Goal: Task Accomplishment & Management: Manage account settings

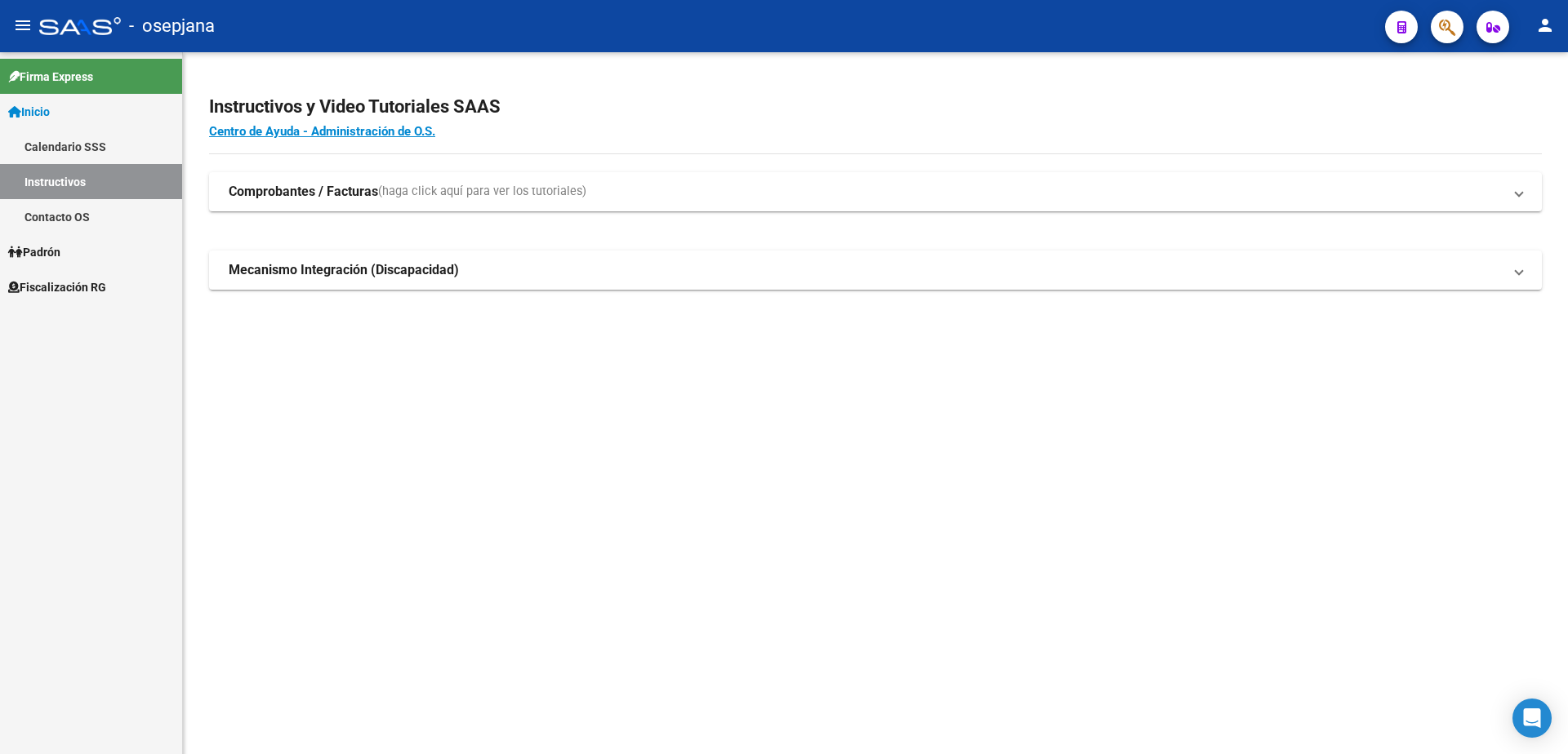
click at [81, 292] on span "Fiscalización RG" at bounding box center [57, 288] width 98 height 18
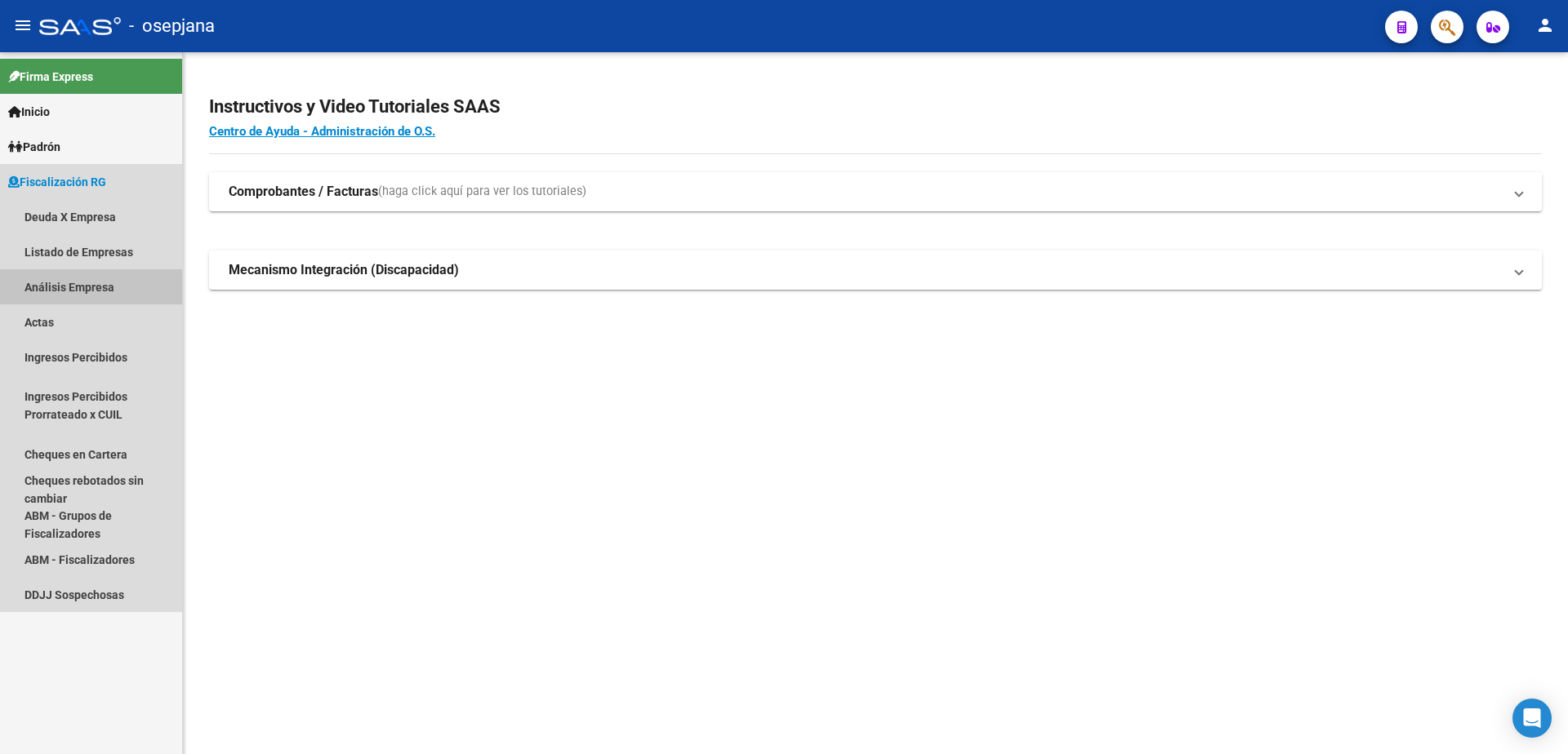
click at [70, 296] on link "Análisis Empresa" at bounding box center [91, 287] width 182 height 35
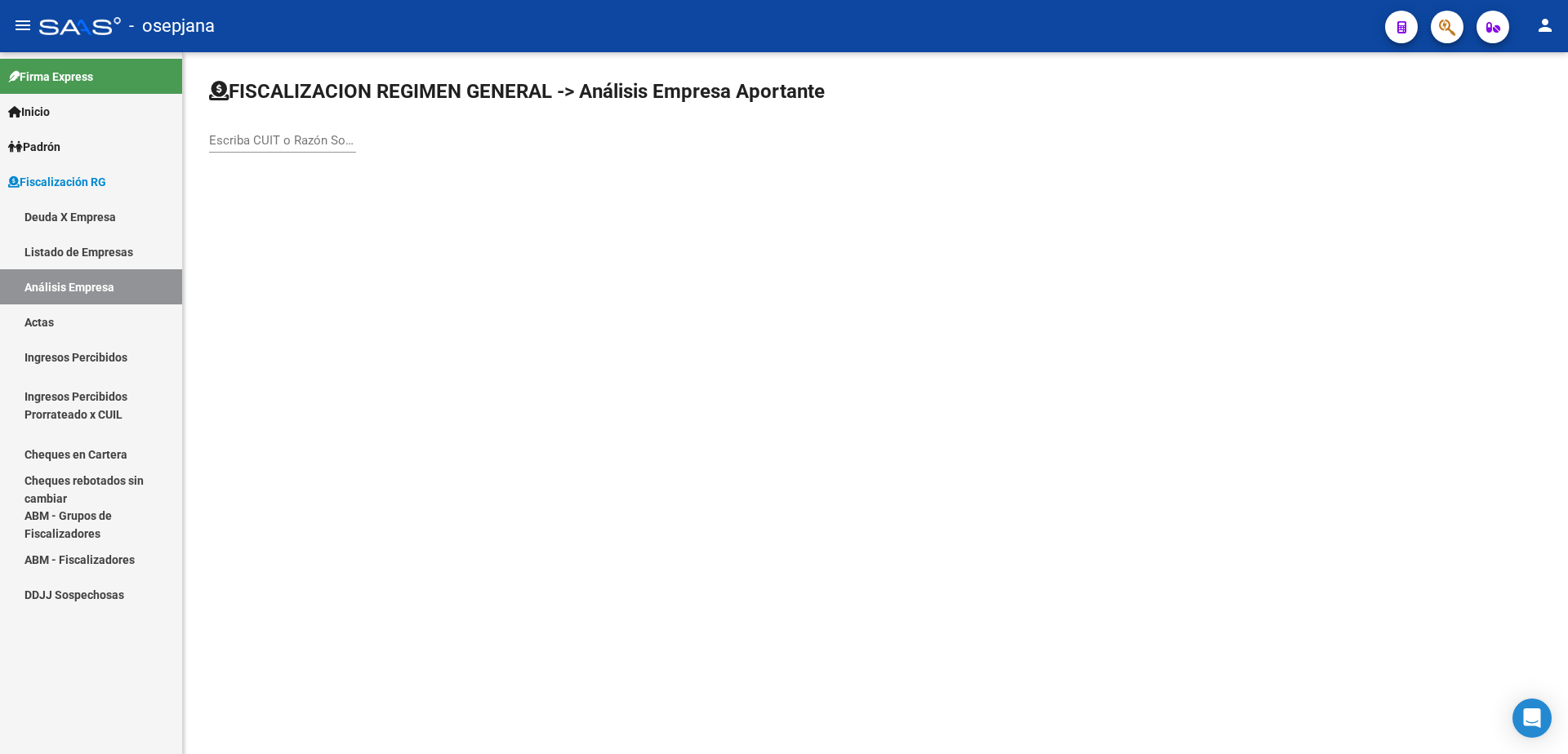
click at [278, 138] on input "Escriba CUIT o Razón Social para buscar" at bounding box center [282, 140] width 147 height 15
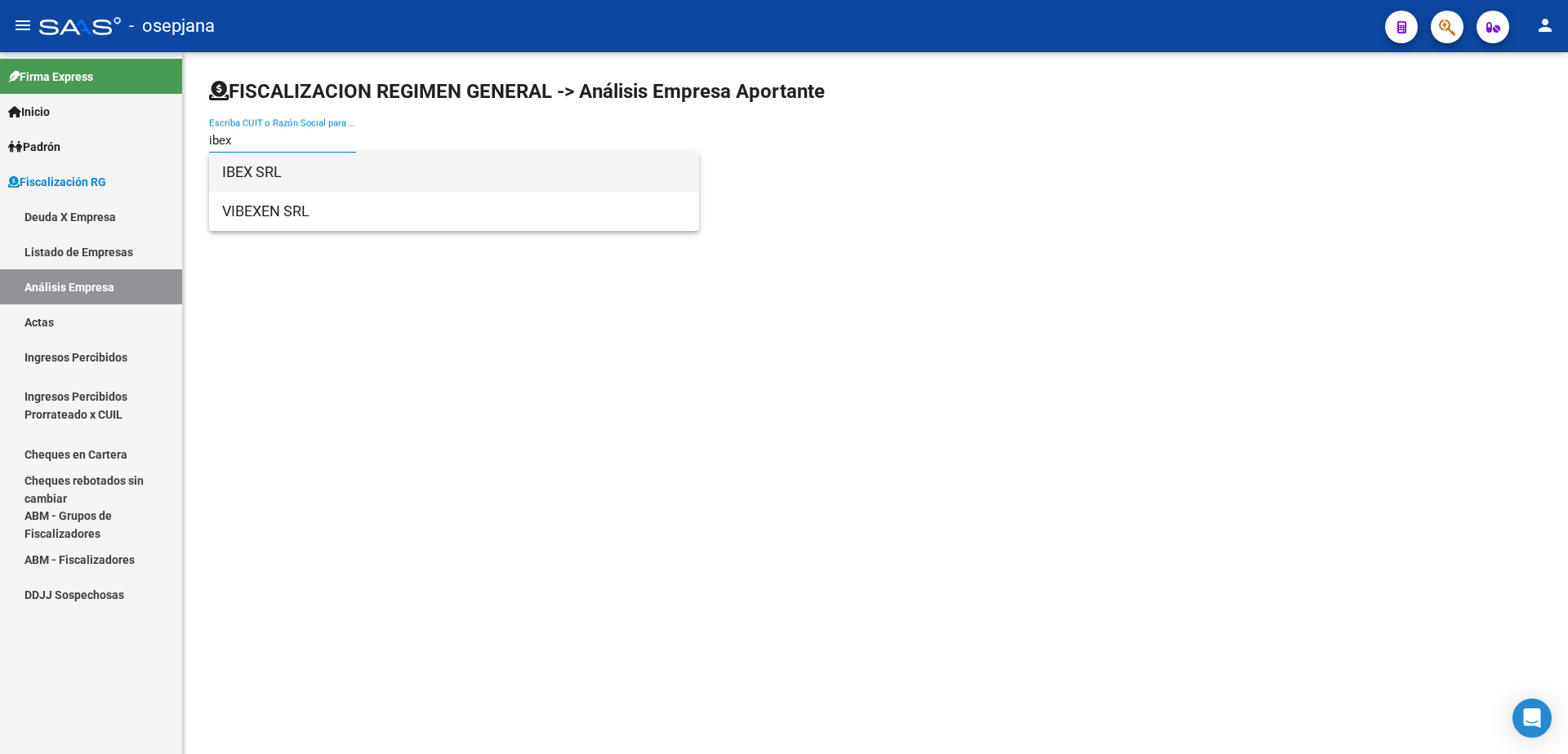
type input "ibex"
click at [282, 164] on span "IBEX SRL" at bounding box center [454, 173] width 464 height 39
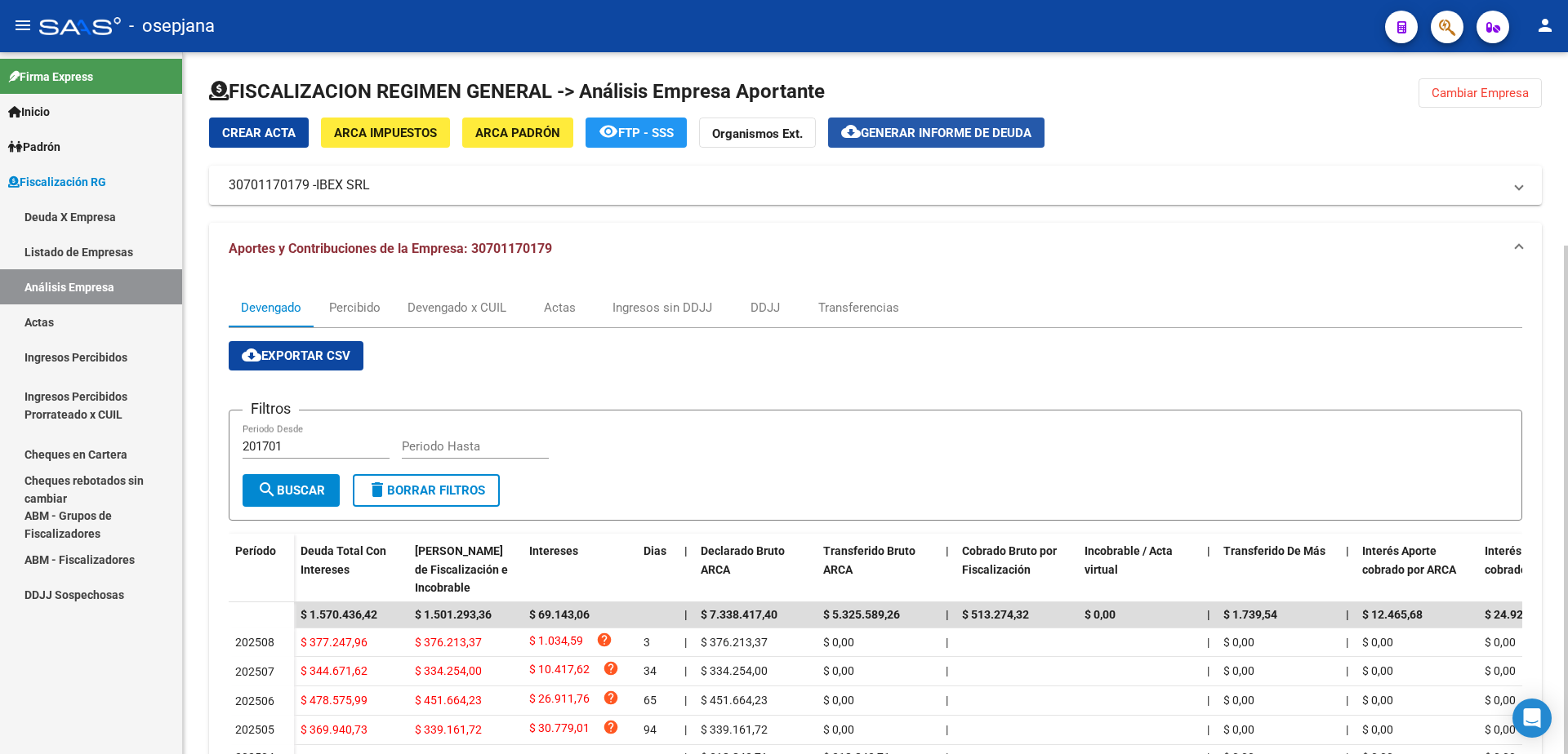
click at [943, 126] on span "Generar informe de deuda" at bounding box center [946, 133] width 171 height 15
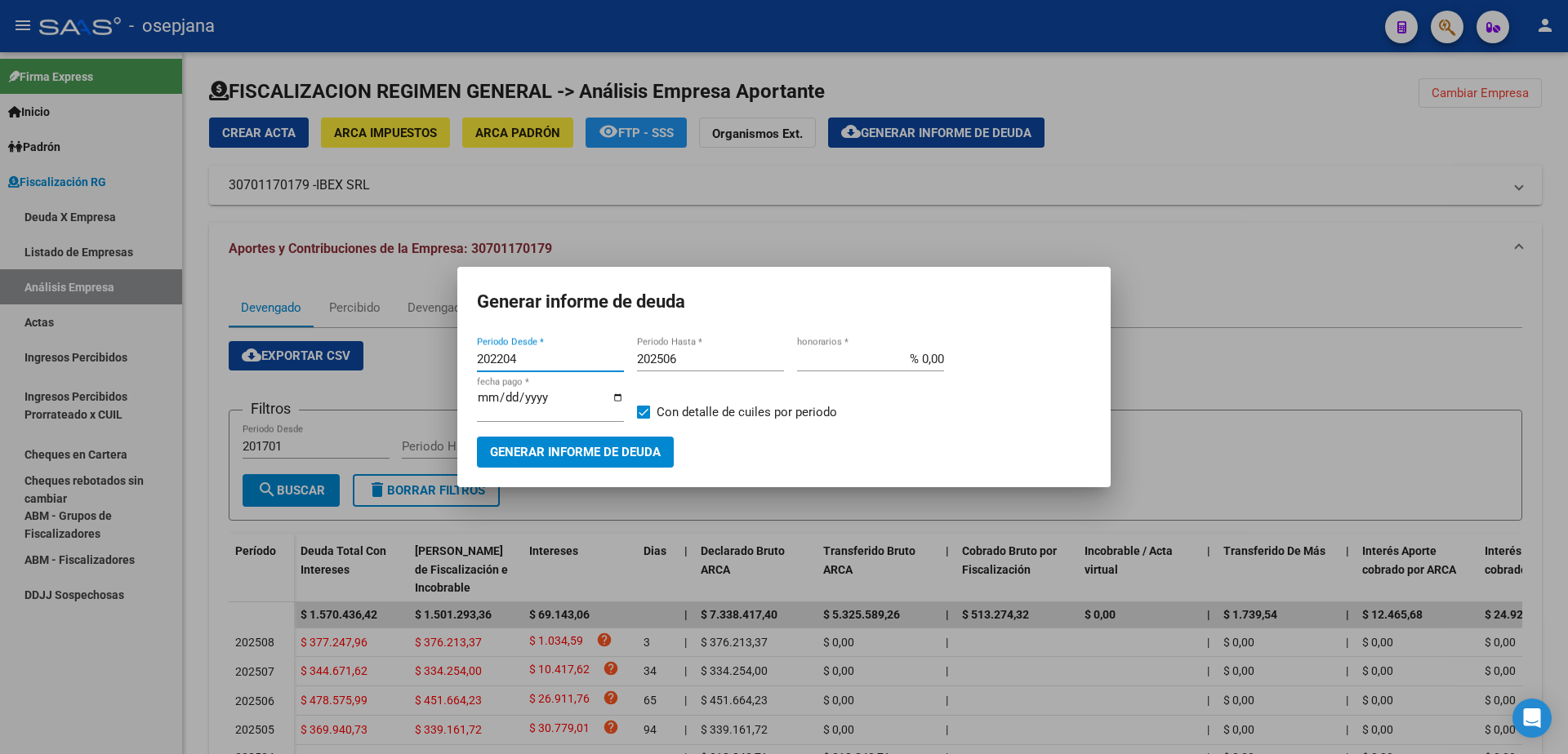
drag, startPoint x: 532, startPoint y: 364, endPoint x: 317, endPoint y: 385, distance: 216.0
click at [317, 385] on div "Generar informe de deuda 202204 Periodo Desde * 202506 Periodo Hasta * % 0,00 h…" at bounding box center [784, 377] width 1568 height 754
type input "202504"
click at [705, 364] on input "202506" at bounding box center [711, 359] width 147 height 15
type input "202504"
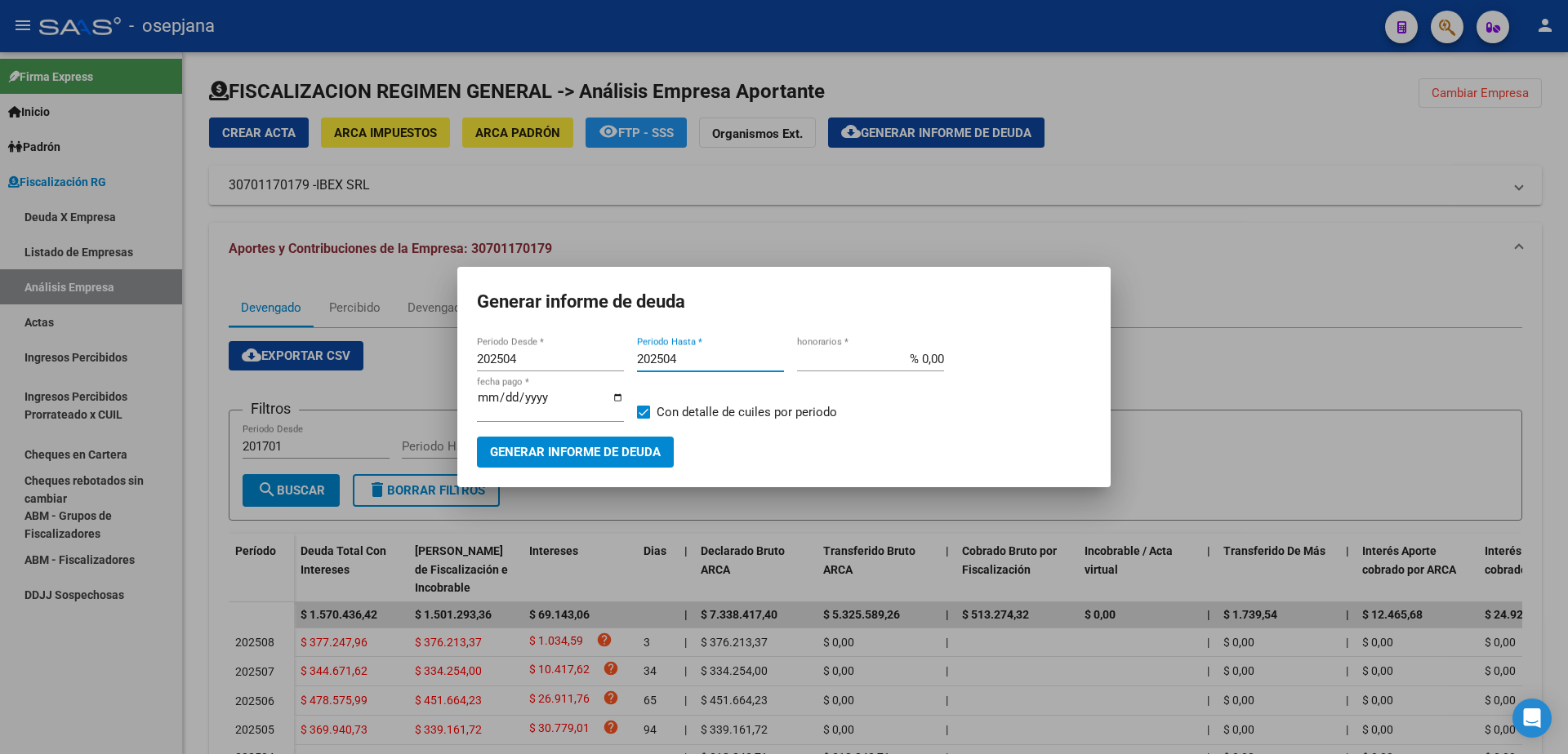
click at [643, 416] on span at bounding box center [644, 412] width 13 height 13
click at [643, 419] on input "Con detalle de cuiles por periodo" at bounding box center [643, 419] width 1 height 1
checkbox input "false"
click at [626, 448] on span "Generar informe de deuda" at bounding box center [575, 453] width 171 height 15
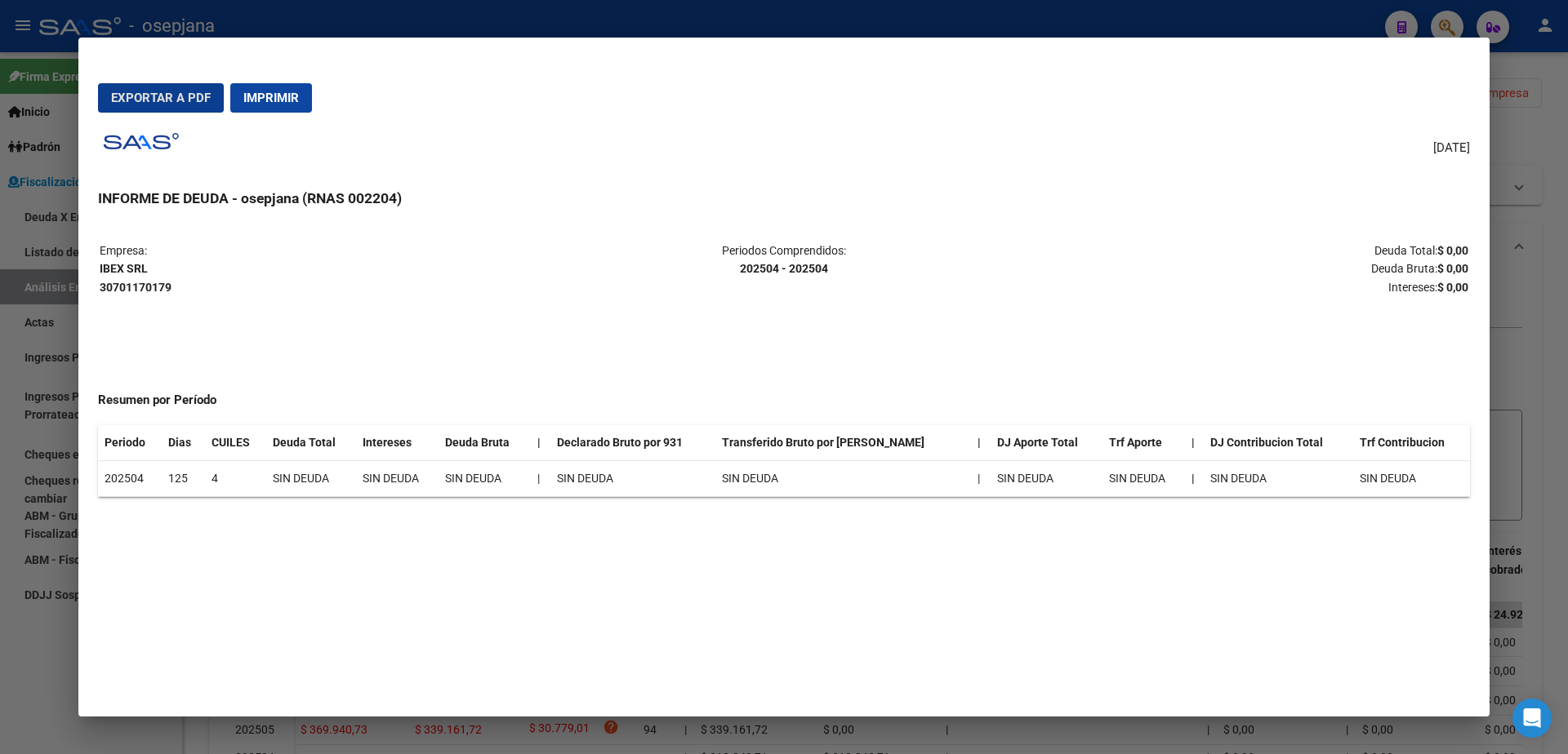
click at [253, 92] on span "Imprimir" at bounding box center [271, 97] width 56 height 15
click at [0, 649] on div at bounding box center [784, 377] width 1568 height 754
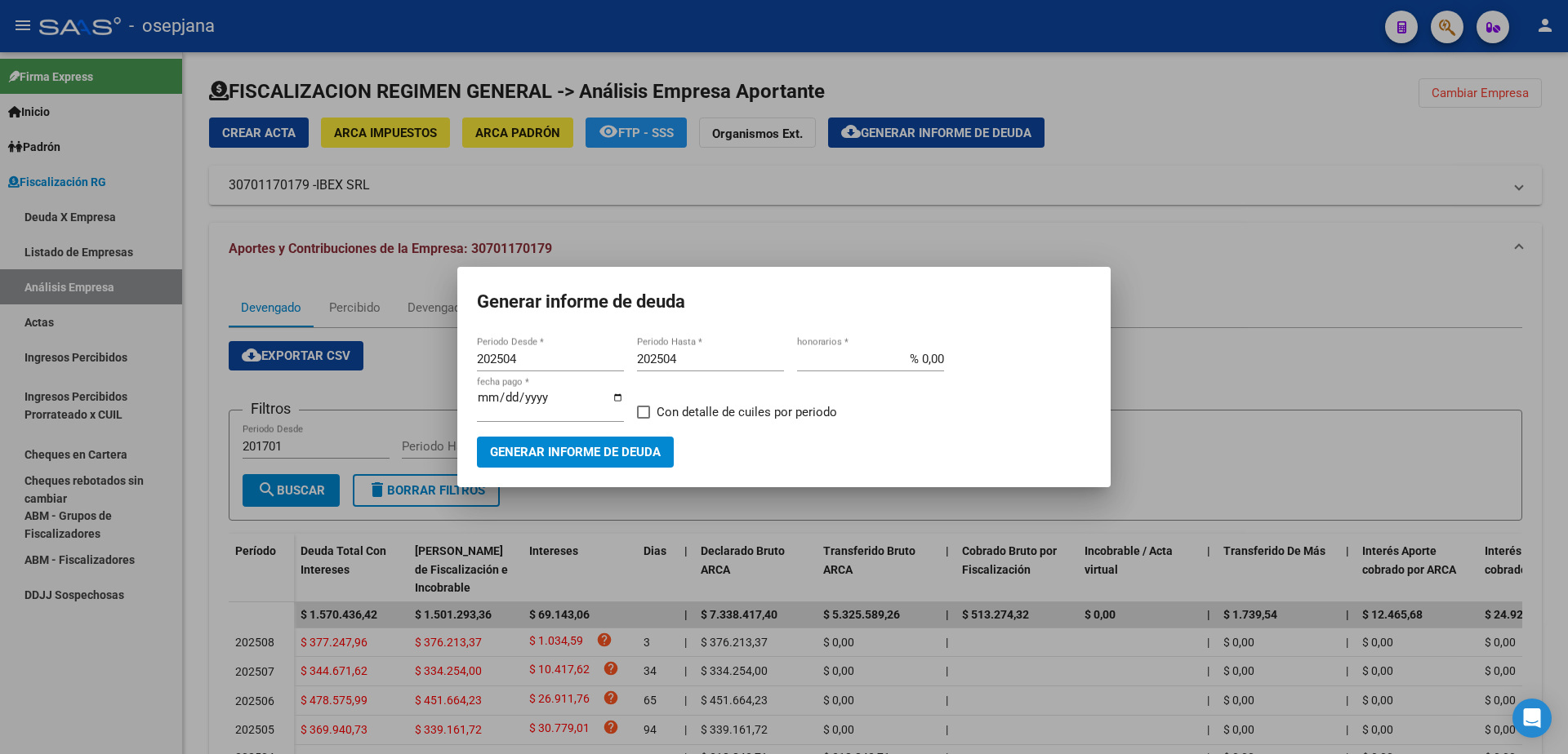
click at [151, 689] on div at bounding box center [784, 377] width 1568 height 754
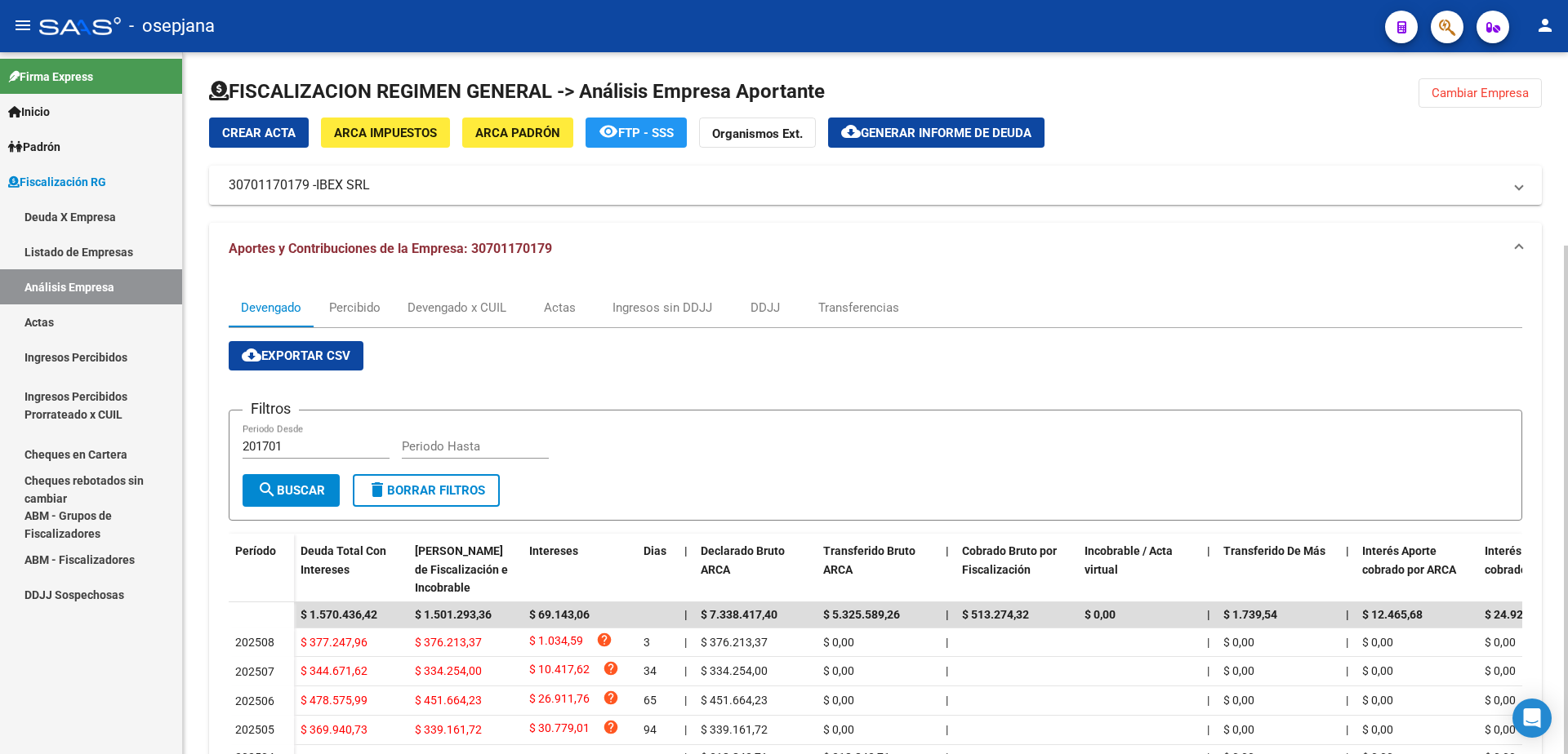
click at [871, 128] on span "Generar informe de deuda" at bounding box center [946, 133] width 171 height 15
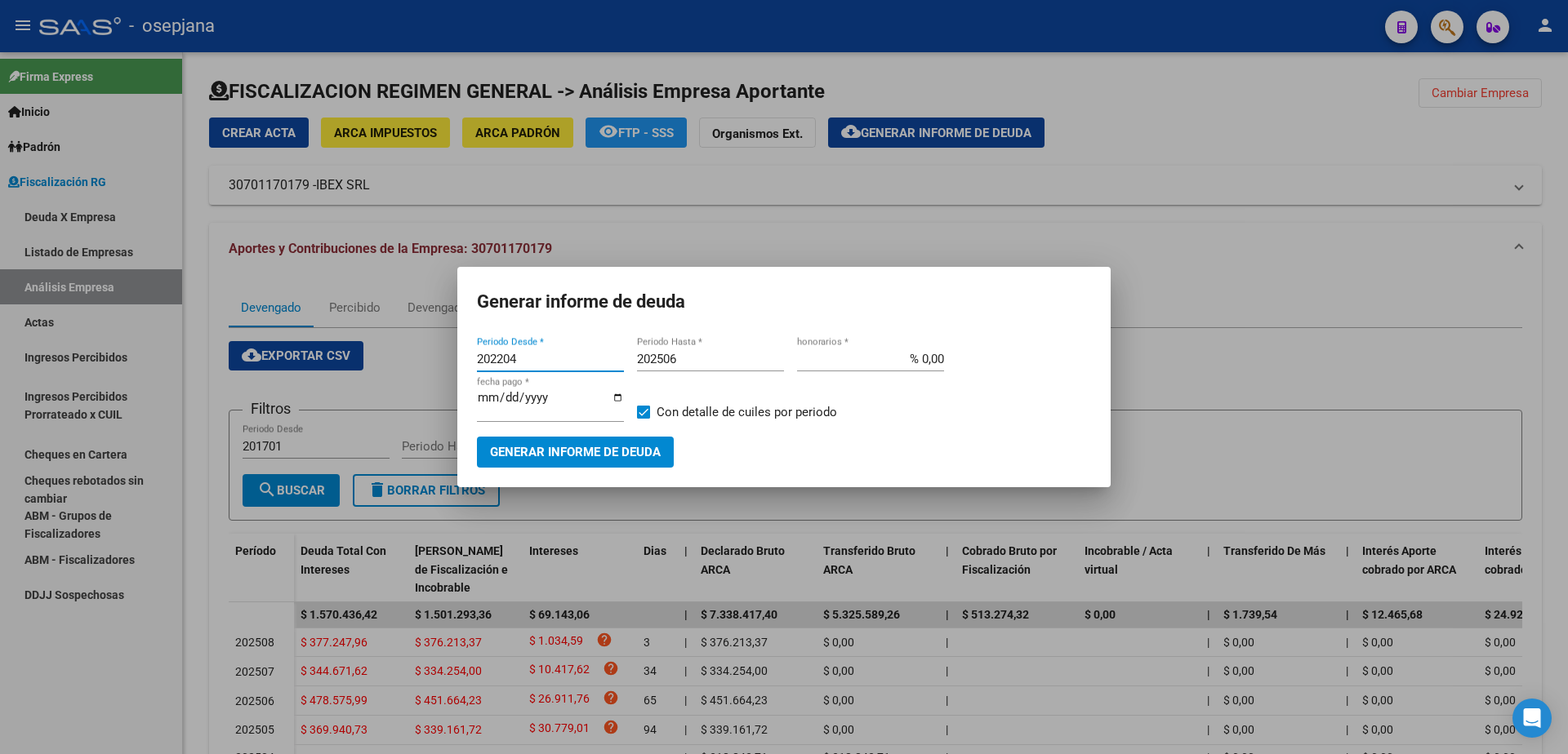
drag, startPoint x: 545, startPoint y: 361, endPoint x: 273, endPoint y: 383, distance: 272.9
click at [273, 383] on div "Generar informe de deuda 202204 Periodo Desde * 202506 Periodo Hasta * % 0,00 h…" at bounding box center [784, 377] width 1568 height 754
click at [498, 360] on input "20205" at bounding box center [551, 359] width 147 height 15
type input "202505"
click at [719, 366] on input "202506" at bounding box center [711, 359] width 147 height 15
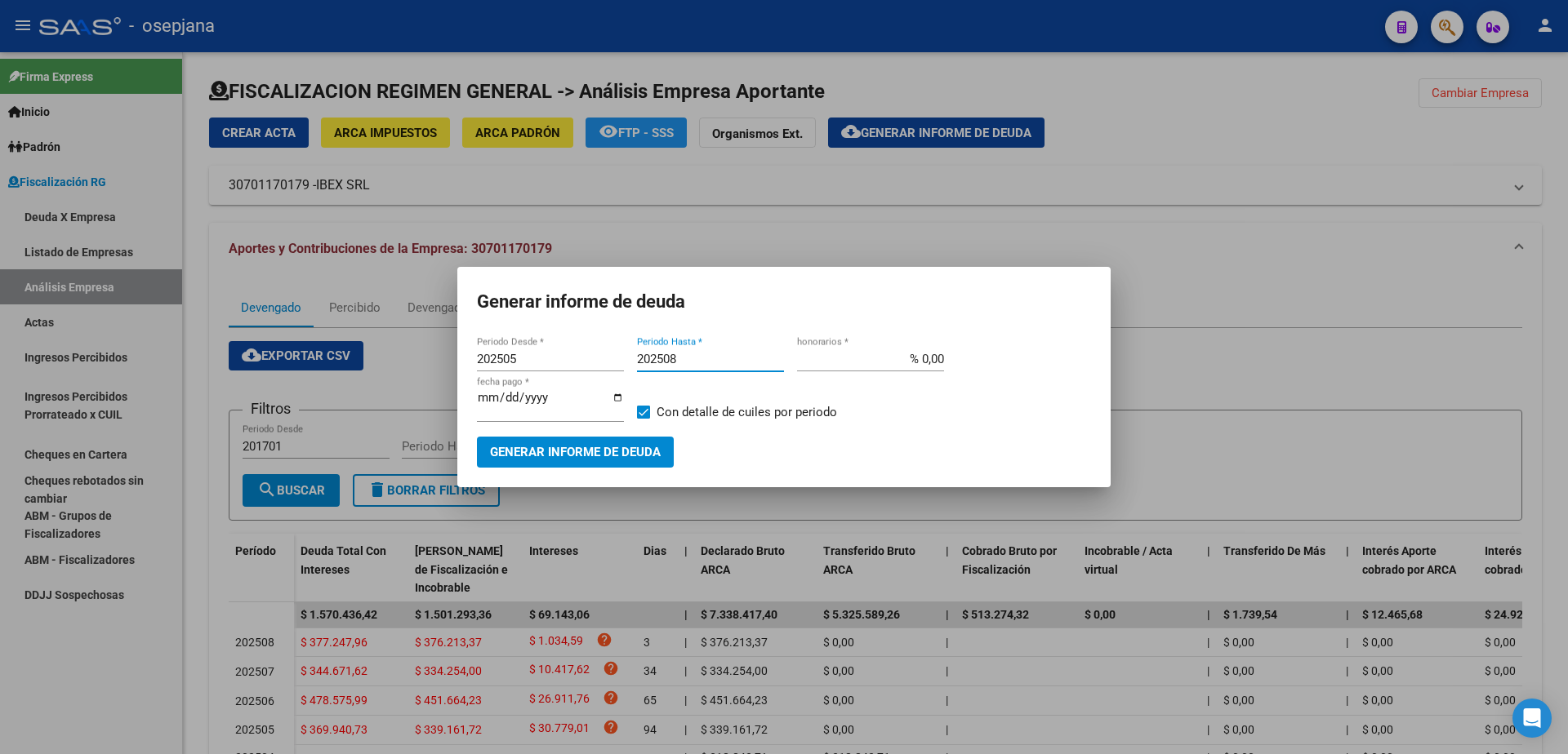
type input "202508"
click at [920, 366] on input "% 0,00" at bounding box center [870, 359] width 147 height 15
type input "% 10,00"
click at [503, 404] on input "[DATE]" at bounding box center [551, 404] width 147 height 27
type input "[DATE]"
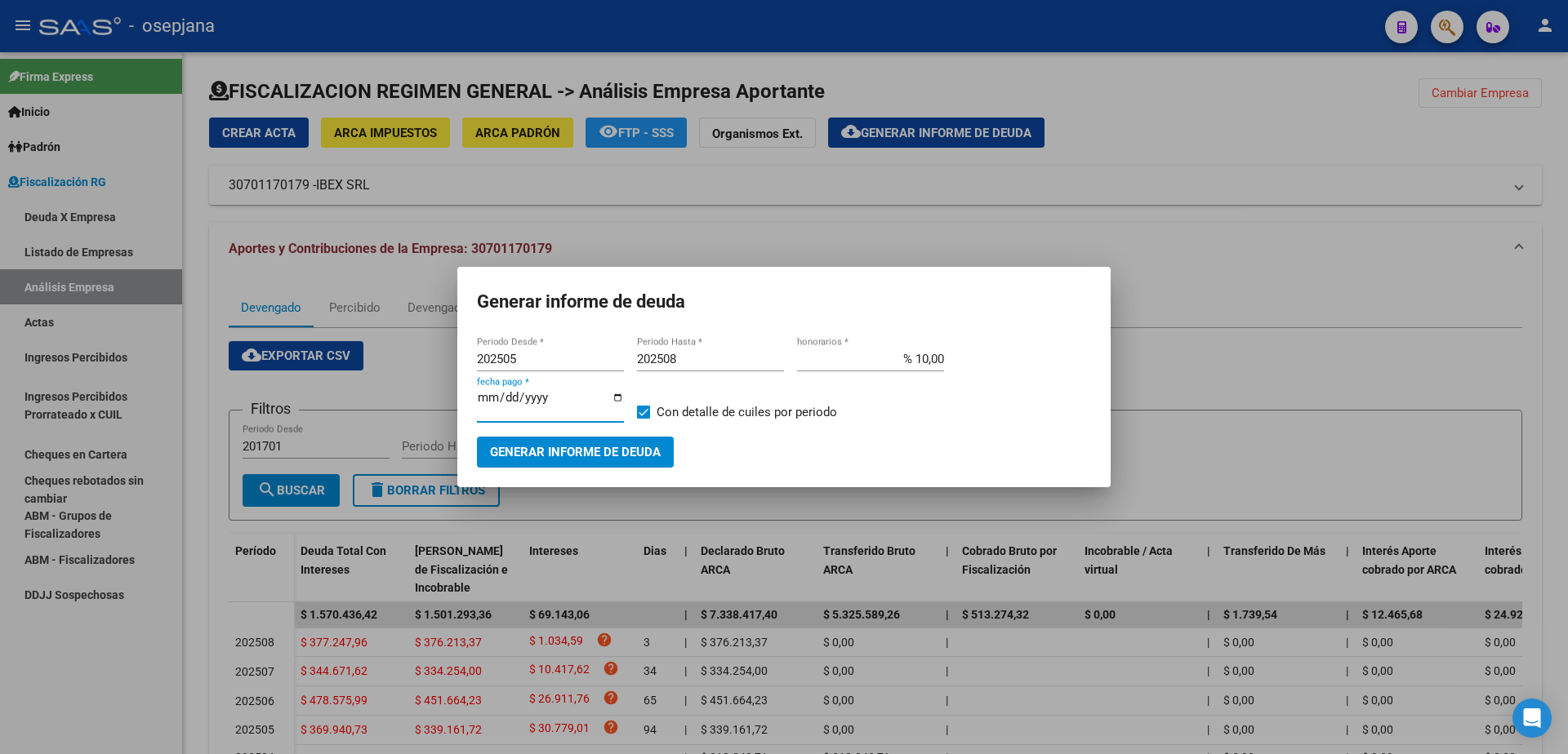
click at [676, 407] on span "Con detalle de cuiles por periodo" at bounding box center [747, 412] width 181 height 19
click at [644, 419] on input "Con detalle de cuiles por periodo" at bounding box center [643, 419] width 1 height 1
checkbox input "false"
click at [520, 461] on button "Generar informe de deuda" at bounding box center [575, 452] width 197 height 30
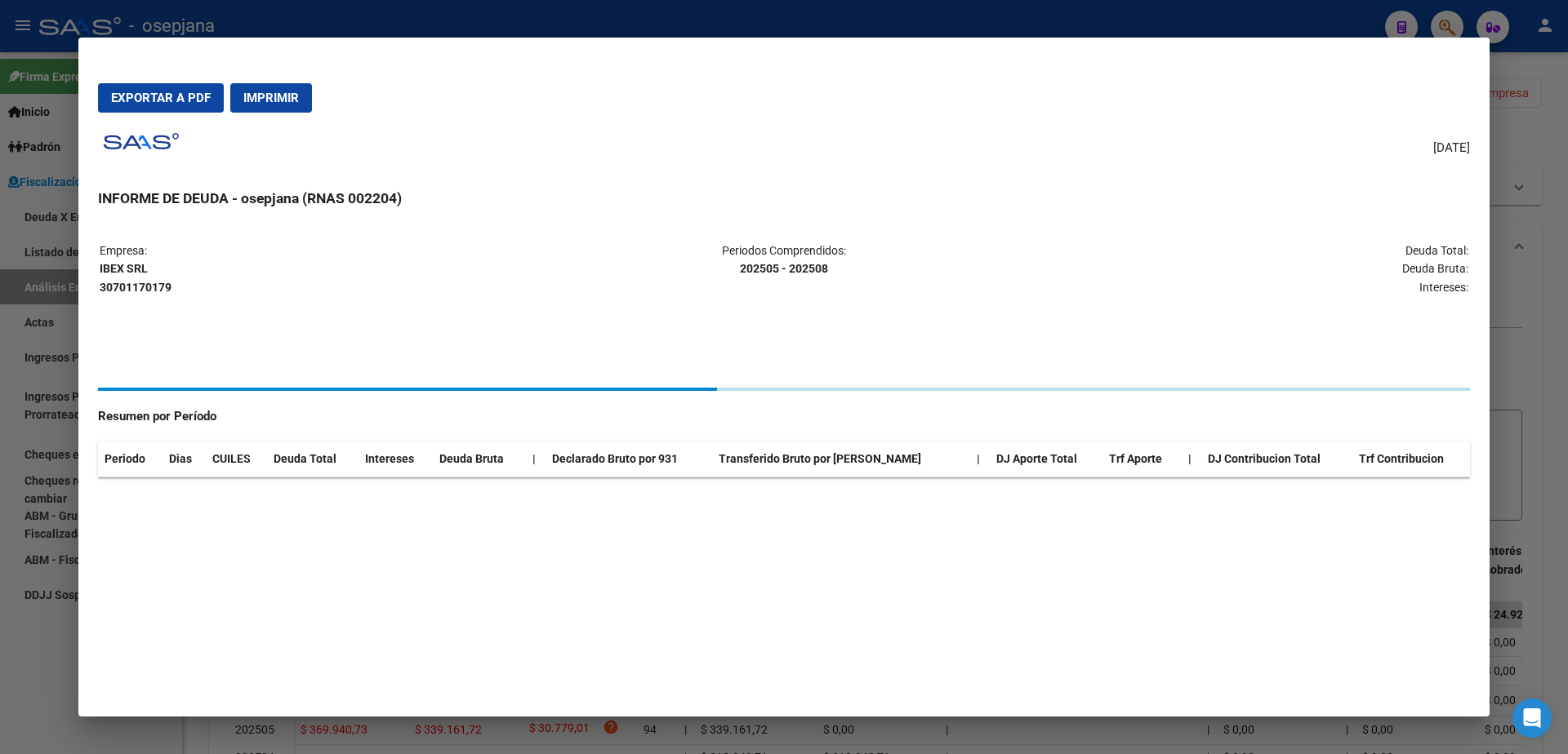
click at [526, 446] on th "Deuda Bruta" at bounding box center [479, 459] width 93 height 35
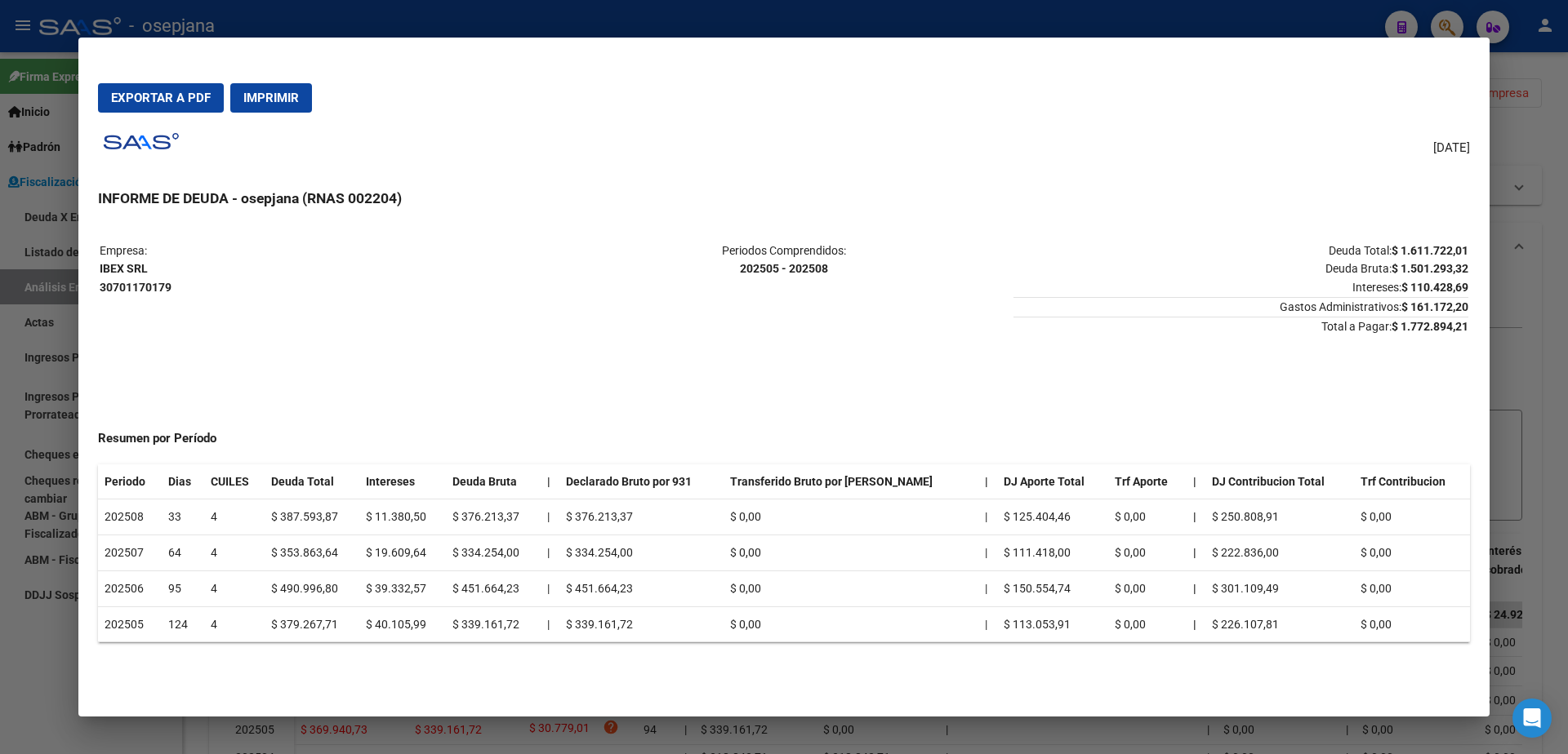
click at [199, 104] on span "Exportar a PDF" at bounding box center [160, 97] width 100 height 15
click at [0, 621] on div at bounding box center [784, 377] width 1568 height 754
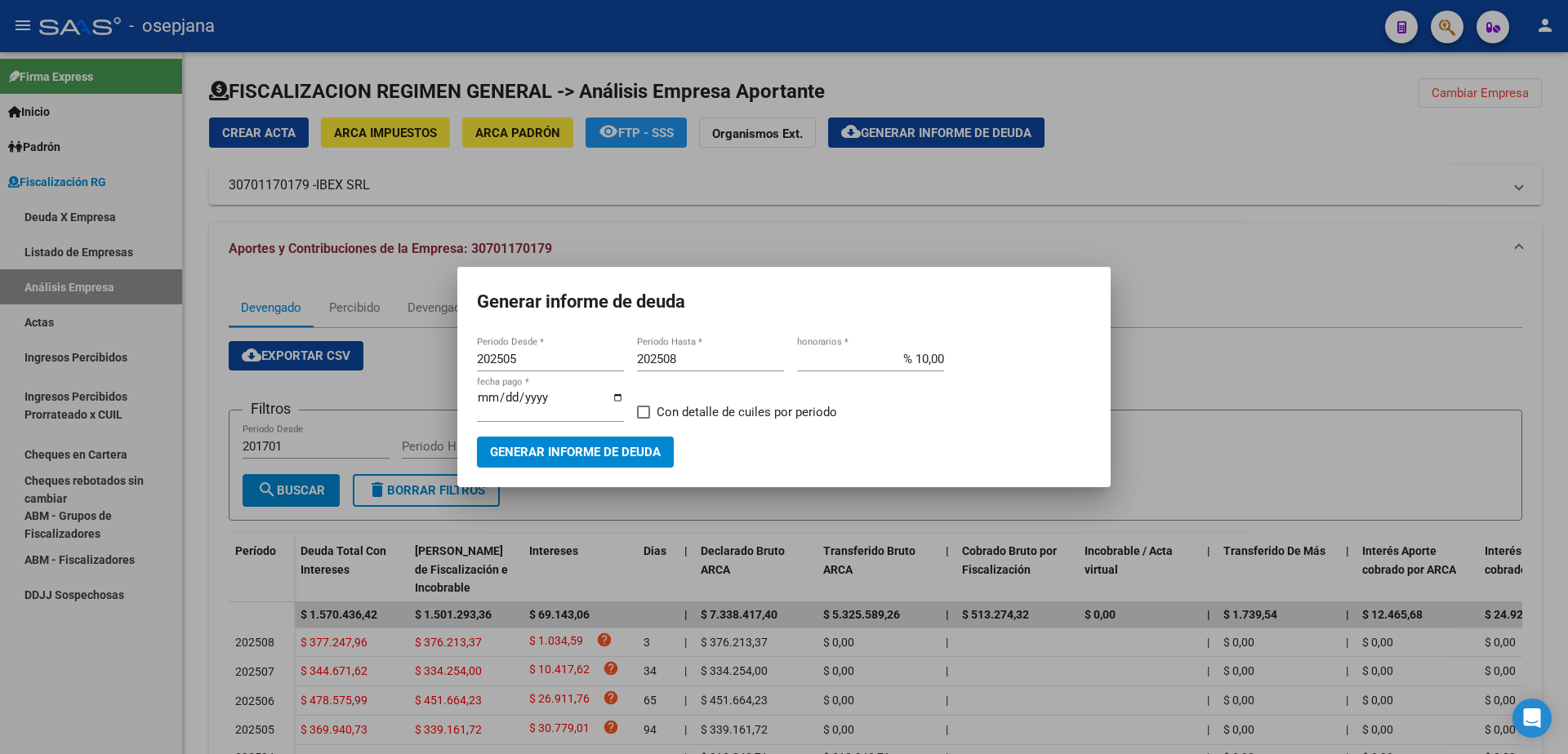
click at [1290, 403] on div at bounding box center [784, 377] width 1568 height 754
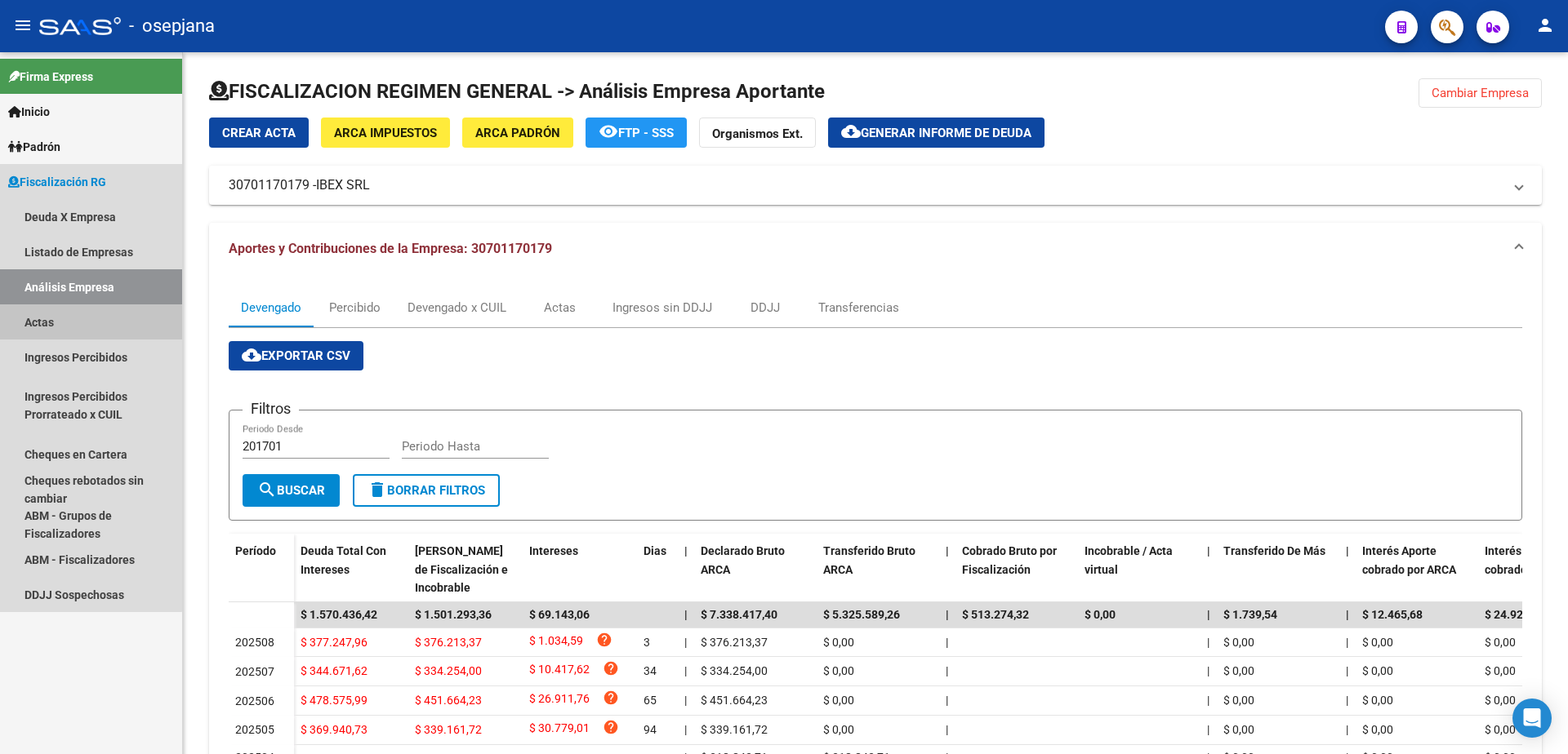
drag, startPoint x: 79, startPoint y: 324, endPoint x: 112, endPoint y: 289, distance: 48.1
click at [79, 322] on link "Actas" at bounding box center [91, 322] width 182 height 35
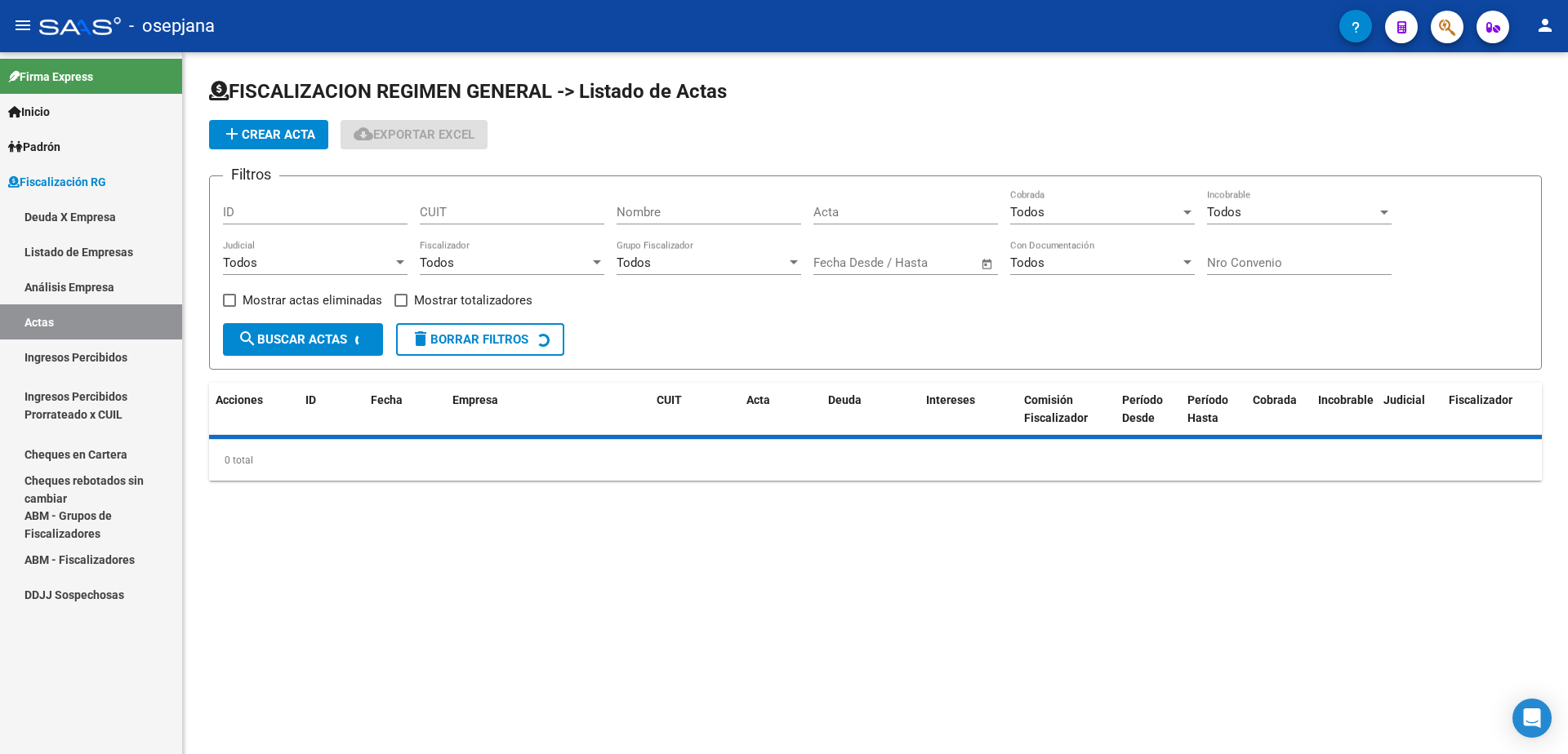
click at [112, 289] on link "Análisis Empresa" at bounding box center [91, 287] width 182 height 35
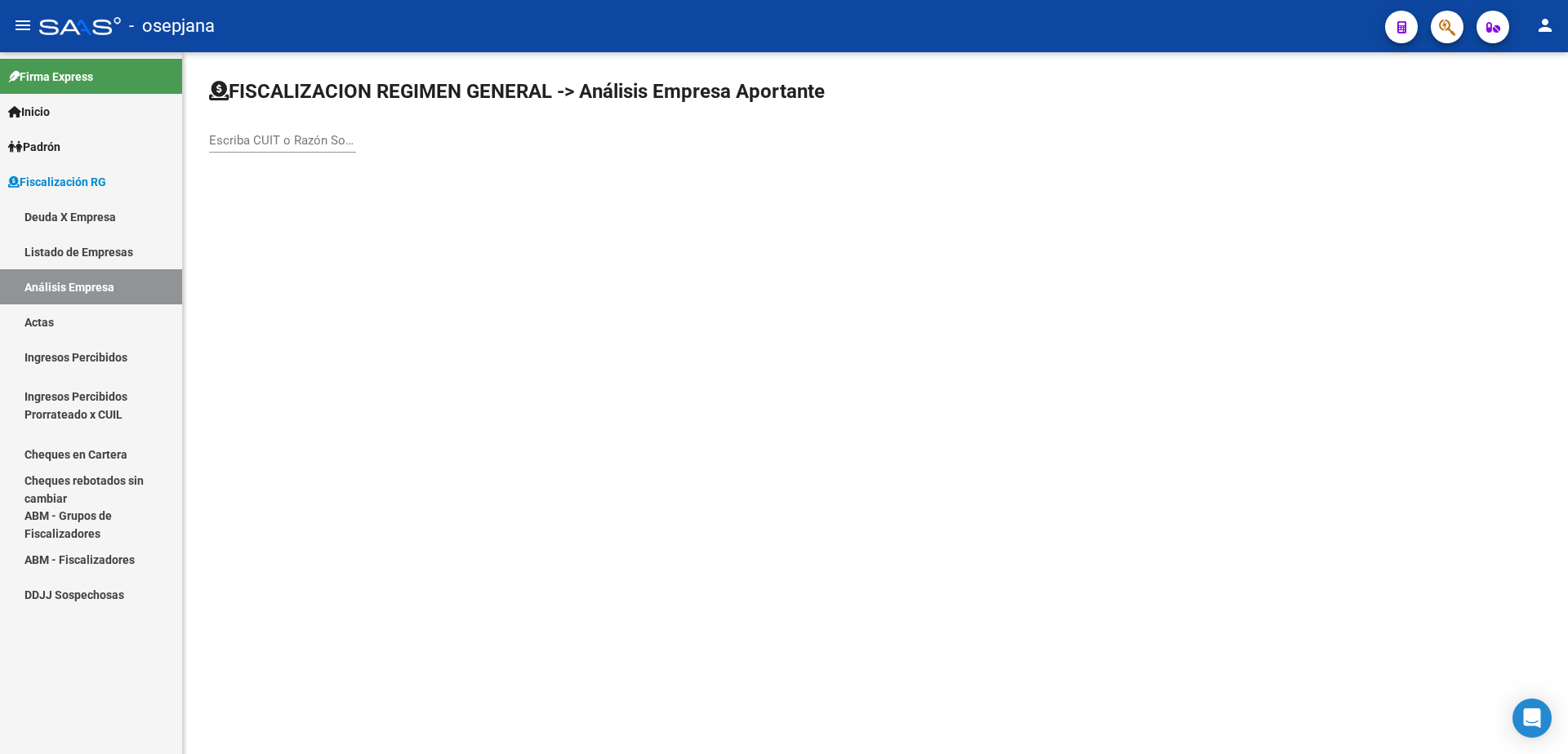
click at [237, 142] on input "Escriba CUIT o Razón Social para buscar" at bounding box center [282, 140] width 147 height 15
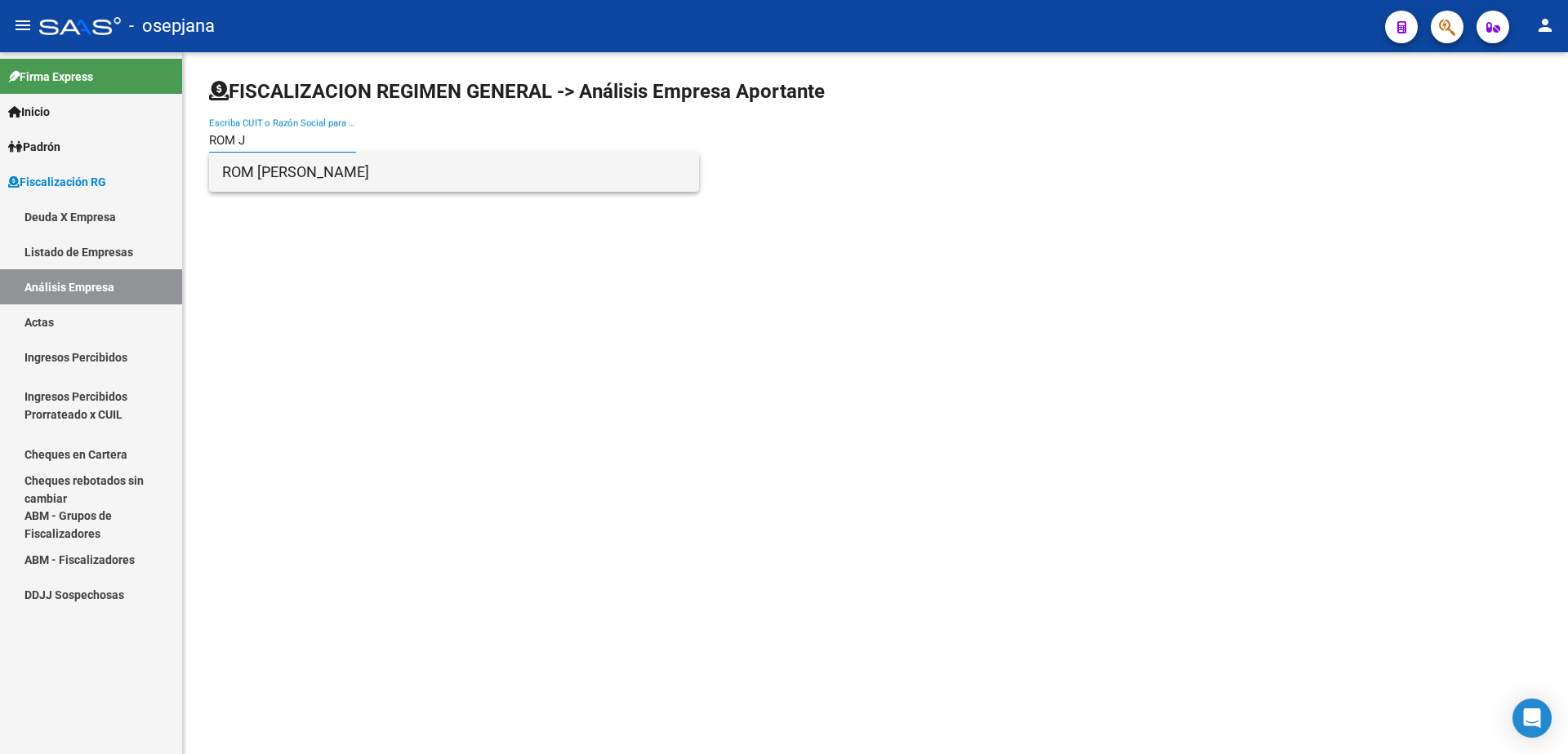
type input "ROM J"
click at [266, 159] on span "ROM [PERSON_NAME]" at bounding box center [454, 173] width 464 height 39
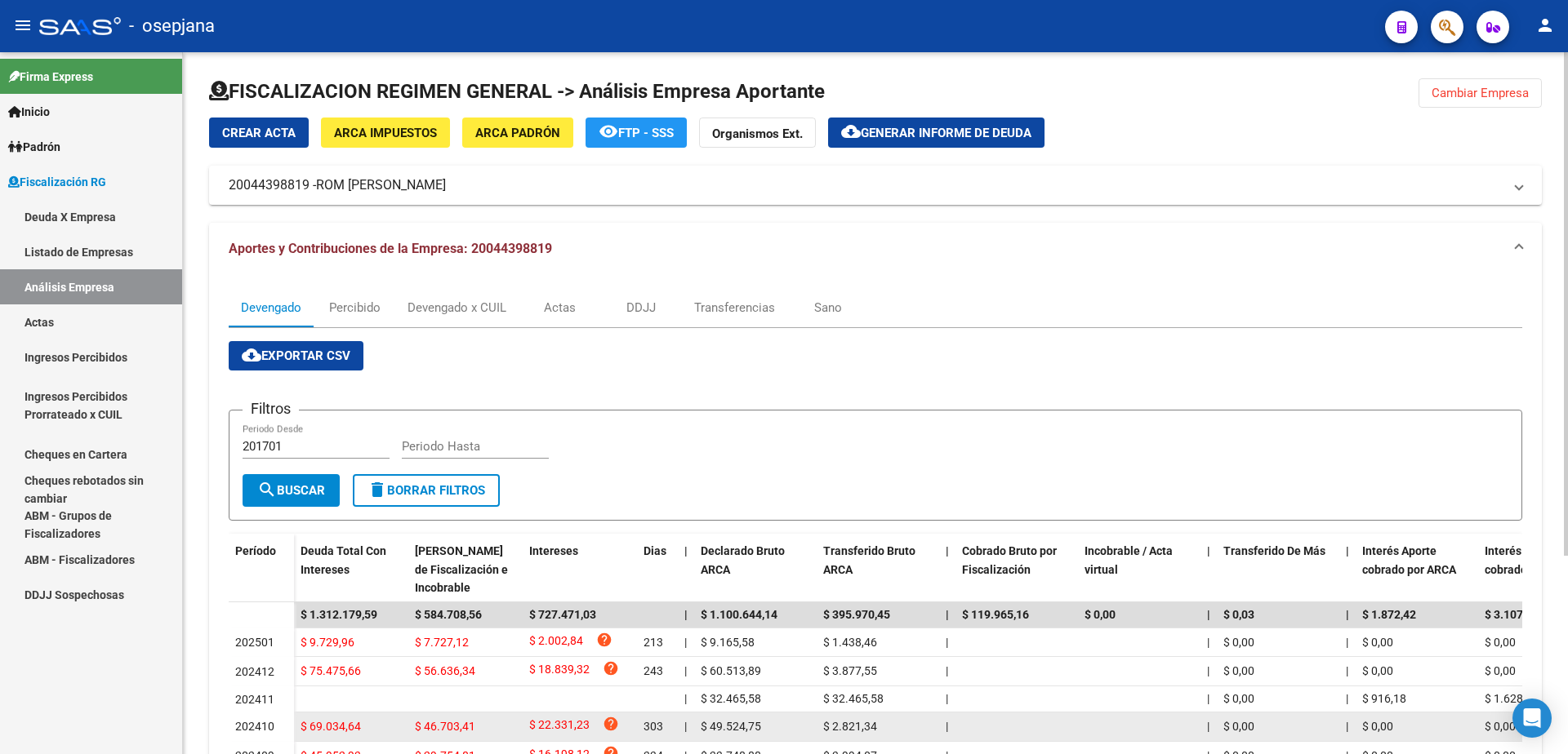
scroll to position [245, 0]
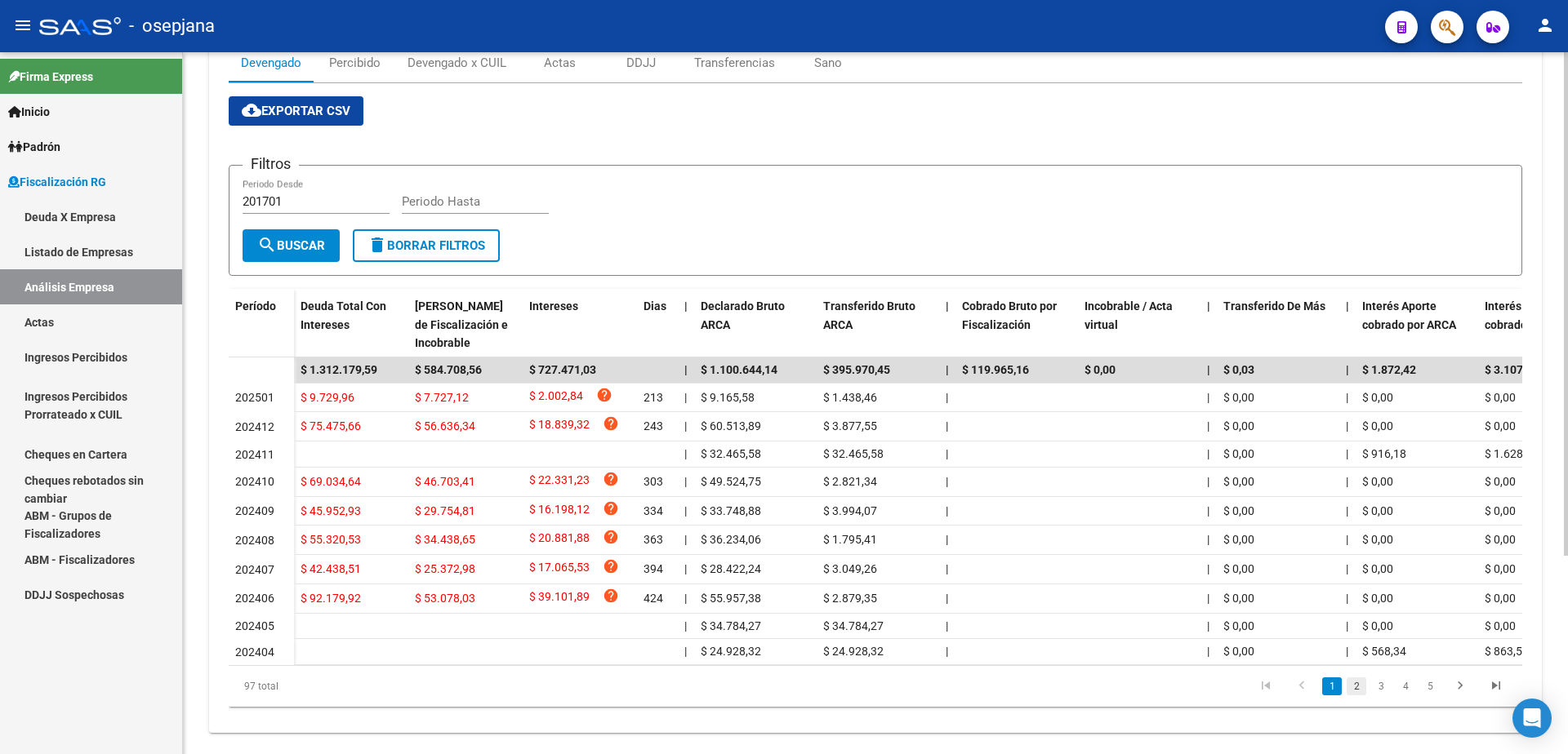
click at [1348, 696] on link "2" at bounding box center [1356, 687] width 19 height 18
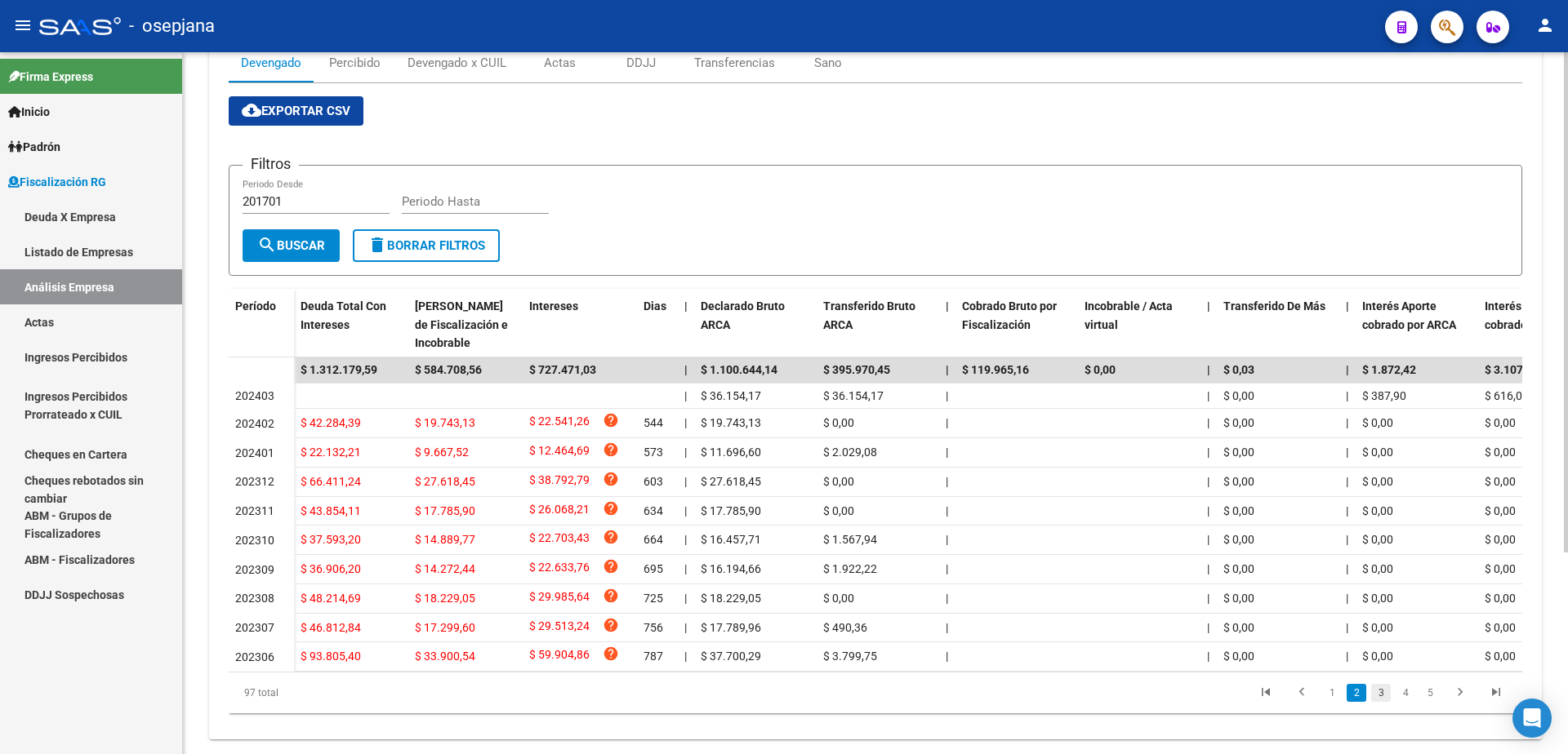
click at [1378, 702] on link "3" at bounding box center [1381, 693] width 19 height 18
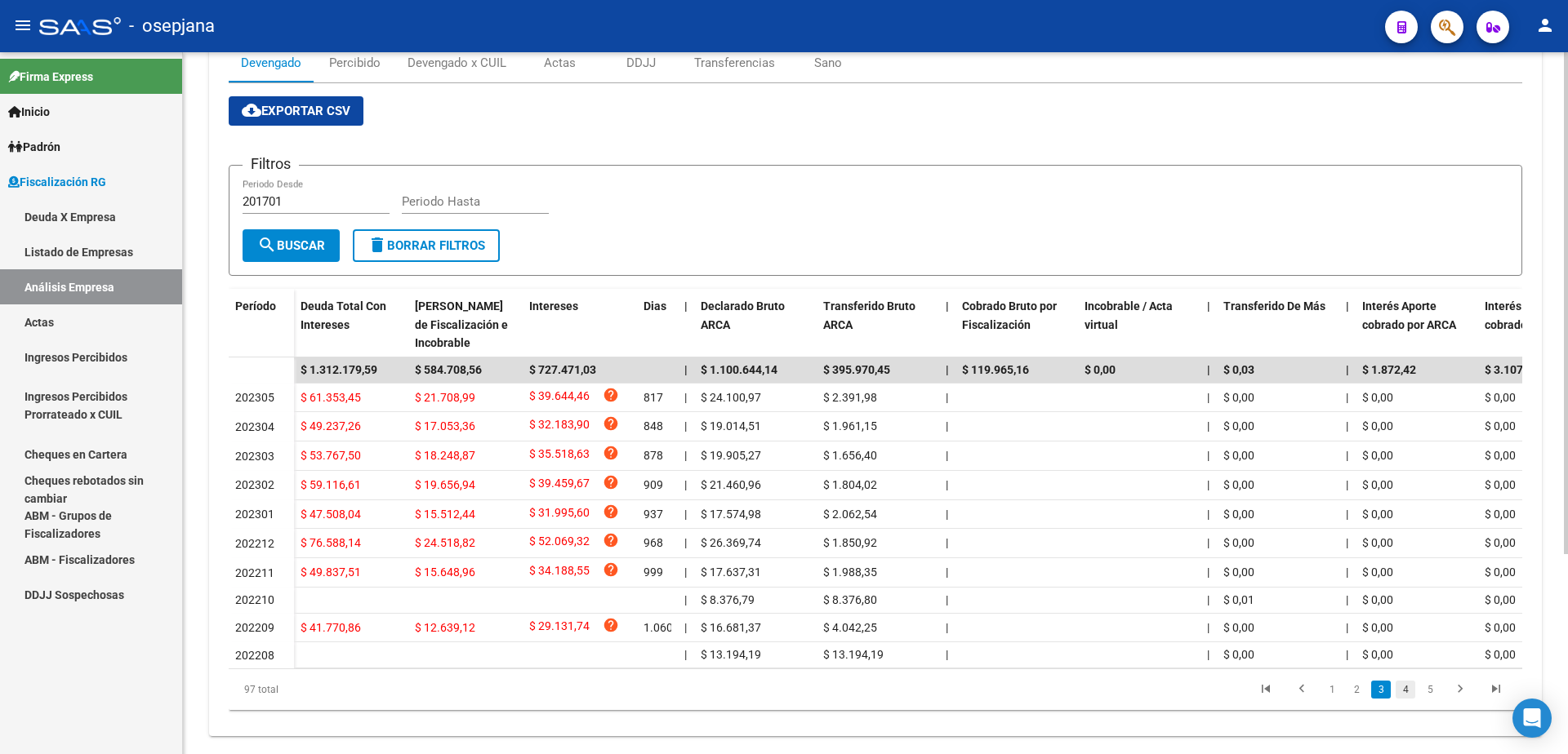
click at [1400, 699] on link "4" at bounding box center [1406, 689] width 19 height 18
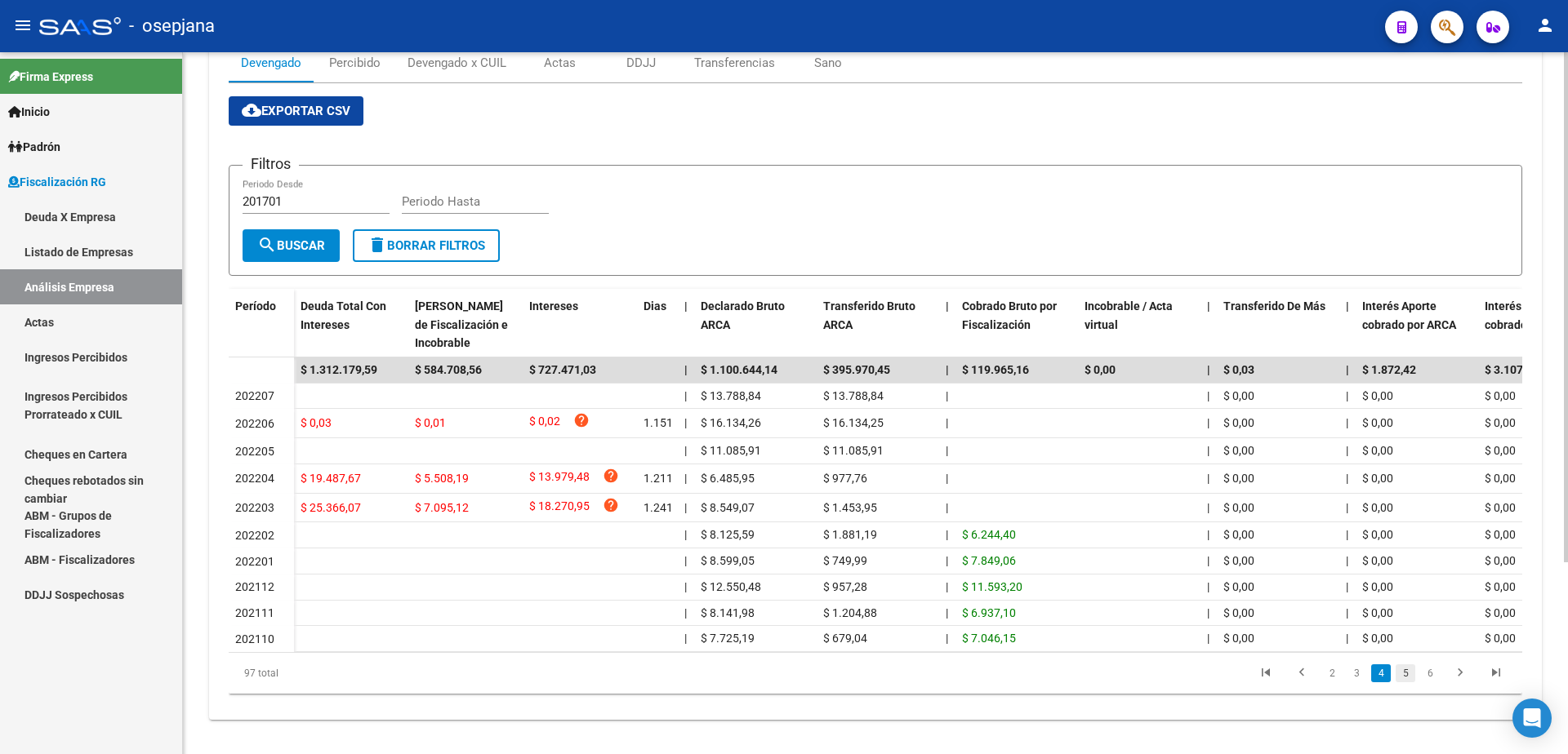
click at [1411, 682] on link "5" at bounding box center [1406, 673] width 19 height 18
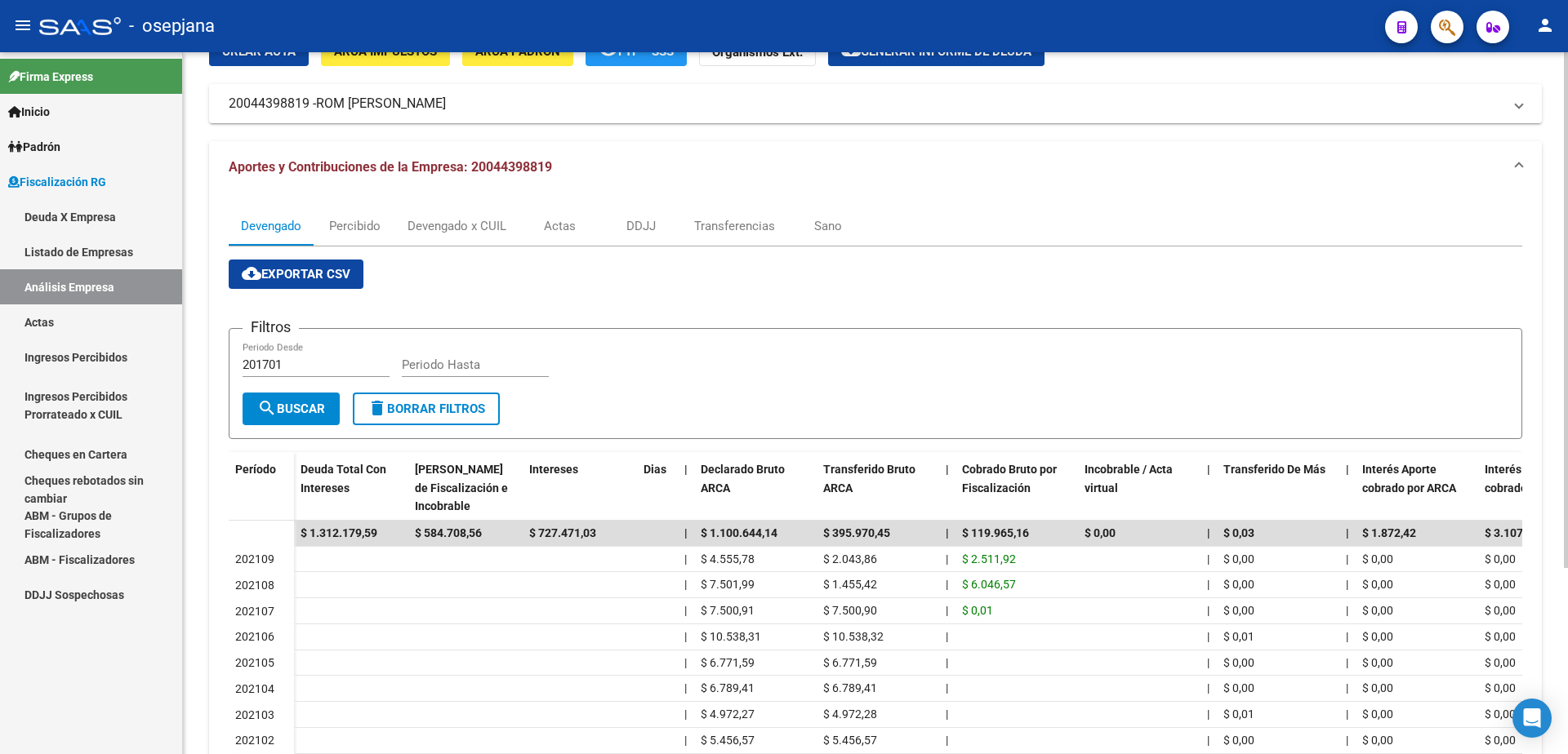
scroll to position [0, 0]
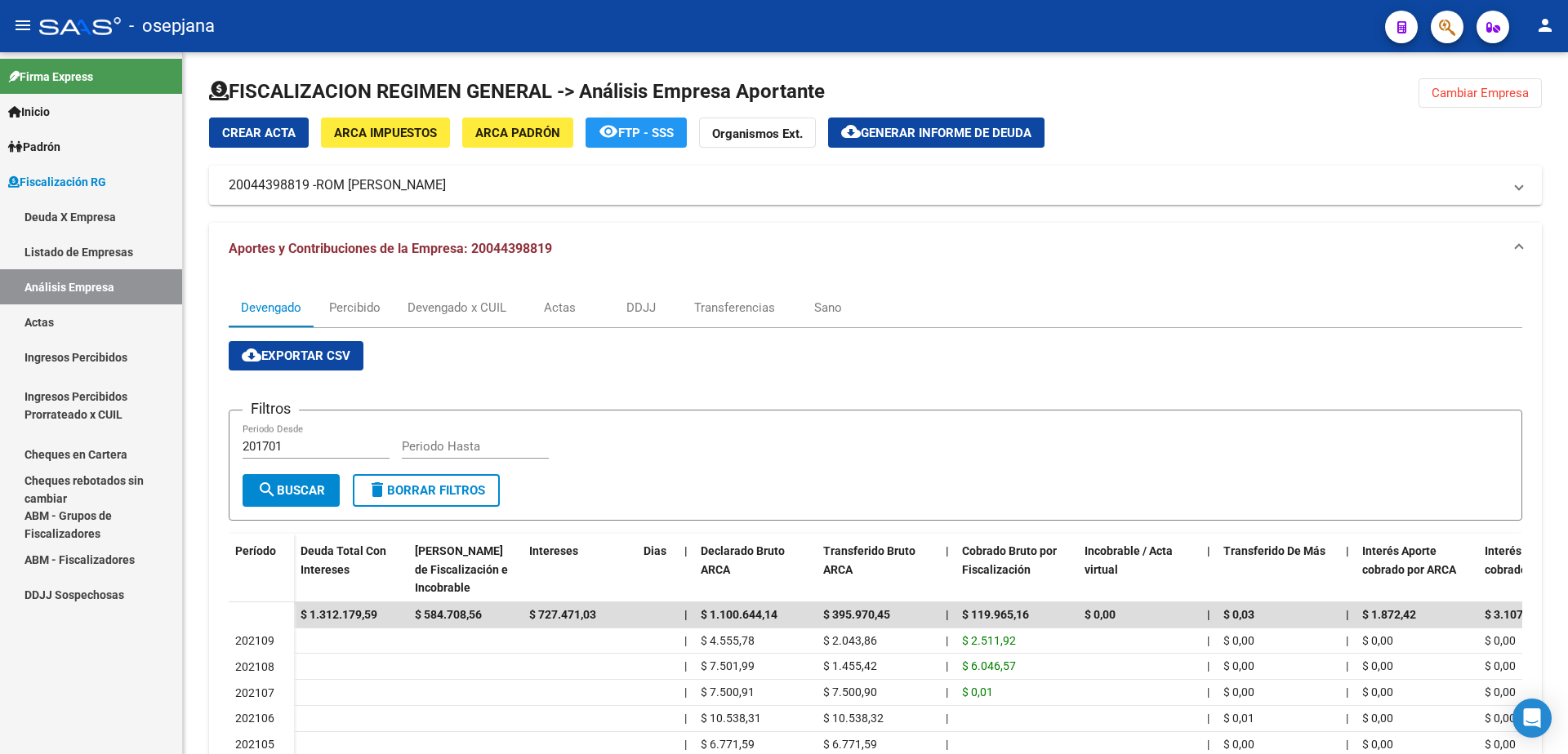
click at [64, 331] on link "Actas" at bounding box center [91, 322] width 182 height 35
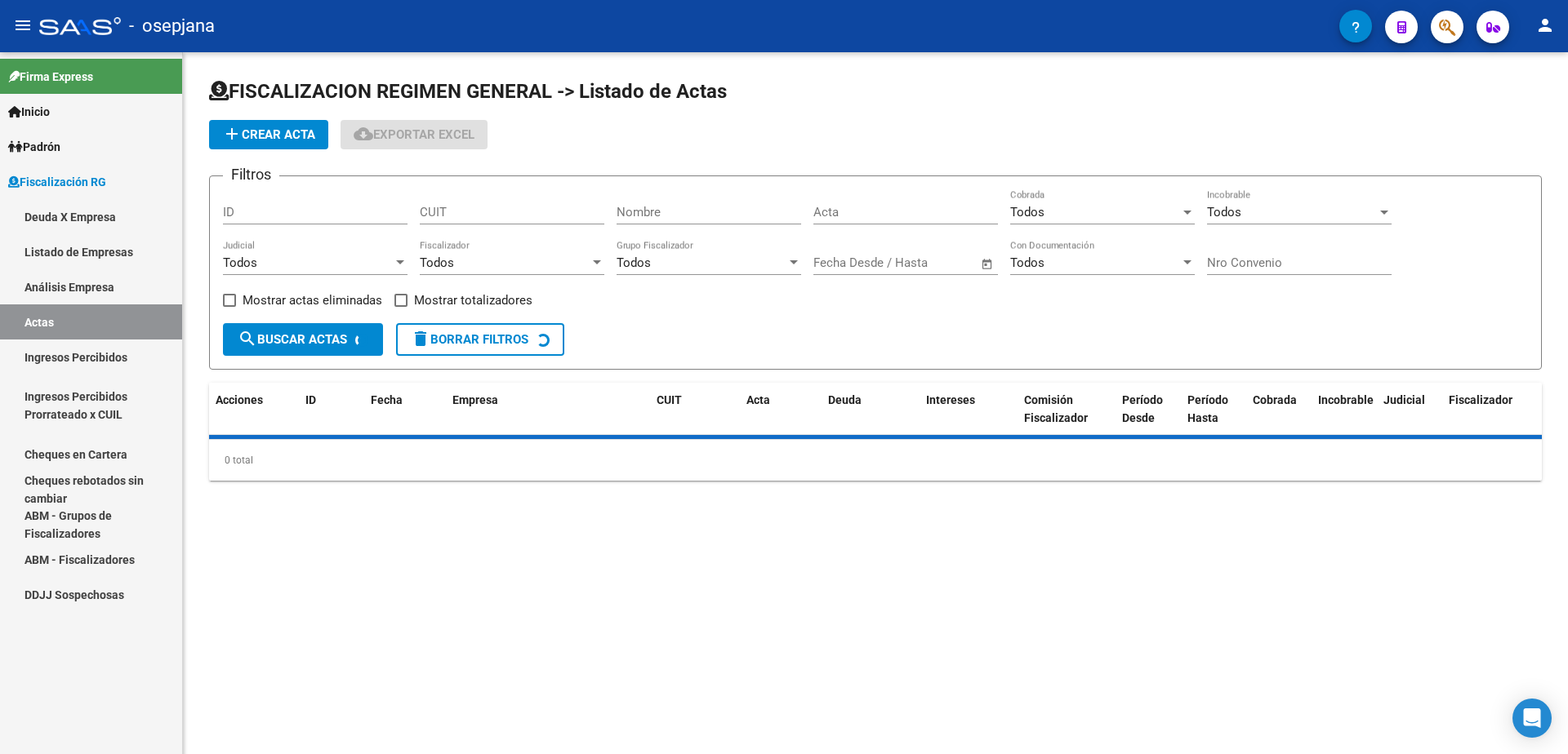
click at [89, 289] on link "Análisis Empresa" at bounding box center [91, 287] width 182 height 35
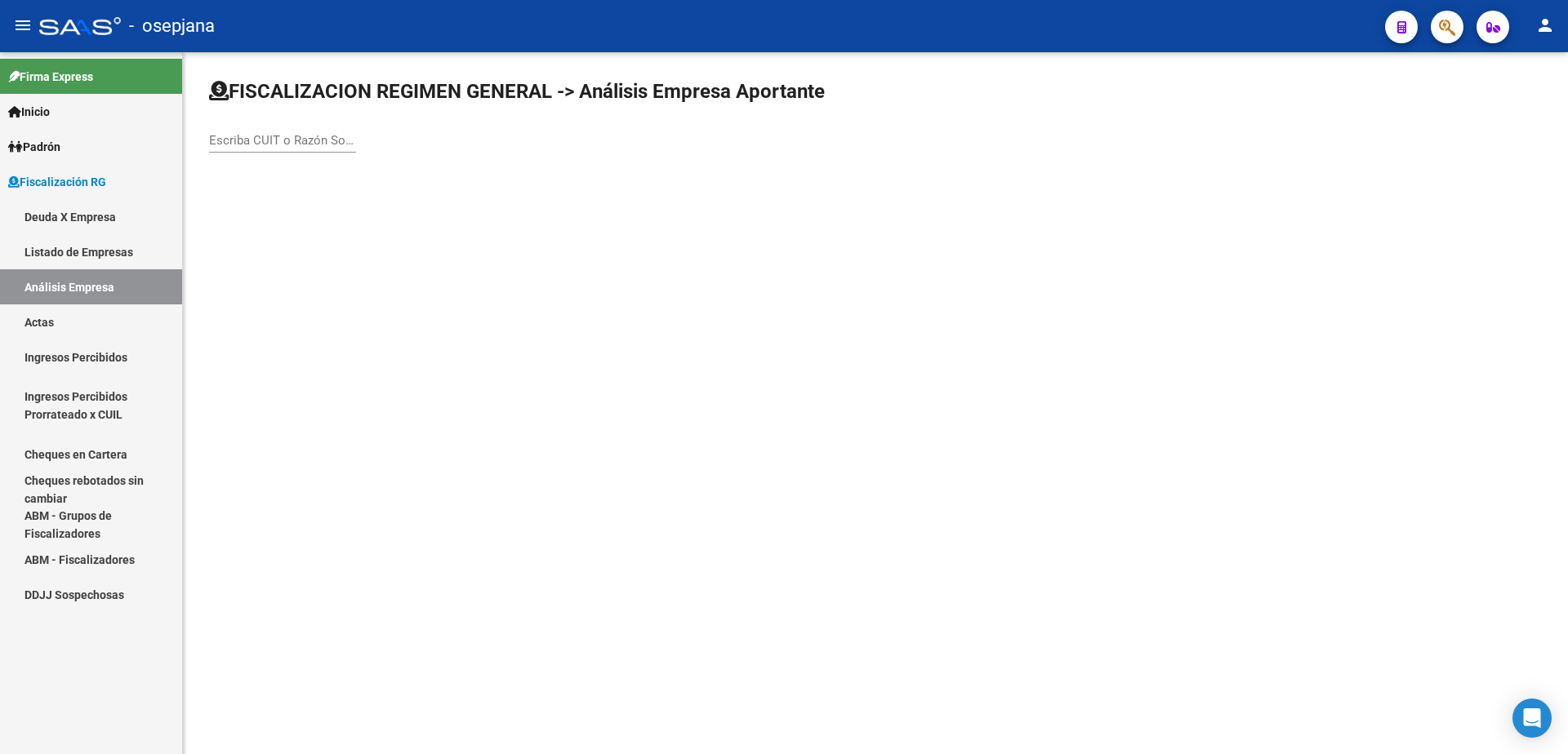
click at [287, 135] on input "Escriba CUIT o Razón Social para buscar" at bounding box center [282, 140] width 147 height 15
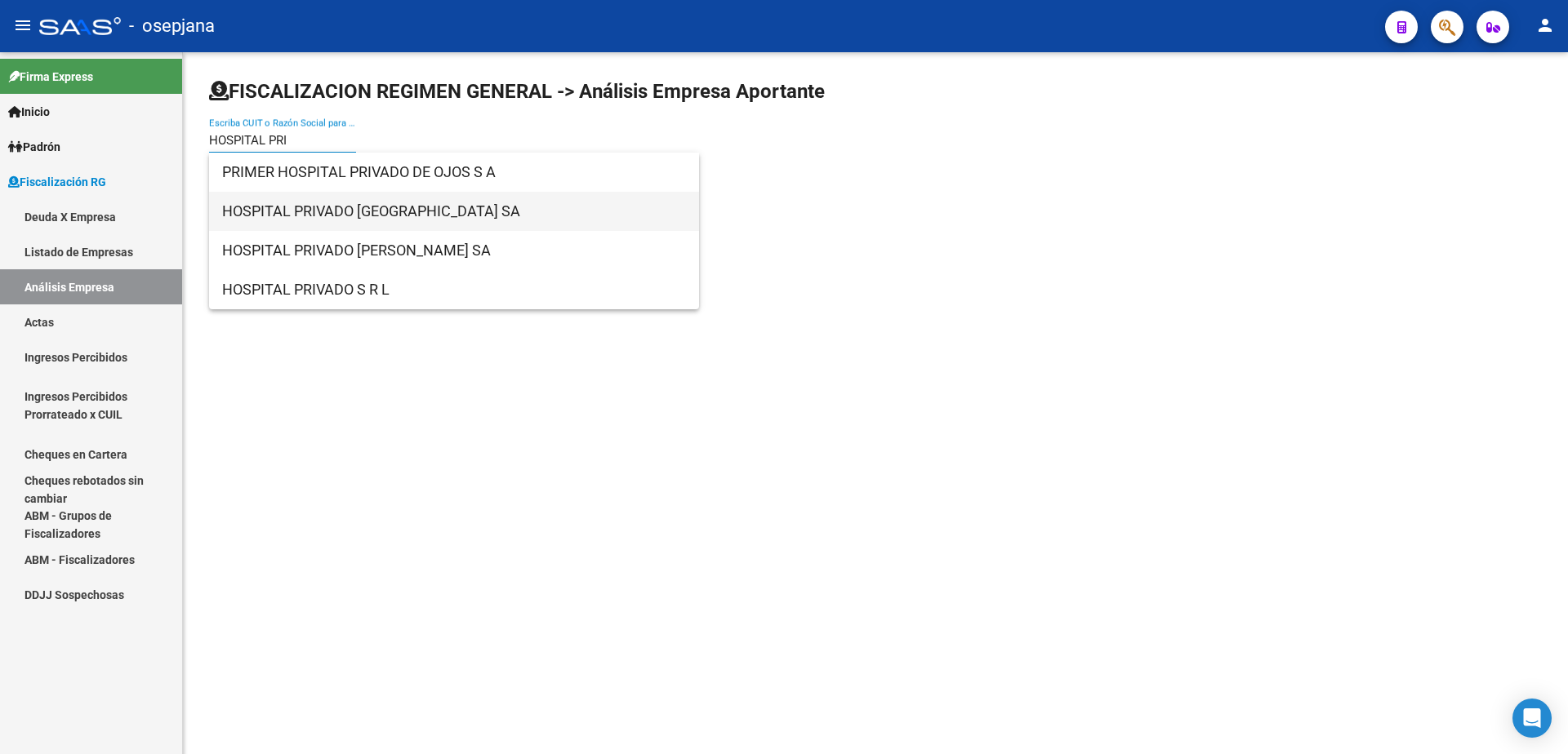
type input "HOSPITAL PRI"
click at [359, 216] on span "HOSPITAL PRIVADO [GEOGRAPHIC_DATA] SA" at bounding box center [454, 212] width 464 height 39
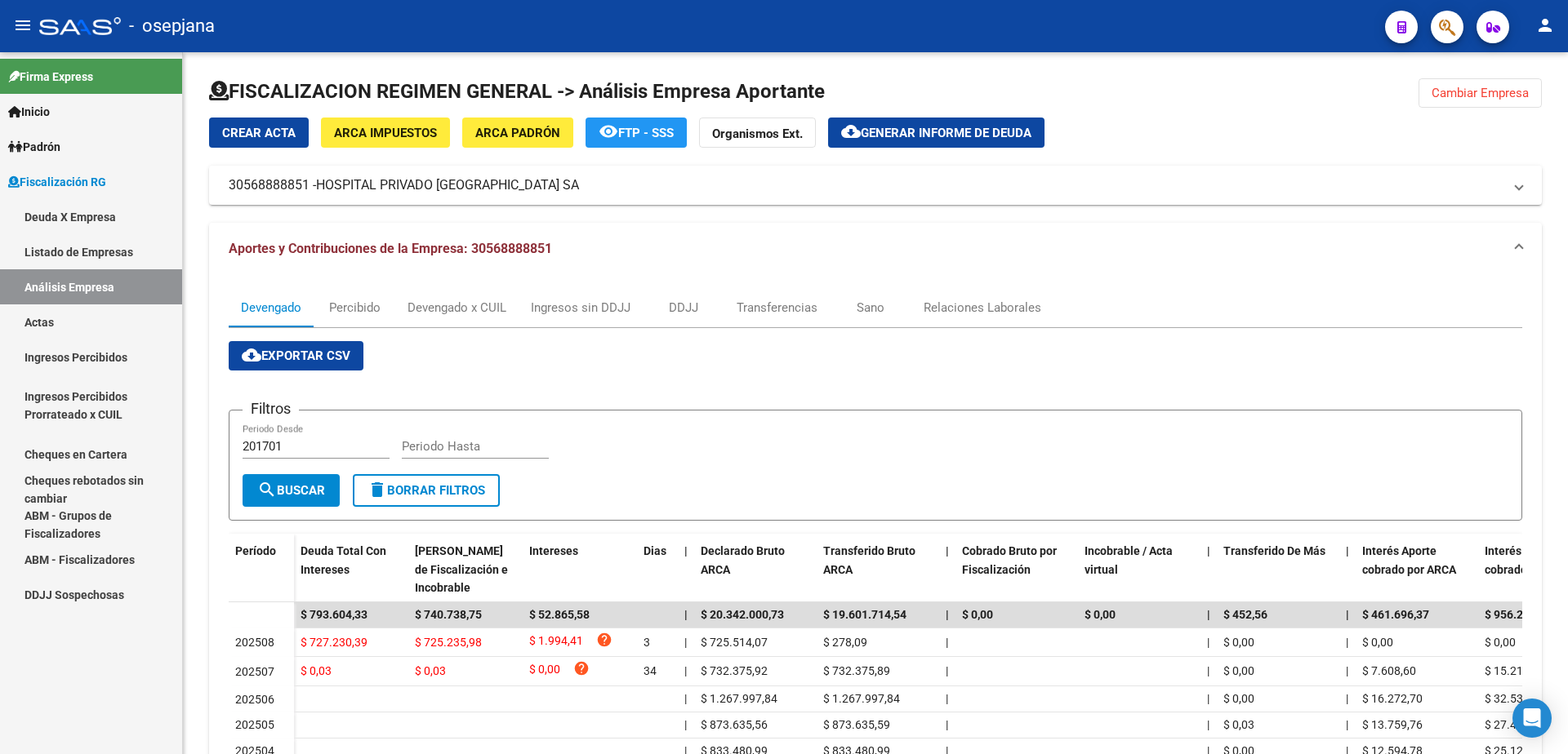
click at [66, 327] on link "Actas" at bounding box center [91, 322] width 182 height 35
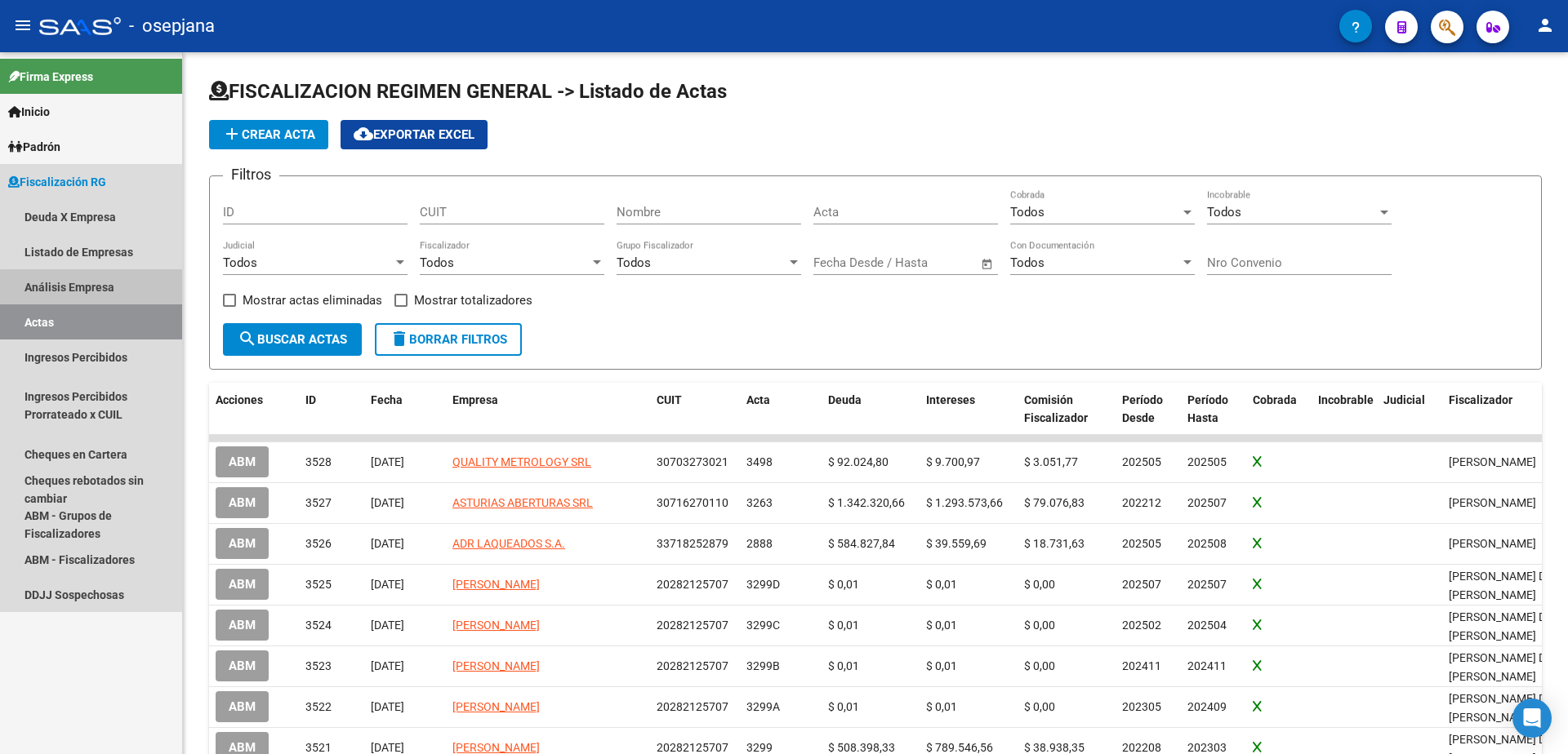
click at [118, 295] on link "Análisis Empresa" at bounding box center [91, 287] width 182 height 35
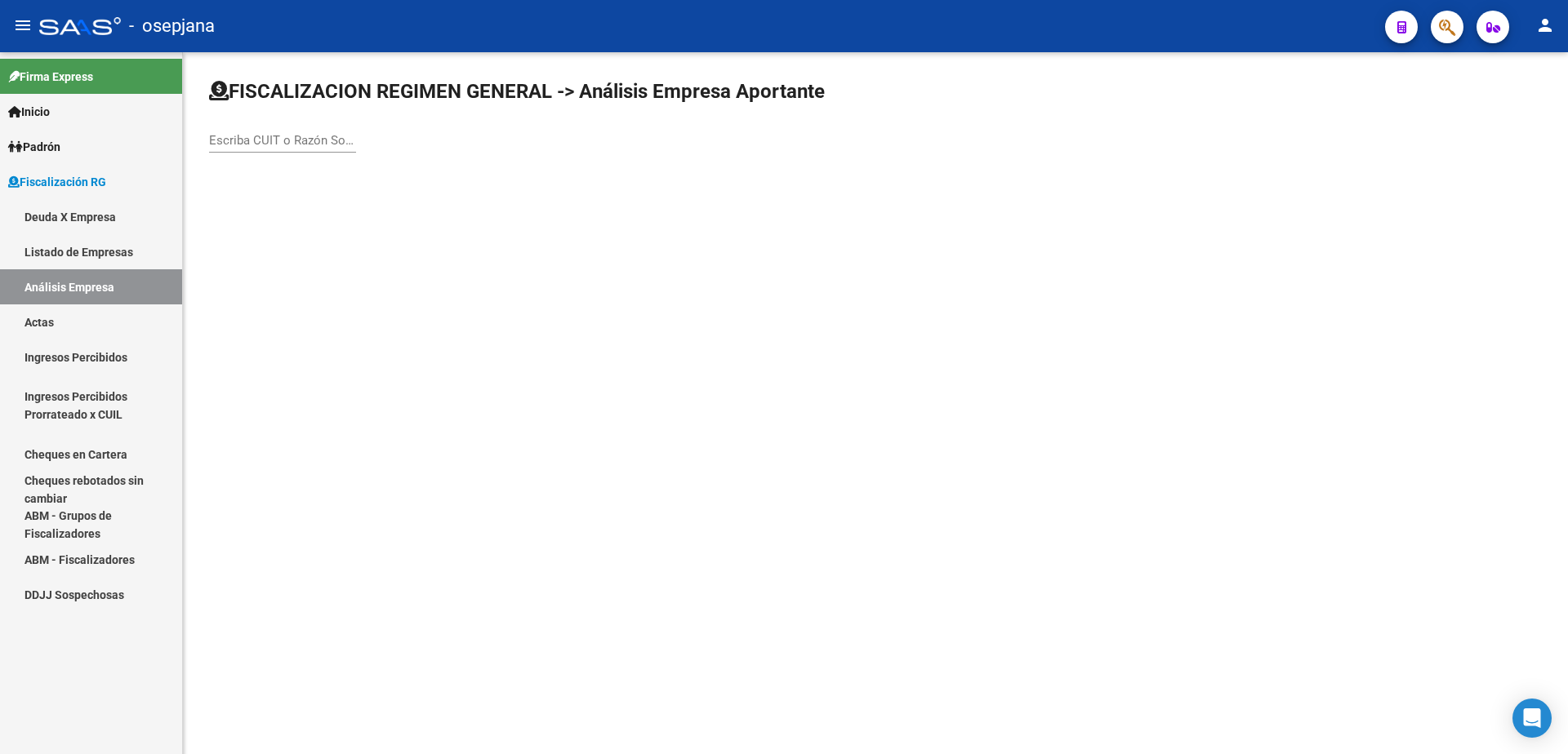
click at [235, 145] on input "Escriba CUIT o Razón Social para buscar" at bounding box center [282, 140] width 147 height 15
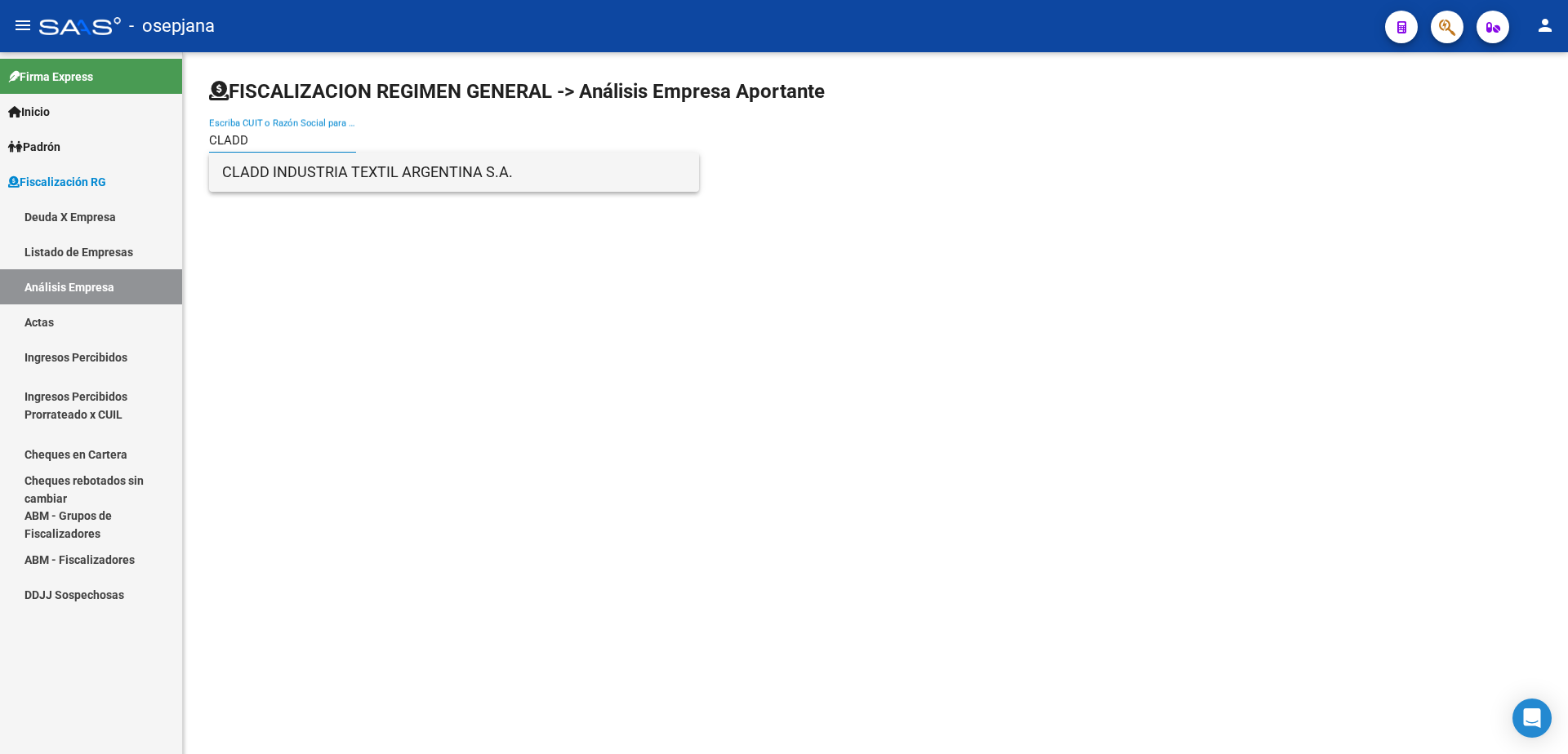
type input "CLADD"
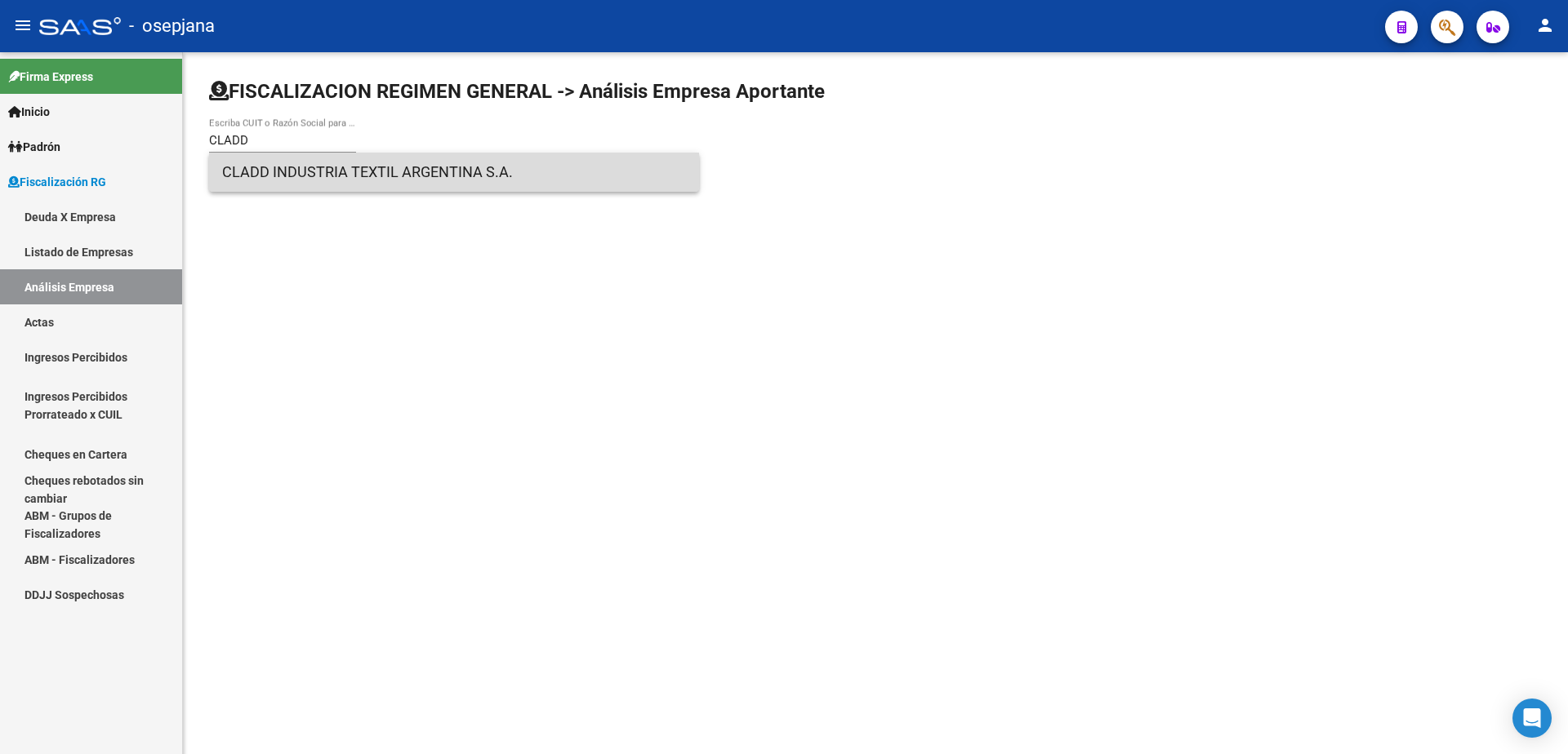
click at [425, 182] on span "CLADD INDUSTRIA TEXTIL ARGENTINA S.A." at bounding box center [454, 173] width 464 height 39
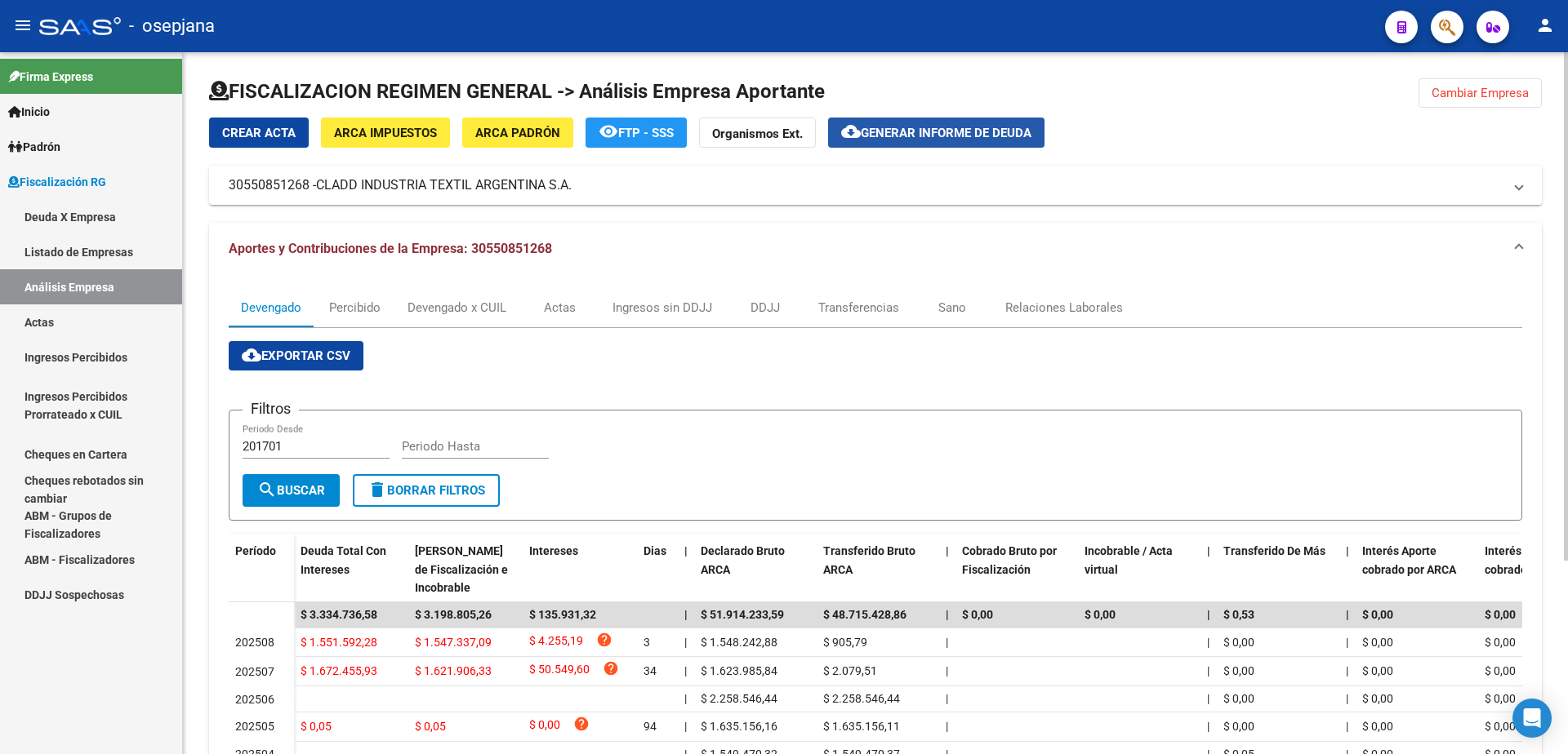
click at [971, 142] on button "cloud_download Generar informe de deuda" at bounding box center [936, 133] width 216 height 30
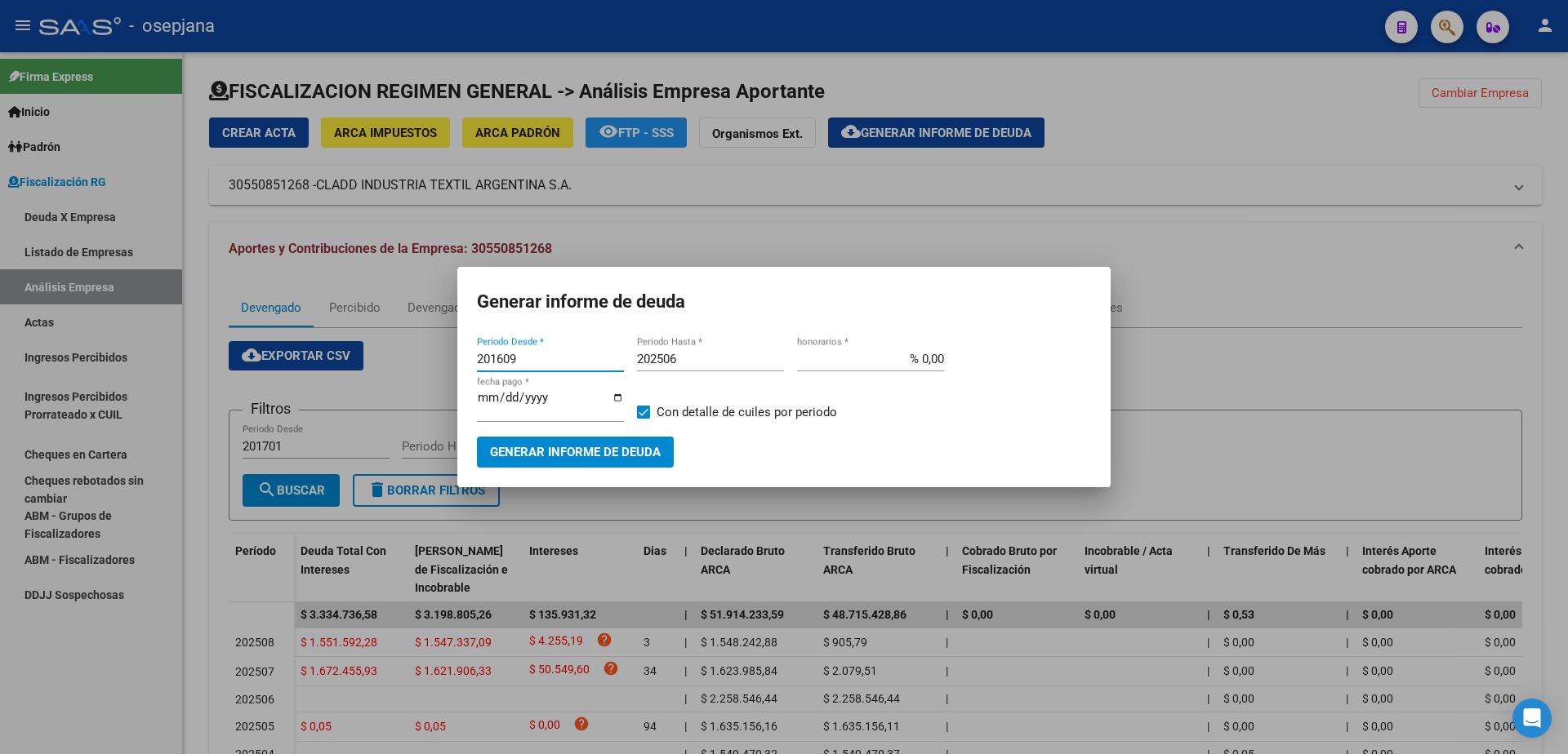
drag, startPoint x: 550, startPoint y: 366, endPoint x: 438, endPoint y: 368, distance: 112.0
click at [438, 368] on div "Generar informe de deuda 201609 Periodo Desde * 202506 Periodo Hasta * % 0,00 h…" at bounding box center [784, 377] width 1568 height 754
type input "202506"
click at [637, 406] on span at bounding box center [644, 412] width 13 height 13
click at [643, 419] on input "Con detalle de cuiles por periodo" at bounding box center [643, 419] width 1 height 1
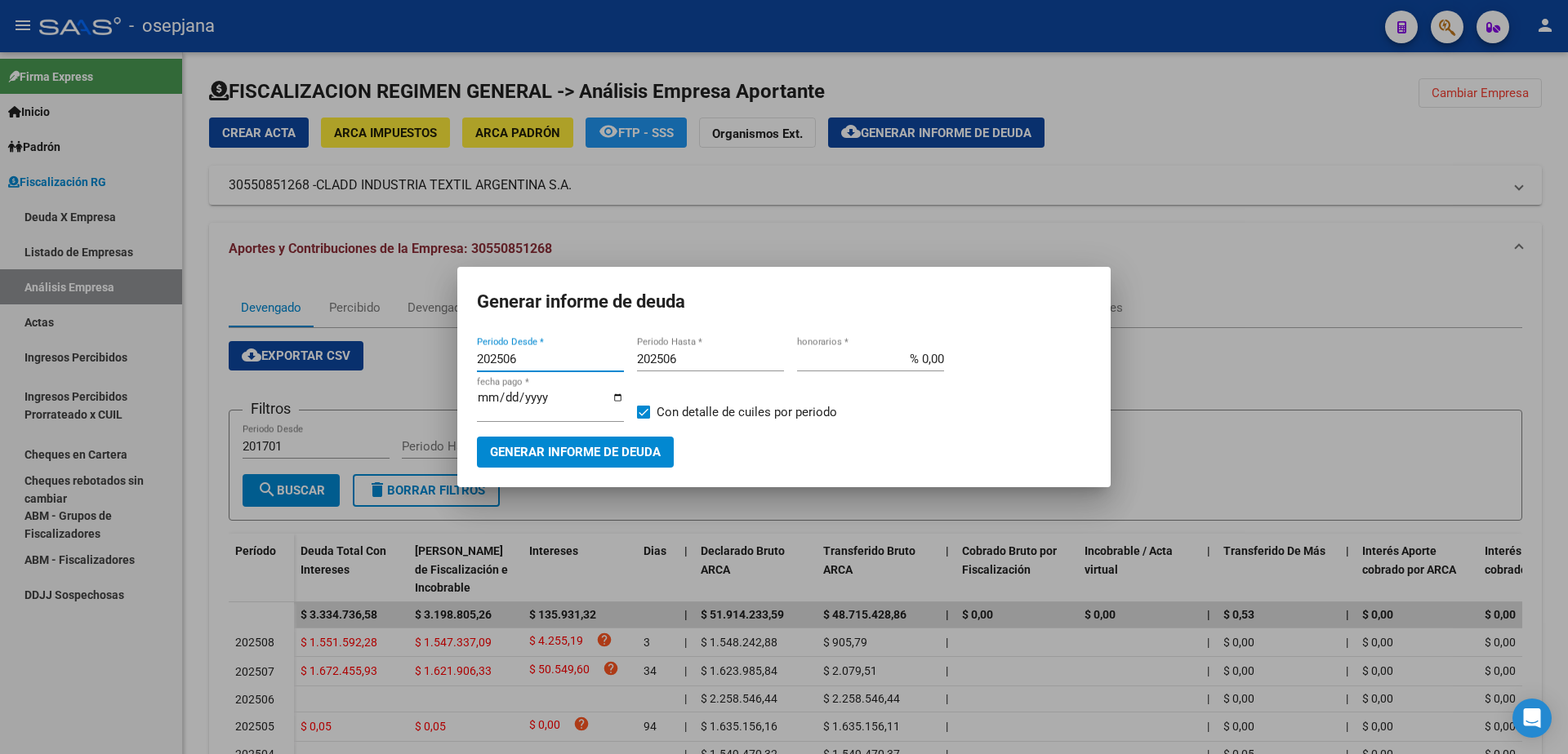
checkbox input "false"
click at [635, 437] on button "Generar informe de deuda" at bounding box center [575, 452] width 197 height 30
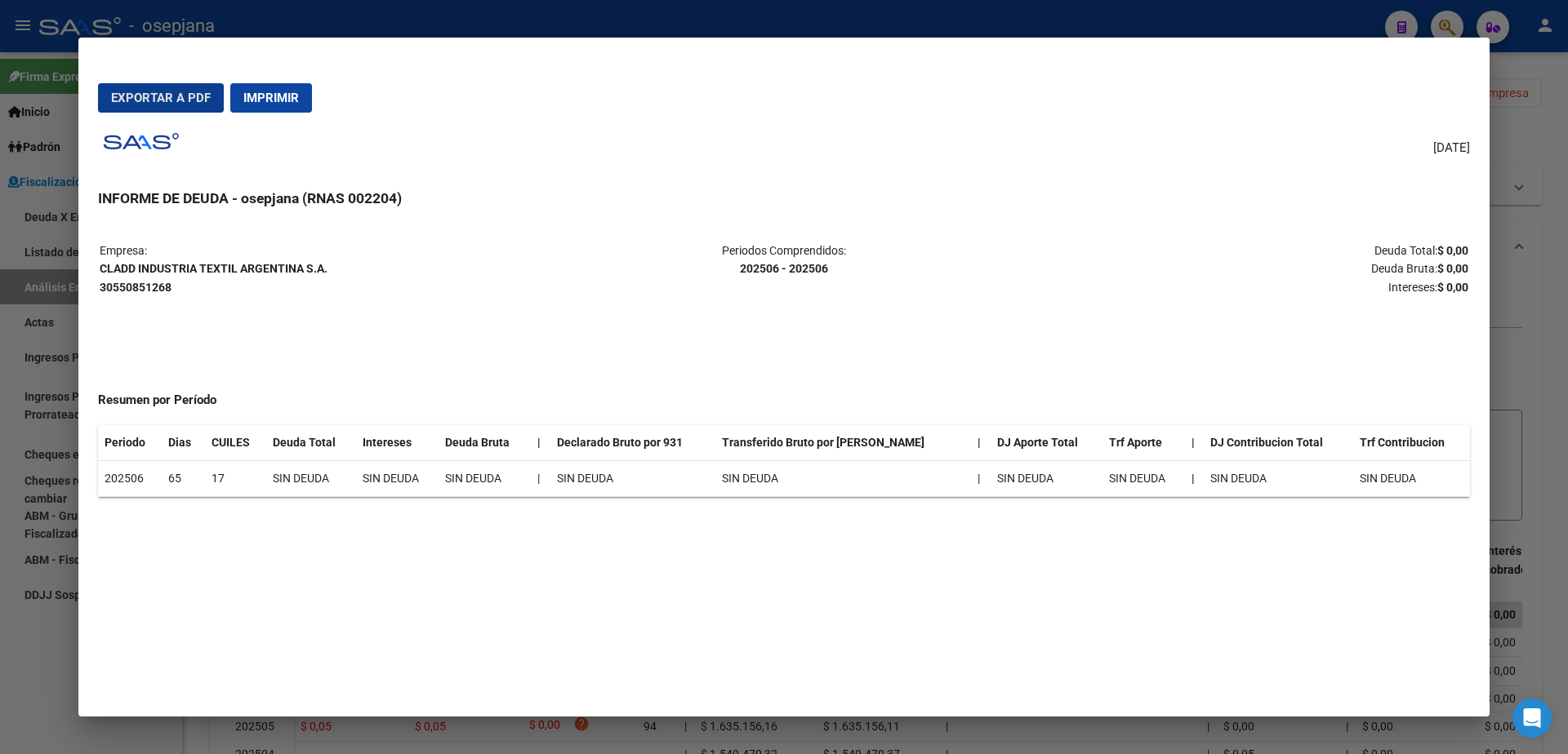
click at [282, 92] on span "Imprimir" at bounding box center [271, 97] width 56 height 15
click at [13, 659] on div at bounding box center [784, 377] width 1568 height 754
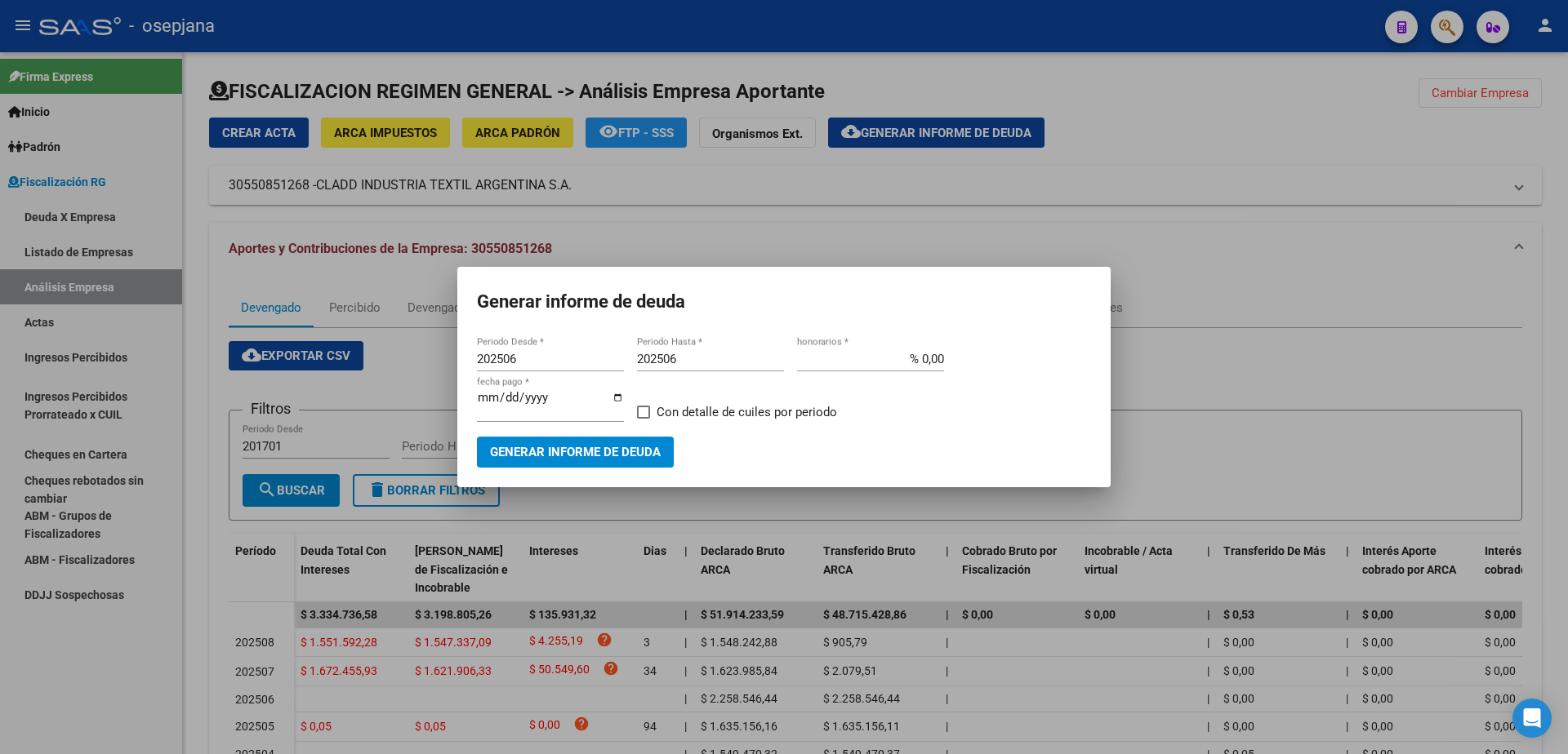
click at [58, 656] on div at bounding box center [784, 377] width 1568 height 754
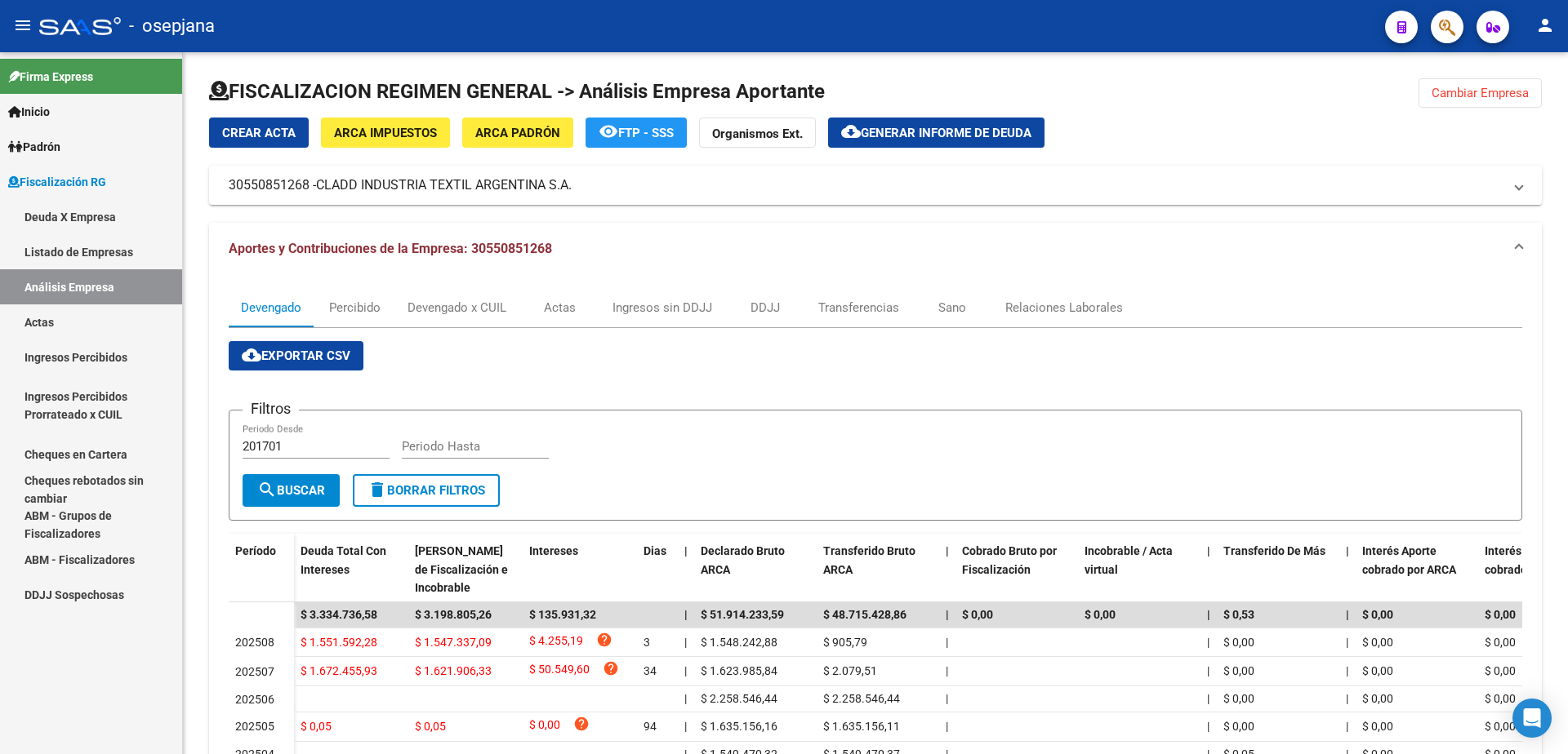
click at [70, 628] on div "Firma Express Inicio Calendario SSS Instructivos Contacto OS Padrón Análisis Af…" at bounding box center [91, 403] width 182 height 702
click at [932, 124] on button "cloud_download Generar informe de deuda" at bounding box center [936, 133] width 216 height 30
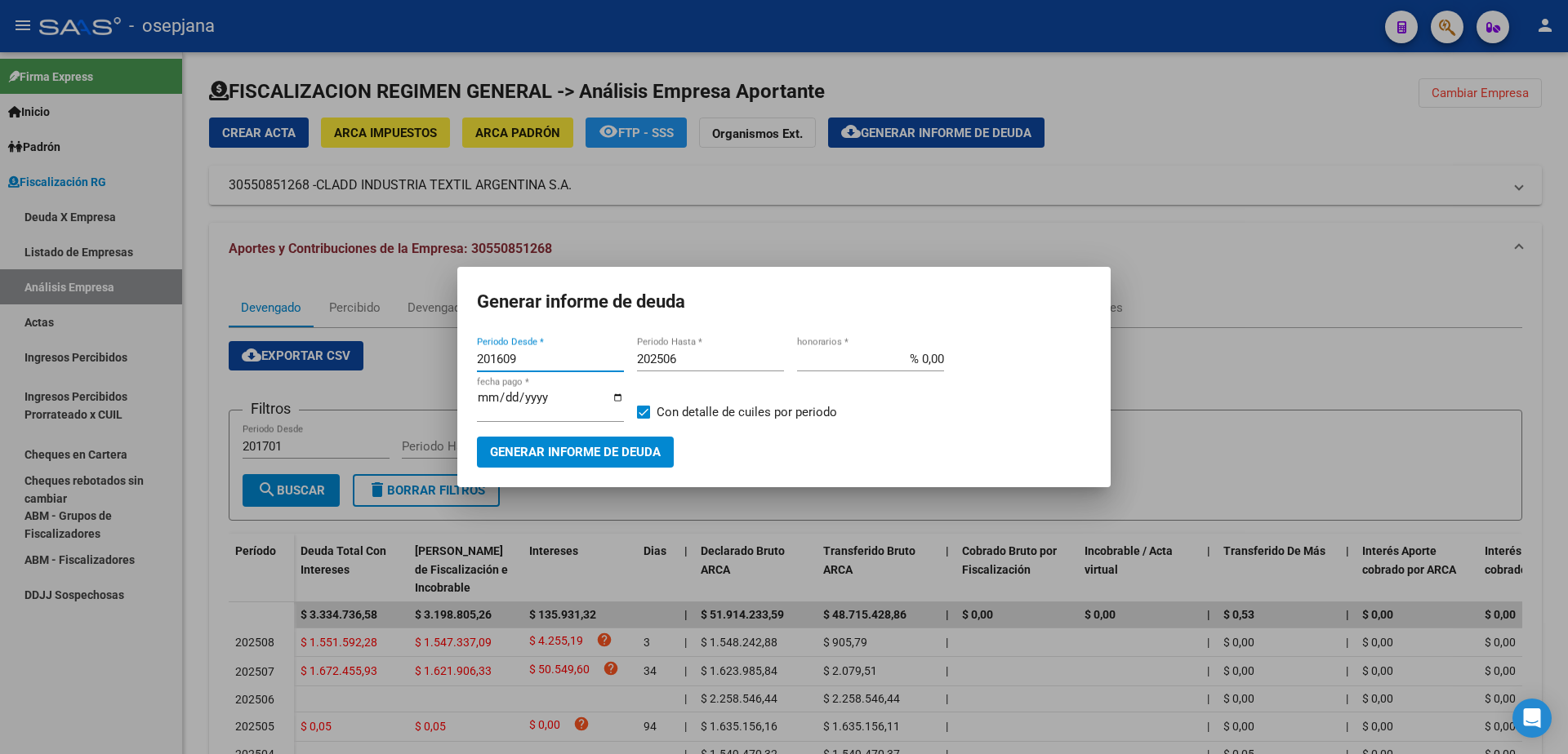
drag, startPoint x: 550, startPoint y: 362, endPoint x: 427, endPoint y: 362, distance: 123.0
click at [427, 362] on div "Generar informe de deuda 201609 Periodo Desde * 202506 Periodo Hasta * % 0,00 h…" at bounding box center [784, 377] width 1568 height 754
type input "202507"
click at [711, 365] on input "202506" at bounding box center [711, 359] width 147 height 15
type input "202508"
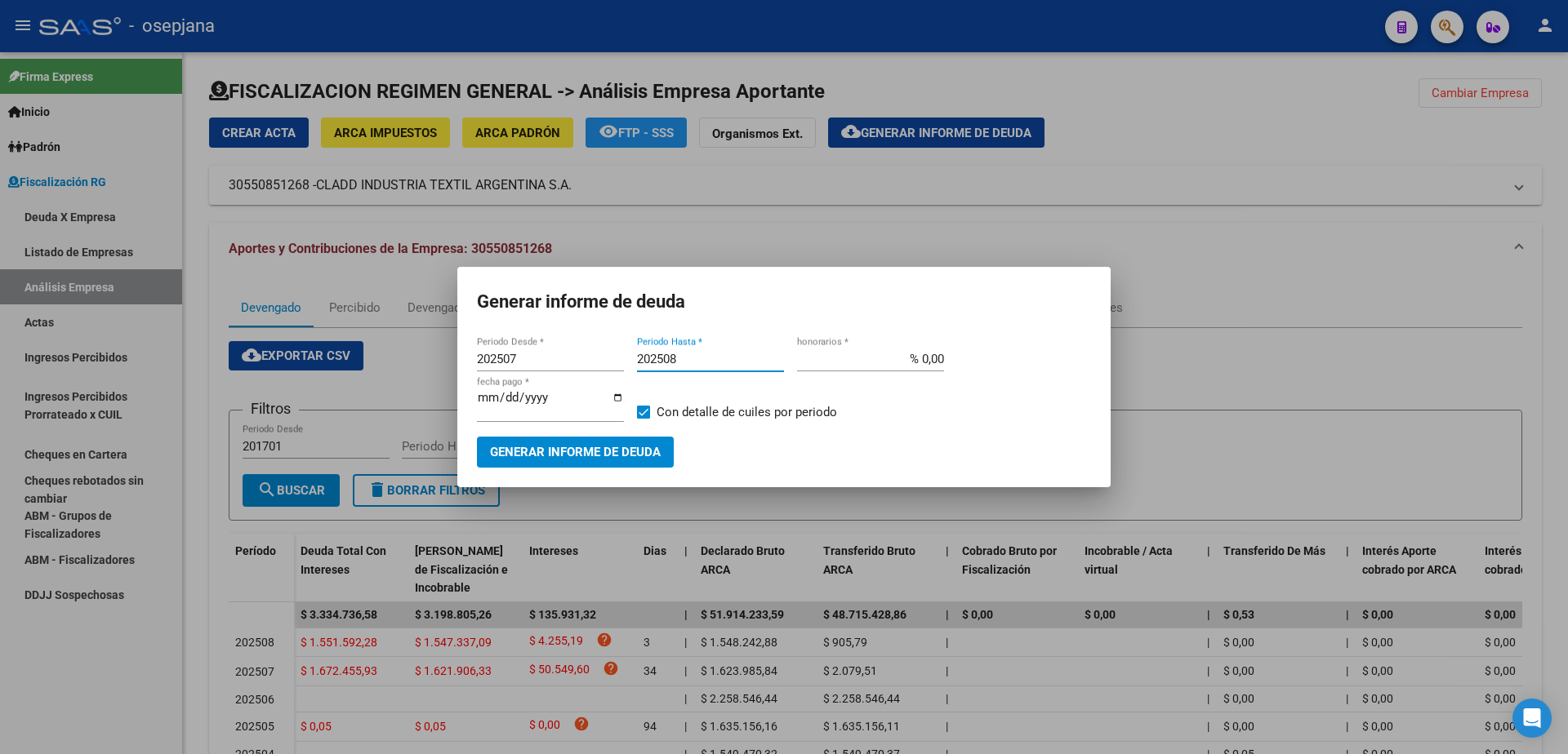
click at [923, 364] on input "% 0,00" at bounding box center [870, 359] width 147 height 15
type input "% 10,00"
click at [500, 405] on input "[DATE]" at bounding box center [551, 404] width 147 height 27
type input "[DATE]"
click at [669, 410] on span "Con detalle de cuiles por periodo" at bounding box center [747, 412] width 181 height 19
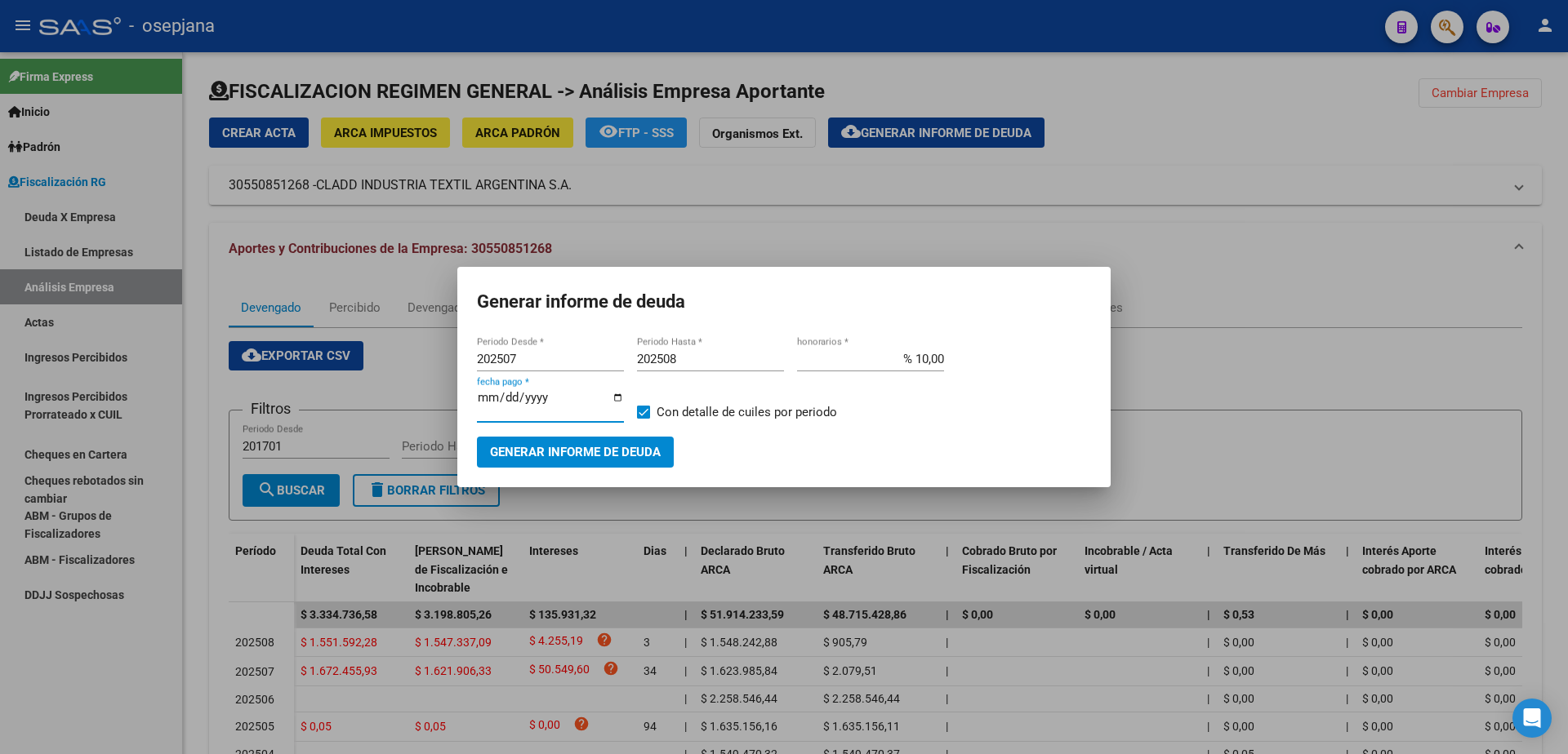
click at [644, 419] on input "Con detalle de cuiles por periodo" at bounding box center [643, 419] width 1 height 1
checkbox input "false"
click at [605, 446] on span "Generar informe de deuda" at bounding box center [575, 453] width 171 height 15
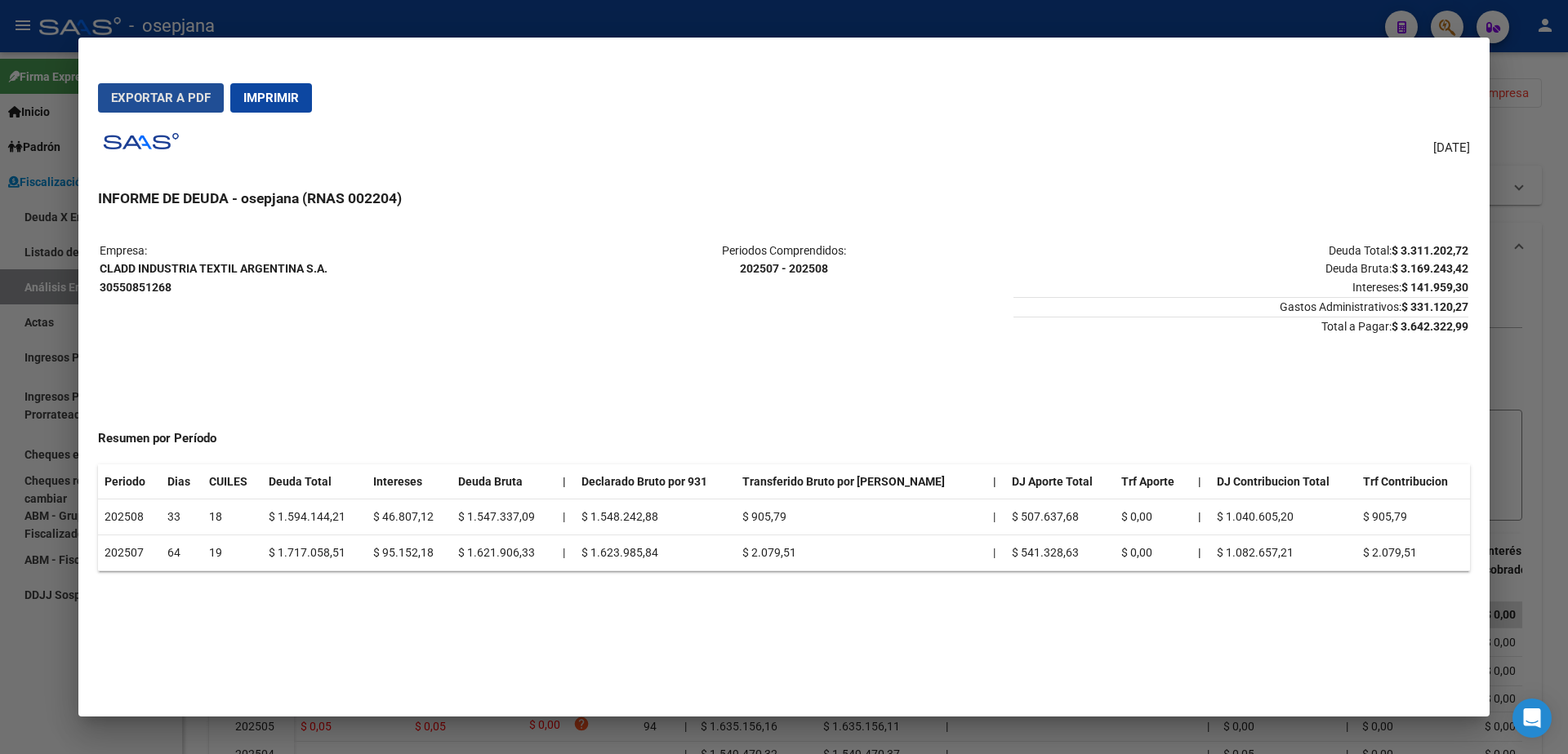
click at [175, 106] on button "Exportar a PDF" at bounding box center [161, 97] width 126 height 29
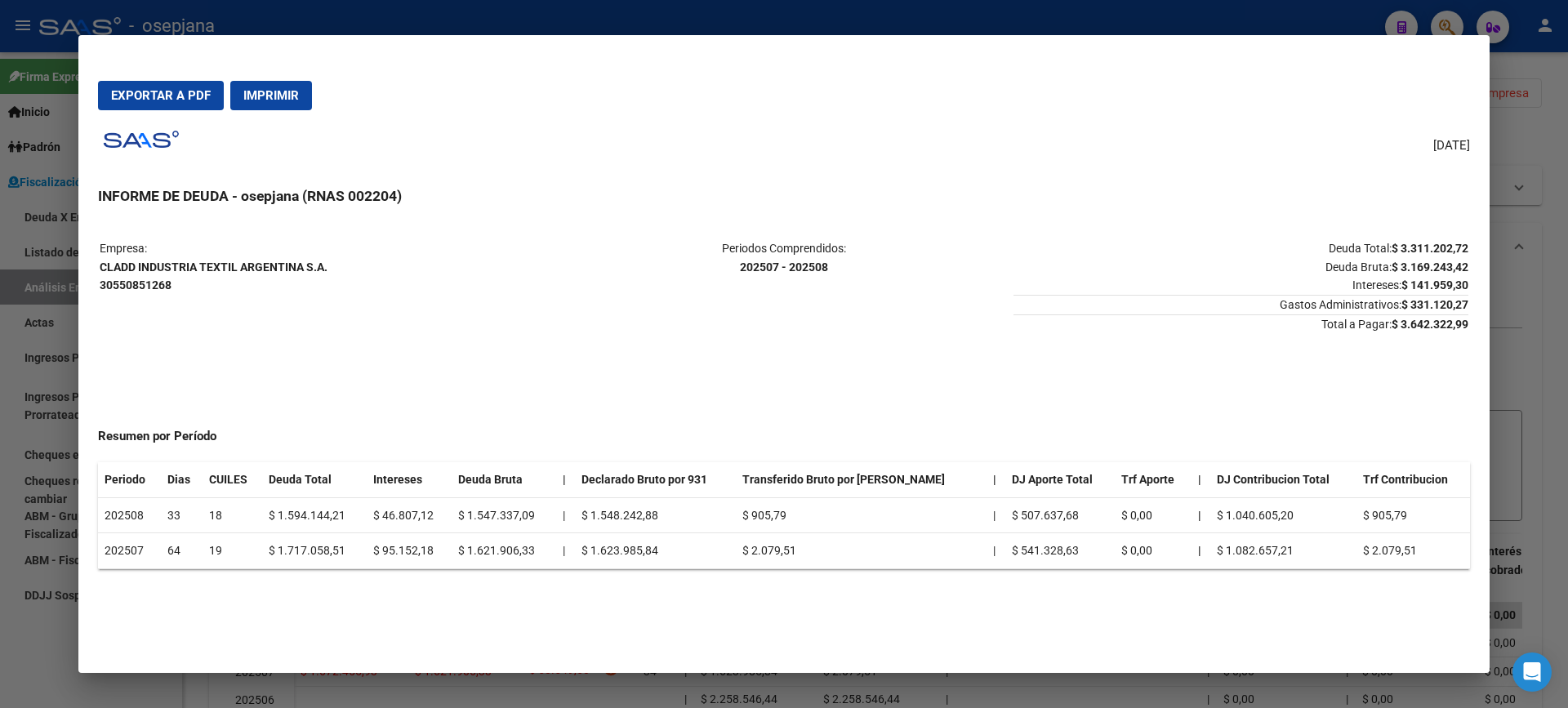
click at [4, 421] on div at bounding box center [784, 354] width 1568 height 708
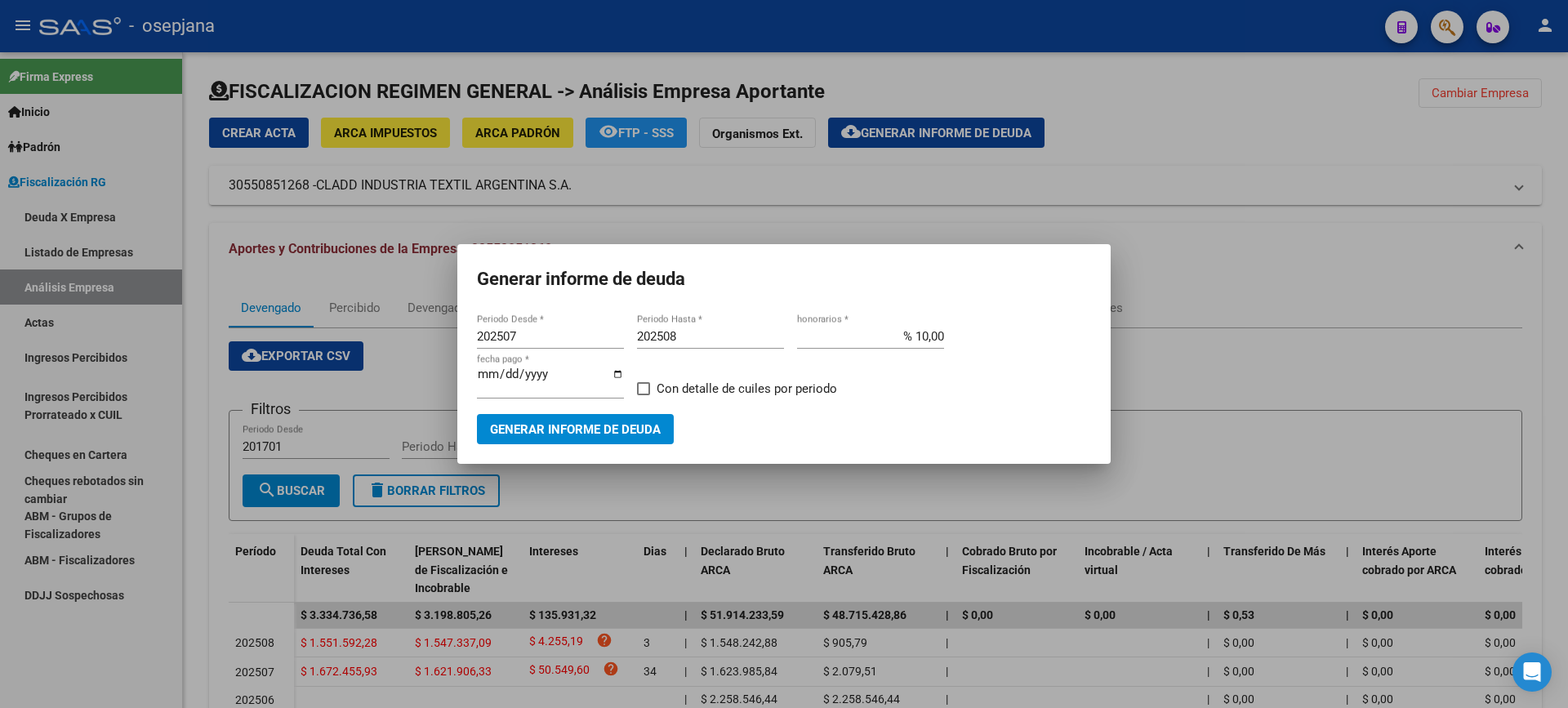
click at [53, 368] on div at bounding box center [784, 354] width 1568 height 708
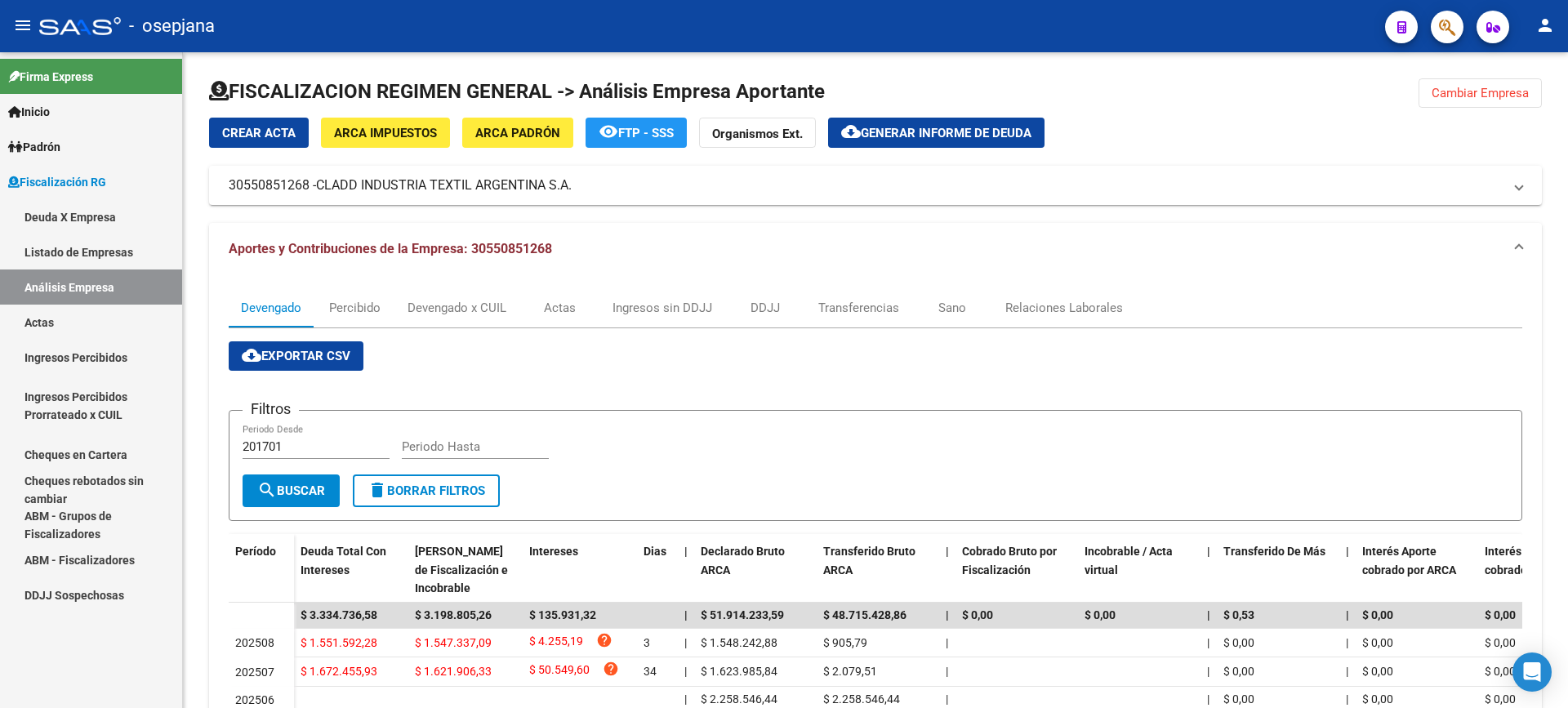
click at [78, 331] on link "Actas" at bounding box center [91, 322] width 182 height 35
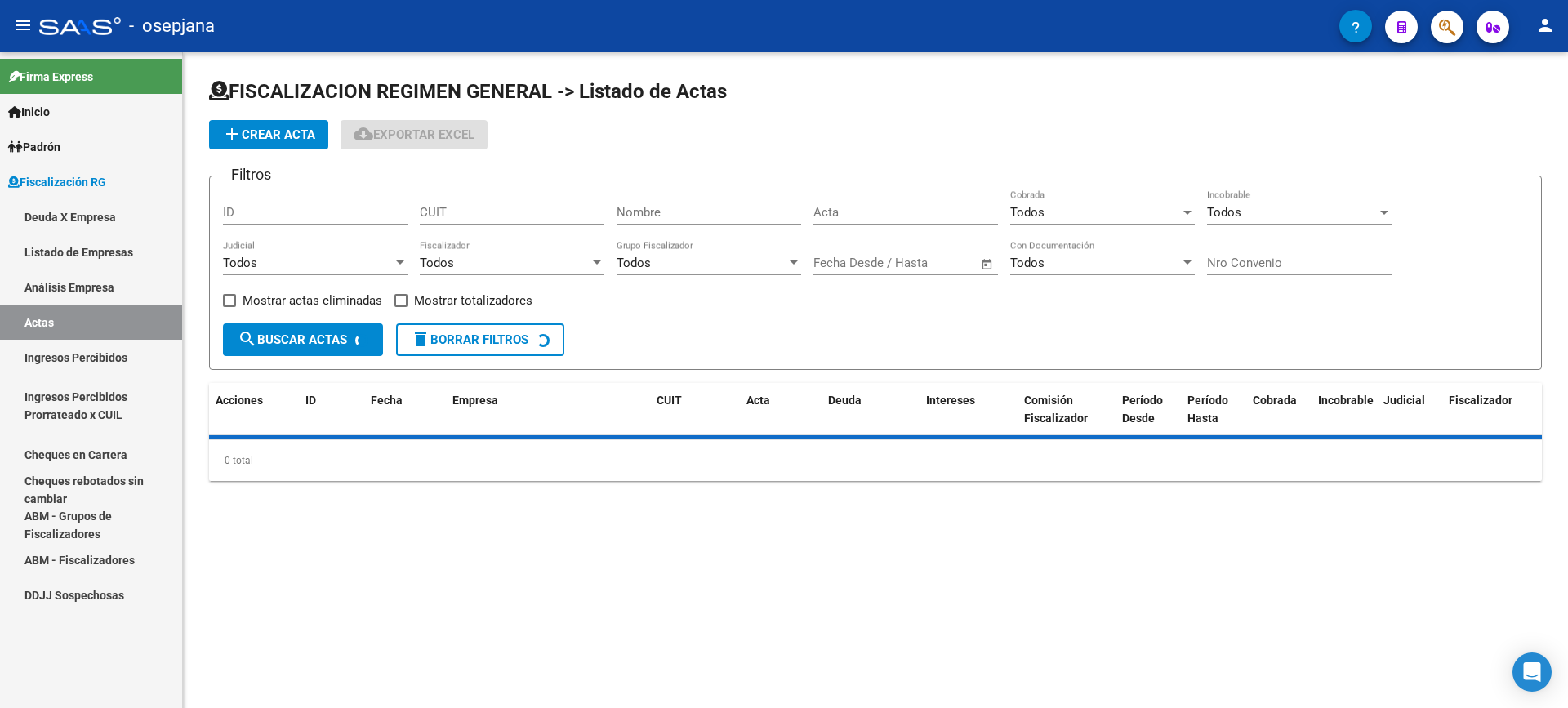
click at [89, 295] on link "Análisis Empresa" at bounding box center [91, 287] width 182 height 35
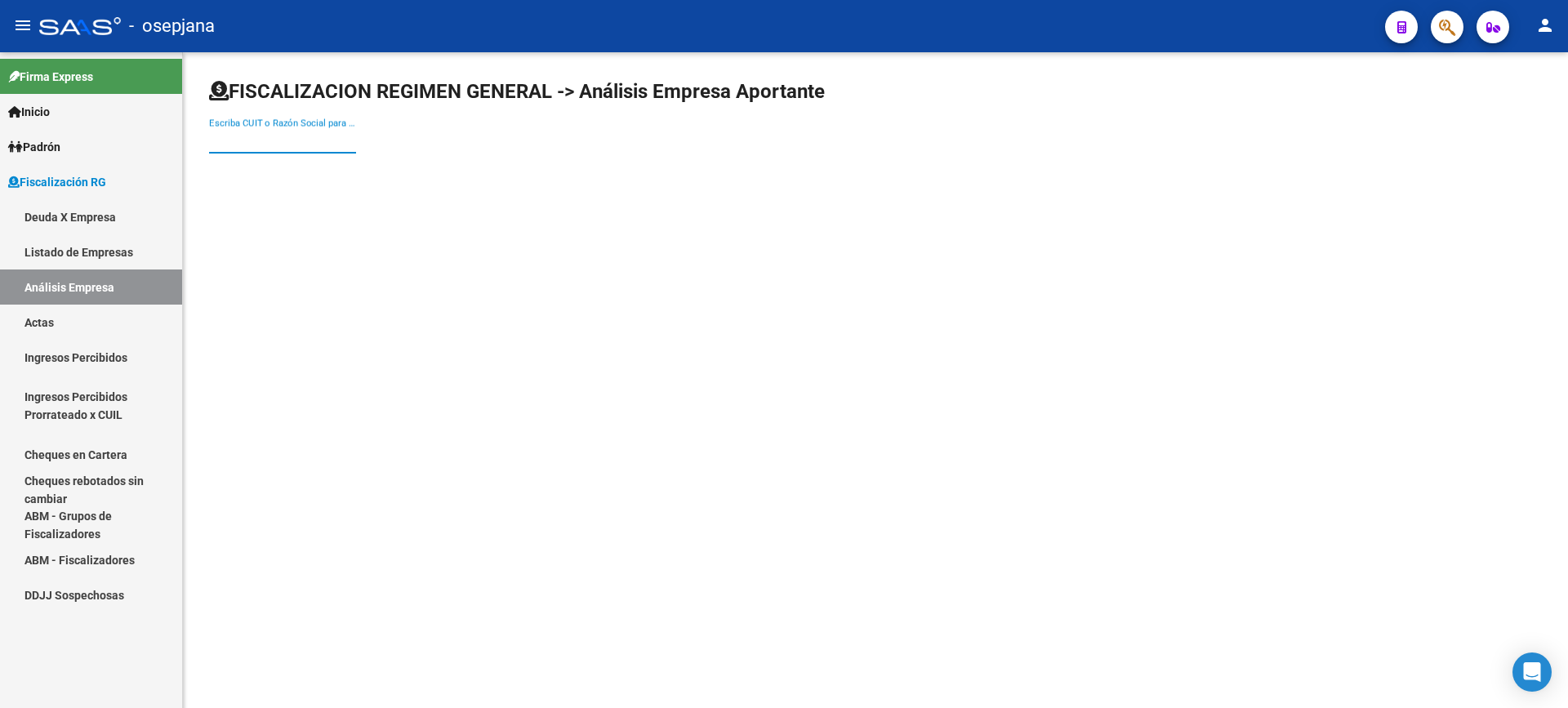
click at [290, 142] on input "Escriba CUIT o Razón Social para buscar" at bounding box center [282, 140] width 147 height 15
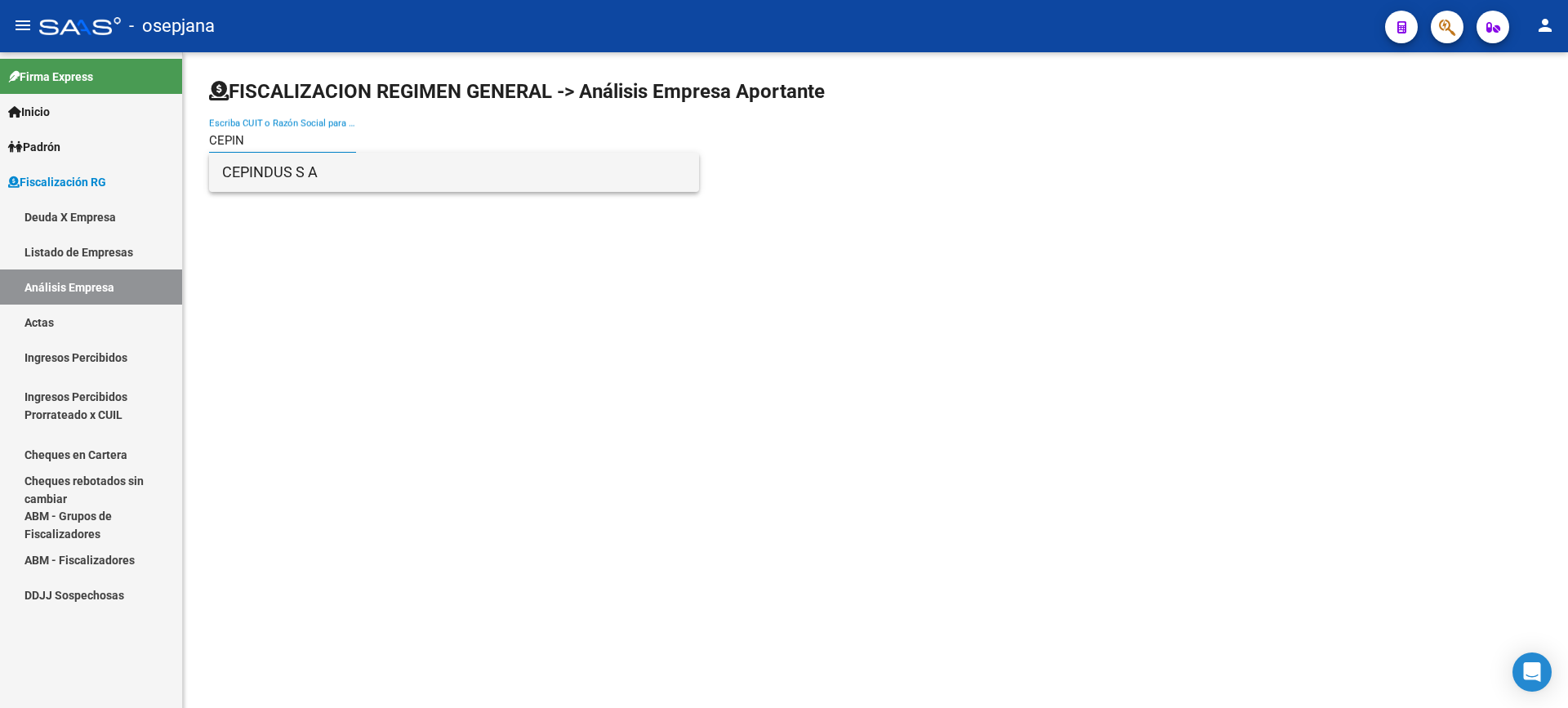
type input "CEPIN"
click at [310, 165] on span "CEPINDUS S A" at bounding box center [454, 173] width 464 height 39
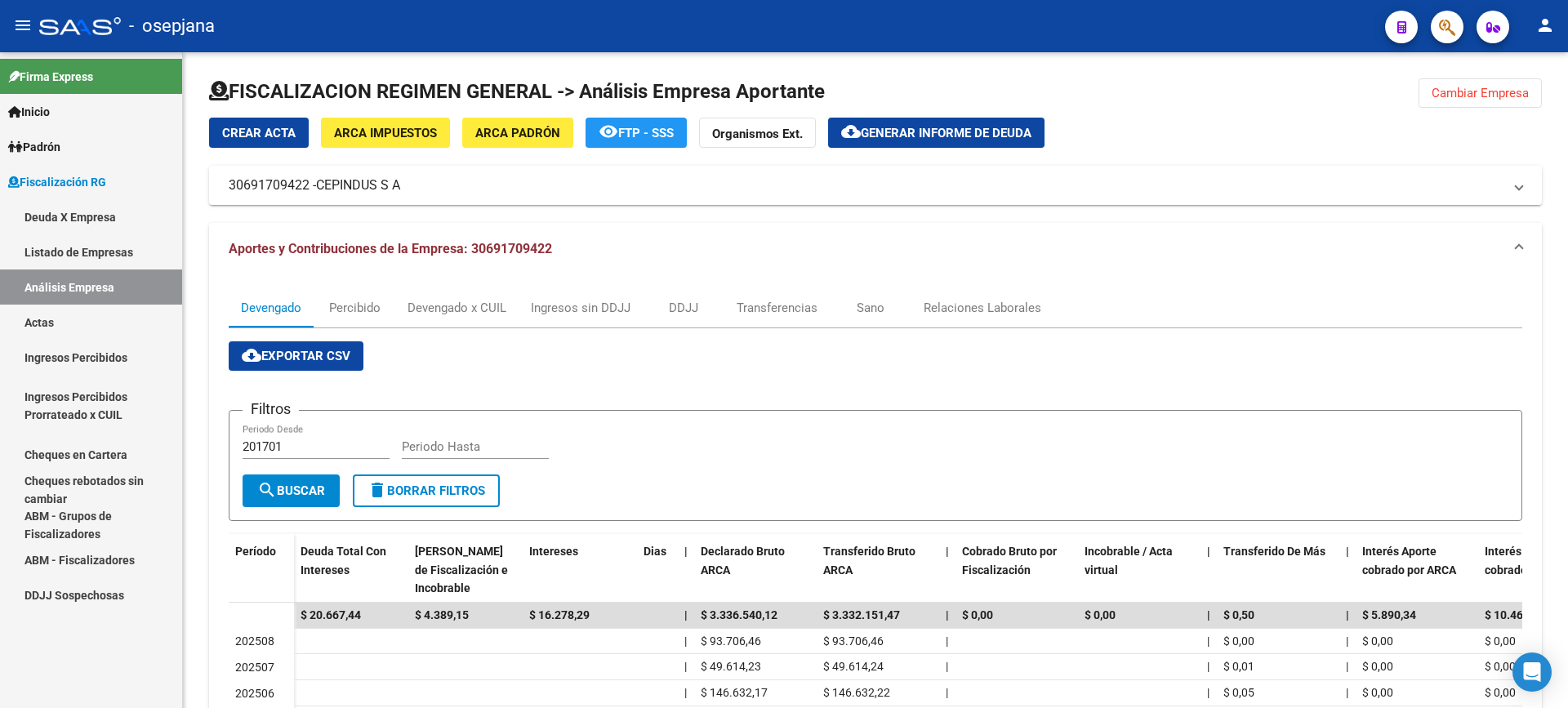
click at [97, 331] on link "Actas" at bounding box center [91, 322] width 182 height 35
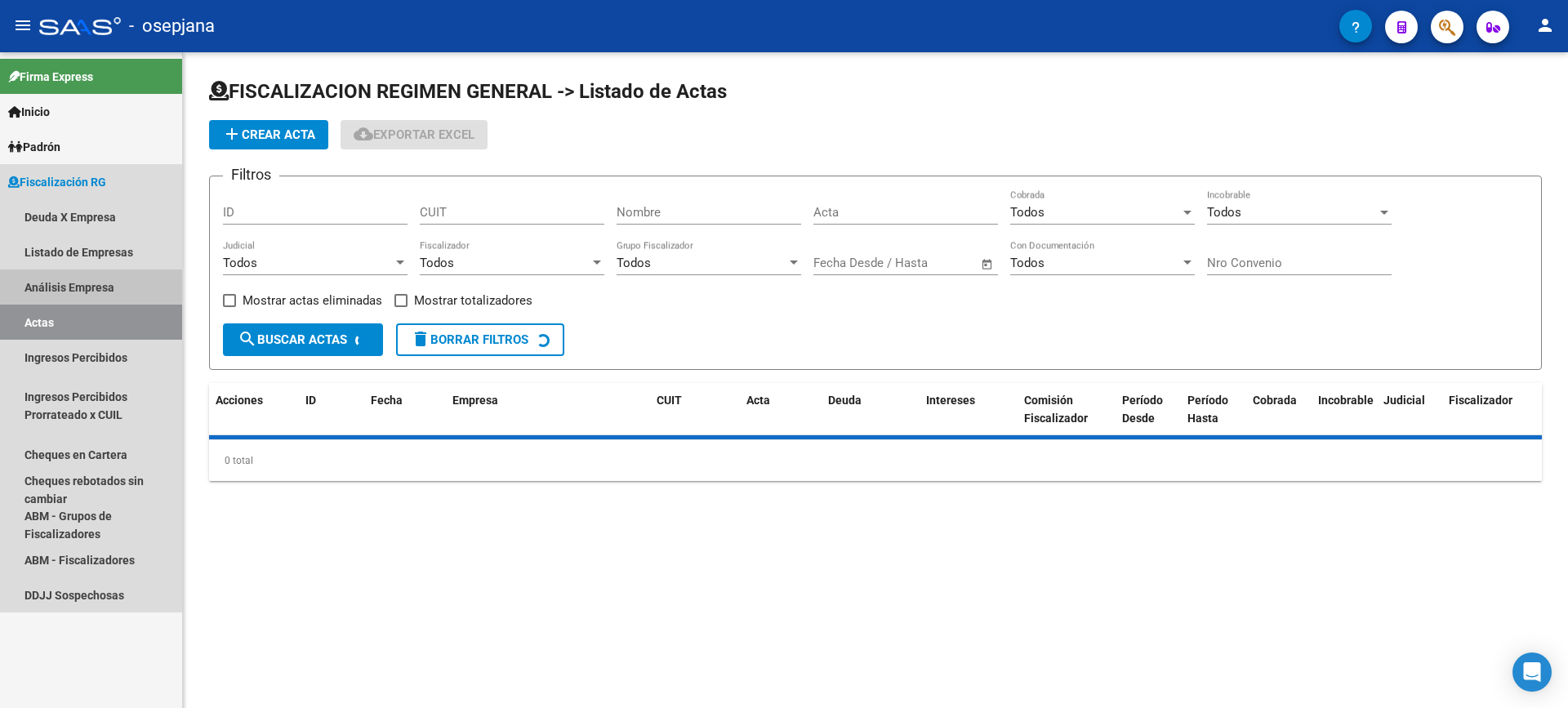
click at [107, 302] on link "Análisis Empresa" at bounding box center [91, 287] width 182 height 35
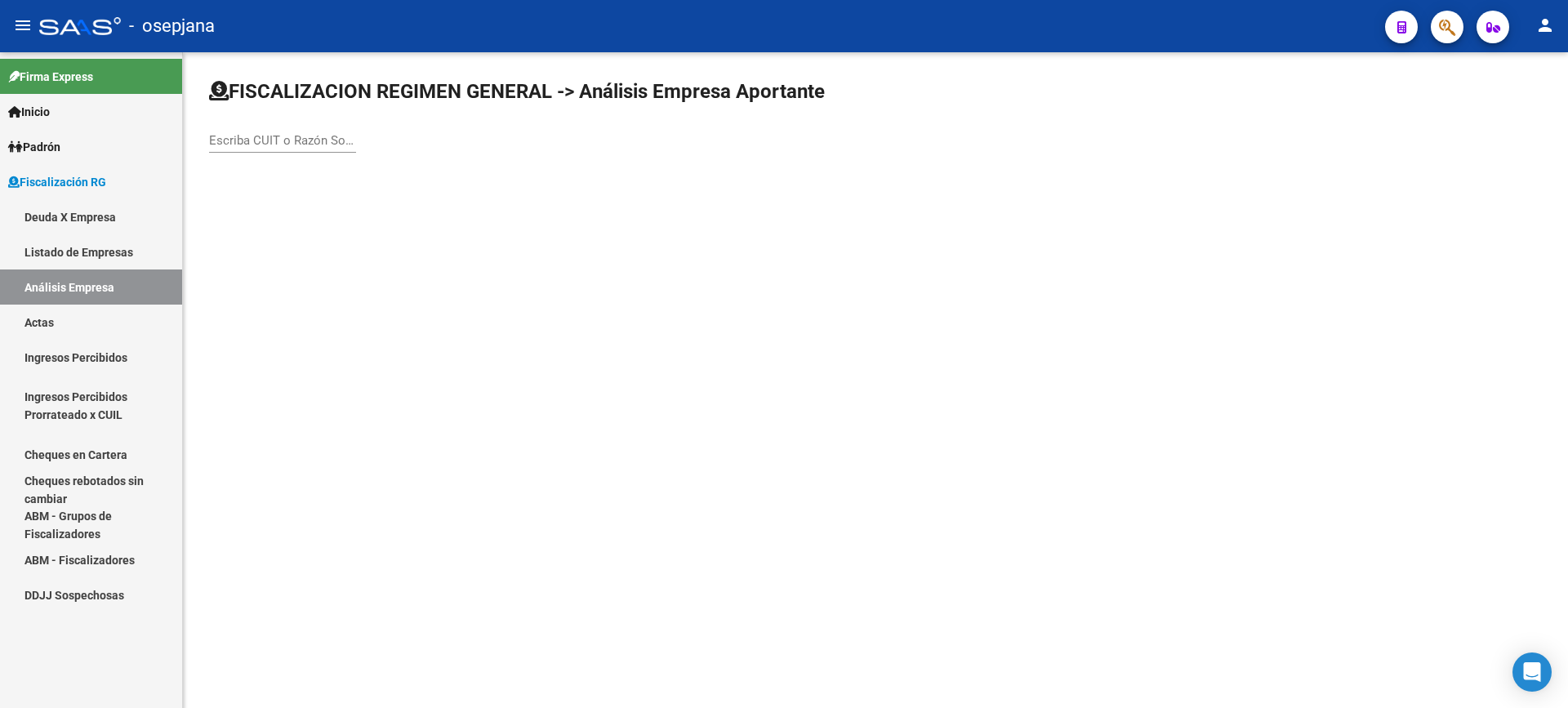
click at [259, 126] on div "Escriba CUIT o Razón Social para buscar" at bounding box center [282, 135] width 147 height 35
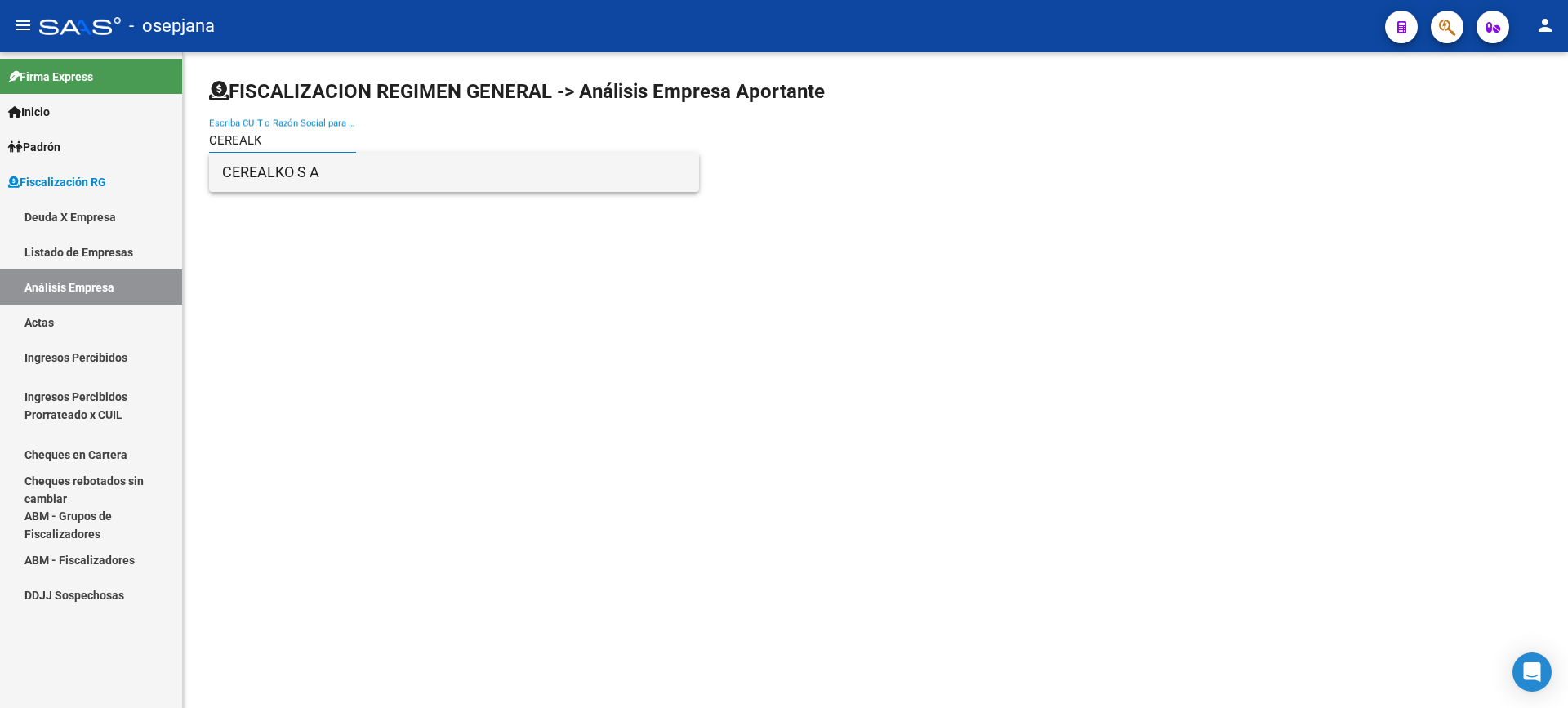
type input "CEREALK"
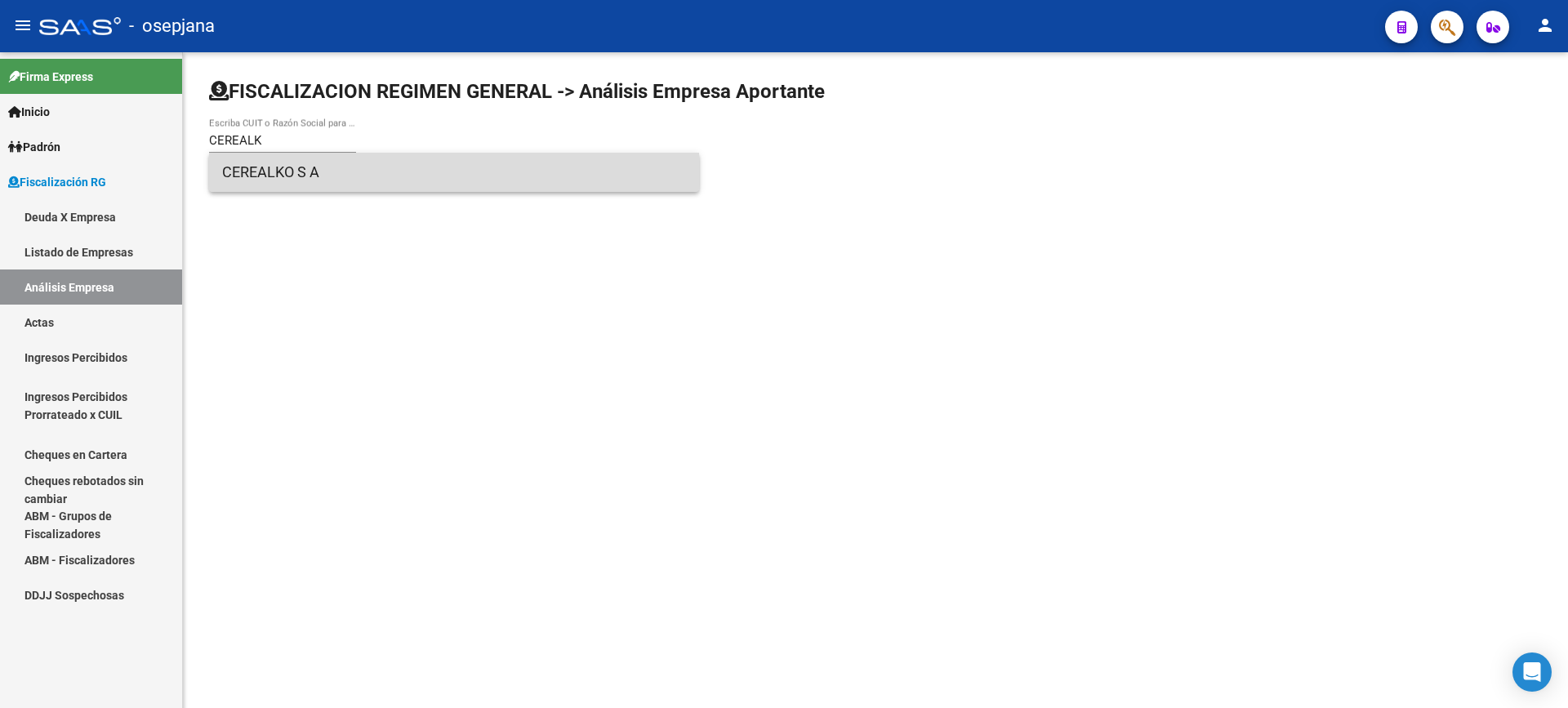
click at [282, 173] on span "CEREALKO S A" at bounding box center [454, 173] width 464 height 39
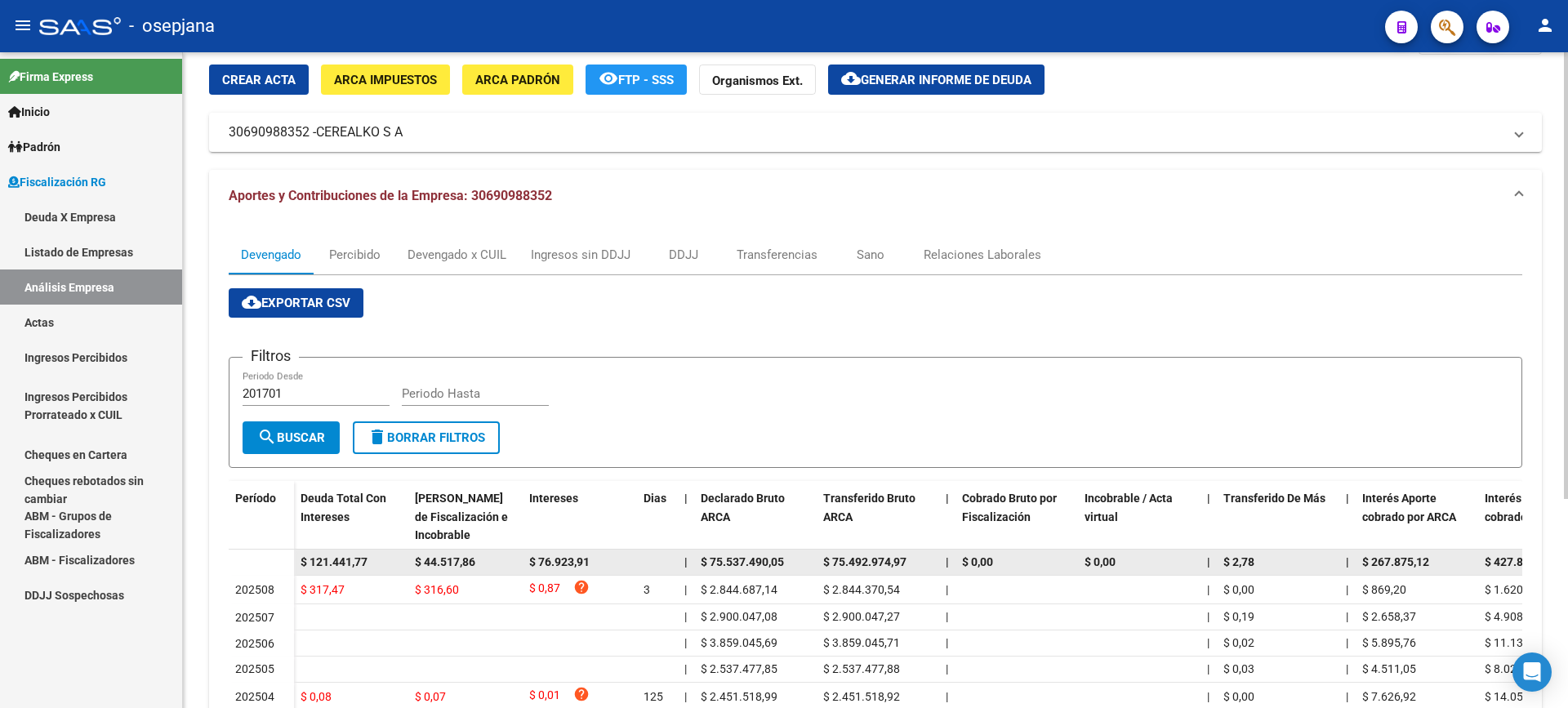
scroll to position [163, 0]
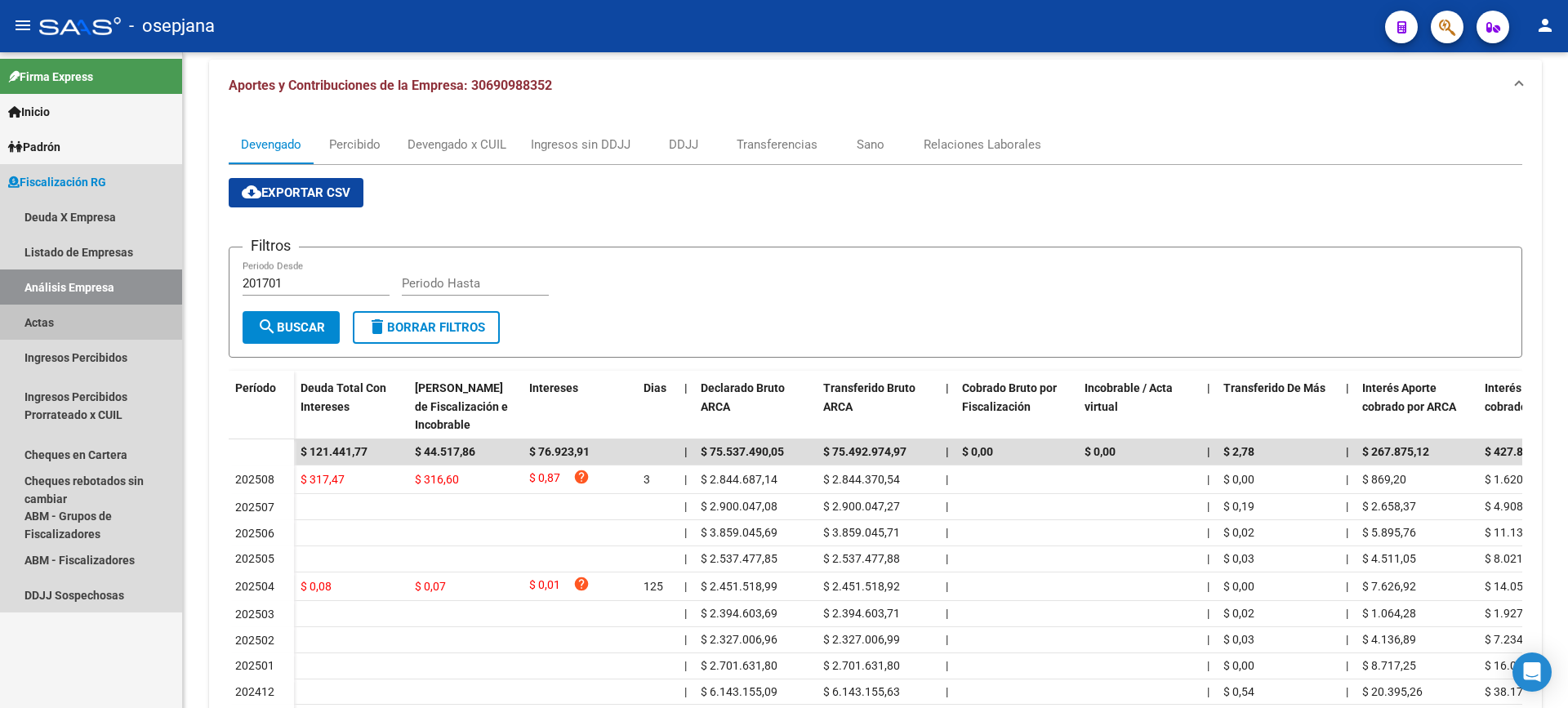
drag, startPoint x: 42, startPoint y: 327, endPoint x: 93, endPoint y: 288, distance: 64.2
click at [42, 327] on link "Actas" at bounding box center [91, 322] width 182 height 35
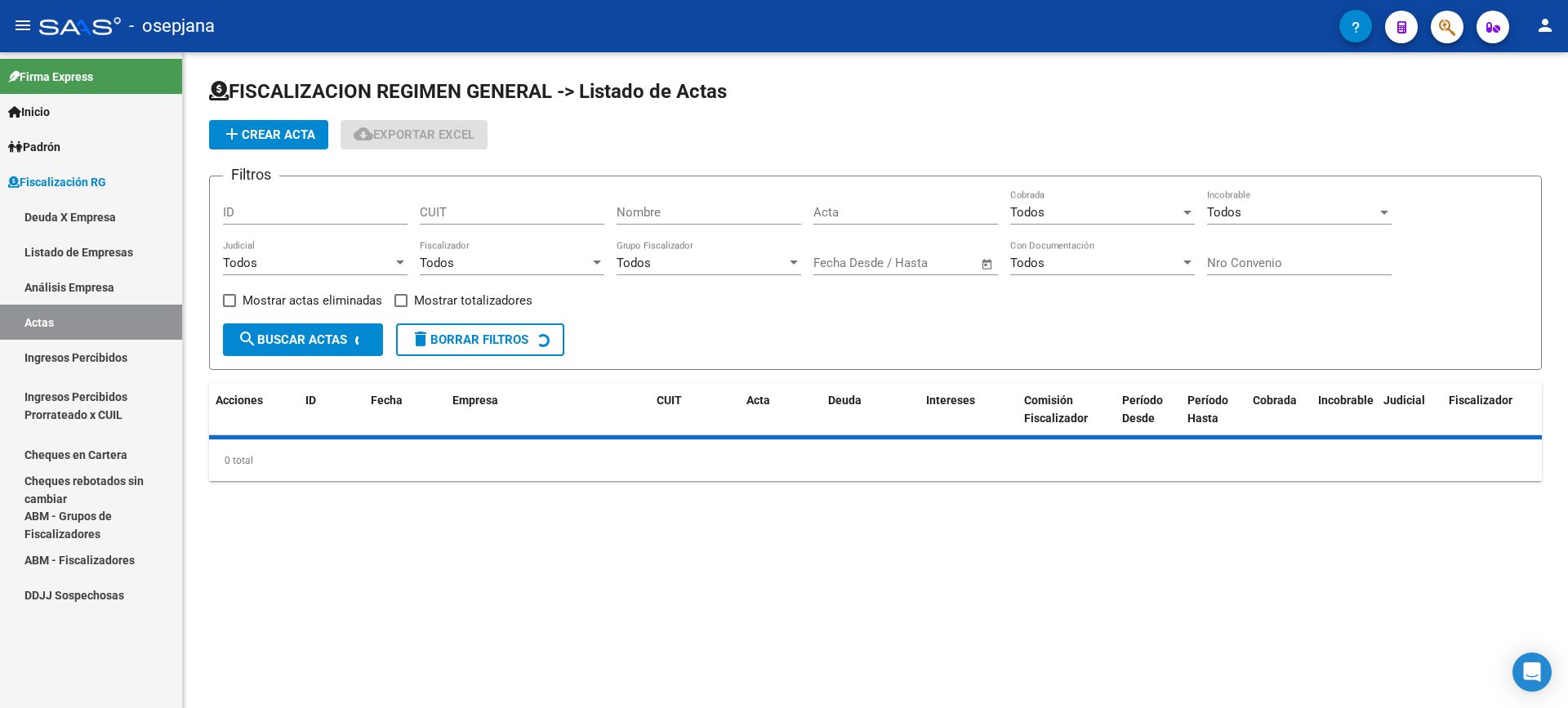
click at [93, 287] on link "Análisis Empresa" at bounding box center [91, 287] width 182 height 35
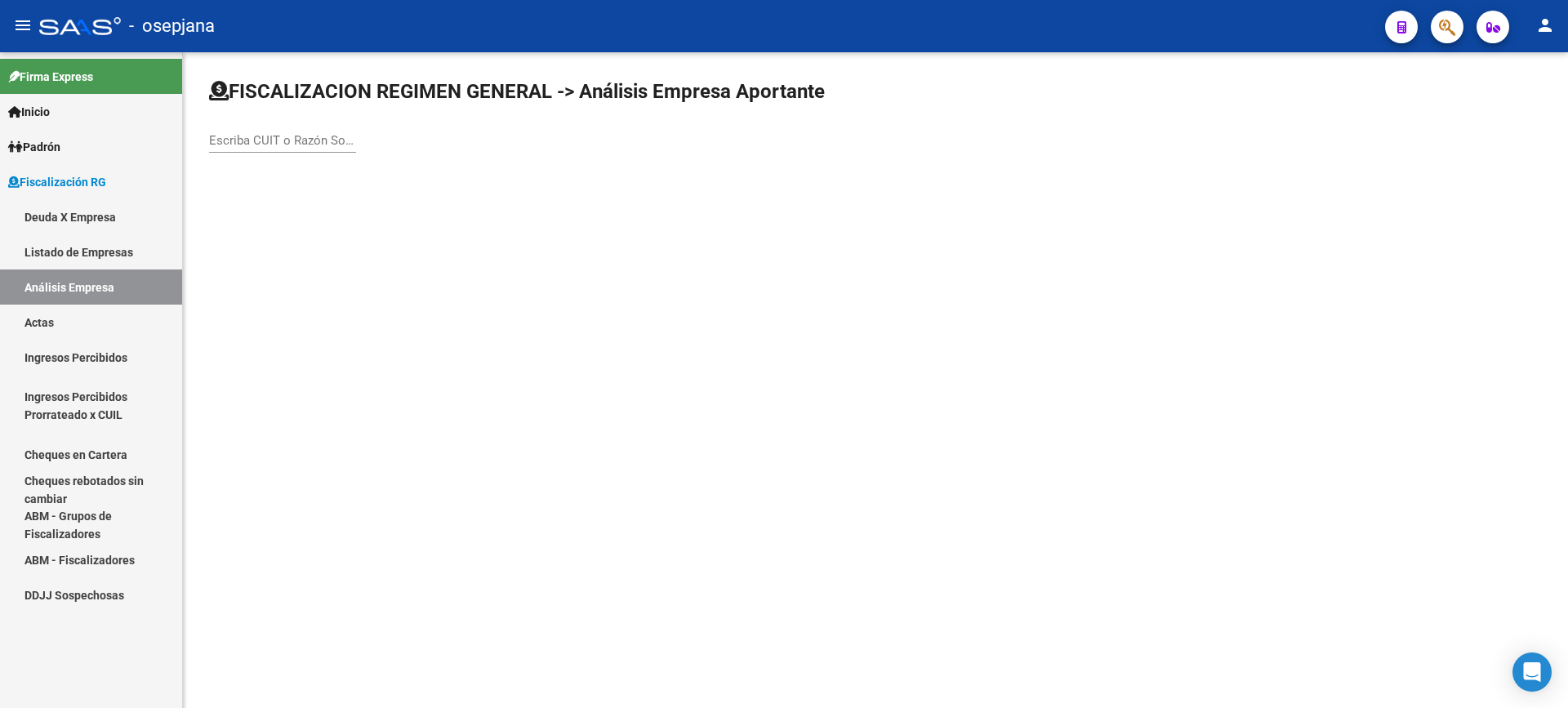
click at [268, 140] on input "Escriba CUIT o Razón Social para buscar" at bounding box center [282, 140] width 147 height 15
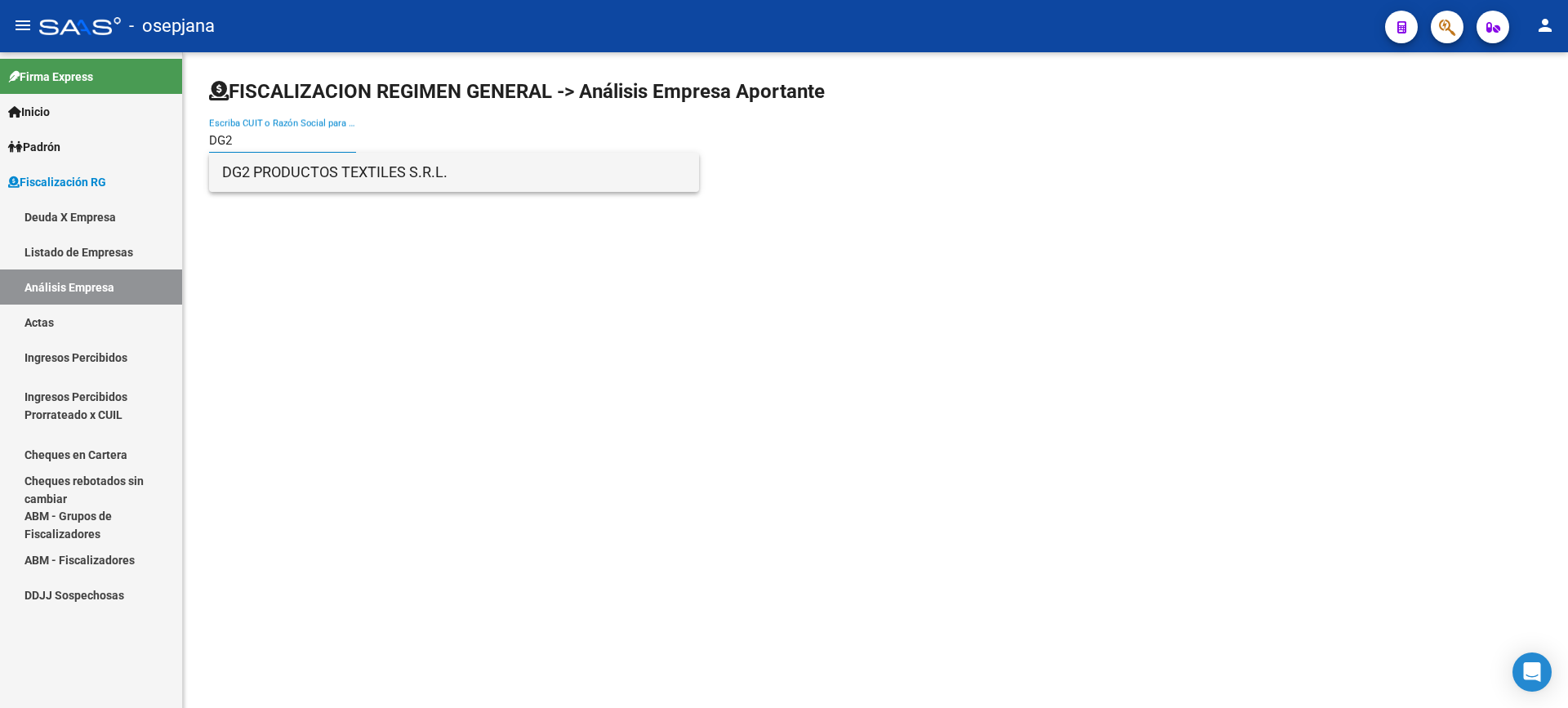
type input "DG2"
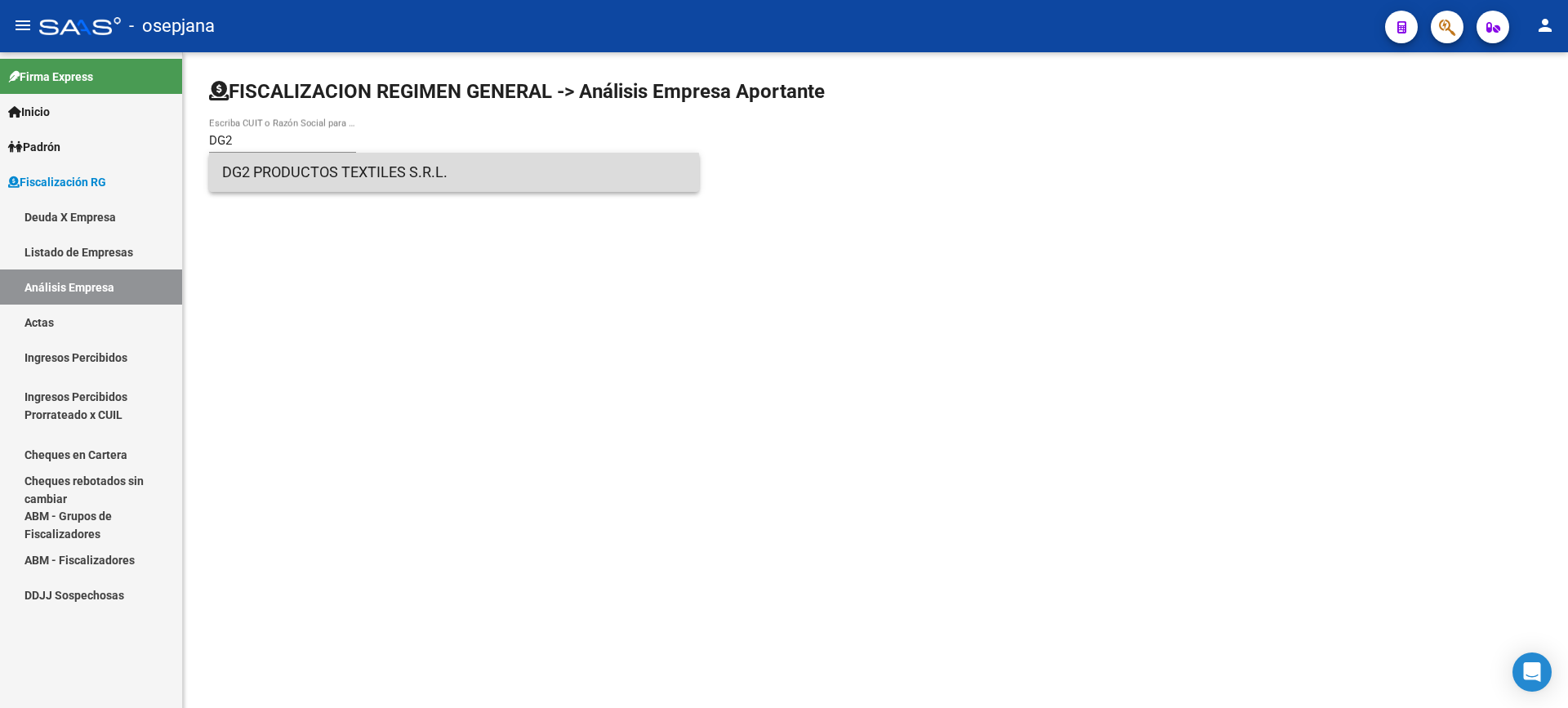
click at [336, 179] on span "DG2 PRODUCTOS TEXTILES S.R.L." at bounding box center [454, 173] width 464 height 39
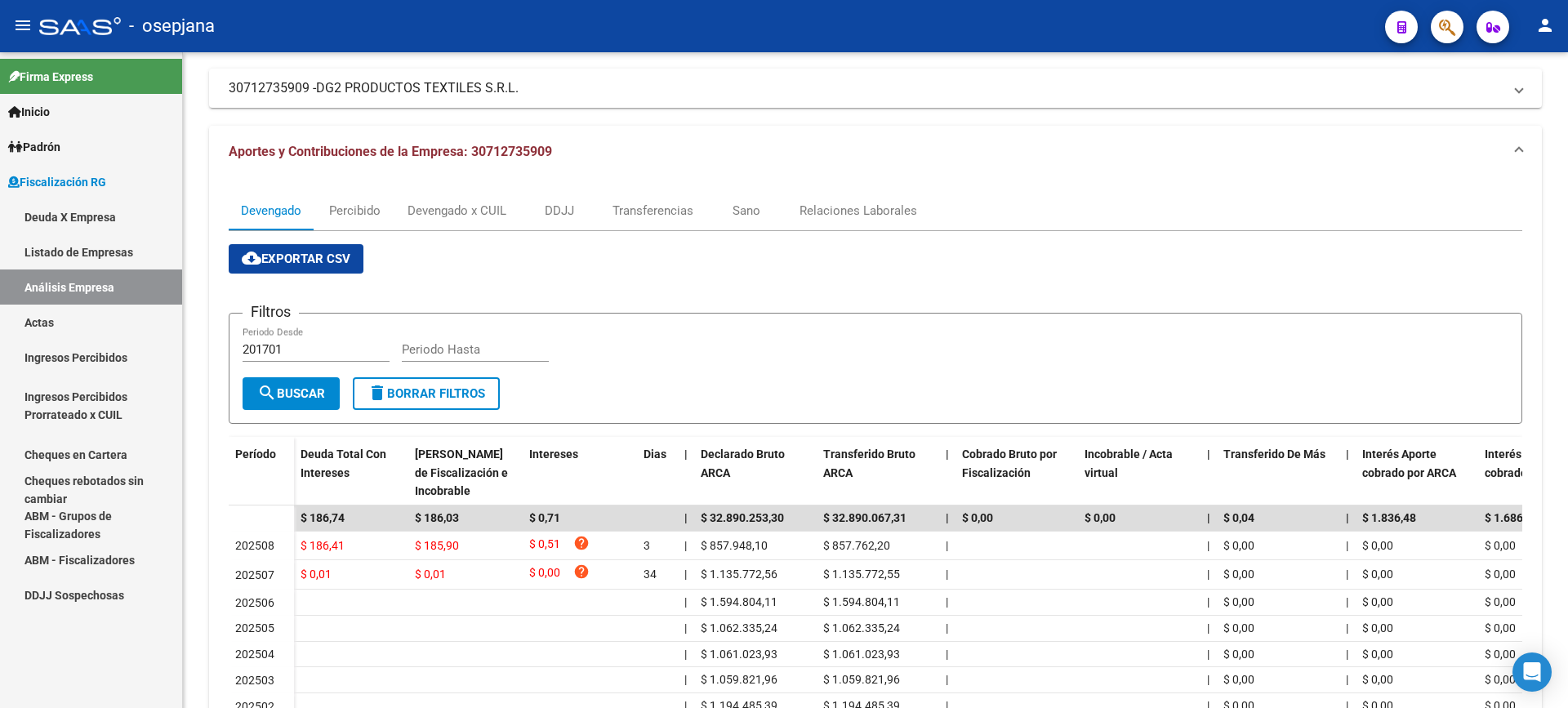
scroll to position [245, 0]
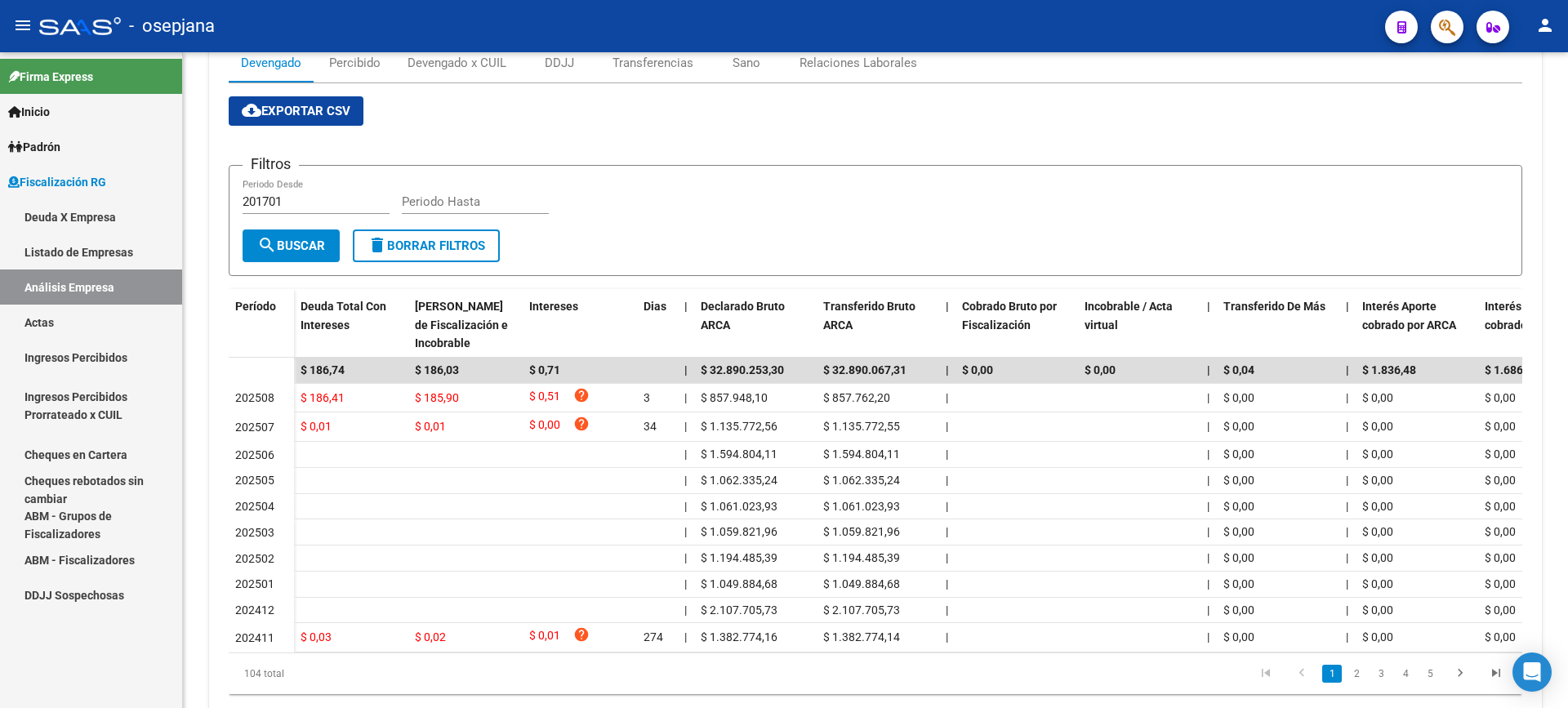
drag, startPoint x: 43, startPoint y: 320, endPoint x: 76, endPoint y: 301, distance: 38.1
click at [45, 320] on link "Actas" at bounding box center [91, 322] width 182 height 35
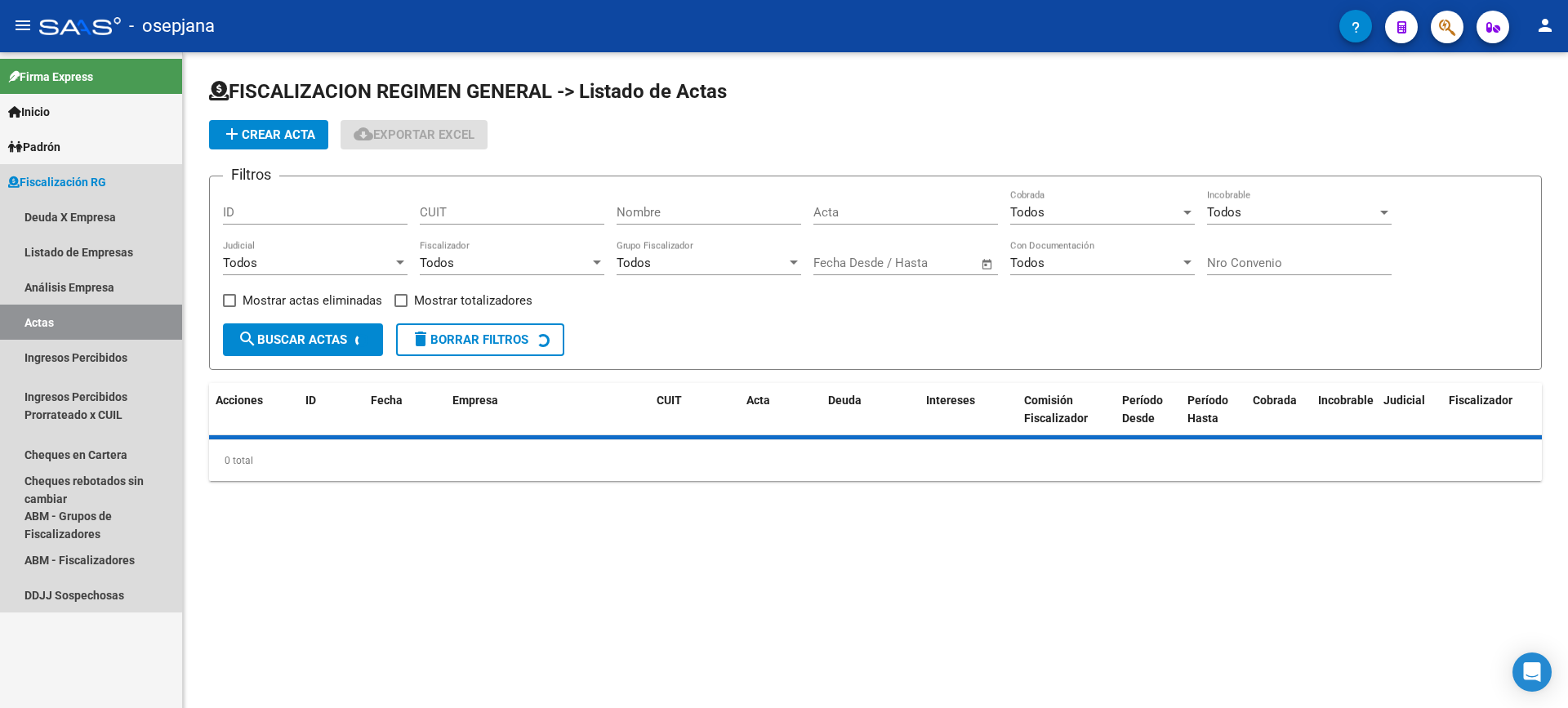
click at [76, 301] on link "Análisis Empresa" at bounding box center [91, 287] width 182 height 35
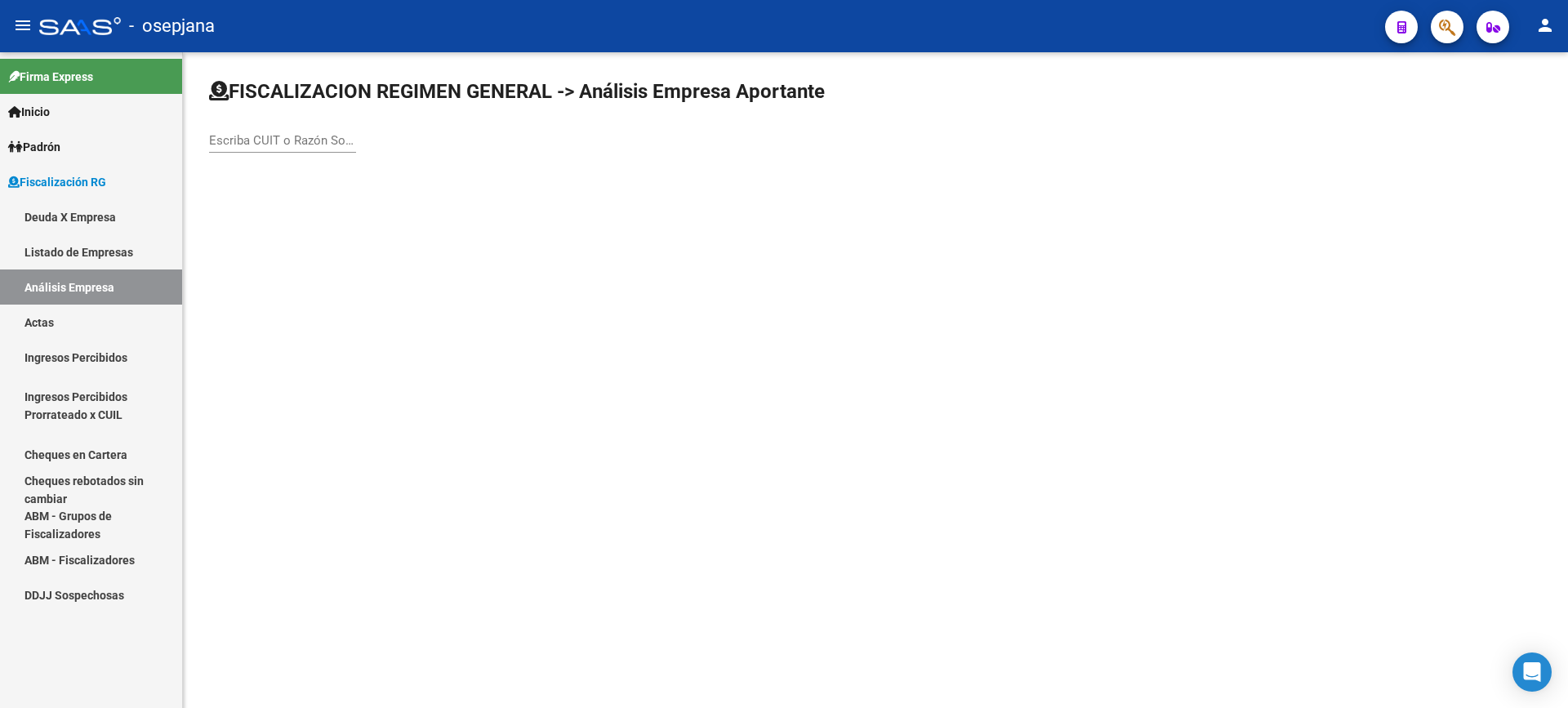
click at [311, 135] on input "Escriba CUIT o Razón Social para buscar" at bounding box center [282, 140] width 147 height 15
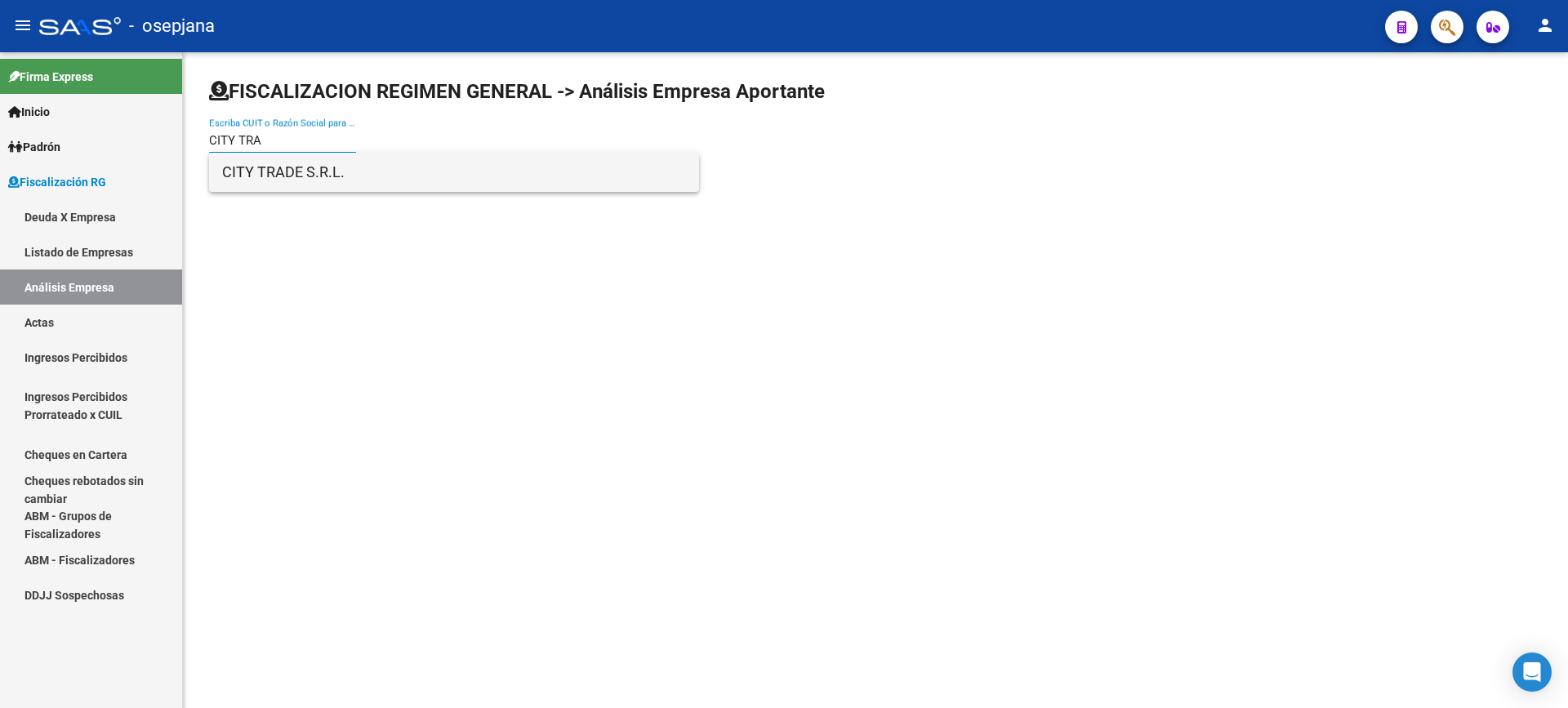
type input "CITY TRA"
click at [351, 178] on span "CITY TRADE S.R.L." at bounding box center [454, 173] width 464 height 39
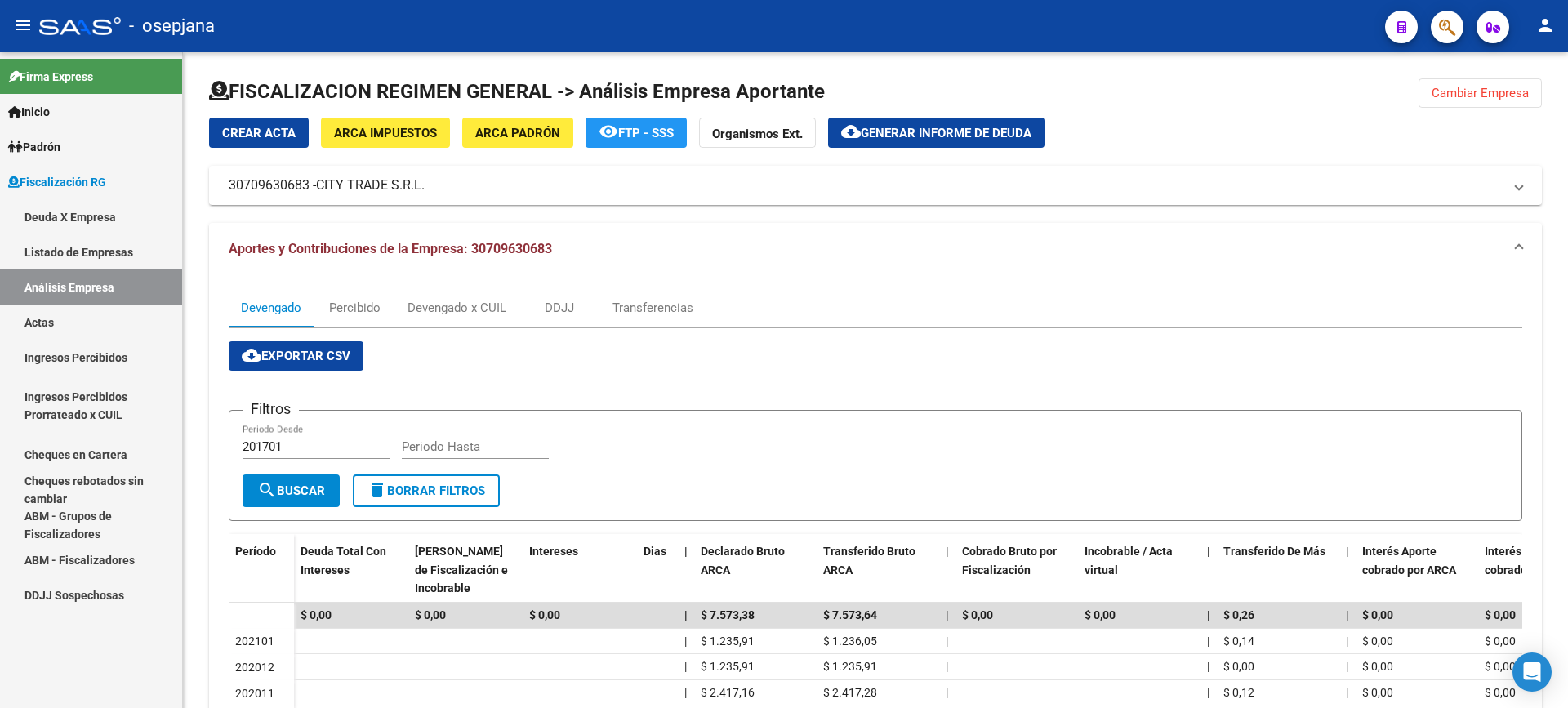
drag, startPoint x: 86, startPoint y: 317, endPoint x: 94, endPoint y: 304, distance: 15.3
click at [87, 317] on link "Actas" at bounding box center [91, 322] width 182 height 35
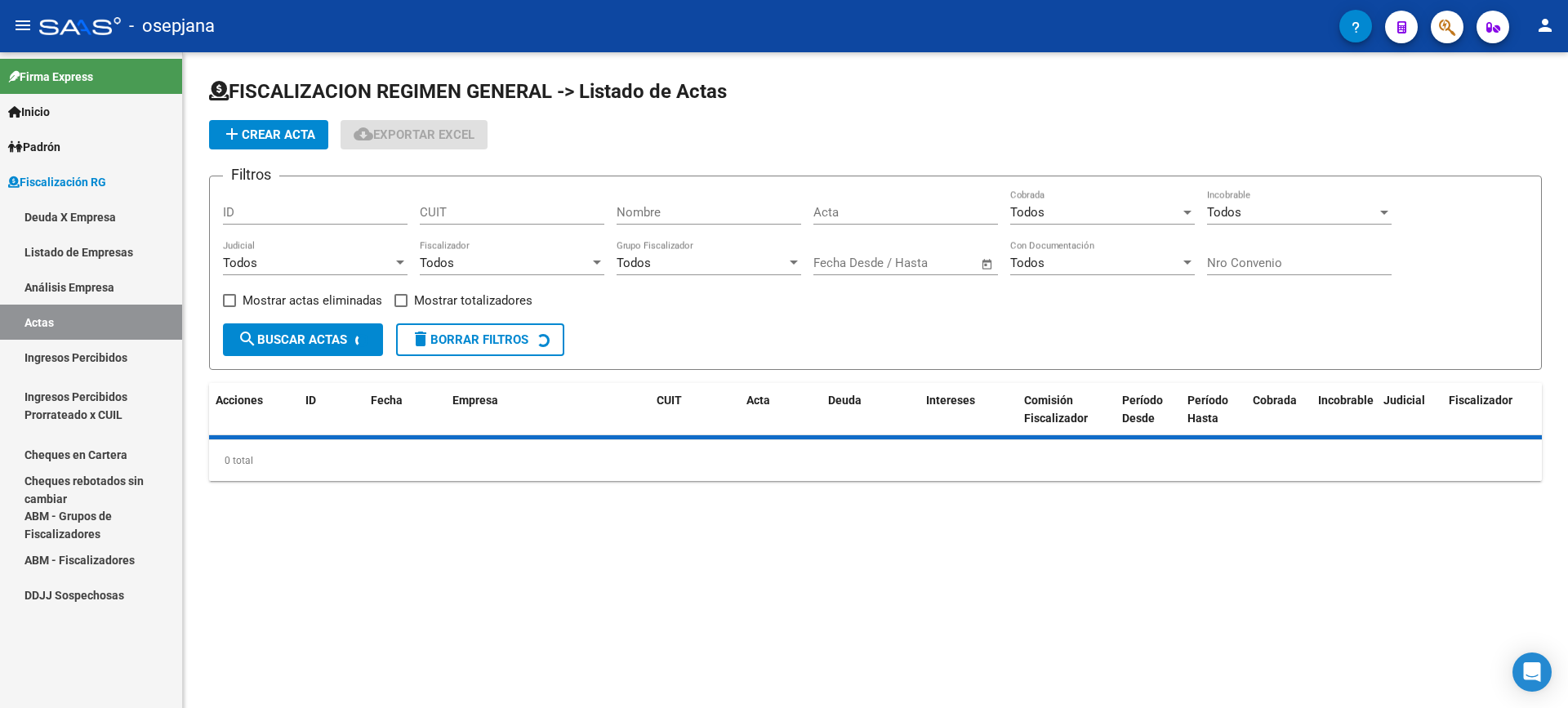
click at [100, 295] on link "Análisis Empresa" at bounding box center [91, 287] width 182 height 35
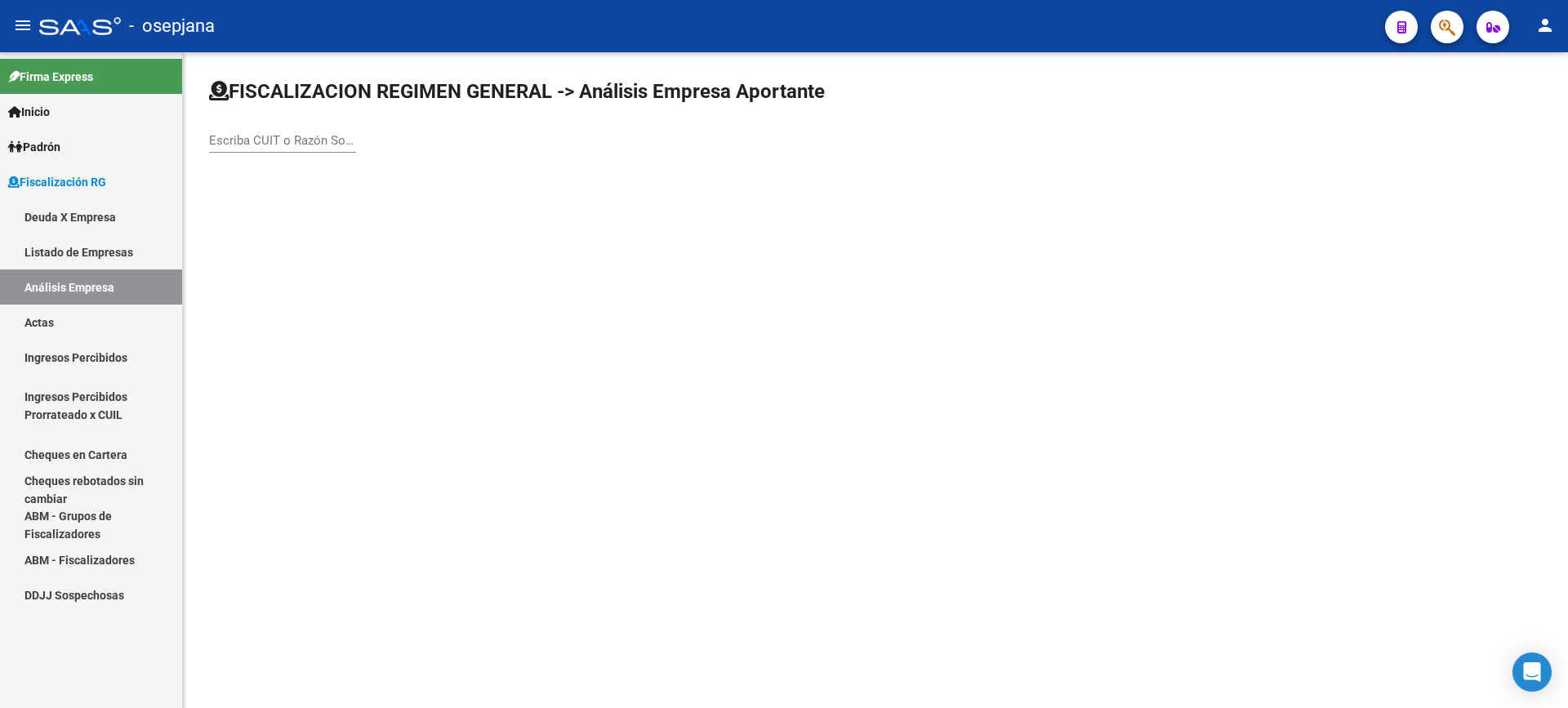
click at [262, 129] on div "Escriba CUIT o Razón Social para buscar" at bounding box center [282, 135] width 147 height 35
type input "ENOD"
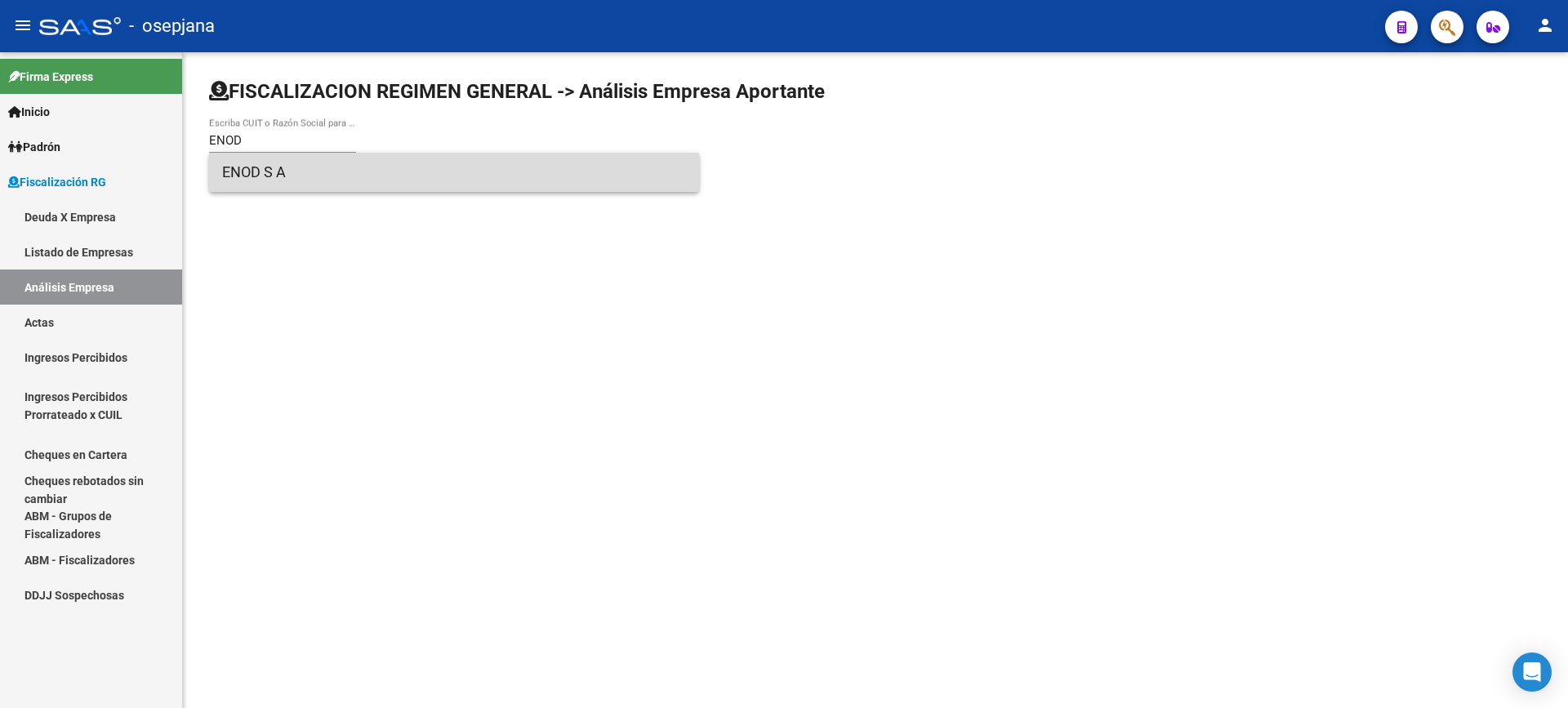
click at [290, 165] on span "ENOD S A" at bounding box center [454, 173] width 464 height 39
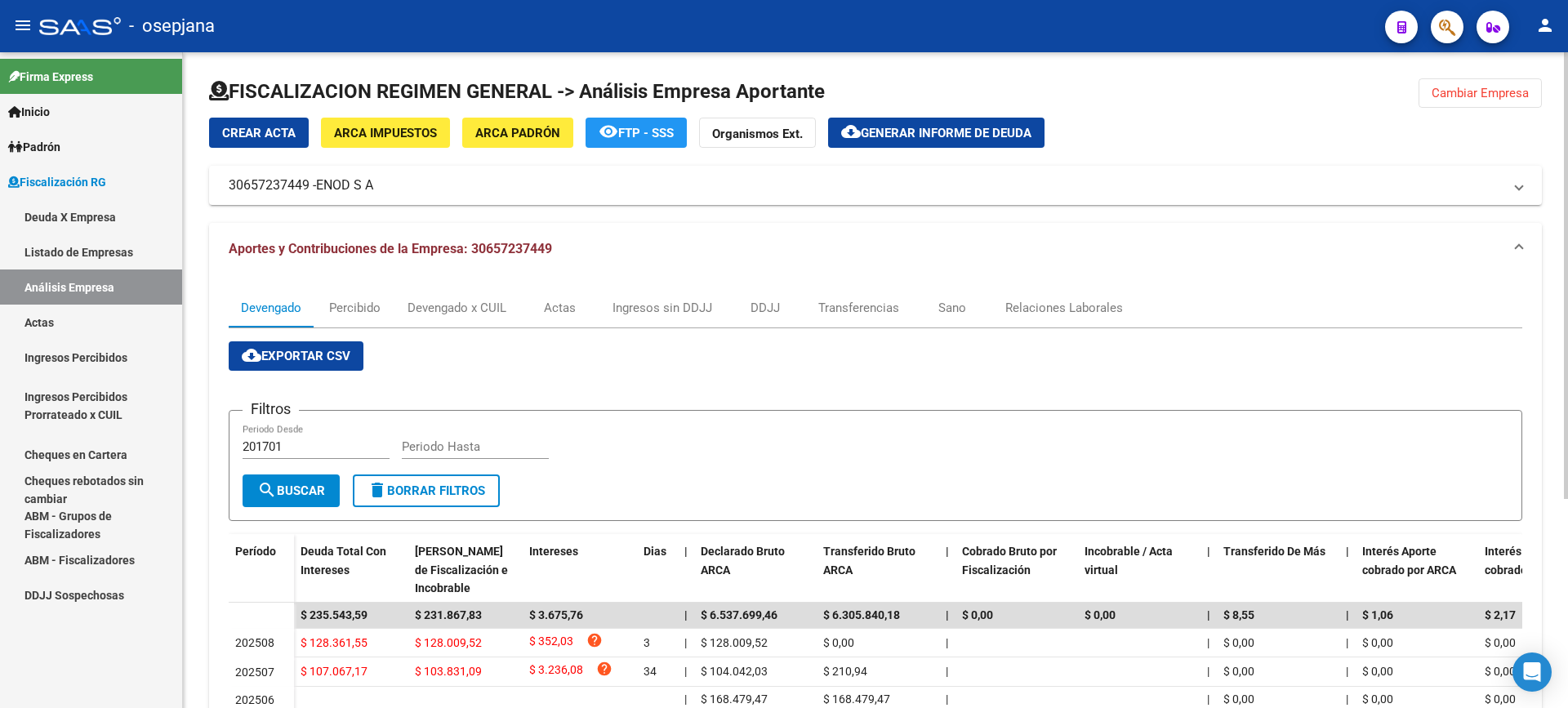
click at [922, 125] on span "cloud_download Generar informe de deuda" at bounding box center [936, 132] width 190 height 15
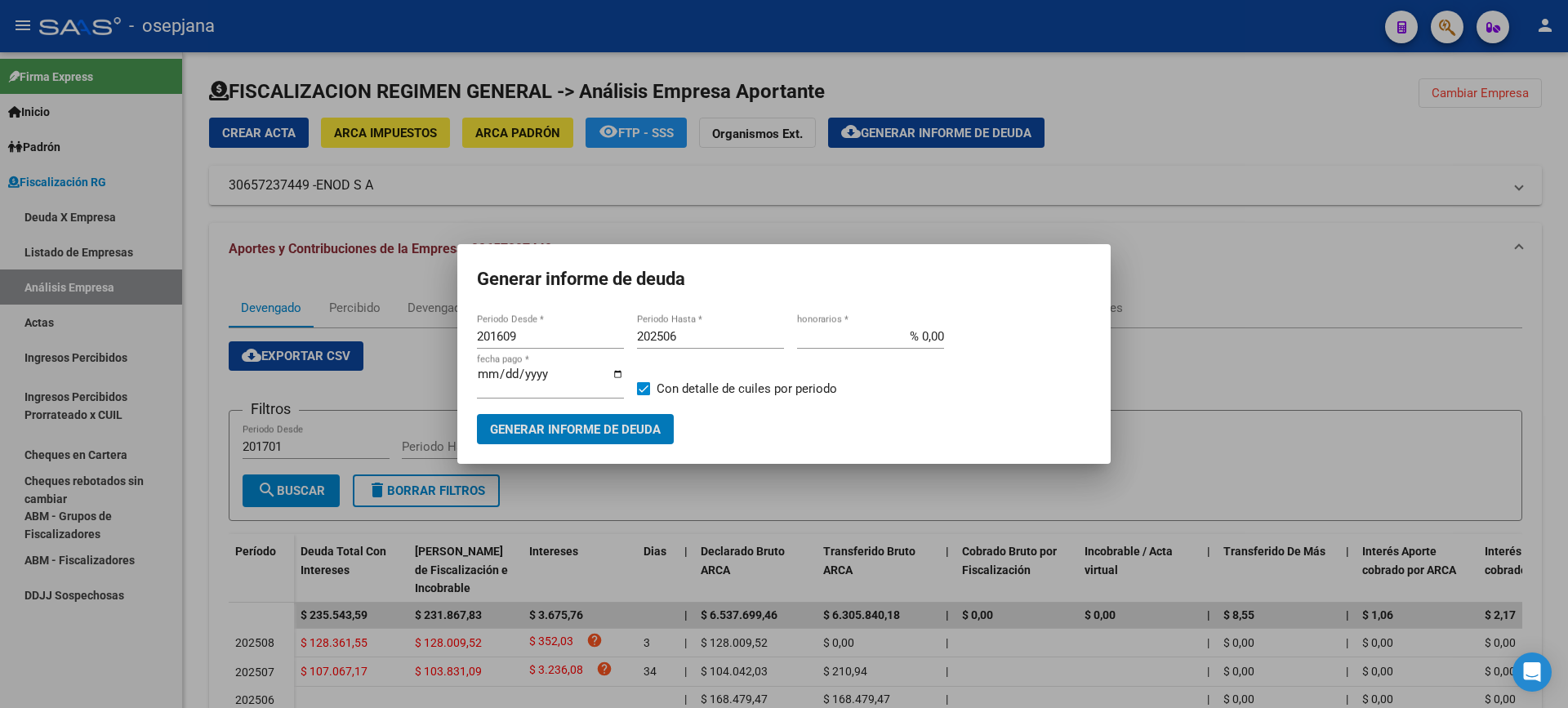
drag, startPoint x: 538, startPoint y: 334, endPoint x: 417, endPoint y: 342, distance: 121.3
click at [418, 342] on div "Generar informe de deuda 201609 Periodo Desde * 202506 Periodo Hasta * % 0,00 h…" at bounding box center [784, 354] width 1568 height 708
drag, startPoint x: 524, startPoint y: 337, endPoint x: 353, endPoint y: 350, distance: 171.5
click at [350, 353] on div "Generar informe de deuda 201609 Periodo Desde * 202506 Periodo Hasta * % 0,00 h…" at bounding box center [784, 354] width 1568 height 708
type input "202507"
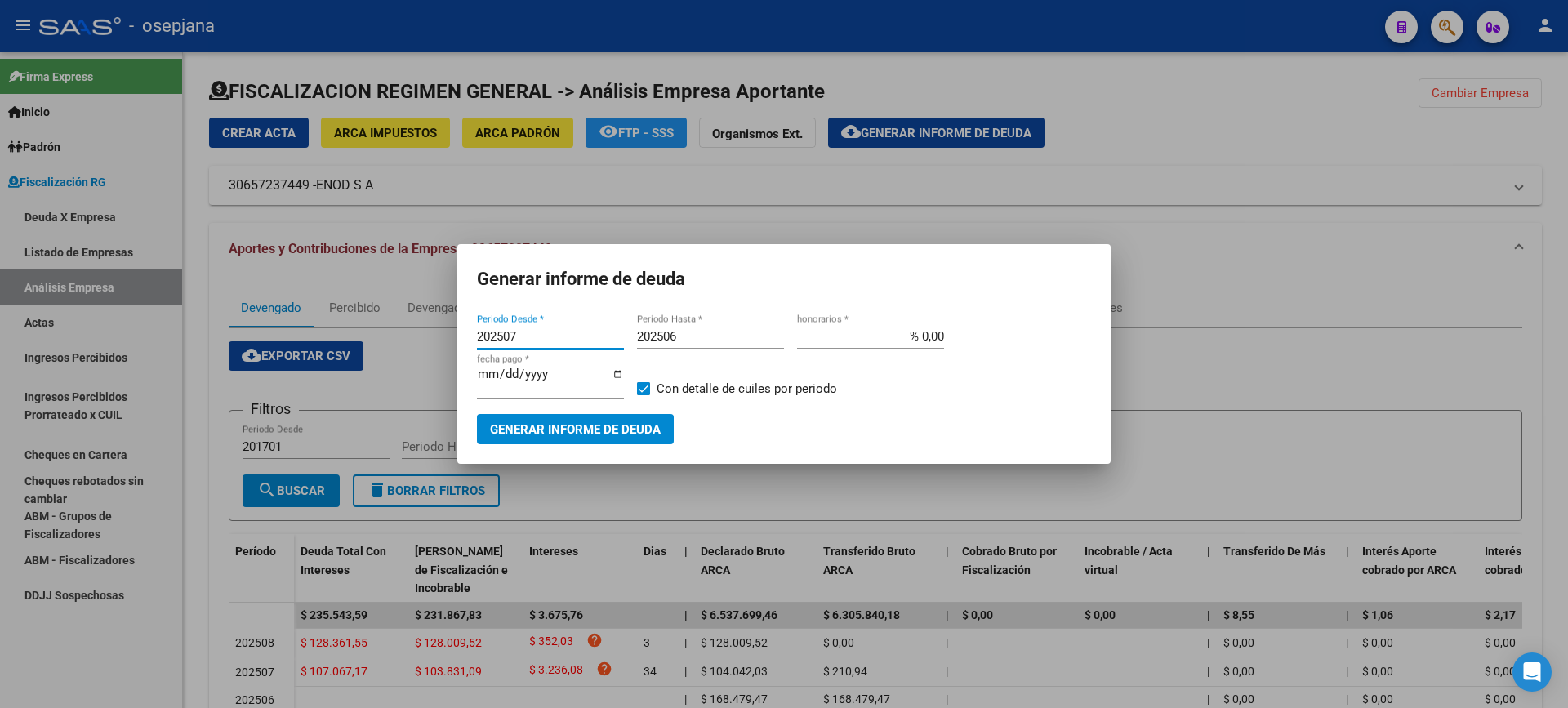
click at [737, 343] on input "202506" at bounding box center [711, 336] width 147 height 15
type input "202508"
click at [923, 342] on input "% 0,00" at bounding box center [870, 336] width 147 height 15
type input "% 10,00"
click at [498, 380] on input "[DATE]" at bounding box center [551, 381] width 147 height 27
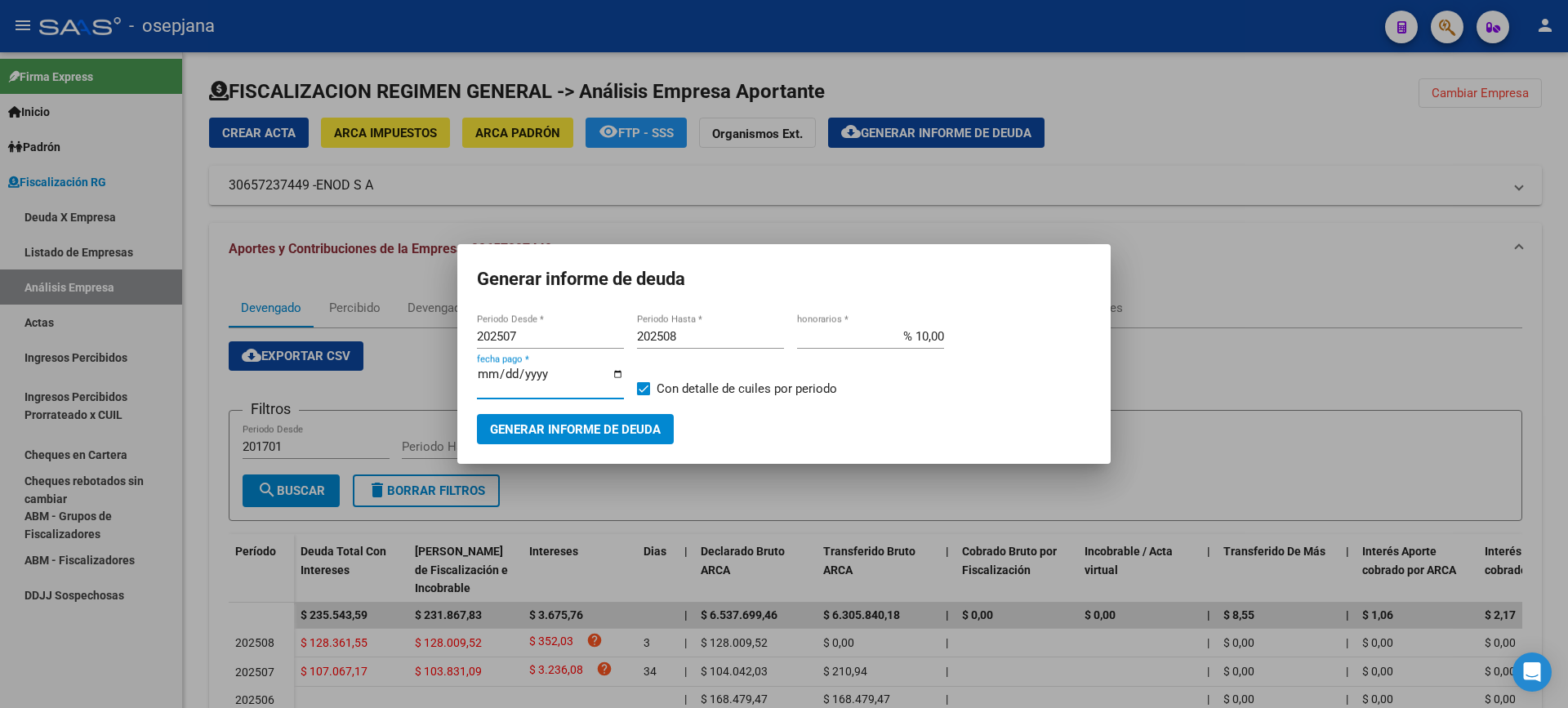
type input "[DATE]"
click at [654, 395] on label "Con detalle de cuiles por periodo" at bounding box center [738, 389] width 200 height 19
click at [644, 395] on input "Con detalle de cuiles por periodo" at bounding box center [643, 395] width 1 height 1
checkbox input "false"
click at [626, 414] on button "Generar informe de deuda" at bounding box center [575, 429] width 197 height 30
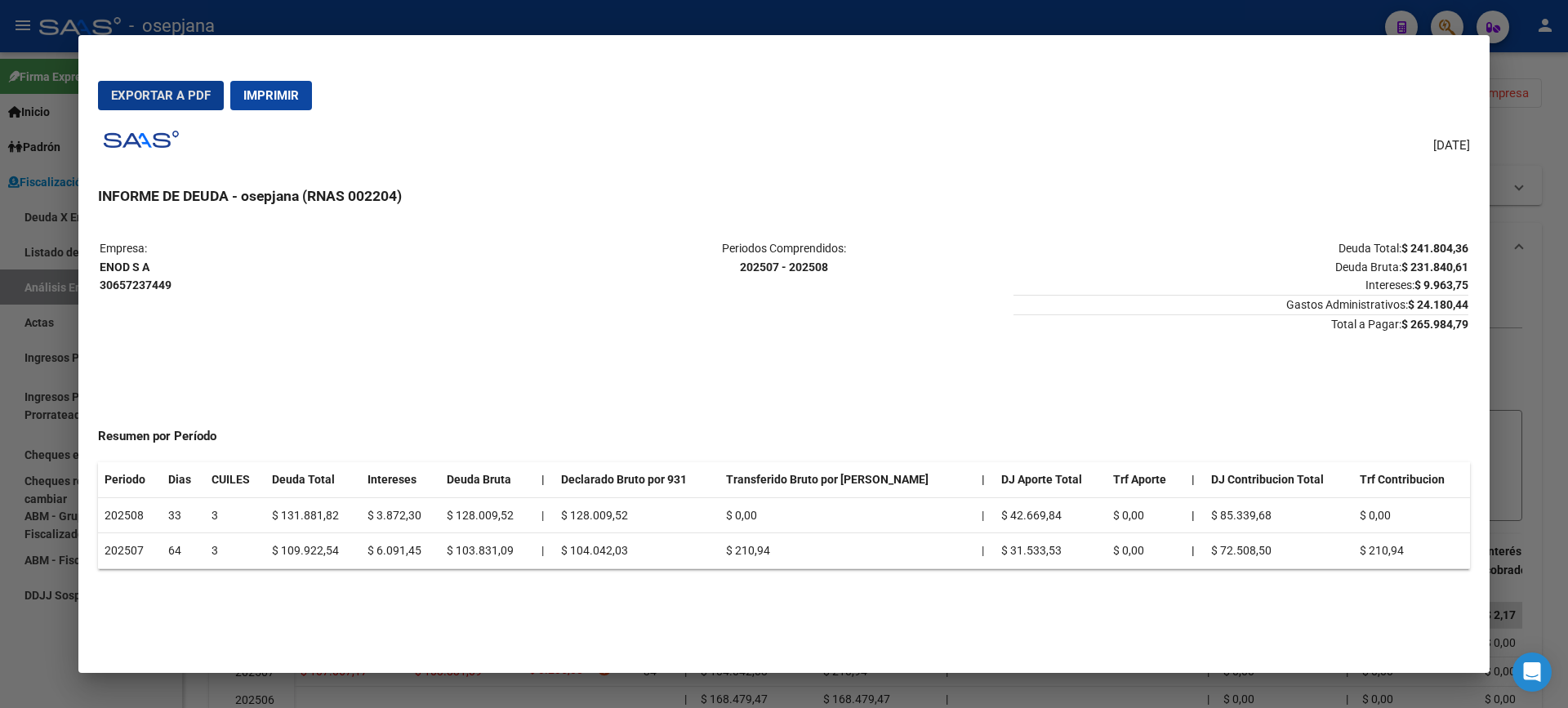
click at [166, 71] on mat-dialog-actions "Exportar a PDF Imprimir" at bounding box center [784, 96] width 1372 height 56
click at [165, 92] on span "Exportar a PDF" at bounding box center [160, 96] width 100 height 15
click at [0, 389] on div at bounding box center [784, 354] width 1568 height 708
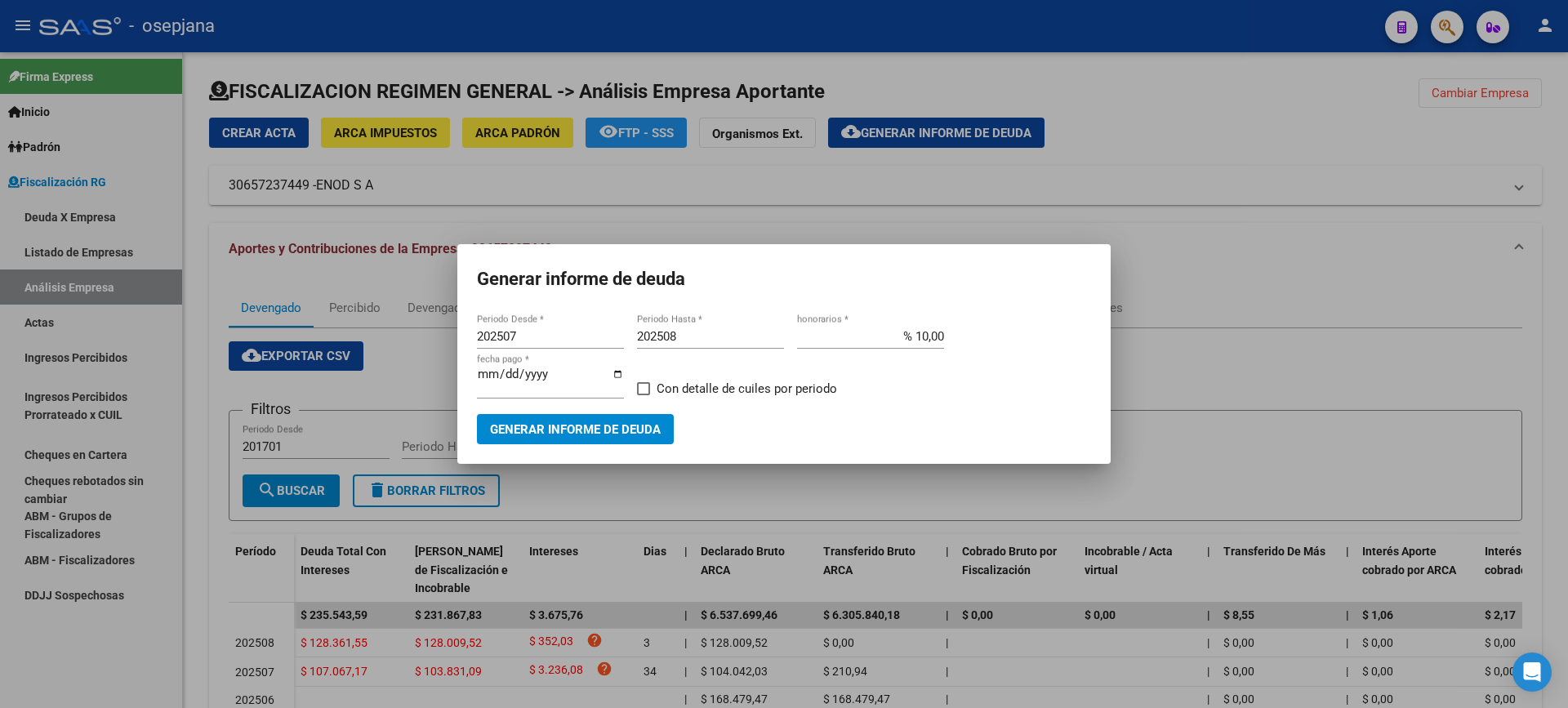
click at [37, 311] on div at bounding box center [784, 354] width 1568 height 708
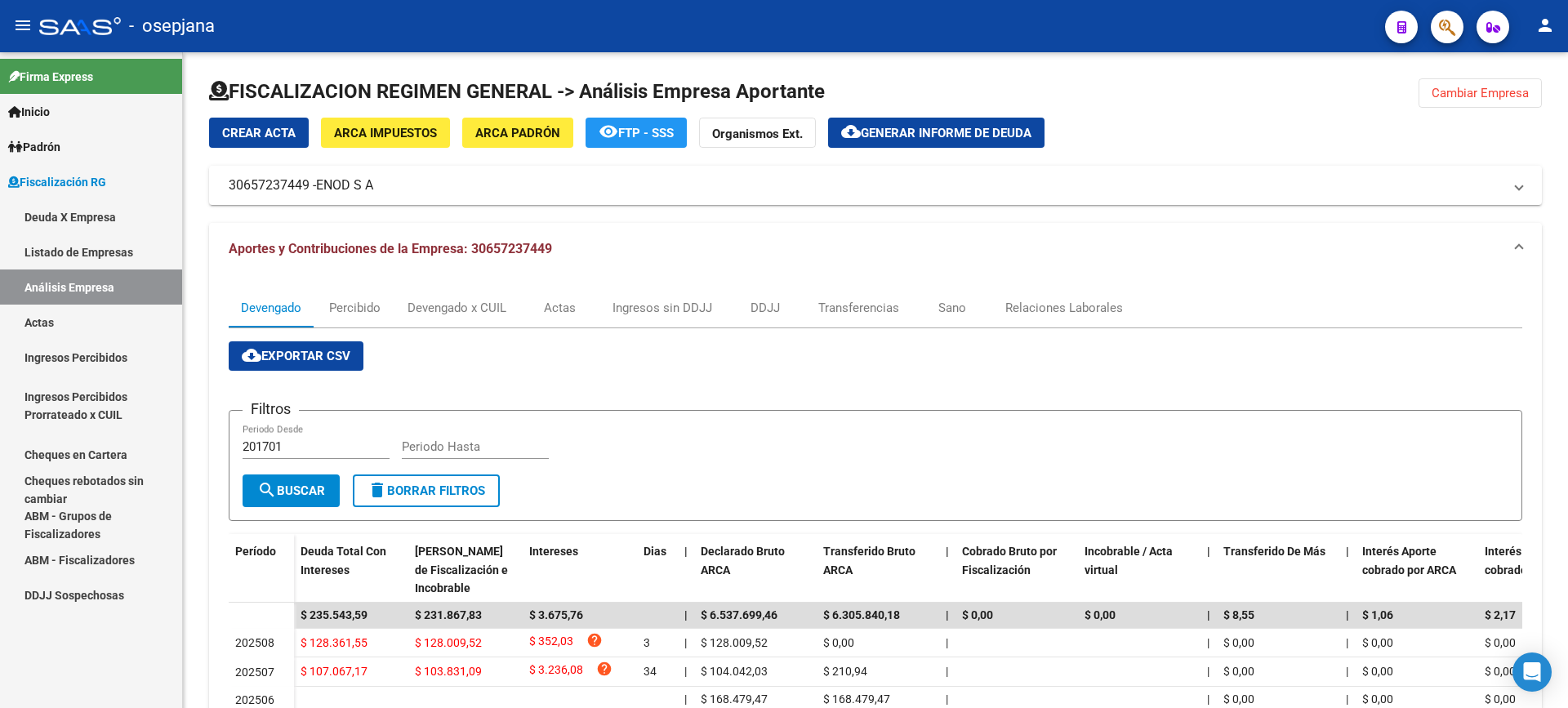
click at [37, 314] on link "Actas" at bounding box center [91, 322] width 182 height 35
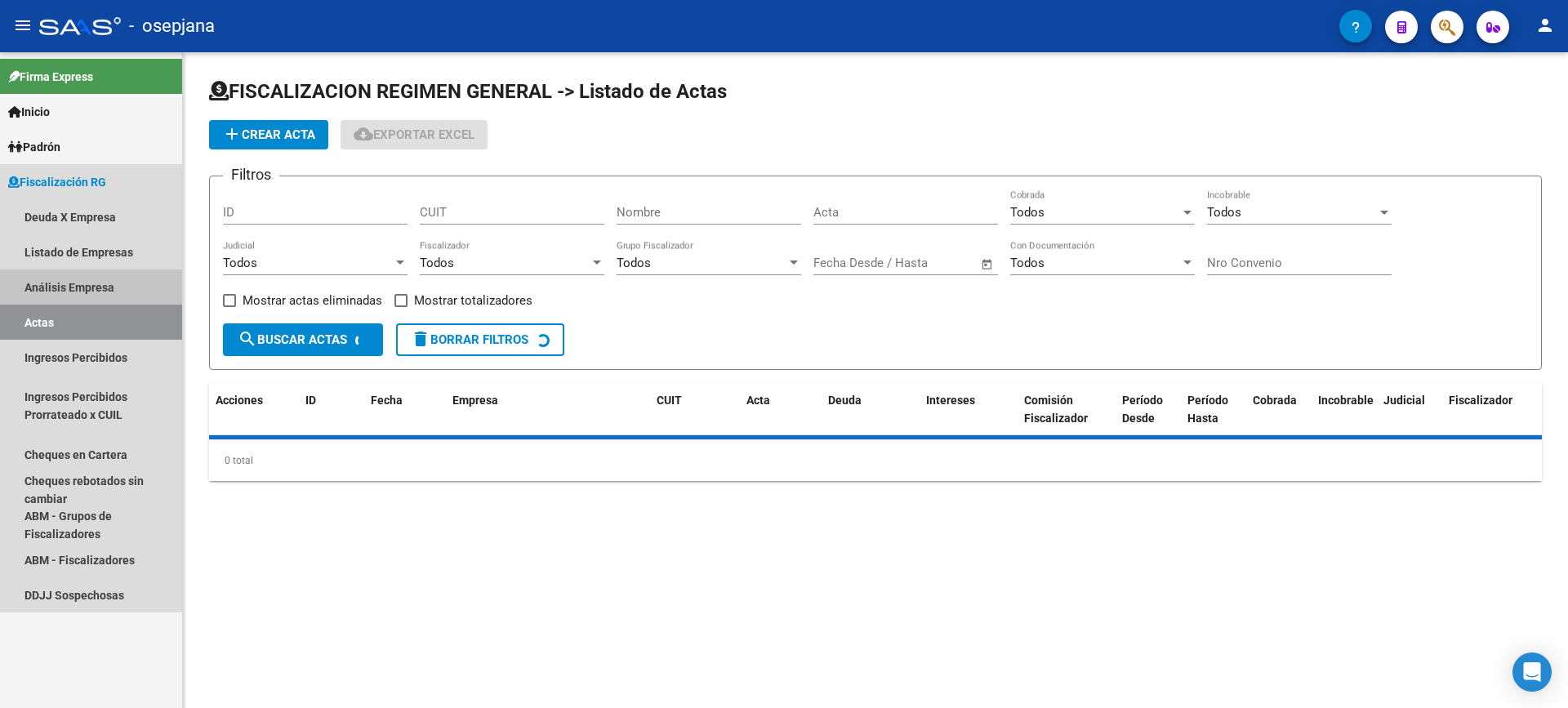
click at [54, 279] on link "Análisis Empresa" at bounding box center [91, 287] width 182 height 35
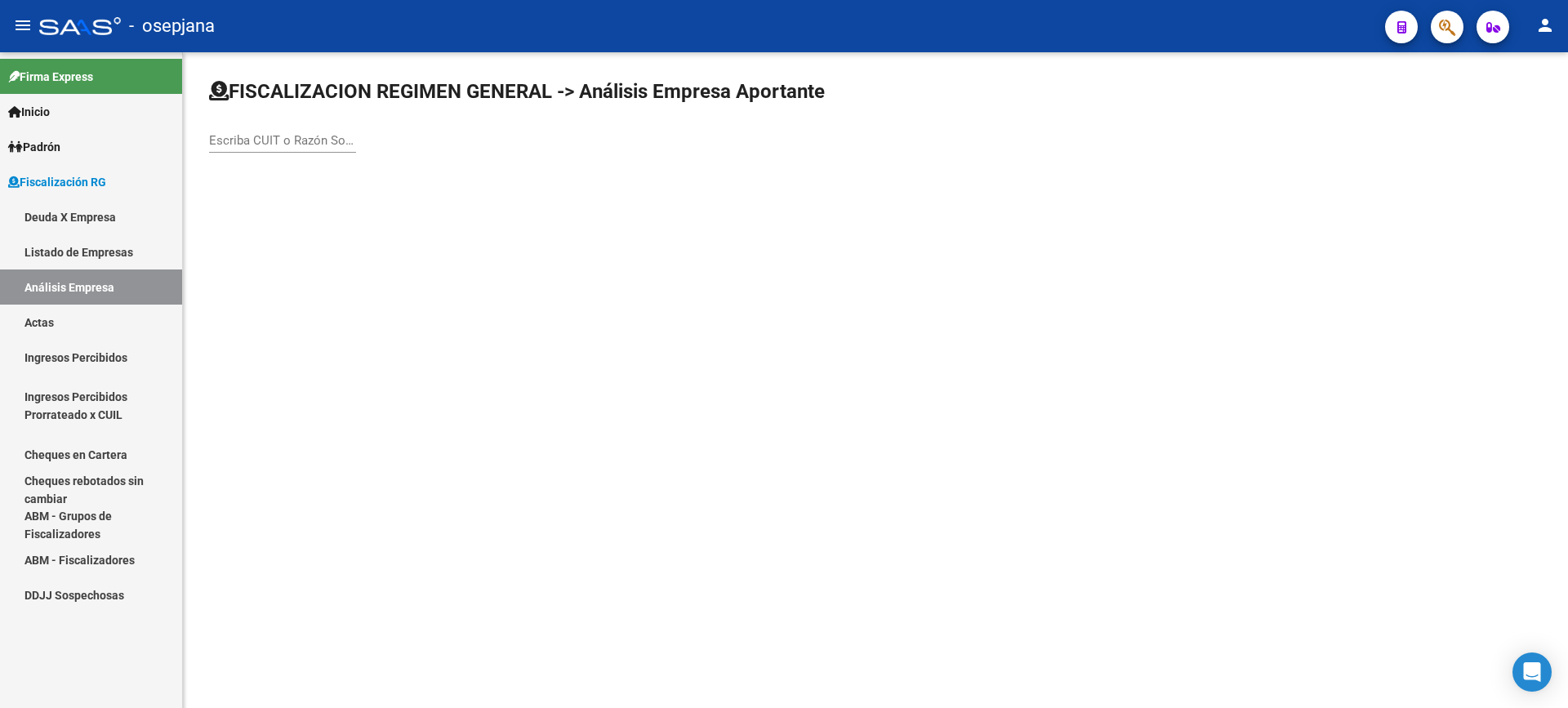
click at [279, 138] on input "Escriba CUIT o Razón Social para buscar" at bounding box center [282, 140] width 147 height 15
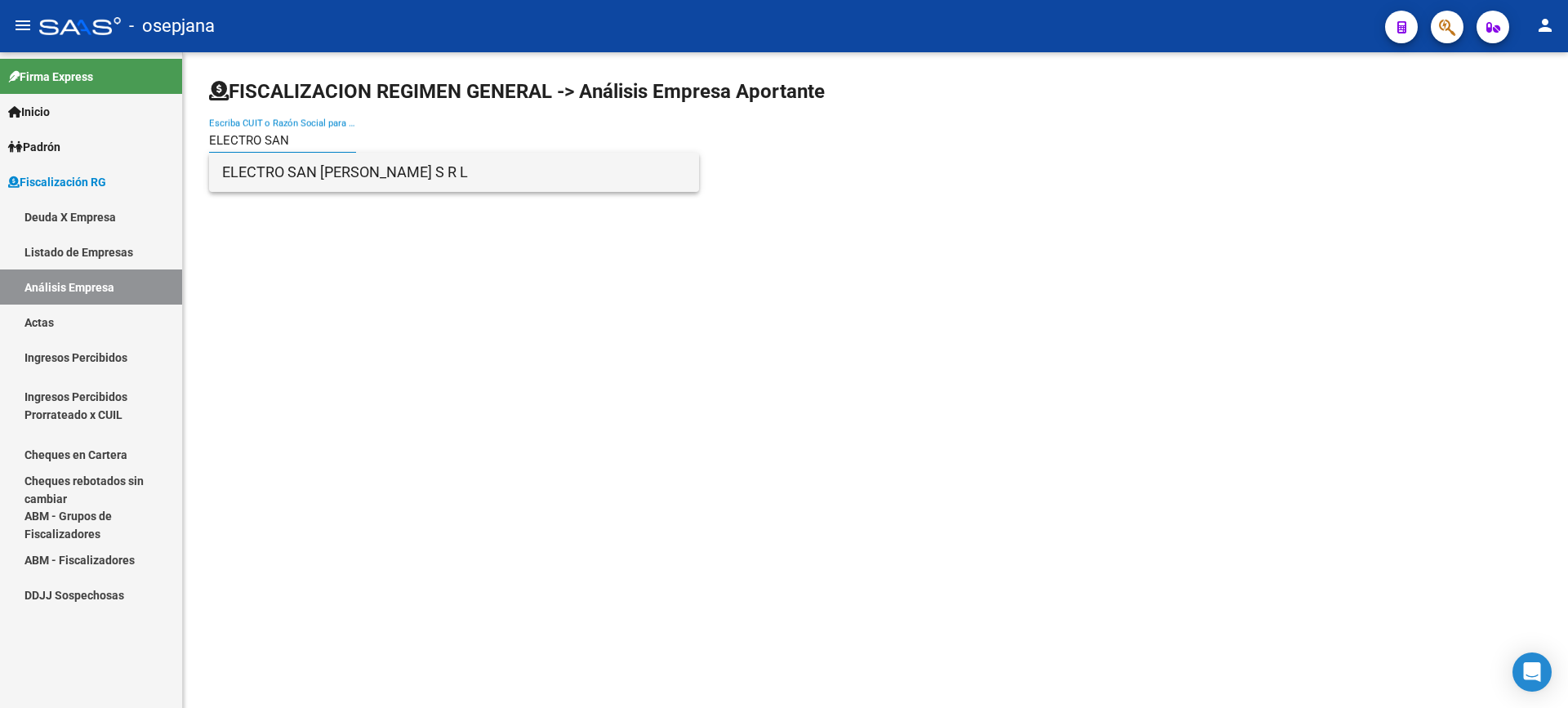
type input "ELECTRO SAN"
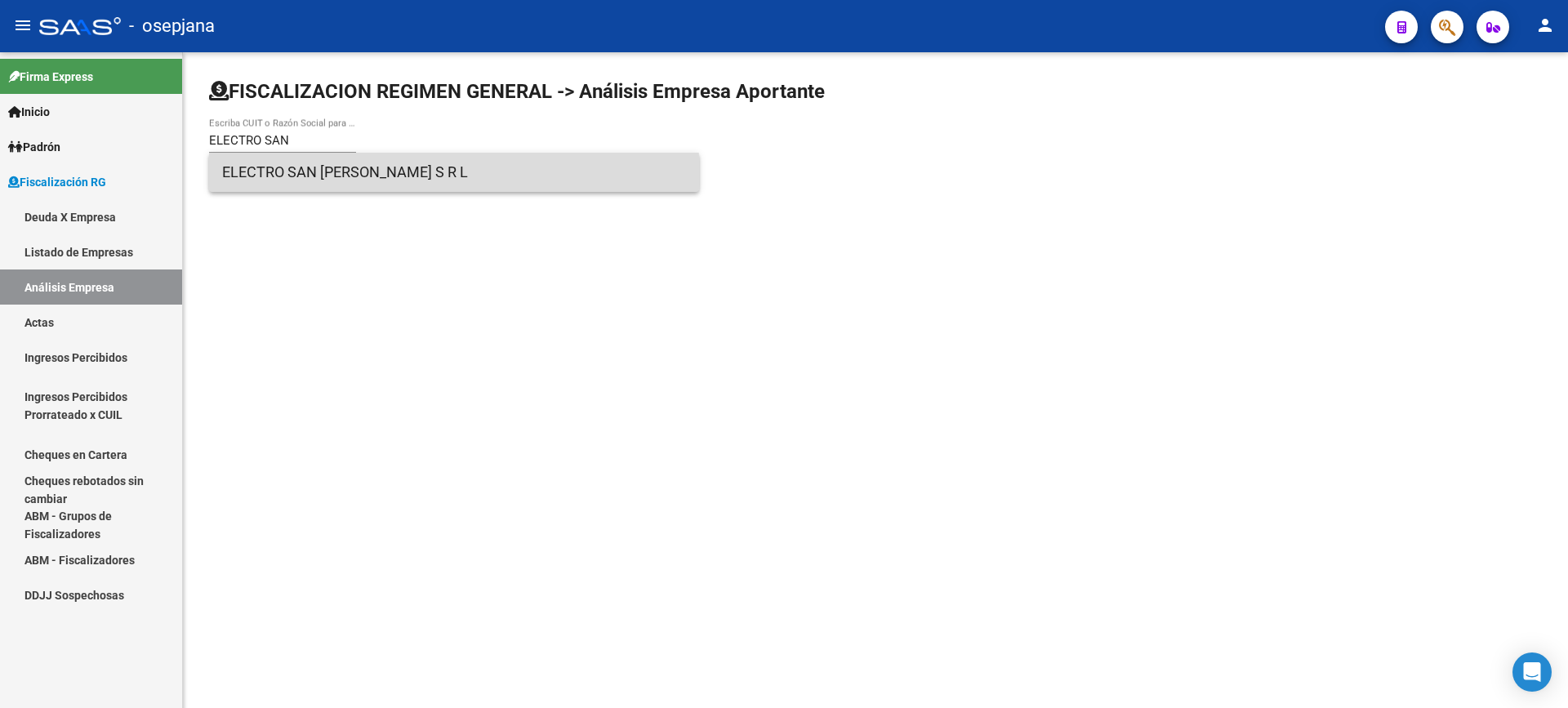
click at [355, 179] on span "ELECTRO SAN [PERSON_NAME] S R L" at bounding box center [454, 173] width 464 height 39
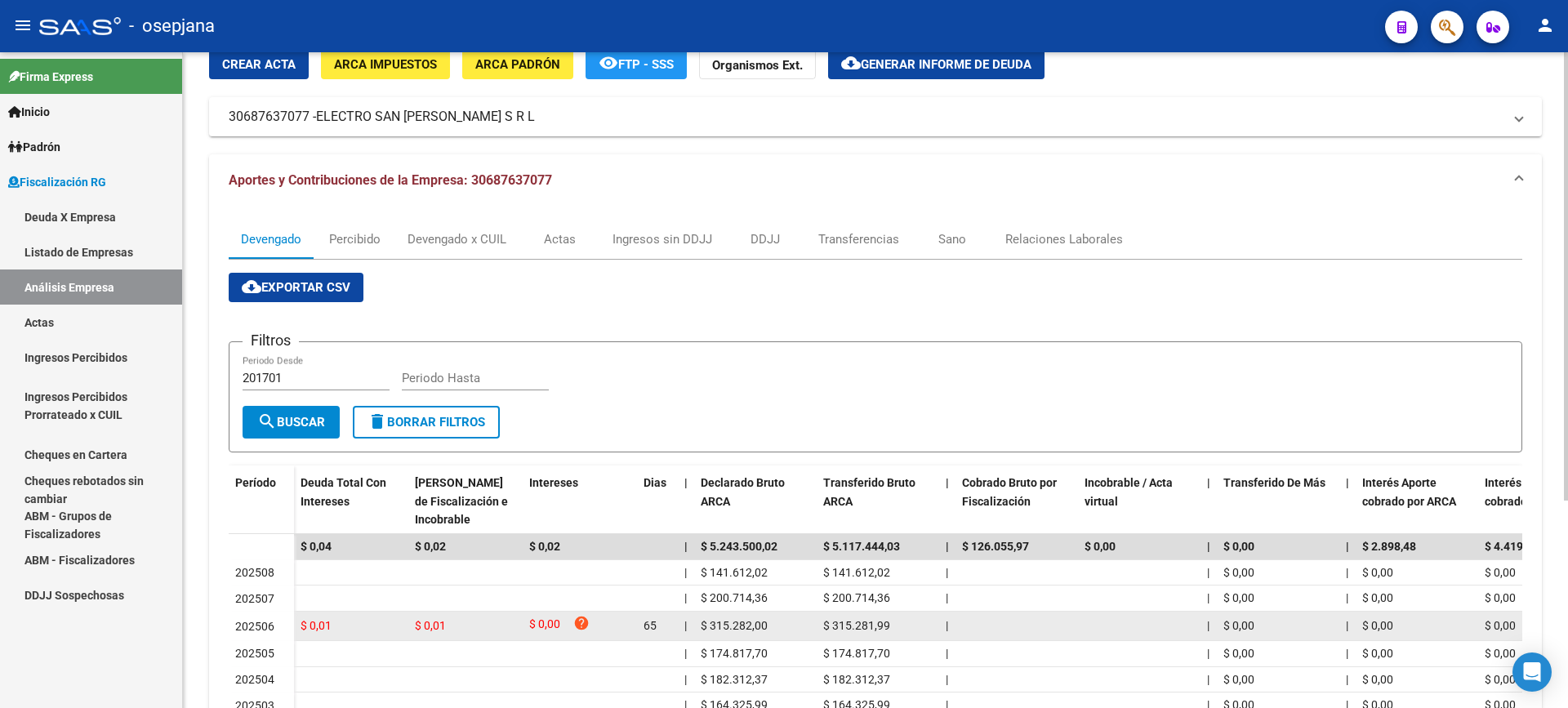
scroll to position [81, 0]
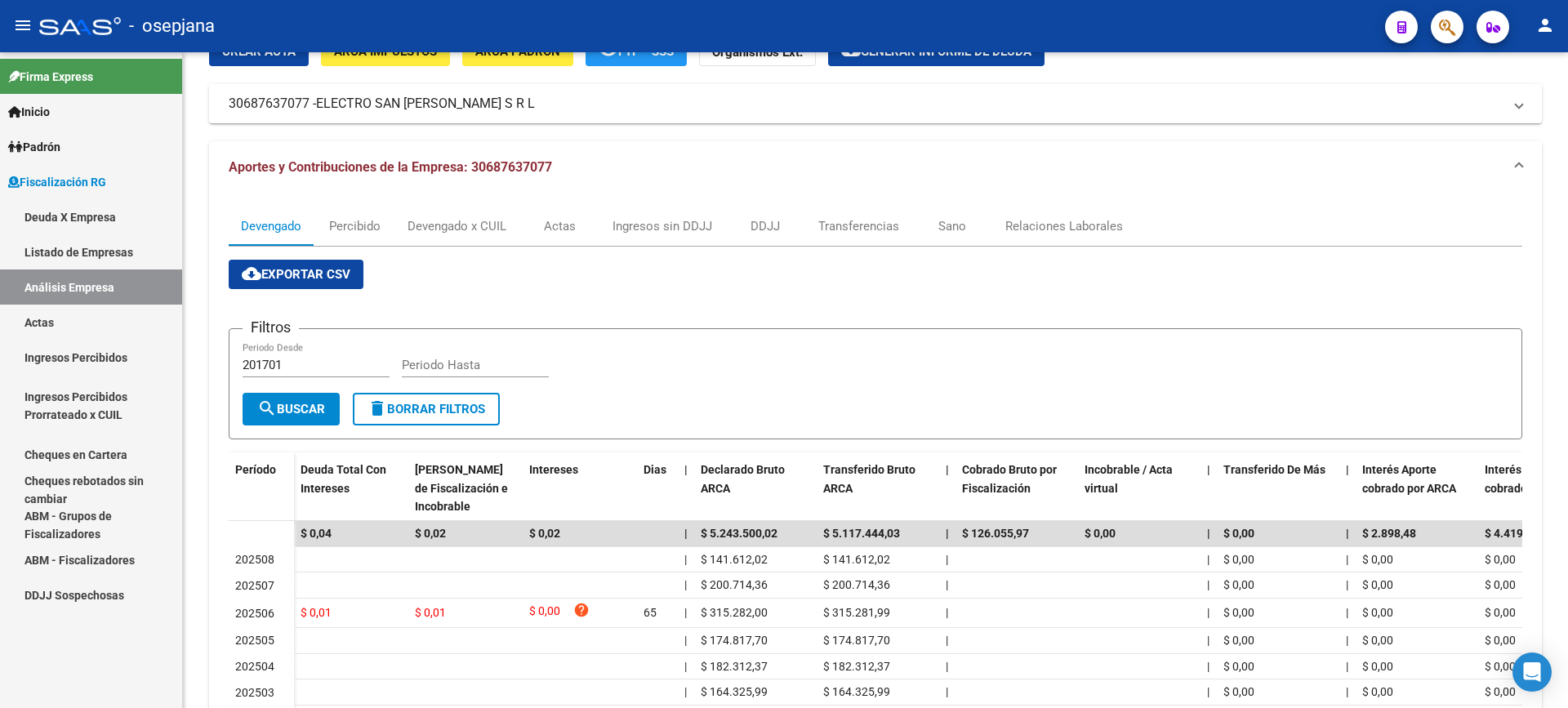
click at [50, 317] on link "Actas" at bounding box center [91, 322] width 182 height 35
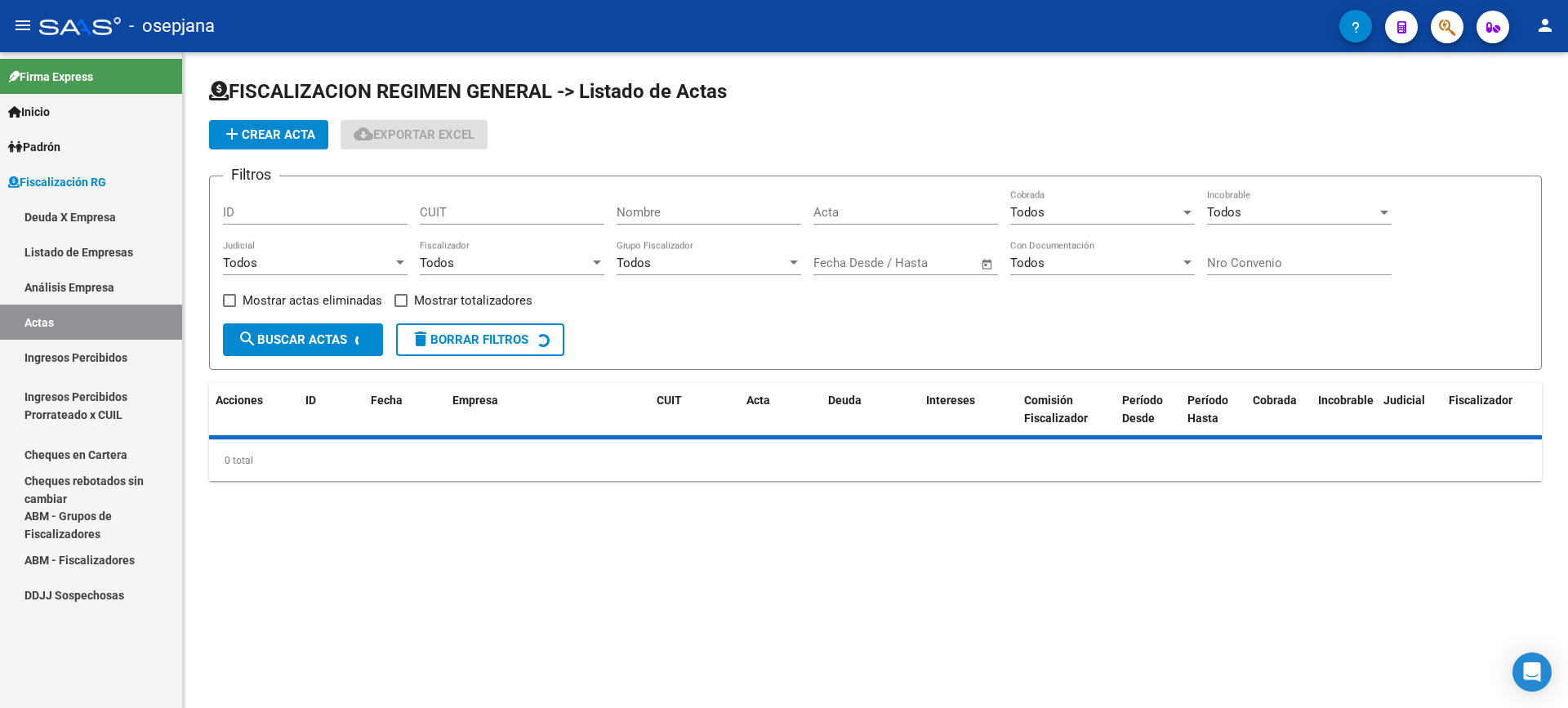
click at [71, 278] on link "Análisis Empresa" at bounding box center [91, 287] width 182 height 35
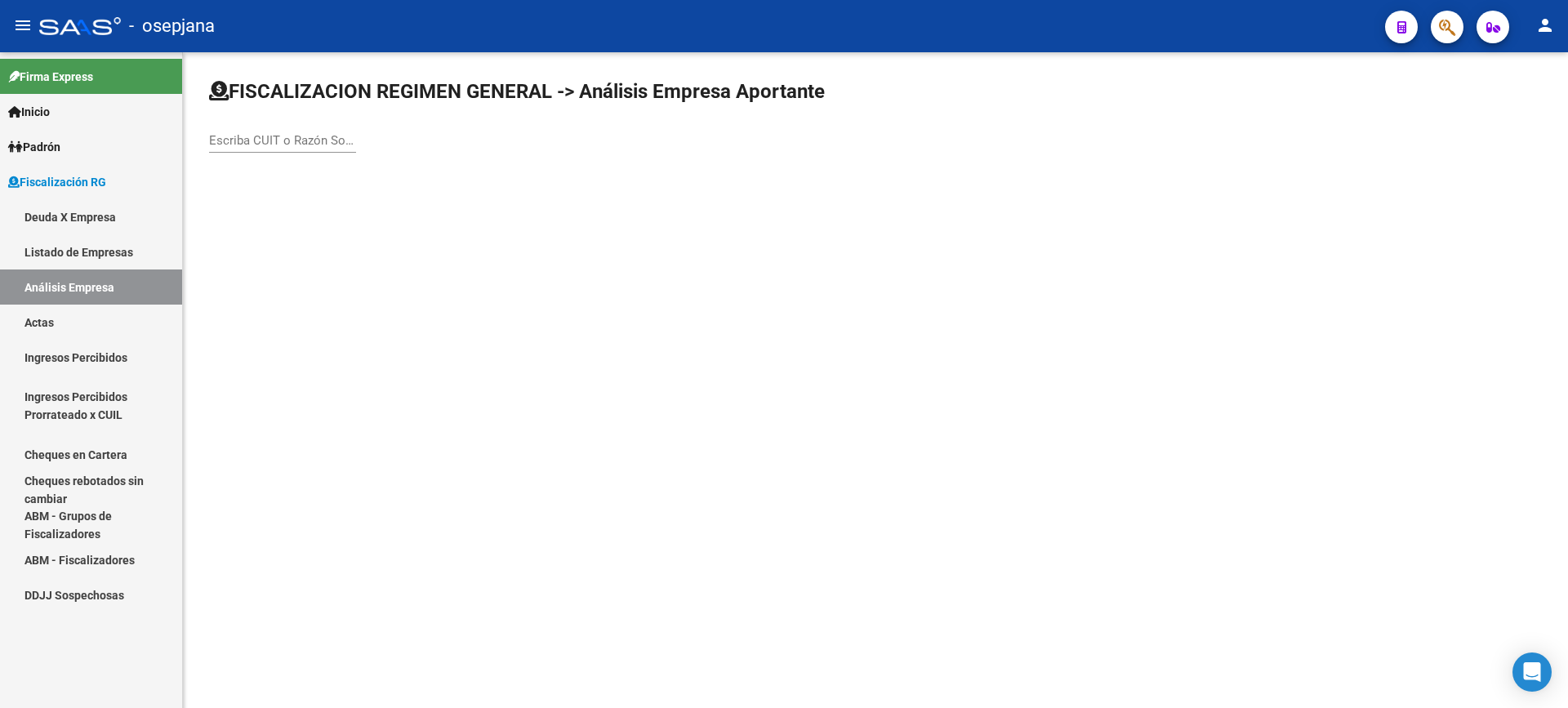
click at [235, 131] on div "Escriba CUIT o Razón Social para buscar" at bounding box center [282, 135] width 147 height 35
type input "EL MARISC"
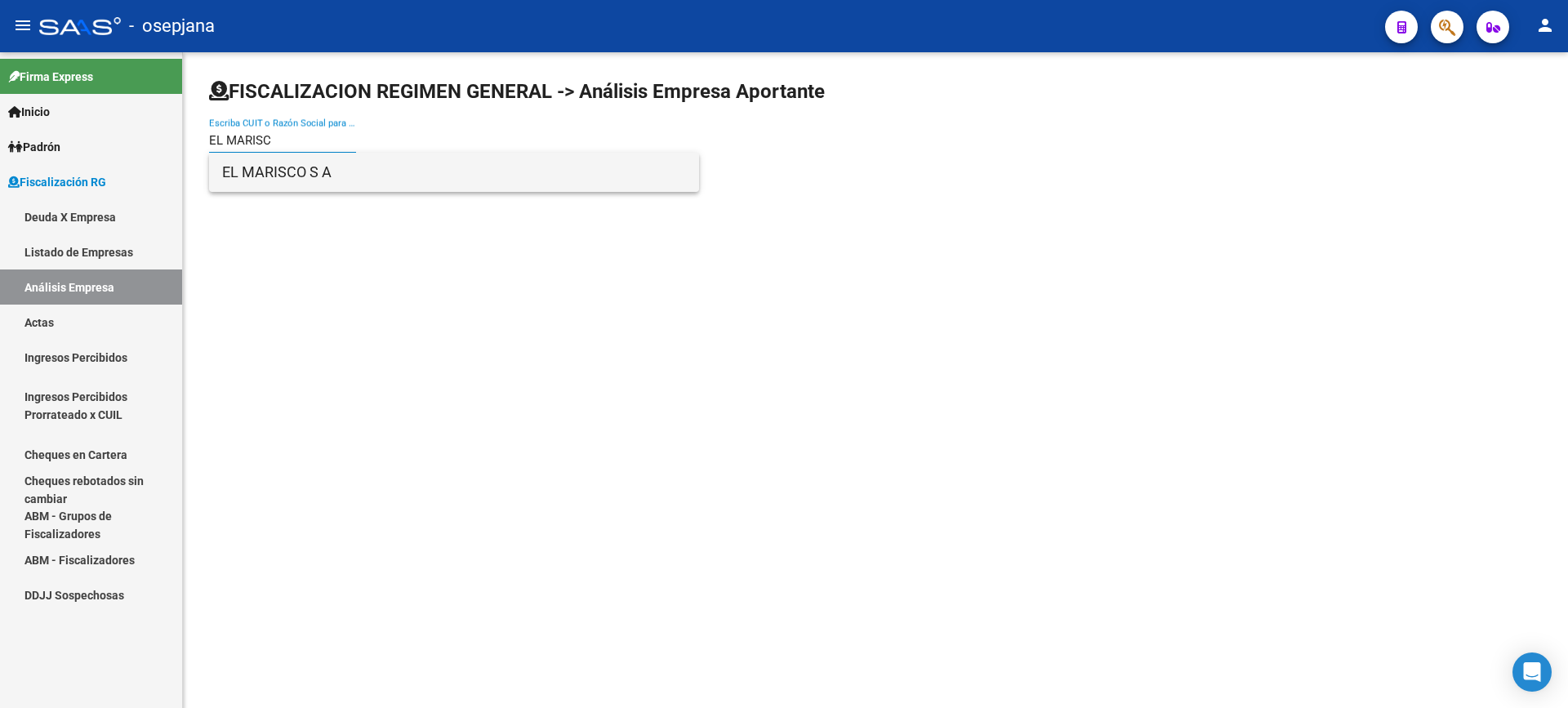
click at [294, 177] on span "EL MARISCO S A" at bounding box center [454, 173] width 464 height 39
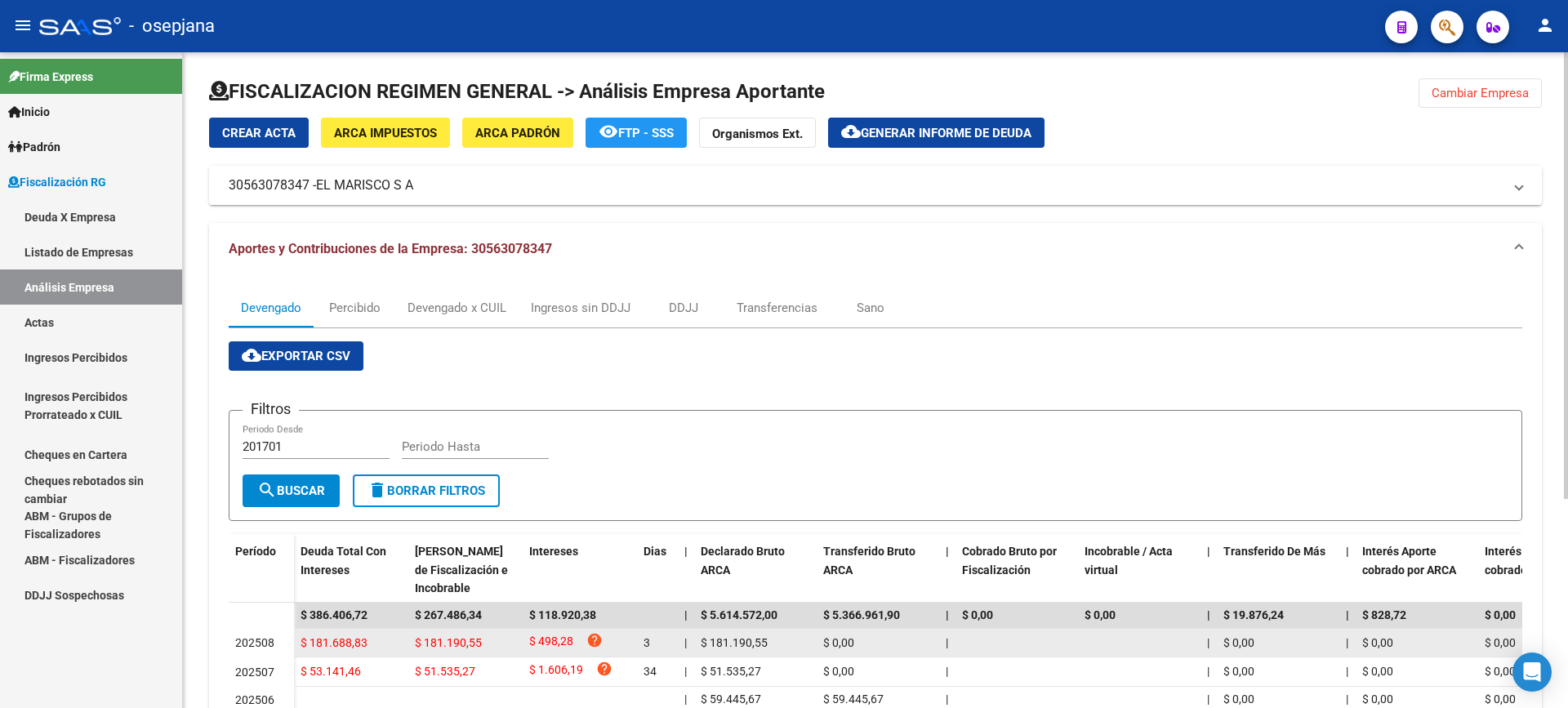
scroll to position [81, 0]
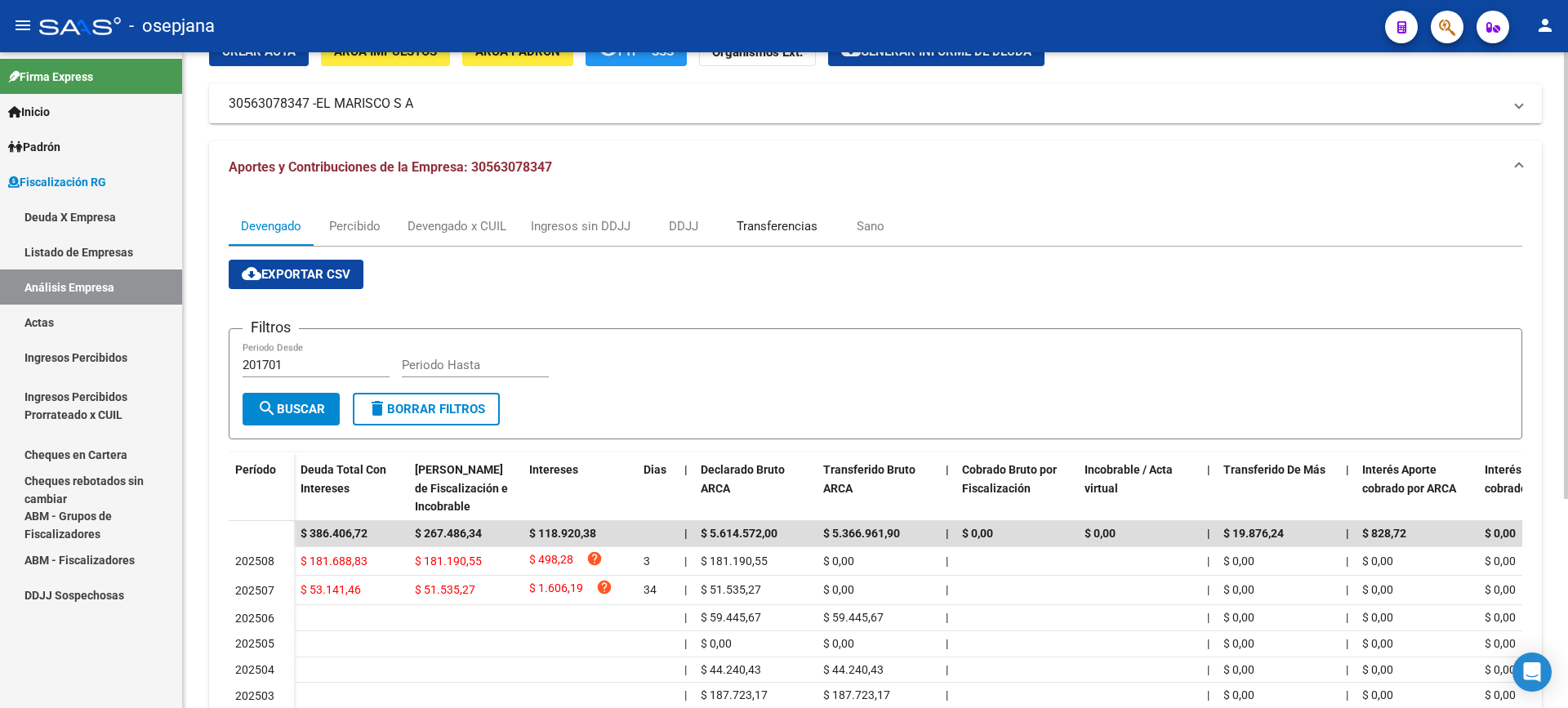
click at [799, 223] on div "Transferencias" at bounding box center [776, 226] width 81 height 18
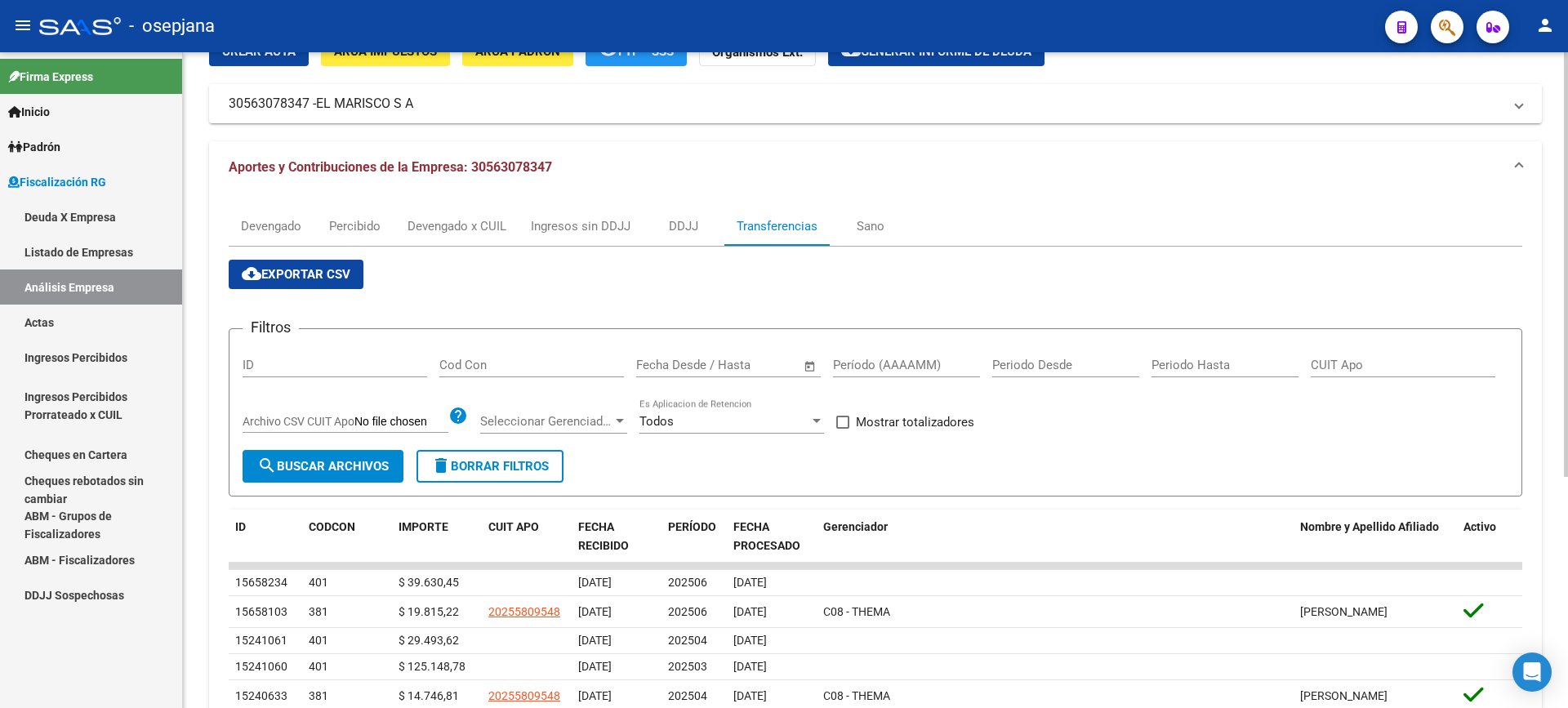
scroll to position [0, 0]
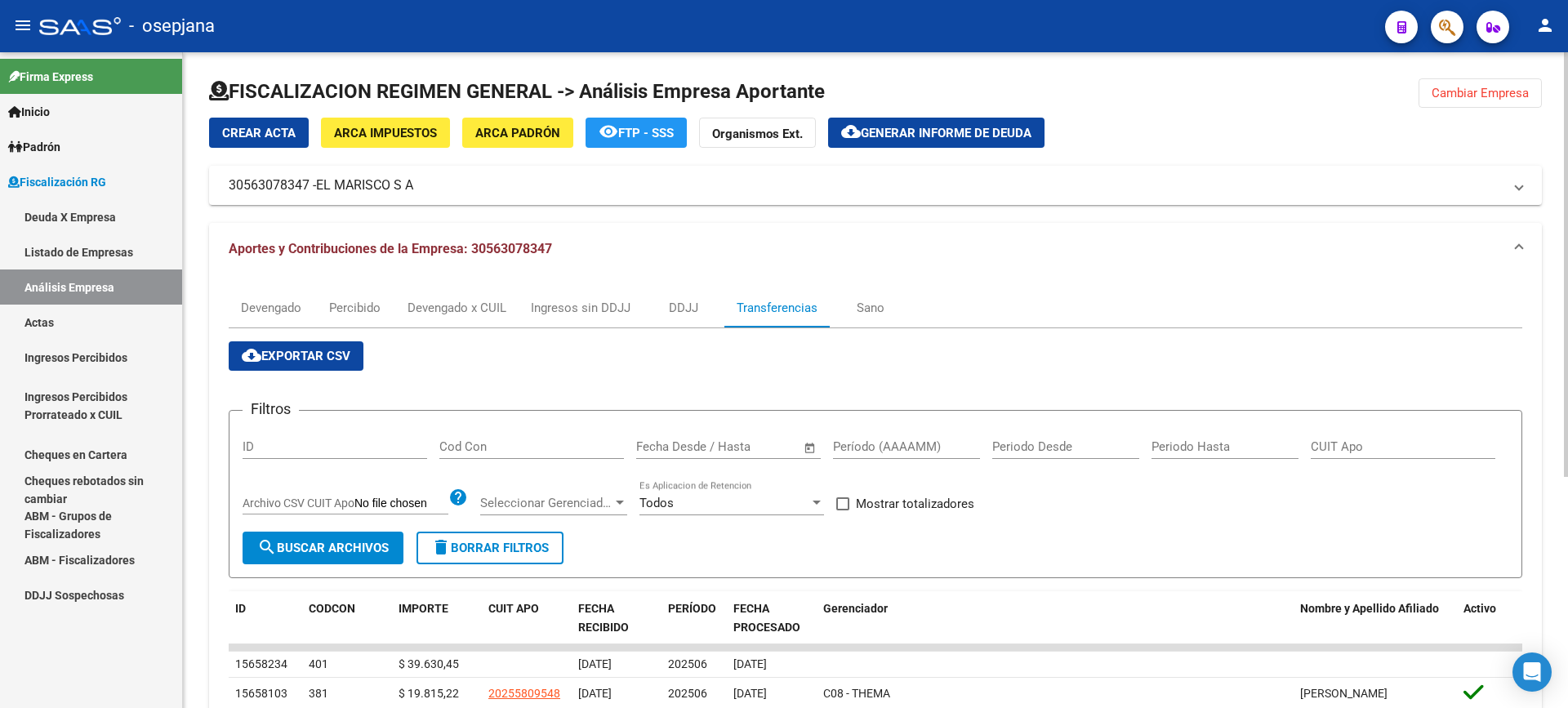
click at [977, 131] on span "Generar informe de deuda" at bounding box center [946, 133] width 171 height 15
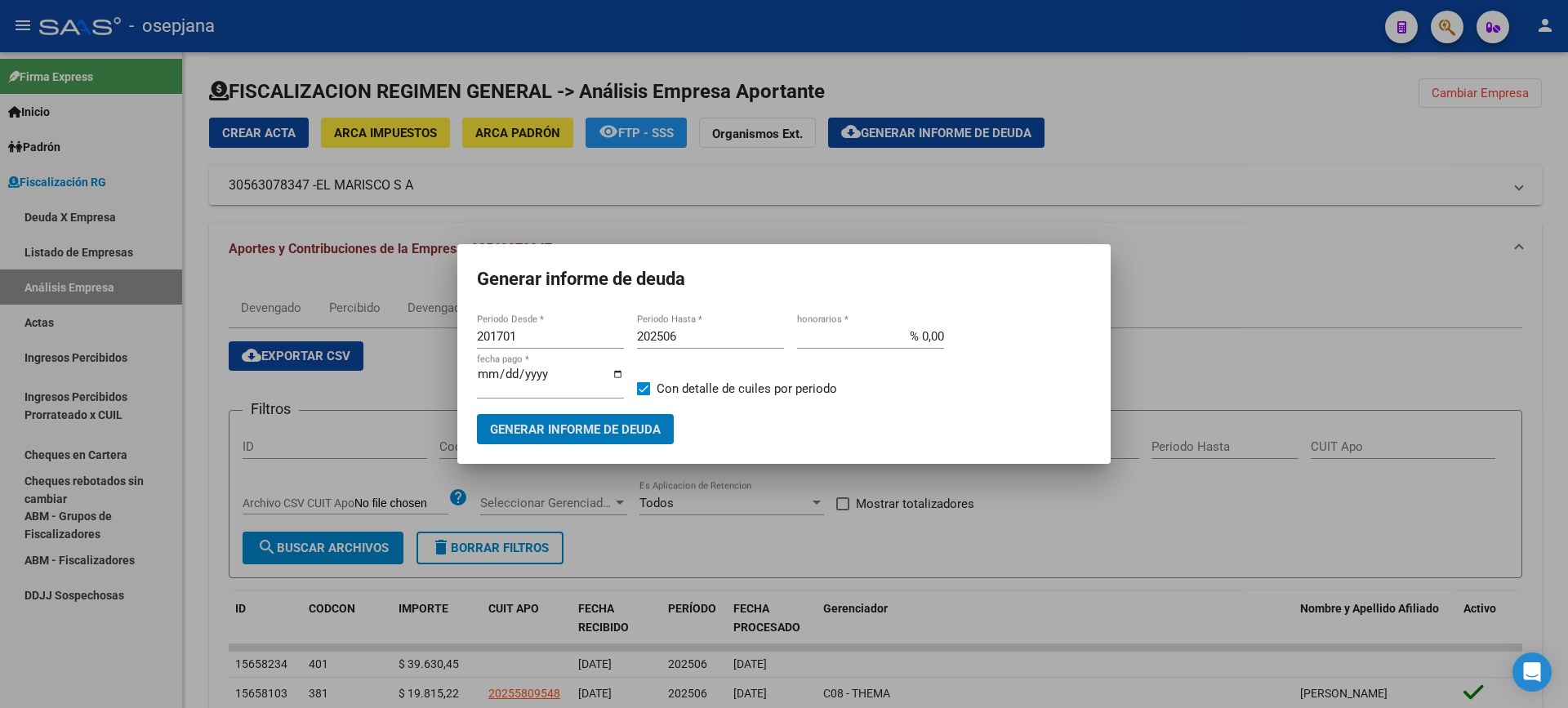
drag, startPoint x: 522, startPoint y: 337, endPoint x: 420, endPoint y: 342, distance: 102.1
click at [420, 342] on div "Generar informe de deuda 201701 Periodo Desde * 202506 Periodo Hasta * % 0,00 h…" at bounding box center [784, 354] width 1568 height 708
drag, startPoint x: 537, startPoint y: 342, endPoint x: 423, endPoint y: 338, distance: 114.1
click at [423, 338] on div "Generar informe de deuda 201701 Periodo Desde * 202506 Periodo Hasta * % 0,00 h…" at bounding box center [784, 354] width 1568 height 708
type input "202506"
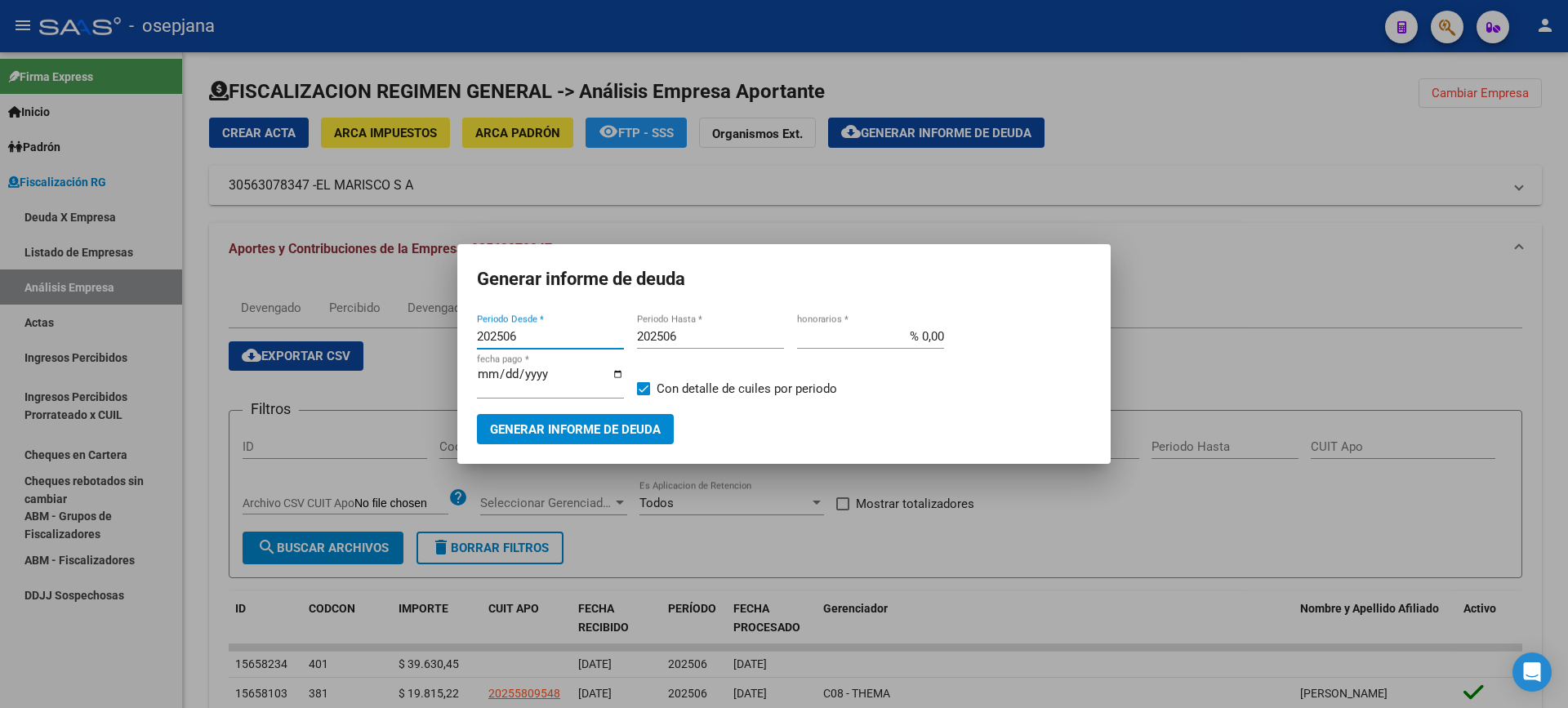
click at [633, 390] on app-form-text-field "[DATE] fecha pago *" at bounding box center [557, 389] width 160 height 50
click at [639, 387] on span at bounding box center [644, 389] width 13 height 13
click at [643, 395] on input "Con detalle de cuiles por periodo" at bounding box center [643, 395] width 1 height 1
checkbox input "false"
click at [609, 422] on span "Generar informe de deuda" at bounding box center [575, 429] width 171 height 15
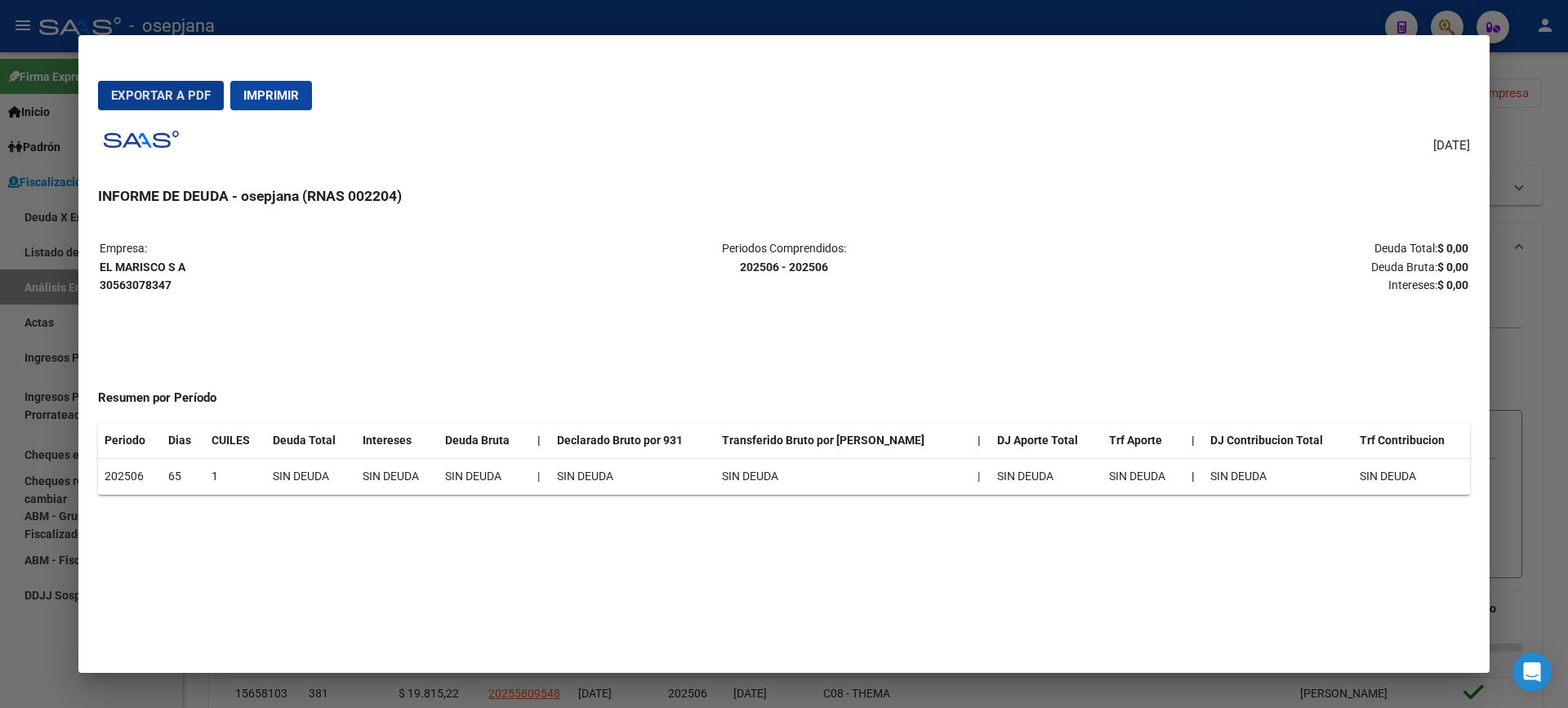
click at [267, 100] on span "Imprimir" at bounding box center [271, 96] width 56 height 15
click at [0, 500] on div at bounding box center [784, 354] width 1568 height 708
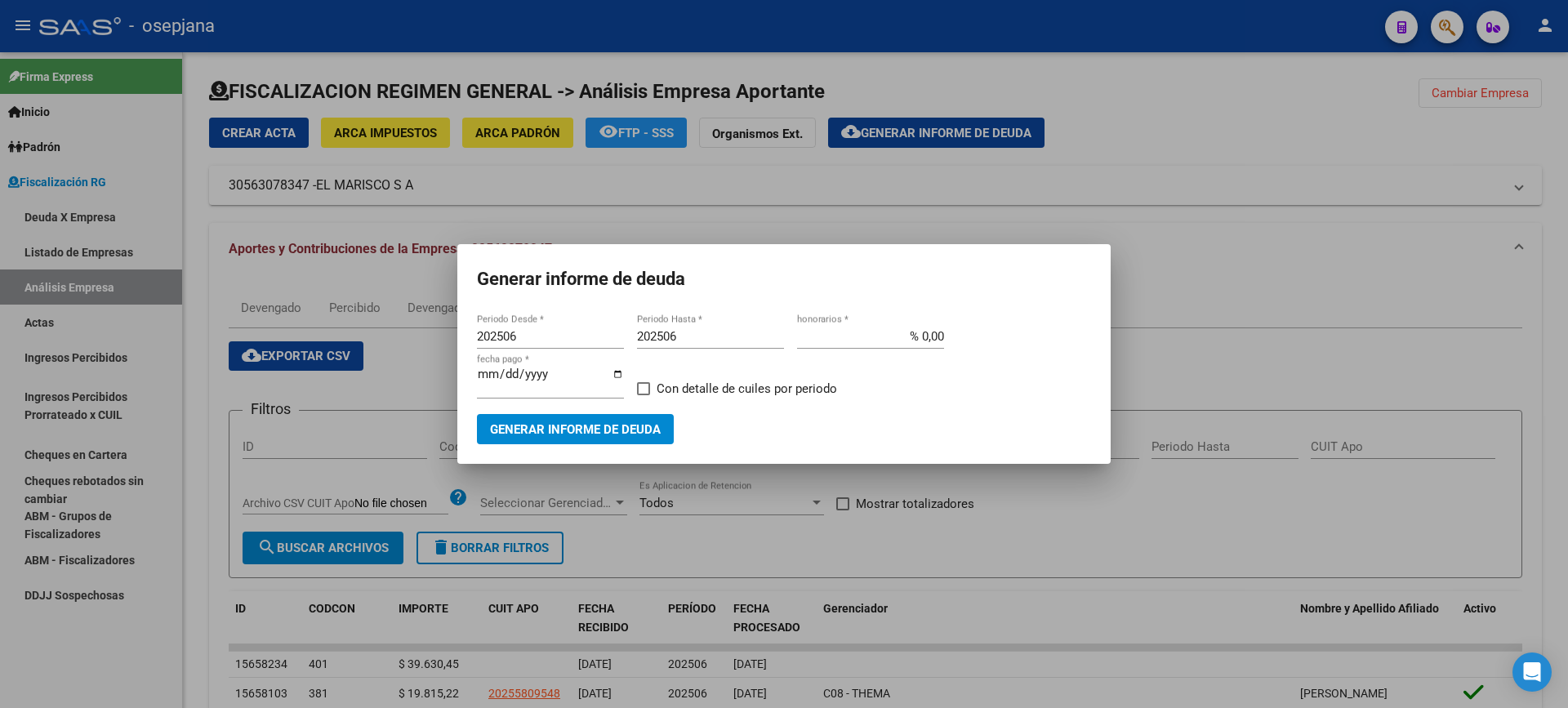
click at [89, 281] on div at bounding box center [784, 354] width 1568 height 708
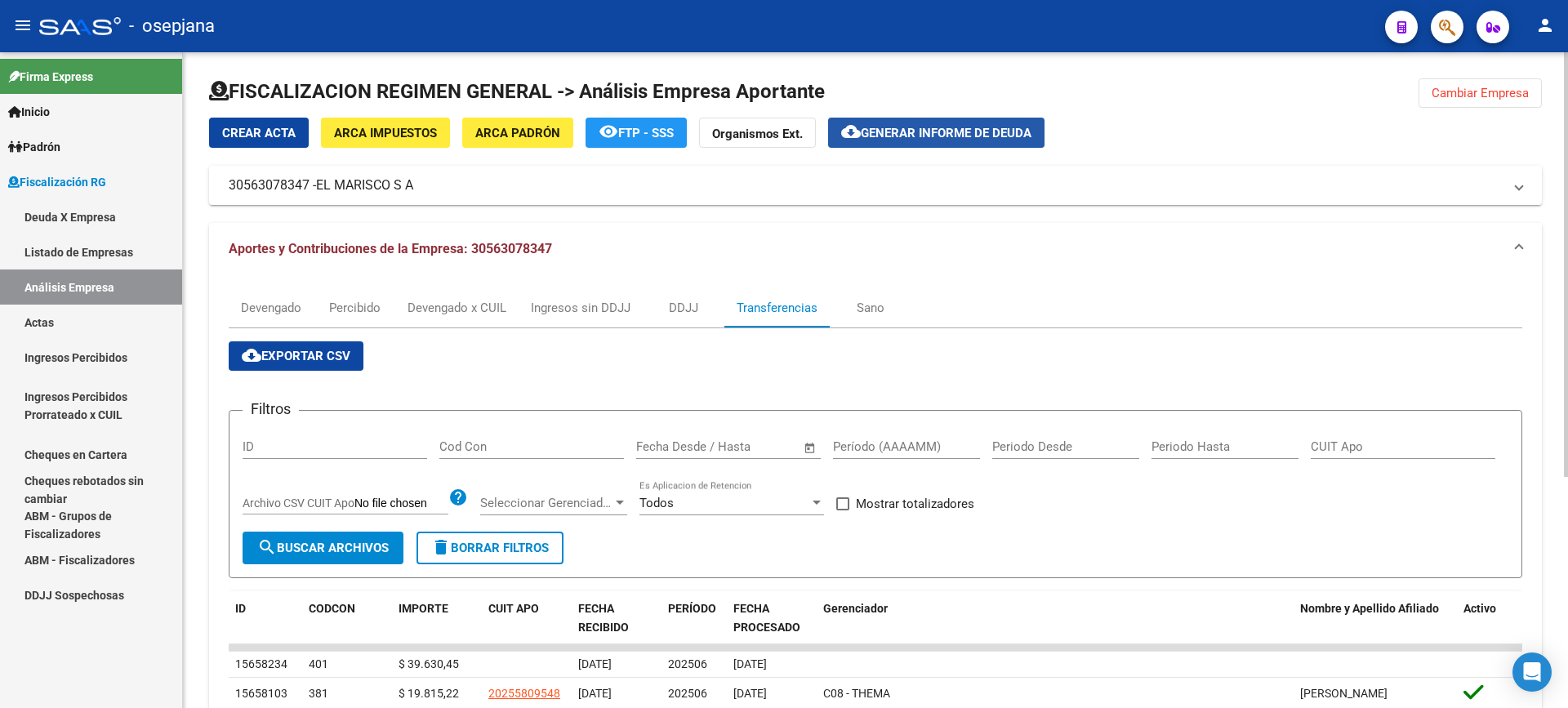
click at [934, 139] on span "Generar informe de deuda" at bounding box center [946, 133] width 171 height 15
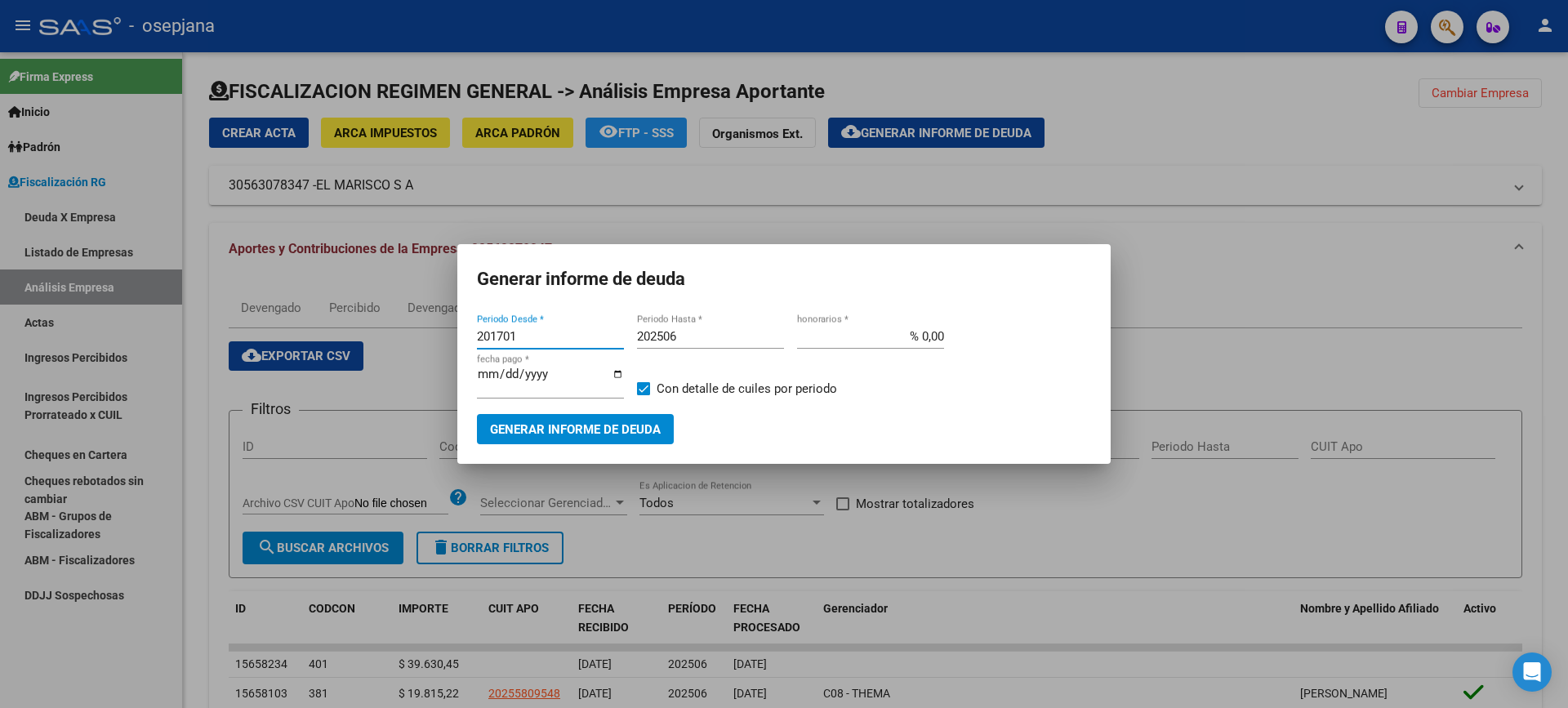
drag, startPoint x: 521, startPoint y: 338, endPoint x: 391, endPoint y: 338, distance: 130.0
click at [391, 338] on div "Generar informe de deuda 201701 Periodo Desde * 202506 Periodo Hasta * % 0,00 h…" at bounding box center [784, 354] width 1568 height 708
type input "202507"
click at [698, 342] on input "202506" at bounding box center [711, 336] width 147 height 15
type input "202508"
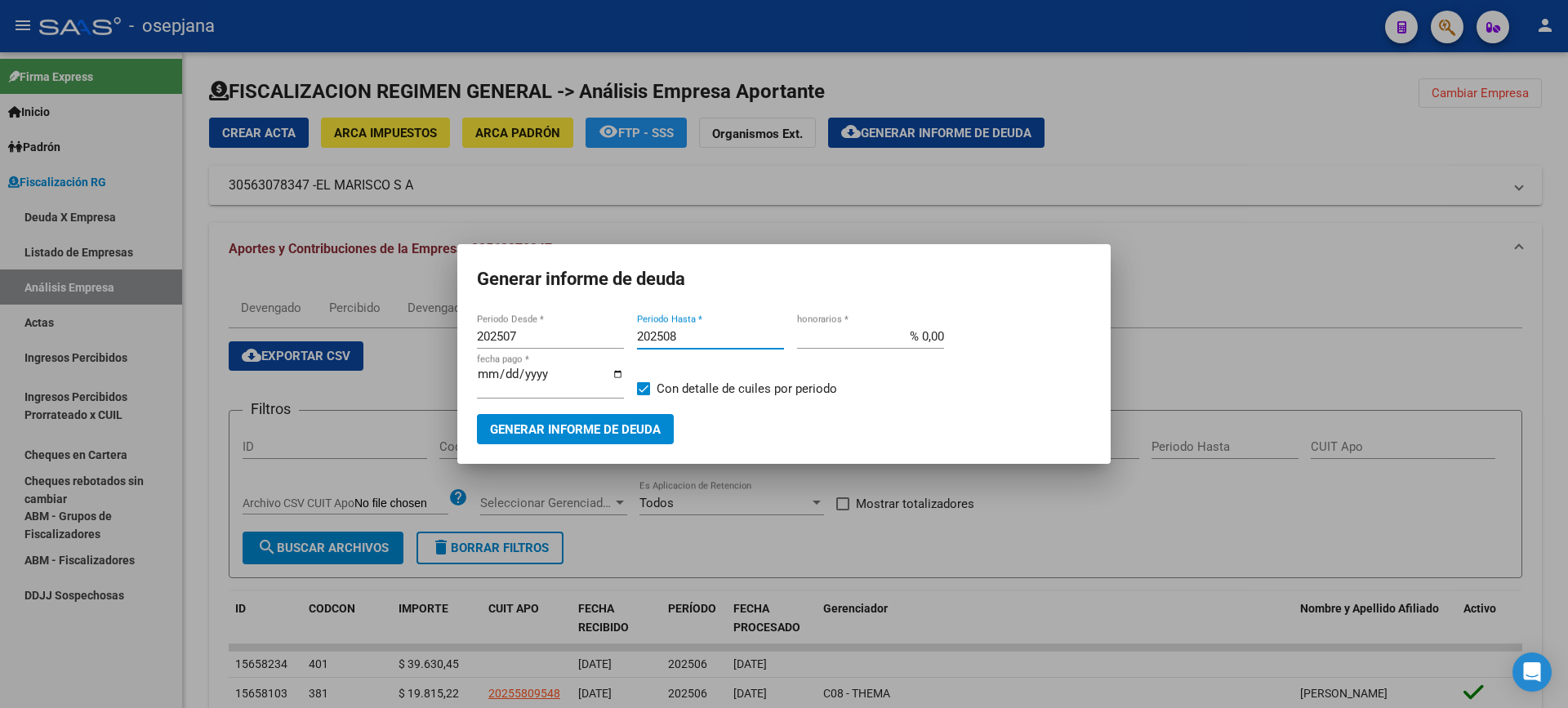
click at [922, 342] on input "% 0,00" at bounding box center [870, 336] width 147 height 15
type input "% 10,00"
click at [502, 379] on input "[DATE]" at bounding box center [551, 381] width 147 height 27
type input "[DATE]"
drag, startPoint x: 699, startPoint y: 388, endPoint x: 686, endPoint y: 390, distance: 13.2
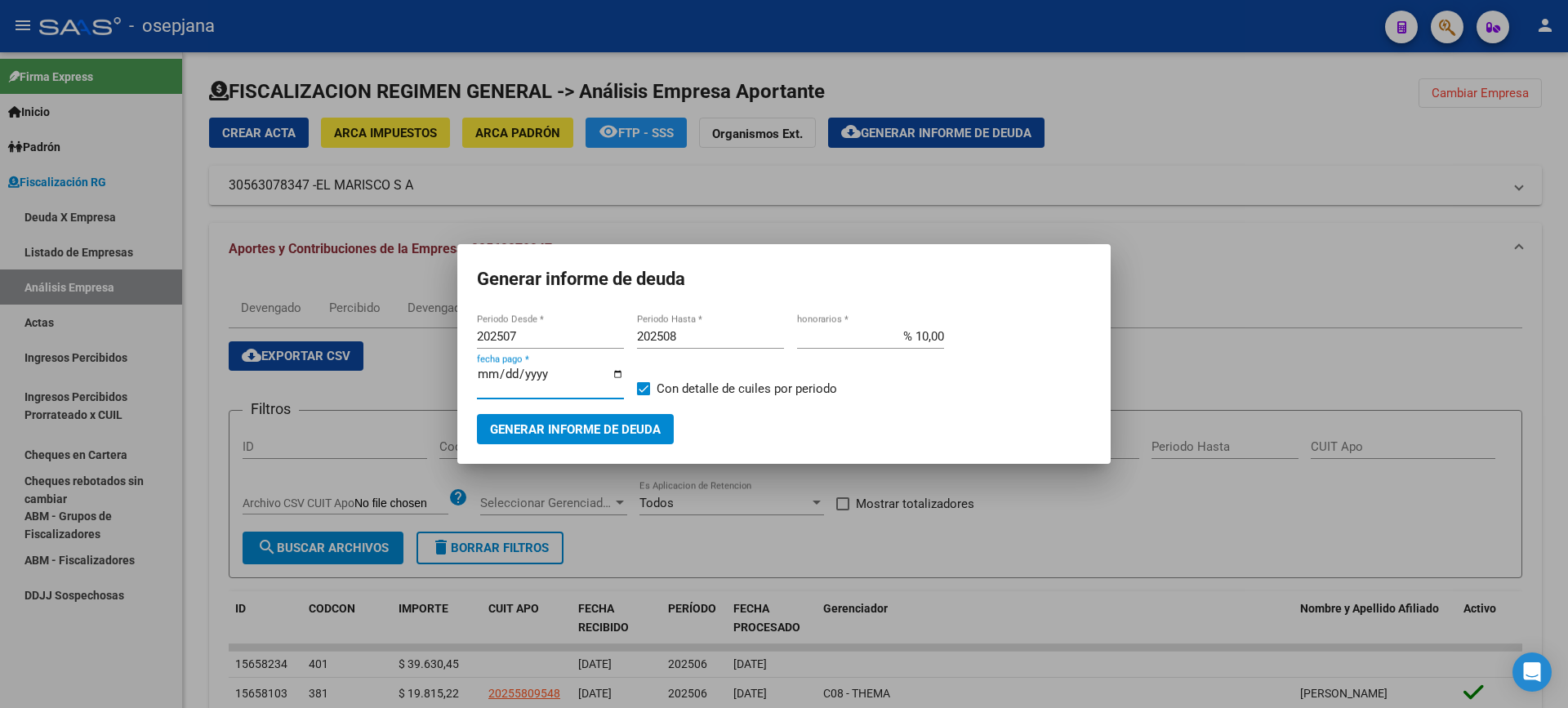
click at [697, 389] on span "Con detalle de cuiles por periodo" at bounding box center [747, 389] width 181 height 19
click at [644, 395] on input "Con detalle de cuiles por periodo" at bounding box center [643, 395] width 1 height 1
checkbox input "false"
click at [587, 422] on span "Generar informe de deuda" at bounding box center [575, 429] width 171 height 15
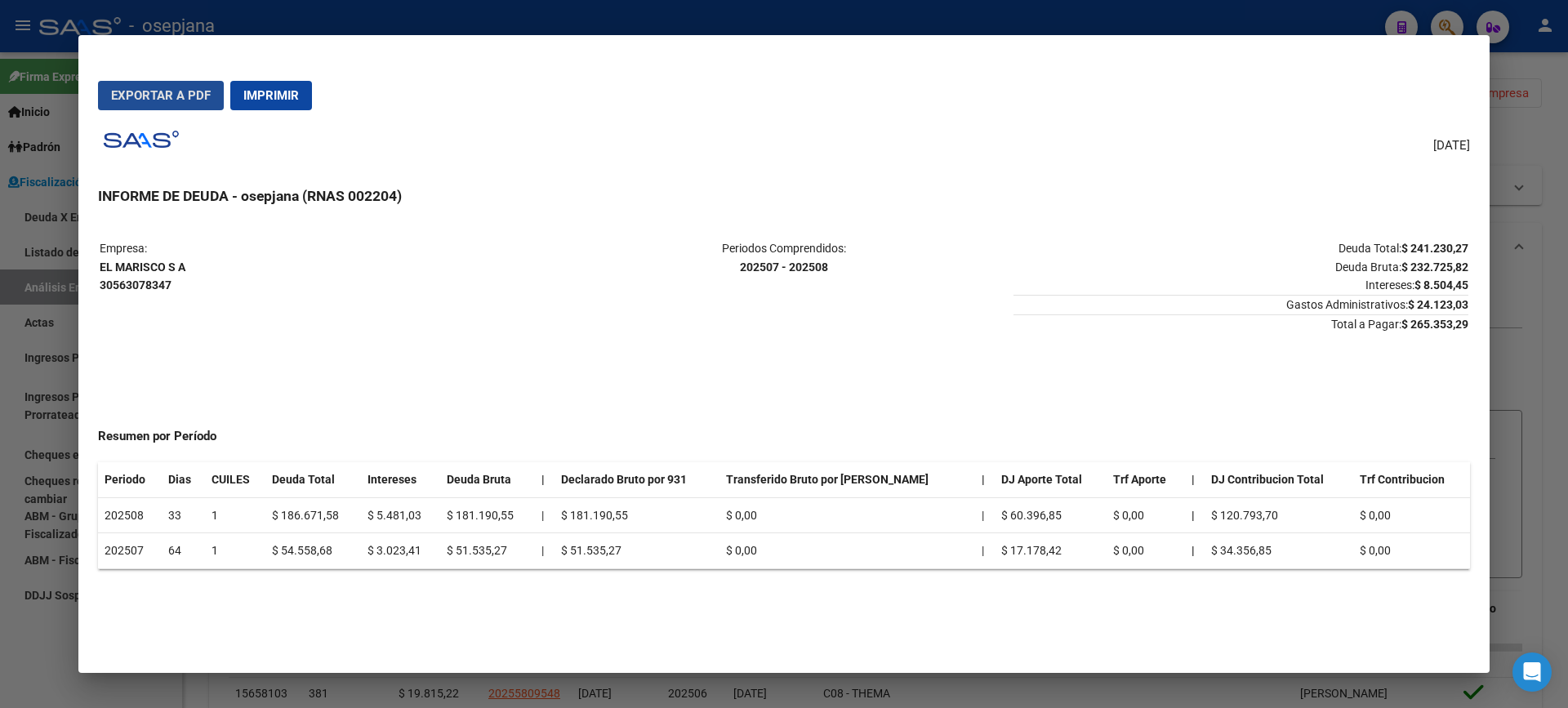
click at [163, 90] on span "Exportar a PDF" at bounding box center [160, 96] width 100 height 15
drag, startPoint x: 0, startPoint y: 441, endPoint x: 49, endPoint y: 358, distance: 96.4
click at [0, 436] on div at bounding box center [784, 354] width 1568 height 708
click at [49, 358] on div at bounding box center [784, 354] width 1568 height 708
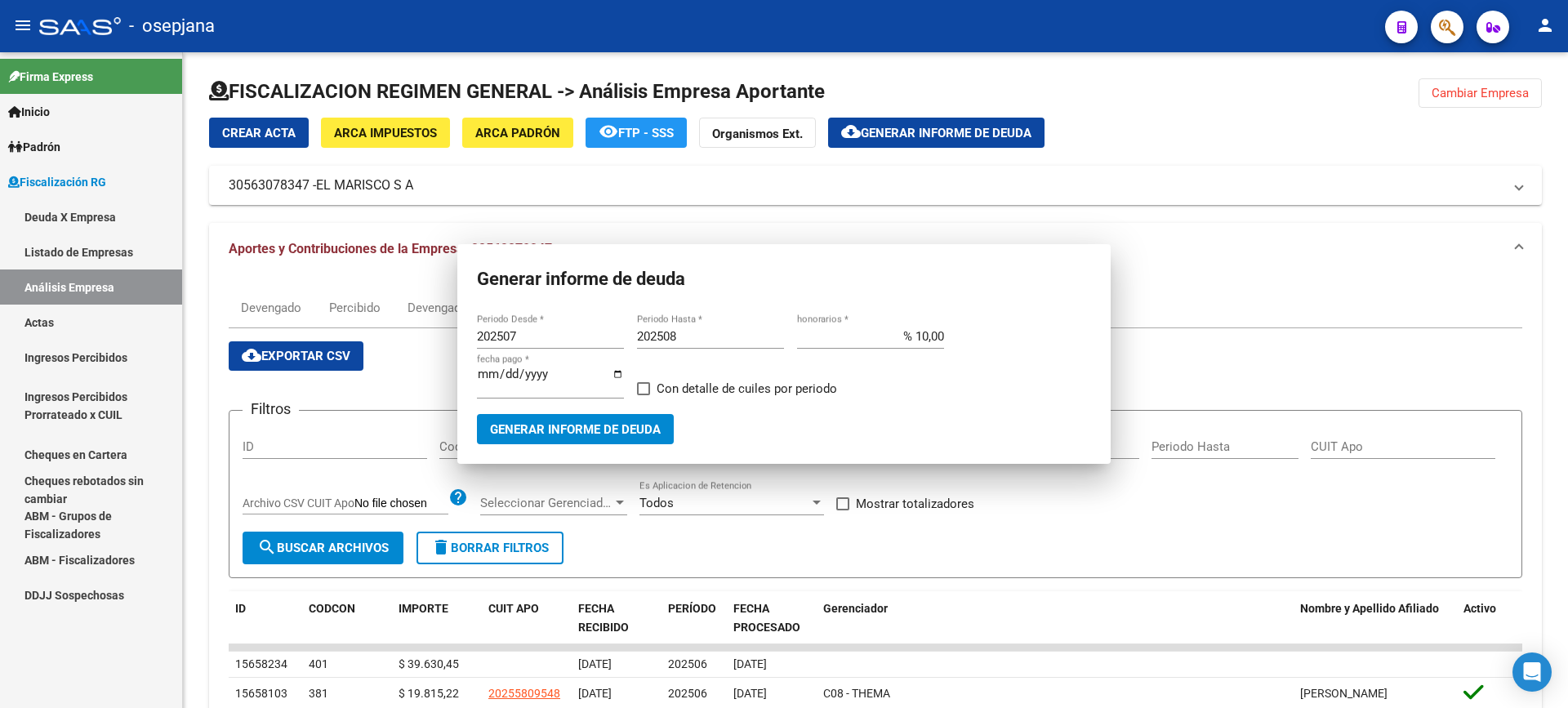
click at [49, 358] on link "Ingresos Percibidos" at bounding box center [91, 358] width 182 height 35
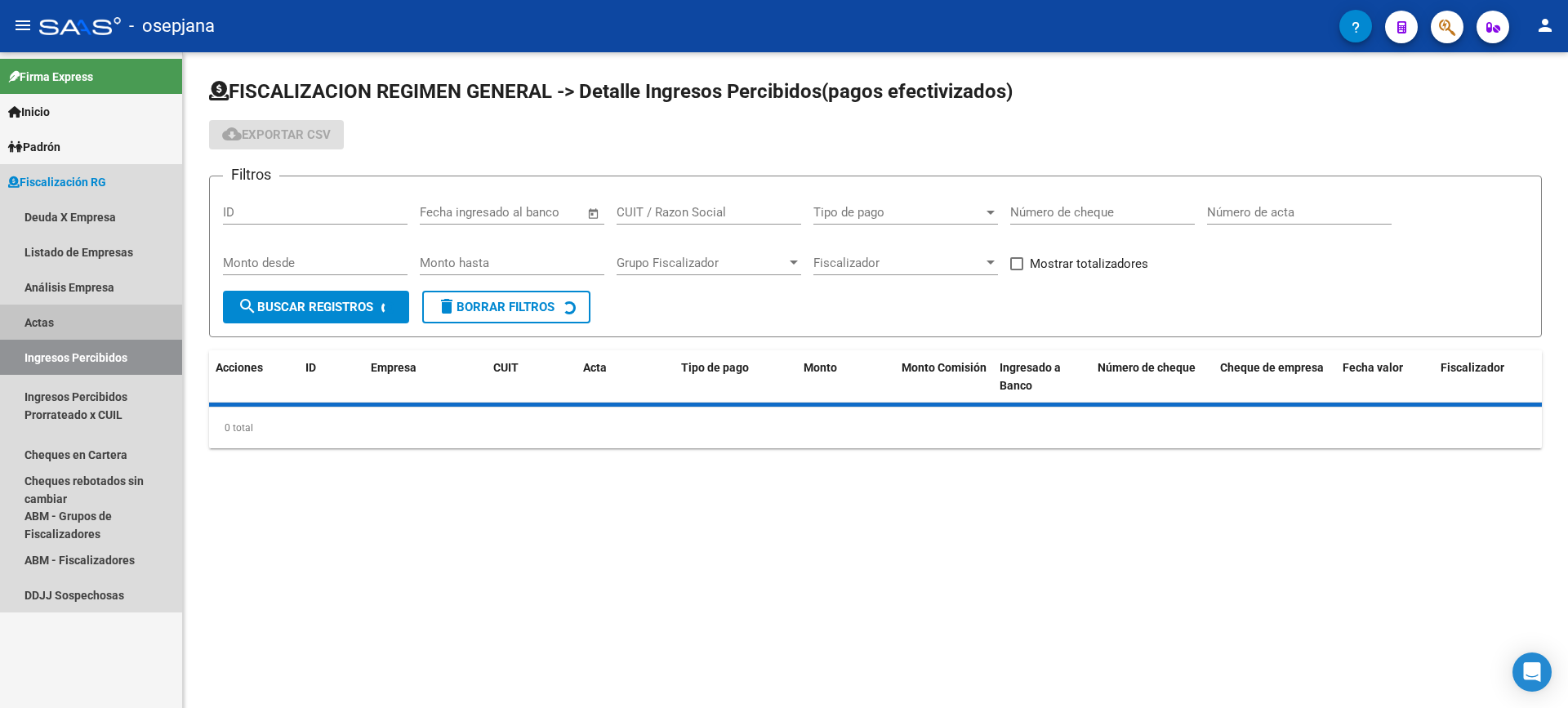
click at [56, 316] on link "Actas" at bounding box center [91, 322] width 182 height 35
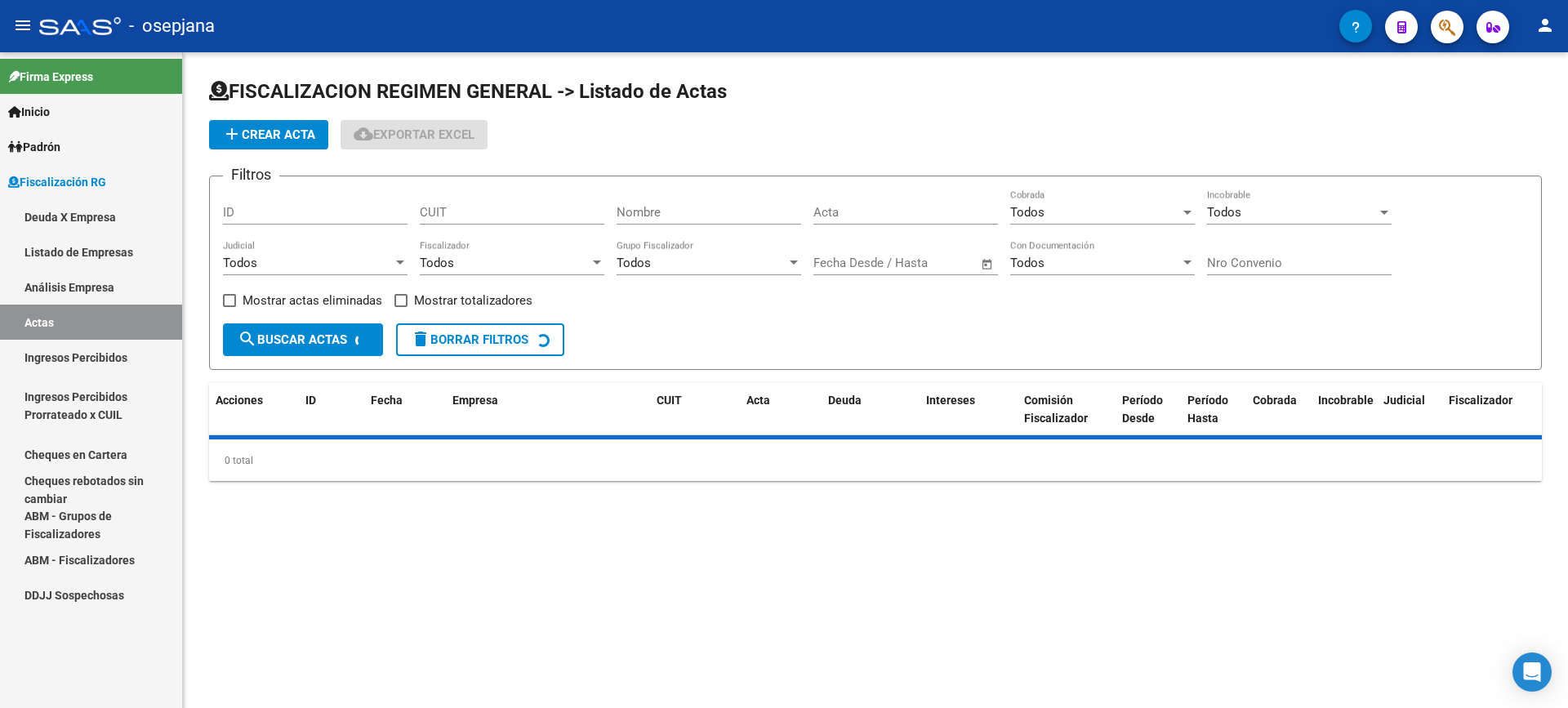
click at [74, 285] on link "Análisis Empresa" at bounding box center [91, 287] width 182 height 35
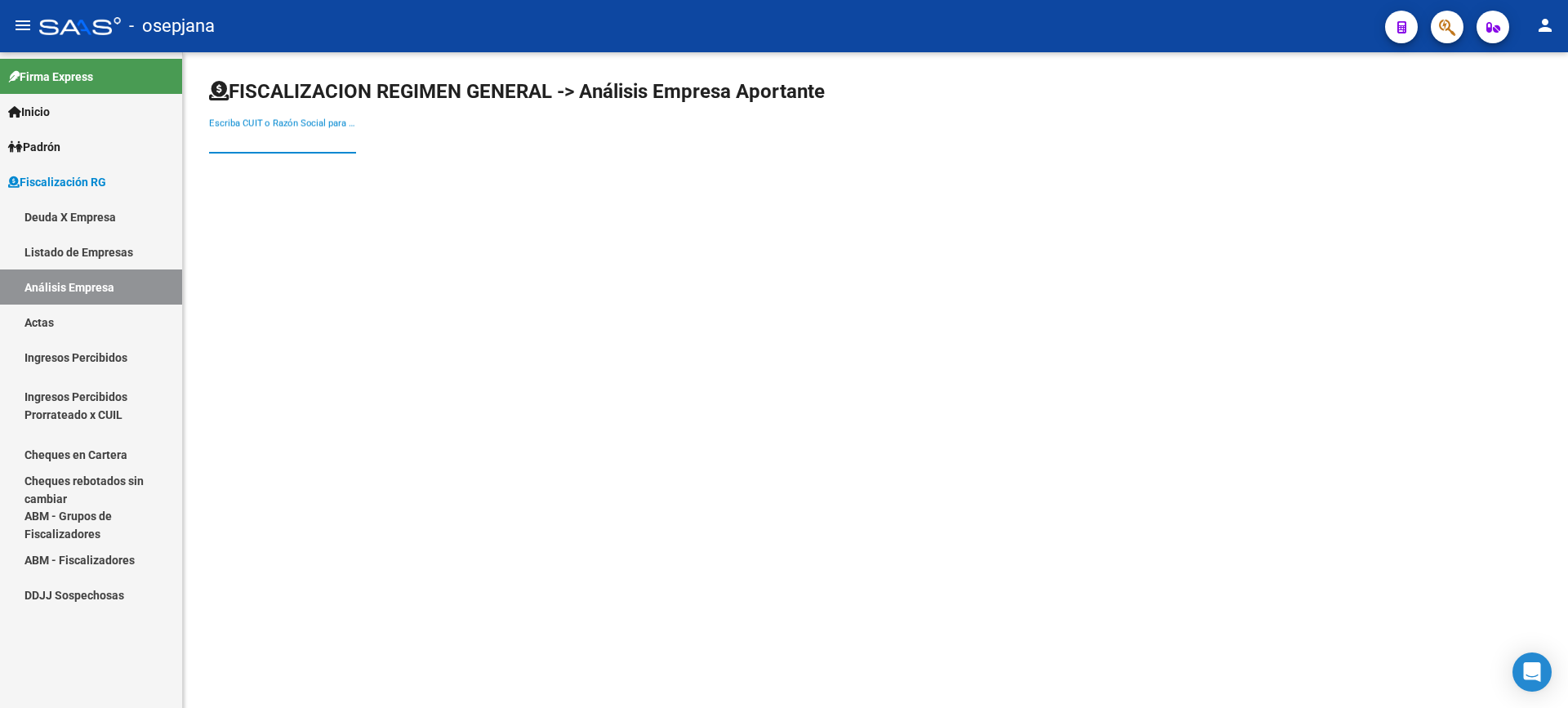
click at [259, 145] on input "Escriba CUIT o Razón Social para buscar" at bounding box center [282, 140] width 147 height 15
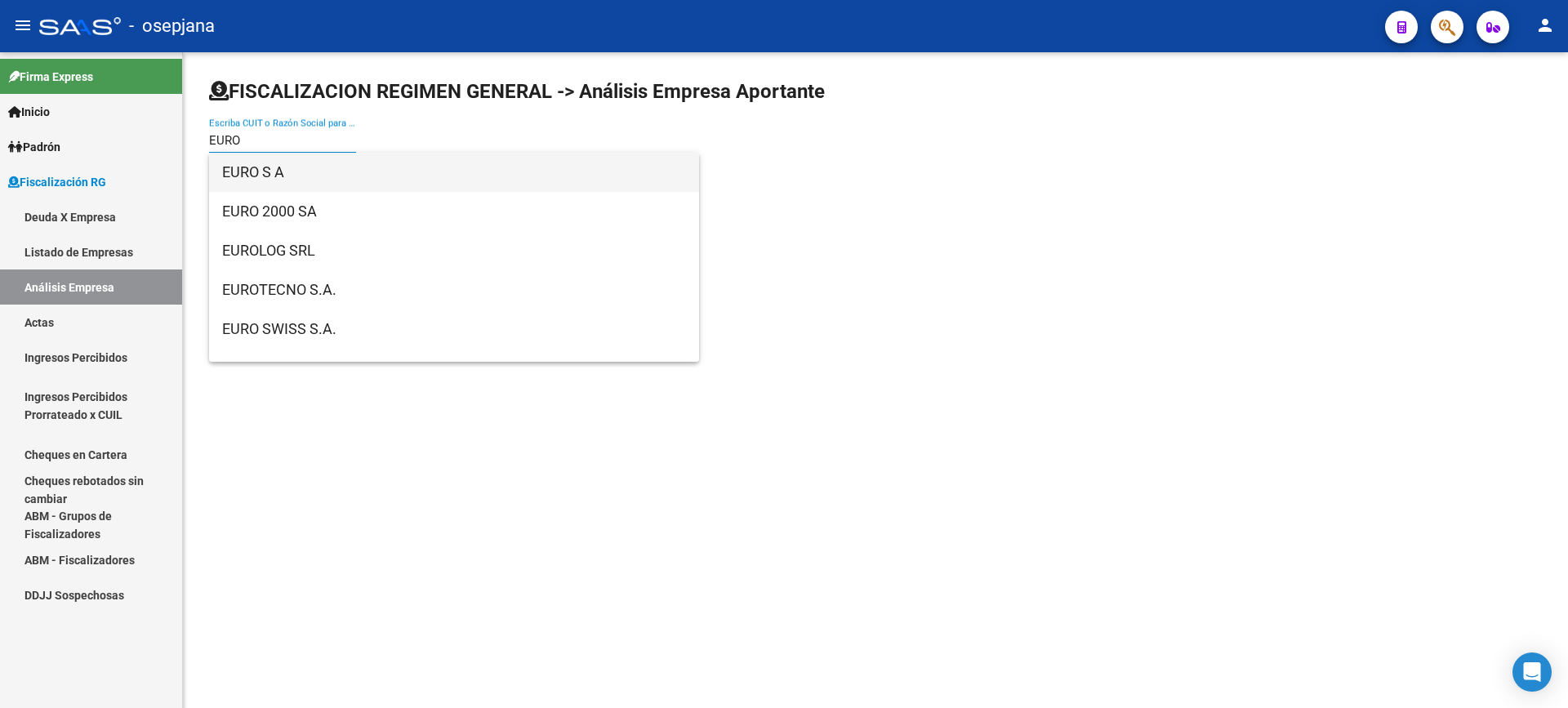
type input "EURO"
click at [279, 161] on span "EURO S A" at bounding box center [454, 173] width 464 height 39
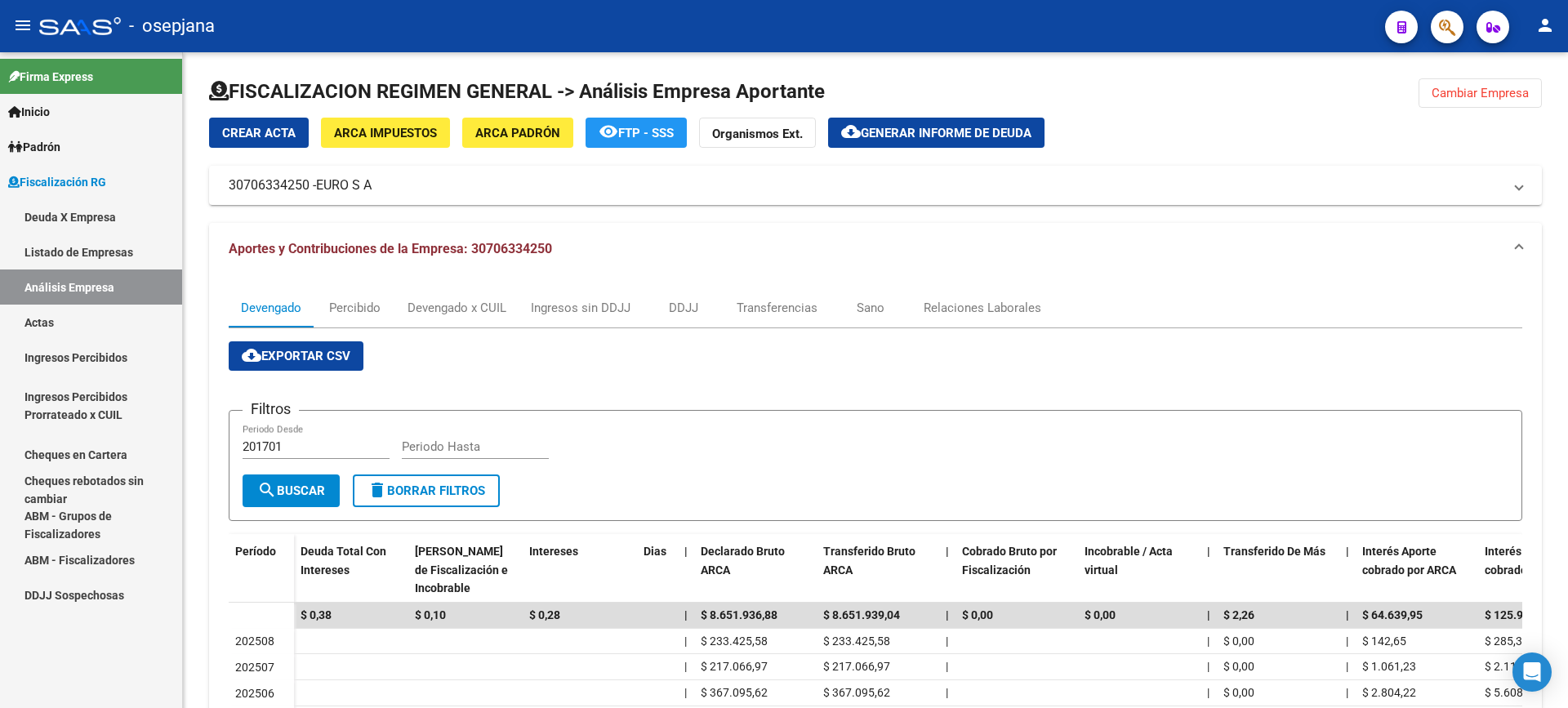
click at [100, 312] on link "Actas" at bounding box center [91, 322] width 182 height 35
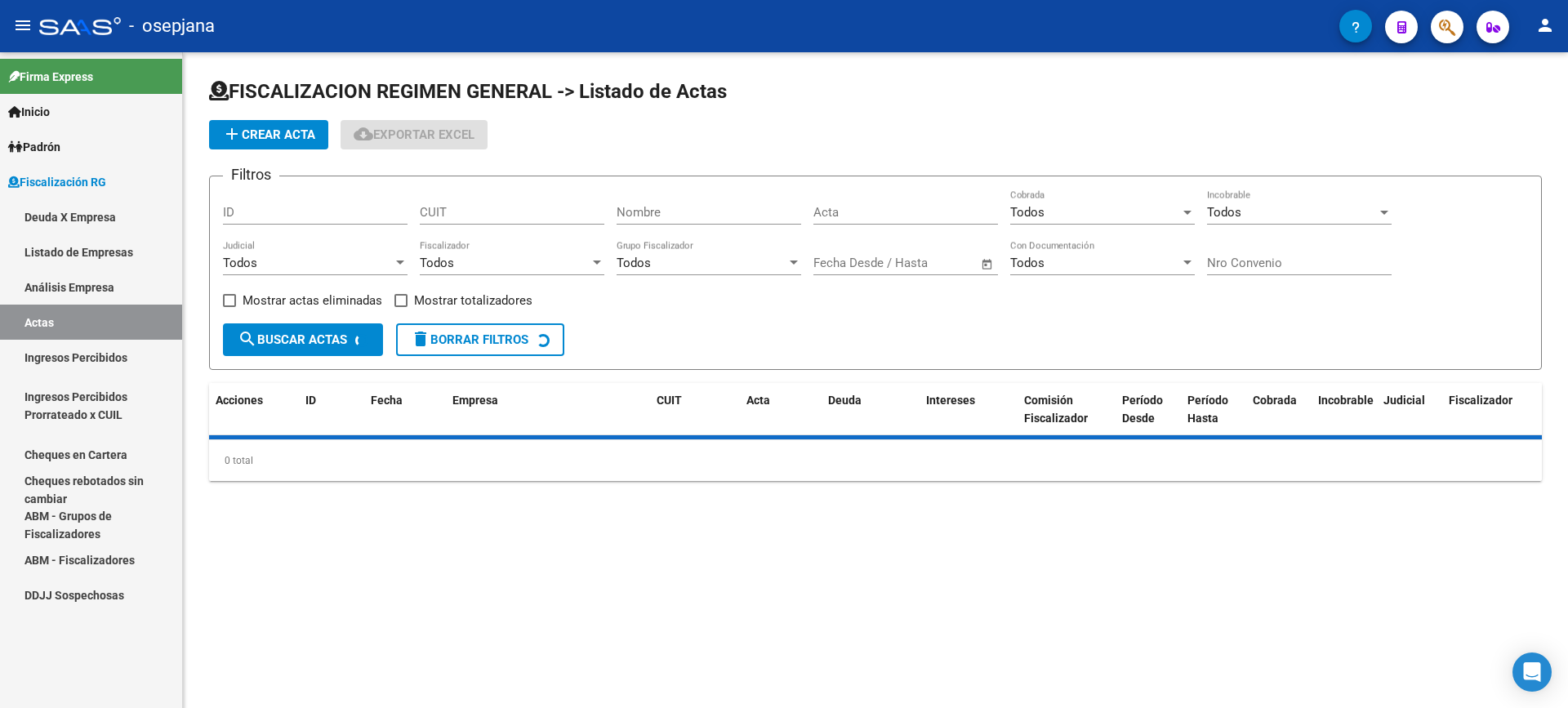
click at [119, 285] on link "Análisis Empresa" at bounding box center [91, 287] width 182 height 35
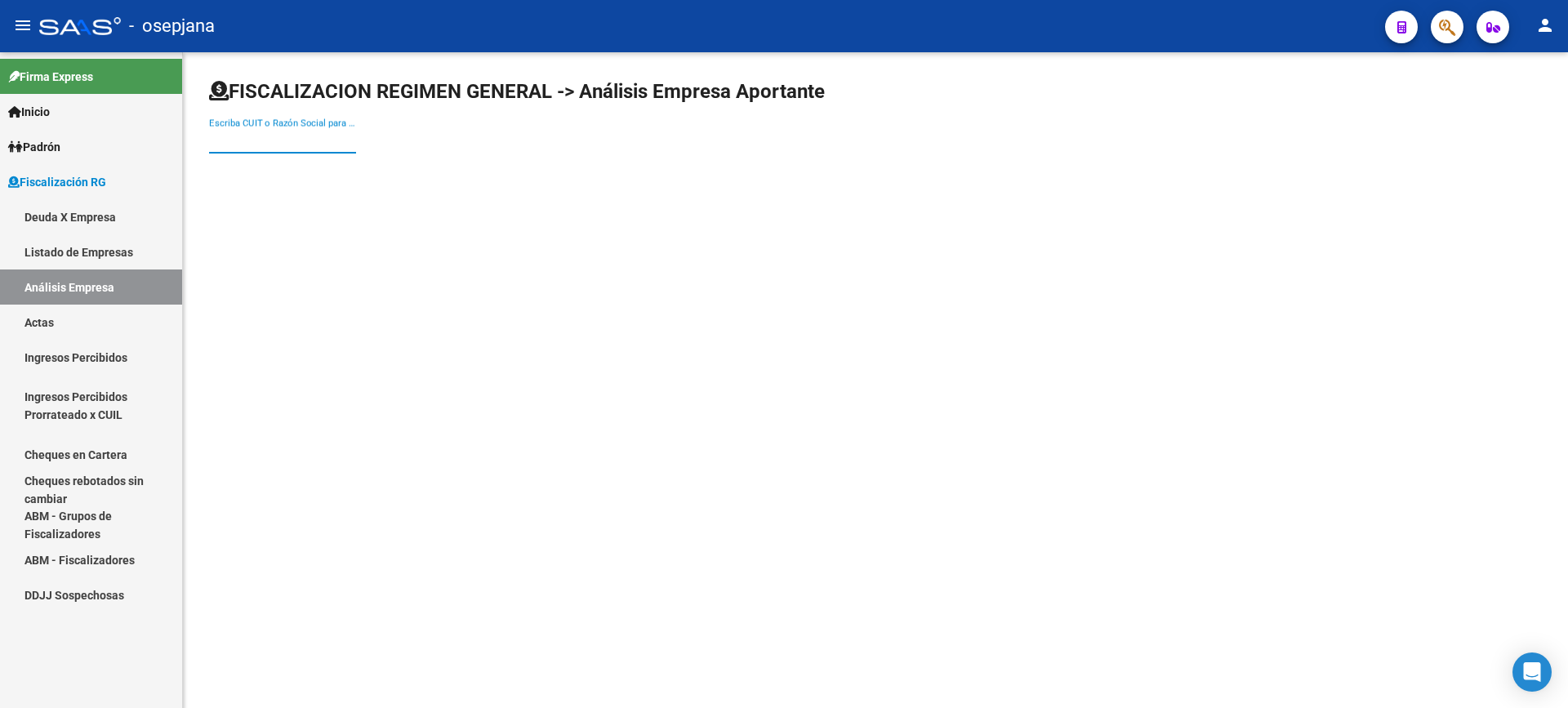
click at [260, 137] on input "Escriba CUIT o Razón Social para buscar" at bounding box center [282, 140] width 147 height 15
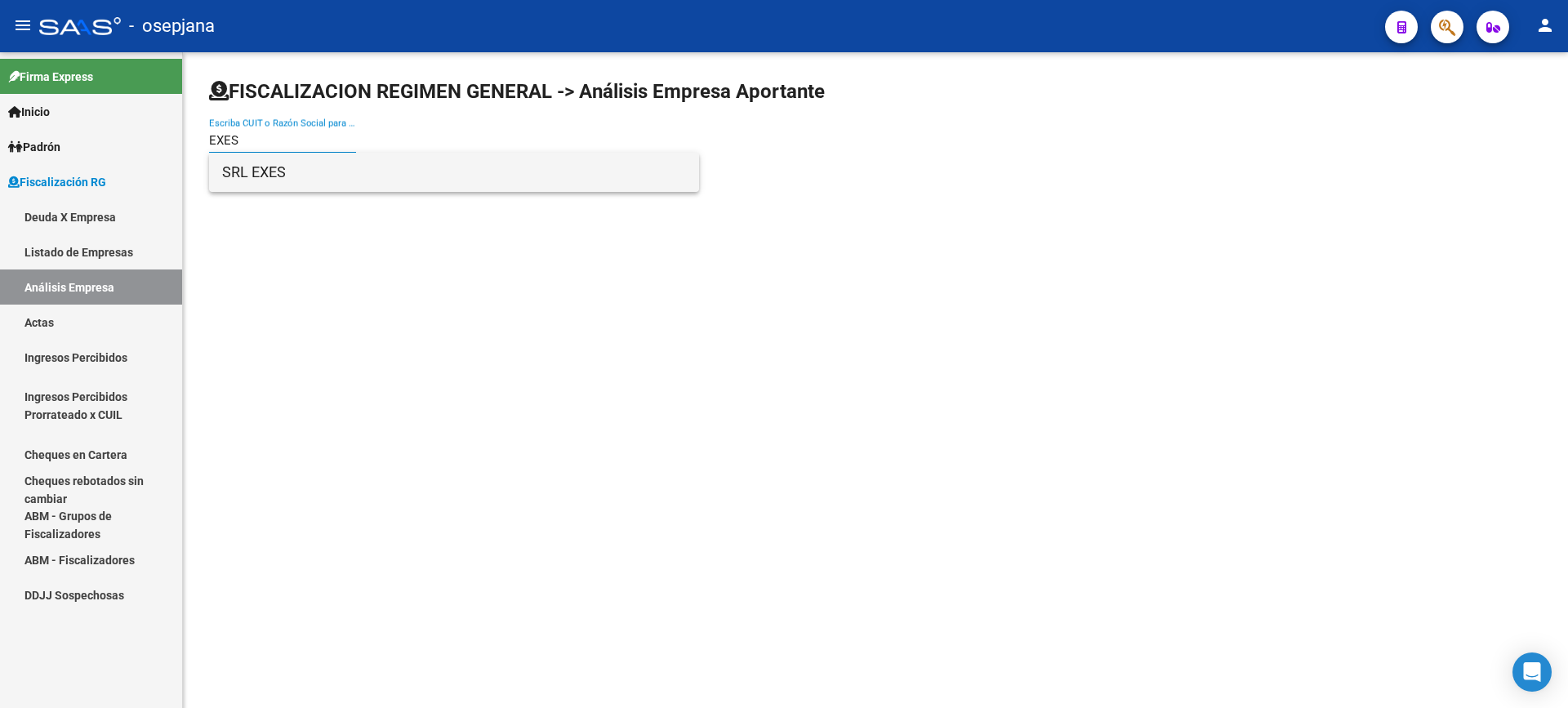
type input "EXES"
click at [302, 177] on span "SRL EXES" at bounding box center [454, 173] width 464 height 39
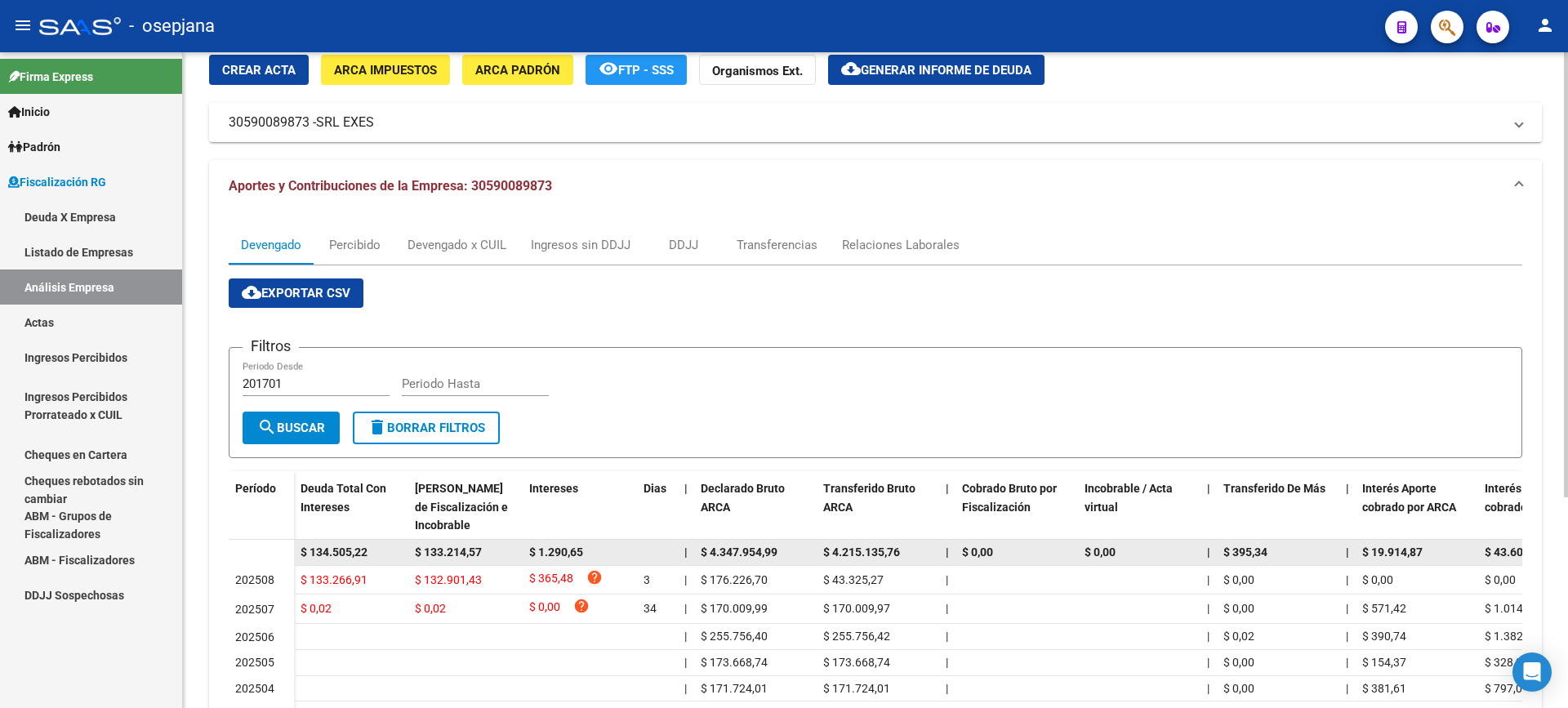
scroll to position [163, 0]
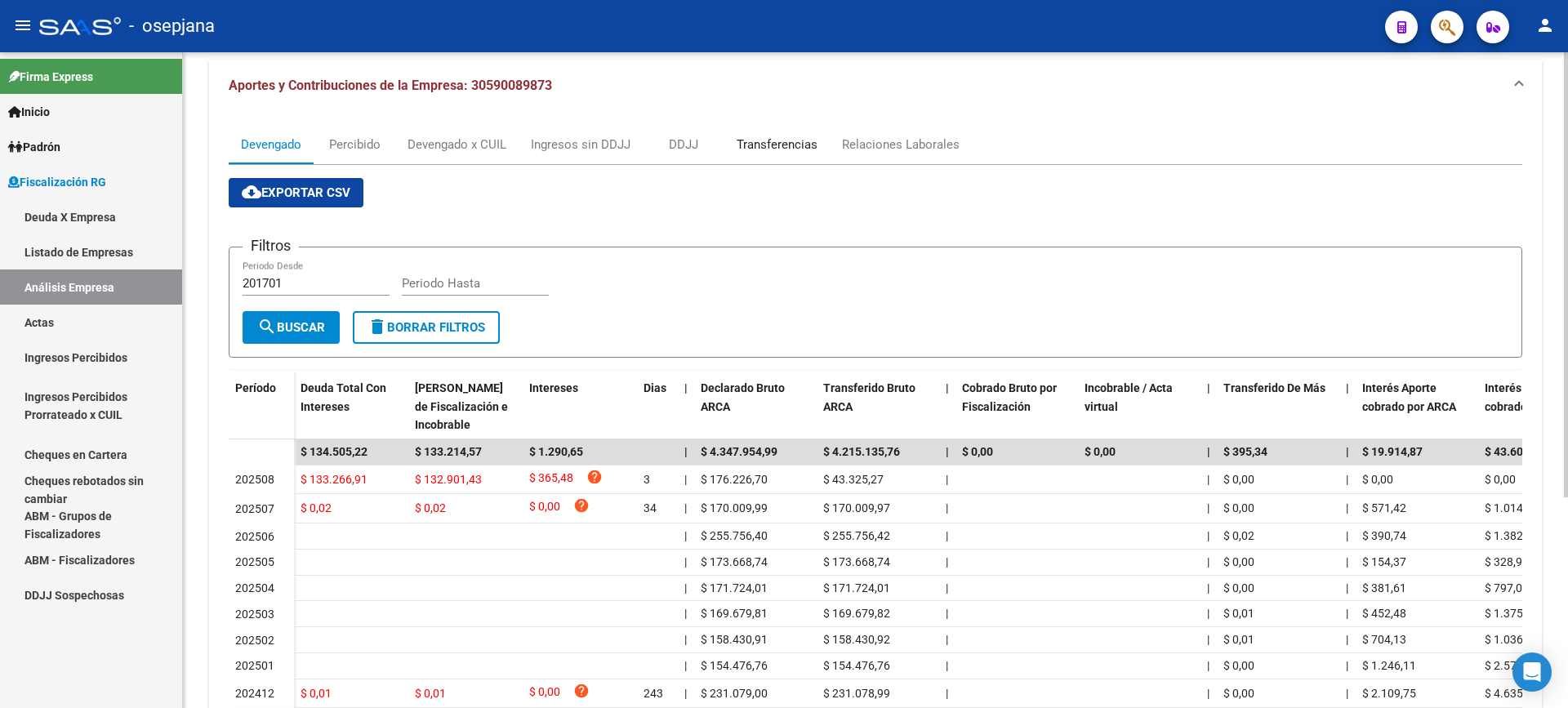
click at [777, 142] on div "Transferencias" at bounding box center [776, 144] width 81 height 18
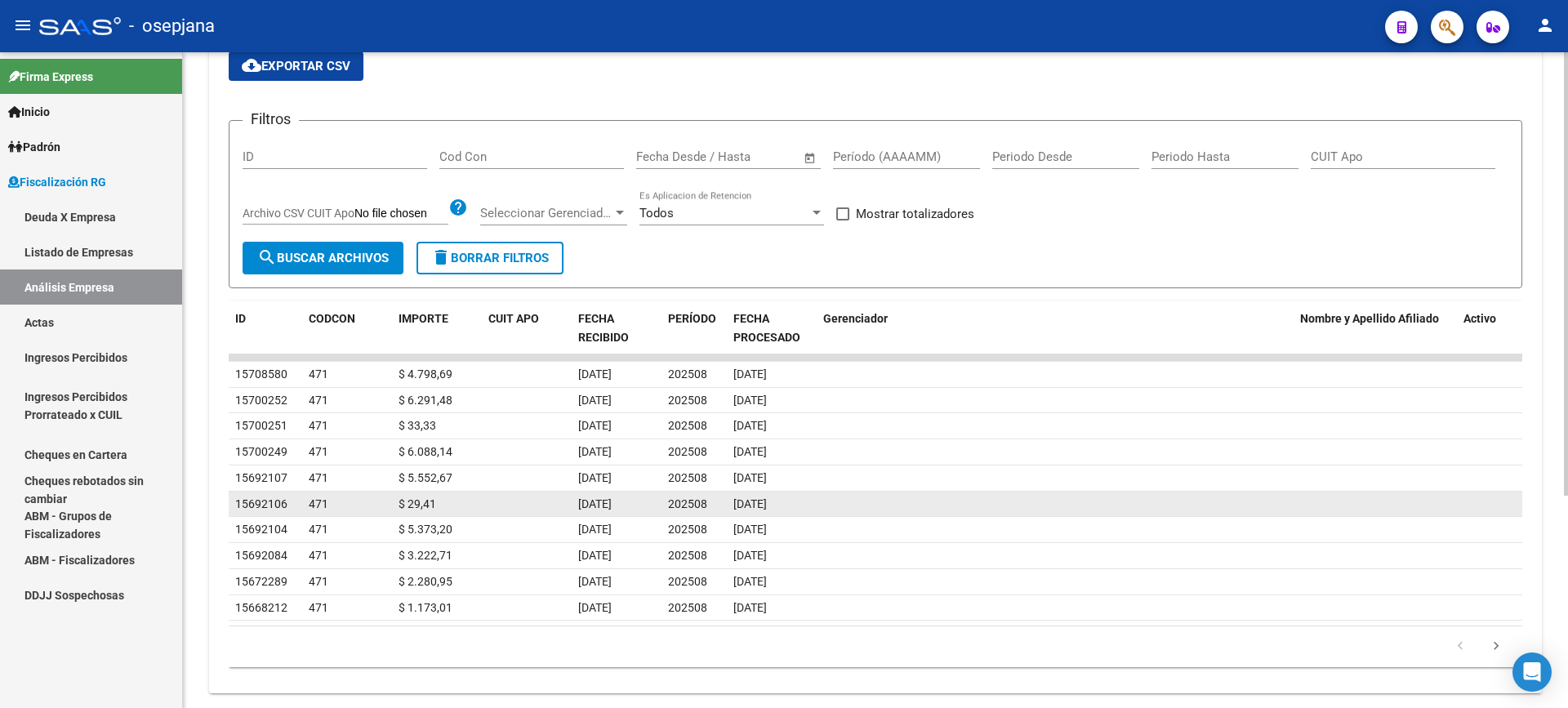
scroll to position [314, 0]
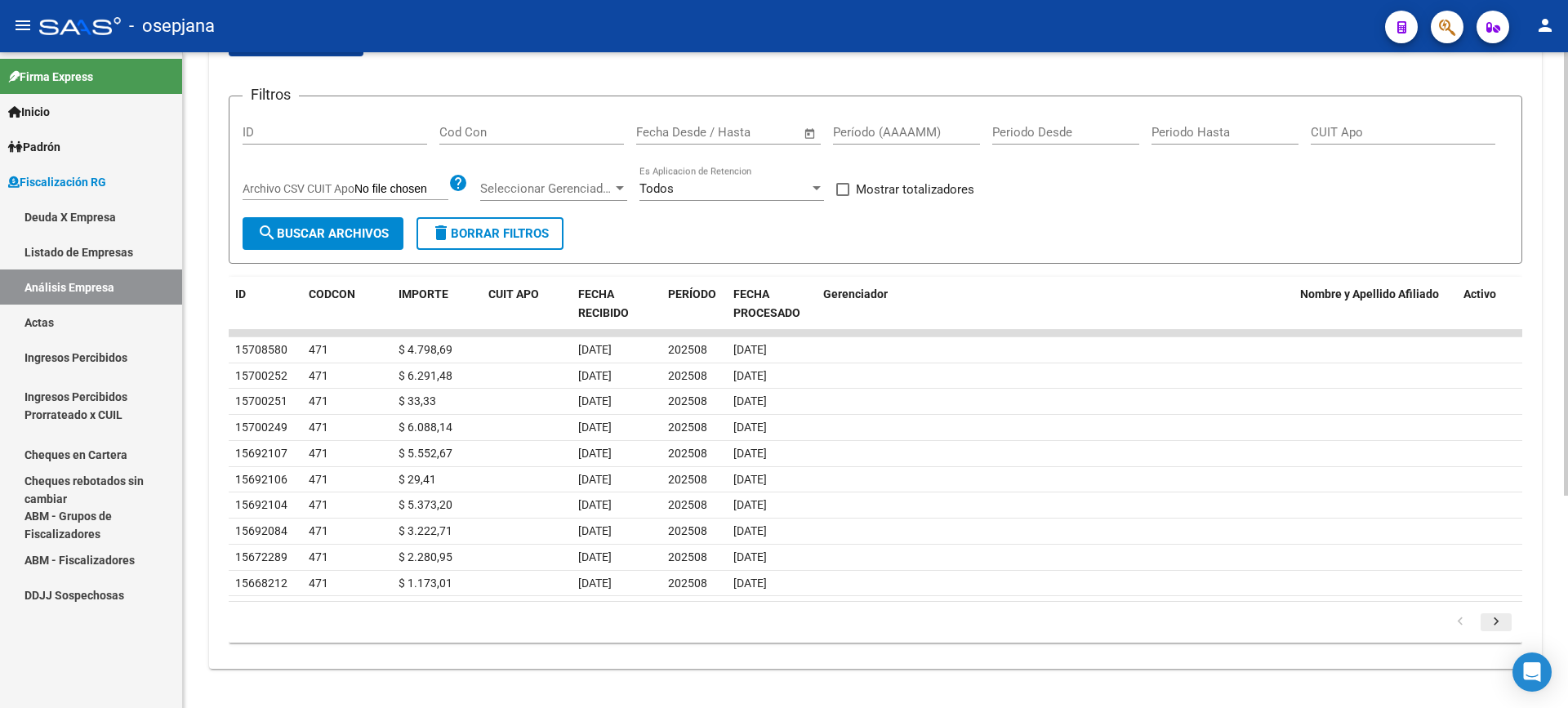
click at [1495, 621] on icon "go to next page" at bounding box center [1496, 624] width 21 height 19
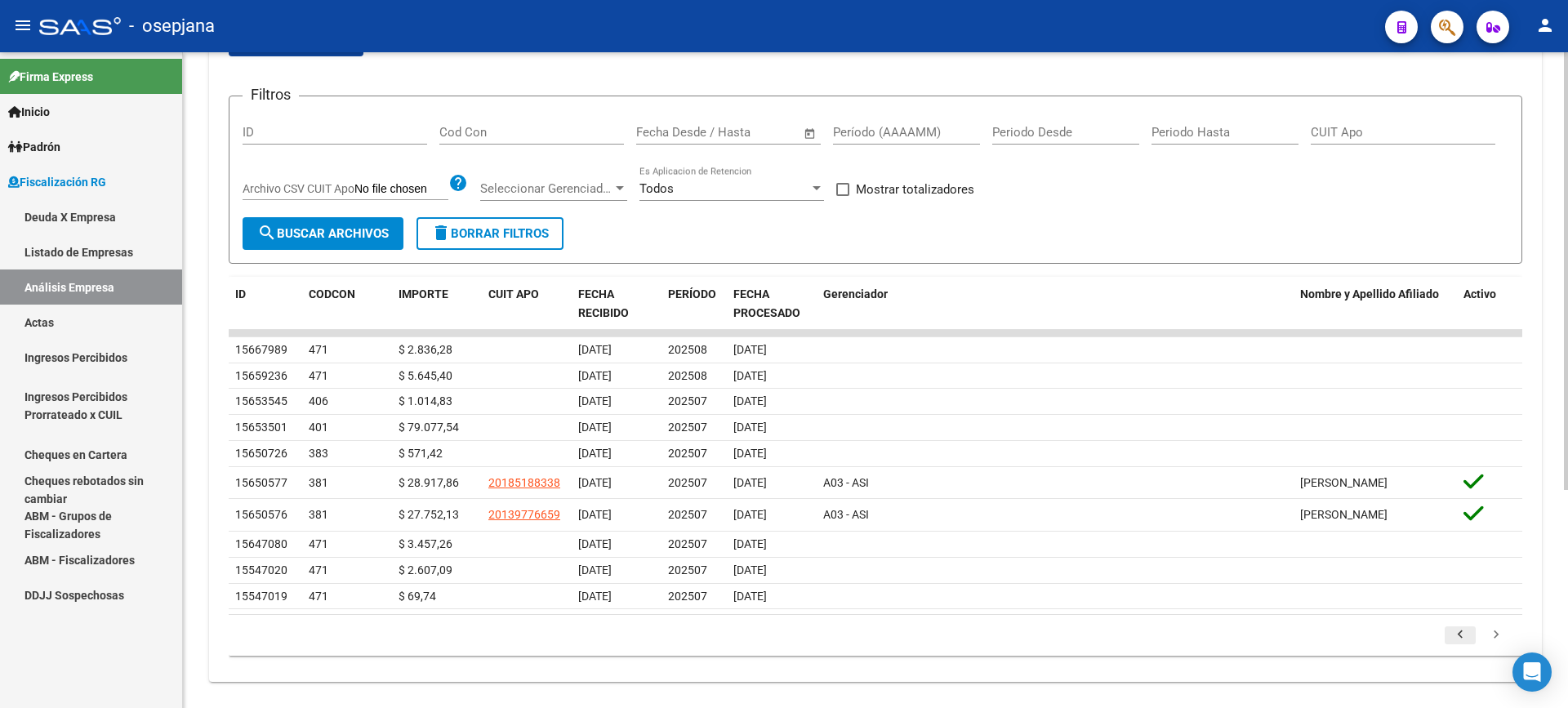
click at [1460, 634] on icon "go to previous page" at bounding box center [1460, 636] width 21 height 19
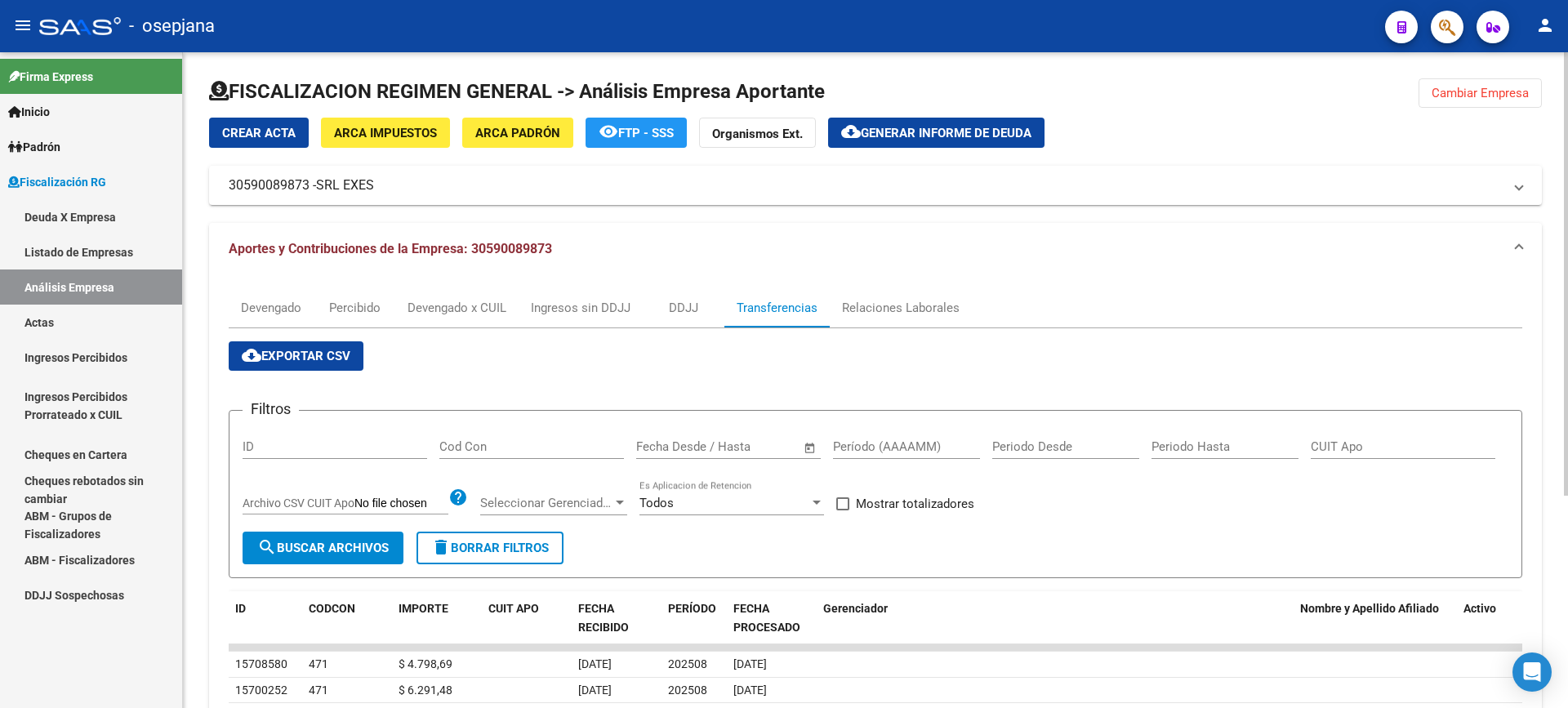
scroll to position [163, 0]
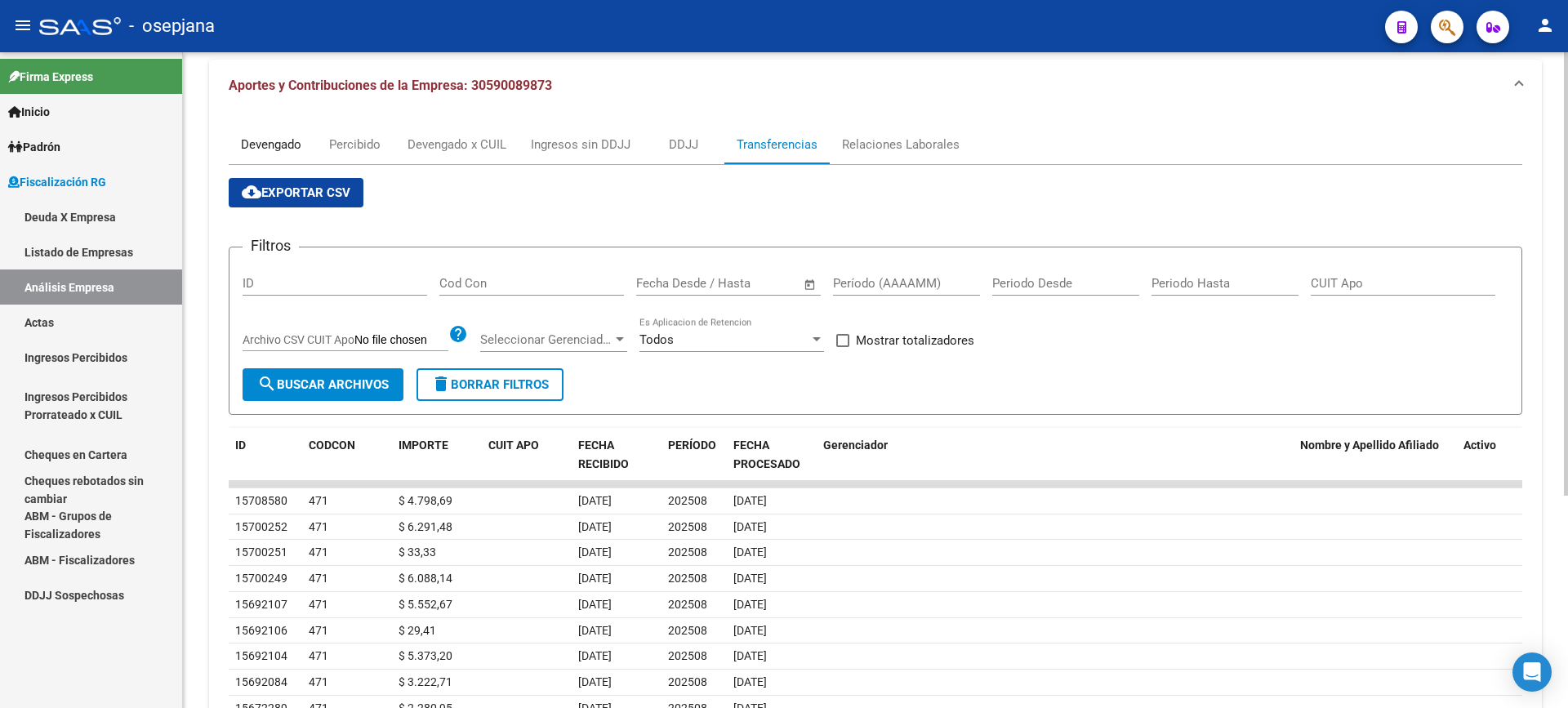
click at [277, 142] on div "Devengado" at bounding box center [271, 144] width 60 height 18
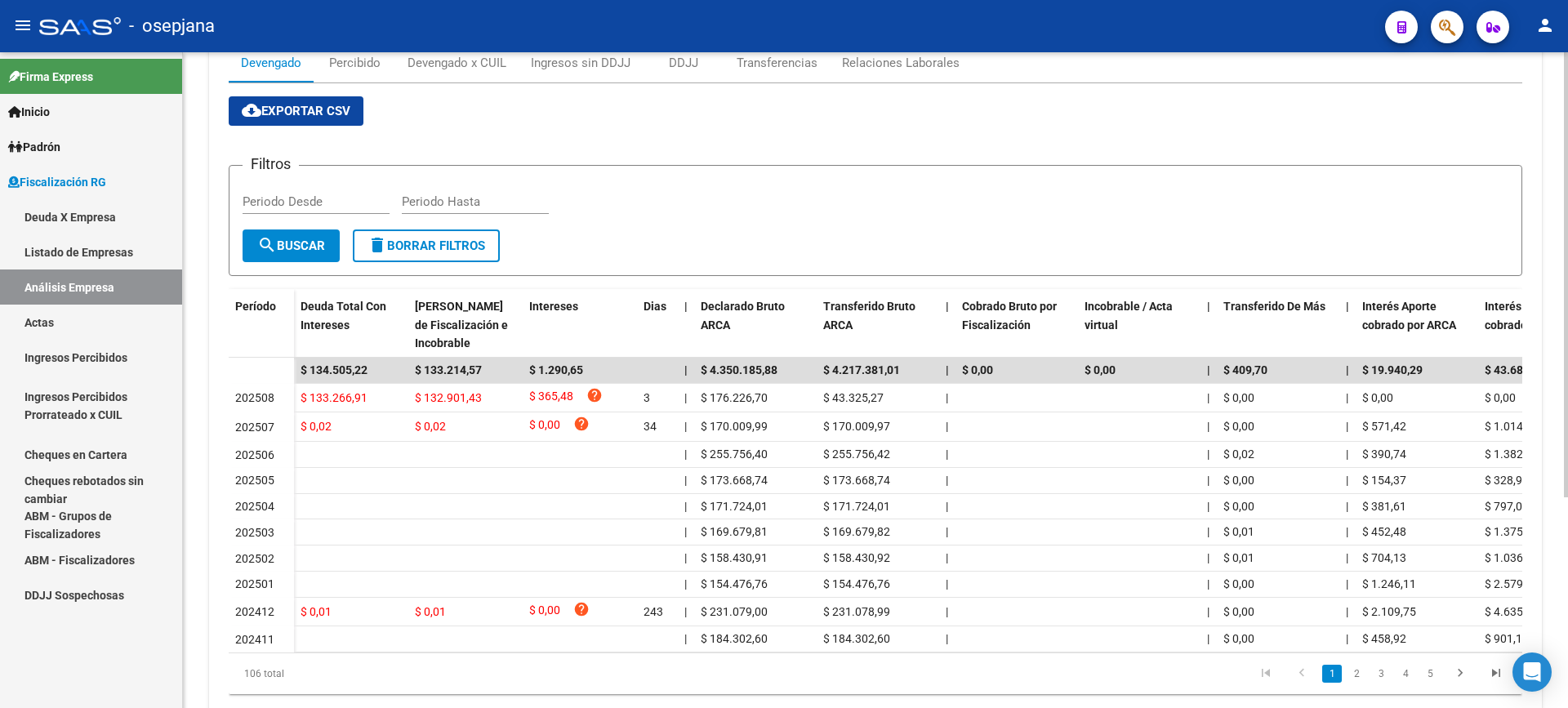
scroll to position [0, 0]
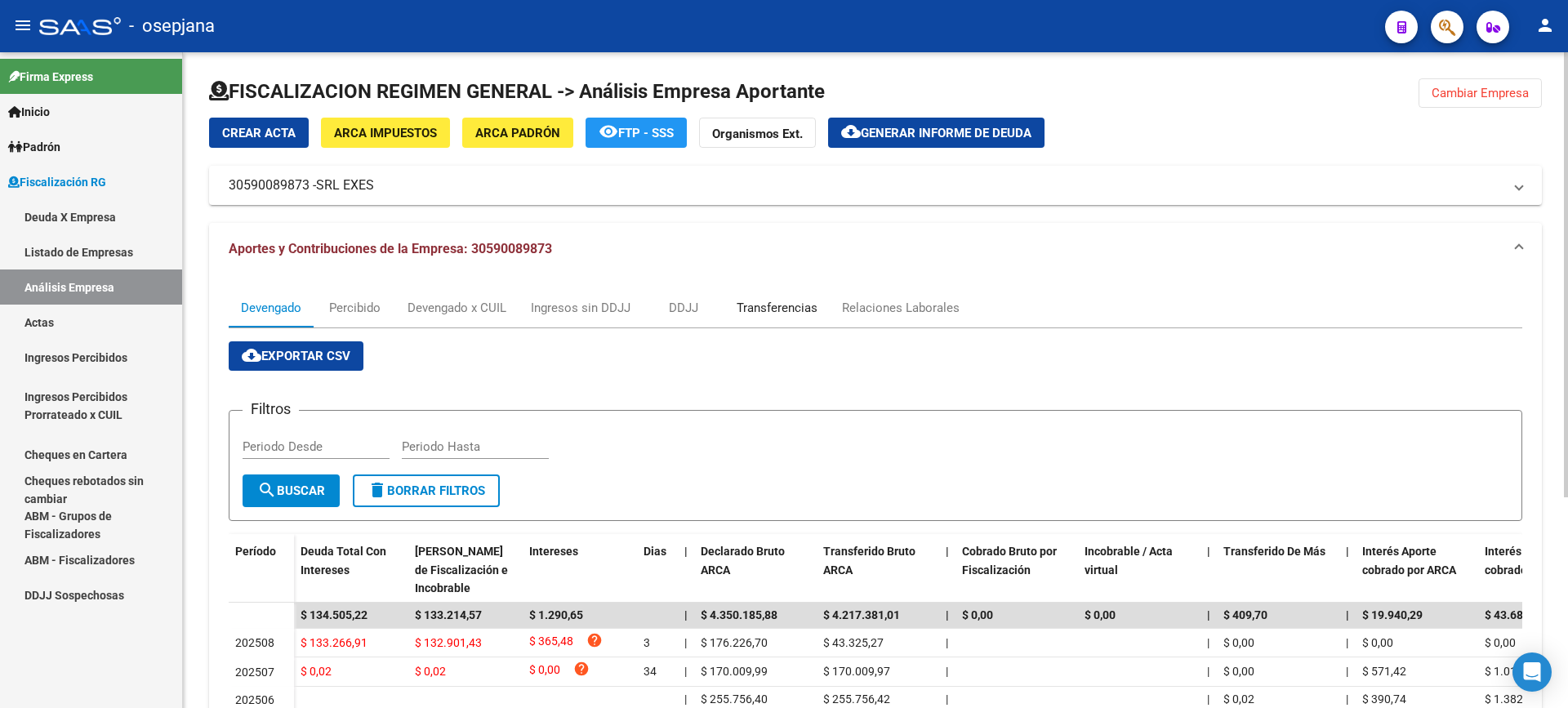
click at [785, 309] on div "Transferencias" at bounding box center [776, 308] width 81 height 18
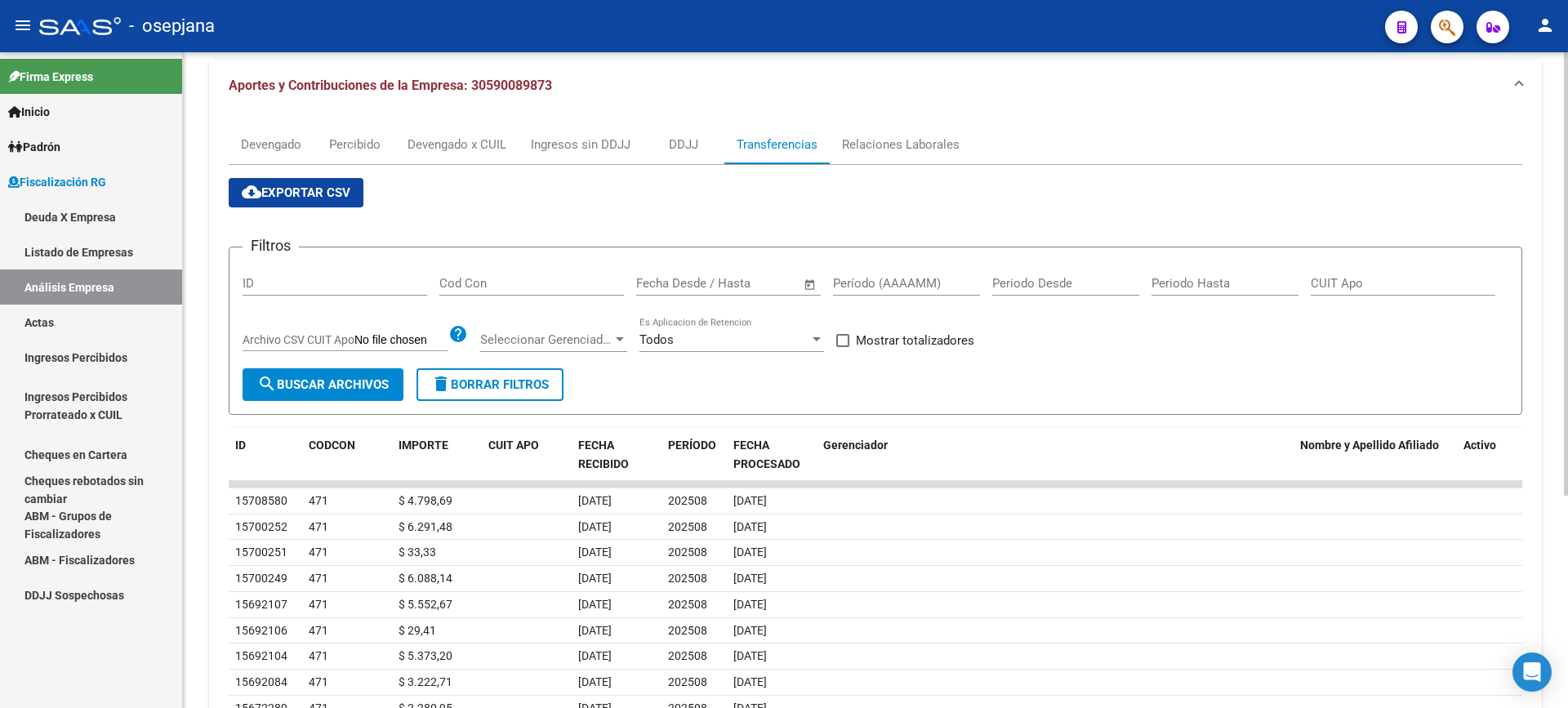
scroll to position [245, 0]
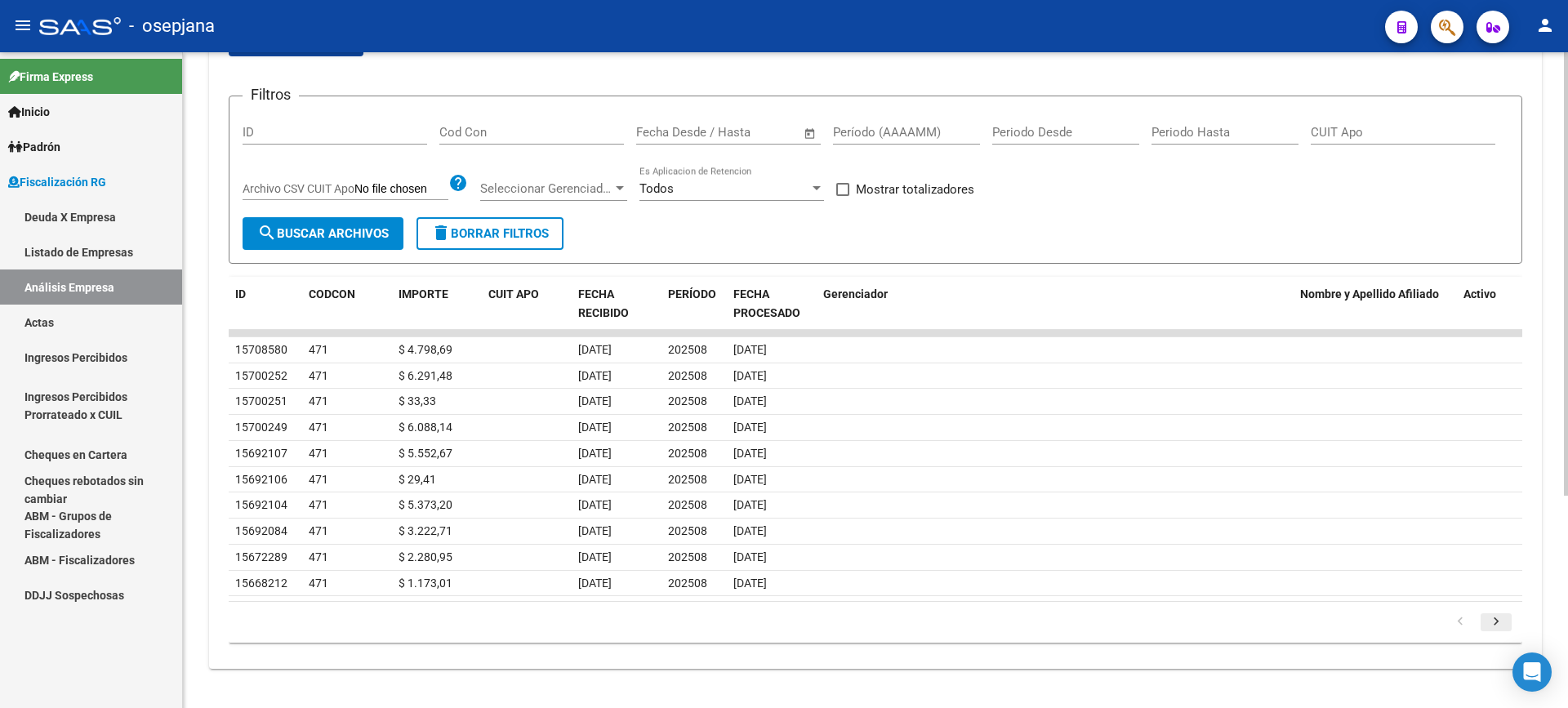
click at [1491, 628] on icon "go to next page" at bounding box center [1496, 624] width 21 height 19
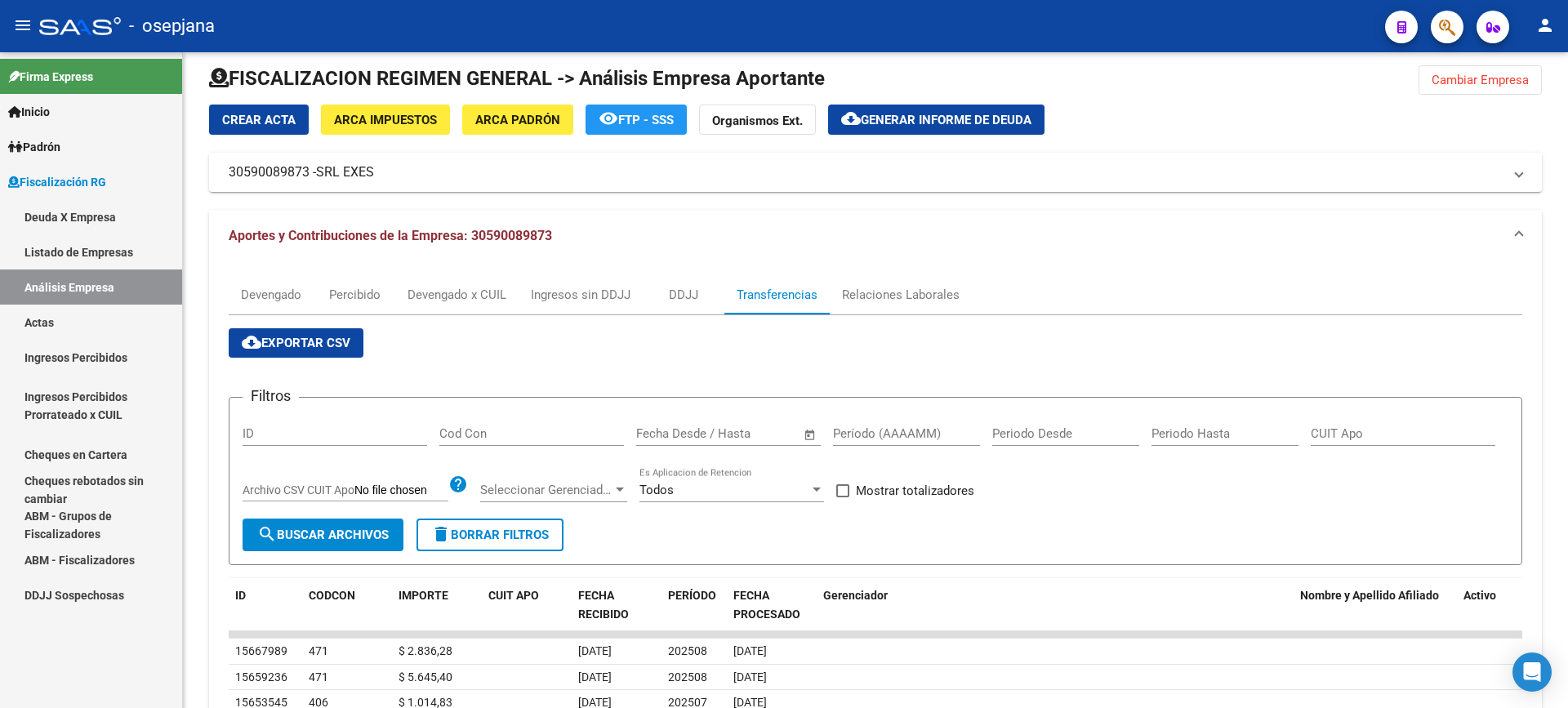
scroll to position [0, 0]
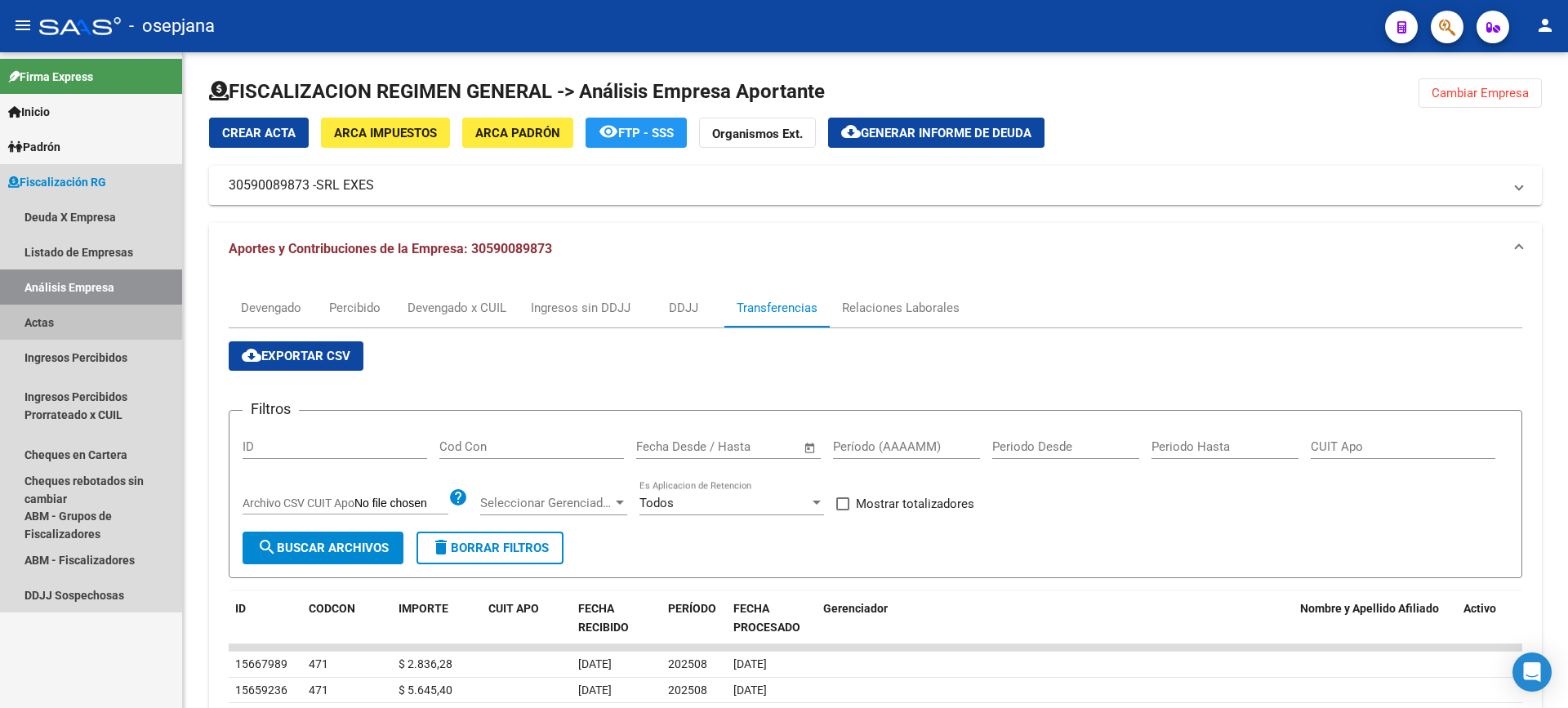
click at [129, 325] on link "Actas" at bounding box center [91, 322] width 182 height 35
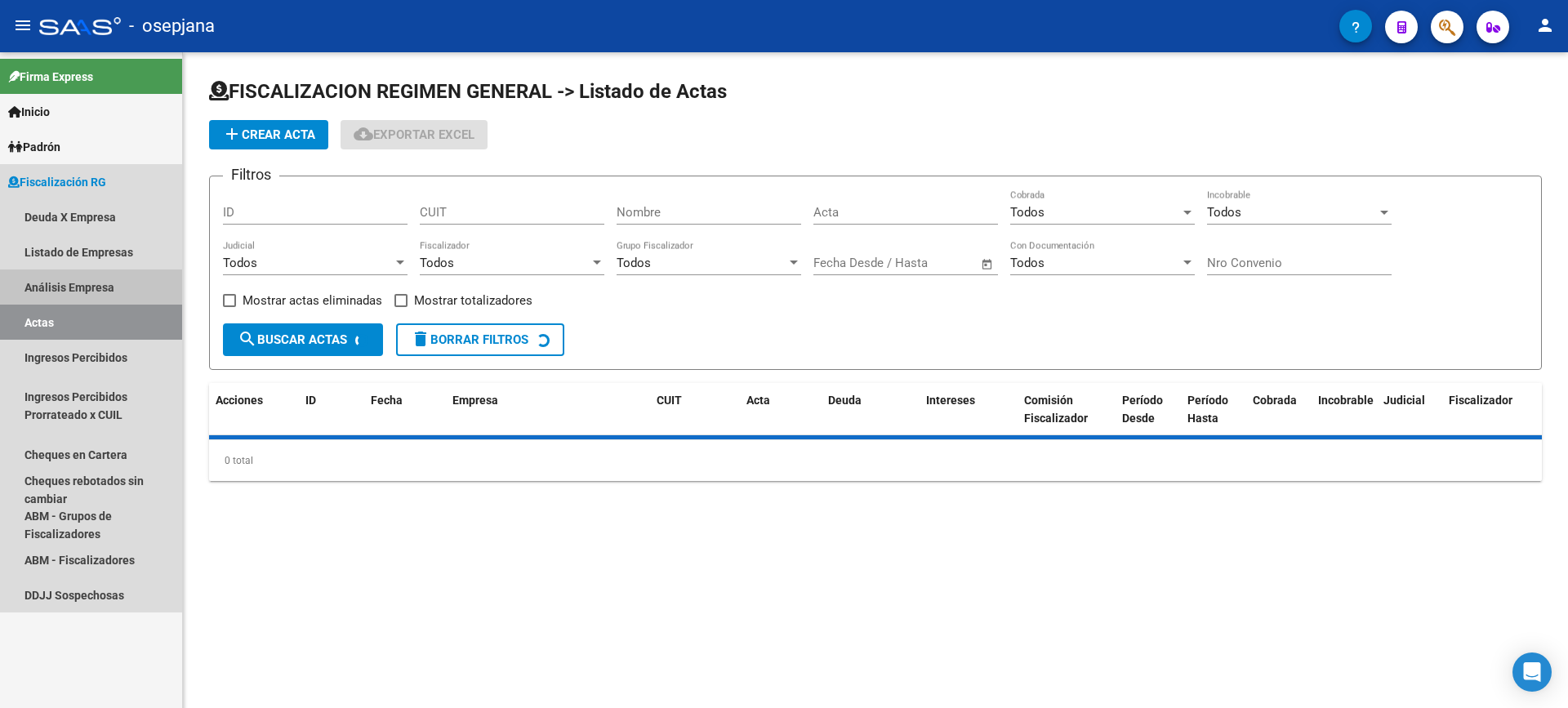
click at [121, 293] on link "Análisis Empresa" at bounding box center [91, 287] width 182 height 35
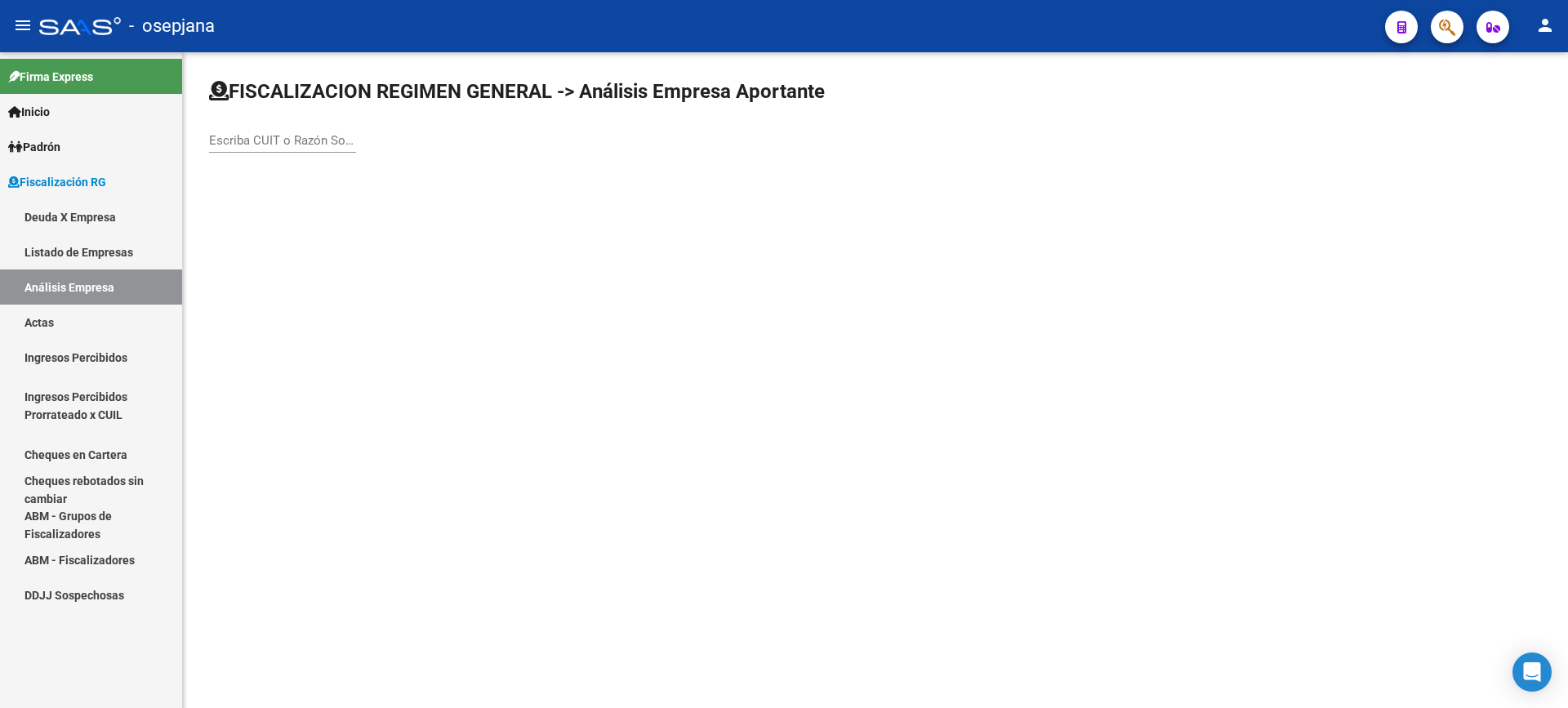
click at [290, 143] on input "Escriba CUIT o Razón Social para buscar" at bounding box center [282, 140] width 147 height 15
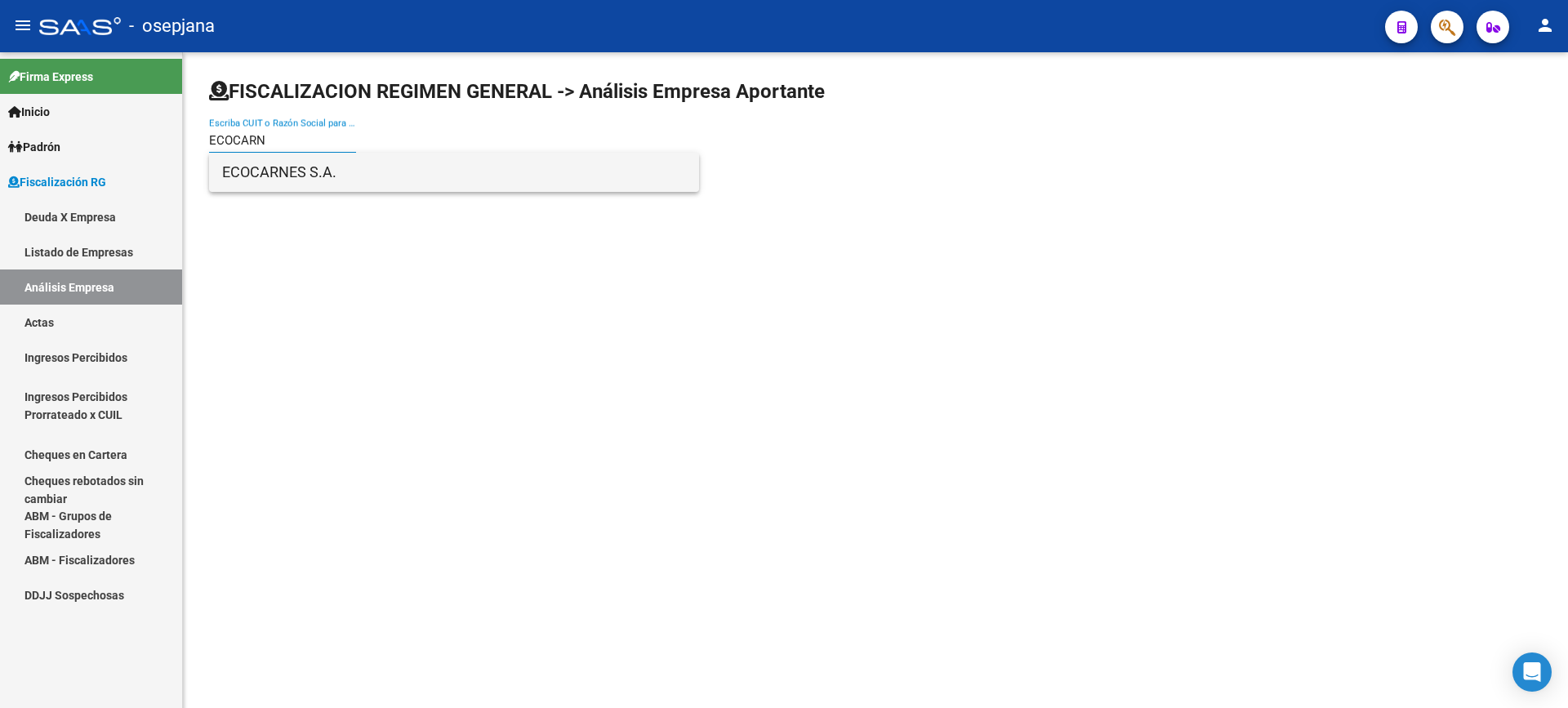
type input "ECOCARN"
click at [306, 175] on span "ECOCARNES S.A." at bounding box center [454, 173] width 464 height 39
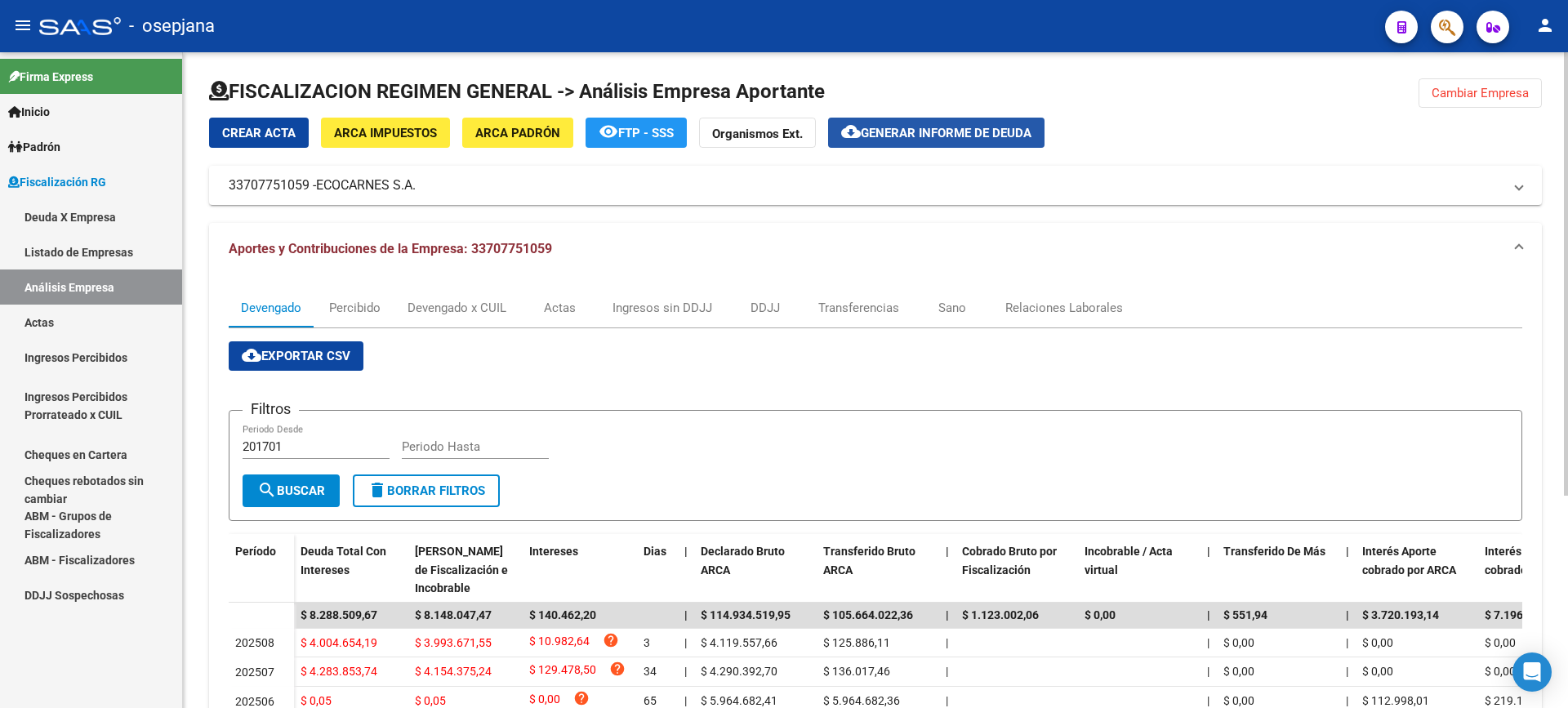
click at [888, 123] on button "cloud_download Generar informe de deuda" at bounding box center [936, 133] width 216 height 30
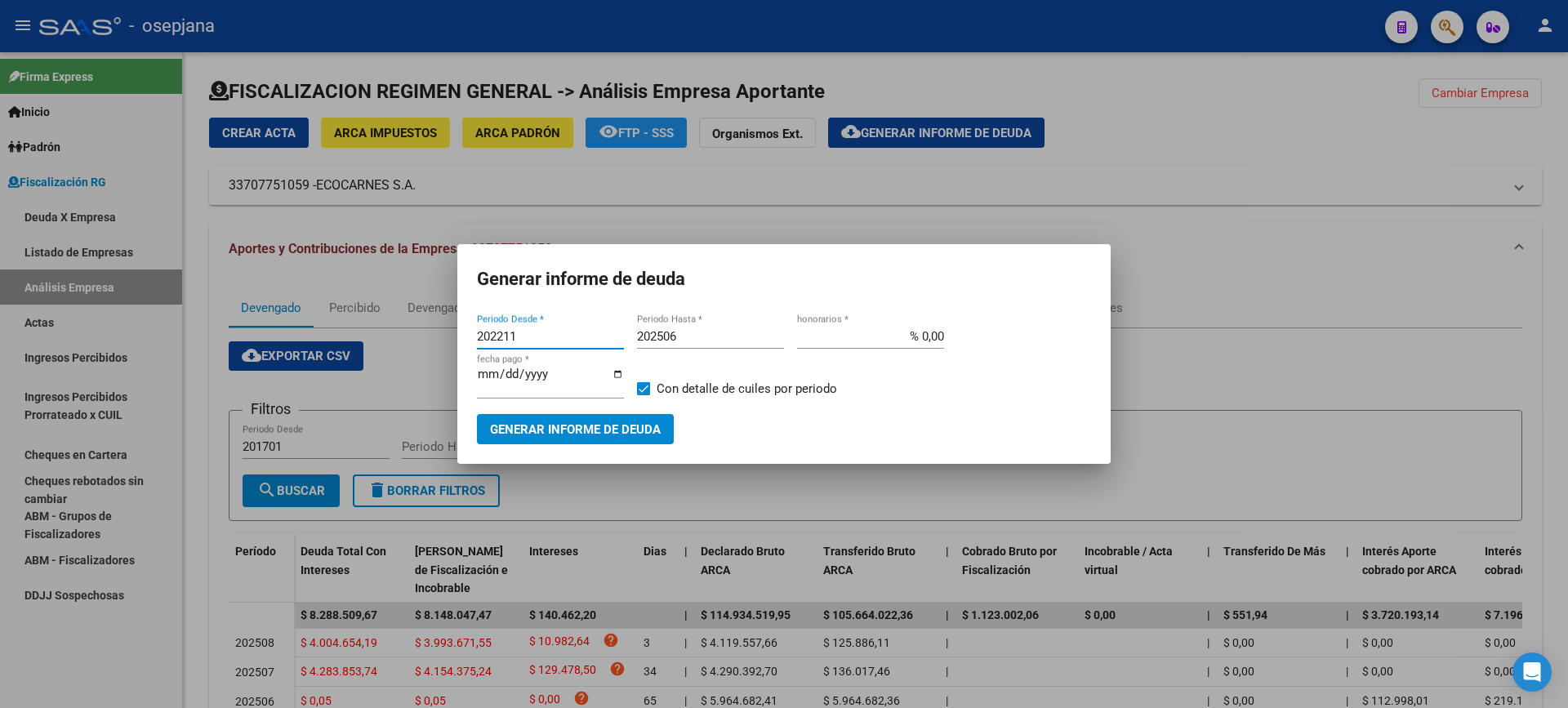
drag, startPoint x: 521, startPoint y: 343, endPoint x: 395, endPoint y: 342, distance: 126.0
click at [395, 342] on div "Generar informe de deuda 202211 Periodo Desde * 202506 Periodo Hasta * % 0,00 h…" at bounding box center [784, 354] width 1568 height 708
type input "202506"
click at [637, 386] on app-form-text-field "[DATE] fecha pago *" at bounding box center [557, 389] width 160 height 50
click at [638, 392] on span at bounding box center [644, 389] width 13 height 13
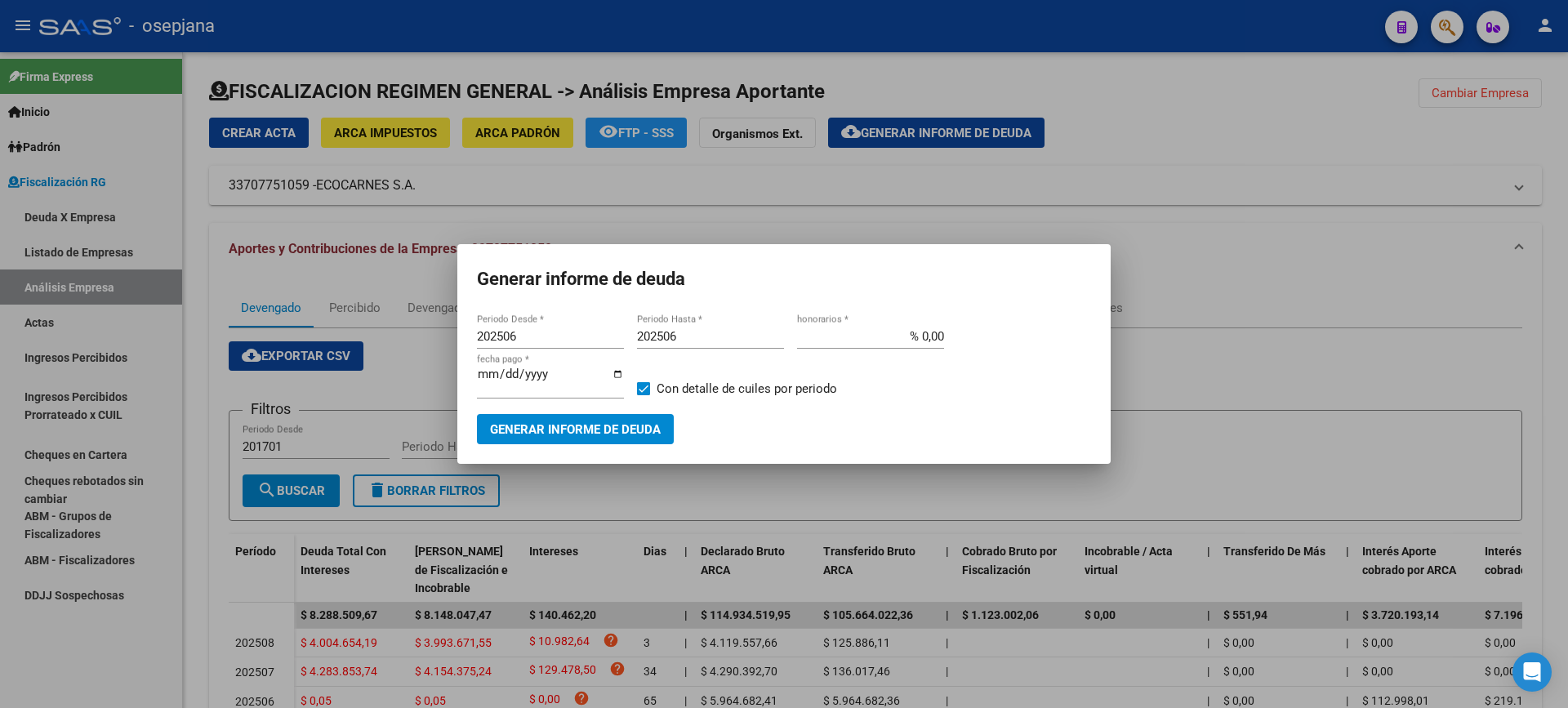
click at [643, 395] on input "Con detalle de cuiles por periodo" at bounding box center [643, 395] width 1 height 1
checkbox input "false"
click at [616, 427] on span "Generar informe de deuda" at bounding box center [575, 429] width 171 height 15
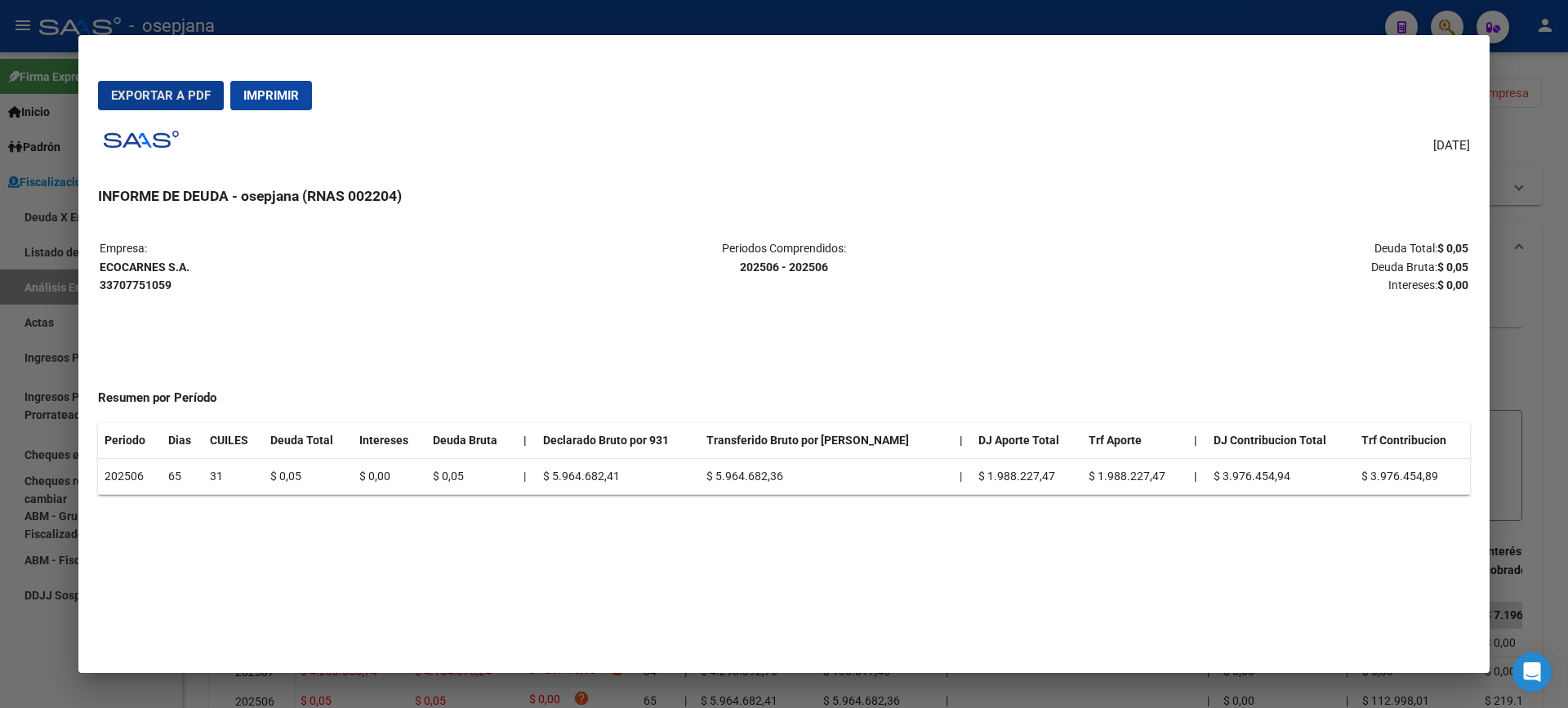
click at [289, 89] on span "Imprimir" at bounding box center [271, 96] width 56 height 15
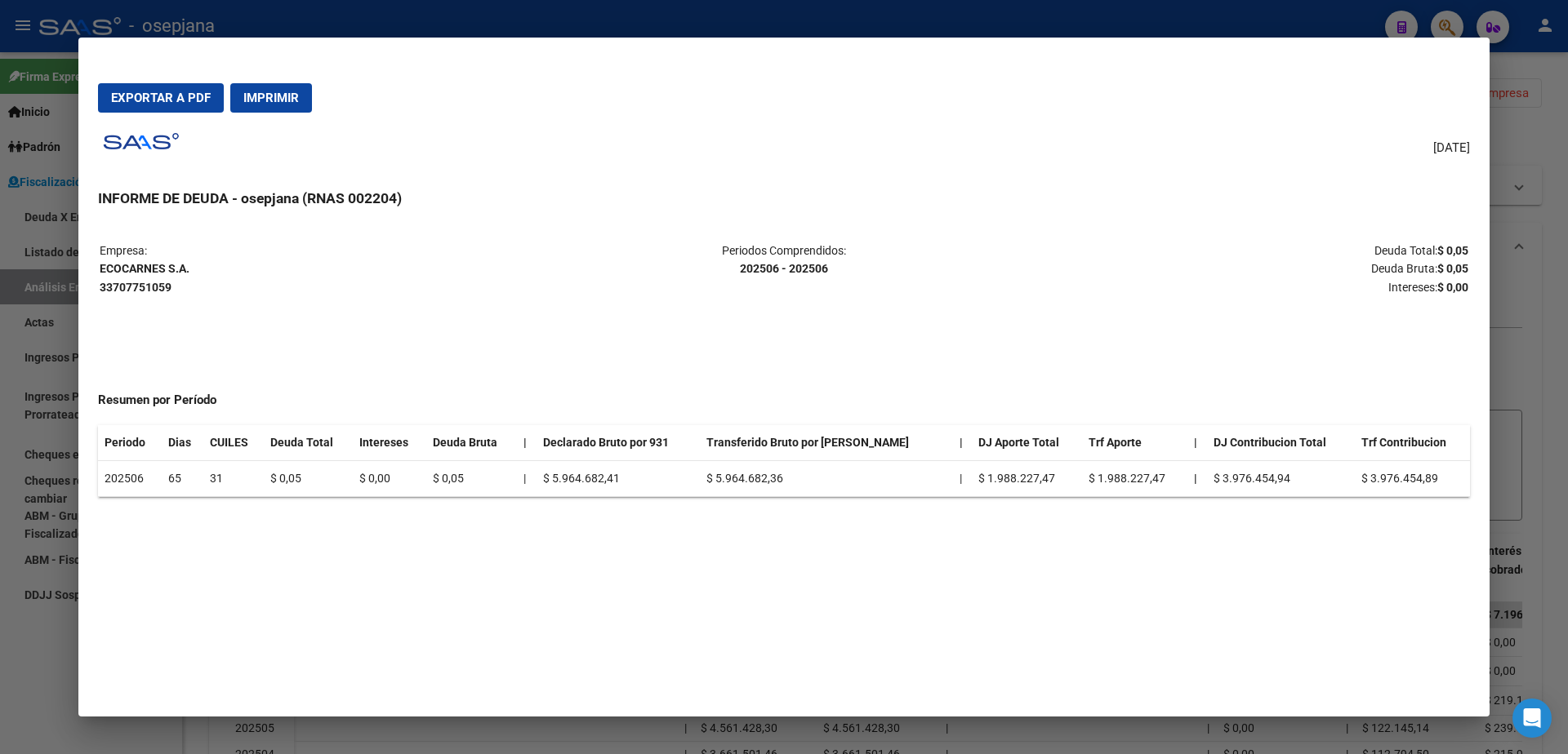
click at [15, 584] on div at bounding box center [784, 377] width 1568 height 754
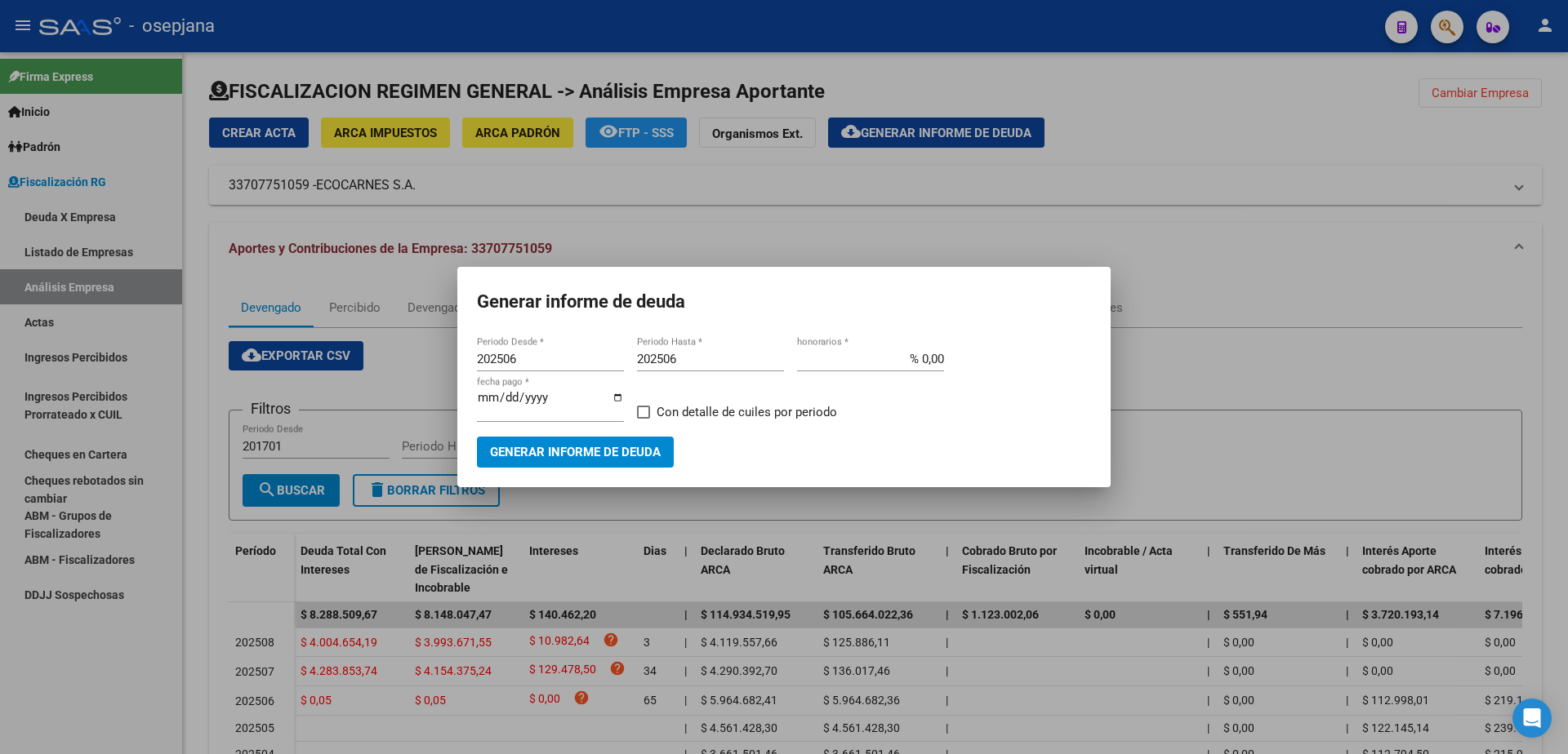
click at [69, 690] on div at bounding box center [784, 377] width 1568 height 754
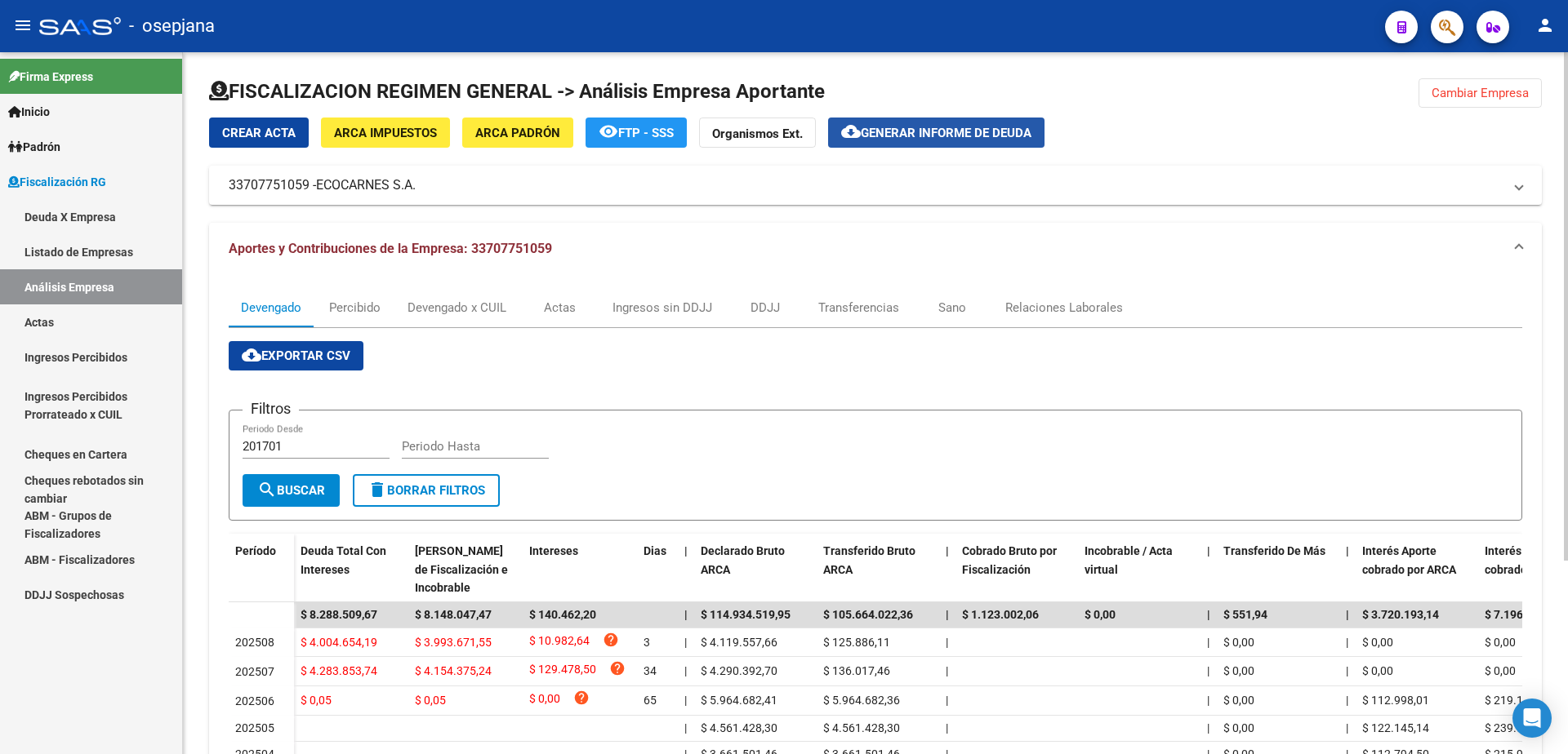
click at [909, 137] on span "Generar informe de deuda" at bounding box center [946, 133] width 171 height 15
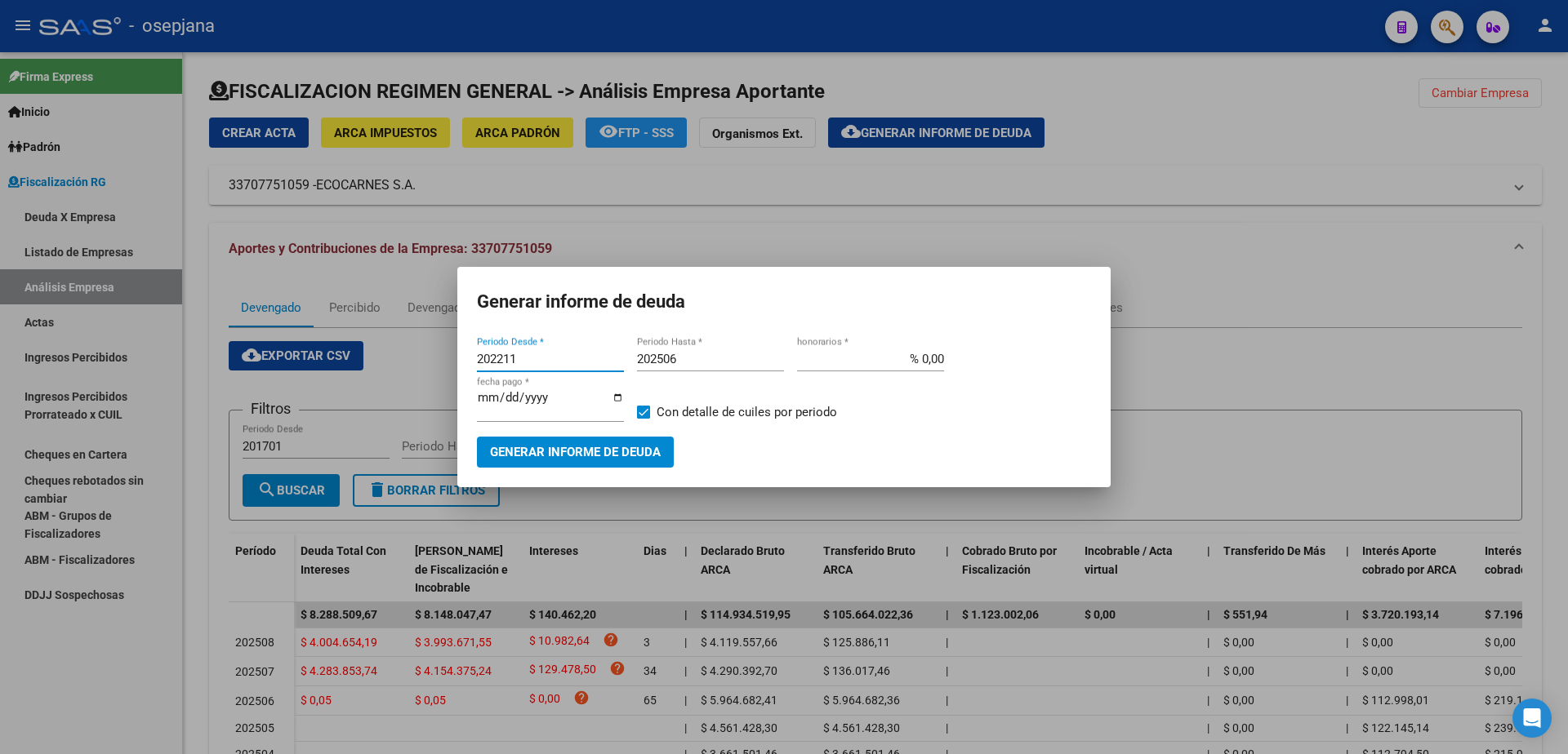
drag, startPoint x: 529, startPoint y: 368, endPoint x: 381, endPoint y: 368, distance: 148.0
click at [381, 368] on div "Generar informe de deuda 202211 Periodo Desde * 202506 Periodo Hasta * % 0,00 h…" at bounding box center [784, 377] width 1568 height 754
type input "202507"
click at [693, 366] on input "202506" at bounding box center [711, 359] width 147 height 15
type input "202508"
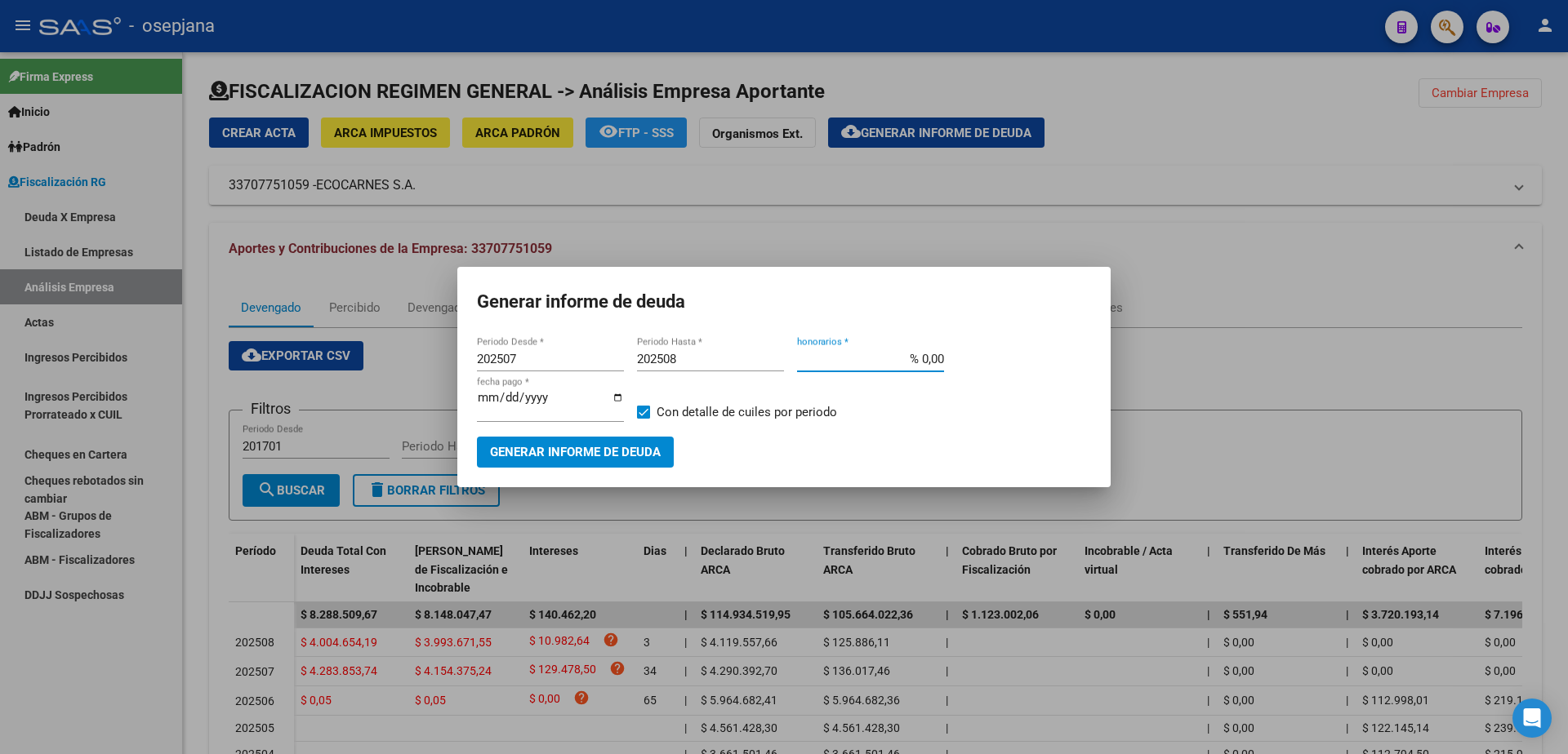
click at [923, 363] on input "% 0,00" at bounding box center [870, 359] width 147 height 15
type input "% 10,00"
click at [506, 402] on input "[DATE]" at bounding box center [551, 404] width 147 height 27
type input "[DATE]"
click at [657, 412] on span "Con detalle de cuiles por periodo" at bounding box center [747, 412] width 181 height 19
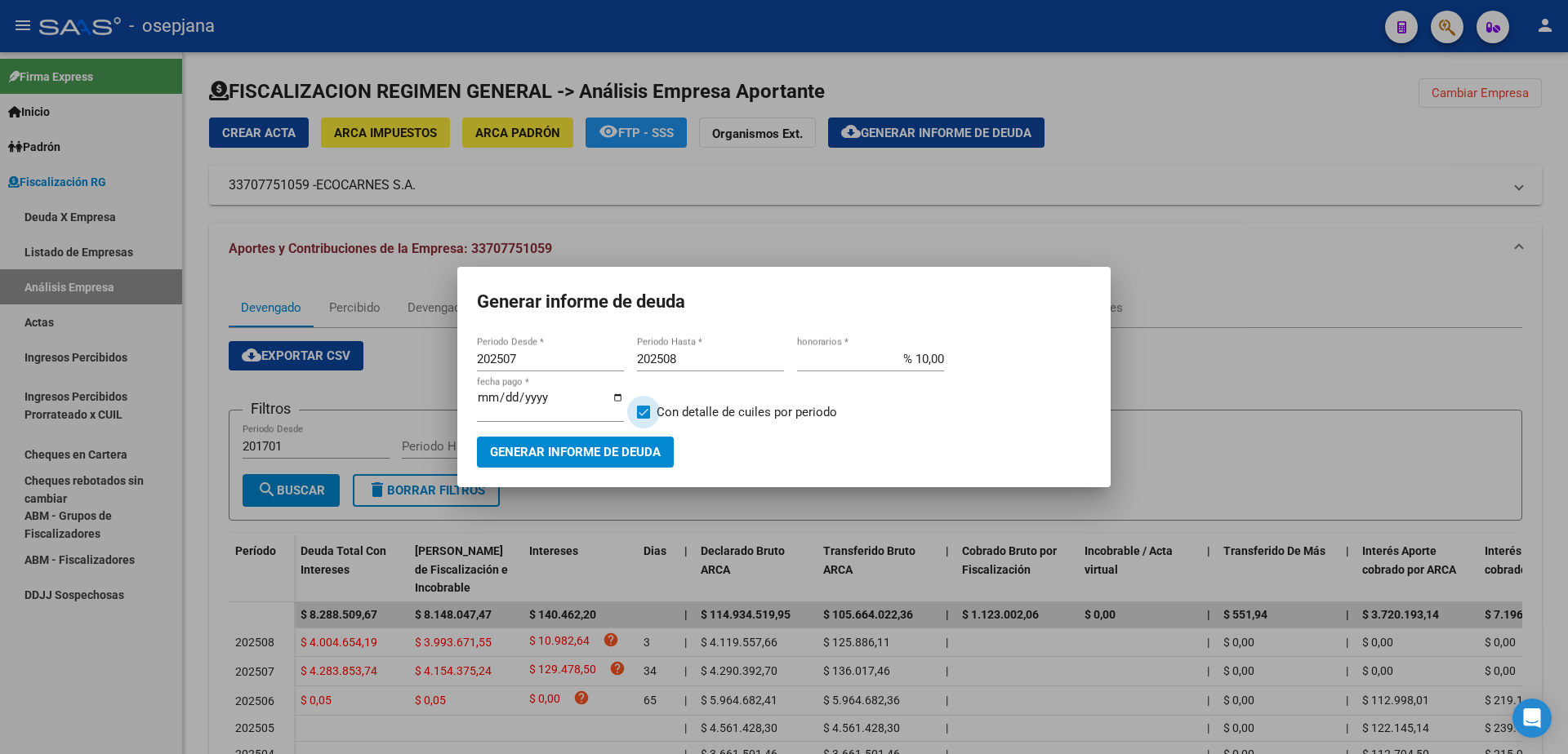
click at [644, 419] on input "Con detalle de cuiles por periodo" at bounding box center [643, 419] width 1 height 1
checkbox input "false"
click at [637, 437] on button "Generar informe de deuda" at bounding box center [575, 452] width 197 height 30
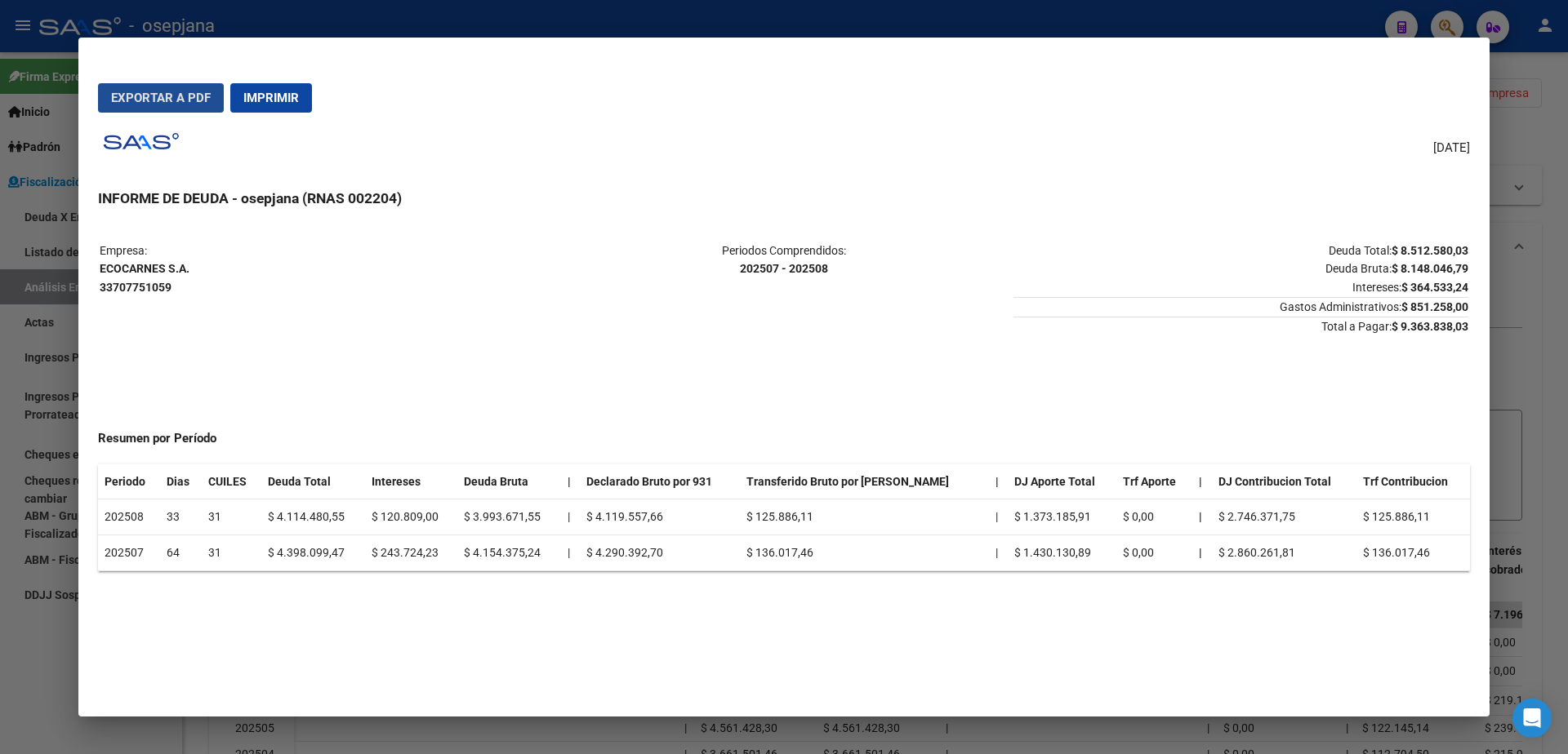
click at [170, 105] on span "Exportar a PDF" at bounding box center [160, 97] width 100 height 15
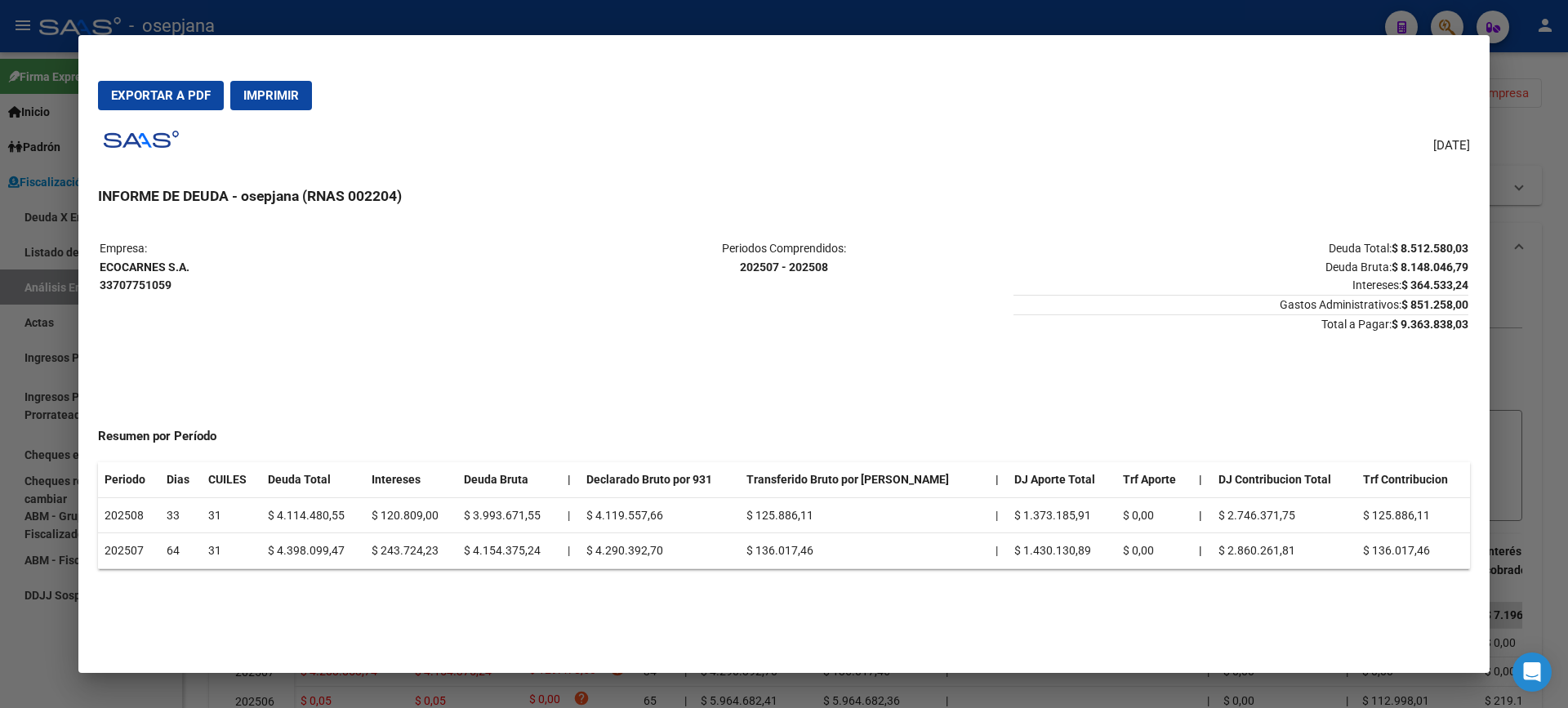
click at [0, 511] on div at bounding box center [784, 354] width 1568 height 708
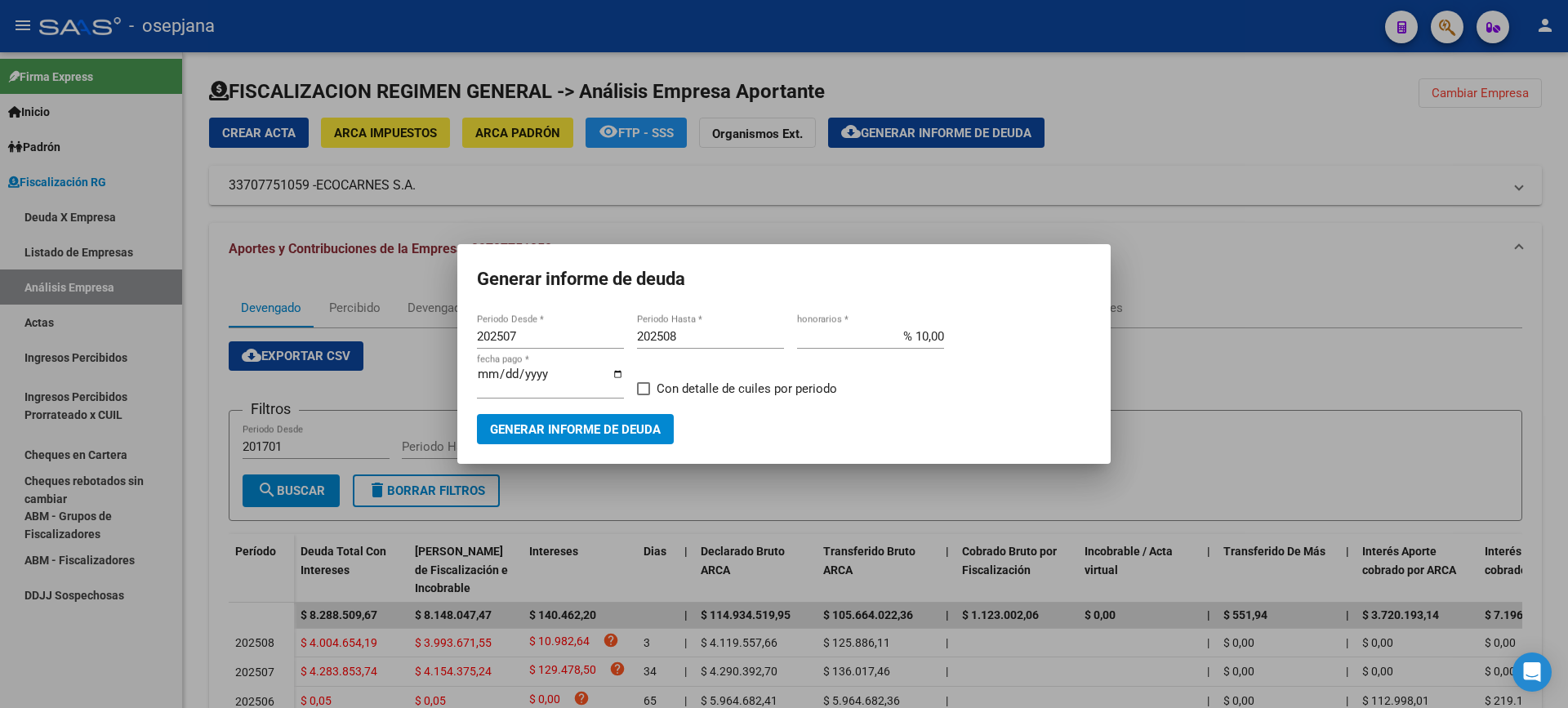
click at [42, 362] on div at bounding box center [784, 354] width 1568 height 708
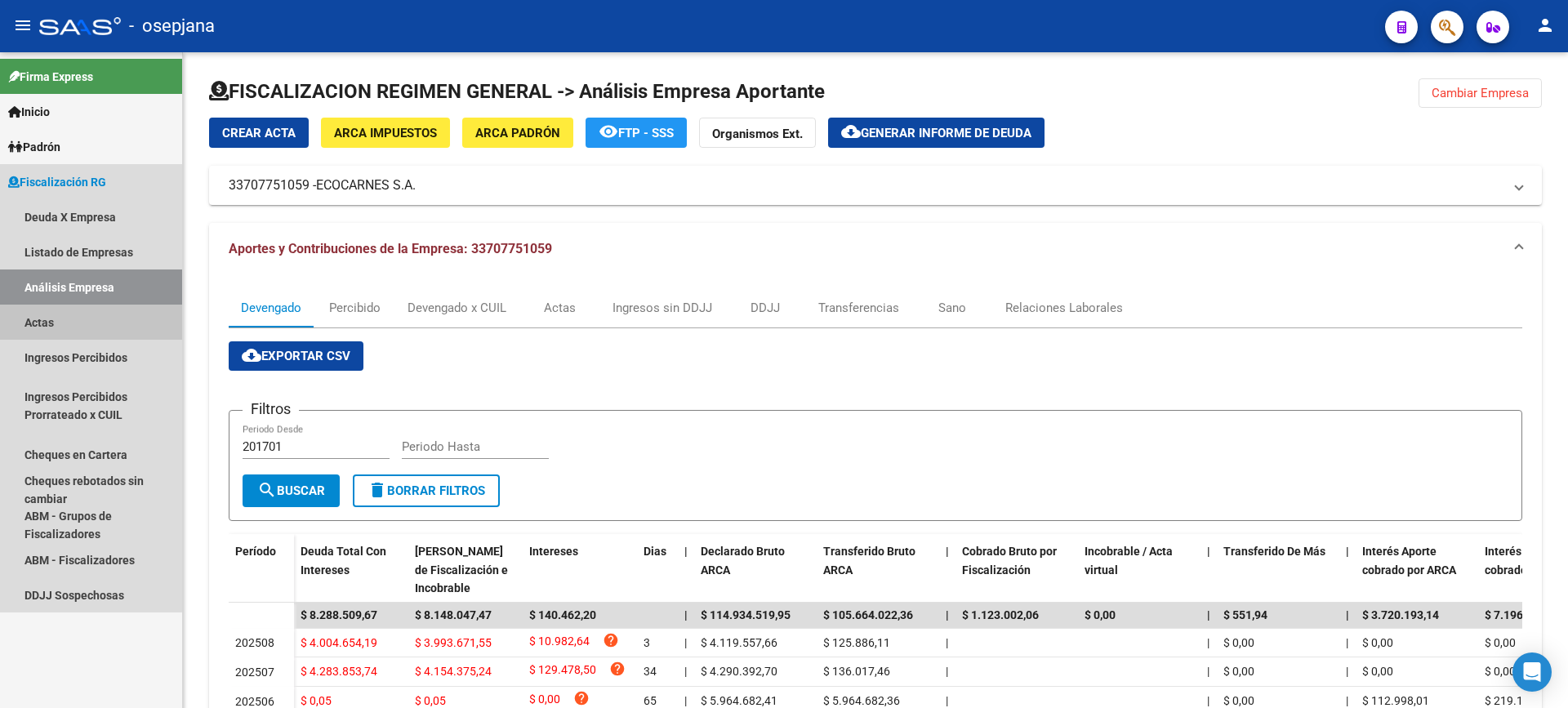
click at [59, 321] on link "Actas" at bounding box center [91, 322] width 182 height 35
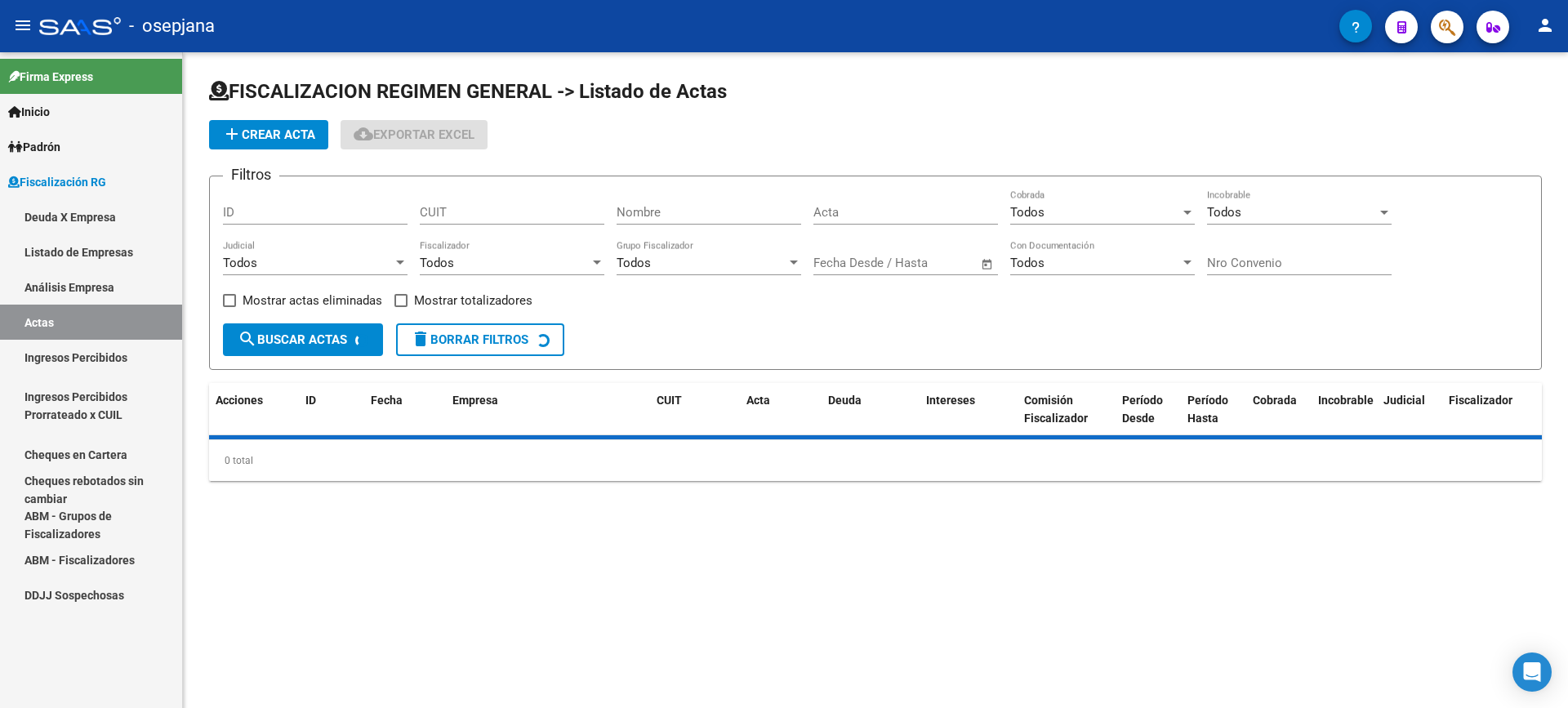
click at [81, 287] on link "Análisis Empresa" at bounding box center [91, 287] width 182 height 35
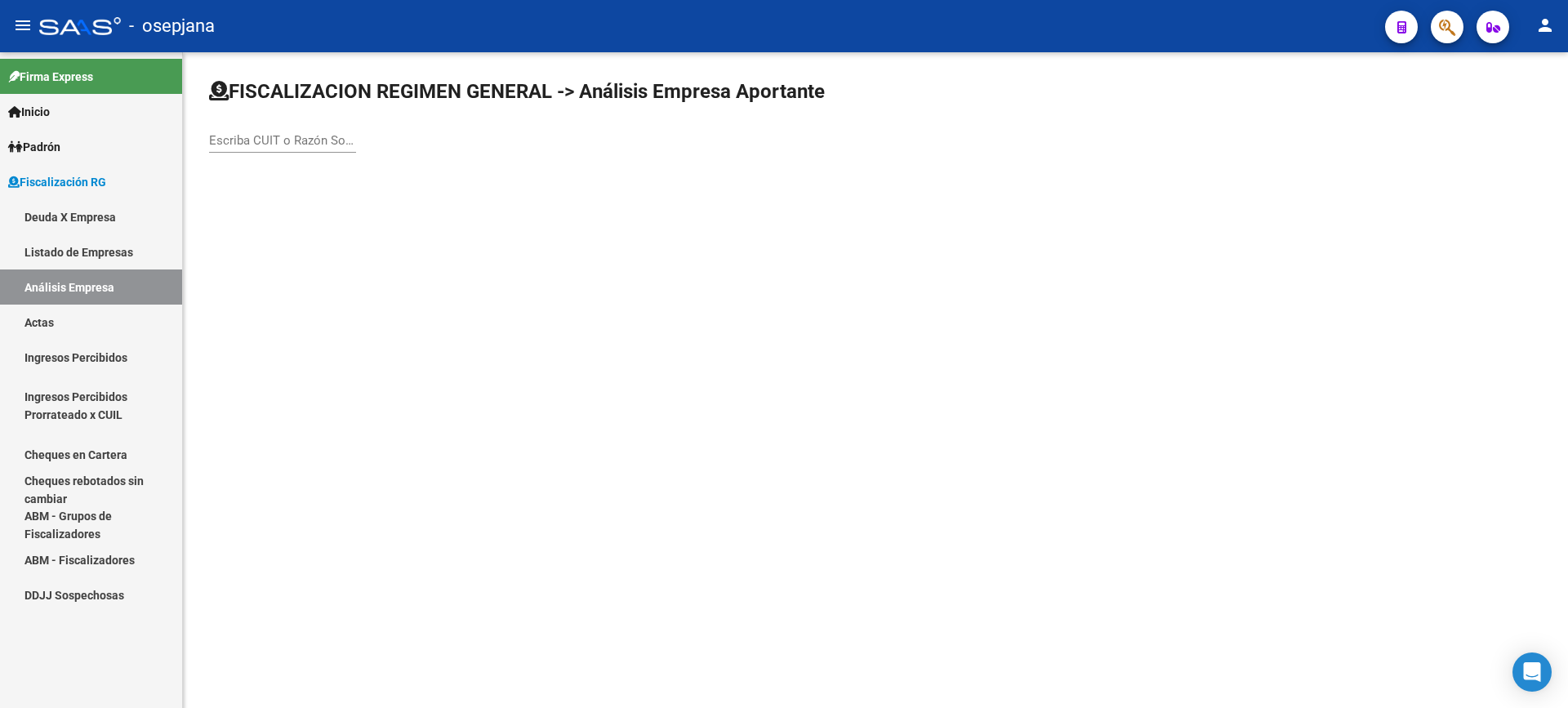
click at [293, 145] on input "Escriba CUIT o Razón Social para buscar" at bounding box center [282, 140] width 147 height 15
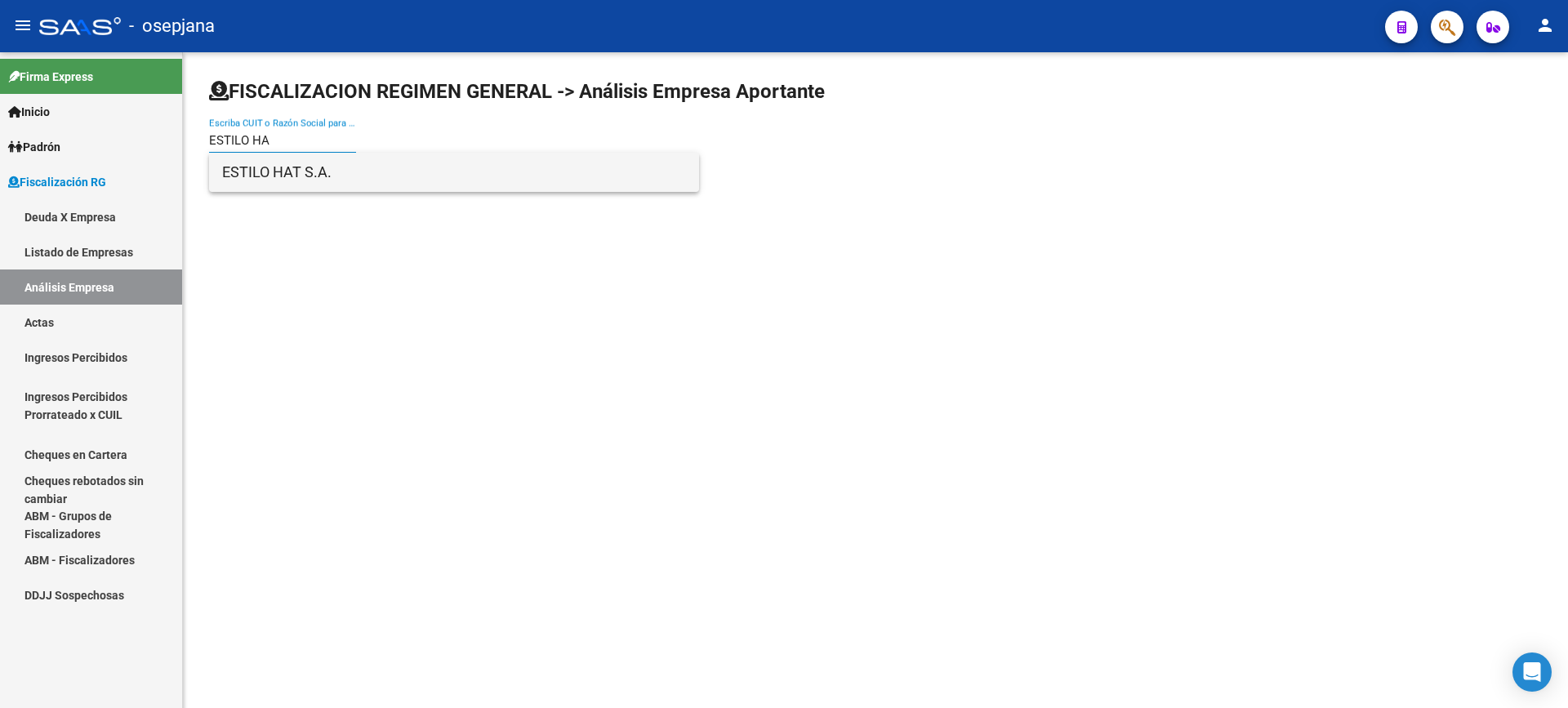
type input "ESTILO HA"
click at [294, 172] on span "ESTILO HAT S.A." at bounding box center [454, 173] width 464 height 39
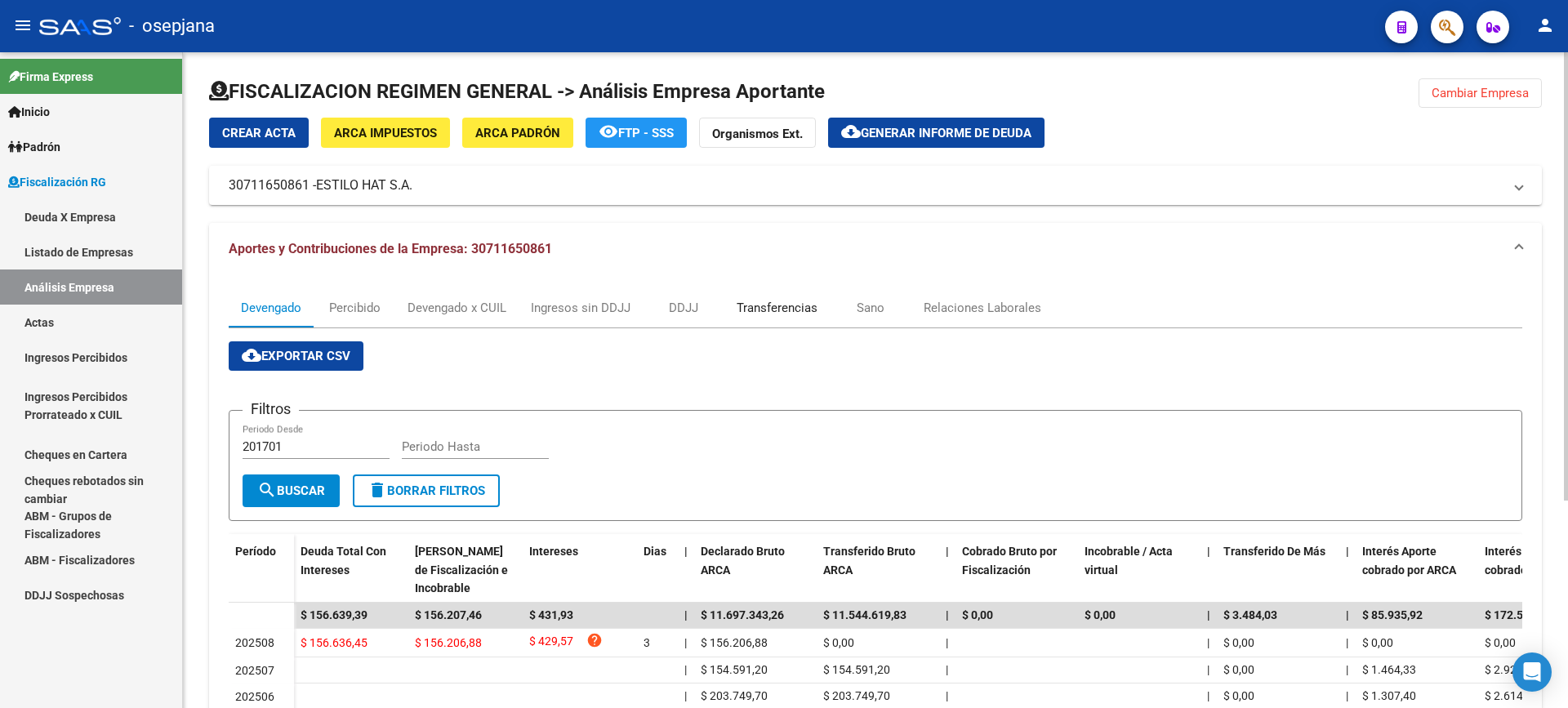
click at [762, 308] on div "Transferencias" at bounding box center [776, 308] width 81 height 18
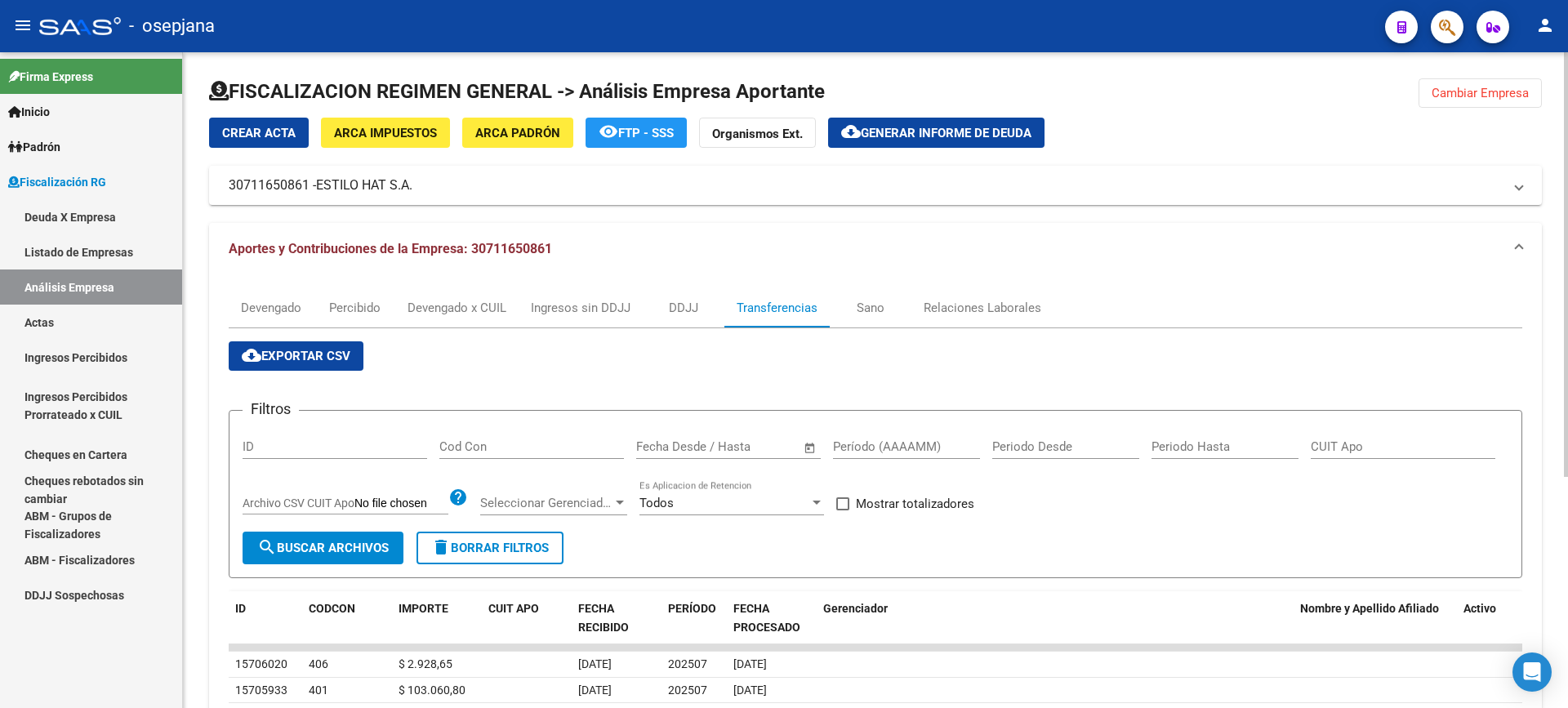
click at [924, 127] on span "Generar informe de deuda" at bounding box center [946, 133] width 171 height 15
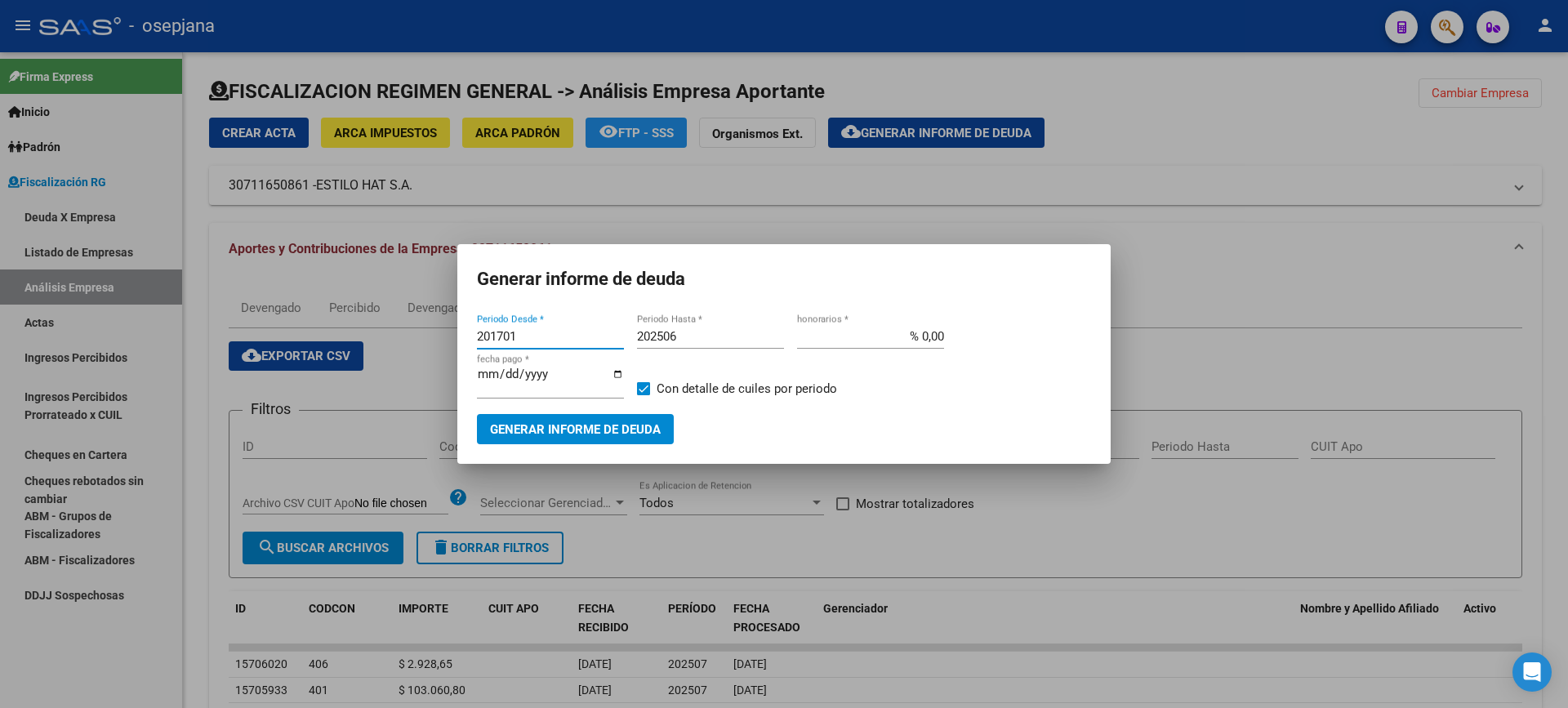
drag, startPoint x: 524, startPoint y: 339, endPoint x: 327, endPoint y: 339, distance: 197.0
click at [328, 340] on div "Generar informe de deuda 201701 Periodo Desde * 202506 Periodo Hasta * % 0,00 h…" at bounding box center [784, 354] width 1568 height 708
type input "202507"
click at [731, 342] on input "202506" at bounding box center [711, 336] width 147 height 15
type input "202507"
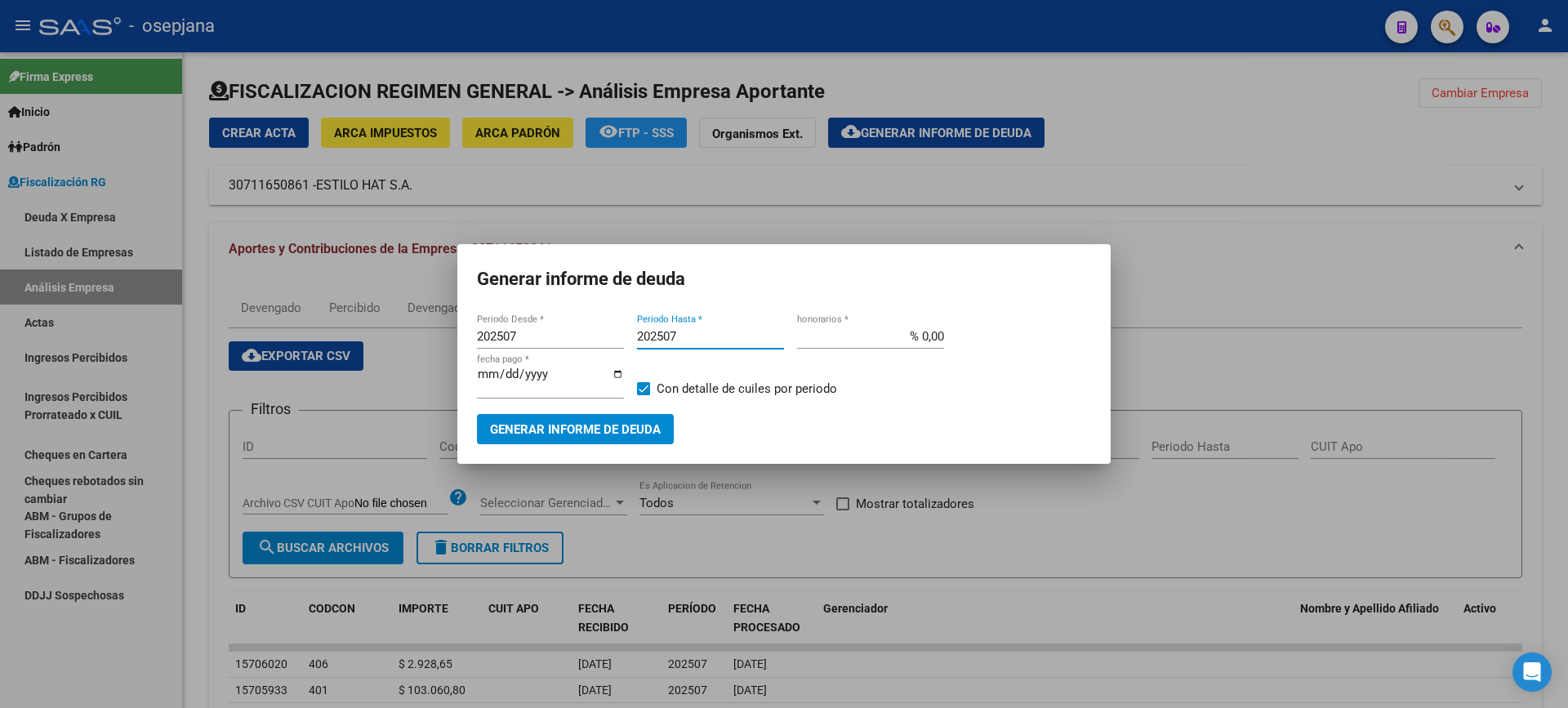
click at [673, 385] on span "Con detalle de cuiles por periodo" at bounding box center [747, 389] width 181 height 19
click at [644, 395] on input "Con detalle de cuiles por periodo" at bounding box center [643, 395] width 1 height 1
checkbox input "false"
click at [589, 421] on span "Generar informe de deuda" at bounding box center [575, 428] width 171 height 15
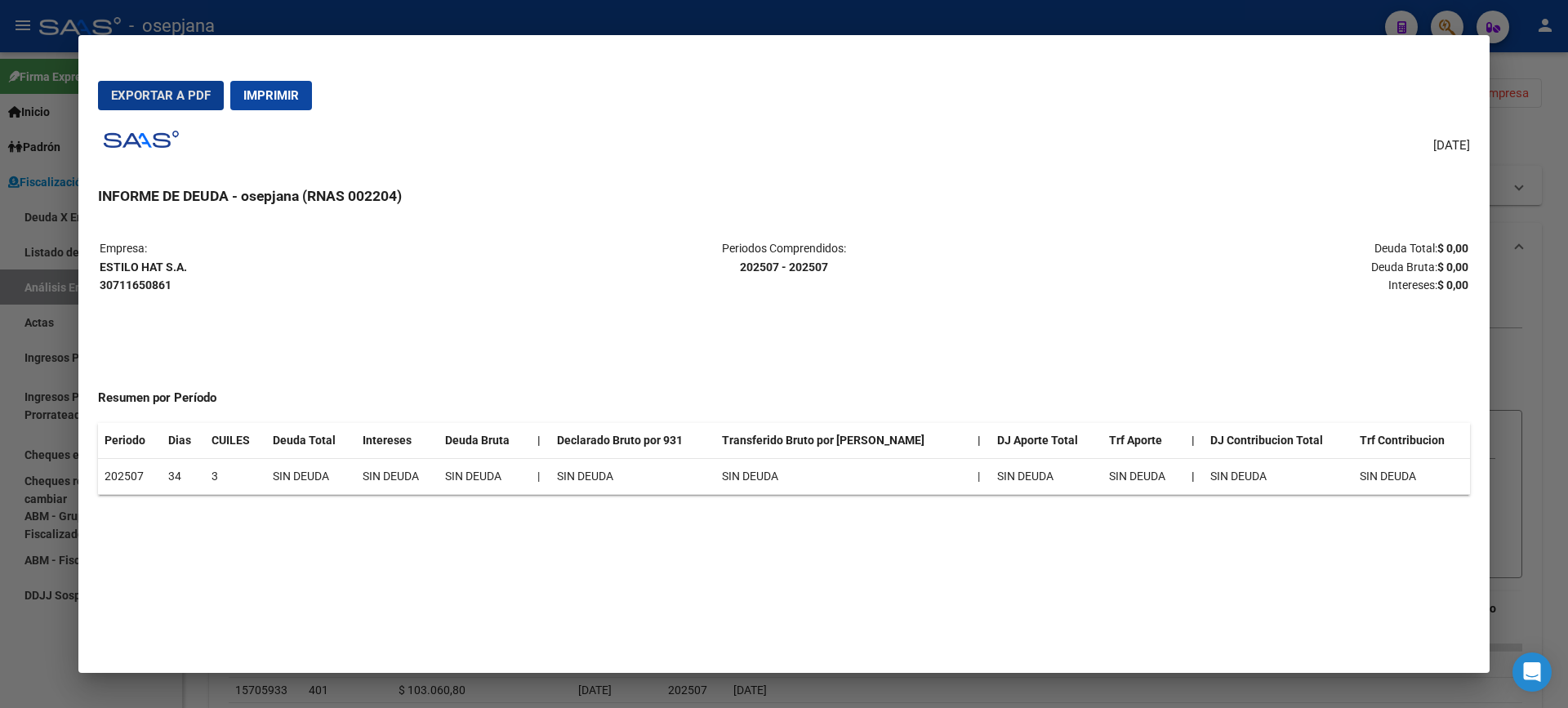
click at [299, 89] on button "Imprimir" at bounding box center [271, 95] width 81 height 29
click at [0, 323] on div at bounding box center [784, 354] width 1568 height 708
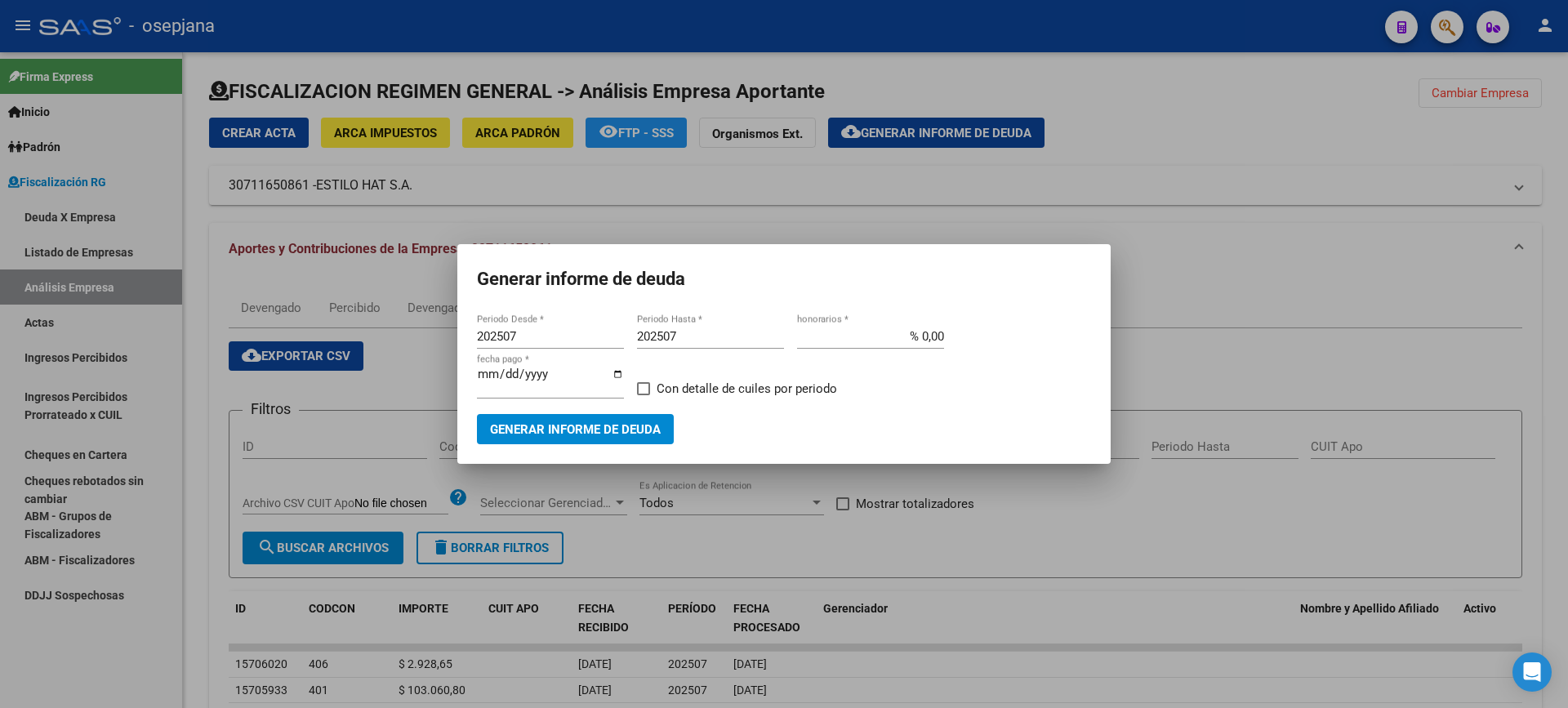
click at [259, 501] on div at bounding box center [784, 354] width 1568 height 708
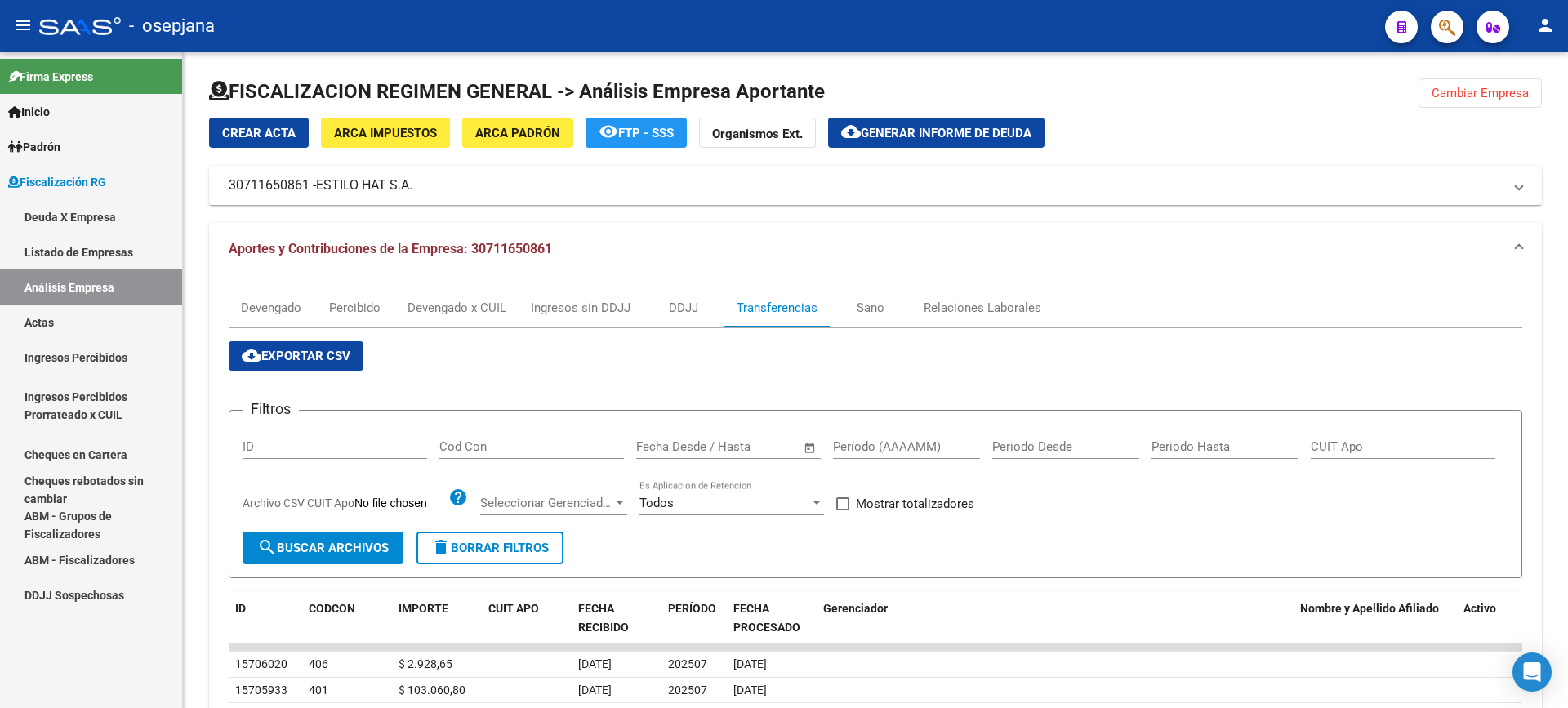
click at [85, 301] on link "Análisis Empresa" at bounding box center [91, 287] width 182 height 35
click at [85, 322] on link "Actas" at bounding box center [91, 322] width 182 height 35
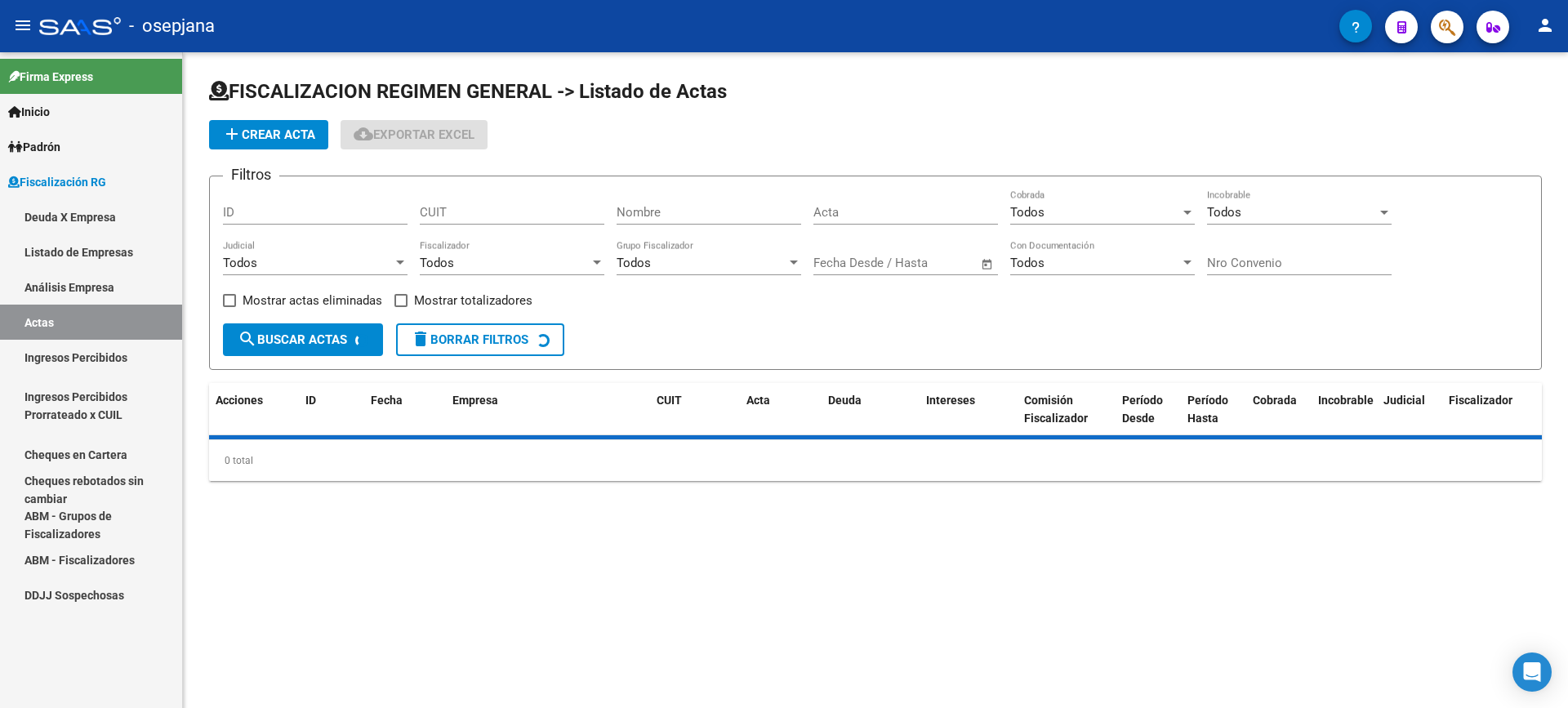
click at [112, 293] on link "Análisis Empresa" at bounding box center [91, 287] width 182 height 35
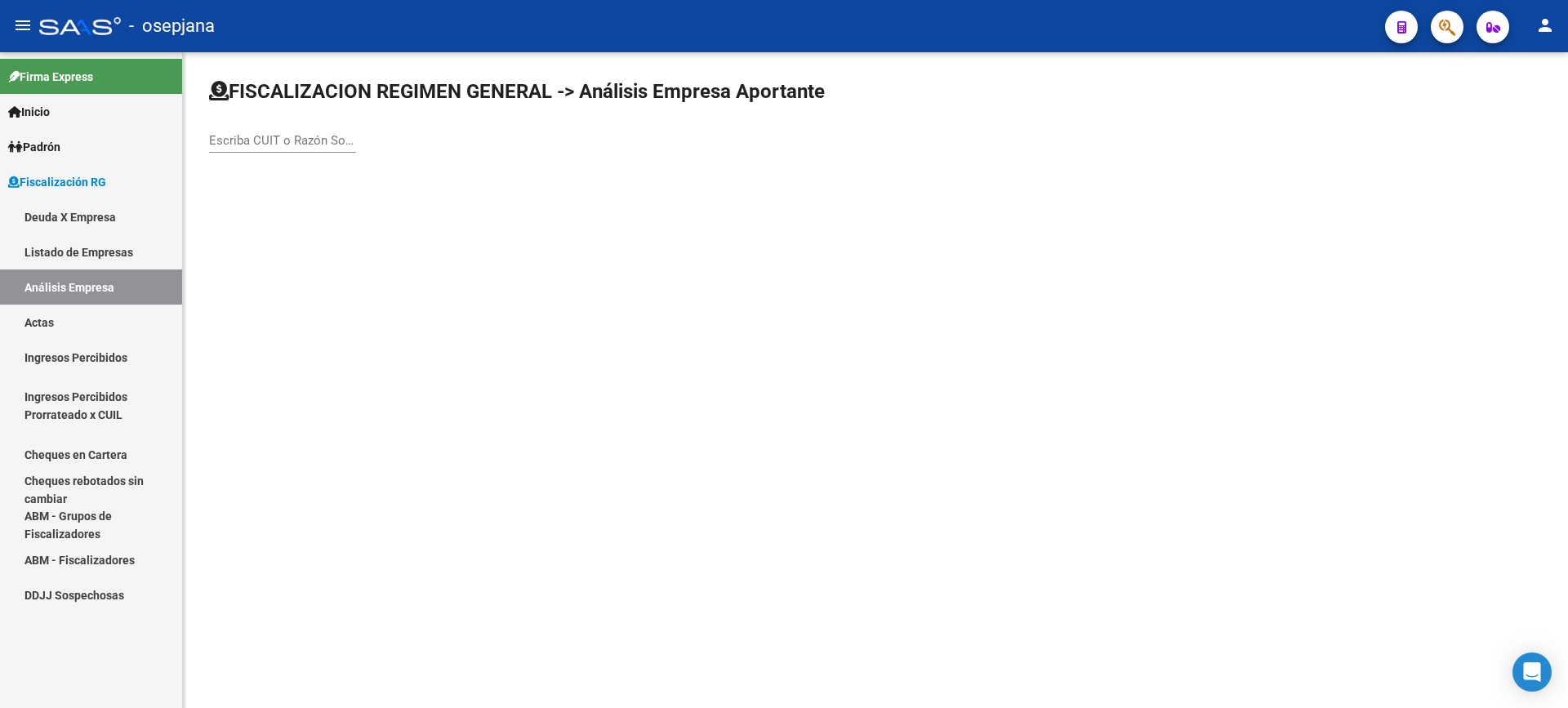
click at [303, 140] on input "Escriba CUIT o Razón Social para buscar" at bounding box center [282, 140] width 147 height 15
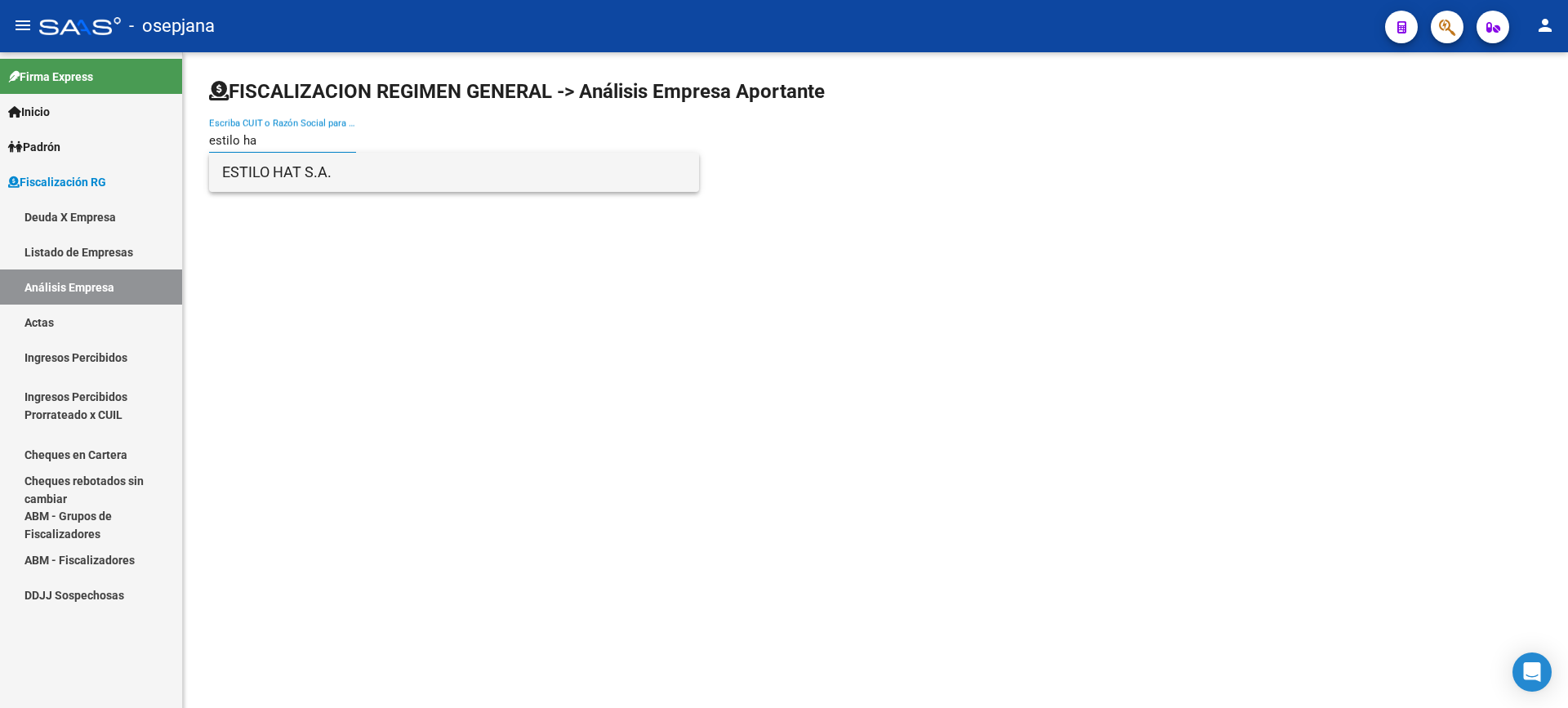
type input "estilo ha"
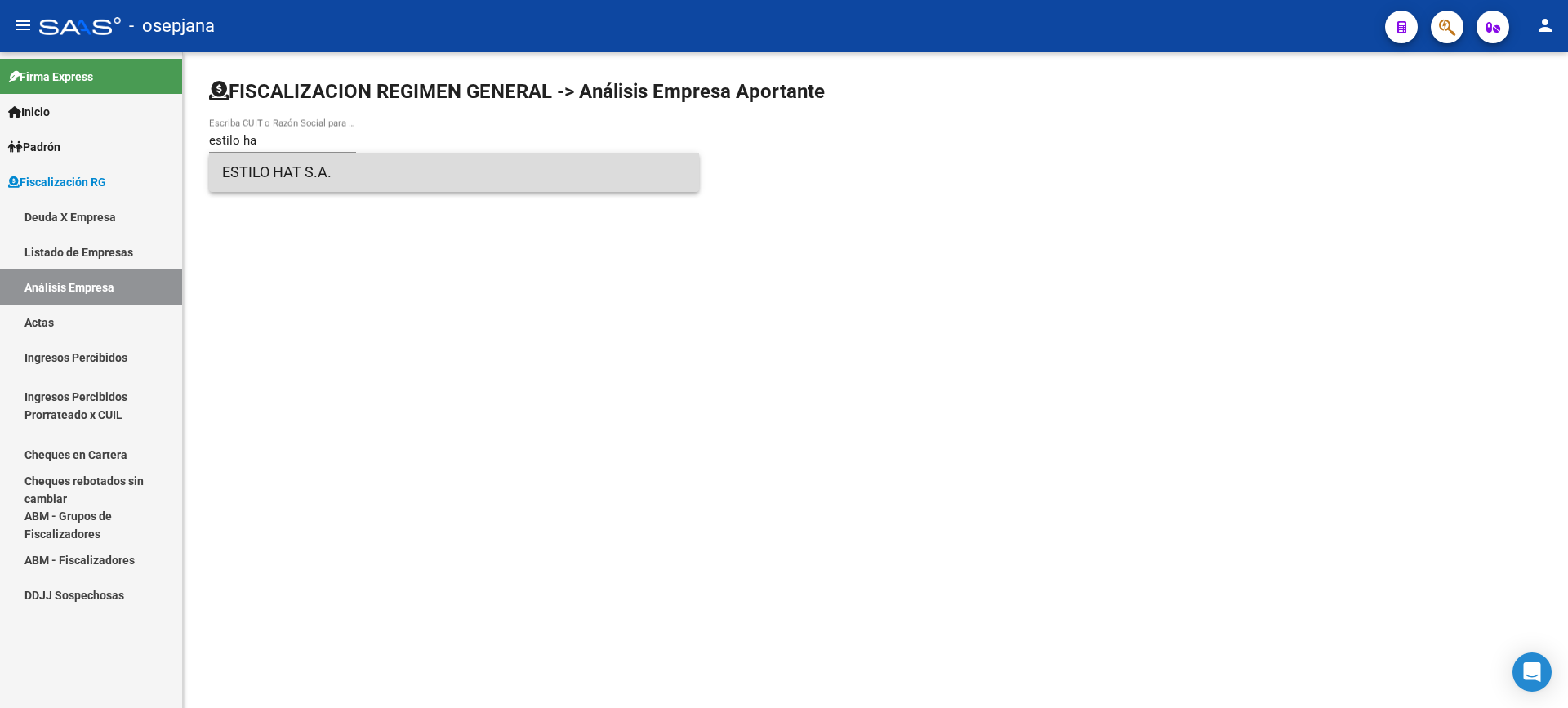
click at [340, 167] on span "ESTILO HAT S.A." at bounding box center [454, 173] width 464 height 39
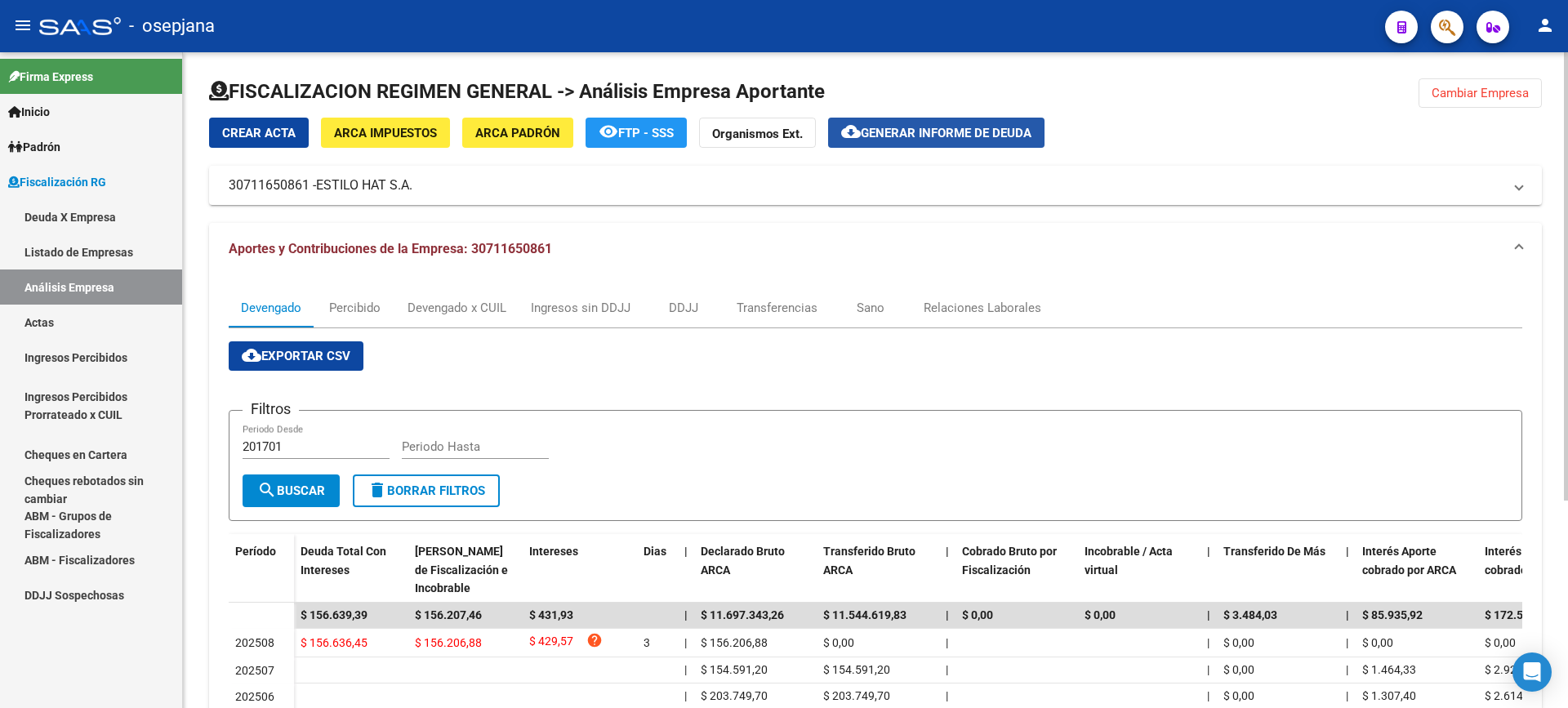
click at [977, 119] on button "cloud_download Generar informe de deuda" at bounding box center [936, 133] width 216 height 30
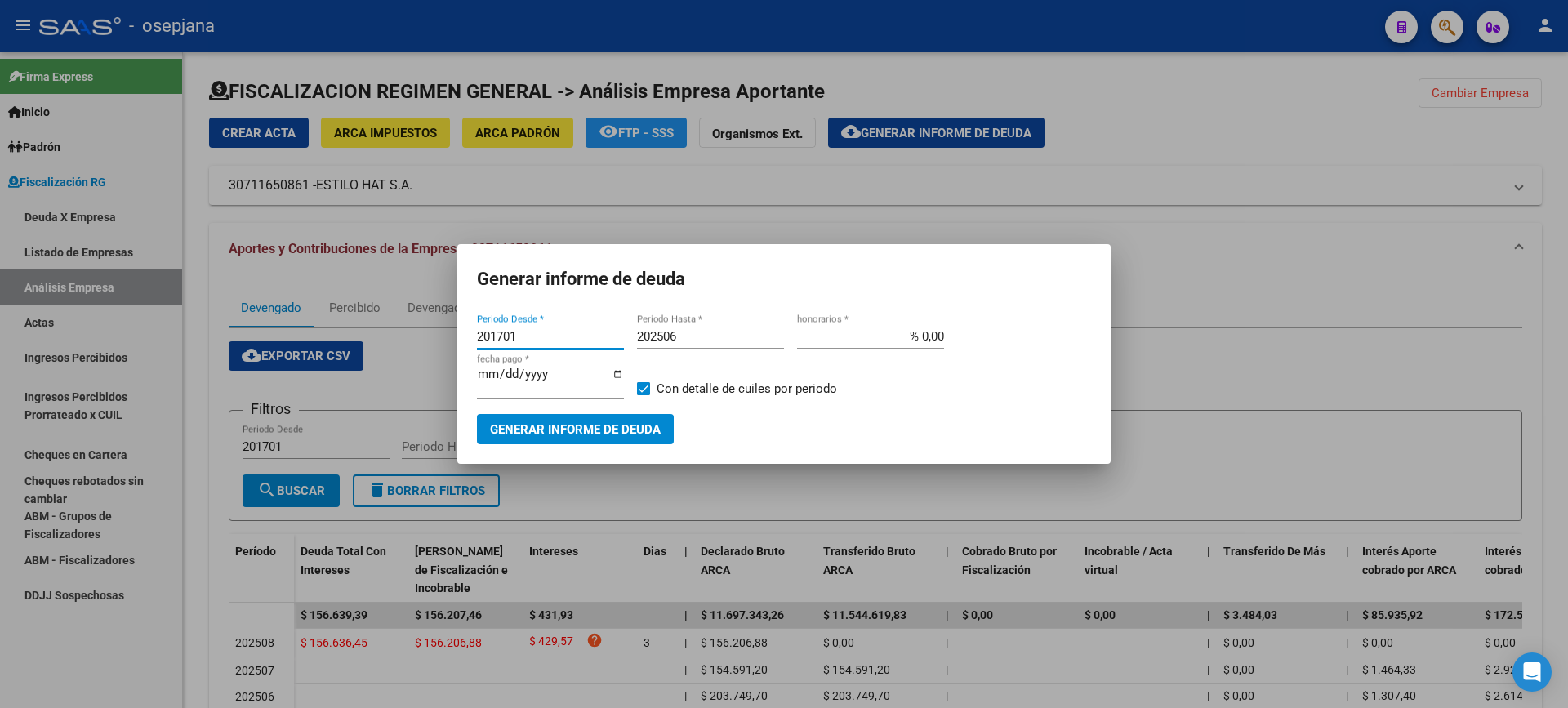
drag, startPoint x: 368, startPoint y: 344, endPoint x: 293, endPoint y: 346, distance: 75.0
click at [293, 346] on div "Generar informe de deuda 201701 Periodo Desde * 202506 Periodo Hasta * % 0,00 h…" at bounding box center [784, 354] width 1568 height 708
type input "202508"
click at [726, 342] on input "202506" at bounding box center [711, 336] width 147 height 15
type input "202508"
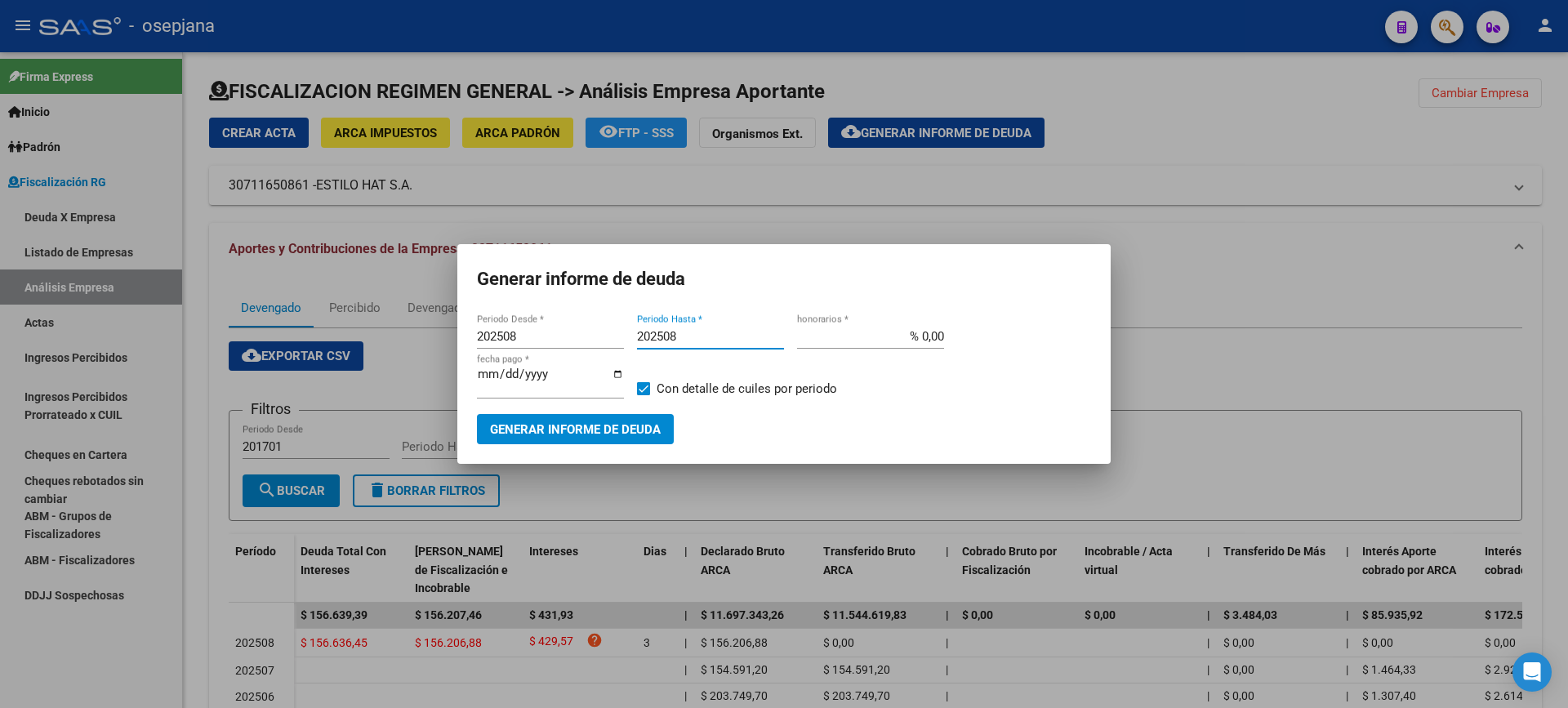
click at [924, 338] on input "% 0,00" at bounding box center [870, 336] width 147 height 15
type input "% 10,00"
click at [502, 376] on input "[DATE]" at bounding box center [551, 381] width 147 height 27
type input "[DATE]"
click at [644, 392] on span at bounding box center [644, 389] width 13 height 13
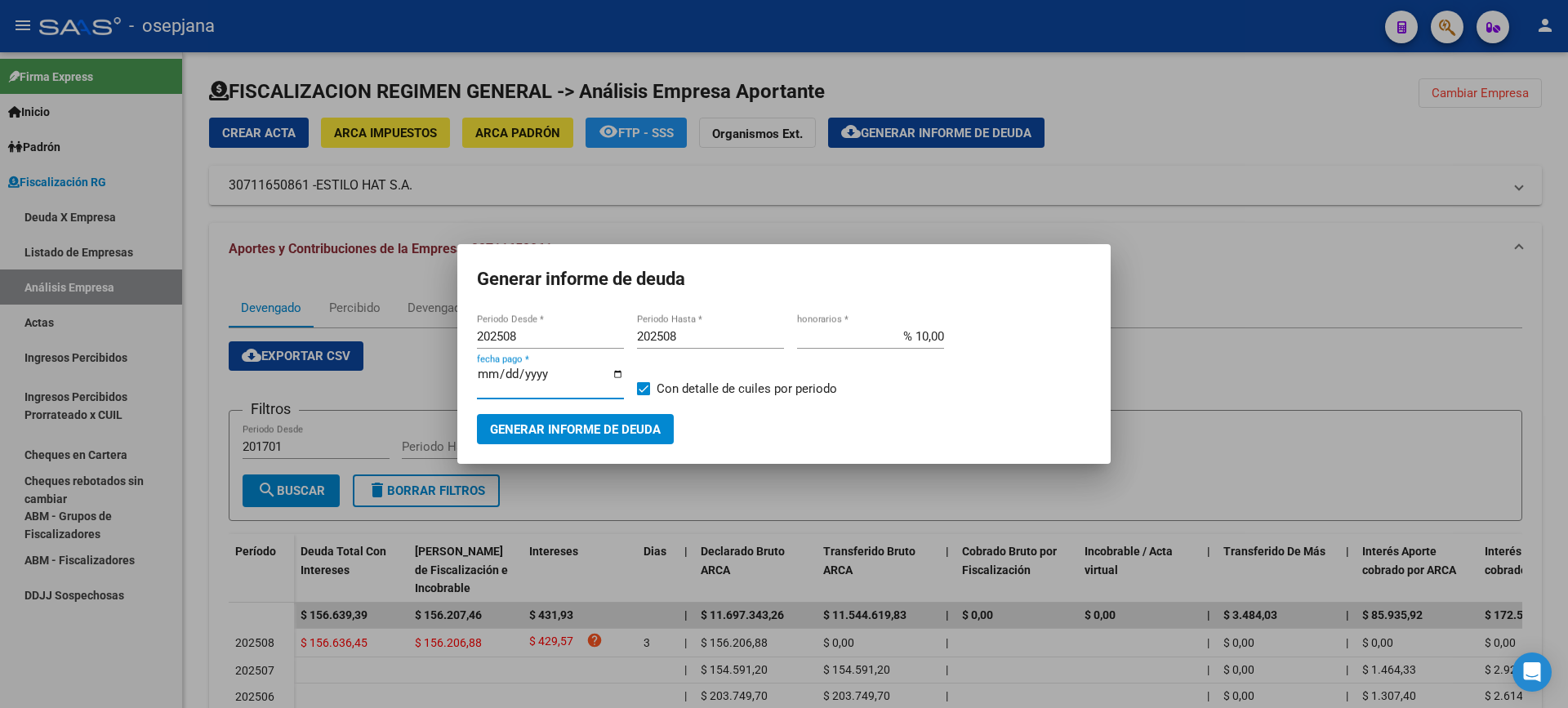
click at [644, 395] on input "Con detalle de cuiles por periodo" at bounding box center [643, 395] width 1 height 1
checkbox input "false"
click at [627, 425] on span "Generar informe de deuda" at bounding box center [575, 429] width 171 height 15
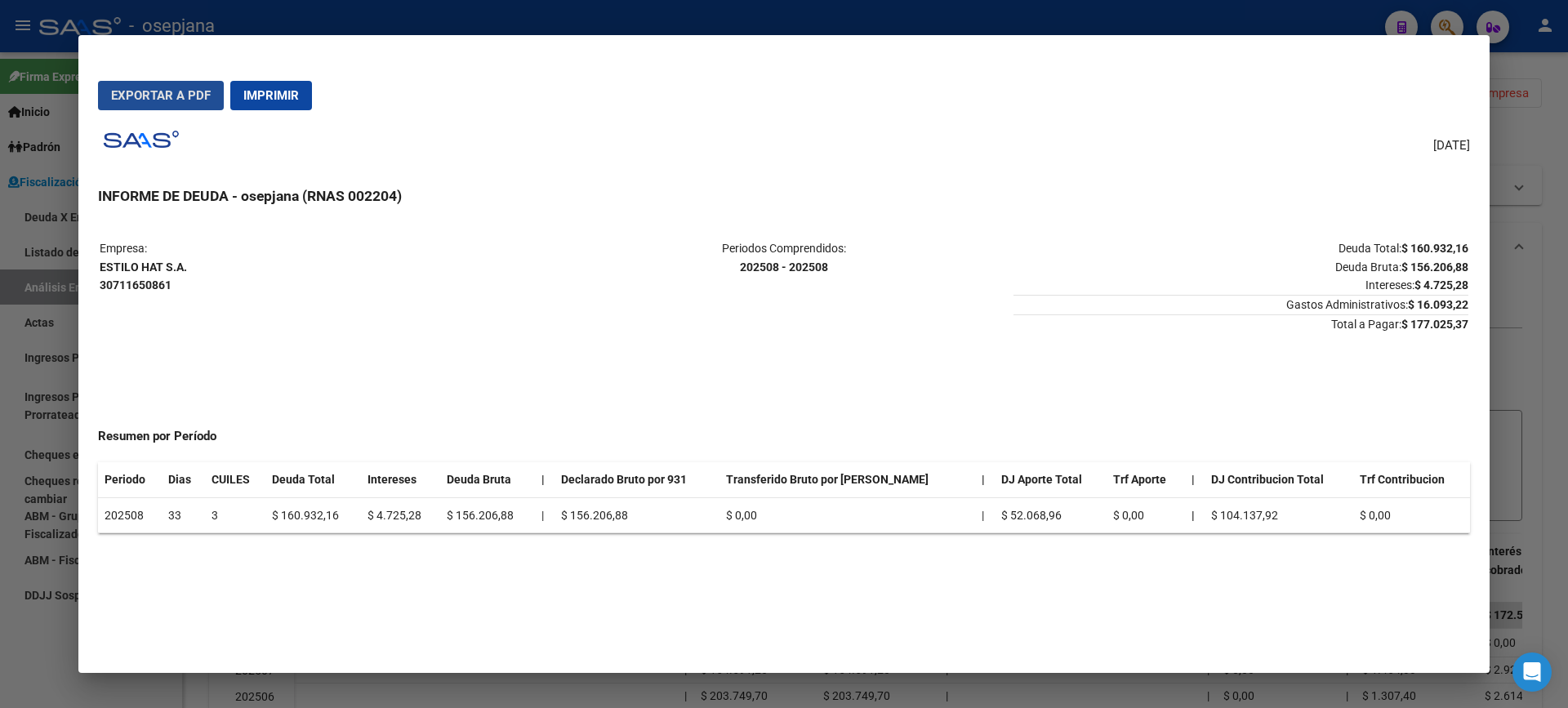
click at [210, 106] on button "Exportar a PDF" at bounding box center [161, 95] width 126 height 29
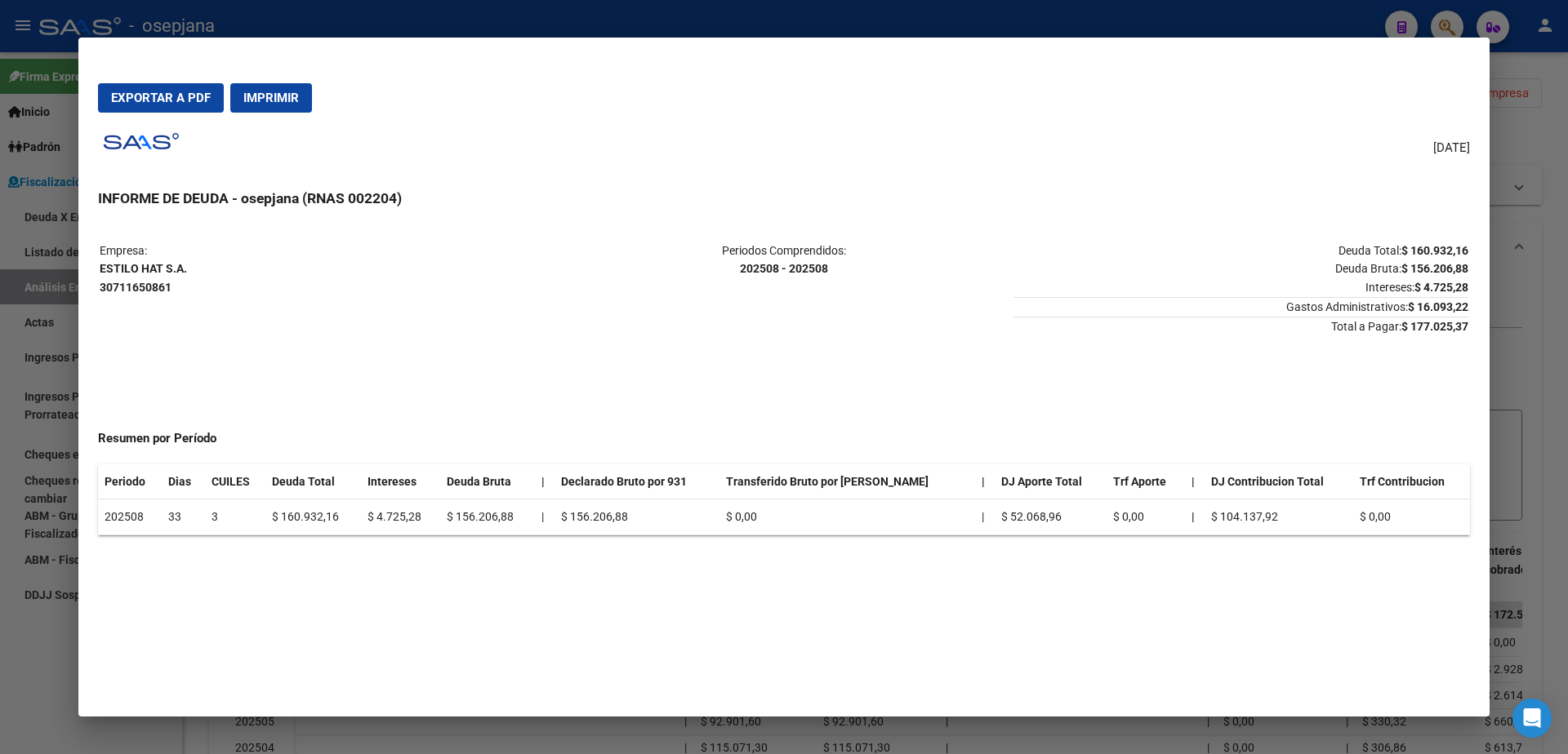
click at [0, 427] on div at bounding box center [784, 377] width 1568 height 754
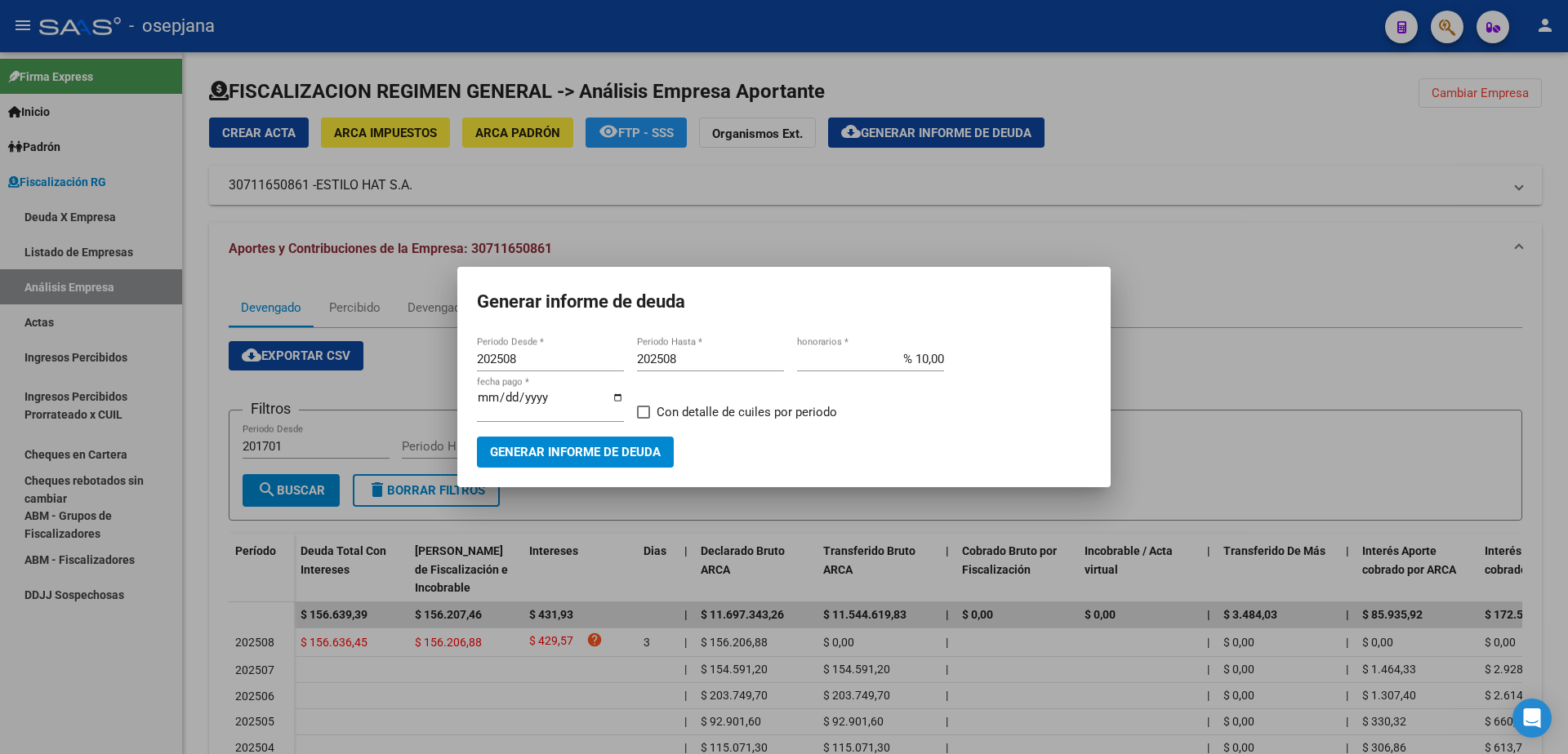
click at [58, 332] on div at bounding box center [784, 377] width 1568 height 754
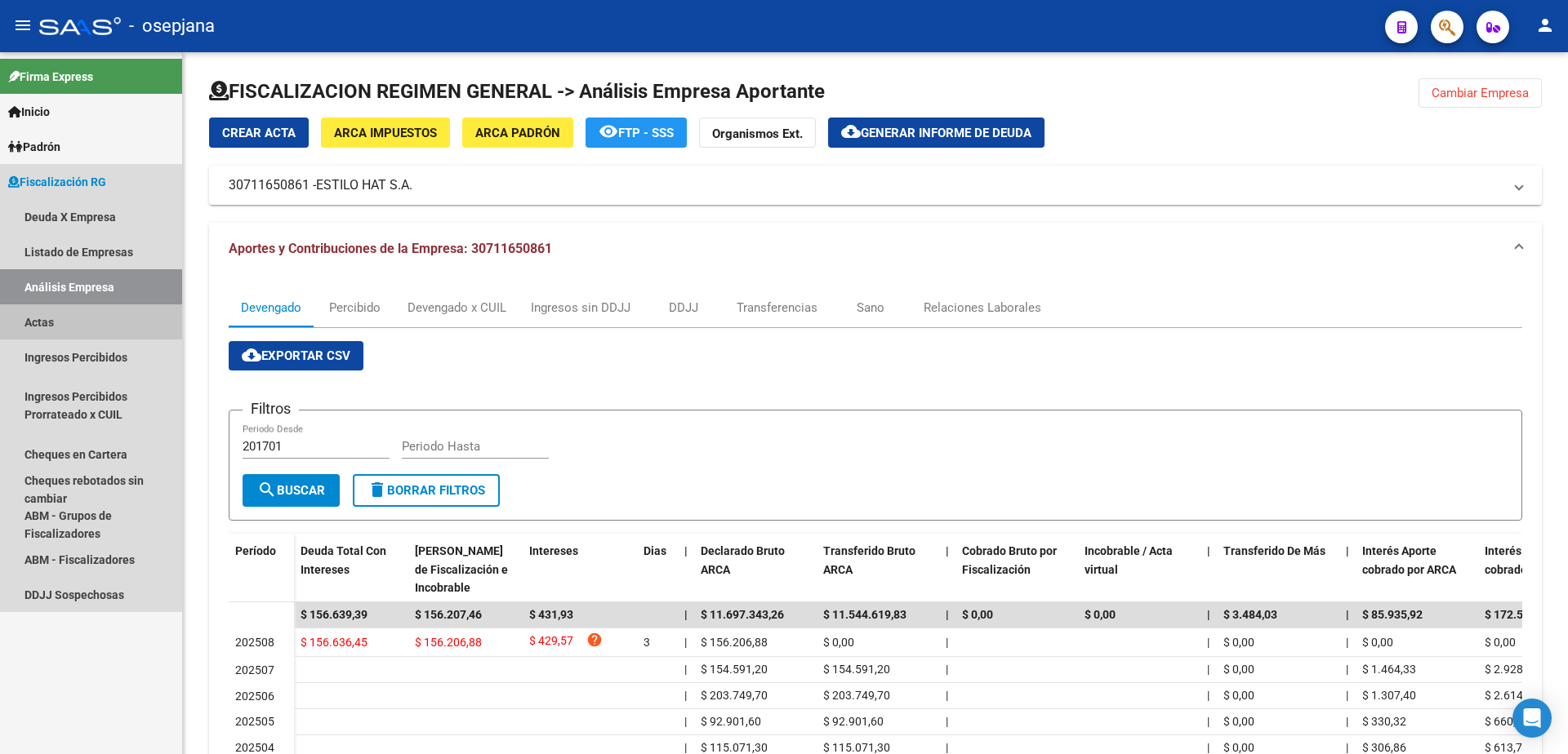
click at [58, 321] on link "Actas" at bounding box center [91, 322] width 182 height 35
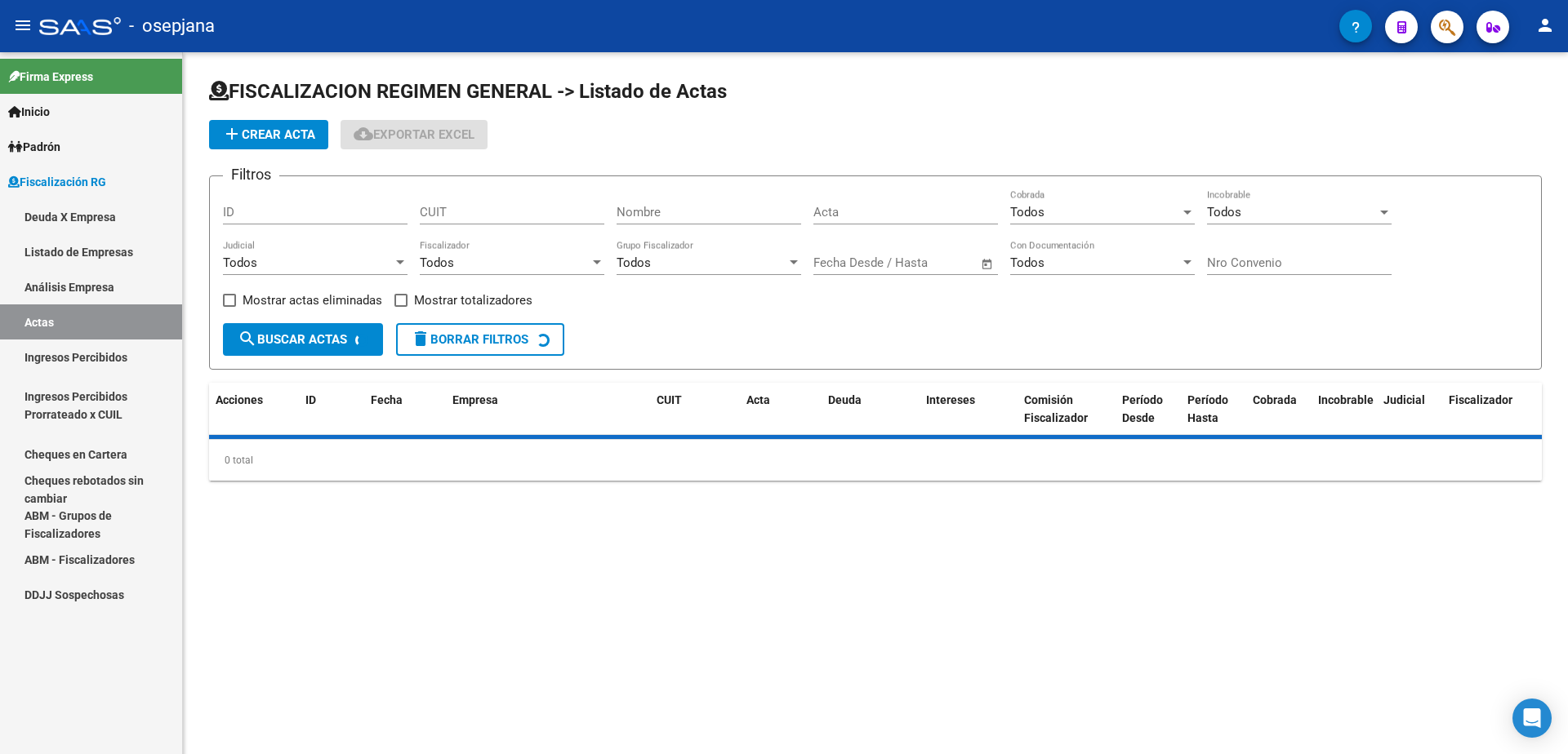
click at [90, 289] on link "Análisis Empresa" at bounding box center [91, 287] width 182 height 35
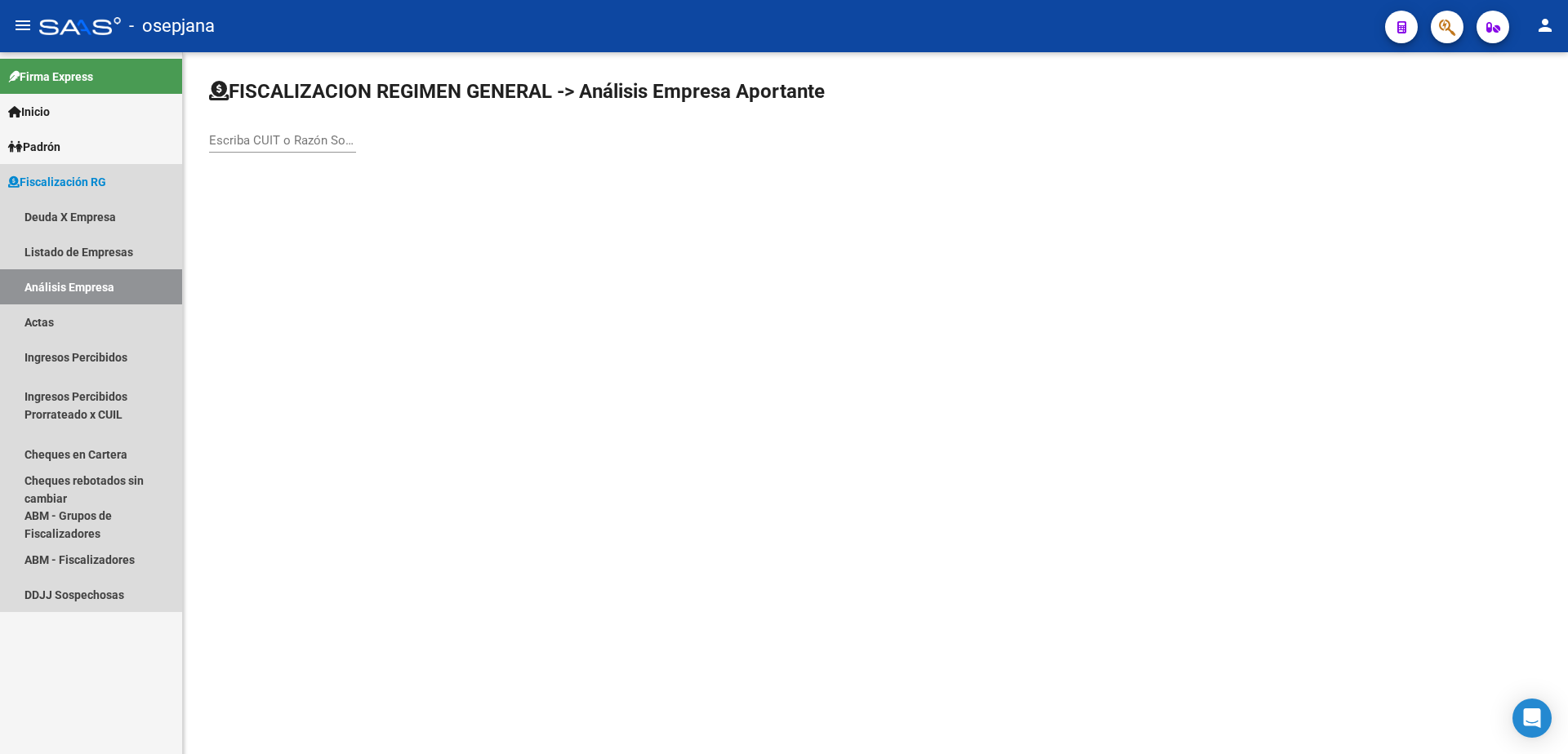
click at [313, 143] on input "Escriba CUIT o Razón Social para buscar" at bounding box center [282, 140] width 147 height 15
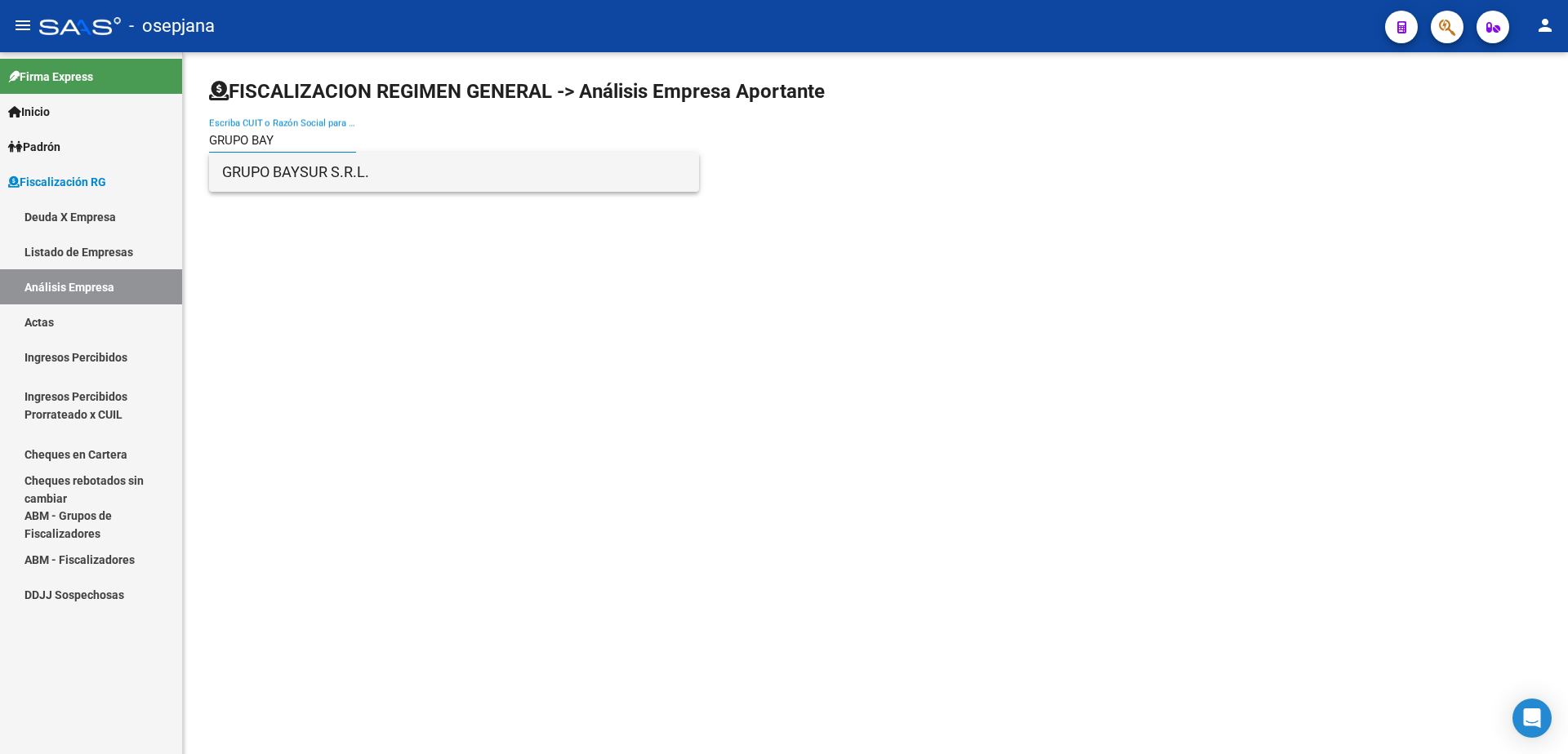
type input "GRUPO BAY"
click at [361, 182] on span "GRUPO BAYSUR S.R.L." at bounding box center [454, 173] width 464 height 39
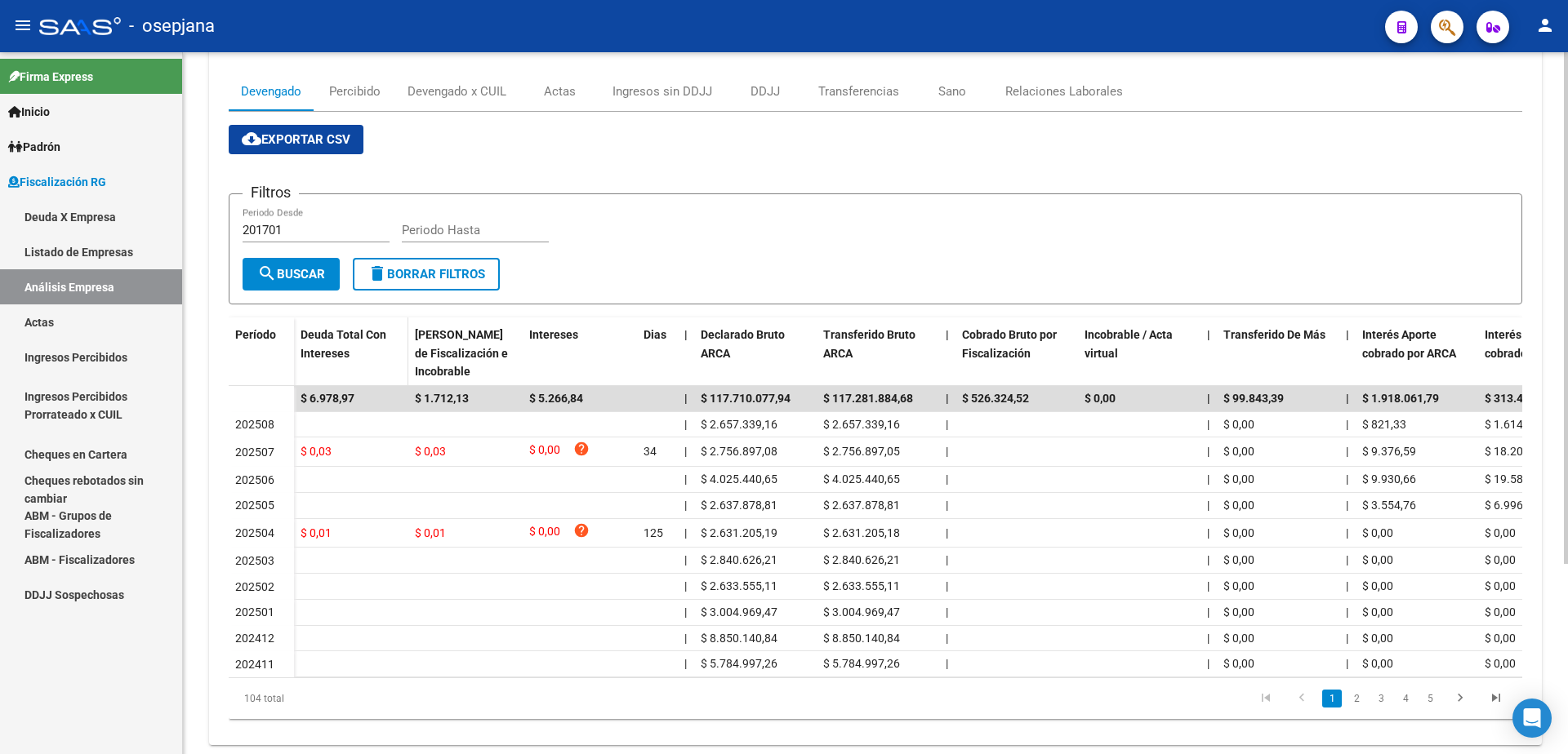
scroll to position [245, 0]
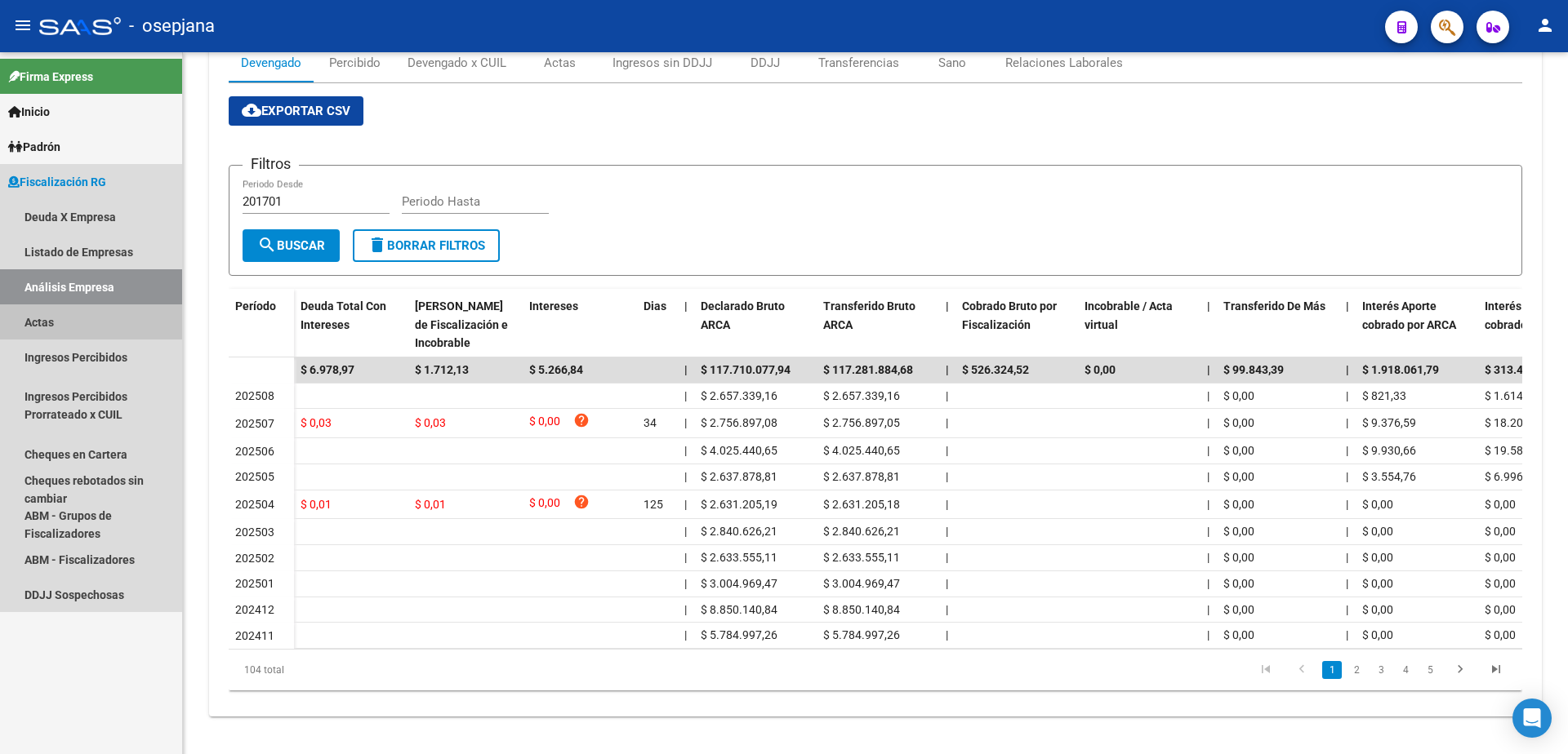
click at [144, 329] on link "Actas" at bounding box center [91, 322] width 182 height 35
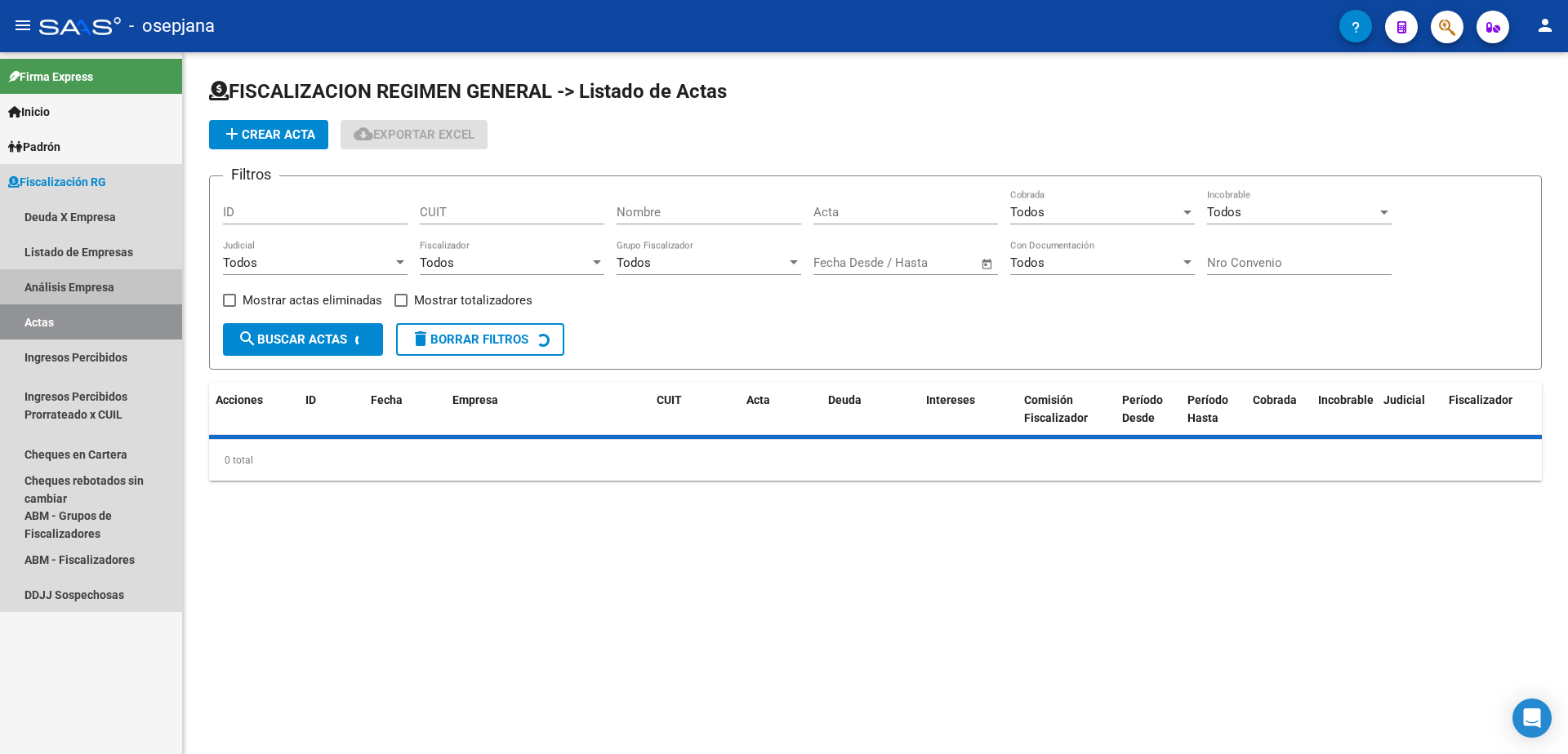
click at [143, 299] on link "Análisis Empresa" at bounding box center [91, 287] width 182 height 35
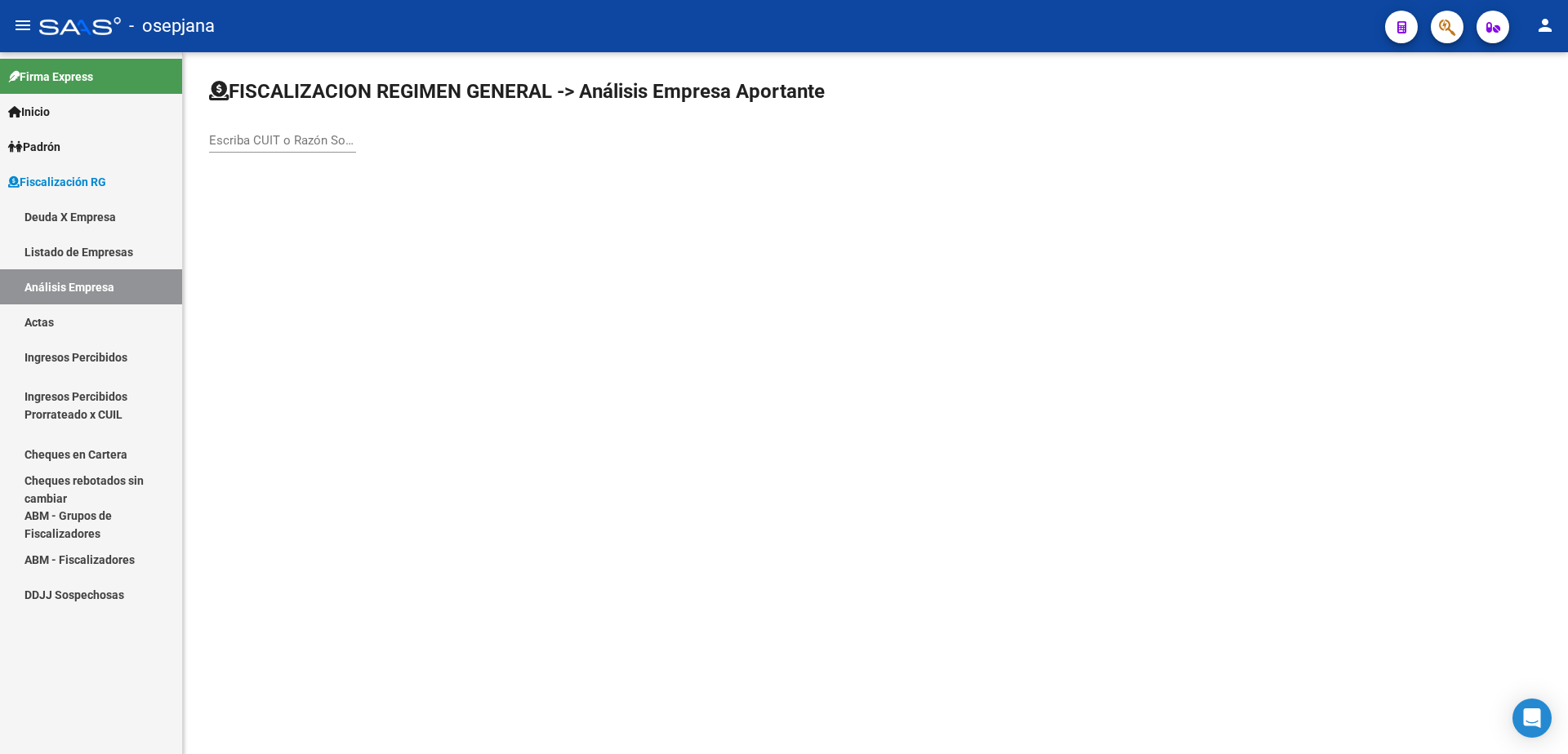
click at [238, 120] on div "Escriba CUIT o Razón Social para buscar" at bounding box center [282, 135] width 147 height 35
type input "GUARDMAN"
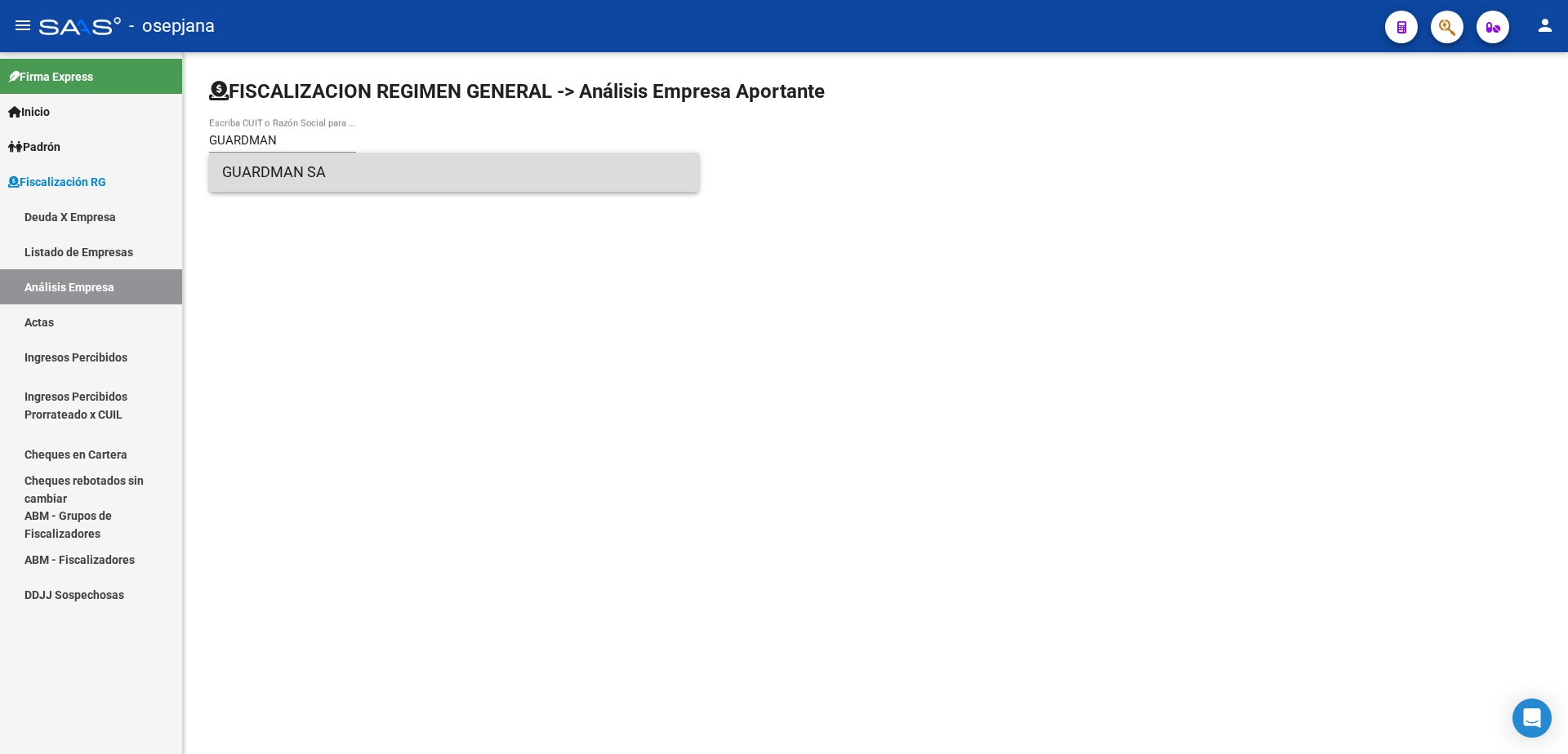
click at [294, 158] on span "GUARDMAN SA" at bounding box center [454, 173] width 464 height 39
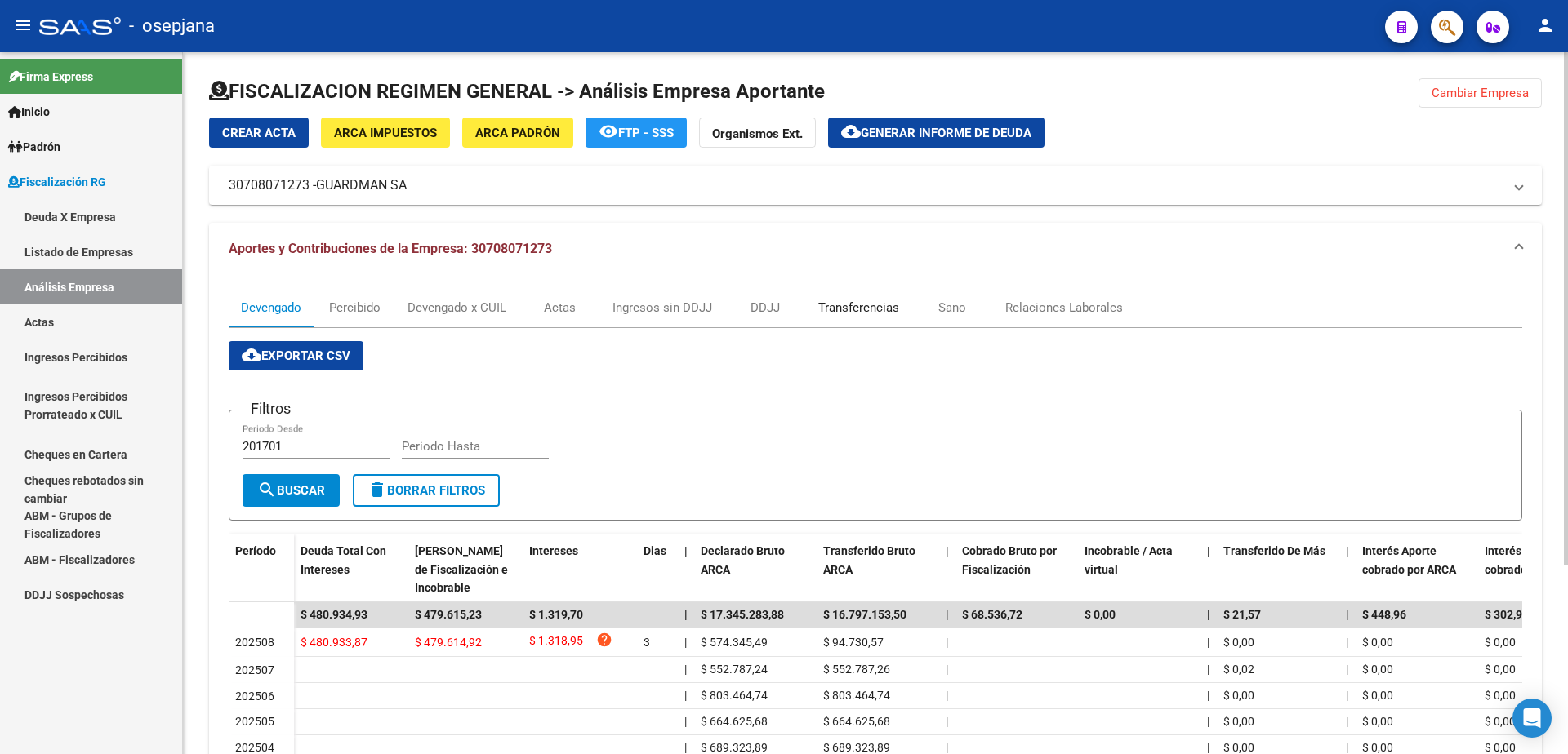
click at [843, 304] on div "Transferencias" at bounding box center [858, 308] width 81 height 18
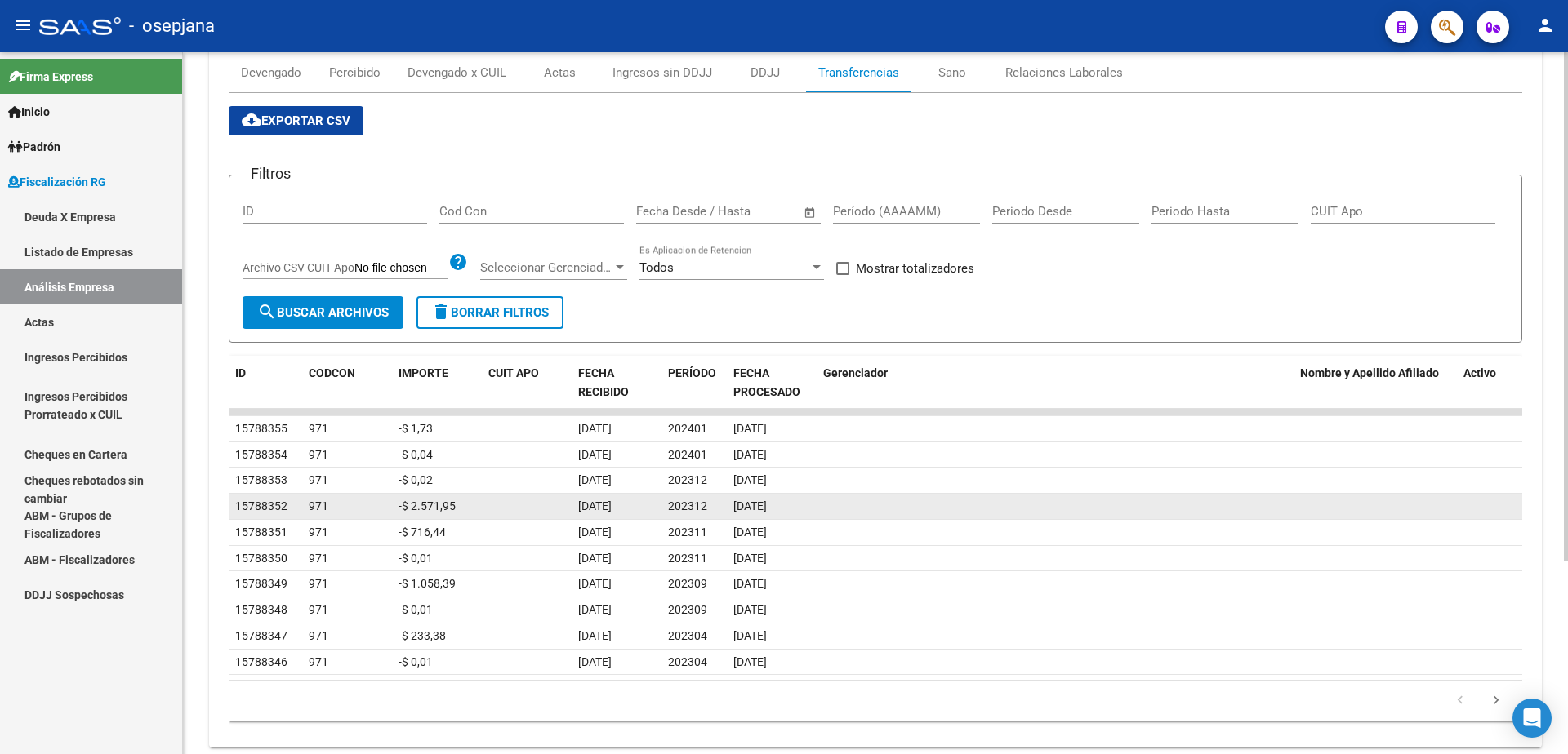
scroll to position [245, 0]
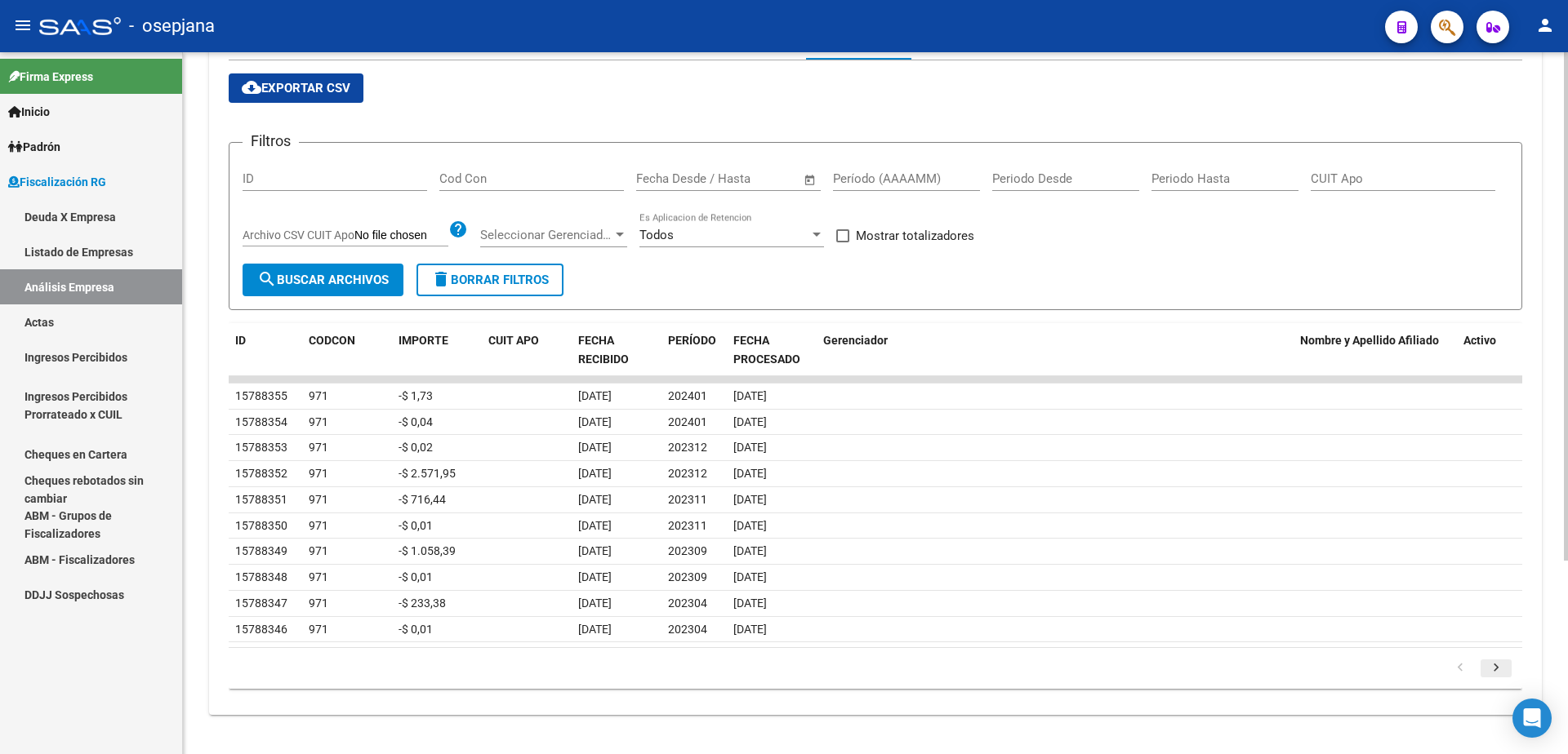
click at [1500, 668] on icon "go to next page" at bounding box center [1496, 670] width 21 height 19
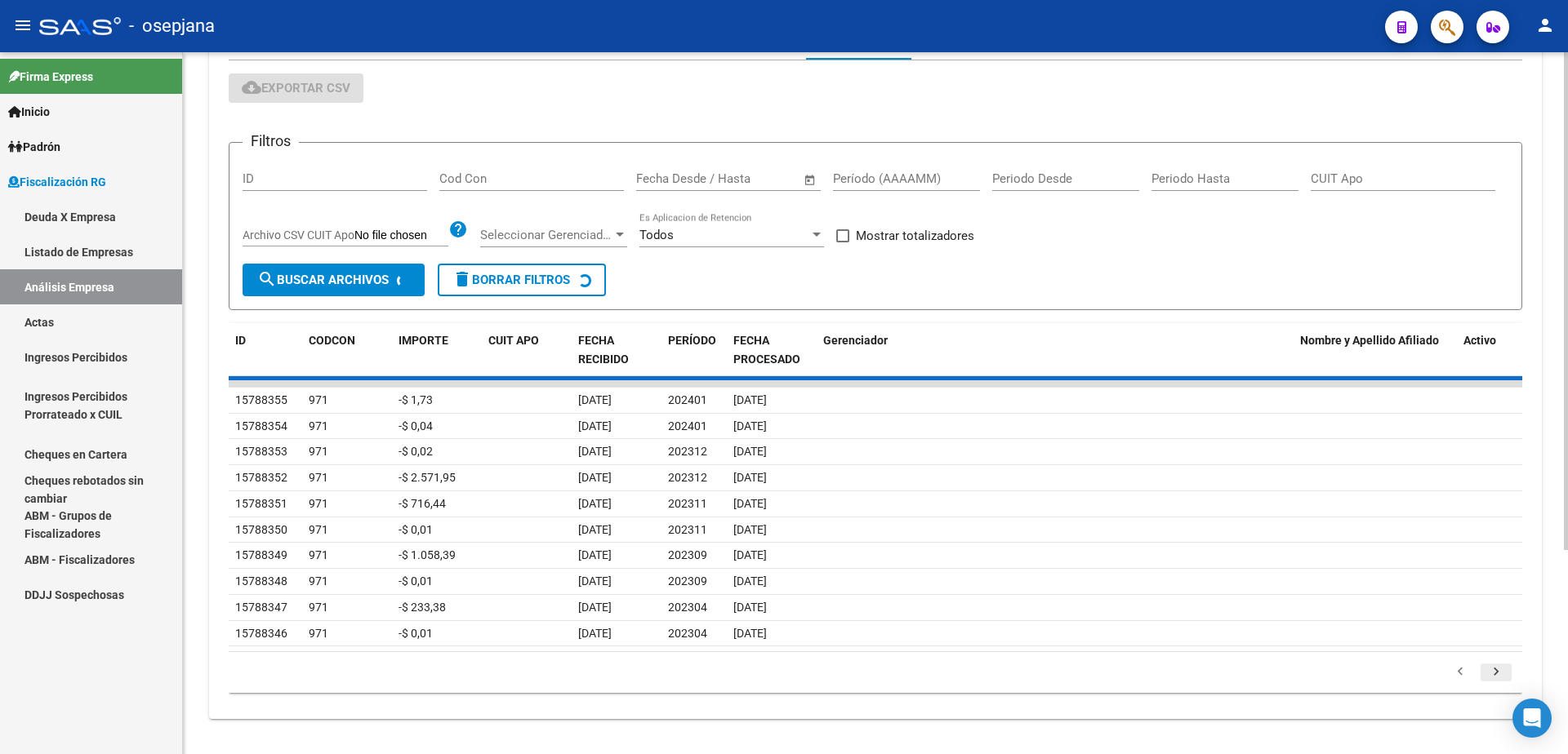
scroll to position [268, 0]
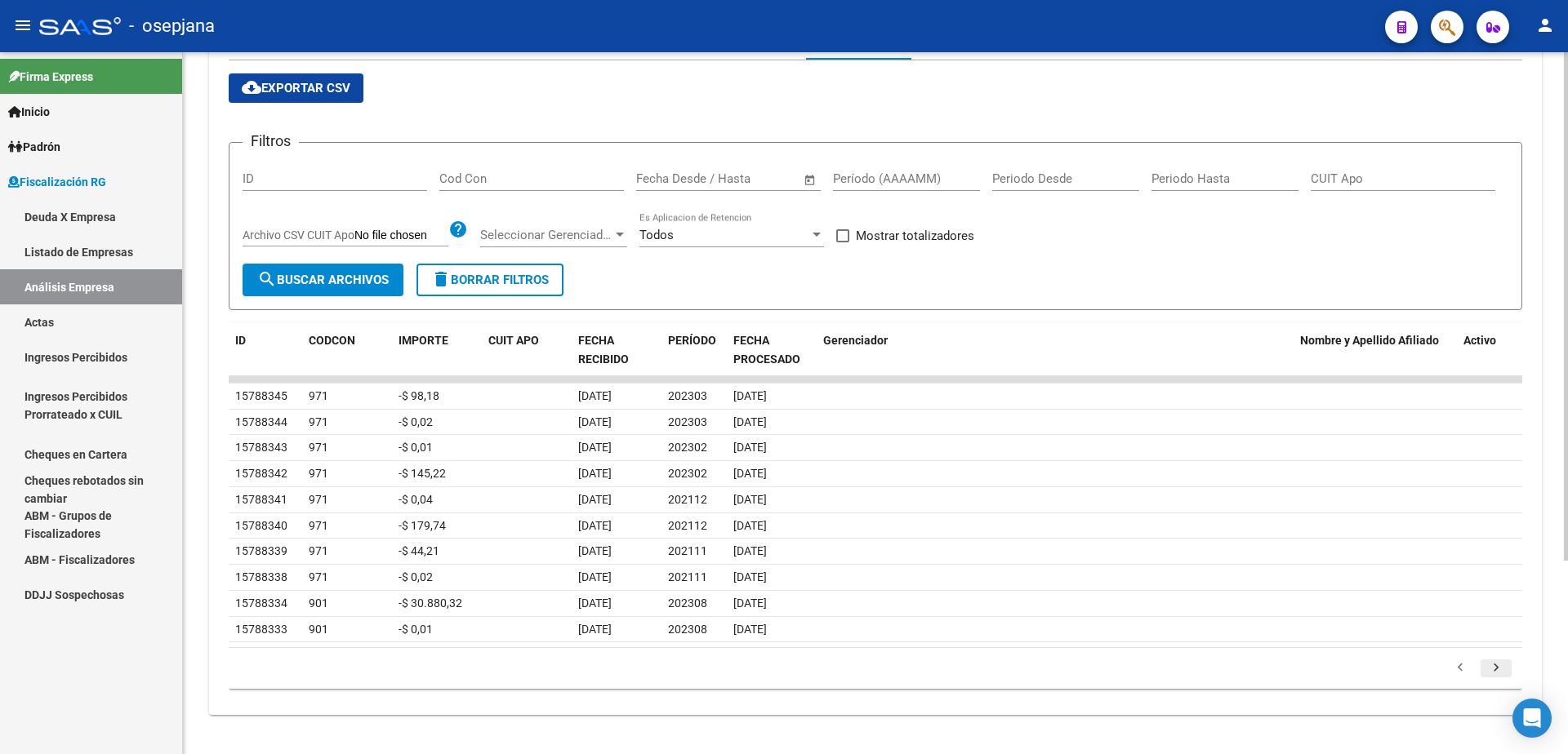
click at [1500, 668] on icon "go to next page" at bounding box center [1496, 670] width 21 height 19
click at [1464, 669] on icon "go to previous page" at bounding box center [1460, 670] width 21 height 19
click at [1502, 669] on icon "go to next page" at bounding box center [1496, 670] width 21 height 19
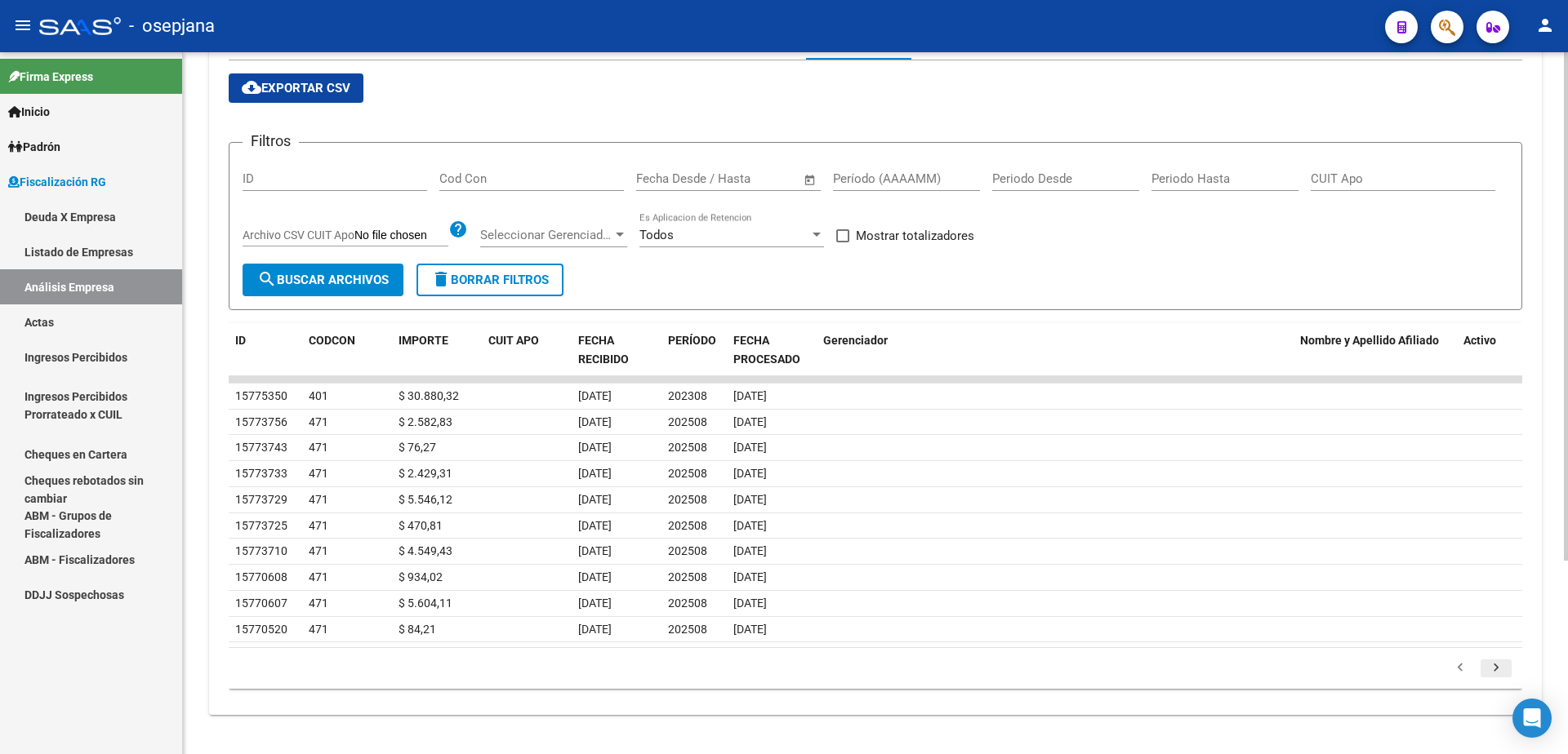
click at [1502, 669] on icon "go to next page" at bounding box center [1496, 670] width 21 height 19
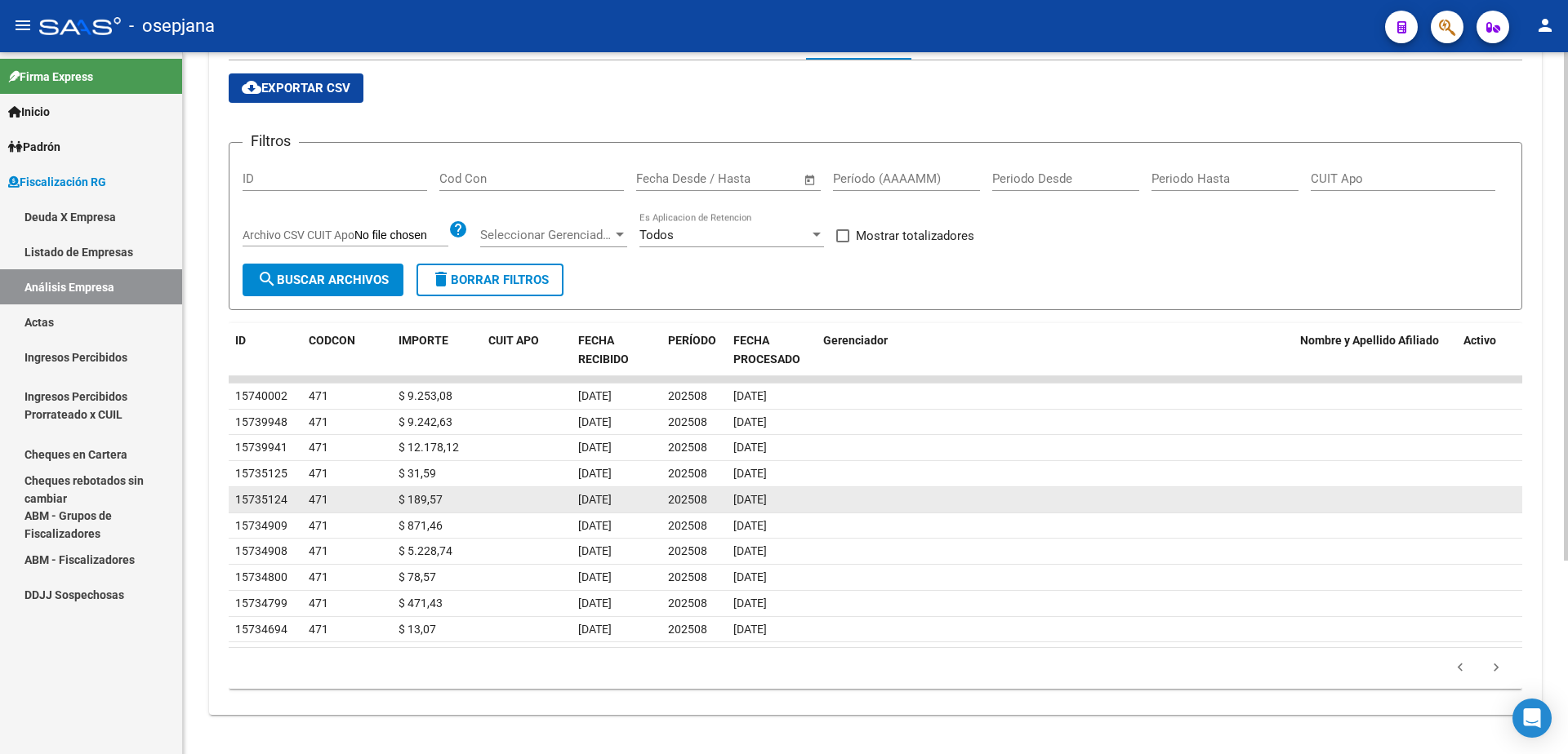
drag, startPoint x: 1502, startPoint y: 669, endPoint x: 1049, endPoint y: 511, distance: 479.8
click at [1049, 512] on datatable-body-cell at bounding box center [1054, 500] width 477 height 26
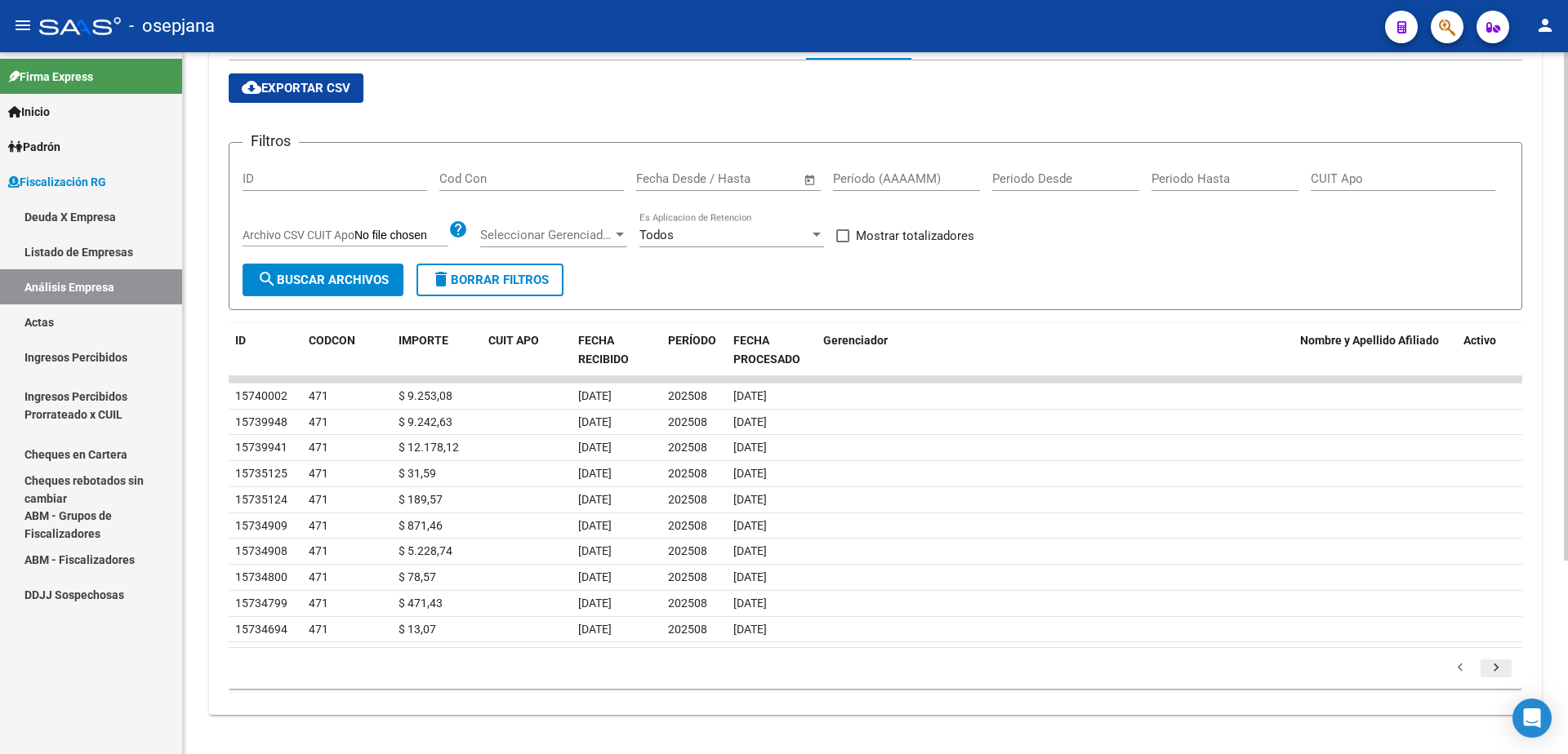
click at [1489, 665] on icon "go to next page" at bounding box center [1496, 670] width 21 height 19
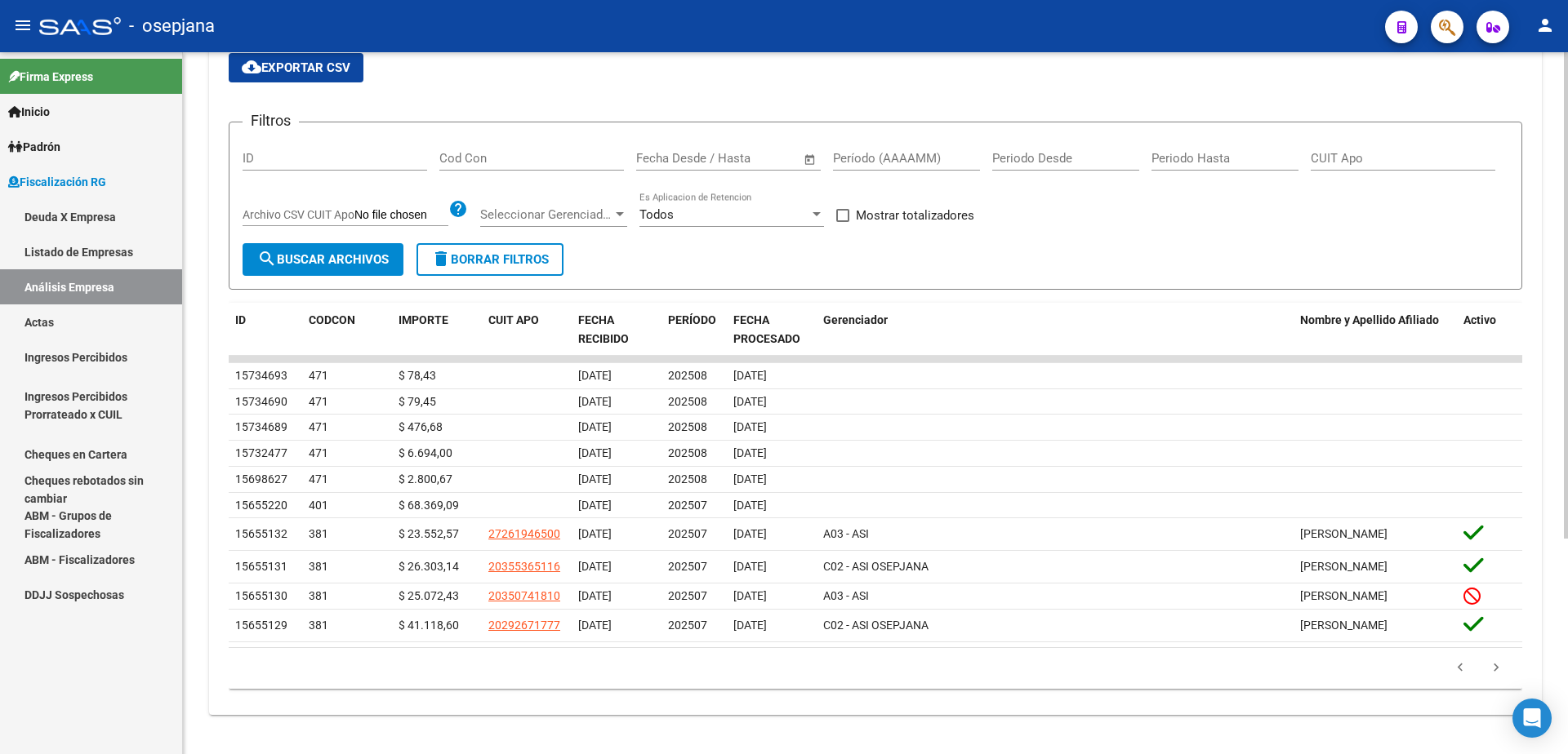
scroll to position [0, 0]
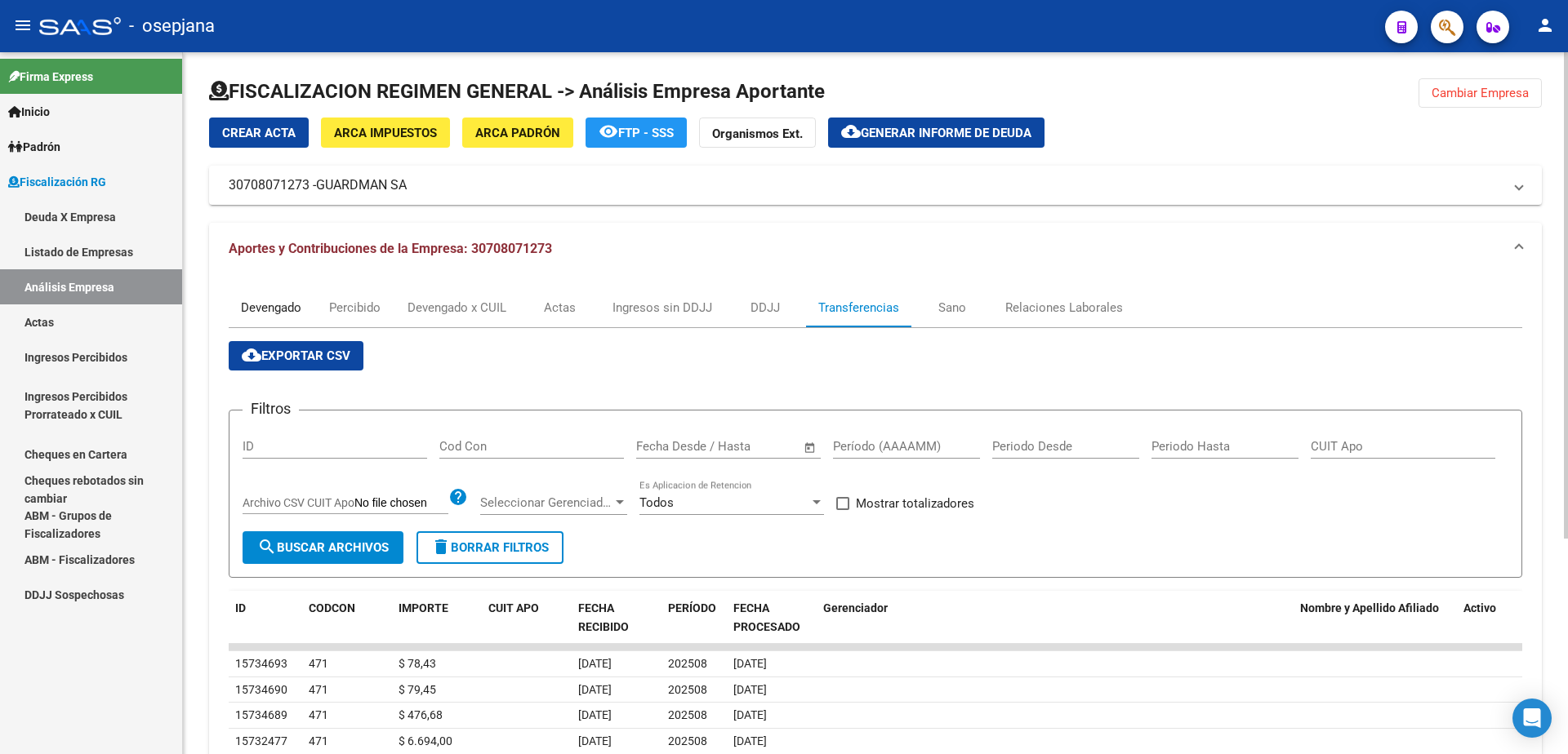
click at [262, 305] on div "Devengado" at bounding box center [271, 308] width 60 height 18
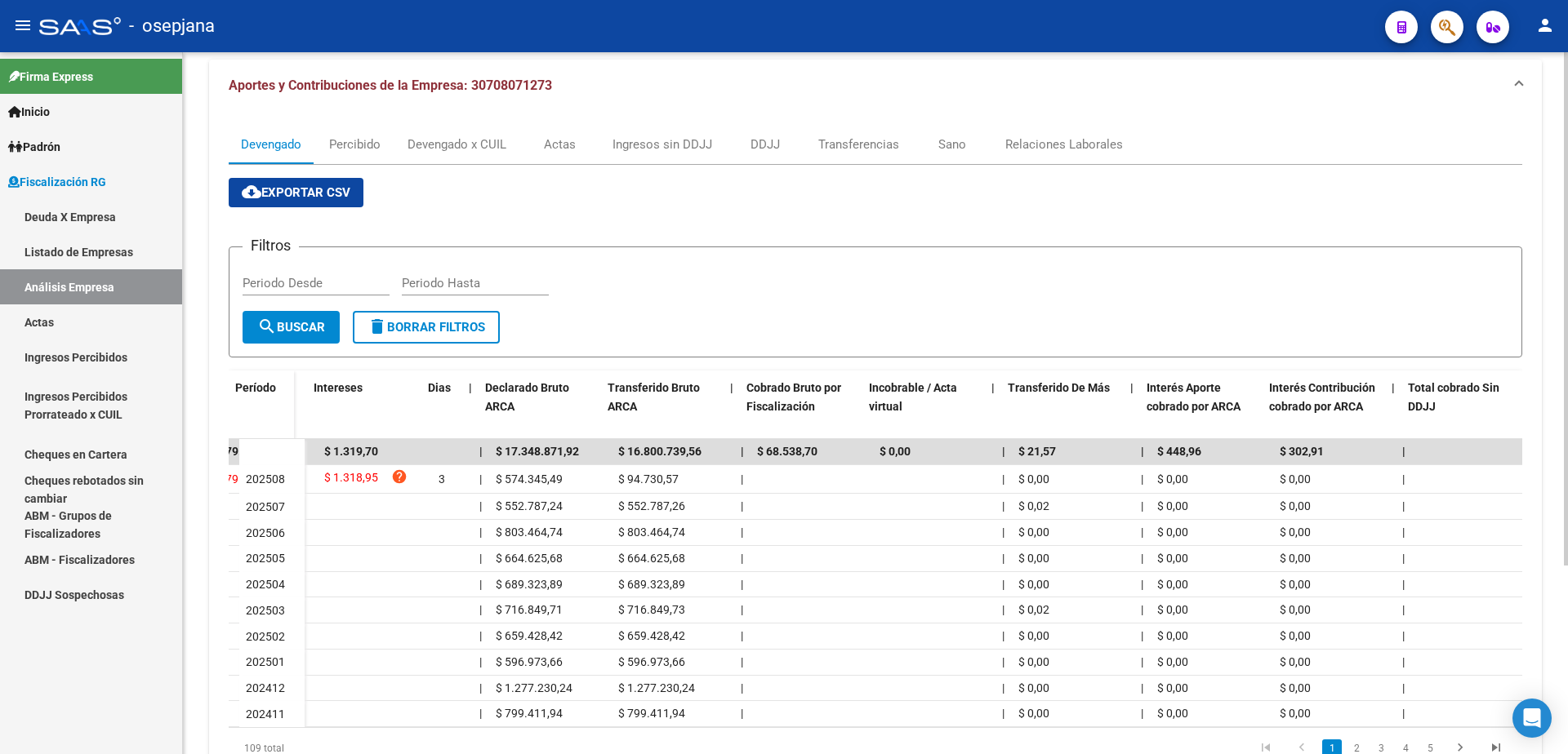
scroll to position [0, 329]
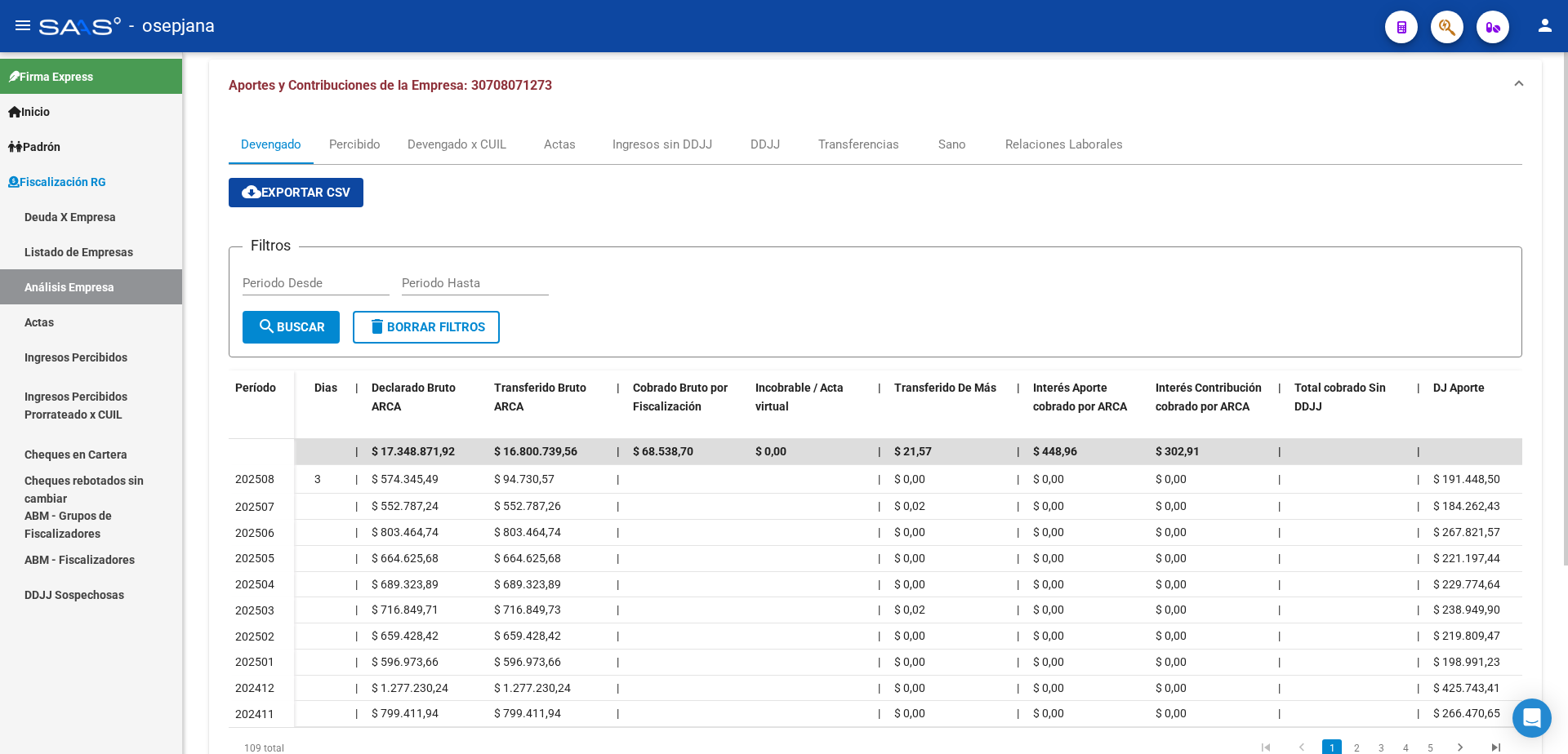
drag, startPoint x: 1025, startPoint y: 721, endPoint x: 704, endPoint y: 334, distance: 502.8
click at [704, 334] on form "Filtros Periodo Desde Periodo Hasta search Buscar delete Borrar Filtros" at bounding box center [875, 302] width 1294 height 111
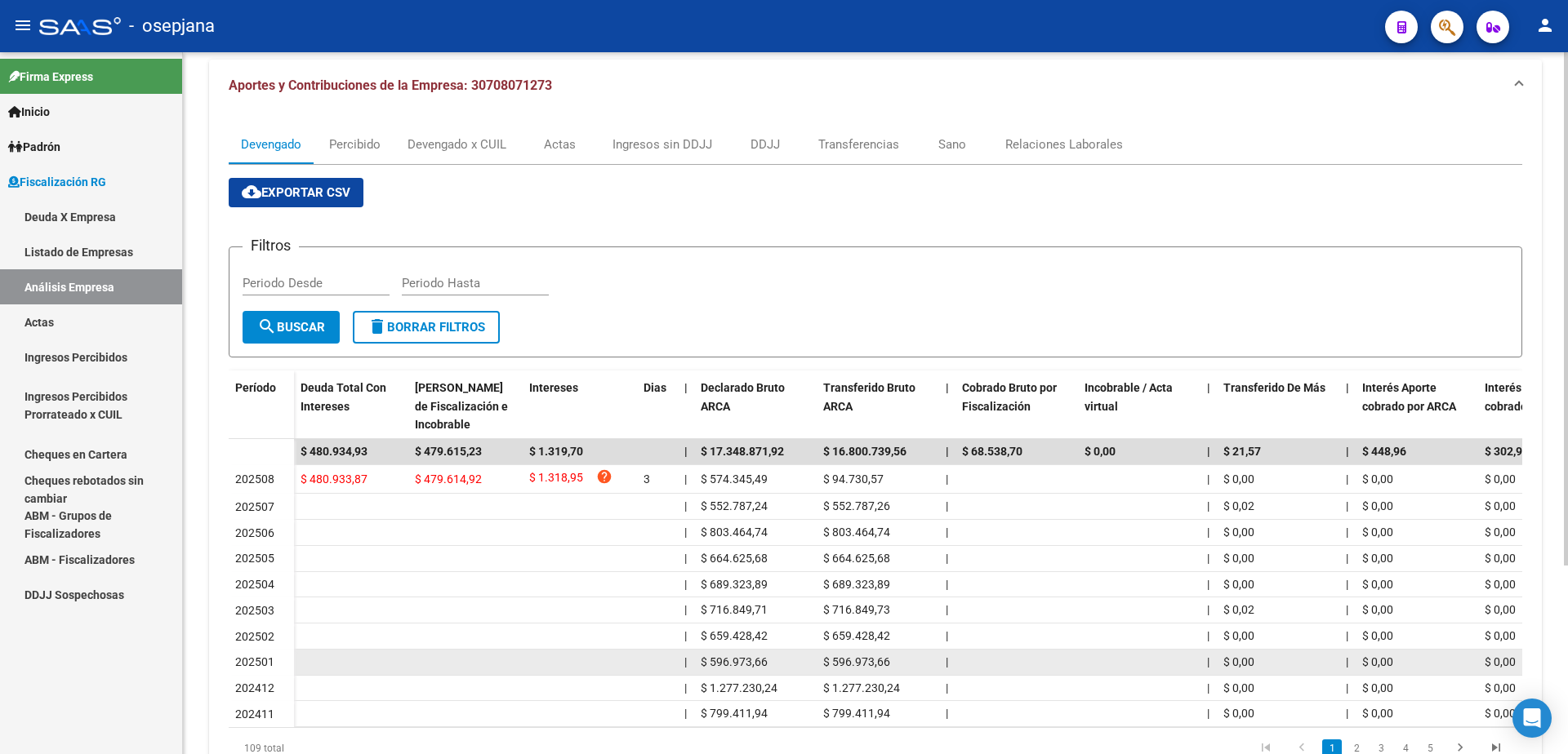
scroll to position [245, 0]
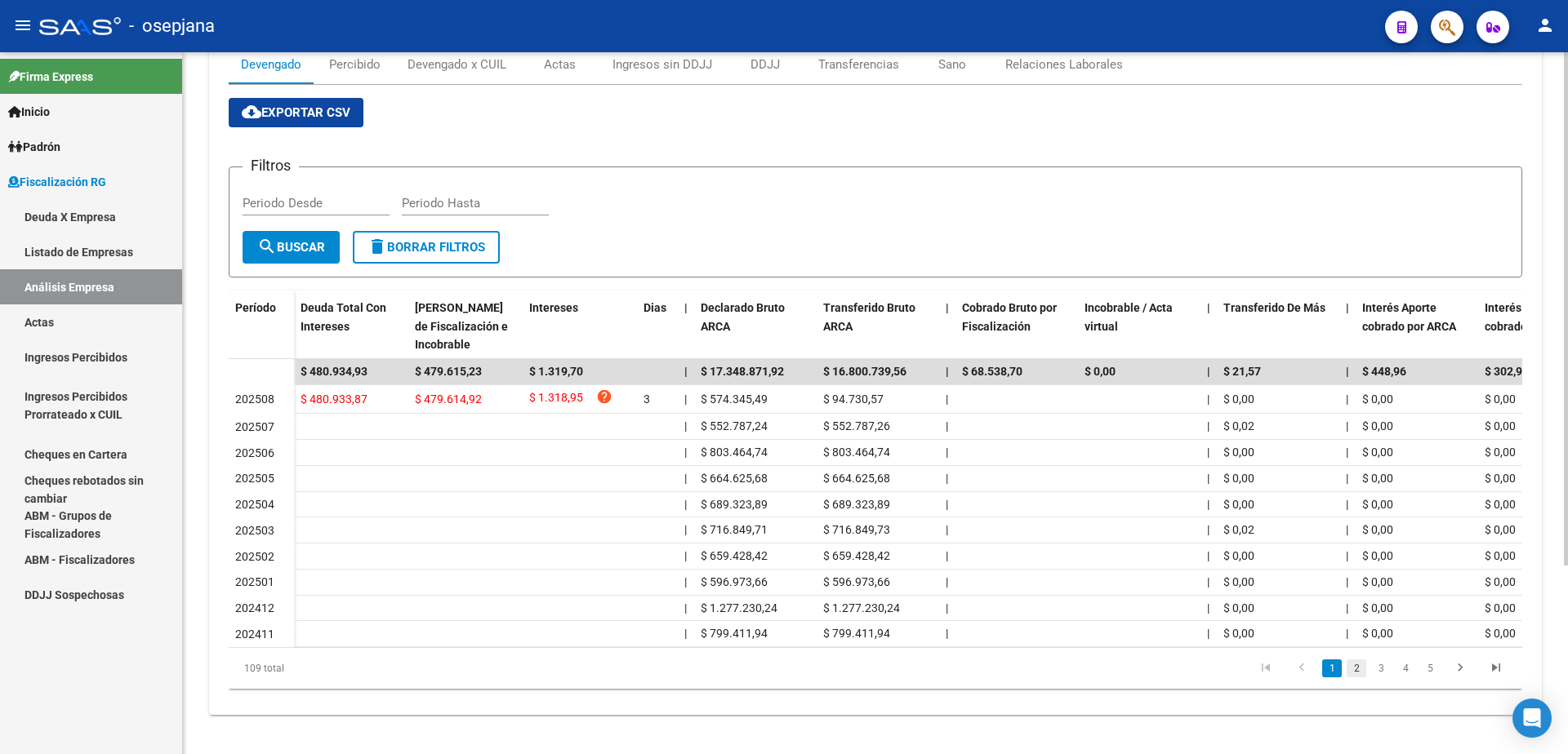
click at [1355, 675] on link "2" at bounding box center [1356, 668] width 19 height 18
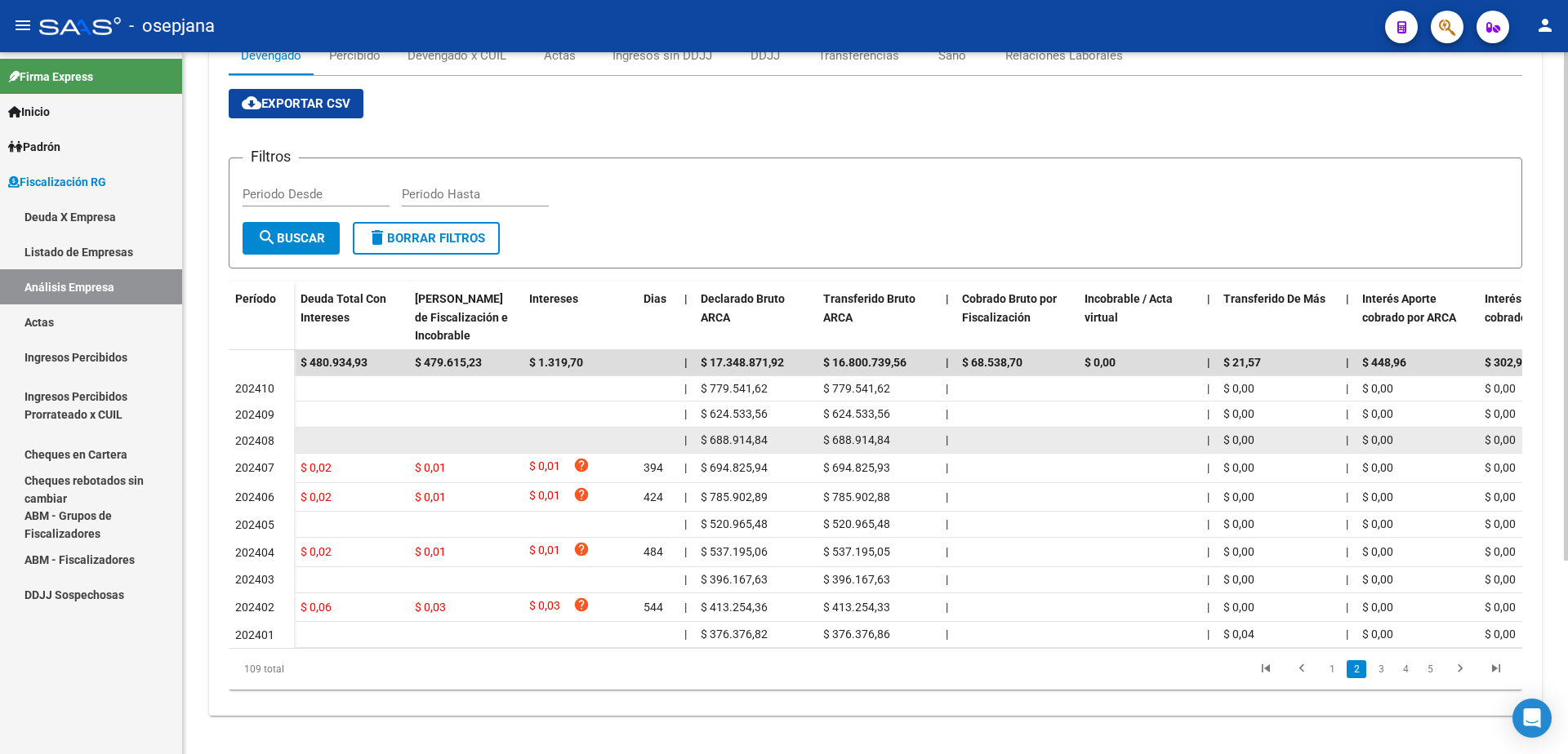
scroll to position [267, 0]
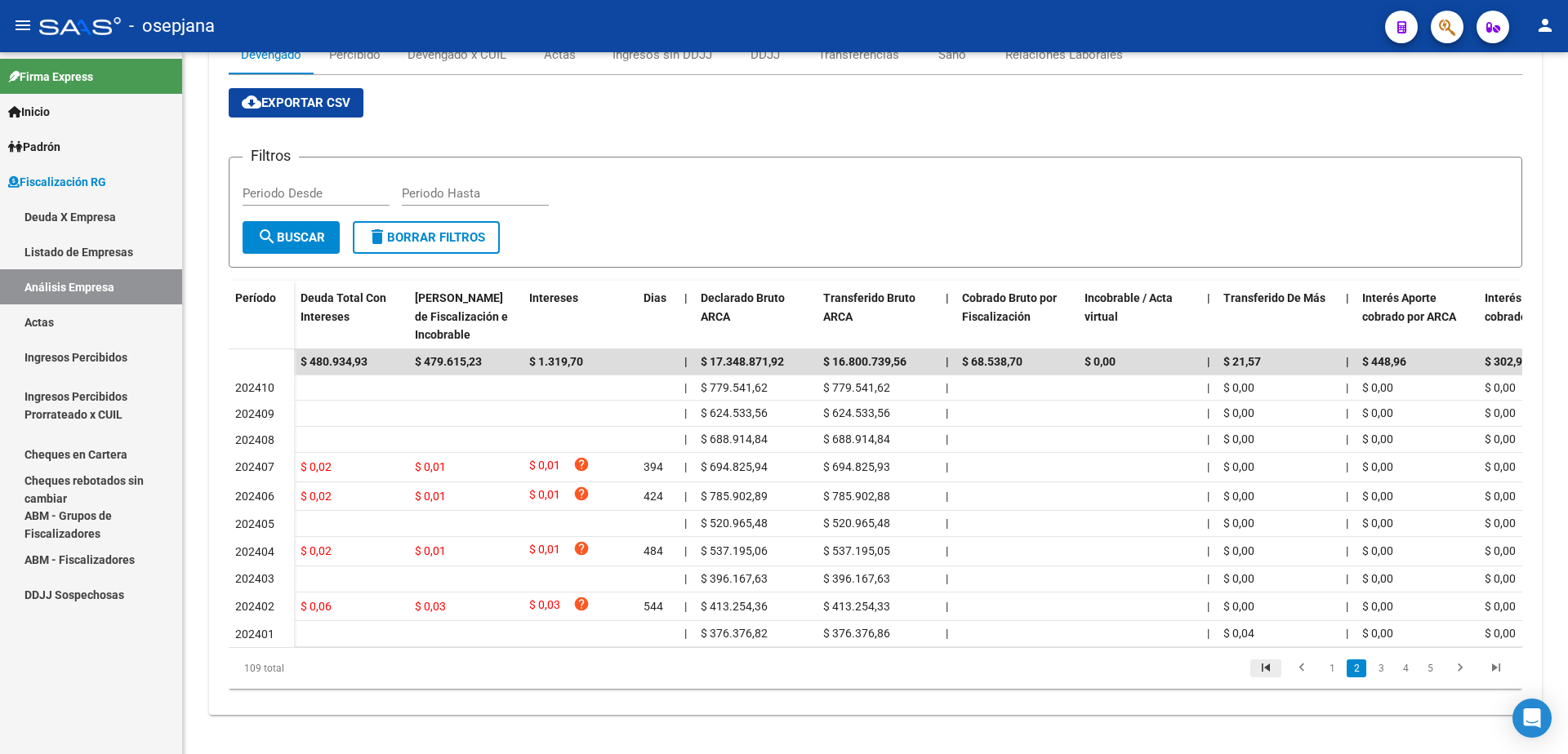
click at [1271, 673] on icon "go to first page" at bounding box center [1266, 670] width 21 height 19
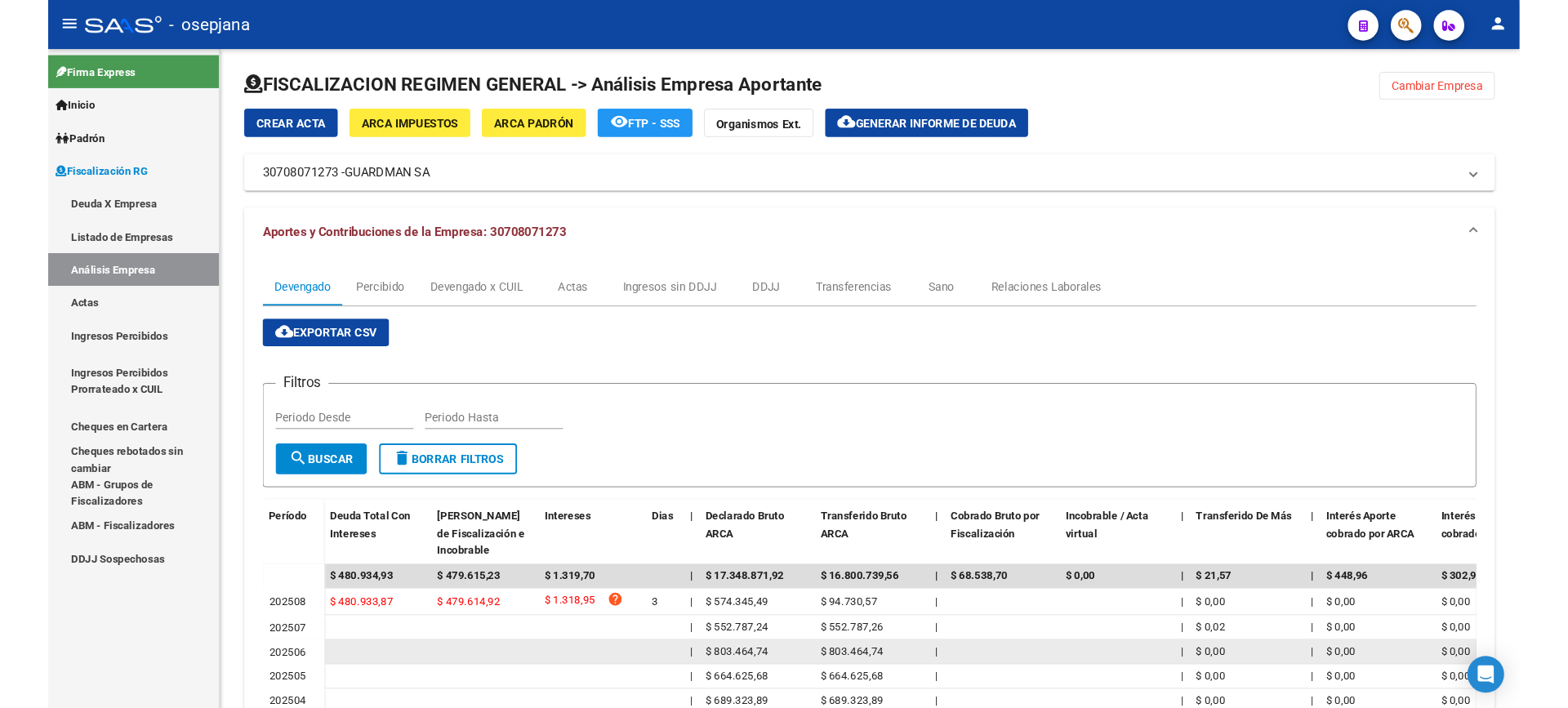
scroll to position [0, 0]
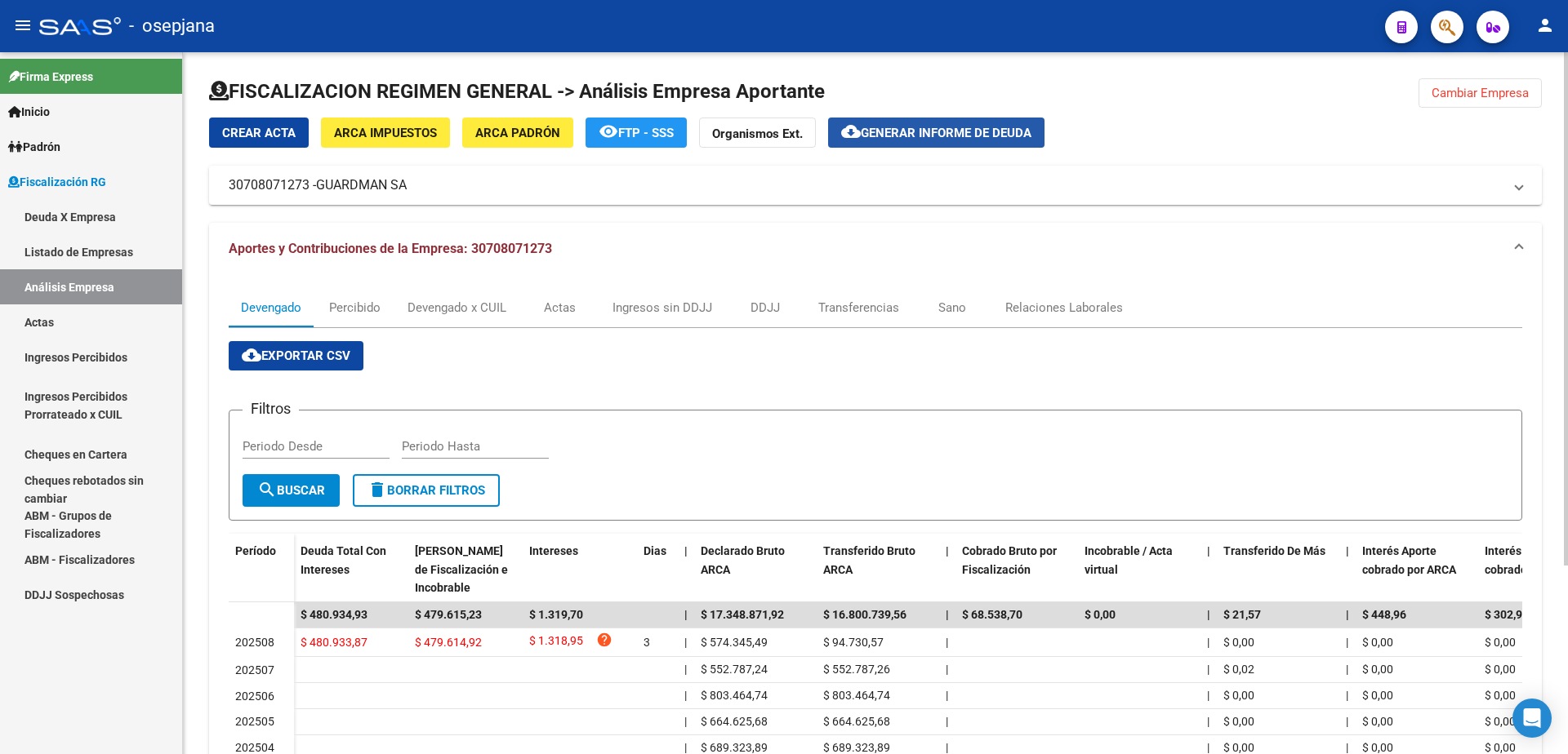
click at [911, 121] on button "cloud_download Generar informe de deuda" at bounding box center [936, 133] width 216 height 30
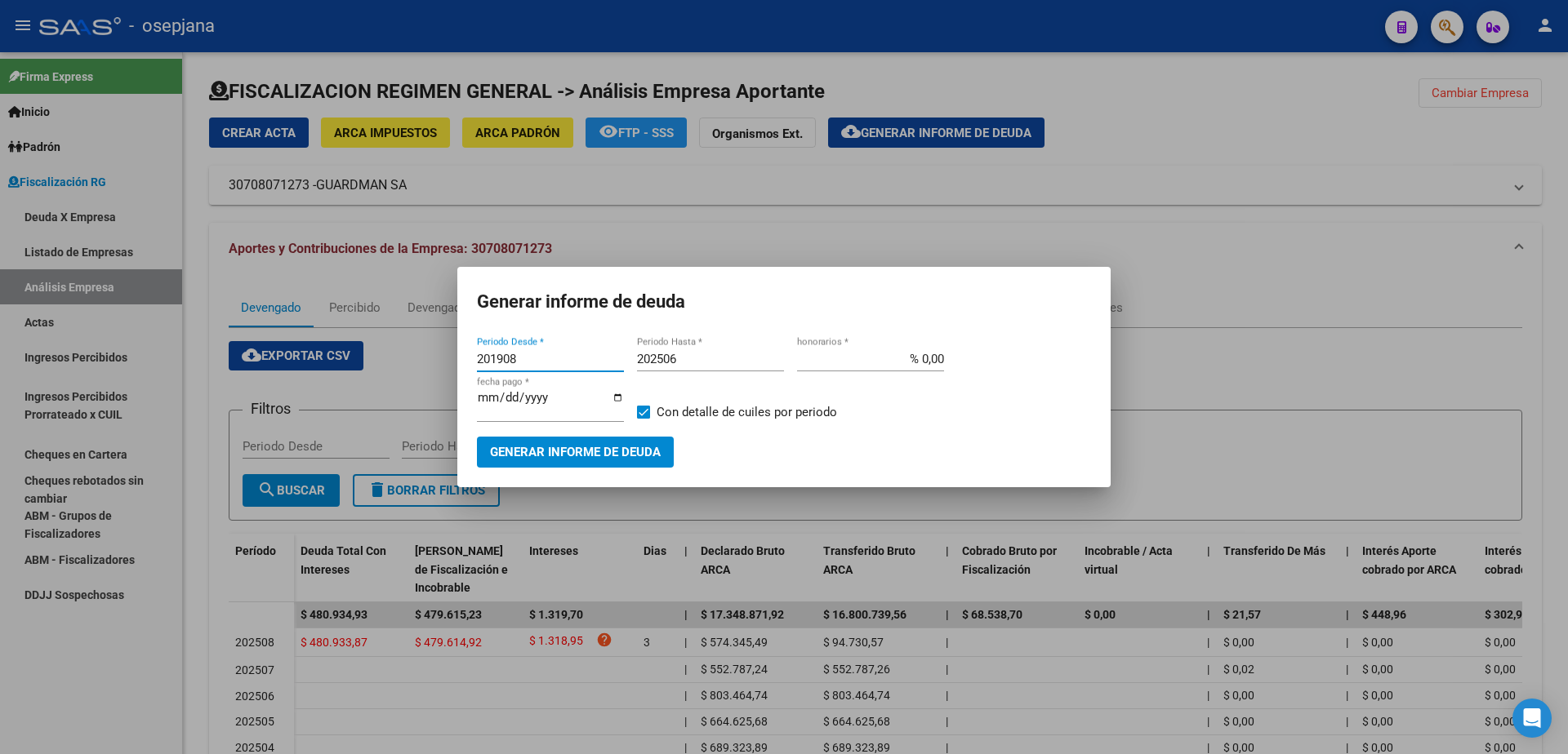
drag, startPoint x: 525, startPoint y: 364, endPoint x: 406, endPoint y: 366, distance: 119.0
click at [376, 364] on div "Generar informe de deuda 201908 Periodo Desde * 202506 Periodo Hasta * % 0,00 h…" at bounding box center [784, 377] width 1568 height 754
type input "202508"
click at [753, 365] on input "202506" at bounding box center [711, 359] width 147 height 15
type input "202508"
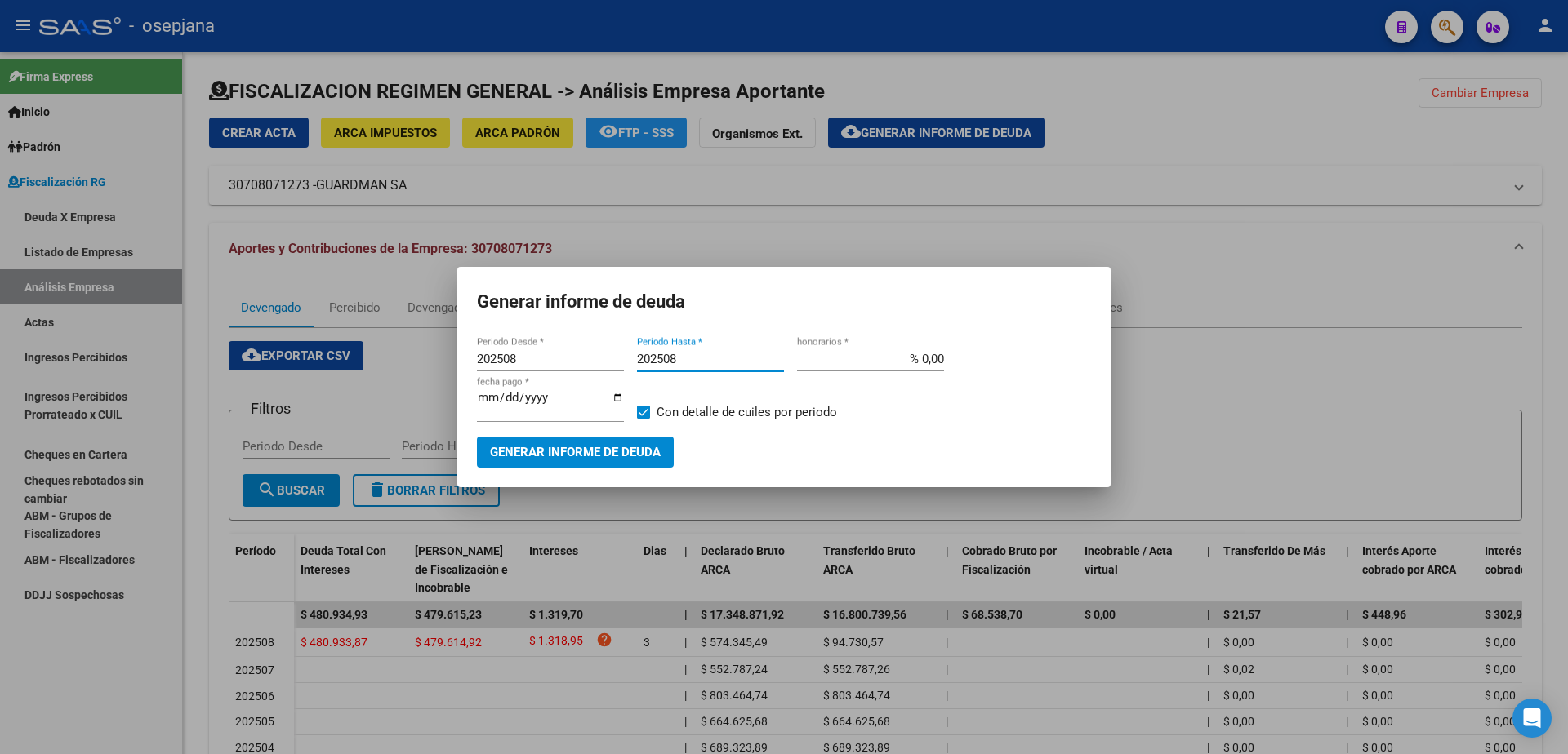
click at [924, 365] on input "% 0,00" at bounding box center [870, 359] width 147 height 15
type input "% 10,00"
click at [500, 400] on input "[DATE]" at bounding box center [551, 404] width 147 height 27
type input "[DATE]"
click at [687, 414] on span "Con detalle de cuiles por periodo" at bounding box center [747, 412] width 181 height 19
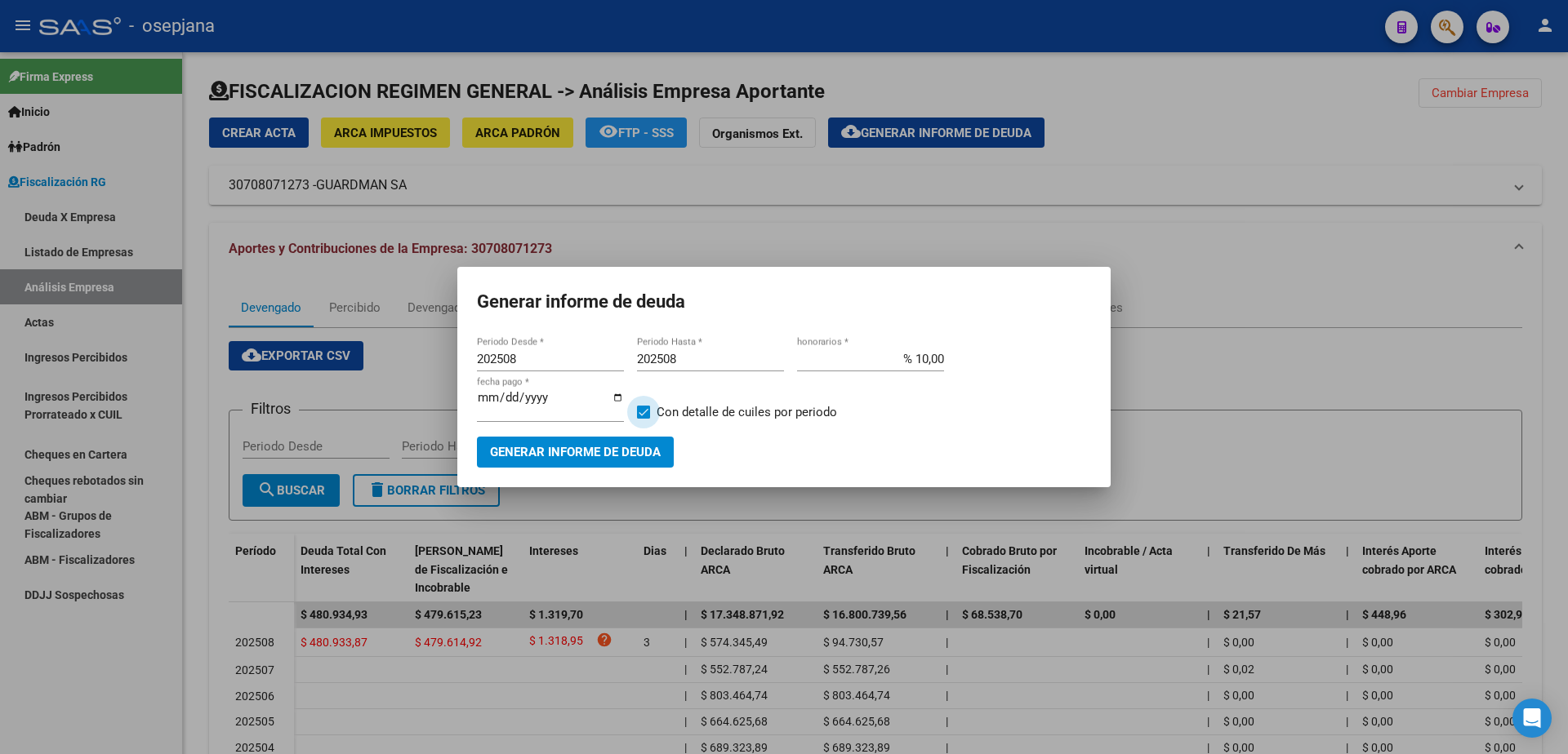
click at [644, 419] on input "Con detalle de cuiles por periodo" at bounding box center [643, 419] width 1 height 1
checkbox input "false"
click at [614, 446] on span "Generar informe de deuda" at bounding box center [575, 453] width 171 height 15
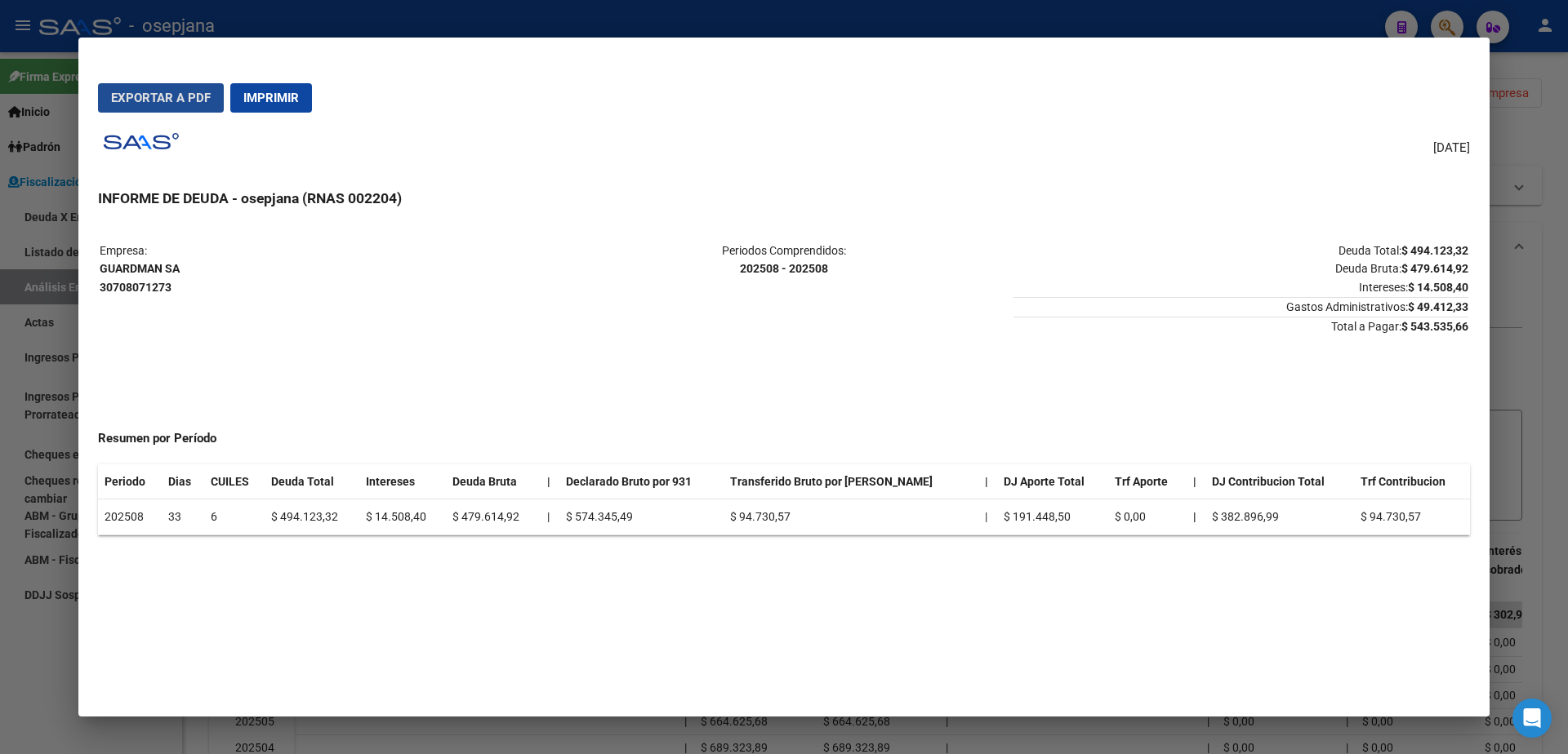
click at [166, 96] on span "Exportar a PDF" at bounding box center [160, 97] width 100 height 15
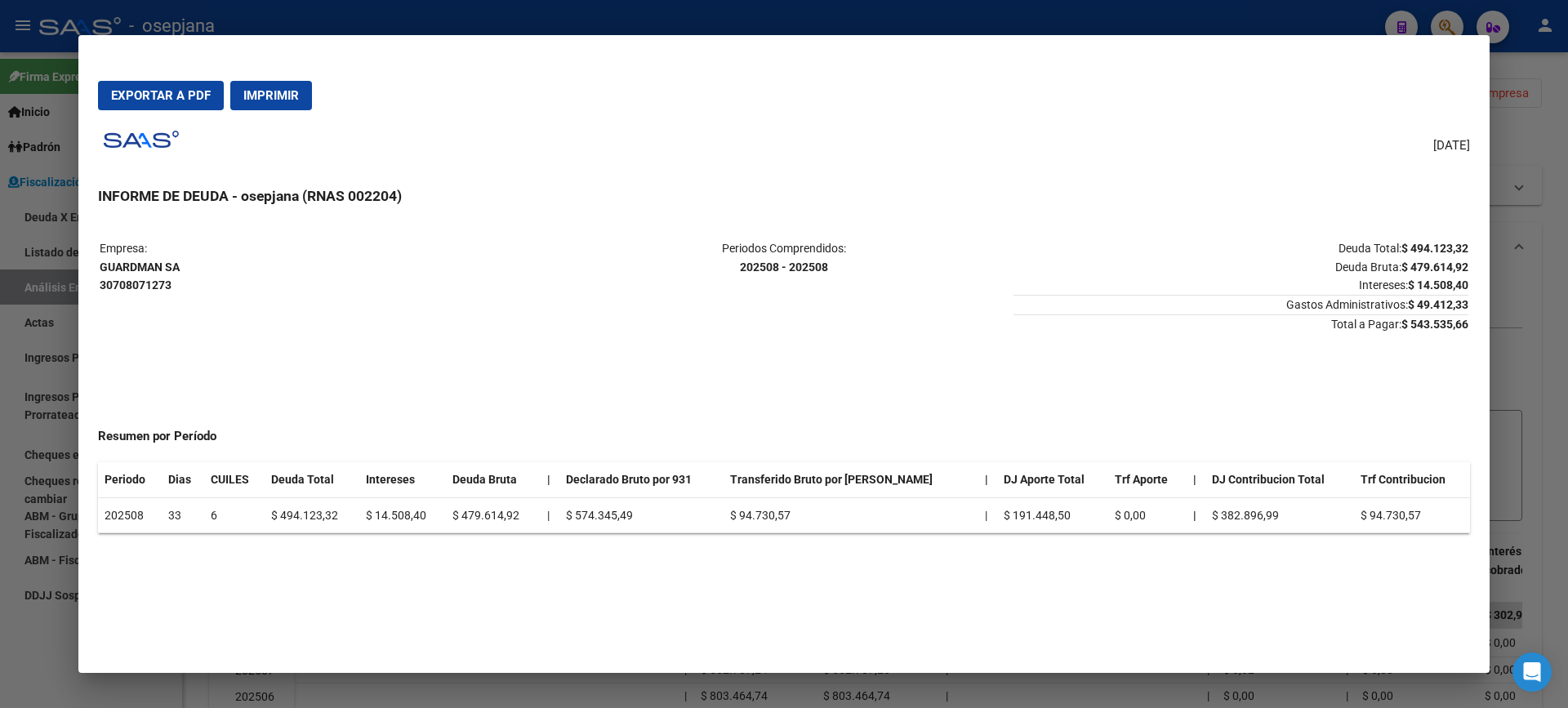
click at [0, 410] on div at bounding box center [784, 354] width 1568 height 708
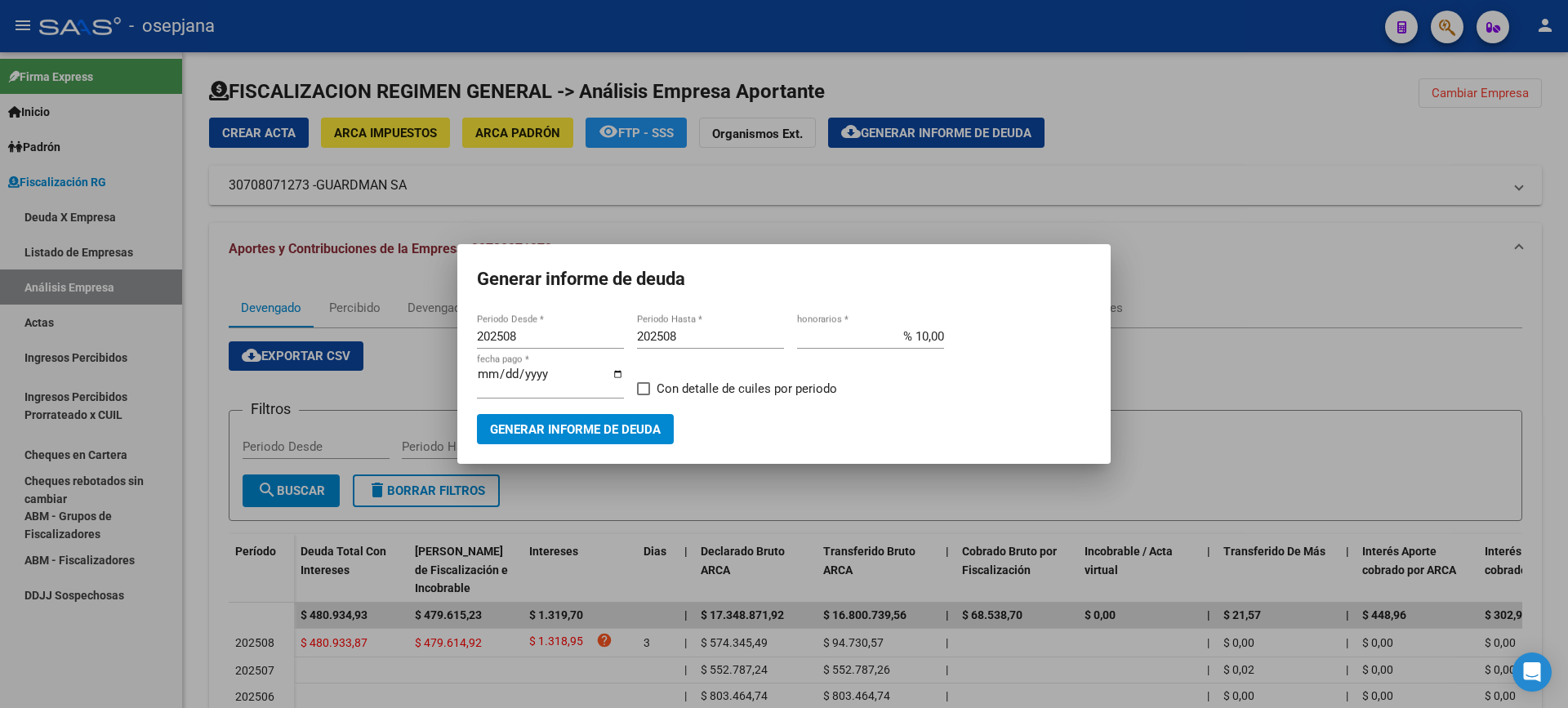
click at [53, 335] on div at bounding box center [784, 354] width 1568 height 708
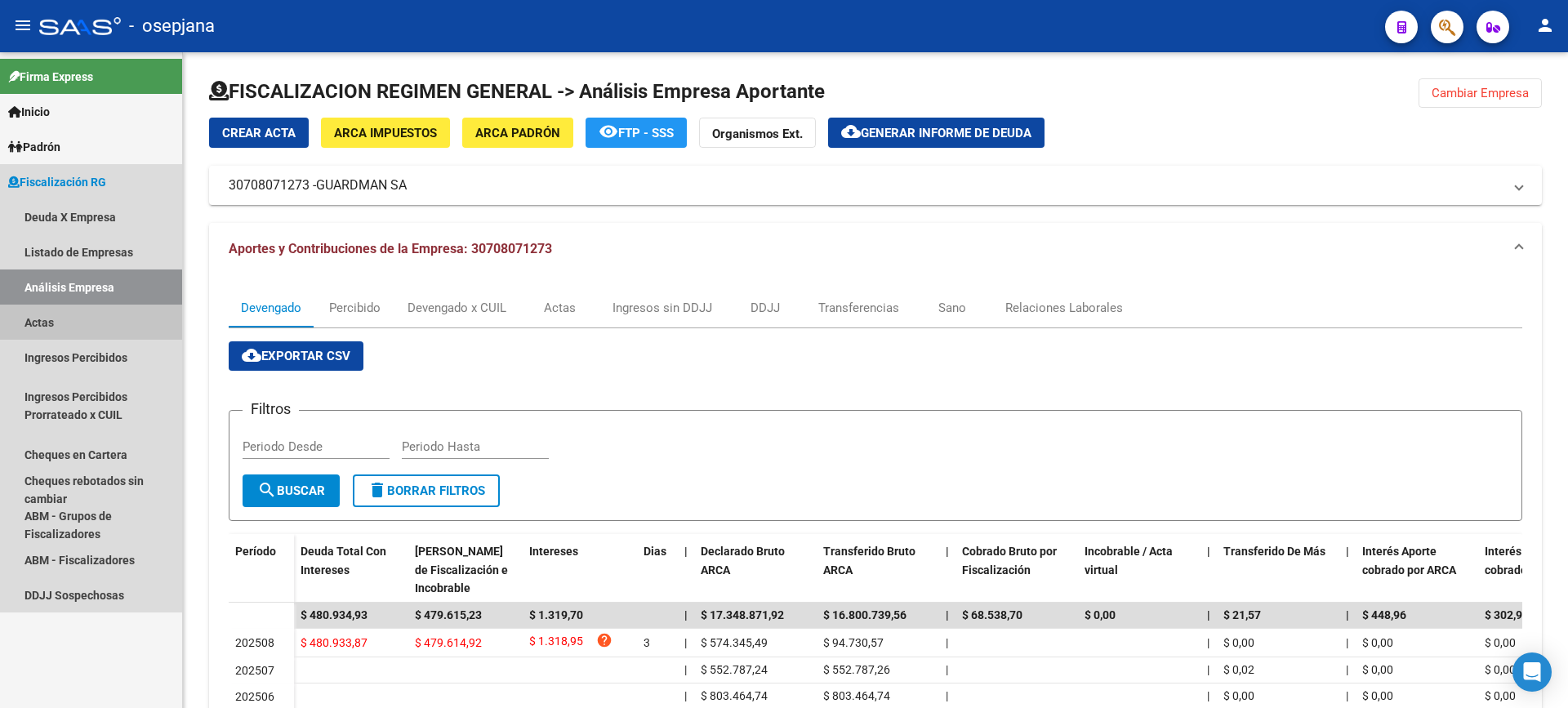
click at [68, 327] on link "Actas" at bounding box center [91, 322] width 182 height 35
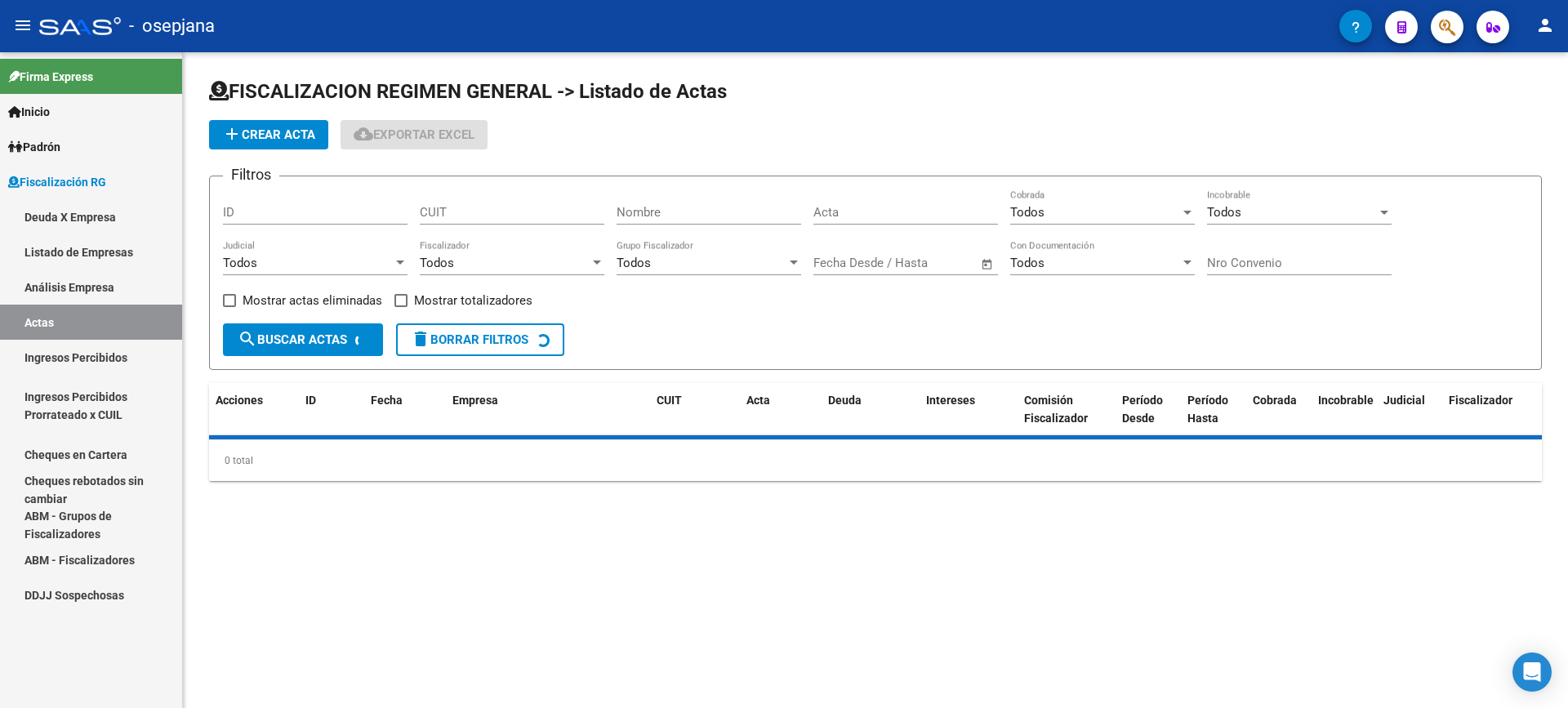
click at [115, 289] on link "Análisis Empresa" at bounding box center [91, 287] width 182 height 35
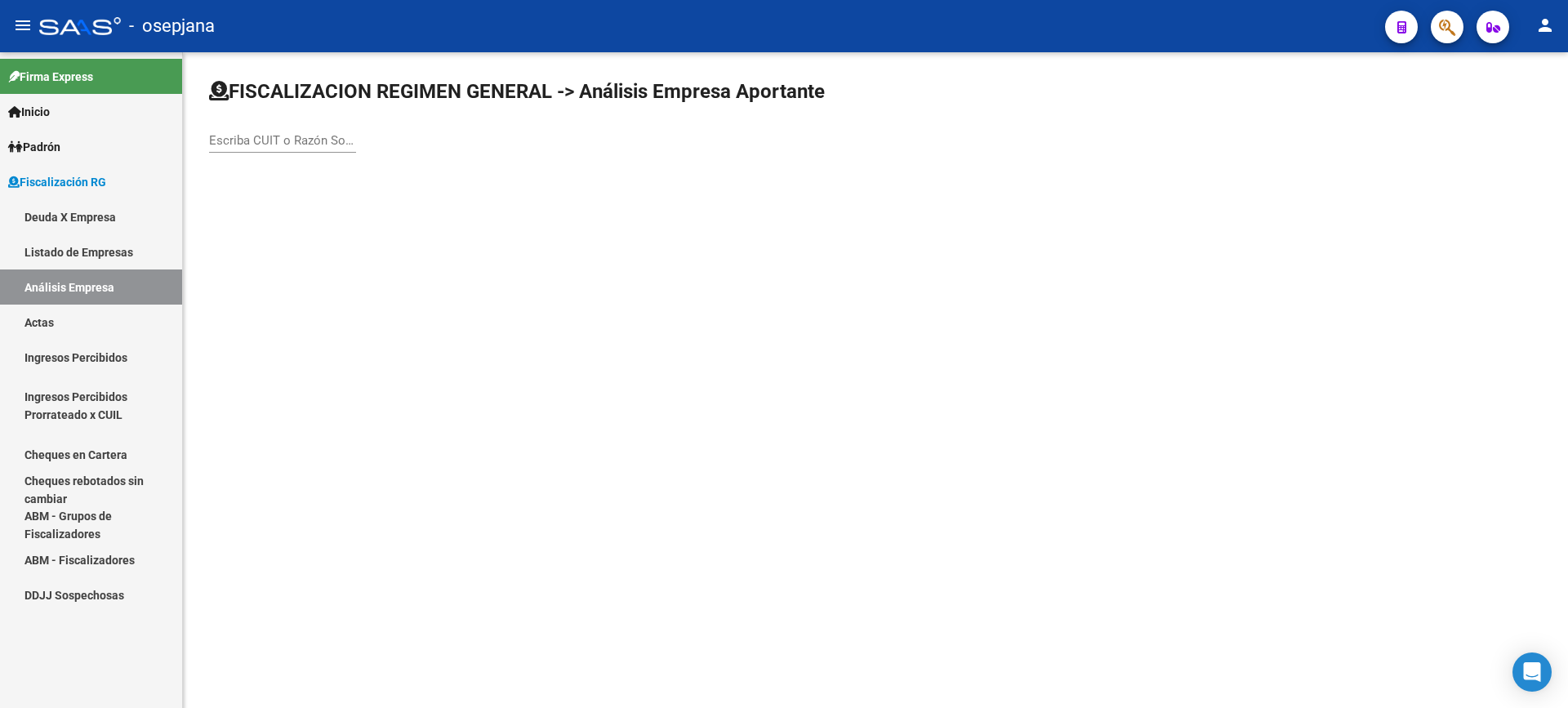
click at [270, 143] on input "Escriba CUIT o Razón Social para buscar" at bounding box center [282, 140] width 147 height 15
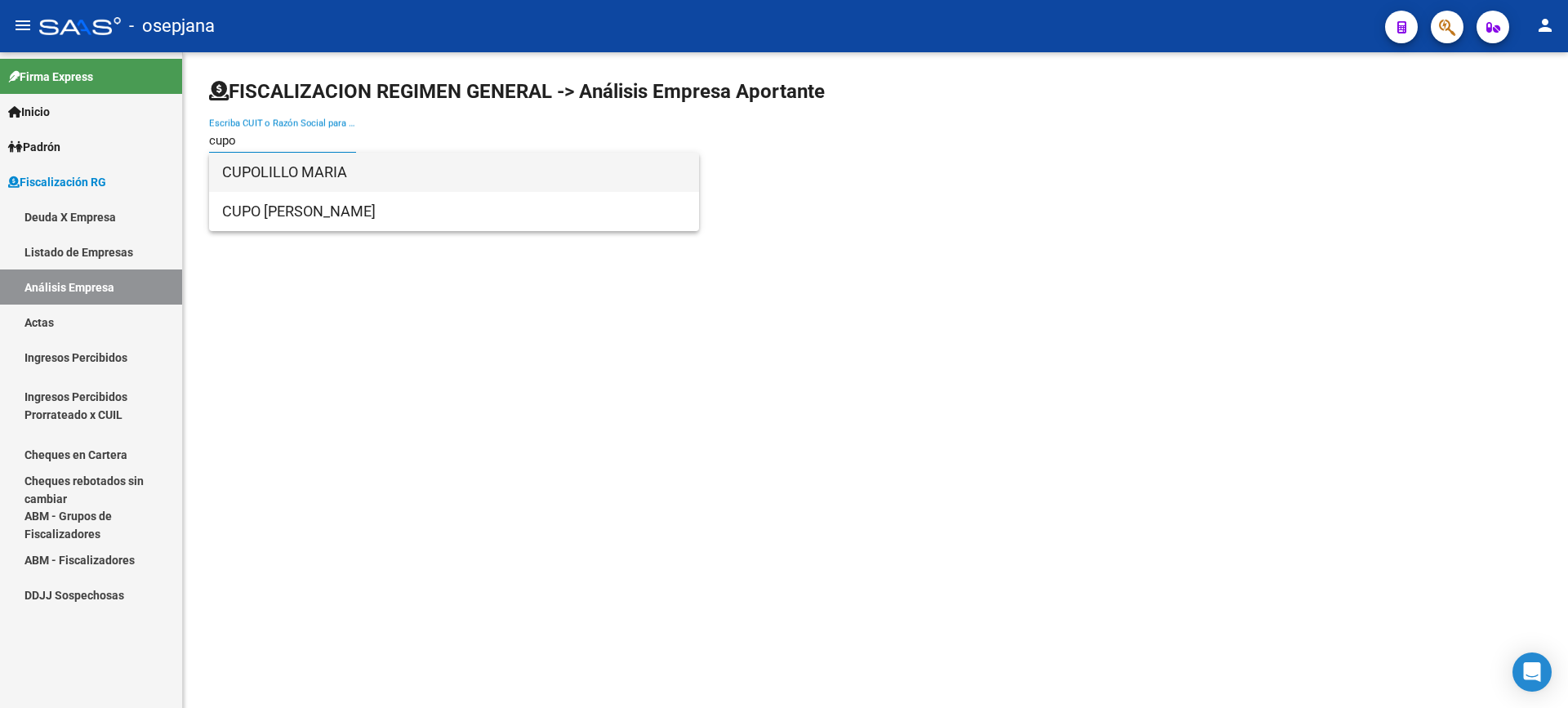
type input "cupo"
click at [305, 166] on span "CUPOLILLO MARIA" at bounding box center [454, 173] width 464 height 39
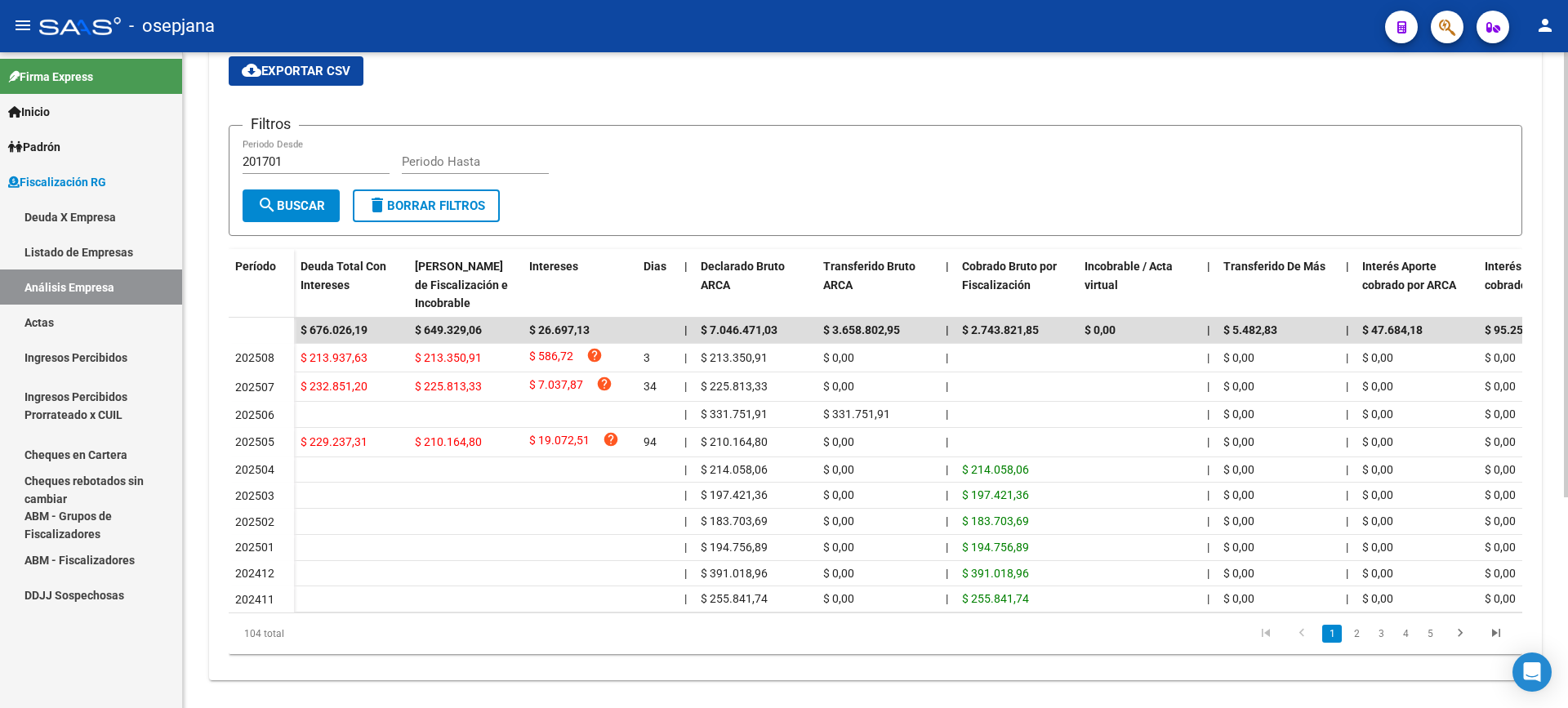
scroll to position [311, 0]
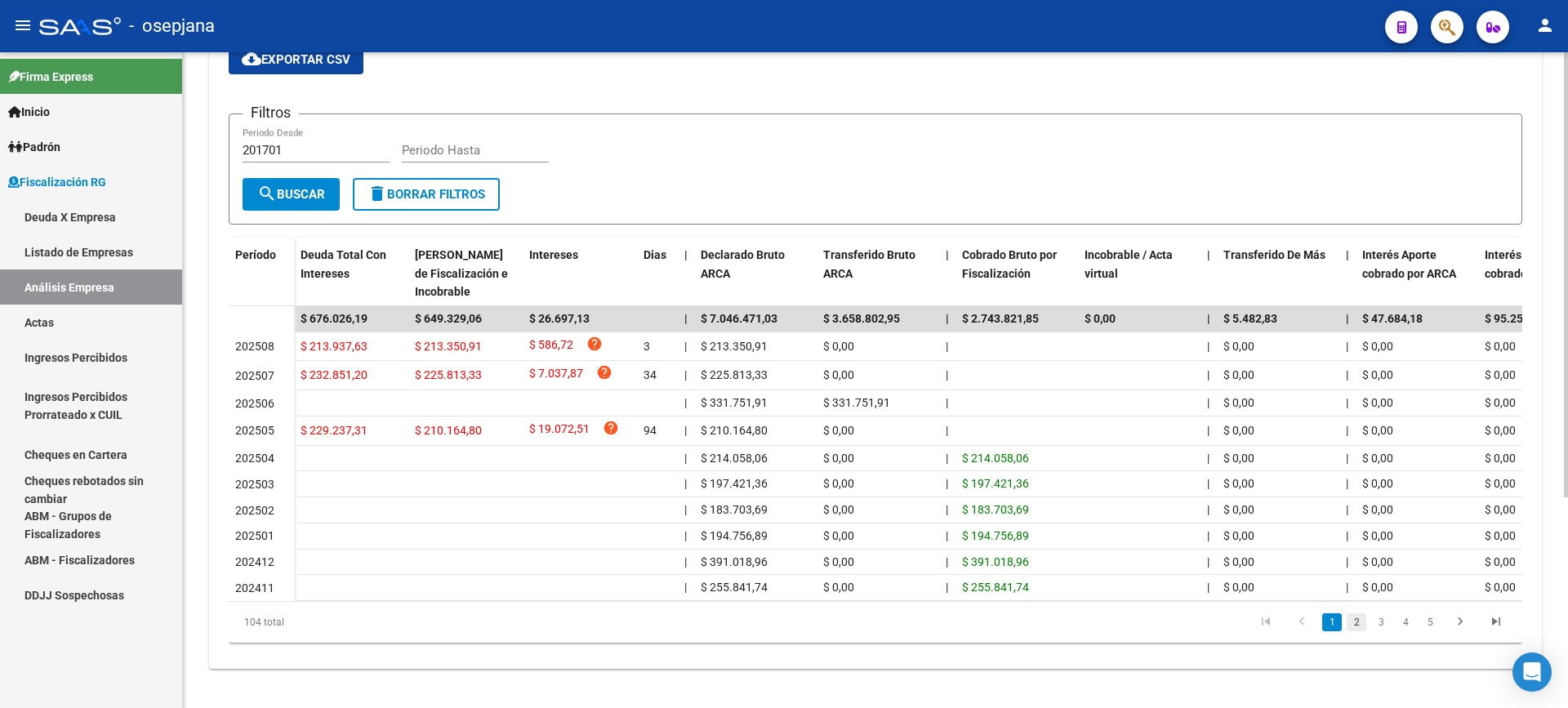
click at [1348, 618] on link "2" at bounding box center [1356, 622] width 19 height 18
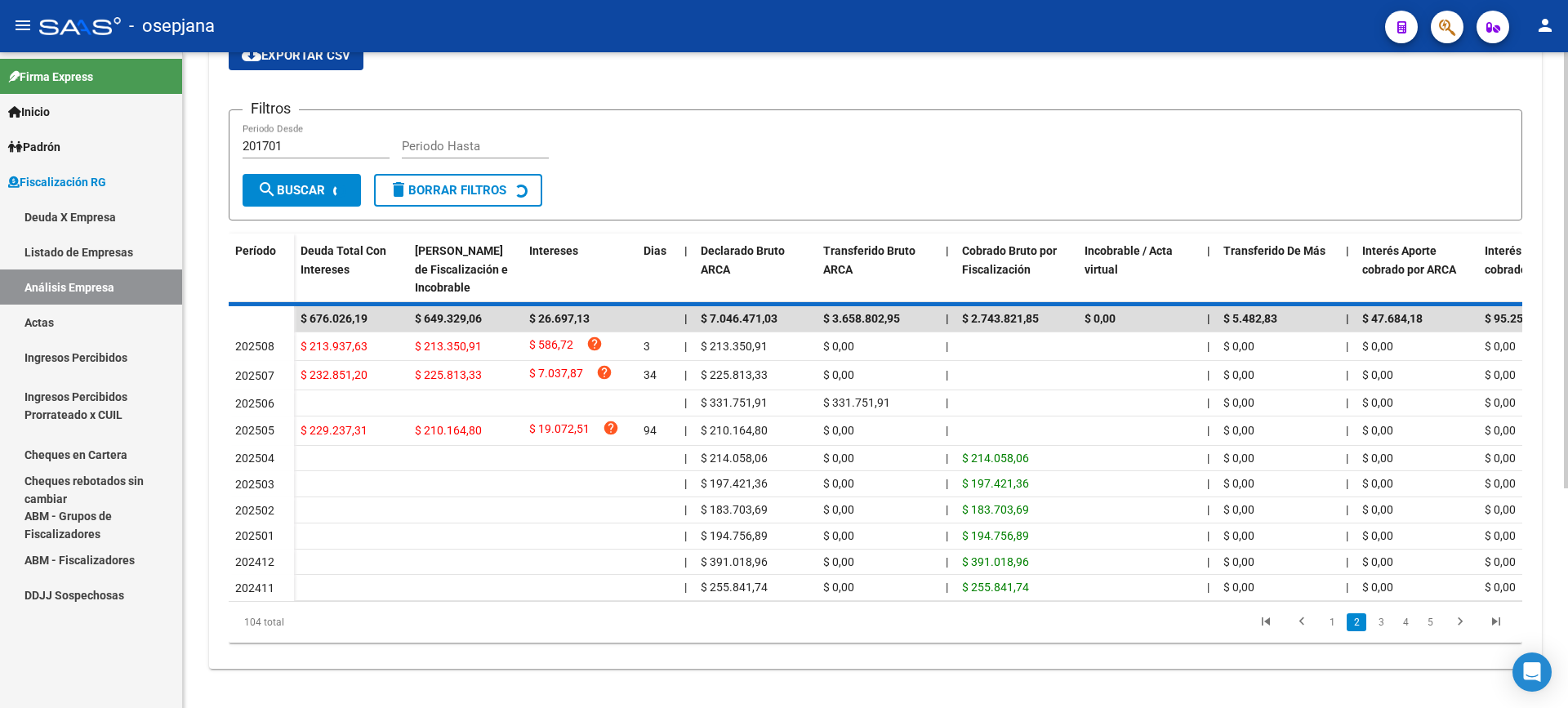
scroll to position [304, 0]
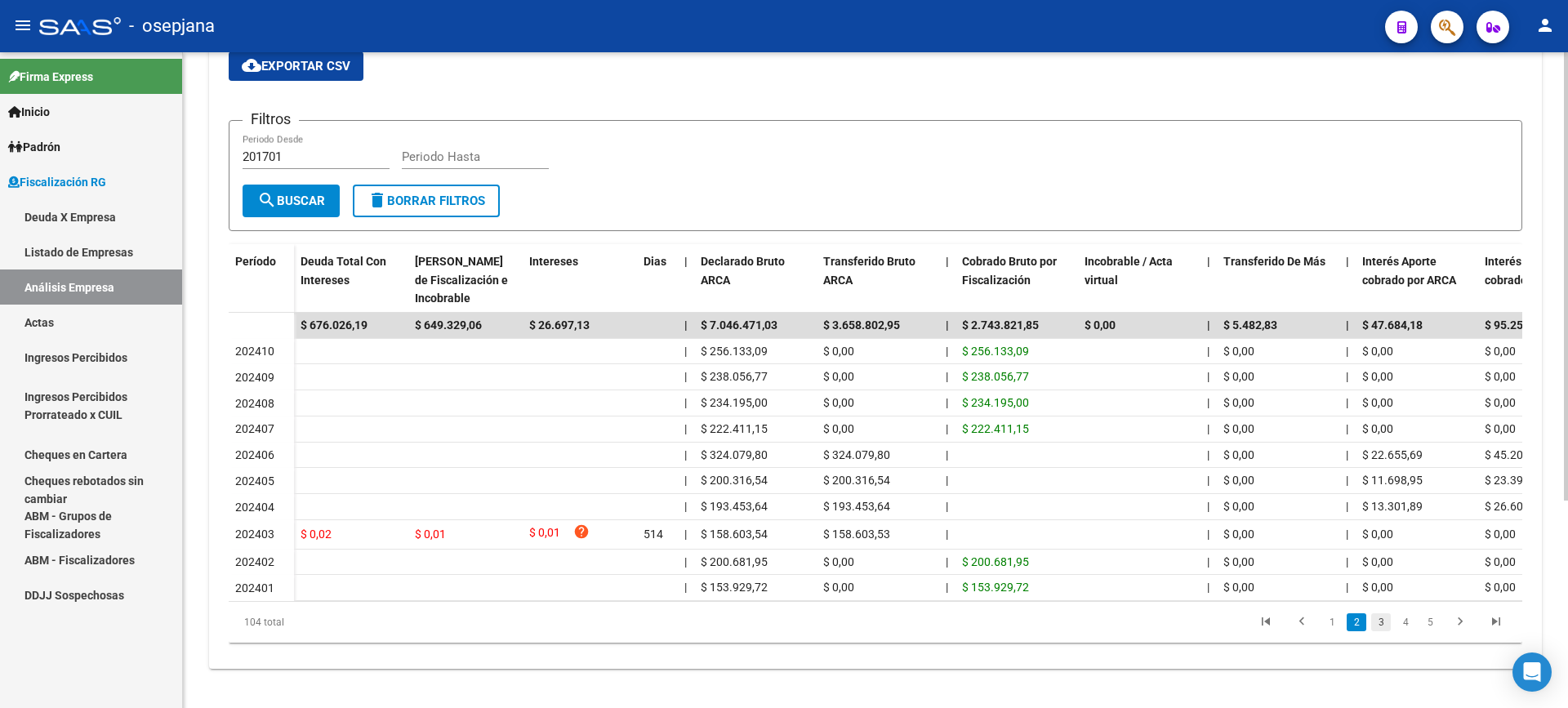
click at [1384, 621] on link "3" at bounding box center [1381, 622] width 19 height 18
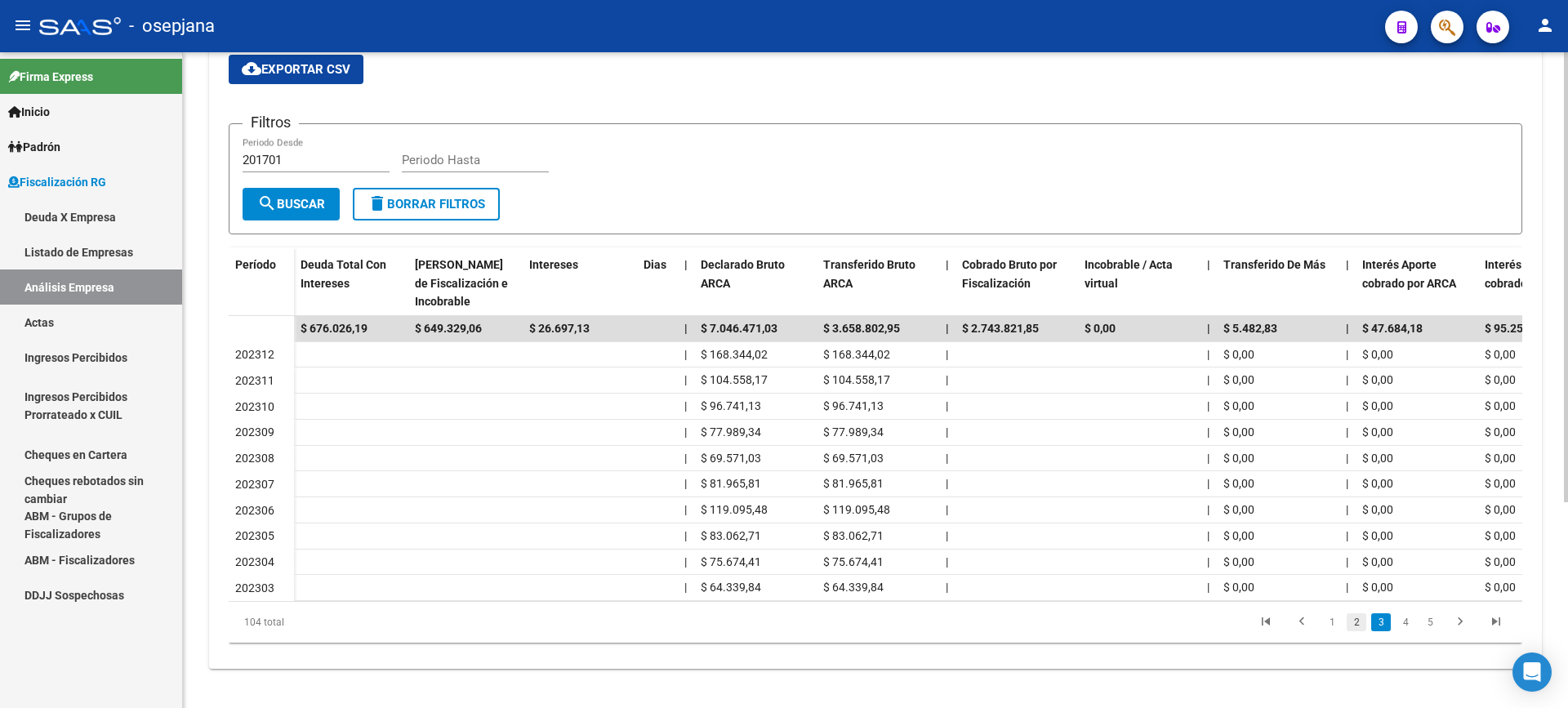
click at [1349, 628] on link "2" at bounding box center [1356, 622] width 19 height 18
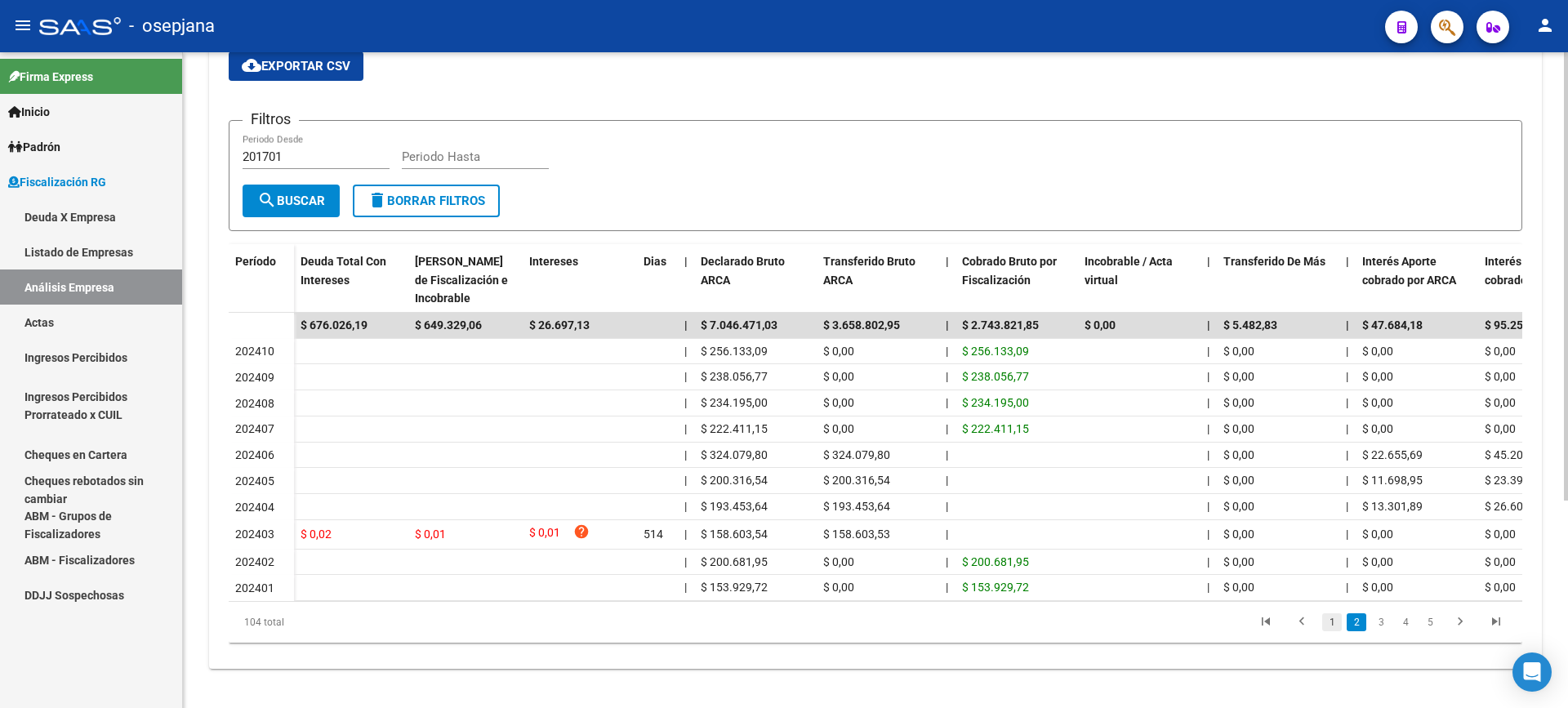
click at [1331, 630] on link "1" at bounding box center [1332, 622] width 19 height 18
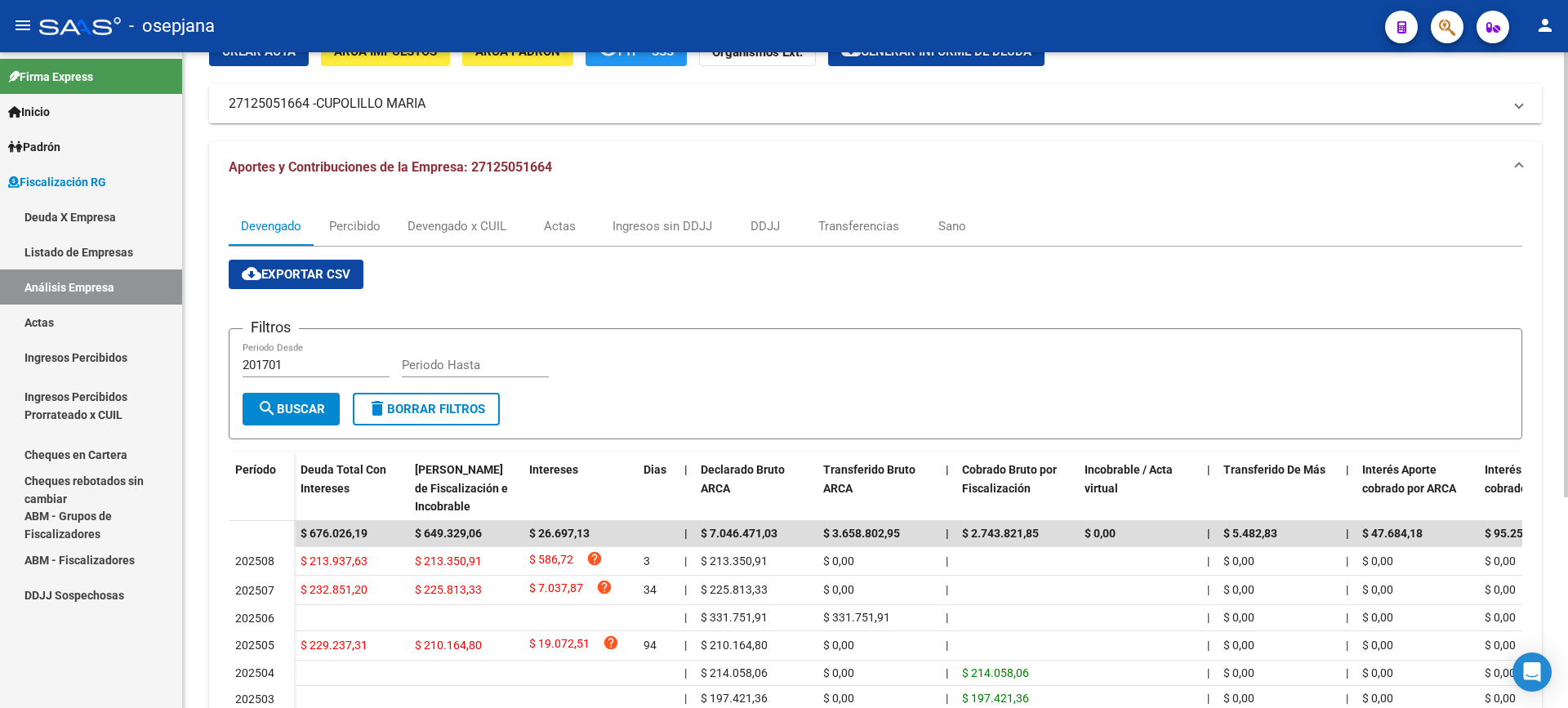
scroll to position [311, 0]
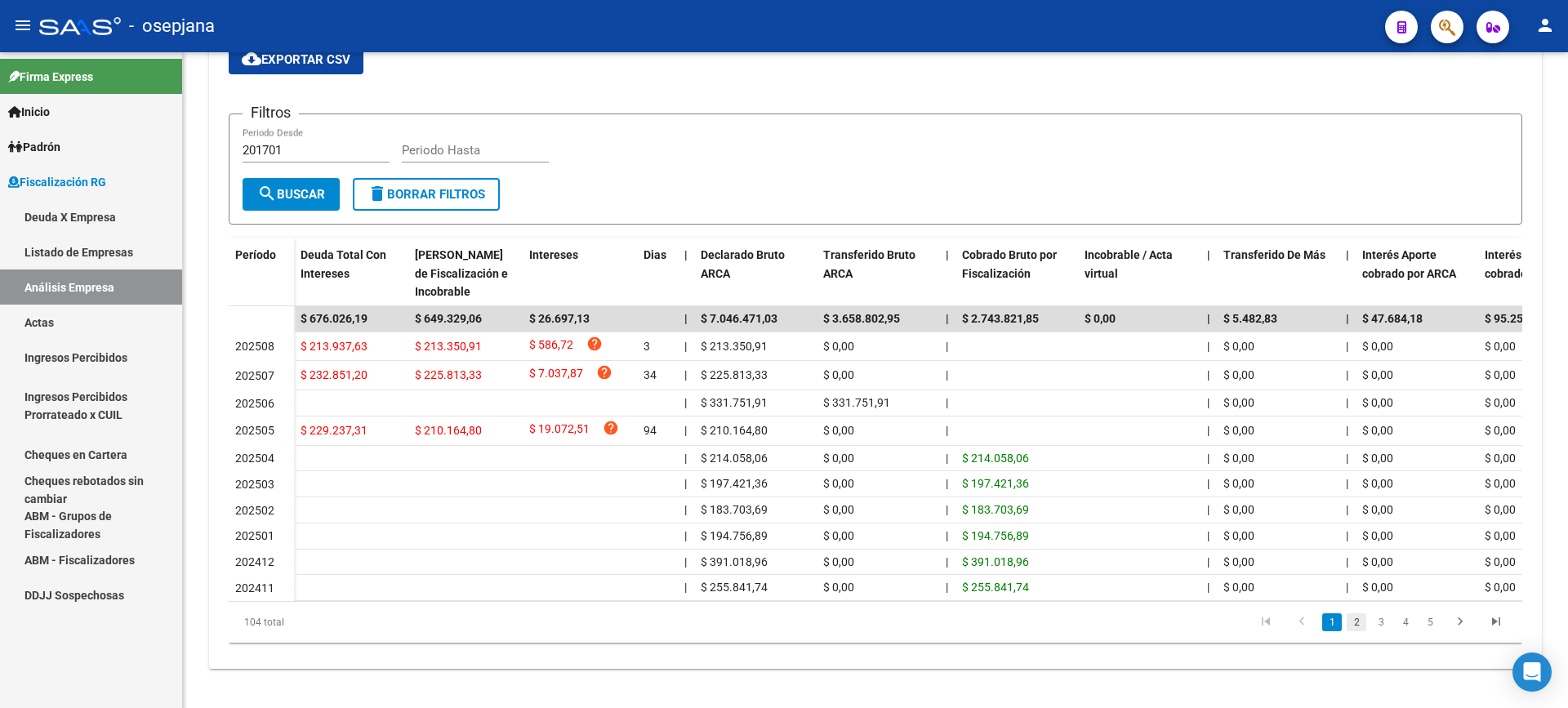
click at [1354, 627] on link "2" at bounding box center [1356, 622] width 19 height 18
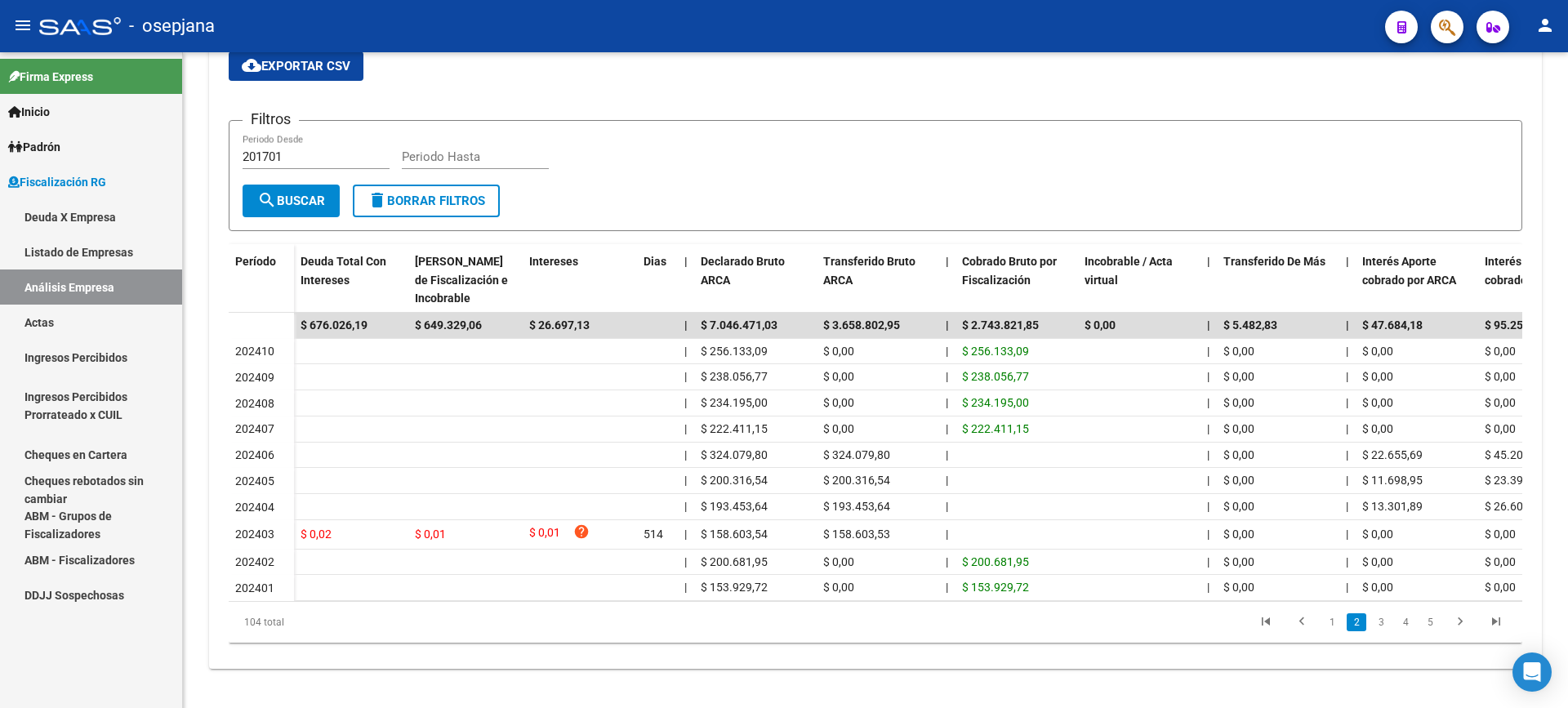
scroll to position [304, 0]
click at [1381, 626] on link "3" at bounding box center [1381, 622] width 19 height 18
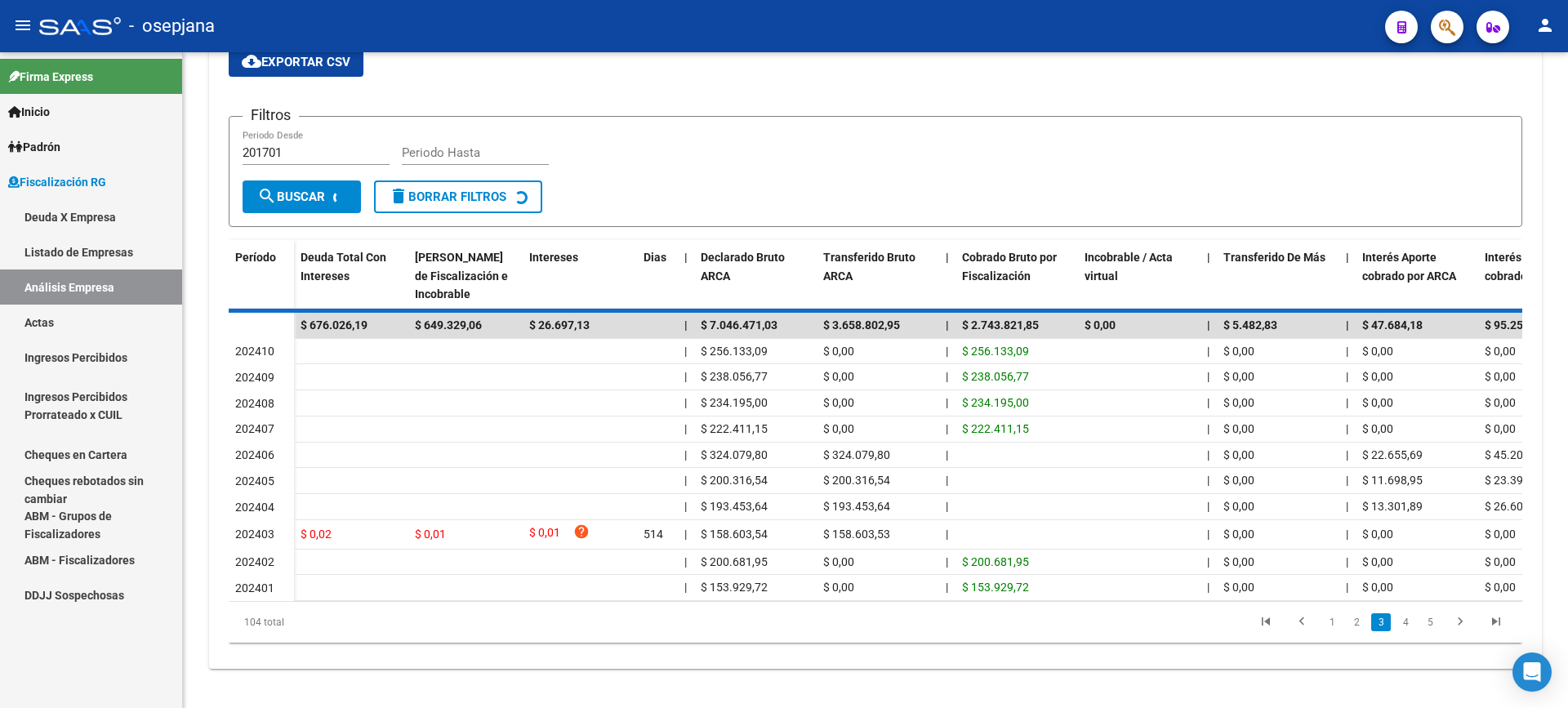
scroll to position [300, 0]
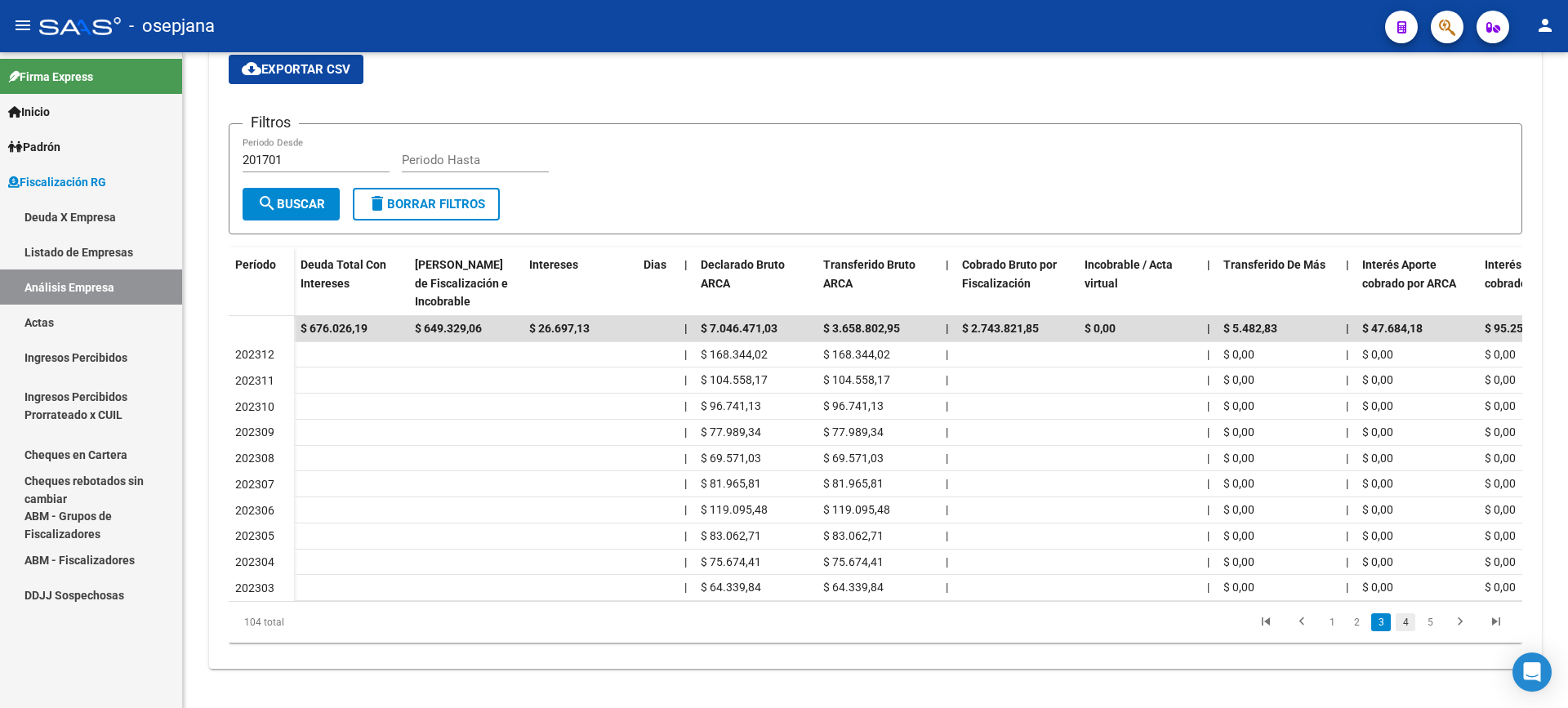
click at [1408, 620] on link "4" at bounding box center [1406, 622] width 19 height 18
click at [1383, 625] on link "4" at bounding box center [1381, 622] width 19 height 18
click at [1358, 625] on link "3" at bounding box center [1356, 622] width 19 height 18
click at [1356, 627] on link "2" at bounding box center [1356, 622] width 19 height 18
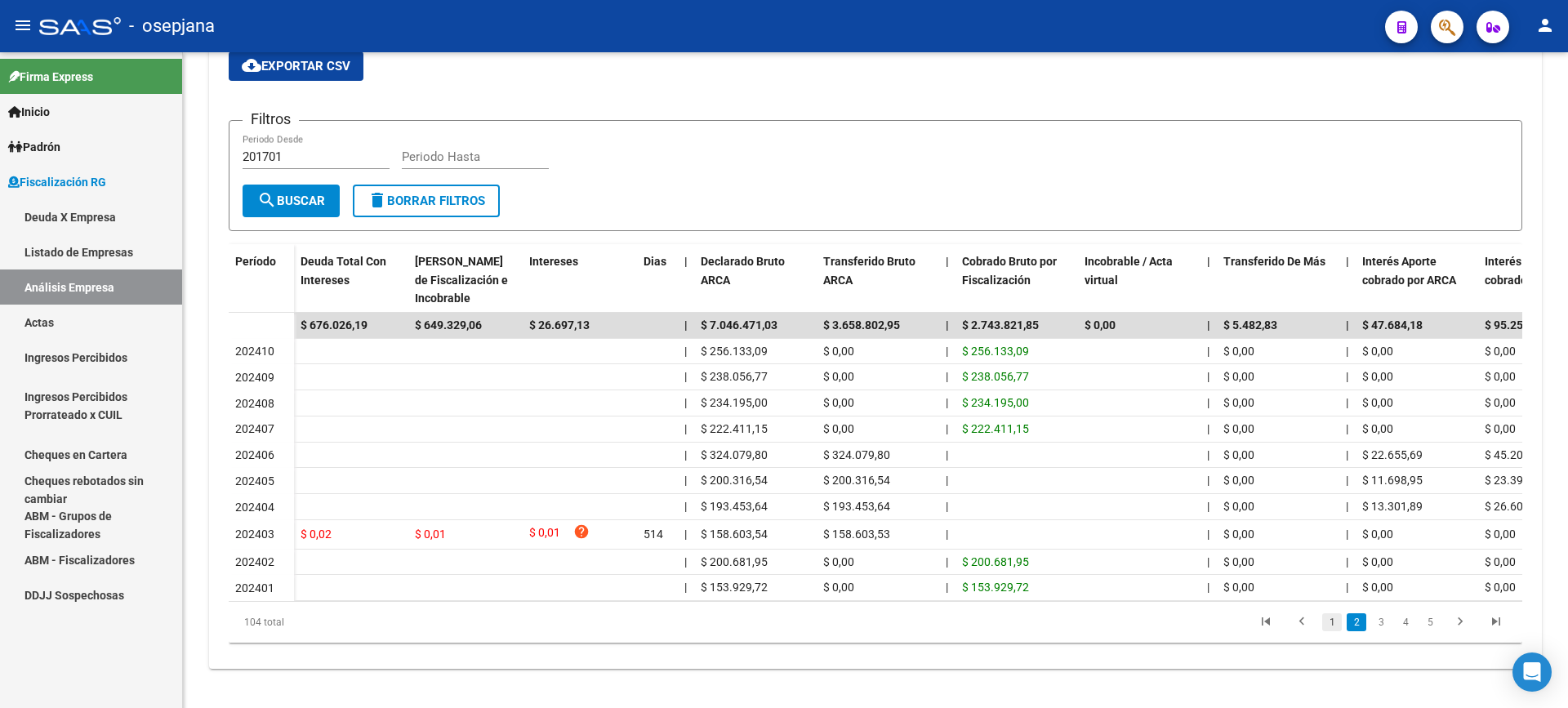
click at [1332, 623] on link "1" at bounding box center [1332, 622] width 19 height 18
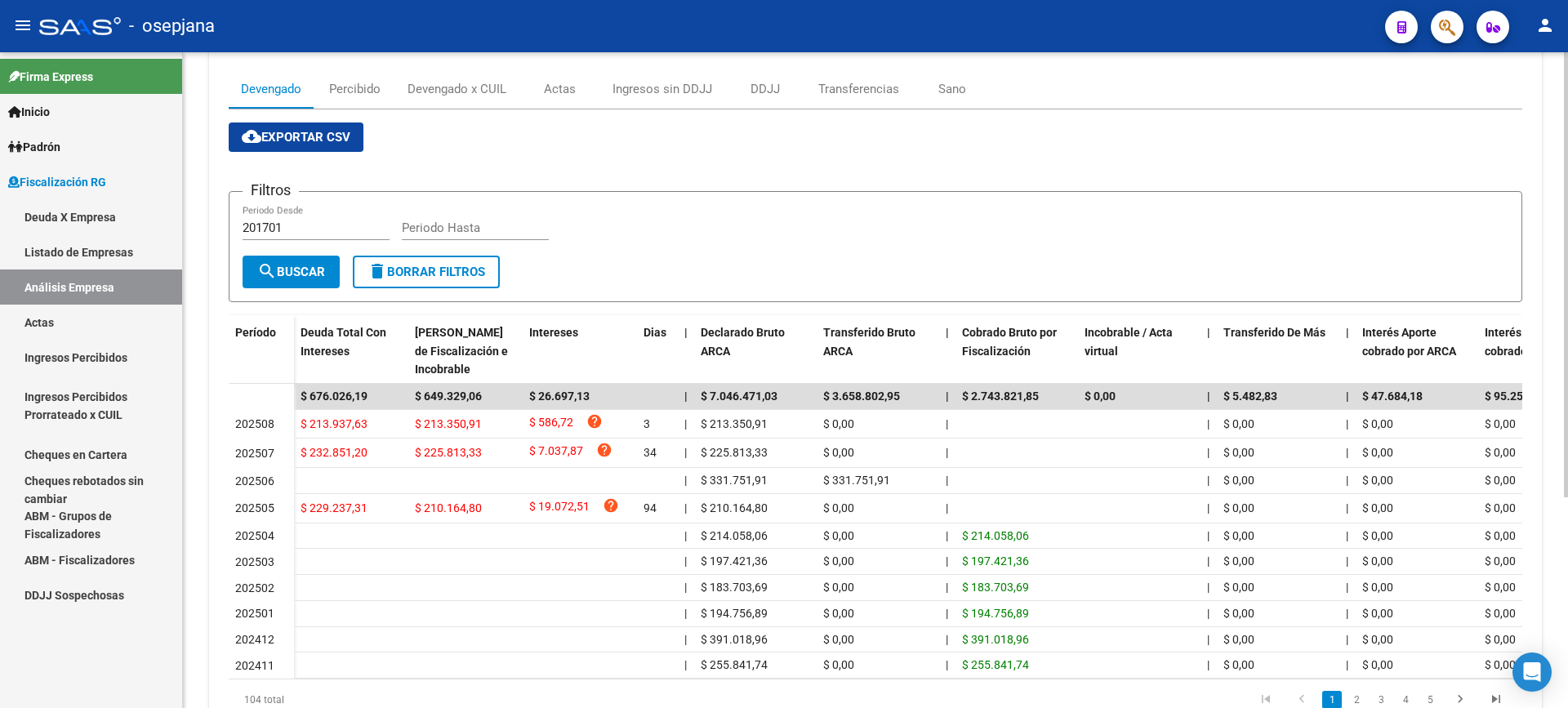
scroll to position [56, 0]
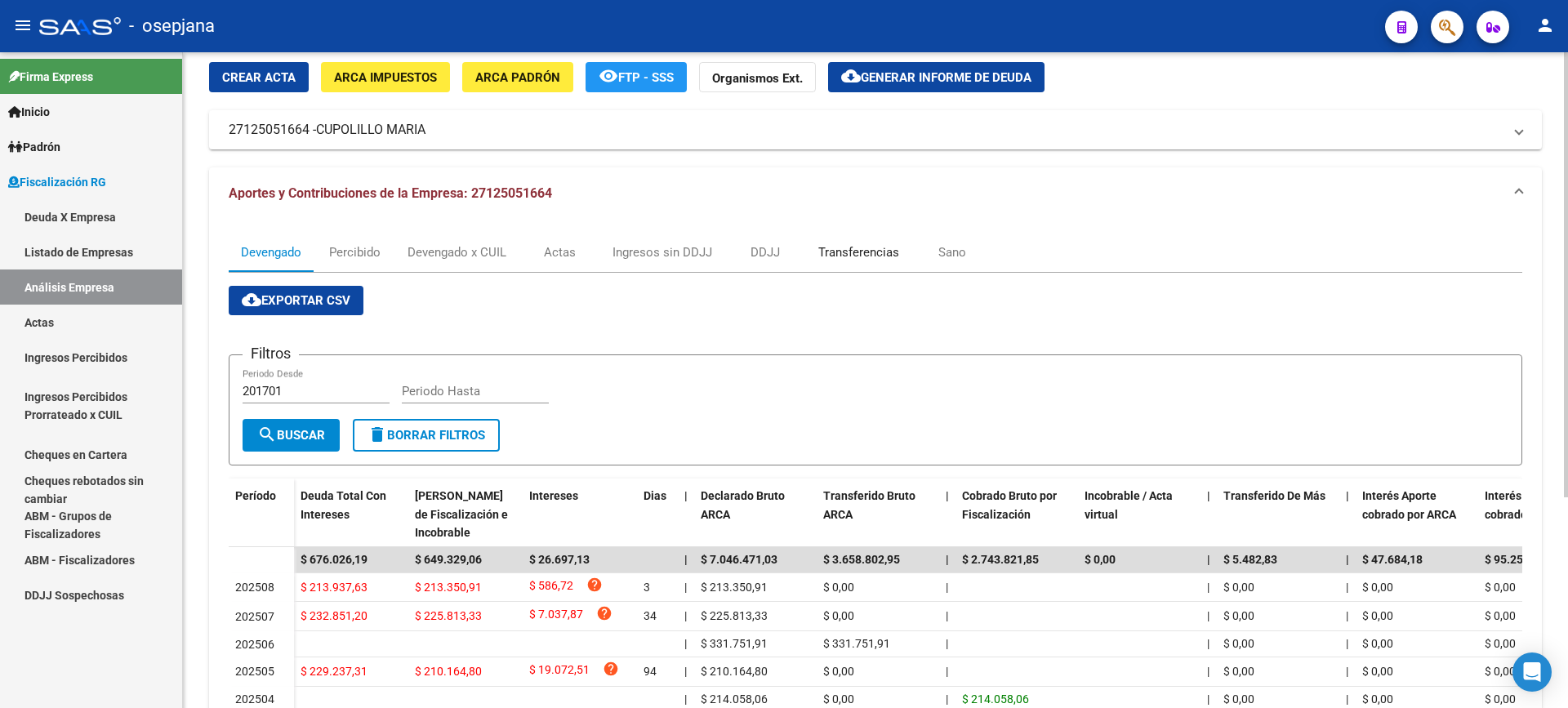
click at [823, 251] on div "Transferencias" at bounding box center [858, 252] width 81 height 18
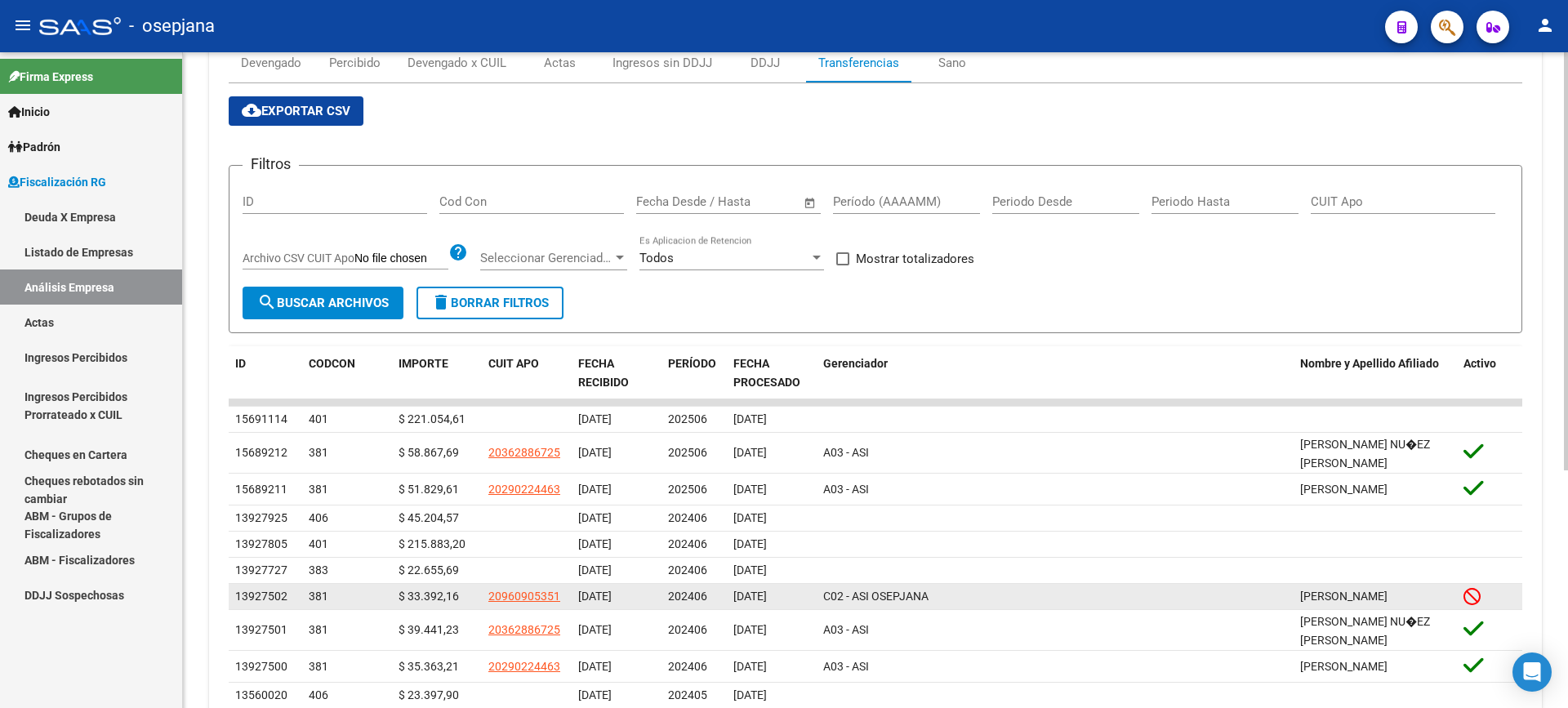
scroll to position [327, 0]
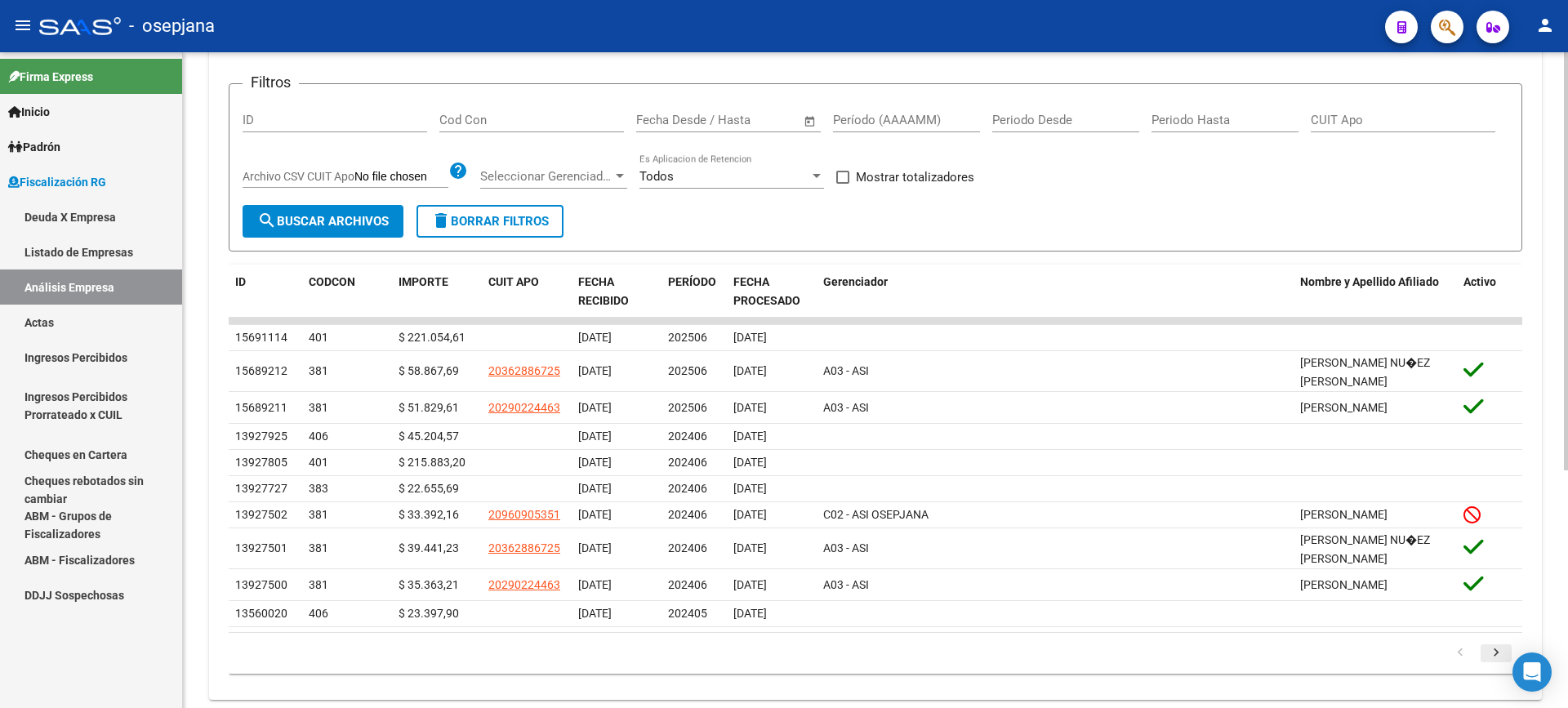
click at [1486, 665] on icon "go to next page" at bounding box center [1496, 655] width 21 height 19
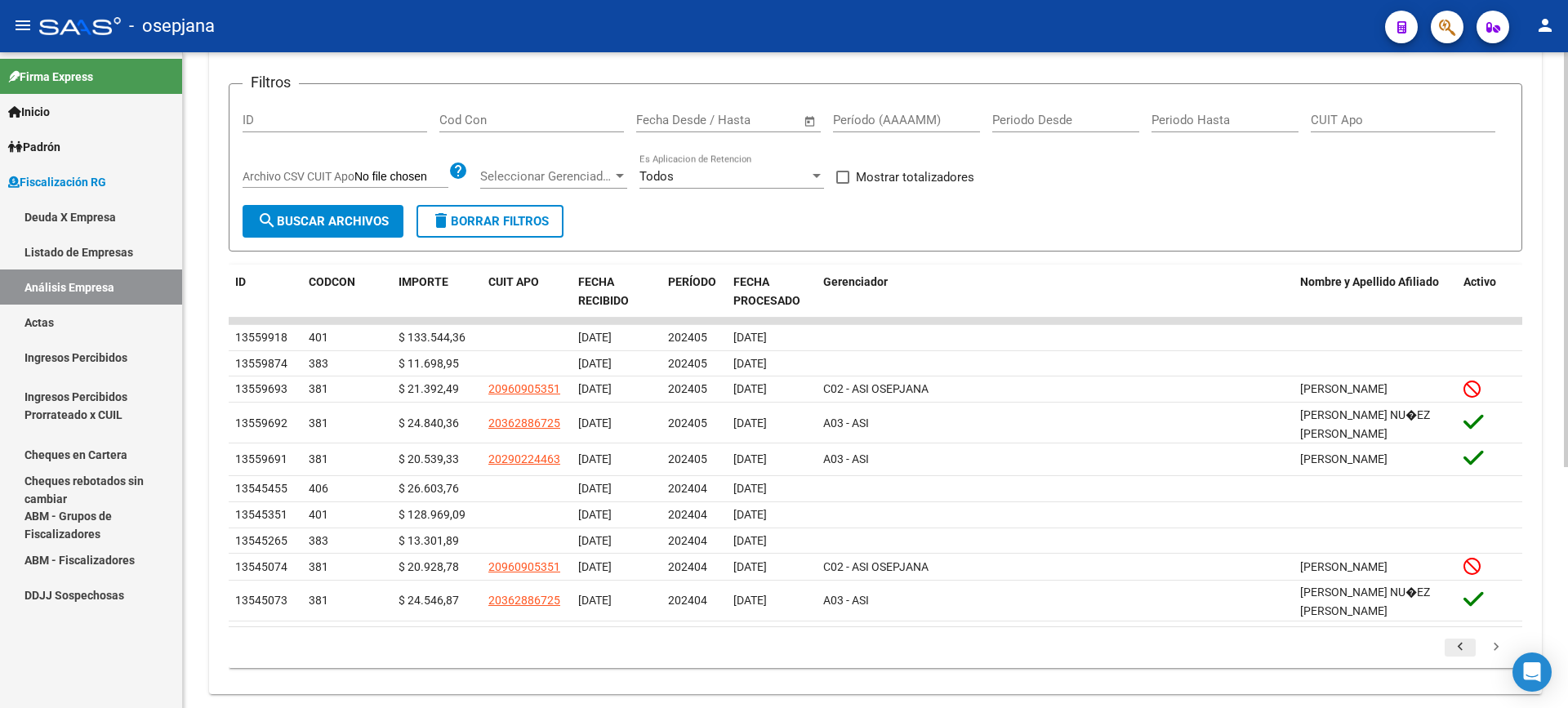
click at [1455, 658] on icon "go to previous page" at bounding box center [1460, 649] width 21 height 19
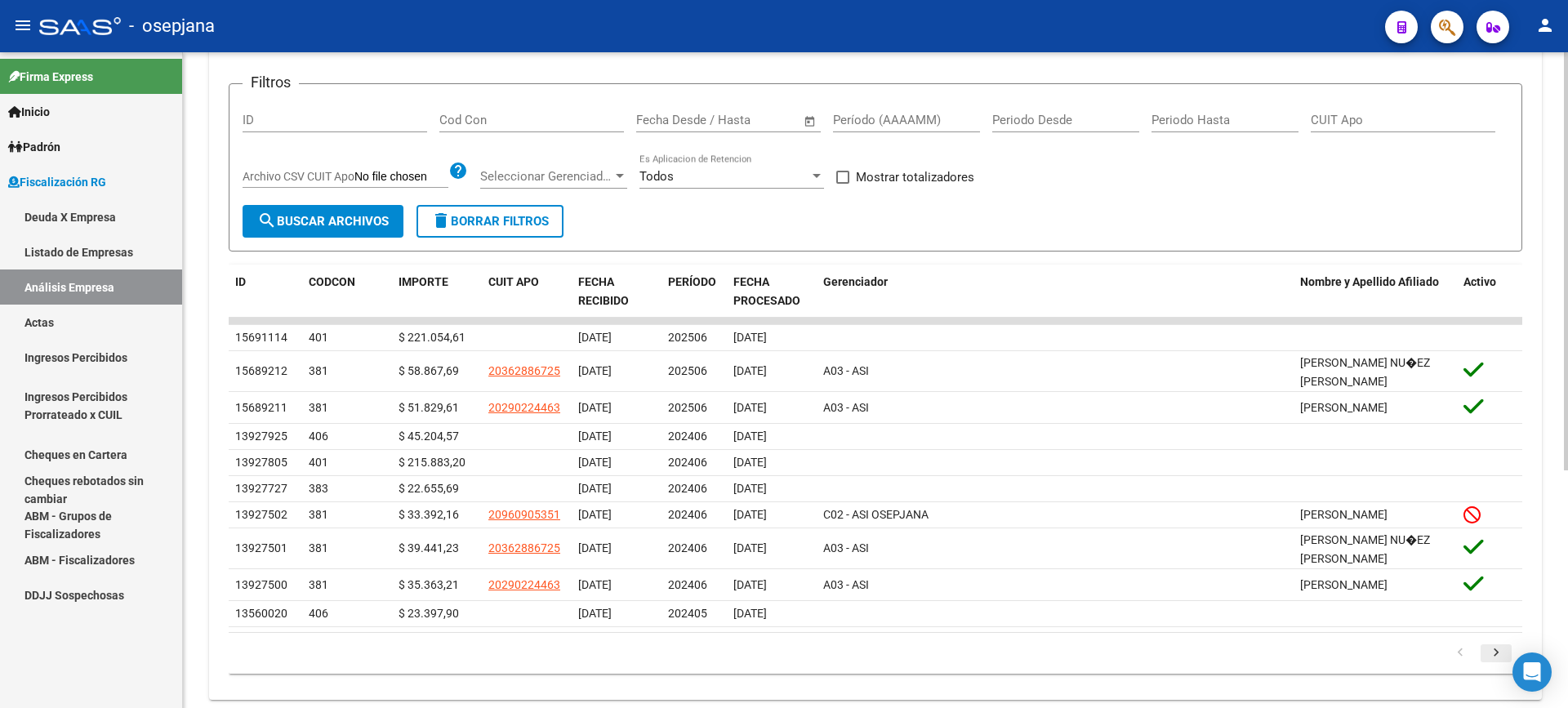
click at [1494, 665] on icon "go to next page" at bounding box center [1496, 655] width 21 height 19
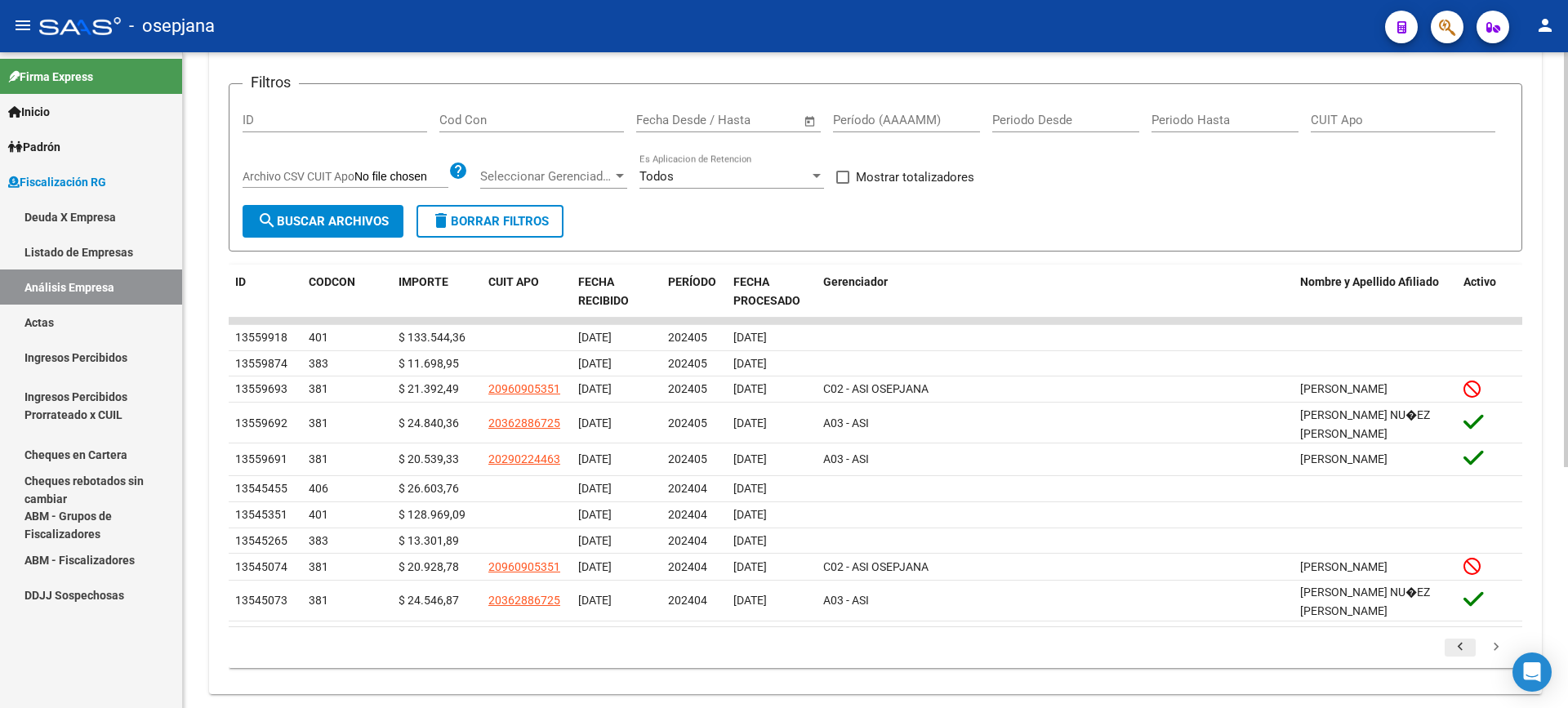
click at [1471, 657] on link "go to previous page" at bounding box center [1460, 647] width 31 height 18
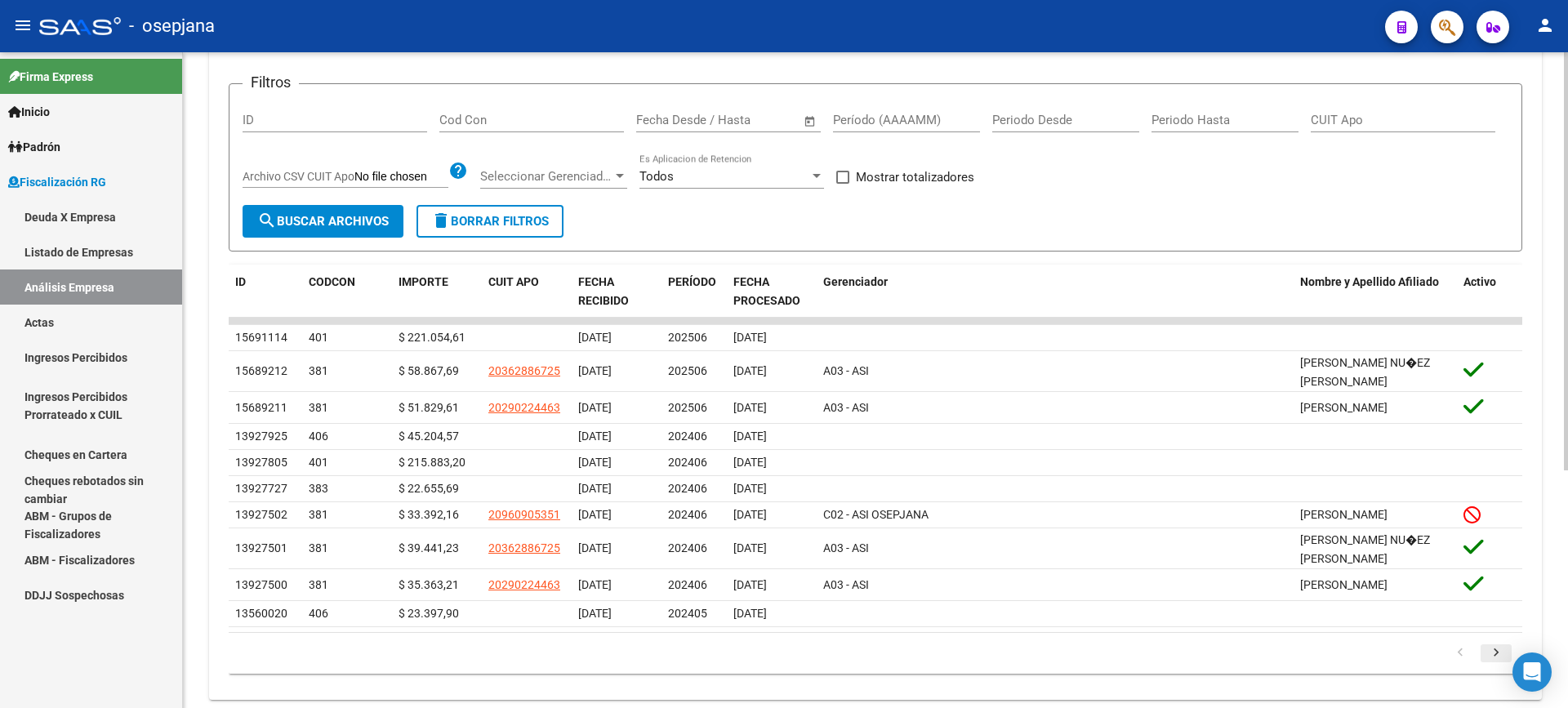
click at [1502, 665] on icon "go to next page" at bounding box center [1496, 655] width 21 height 19
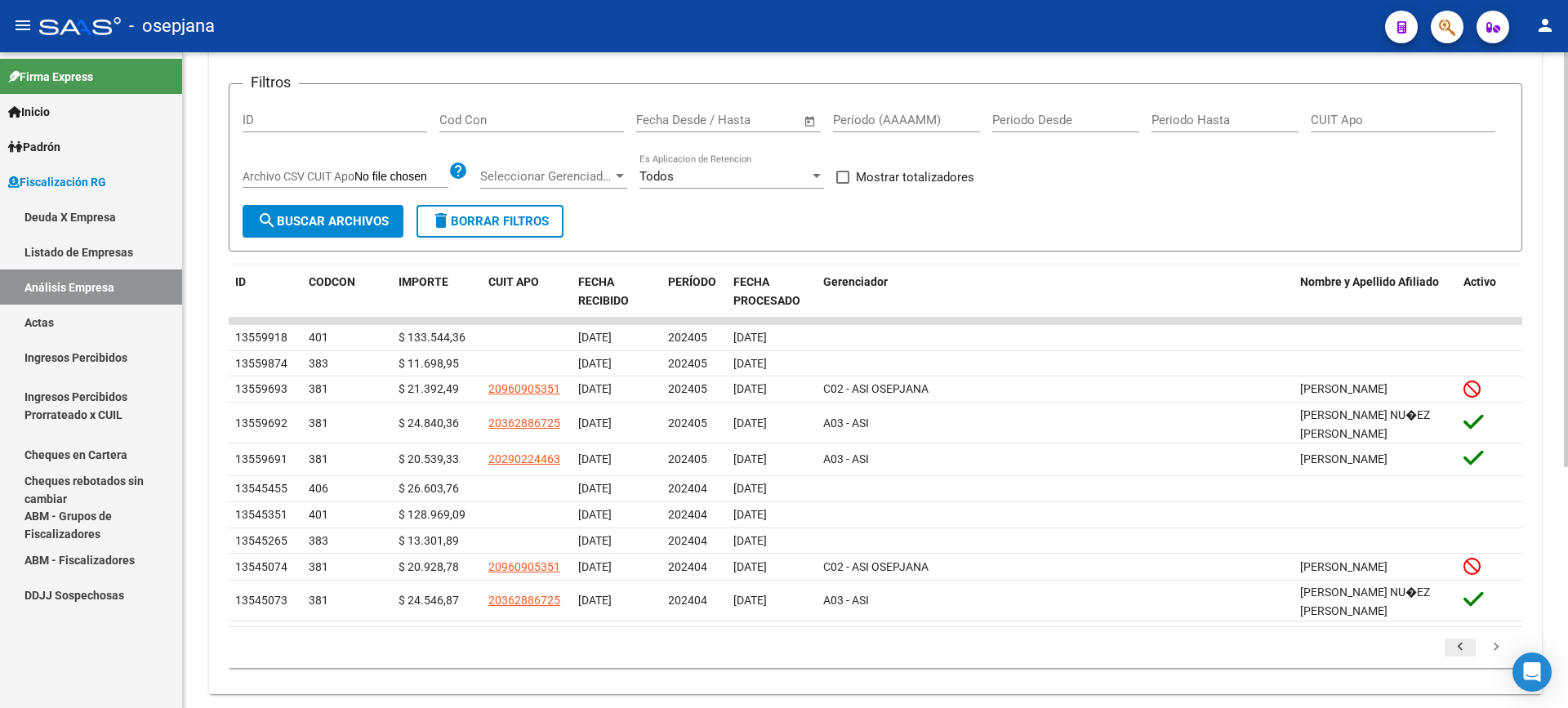
click at [1459, 658] on icon "go to previous page" at bounding box center [1460, 649] width 21 height 19
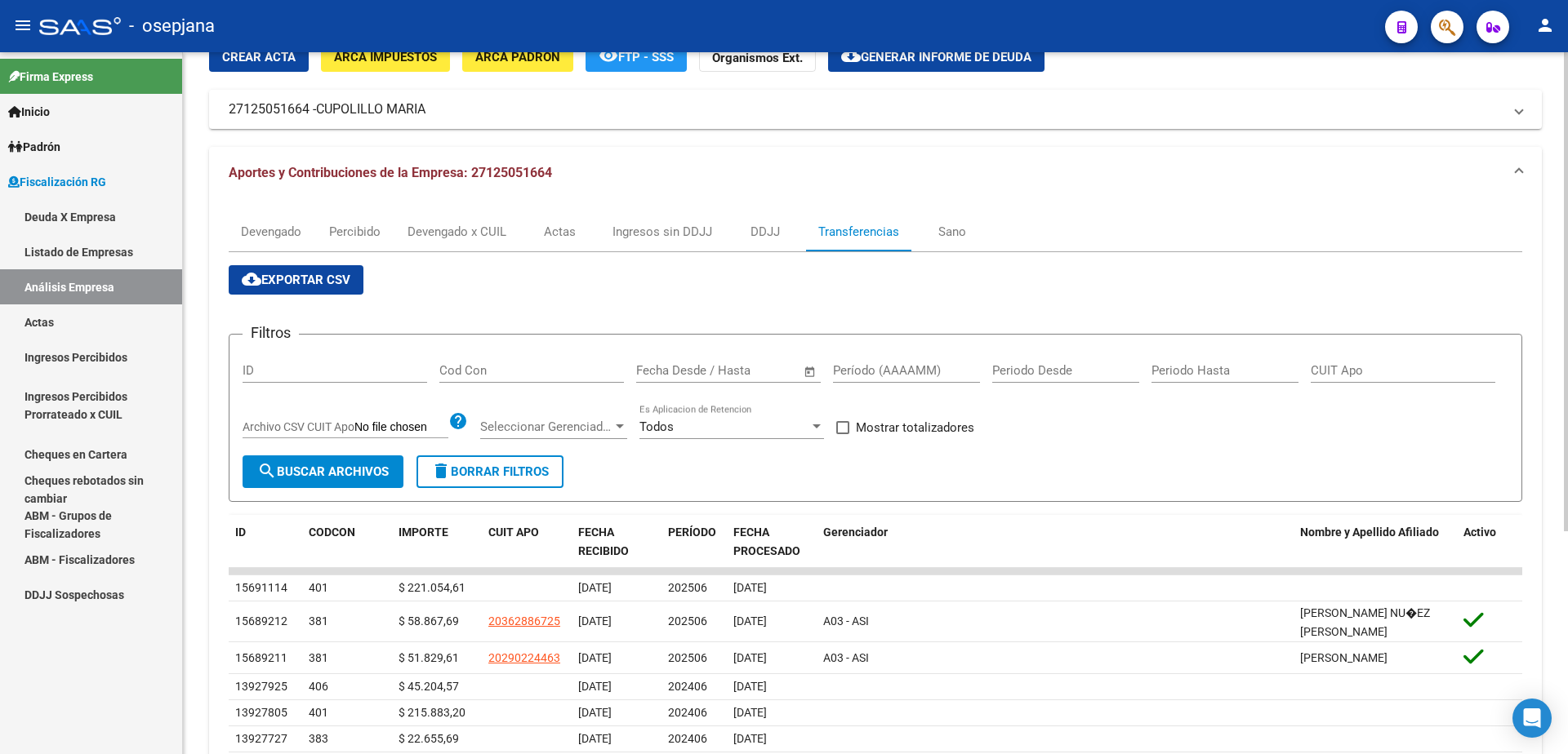
scroll to position [0, 0]
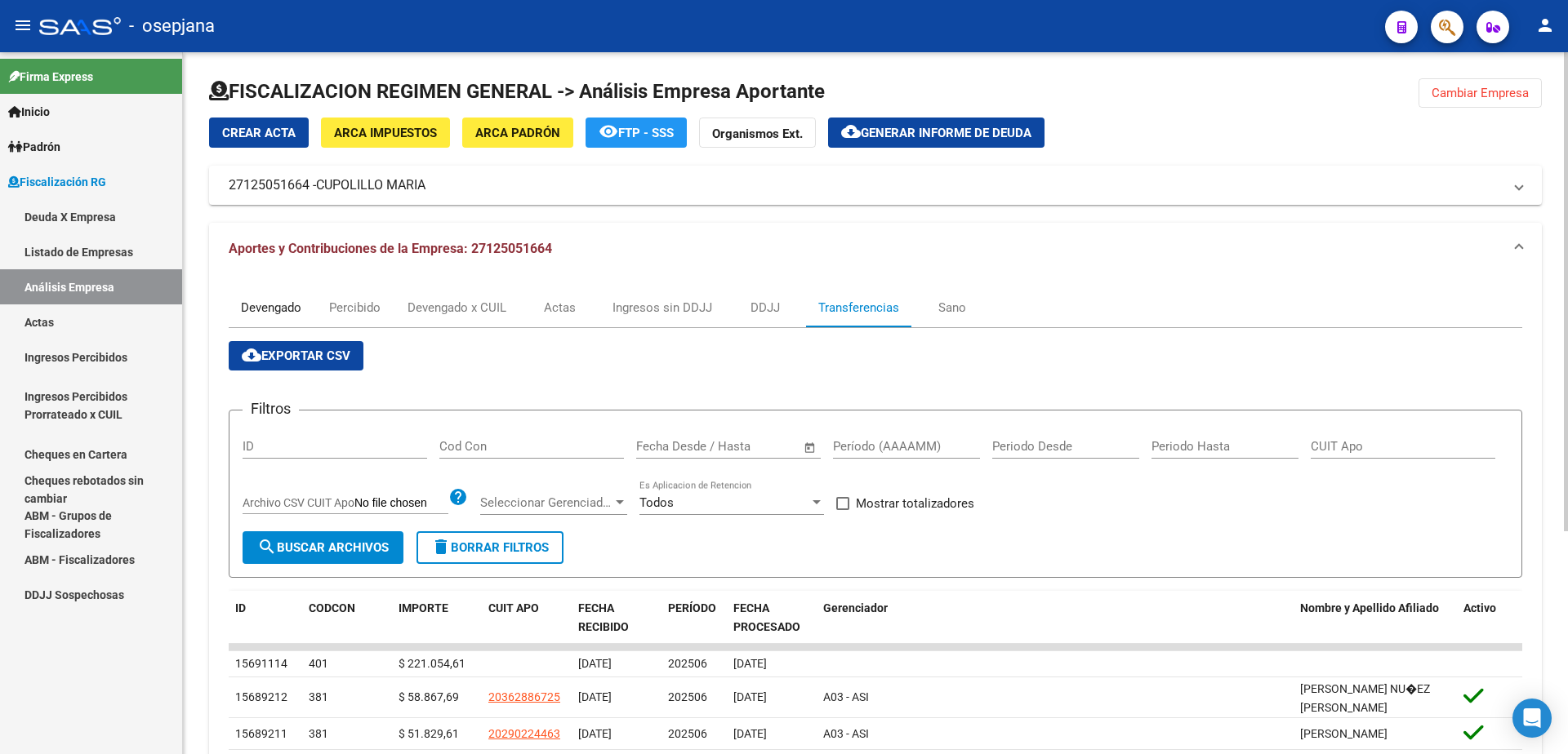
click at [267, 313] on div "Devengado" at bounding box center [271, 308] width 60 height 18
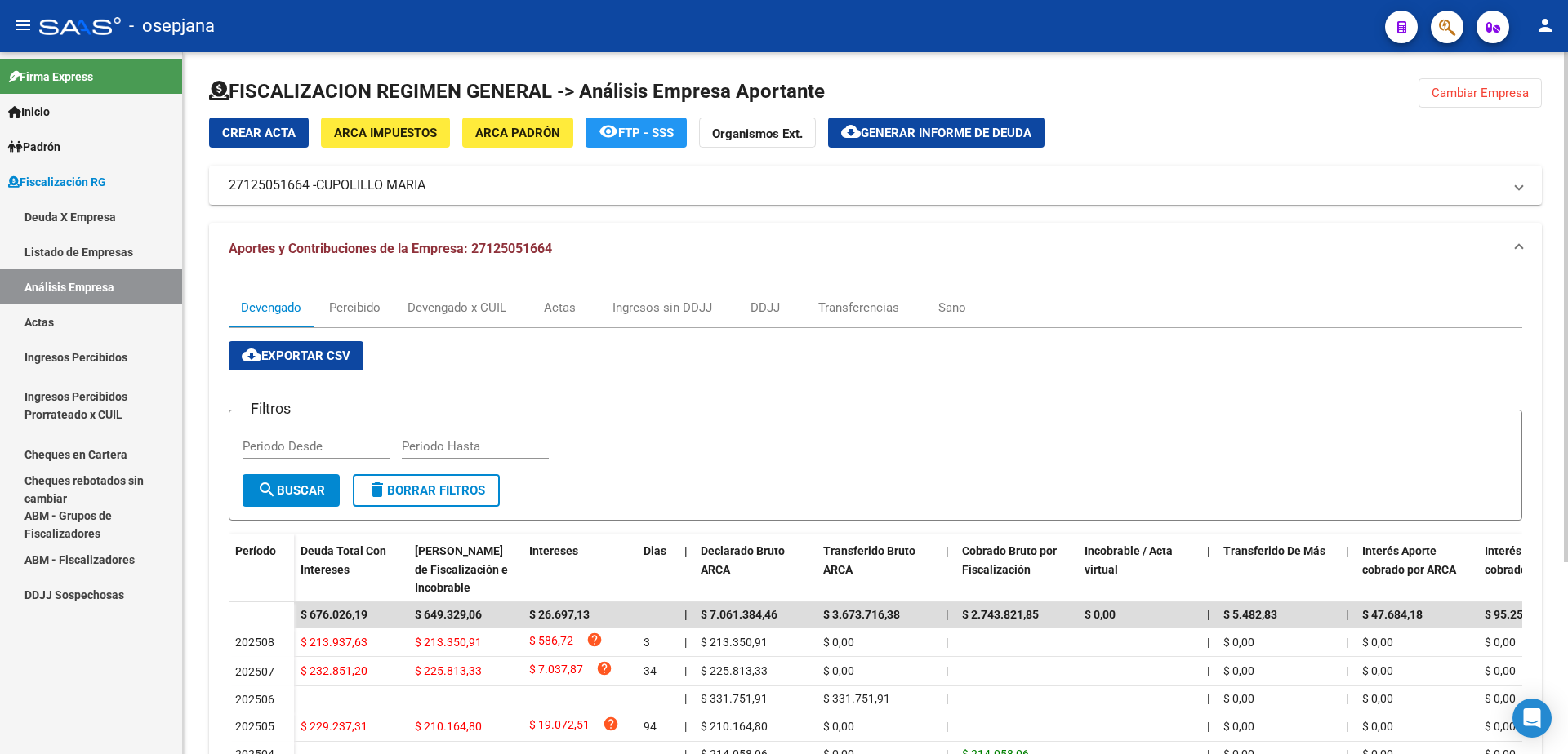
click at [918, 142] on button "cloud_download Generar informe de deuda" at bounding box center [936, 133] width 216 height 30
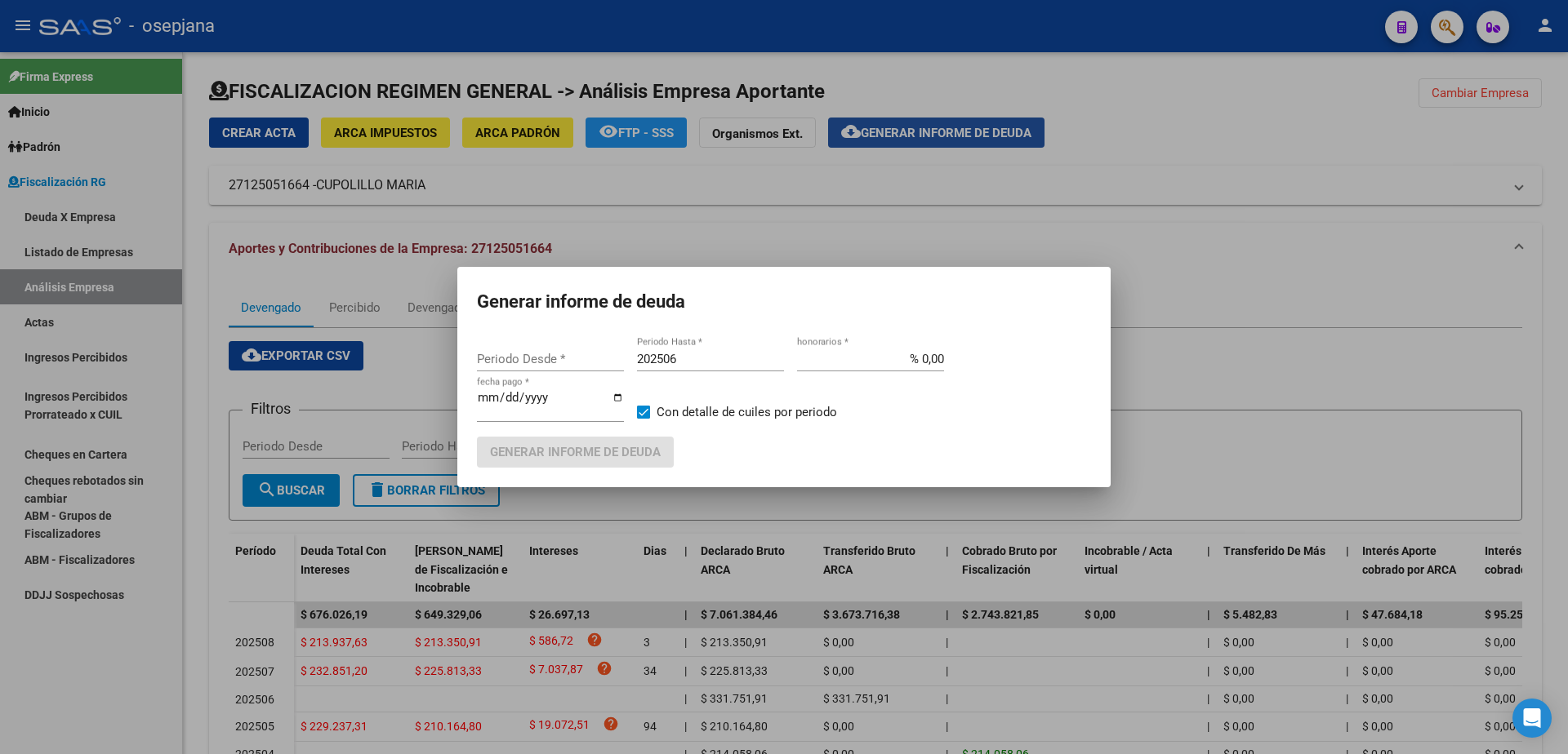
type input "202505"
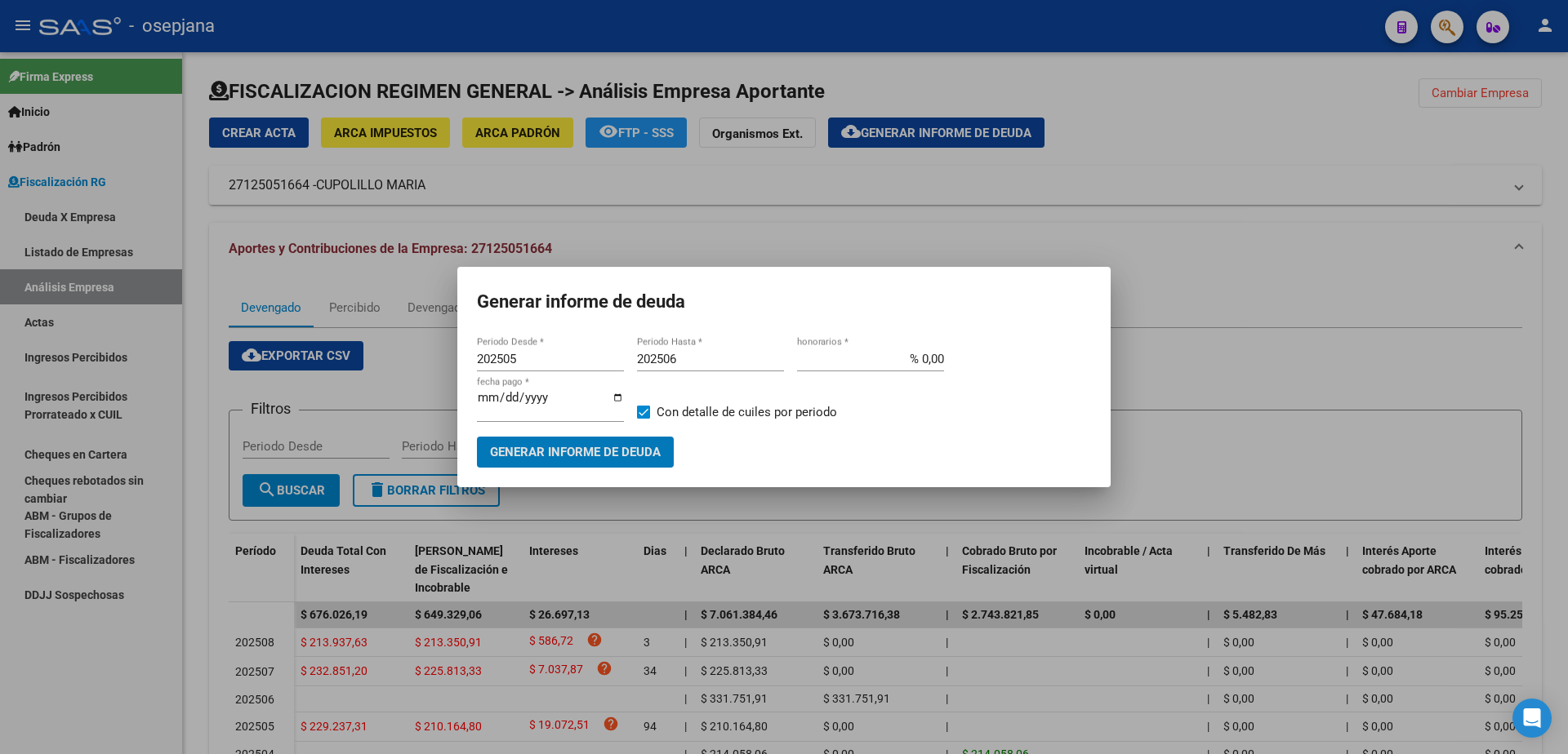
click at [704, 364] on input "202506" at bounding box center [711, 359] width 147 height 15
type input "202508"
click at [922, 366] on input "% 0,00" at bounding box center [870, 359] width 147 height 15
type input "% 10,00"
click at [499, 402] on input "[DATE]" at bounding box center [551, 404] width 147 height 27
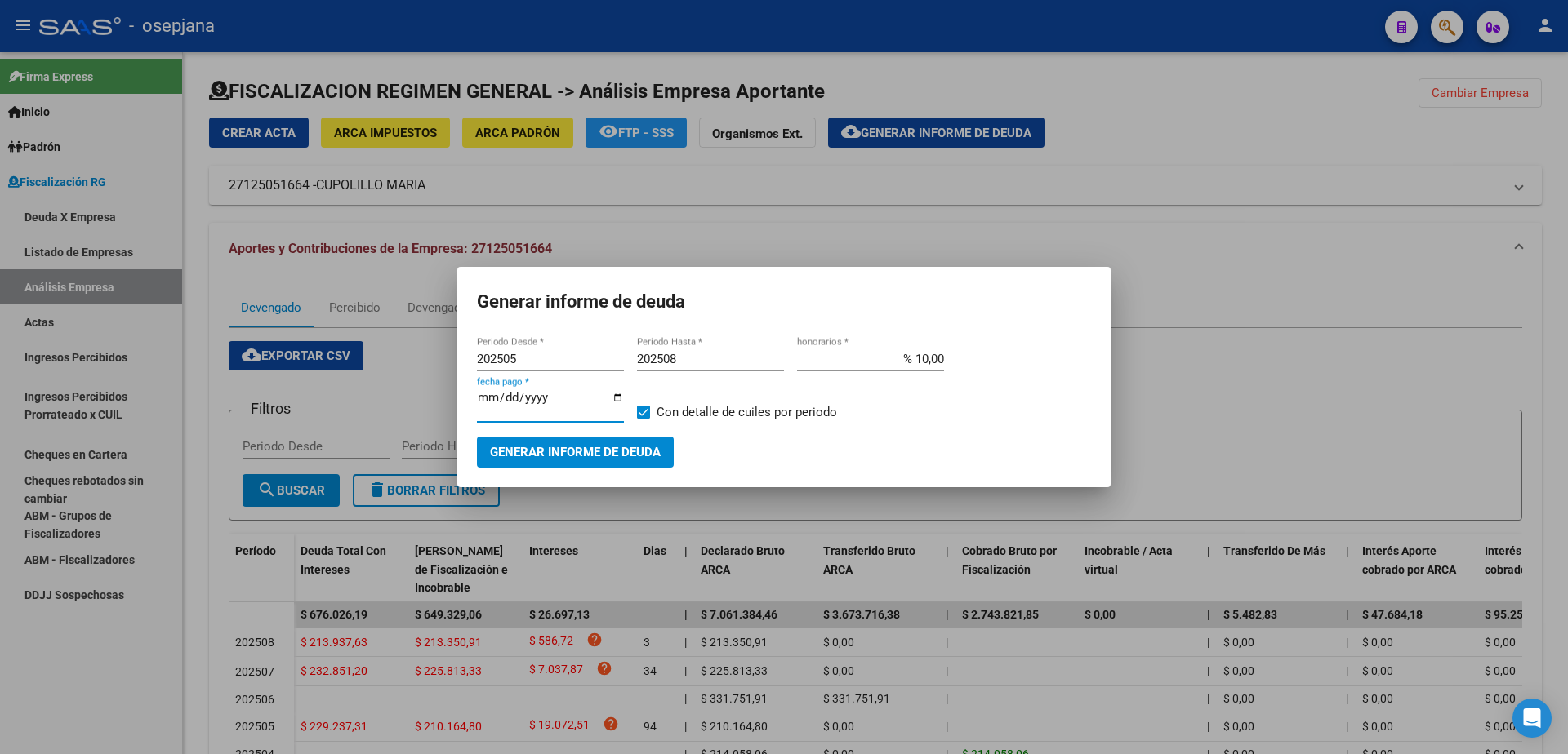
type input "[DATE]"
click at [657, 416] on span "Con detalle de cuiles por periodo" at bounding box center [747, 412] width 181 height 19
click at [644, 419] on input "Con detalle de cuiles por periodo" at bounding box center [643, 419] width 1 height 1
checkbox input "false"
click at [640, 437] on button "Generar informe de deuda" at bounding box center [575, 452] width 197 height 30
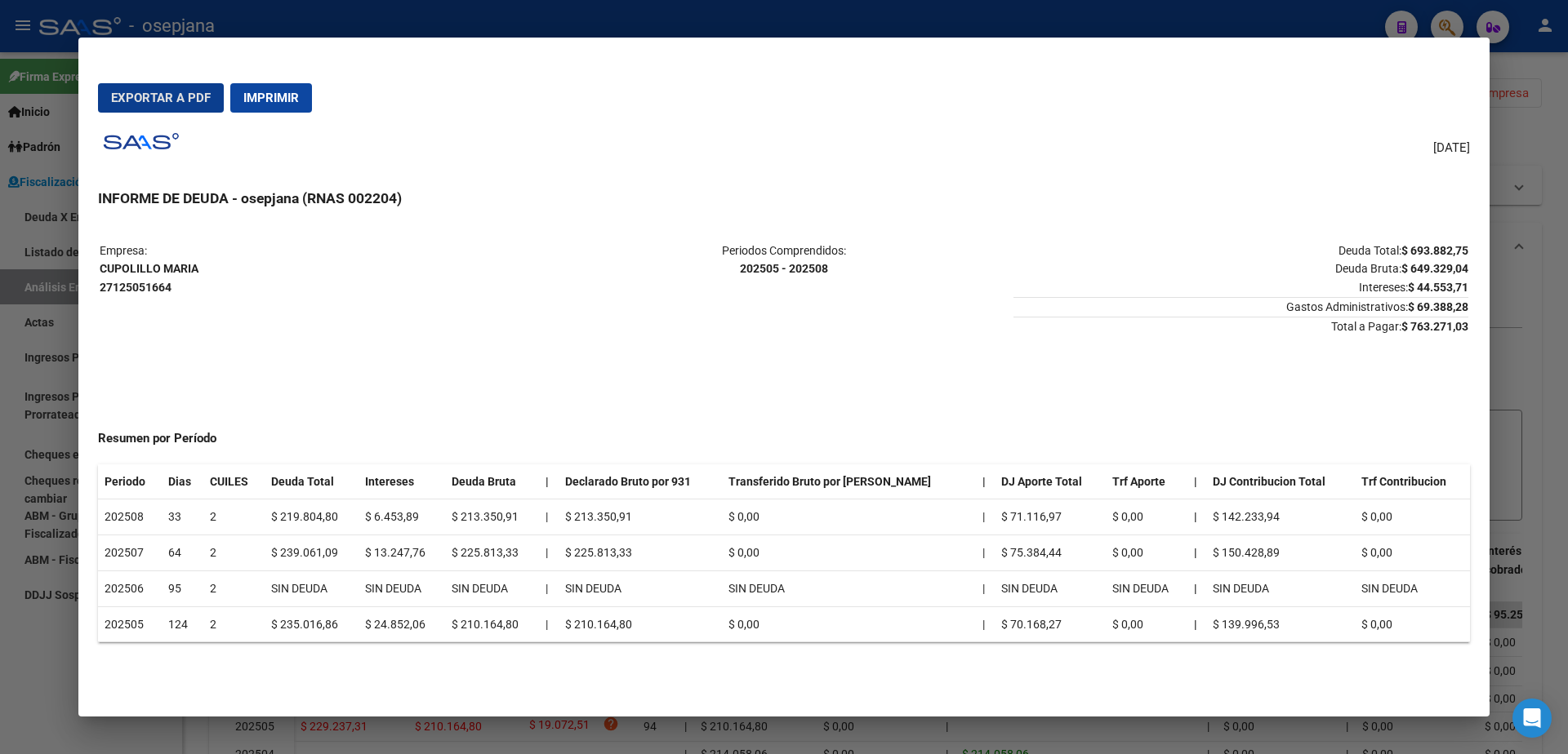
click at [184, 79] on mat-dialog-actions "Exportar a PDF Imprimir" at bounding box center [784, 97] width 1372 height 56
click at [184, 88] on button "Exportar a PDF" at bounding box center [161, 97] width 126 height 29
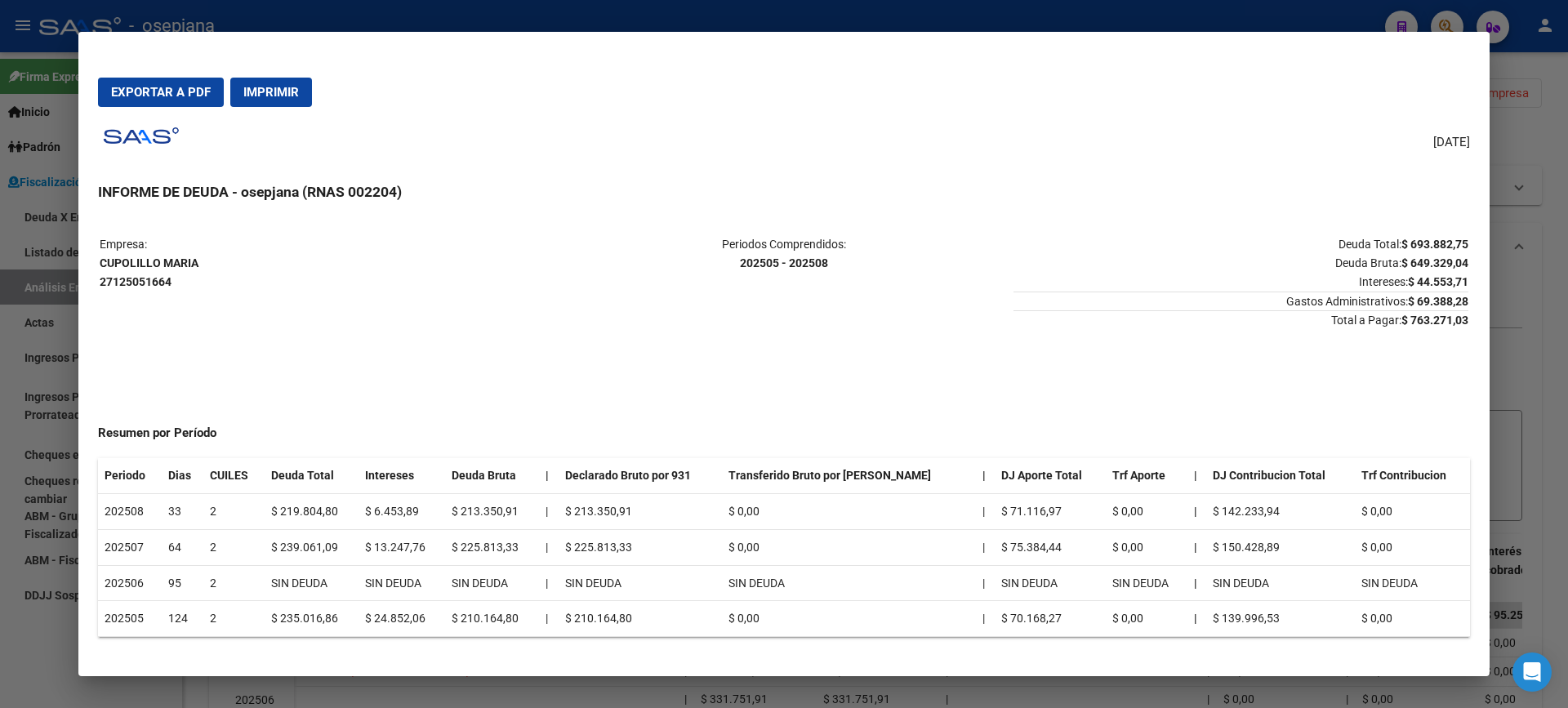
click at [166, 83] on button "Exportar a PDF" at bounding box center [161, 92] width 126 height 29
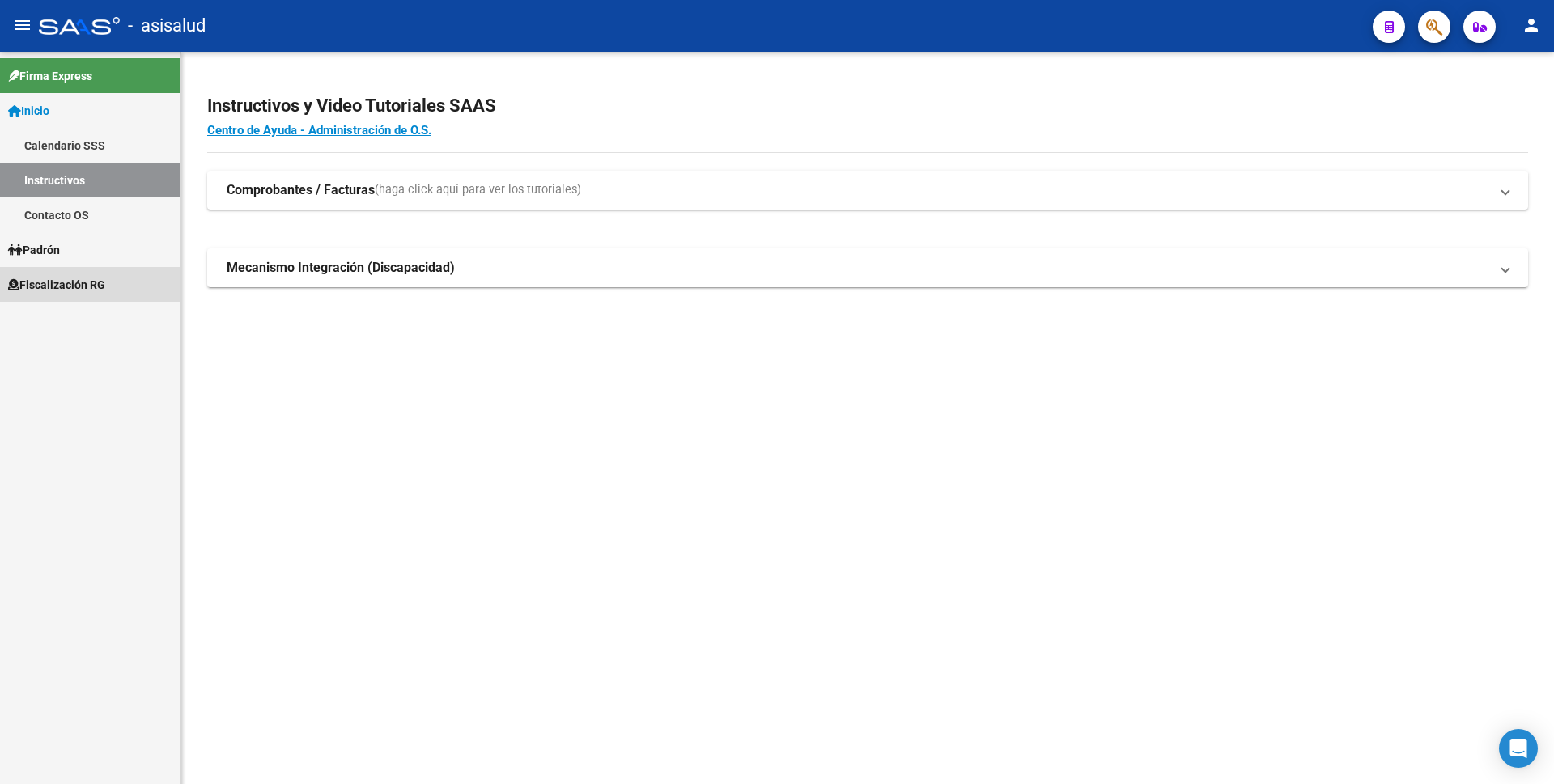
click at [44, 278] on span "Fiscalización RG" at bounding box center [56, 285] width 97 height 18
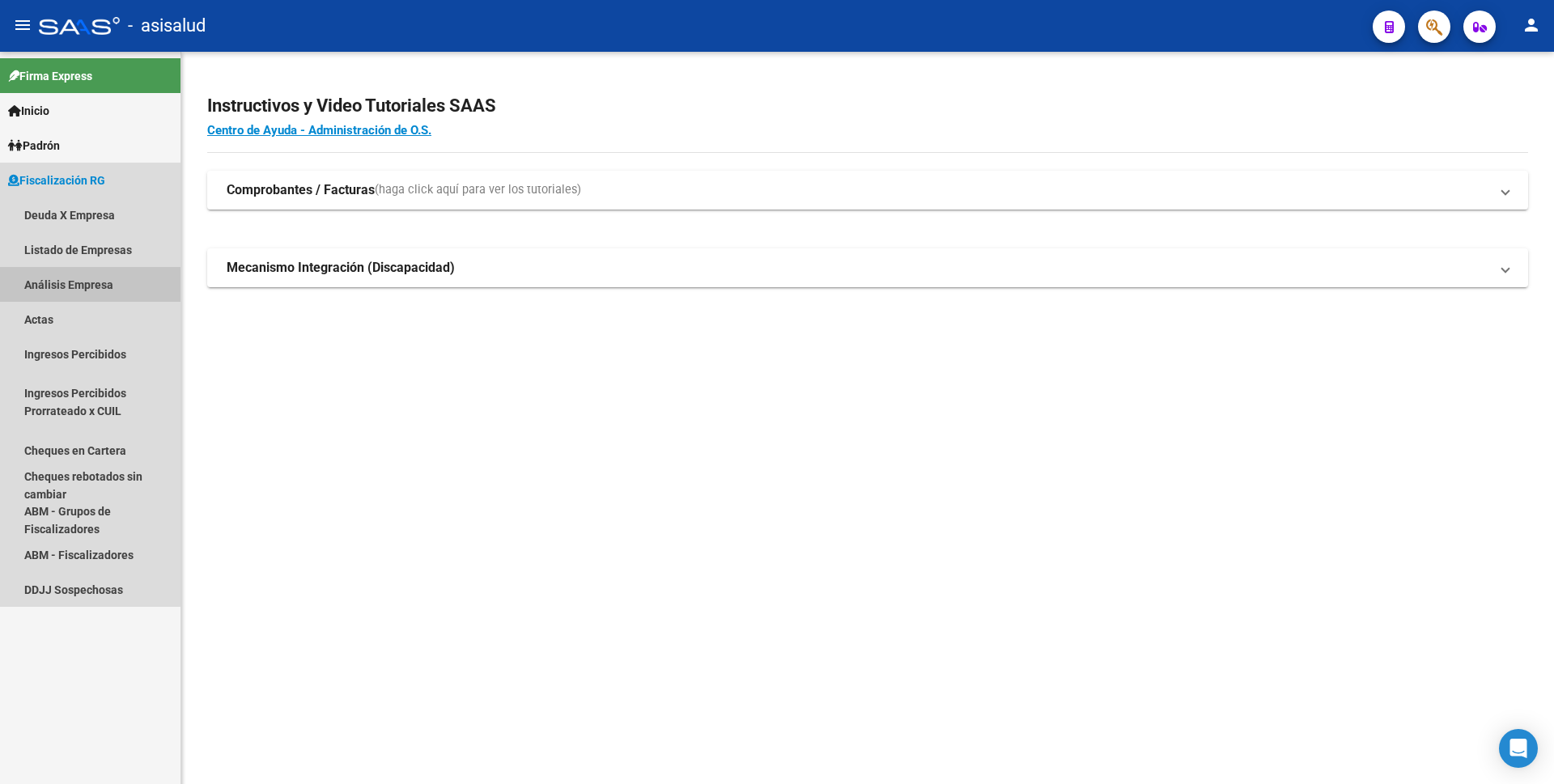
click at [84, 285] on link "Análisis Empresa" at bounding box center [90, 284] width 181 height 35
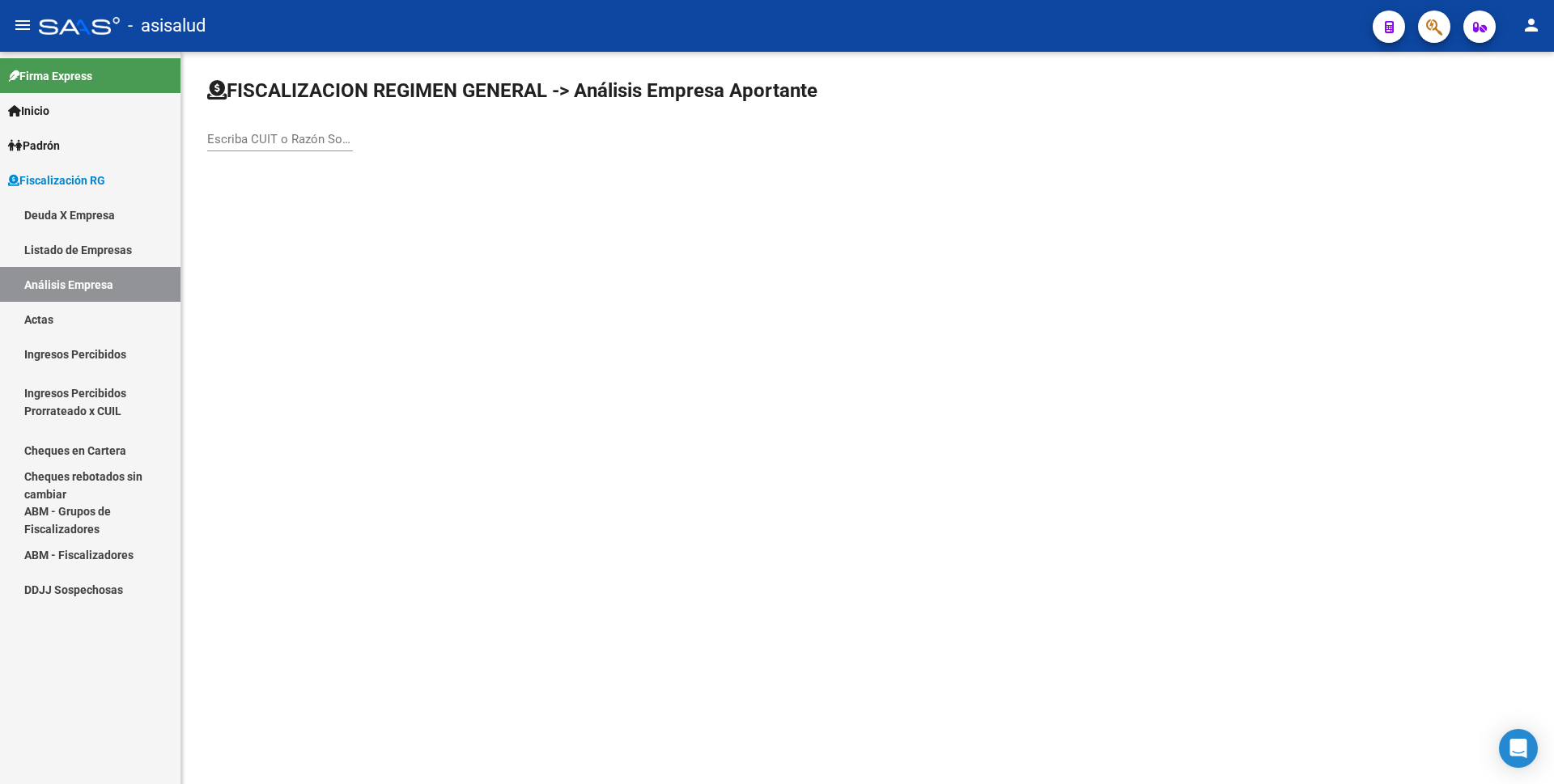
click at [323, 141] on input "Escriba CUIT o Razón Social para buscar" at bounding box center [280, 139] width 146 height 15
type input "IBEX"
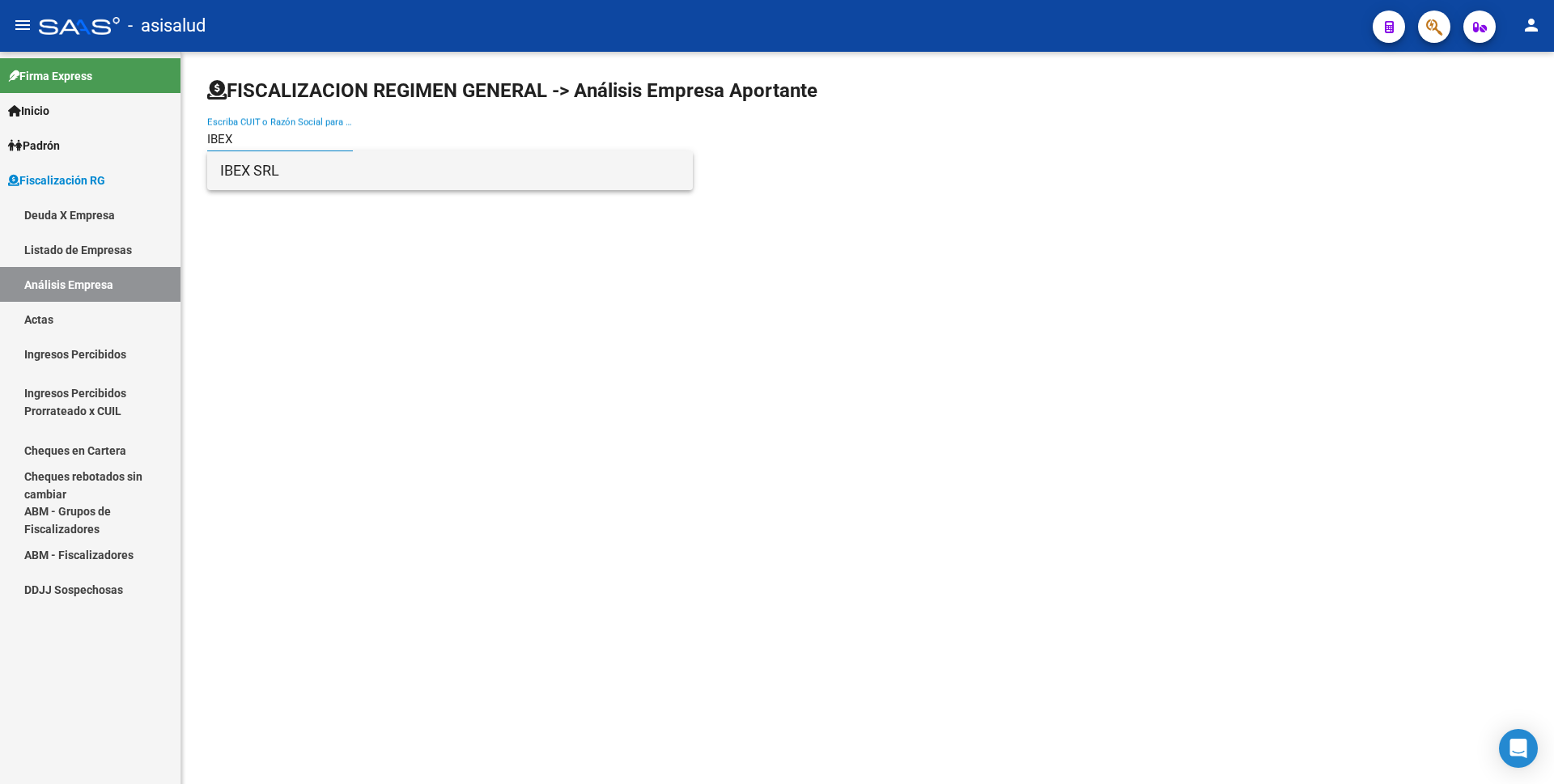
click at [308, 180] on span "IBEX SRL" at bounding box center [450, 171] width 460 height 39
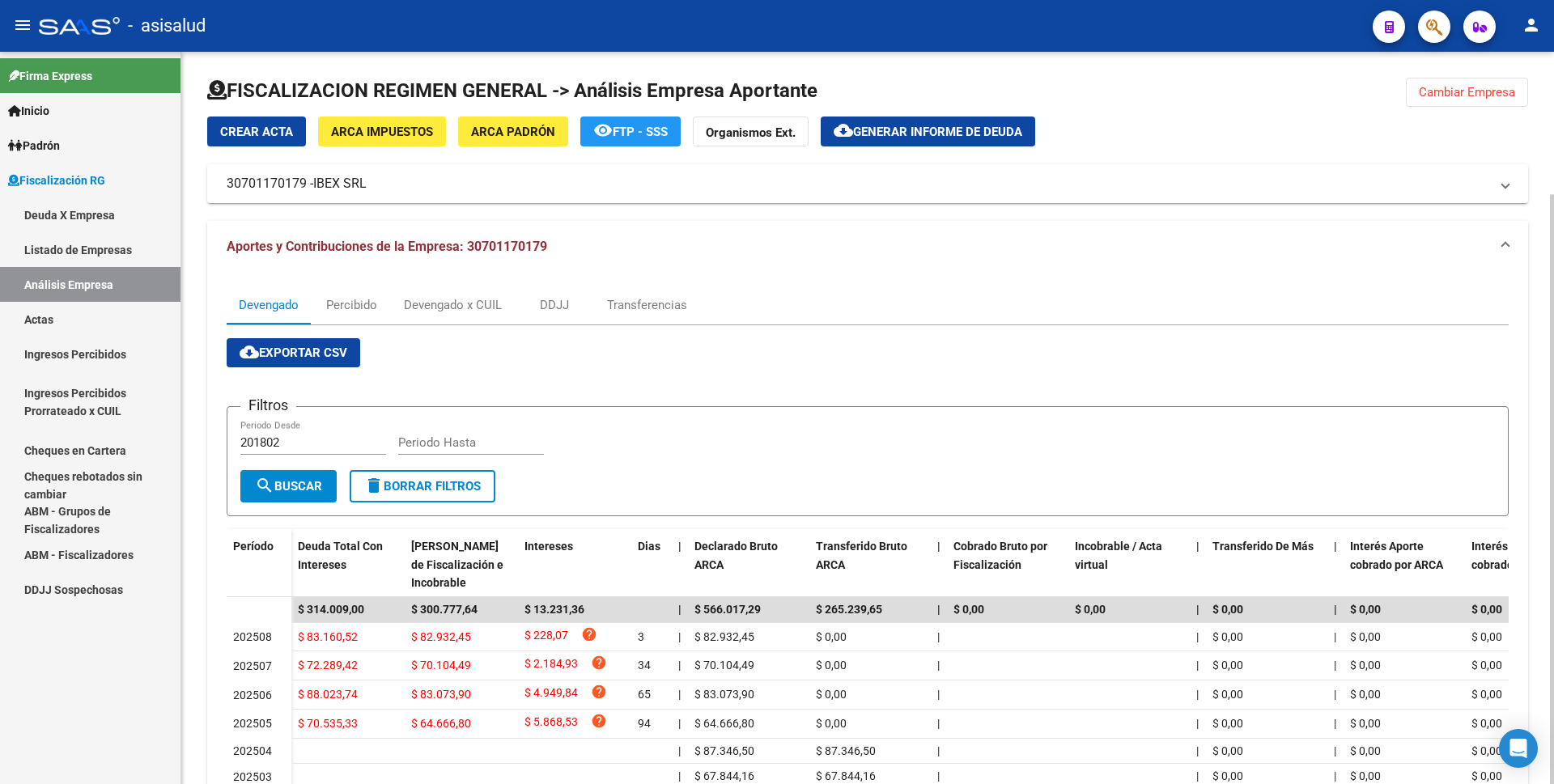
click at [887, 136] on span "Generar informe de deuda" at bounding box center [937, 132] width 169 height 15
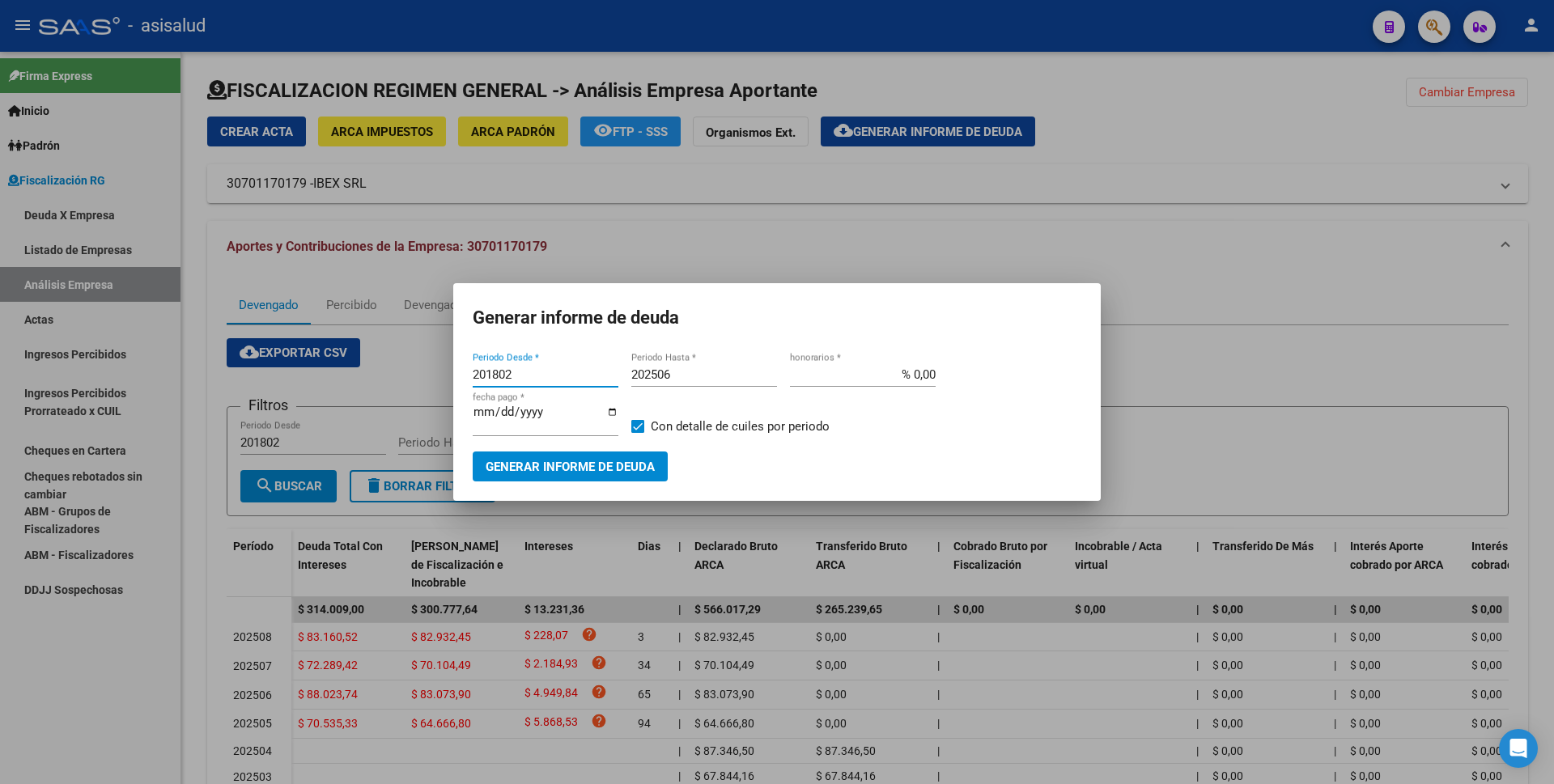
drag, startPoint x: 510, startPoint y: 381, endPoint x: 299, endPoint y: 382, distance: 211.0
click at [300, 382] on div "Generar informe de deuda 201802 Periodo Desde * 202506 Periodo Hasta * % 0,00 h…" at bounding box center [777, 392] width 1554 height 784
type input "202504"
click at [669, 370] on div "202506 Periodo Hasta *" at bounding box center [705, 374] width 146 height 25
type input "202504"
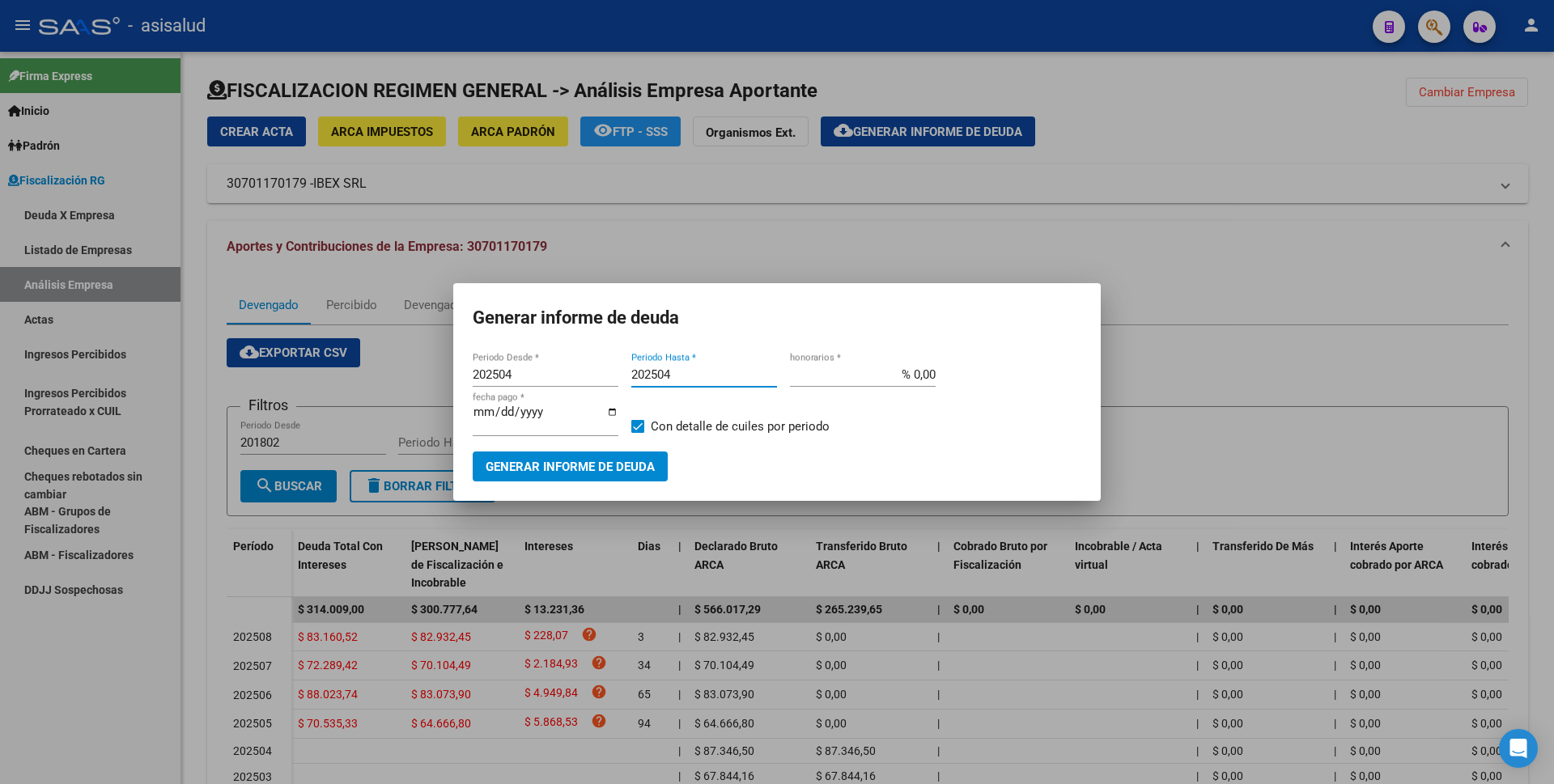
click at [637, 420] on span at bounding box center [638, 426] width 13 height 13
click at [637, 433] on input "Con detalle de cuiles por periodo" at bounding box center [637, 433] width 1 height 1
checkbox input "false"
click at [624, 438] on app-form-text-field "[DATE] fecha pago *" at bounding box center [552, 426] width 159 height 49
click at [619, 452] on button "Generar informe de deuda" at bounding box center [570, 467] width 195 height 30
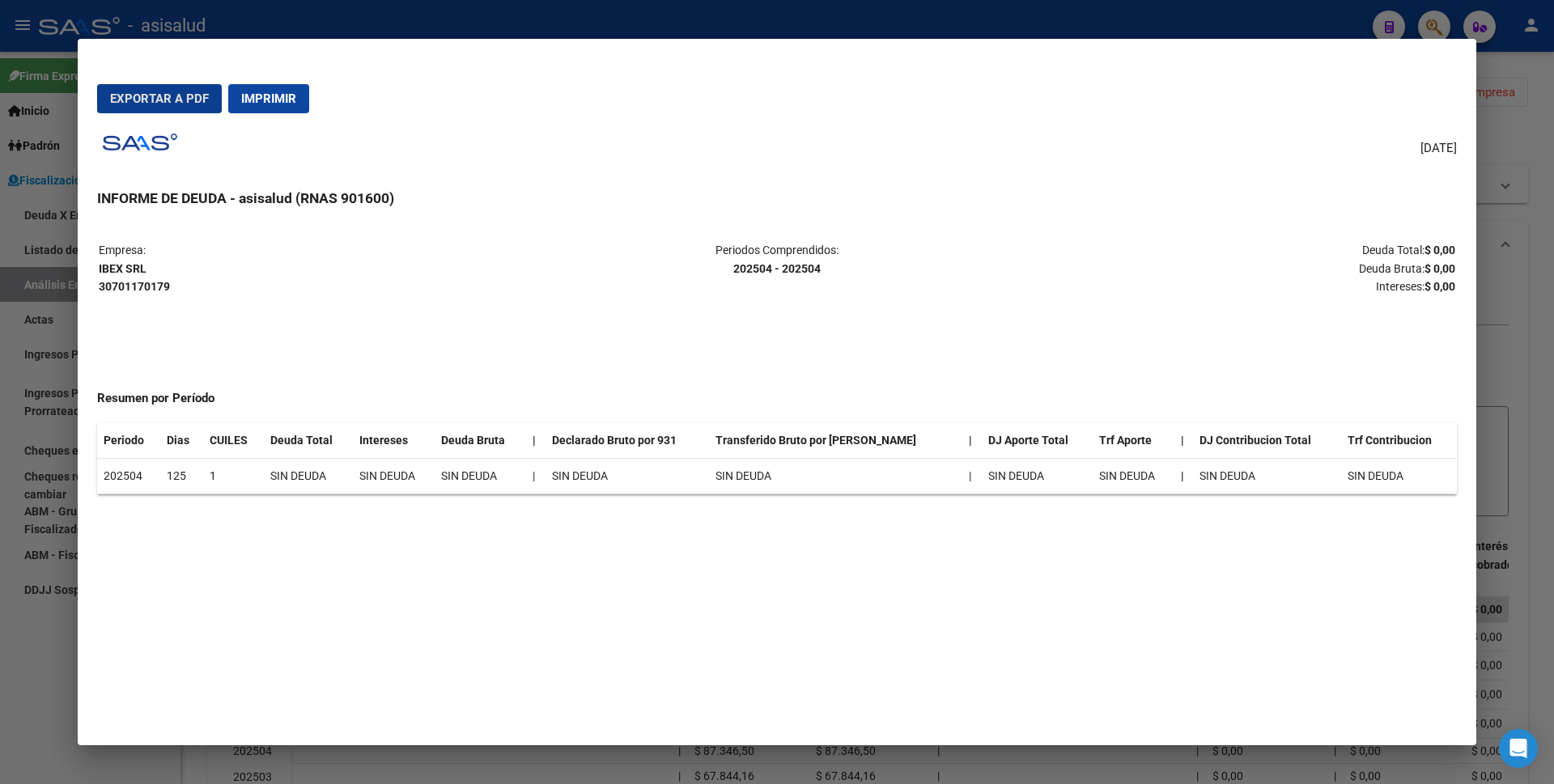
click at [253, 82] on mat-dialog-actions "Exportar a PDF Imprimir" at bounding box center [777, 98] width 1360 height 55
click at [259, 94] on span "Imprimir" at bounding box center [269, 98] width 55 height 15
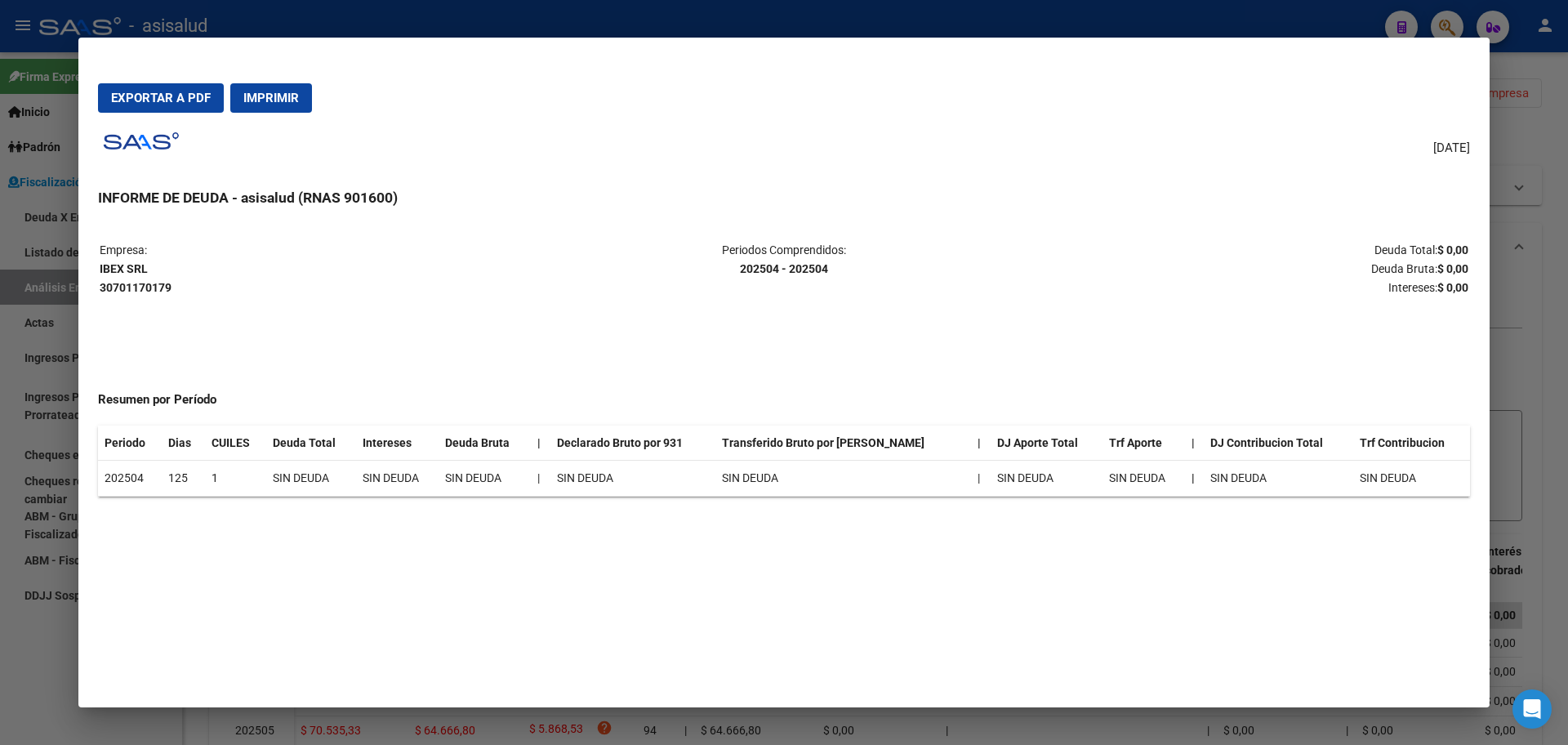
click at [1, 501] on div at bounding box center [784, 372] width 1568 height 745
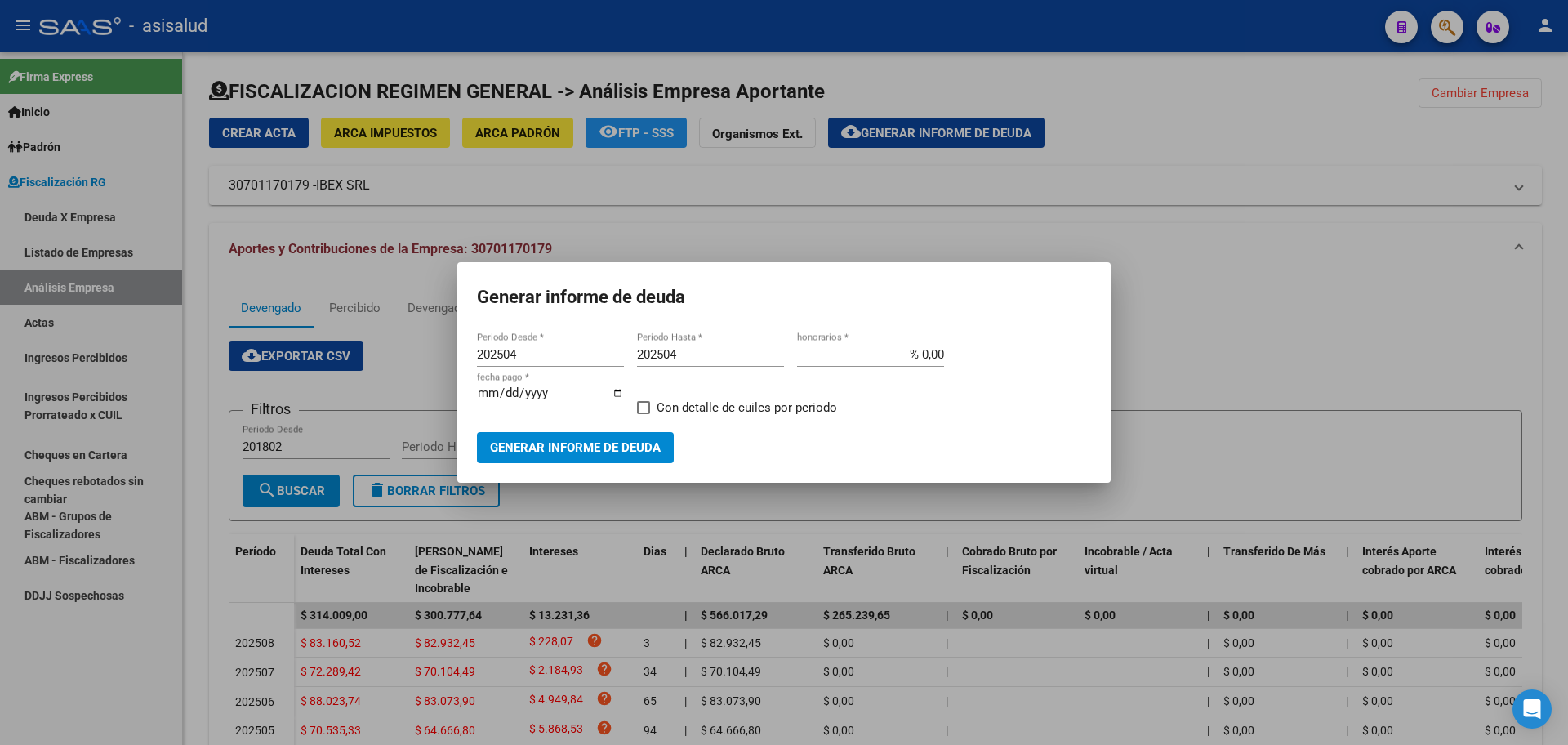
click at [521, 362] on input "202504" at bounding box center [551, 354] width 147 height 15
type input "202505"
click at [705, 362] on input "202504" at bounding box center [711, 354] width 147 height 15
type input "202508"
click at [924, 357] on input "% 0,00" at bounding box center [870, 354] width 147 height 15
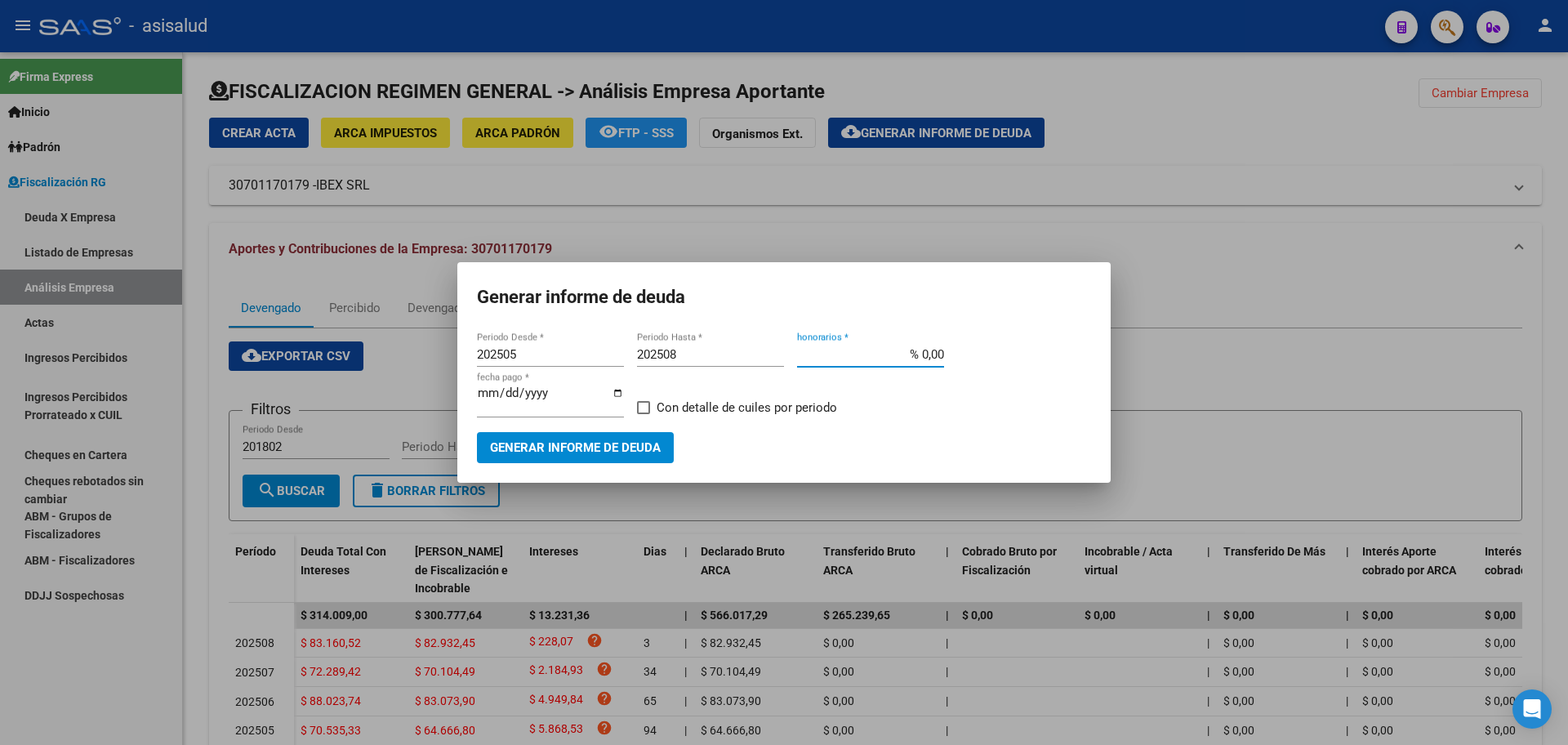
type input "% 10,00"
click at [511, 401] on input "[DATE]" at bounding box center [551, 400] width 147 height 27
type input "[DATE]"
click at [630, 441] on span "Generar informe de deuda" at bounding box center [575, 448] width 171 height 15
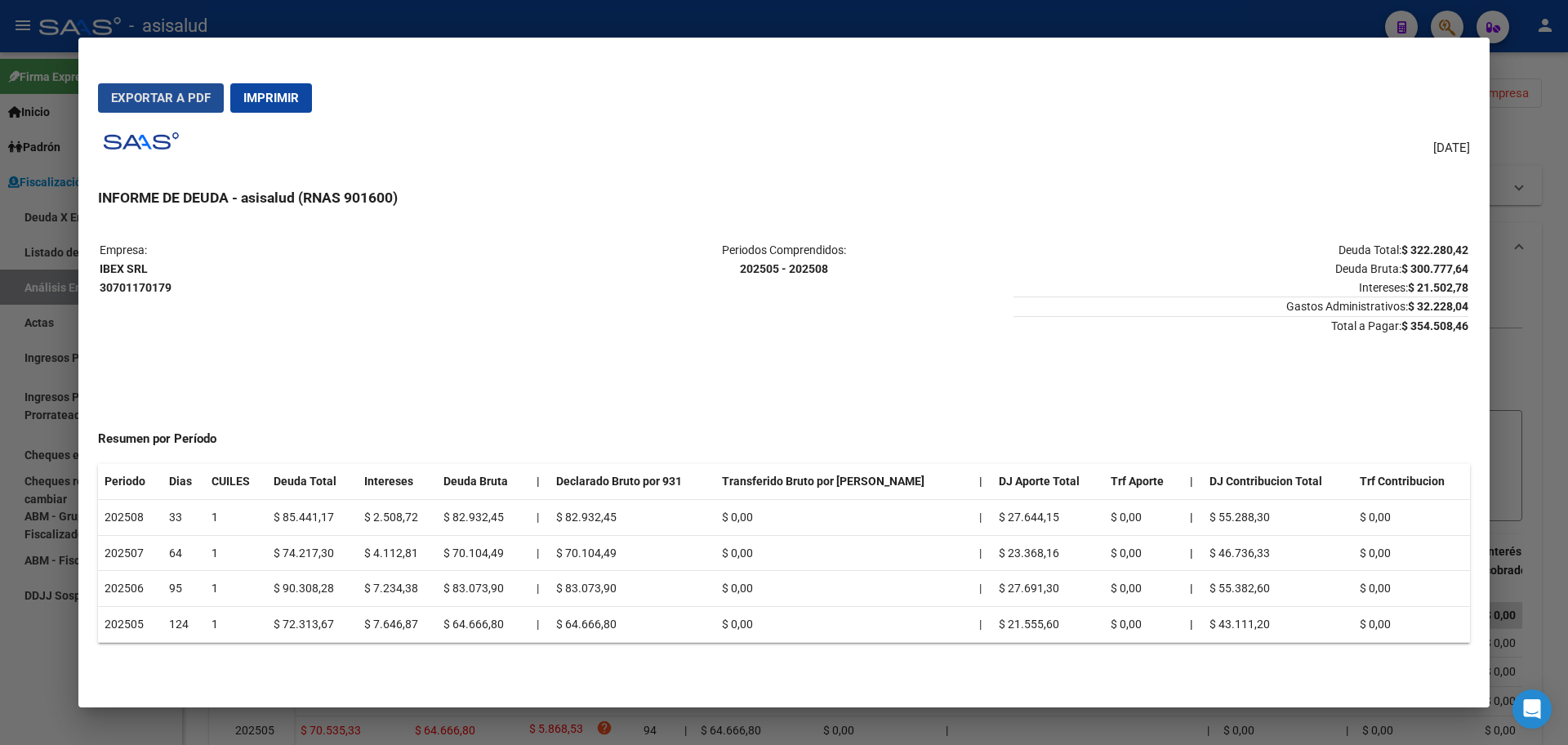
click at [185, 94] on span "Exportar a PDF" at bounding box center [160, 97] width 100 height 15
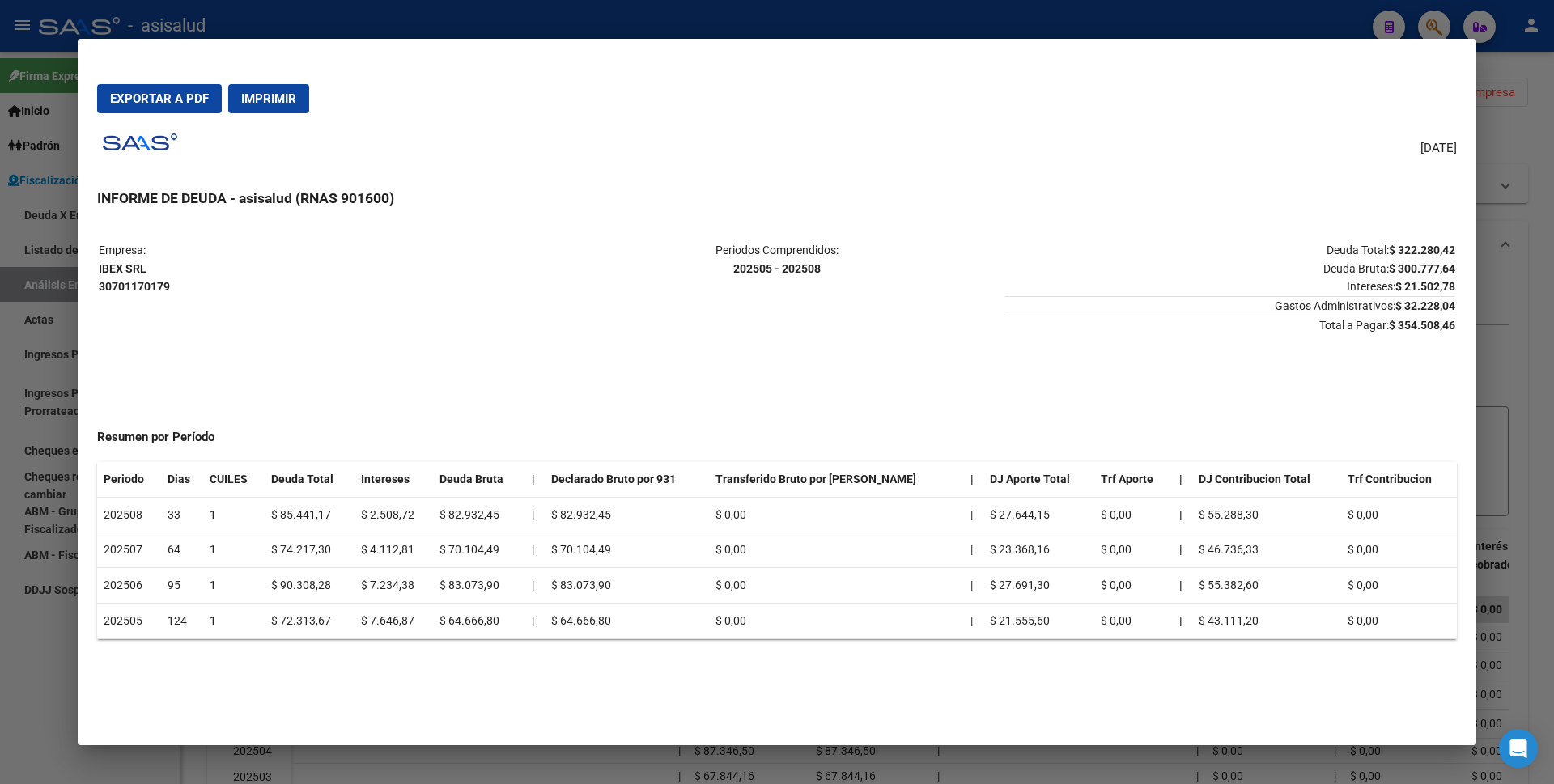
click at [0, 318] on div at bounding box center [777, 392] width 1554 height 784
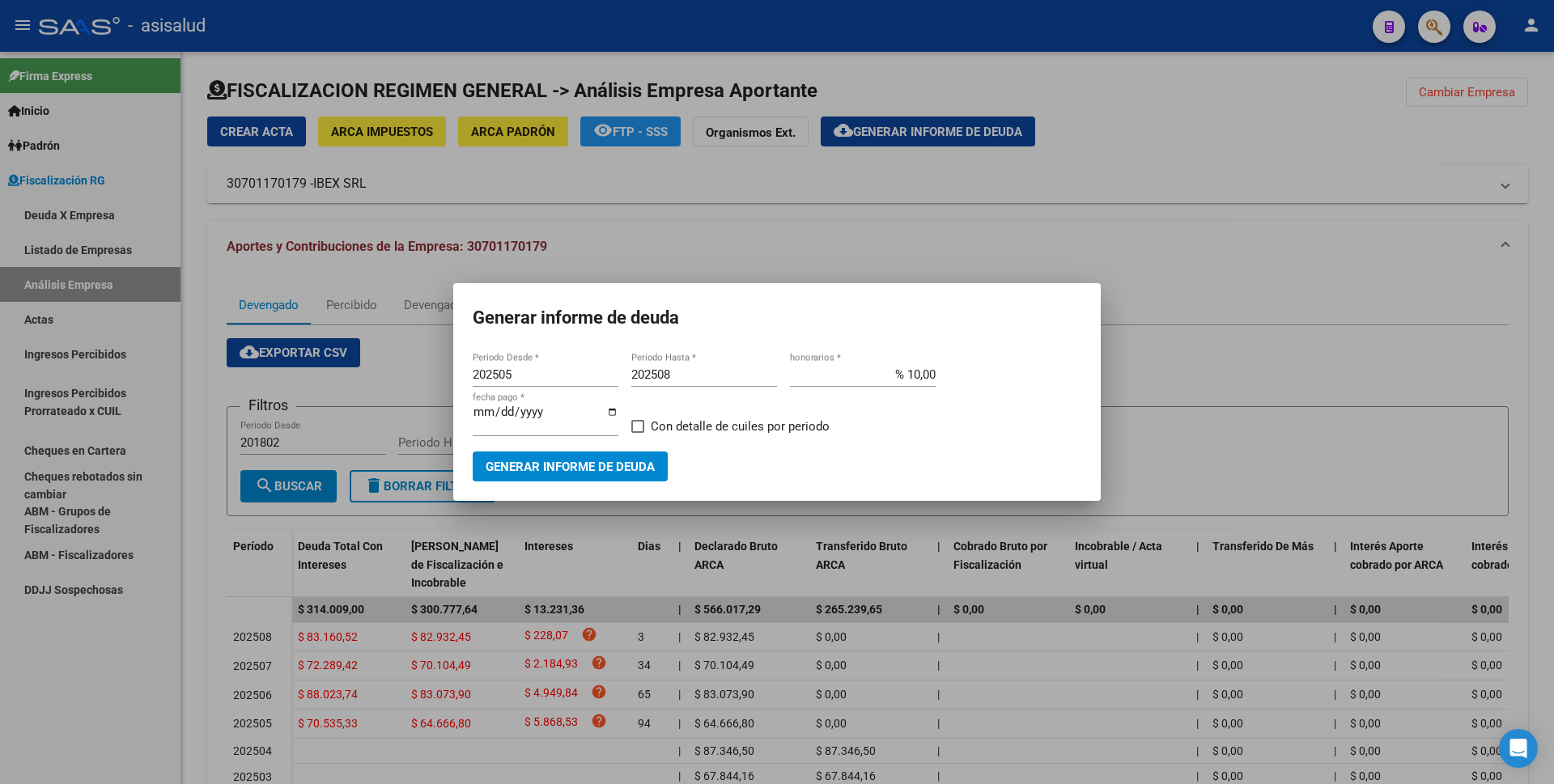
click at [26, 348] on div at bounding box center [777, 392] width 1554 height 784
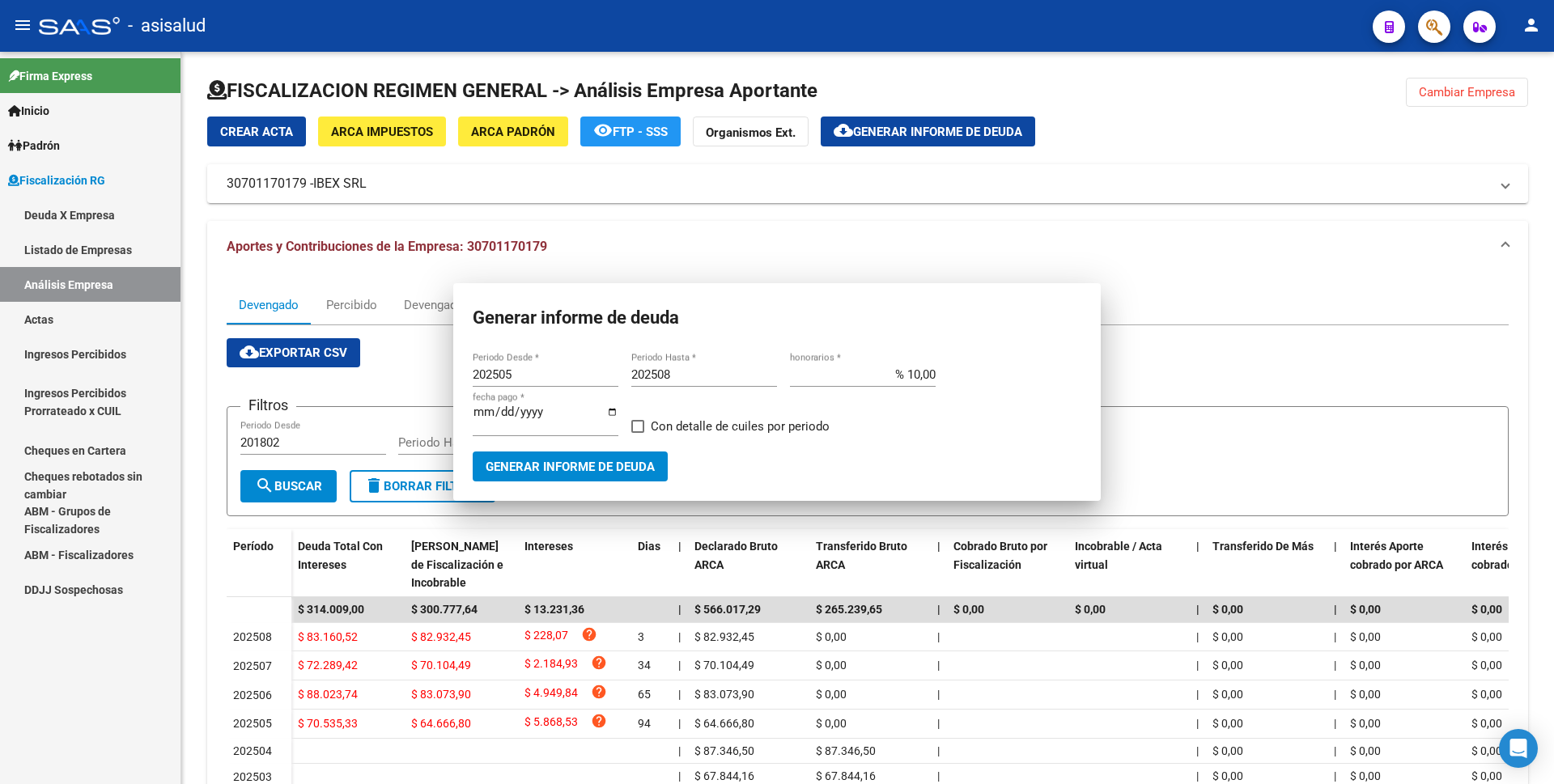
click at [47, 314] on link "Actas" at bounding box center [90, 319] width 181 height 35
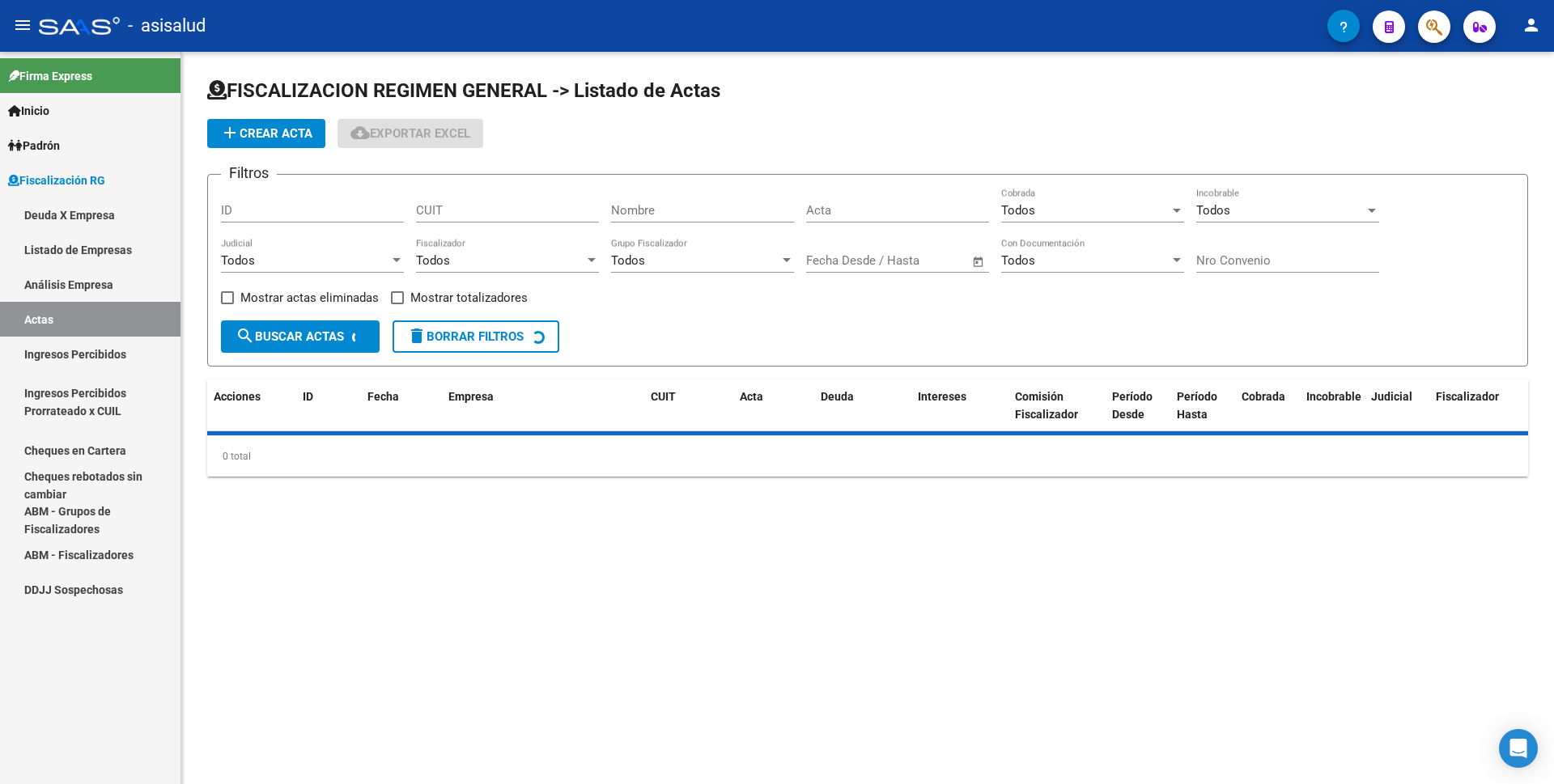
click at [68, 287] on link "Análisis Empresa" at bounding box center [90, 284] width 181 height 35
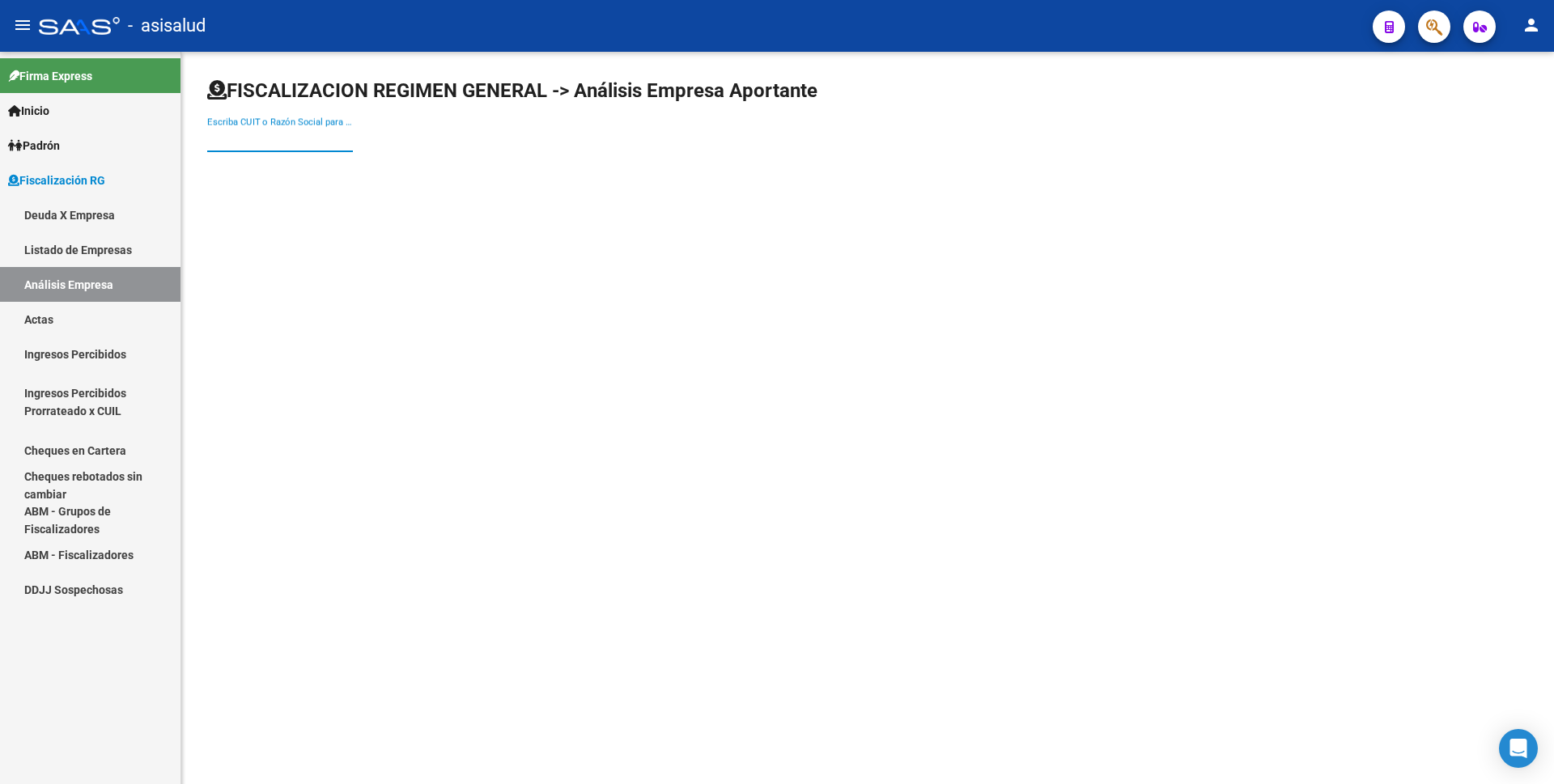
click at [254, 141] on input "Escriba CUIT o Razón Social para buscar" at bounding box center [280, 139] width 146 height 15
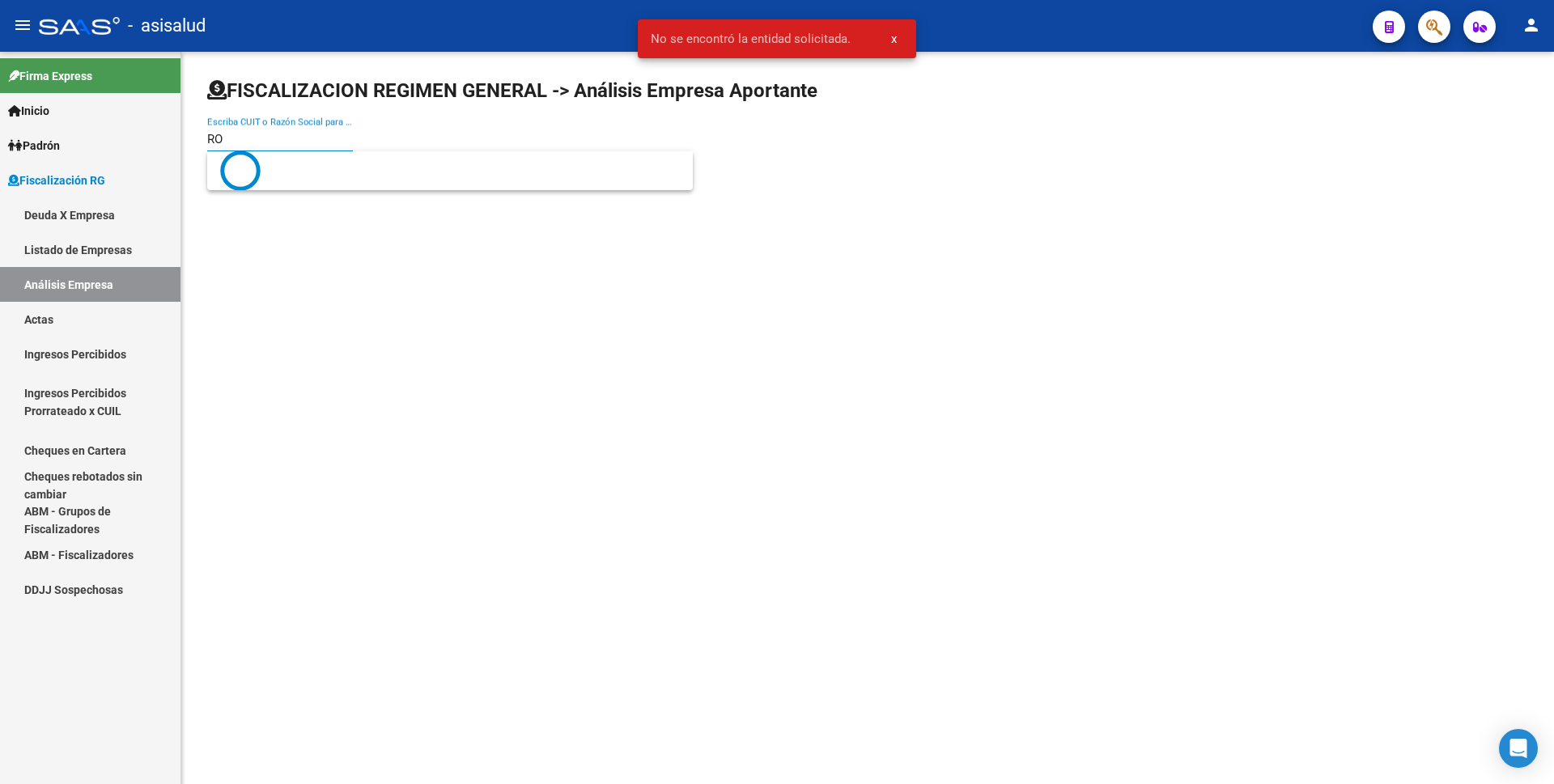
type input "R"
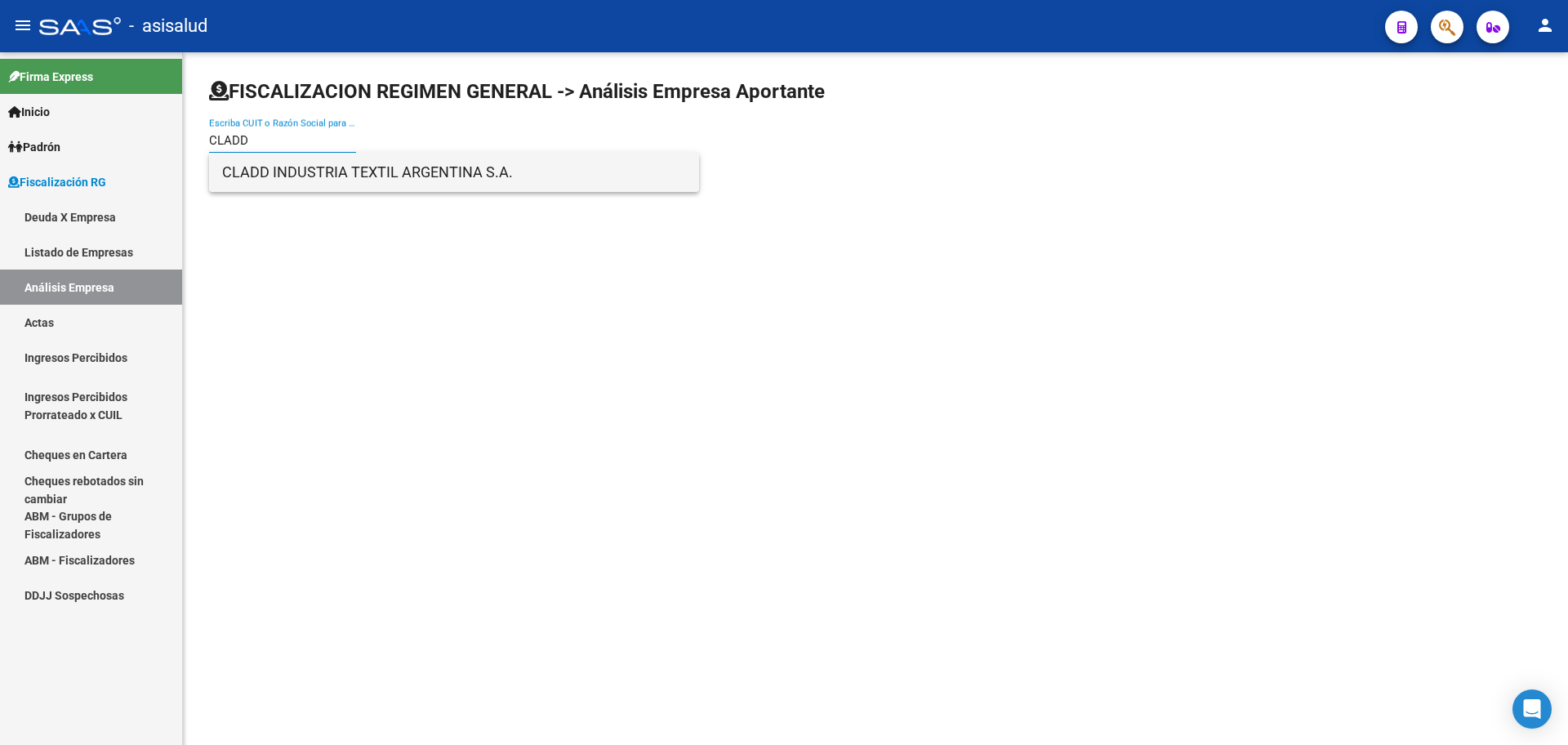
type input "CLADD"
click at [326, 180] on span "CLADD INDUSTRIA TEXTIL ARGENTINA S.A." at bounding box center [454, 173] width 464 height 39
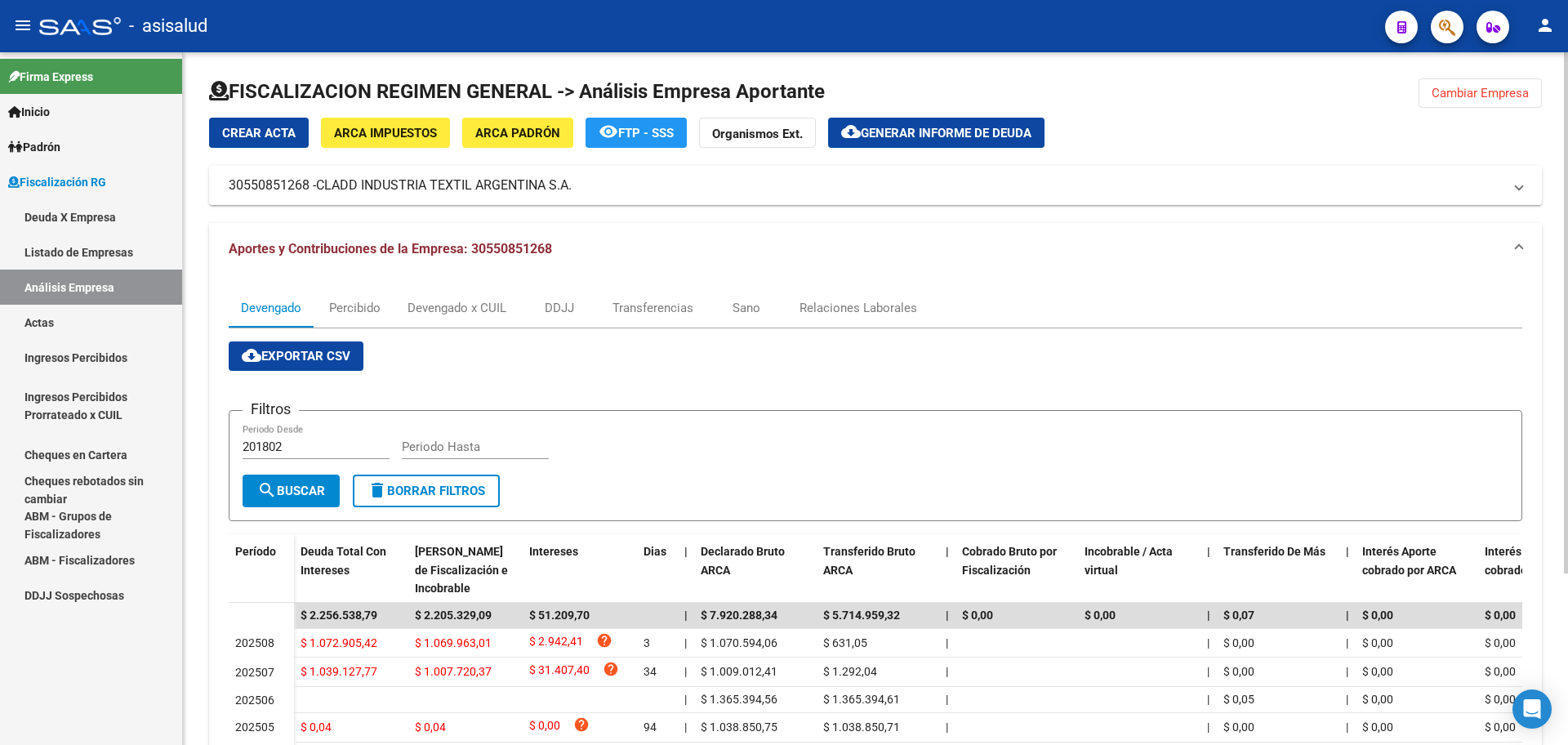
click at [912, 120] on button "cloud_download Generar informe de deuda" at bounding box center [936, 133] width 216 height 30
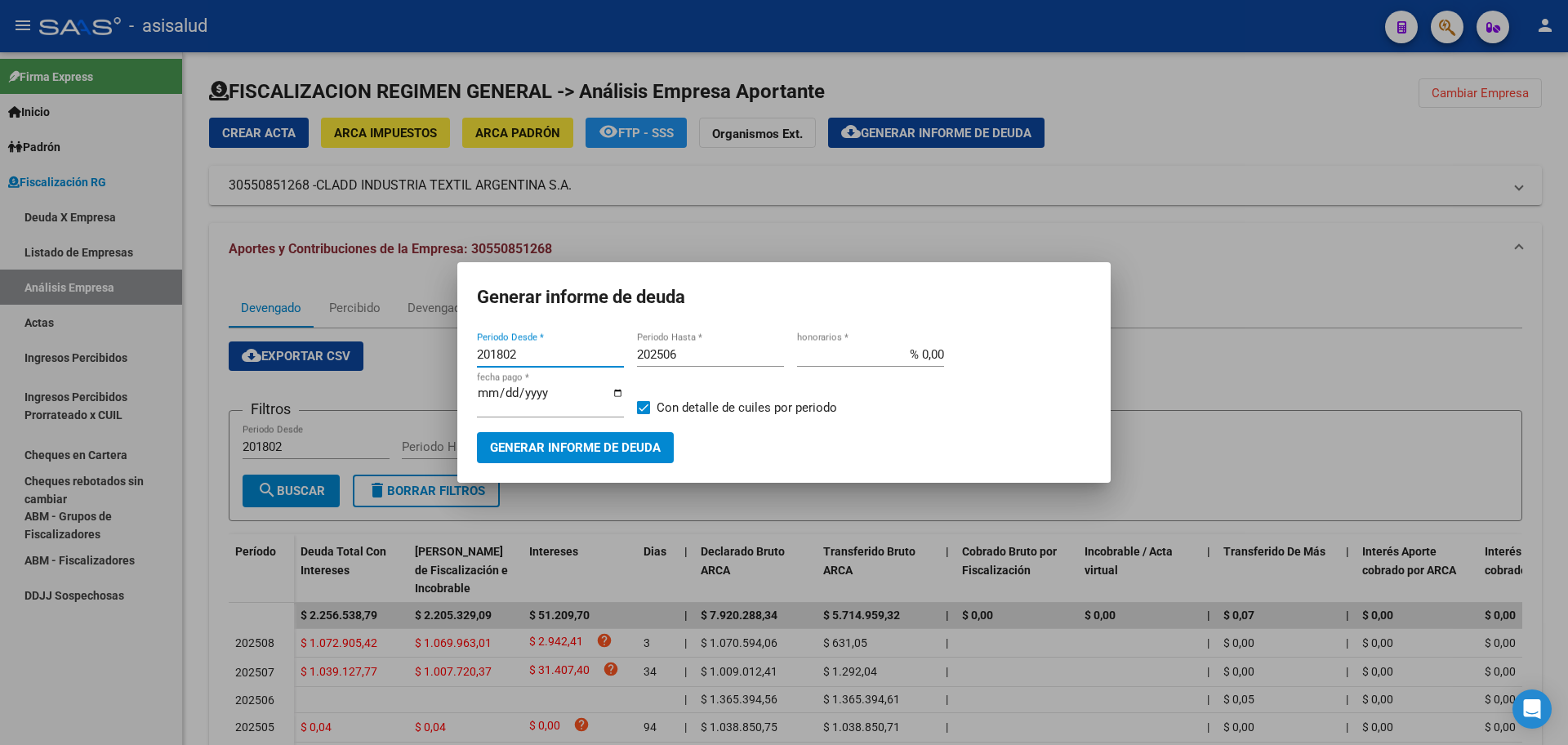
drag, startPoint x: 528, startPoint y: 364, endPoint x: 445, endPoint y: 355, distance: 83.5
click at [445, 355] on div "Generar informe de deuda 201802 Periodo Desde * 202506 Periodo Hasta * % 0,00 h…" at bounding box center [784, 372] width 1568 height 745
type input "202506"
click at [630, 418] on app-form-text-field "[DATE] fecha pago *" at bounding box center [557, 407] width 160 height 50
click at [645, 410] on span at bounding box center [644, 407] width 13 height 13
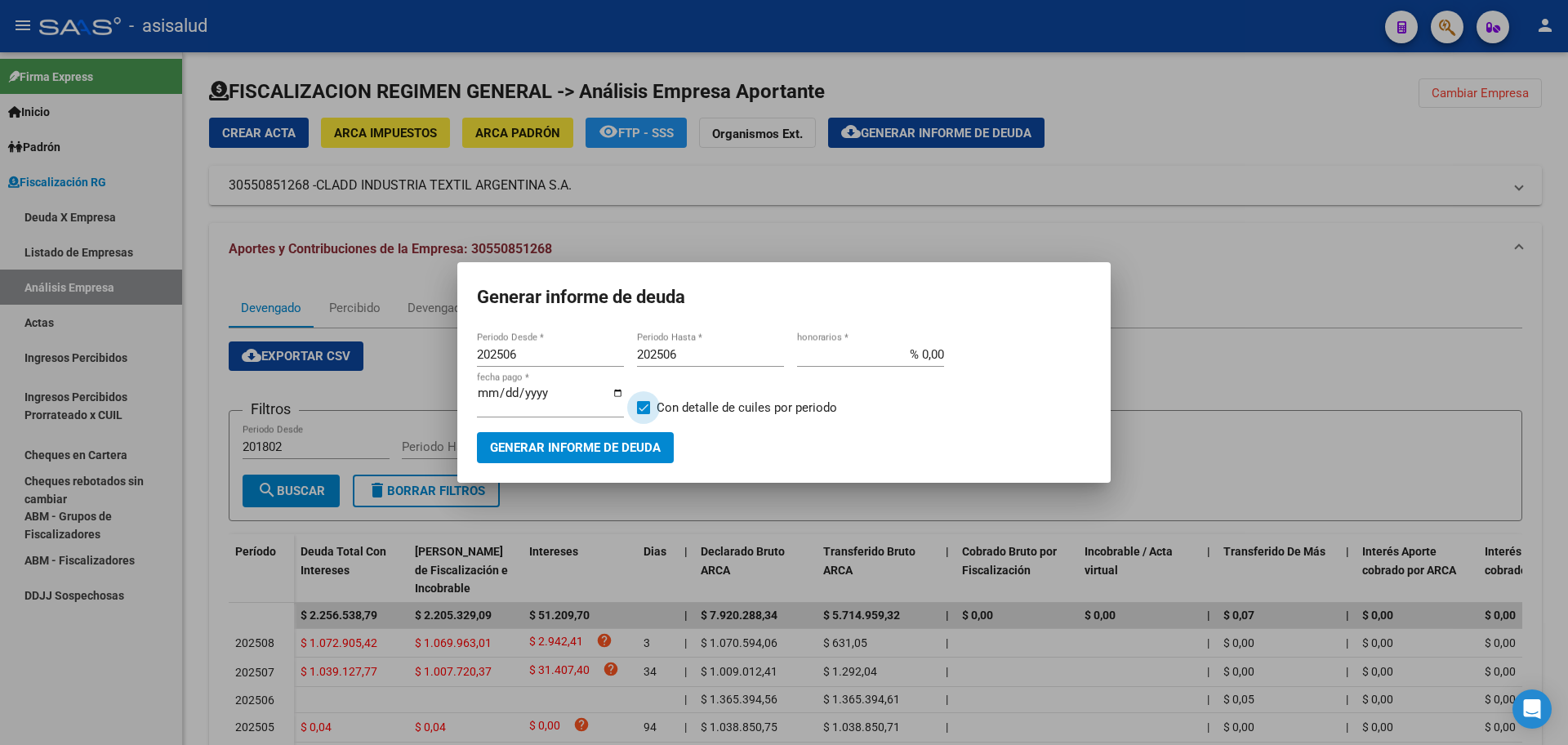
click at [644, 415] on input "Con detalle de cuiles por periodo" at bounding box center [643, 415] width 1 height 1
checkbox input "false"
click at [625, 432] on button "Generar informe de deuda" at bounding box center [575, 447] width 197 height 30
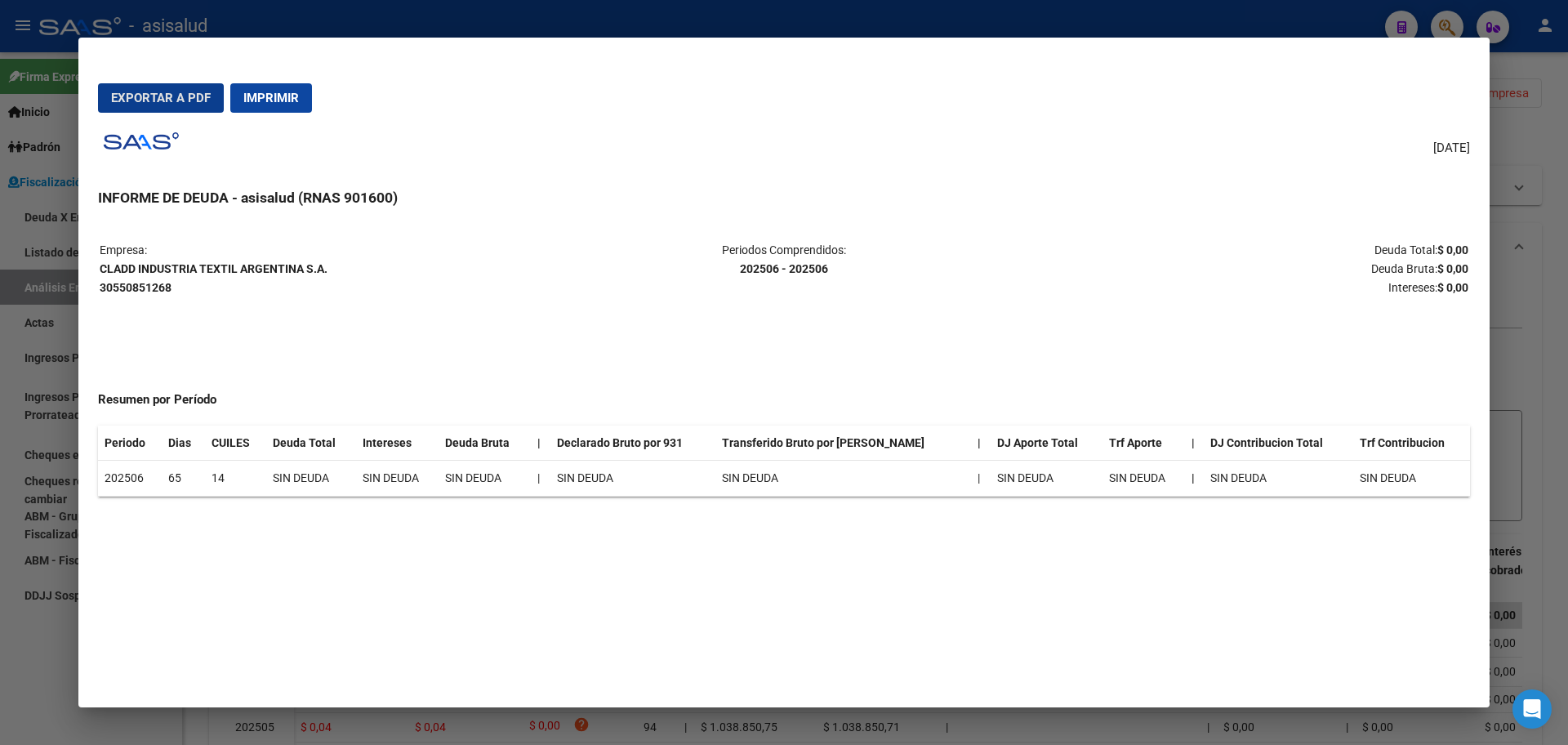
click at [277, 101] on span "Imprimir" at bounding box center [271, 97] width 56 height 15
click at [0, 674] on div at bounding box center [784, 372] width 1568 height 745
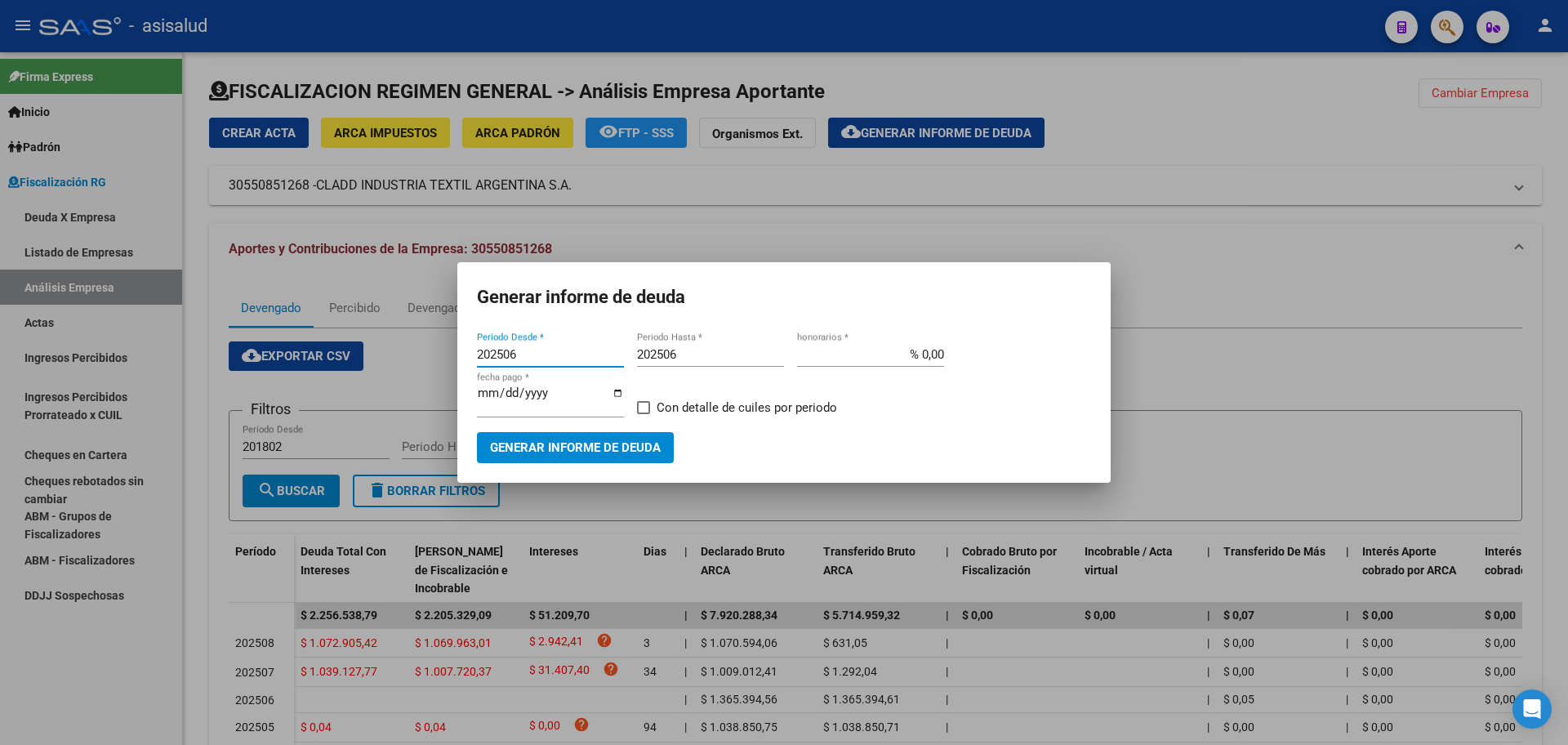
click at [532, 361] on input "202506" at bounding box center [551, 354] width 147 height 15
type input "202504"
click at [712, 359] on input "202506" at bounding box center [711, 354] width 147 height 15
type input "202508"
click at [920, 353] on input "% 0,00" at bounding box center [870, 354] width 147 height 15
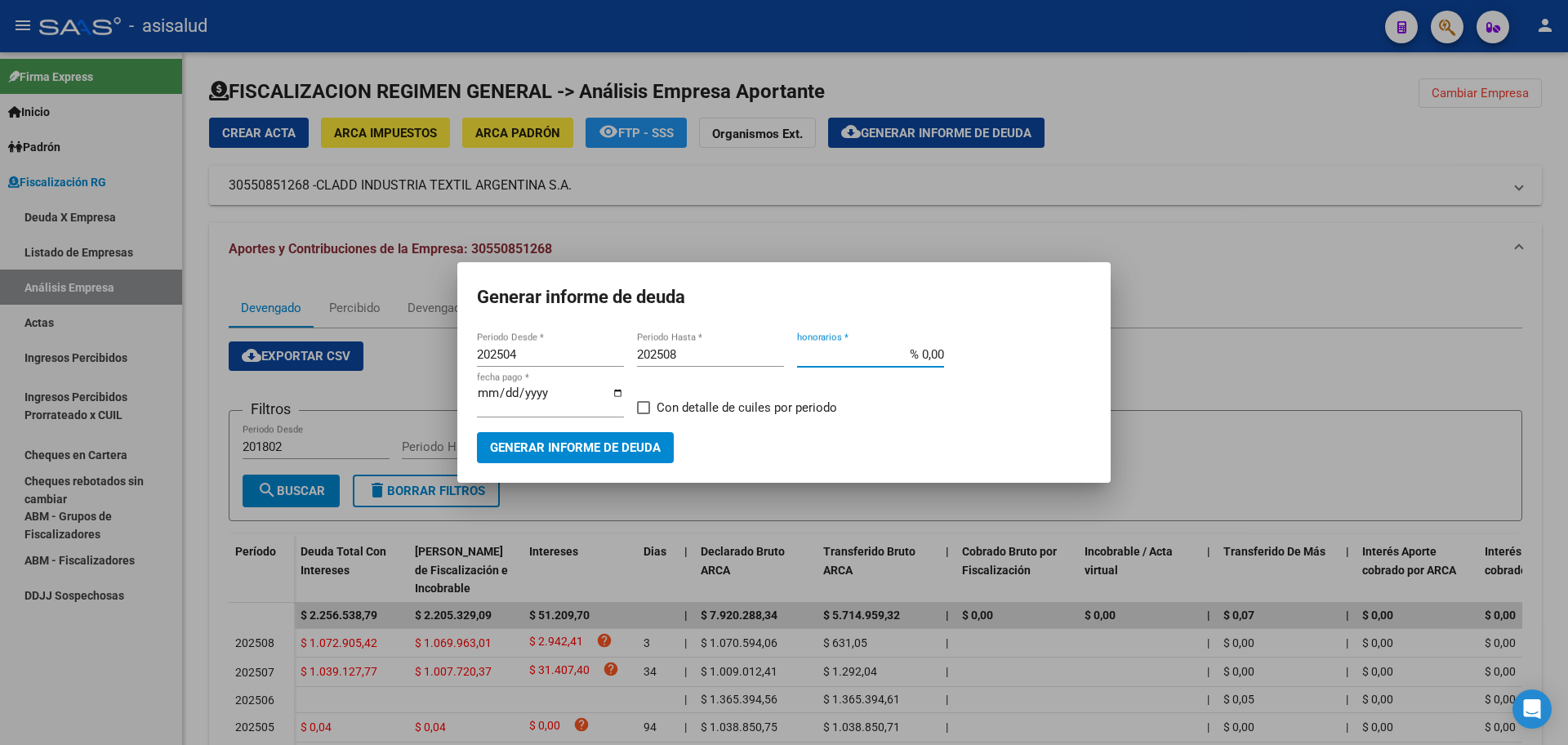
type input "% 10,00"
click at [503, 398] on input "[DATE]" at bounding box center [551, 400] width 147 height 27
type input "[DATE]"
click at [525, 441] on span "Generar informe de deuda" at bounding box center [575, 448] width 171 height 15
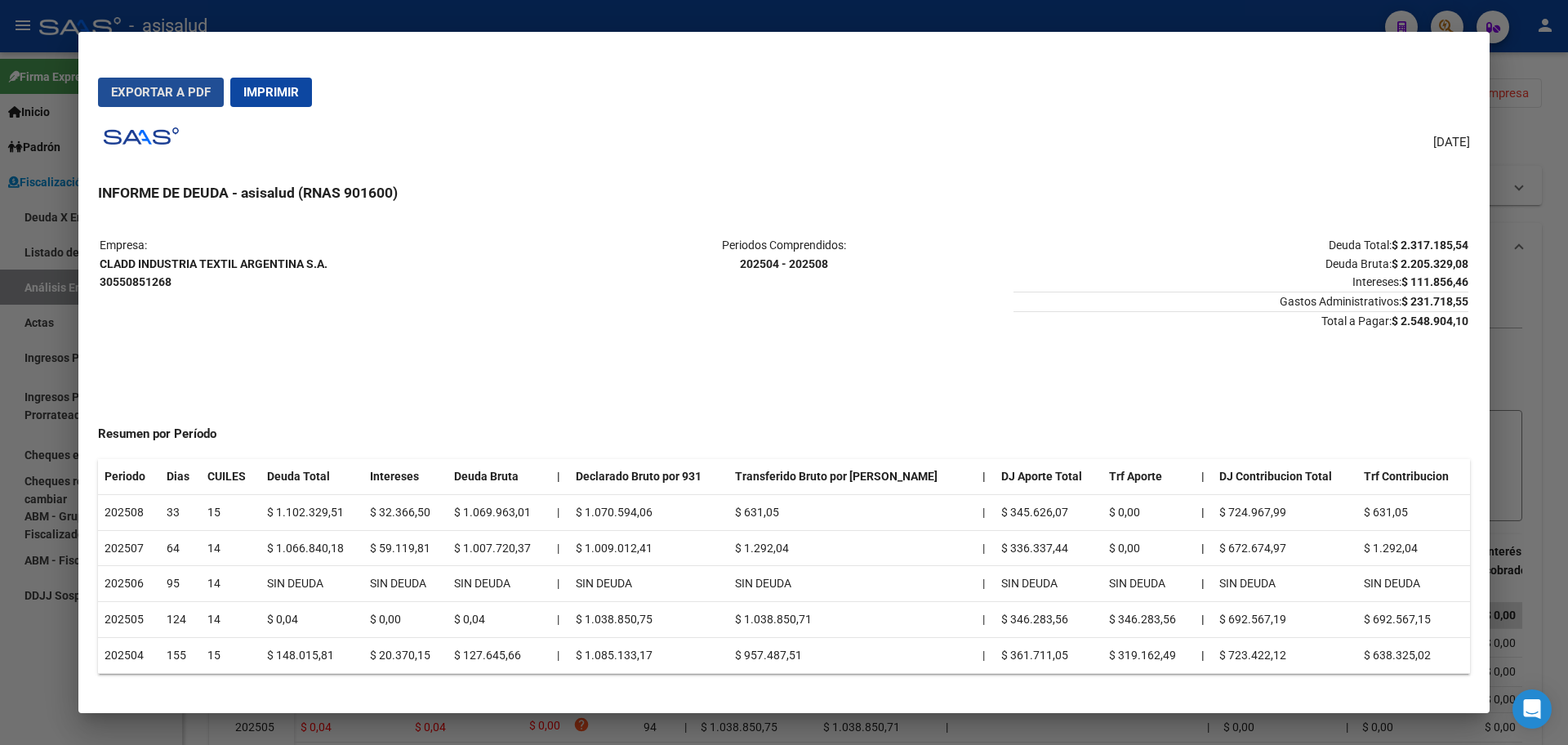
click at [193, 89] on span "Exportar a PDF" at bounding box center [160, 92] width 100 height 15
drag, startPoint x: 0, startPoint y: 390, endPoint x: 46, endPoint y: 313, distance: 89.7
click at [4, 384] on div at bounding box center [784, 372] width 1568 height 745
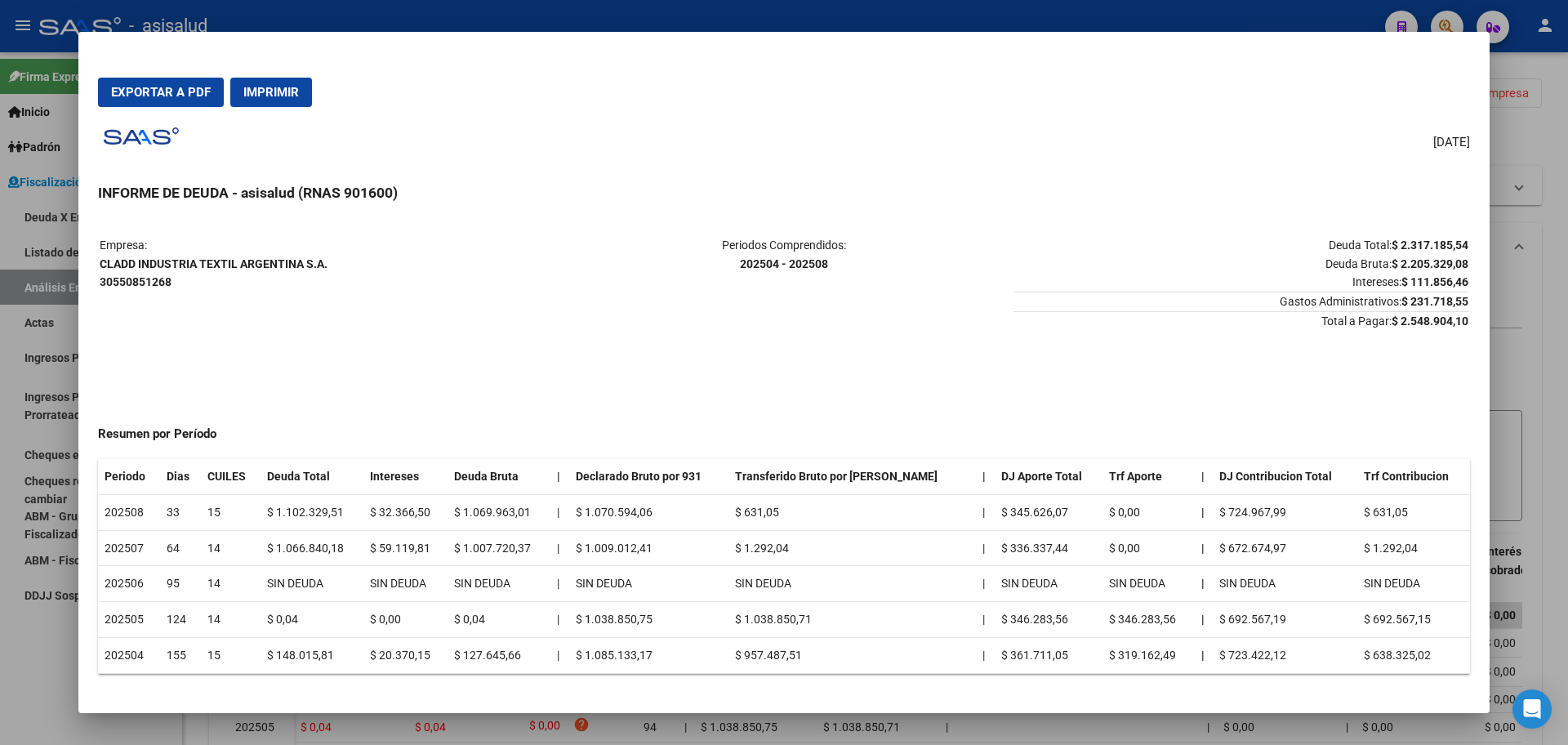
click at [50, 305] on div at bounding box center [784, 372] width 1568 height 745
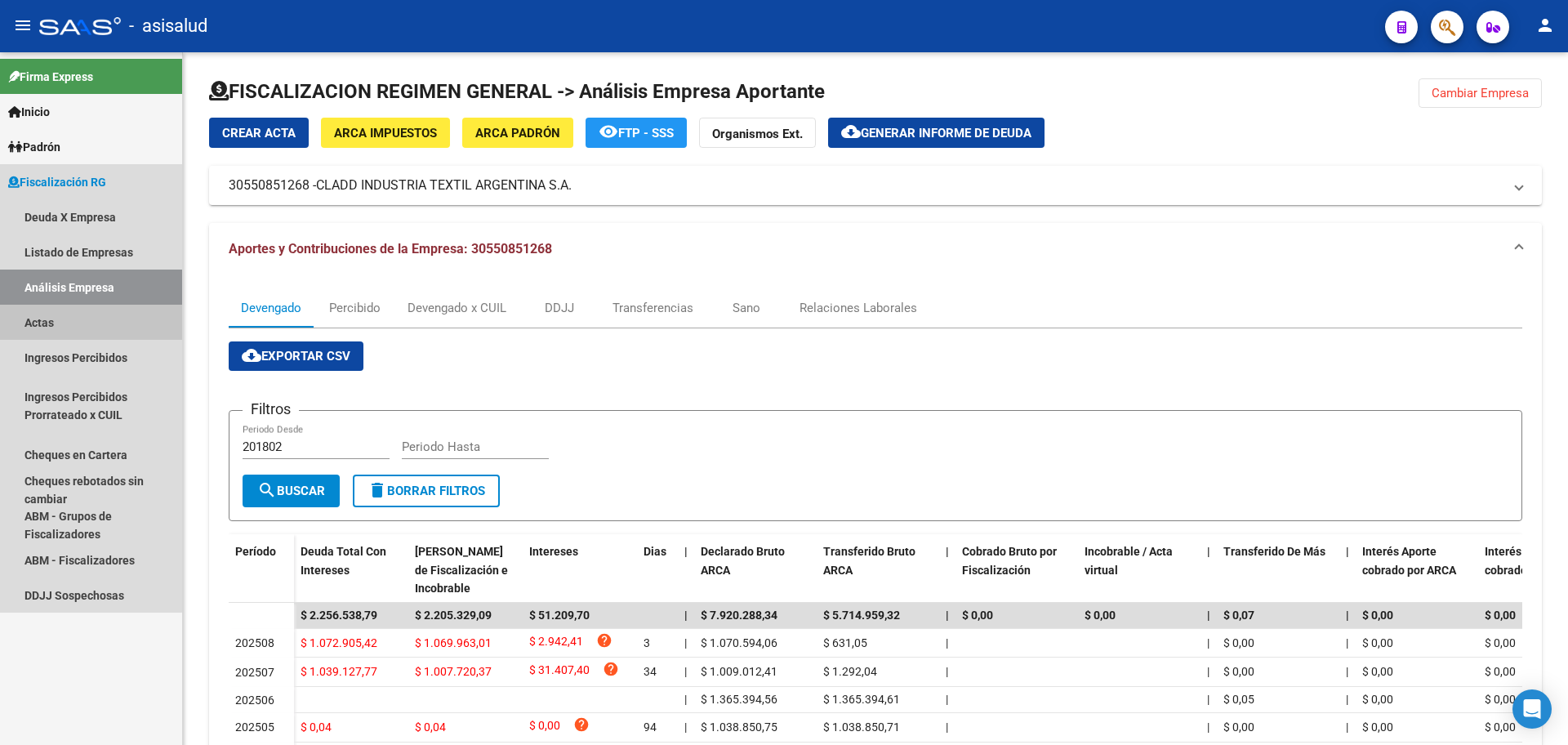
click at [46, 314] on link "Actas" at bounding box center [91, 322] width 182 height 35
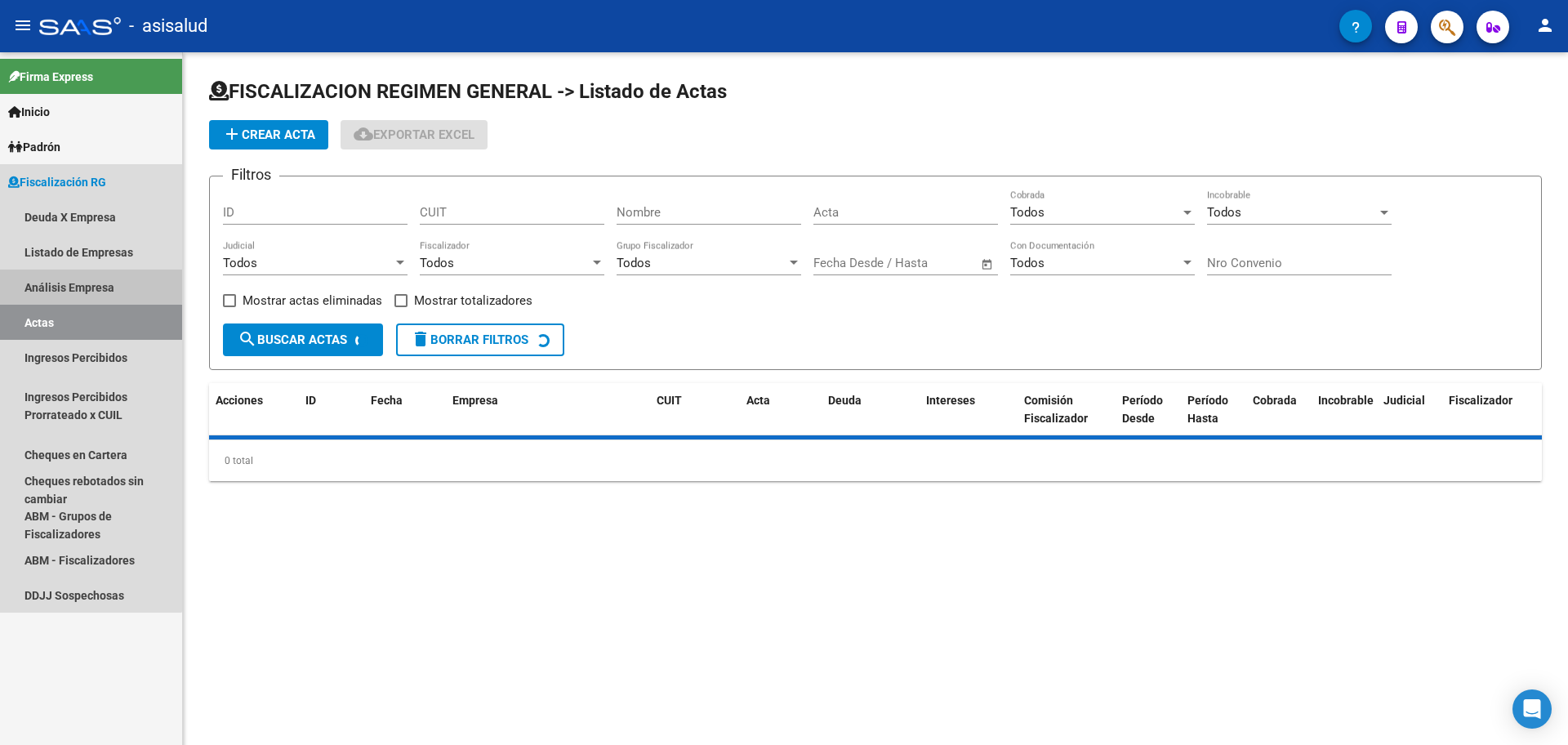
click at [58, 284] on link "Análisis Empresa" at bounding box center [91, 287] width 182 height 35
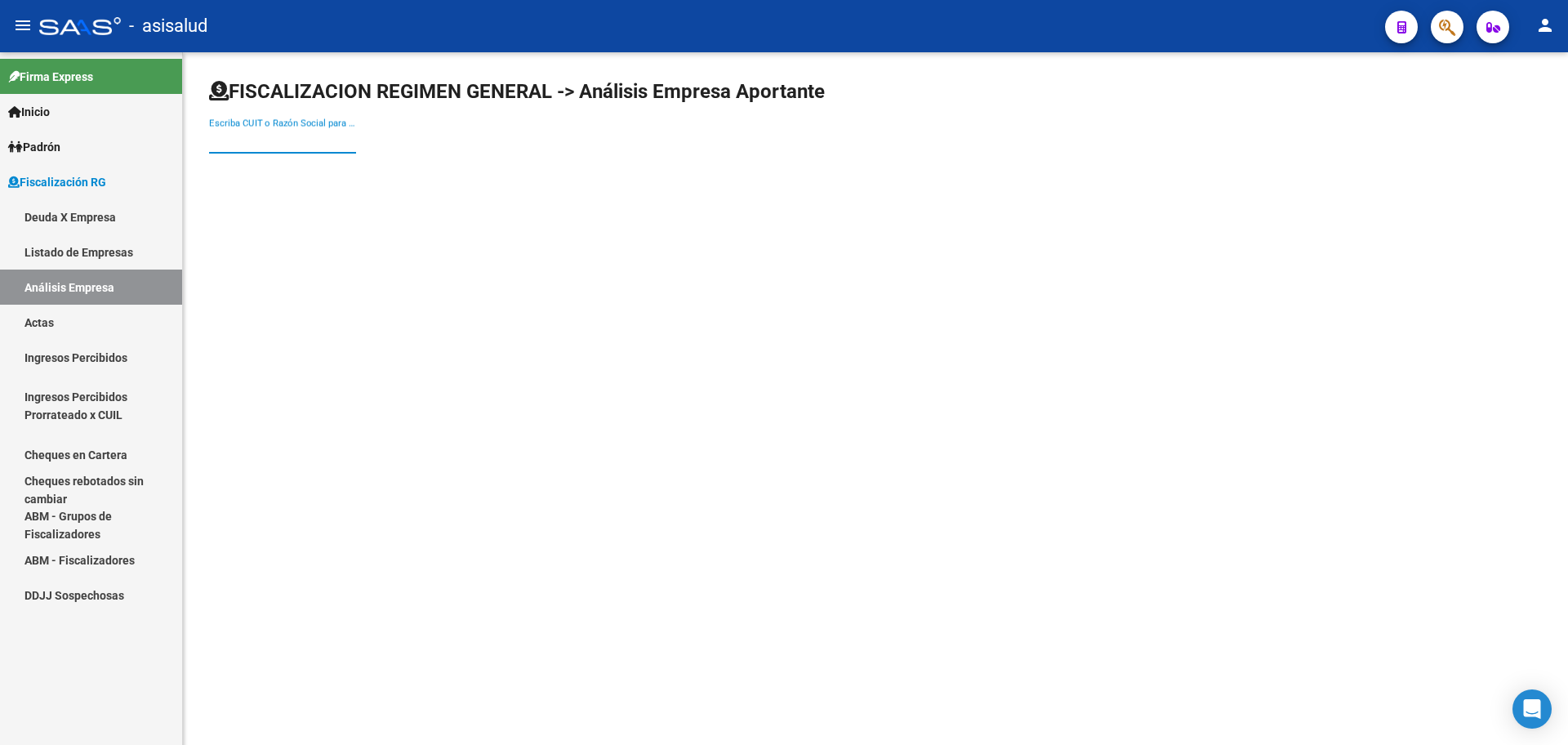
click at [232, 136] on input "Escriba CUIT o Razón Social para buscar" at bounding box center [282, 140] width 147 height 15
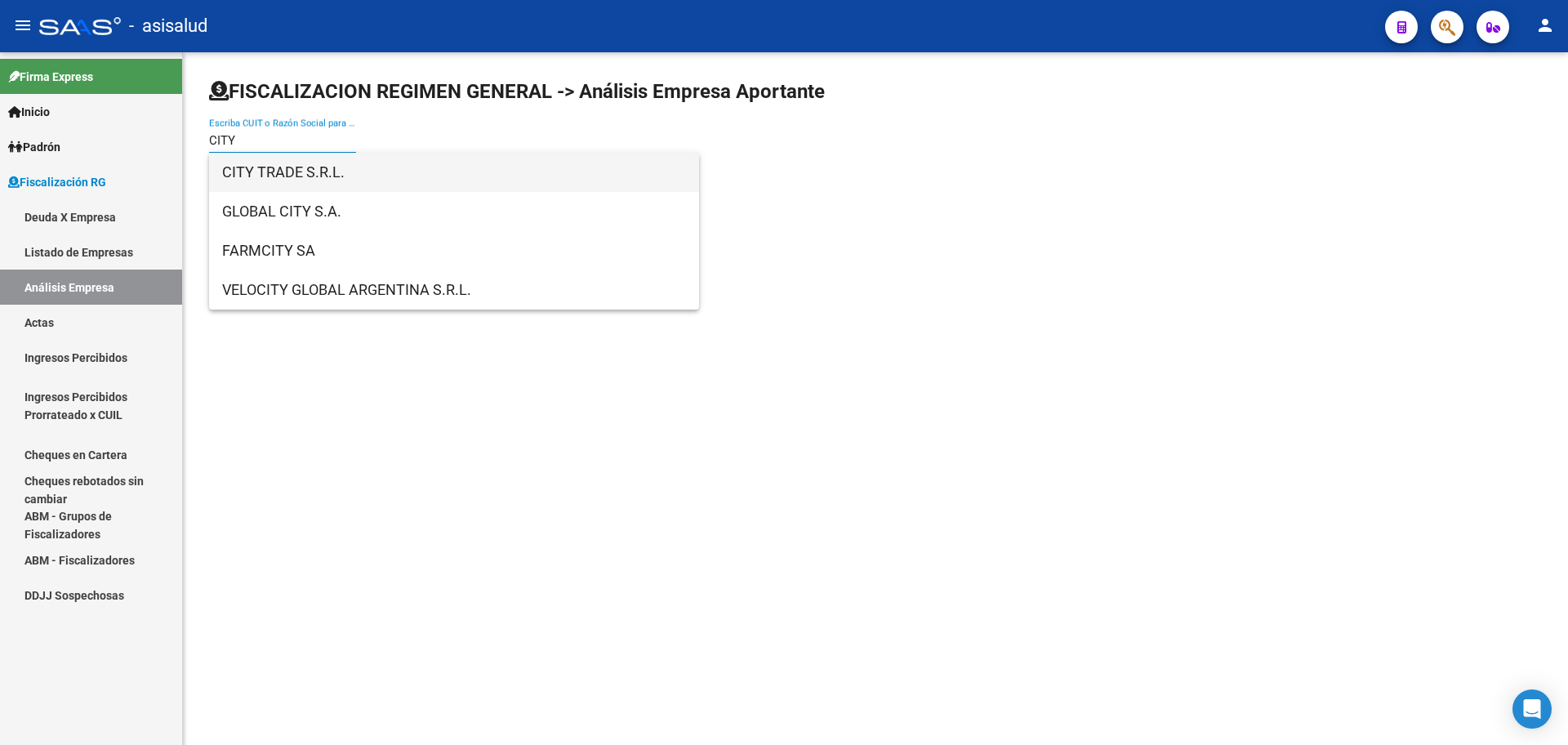
type input "CITY"
click at [300, 168] on span "CITY TRADE S.R.L." at bounding box center [454, 173] width 464 height 39
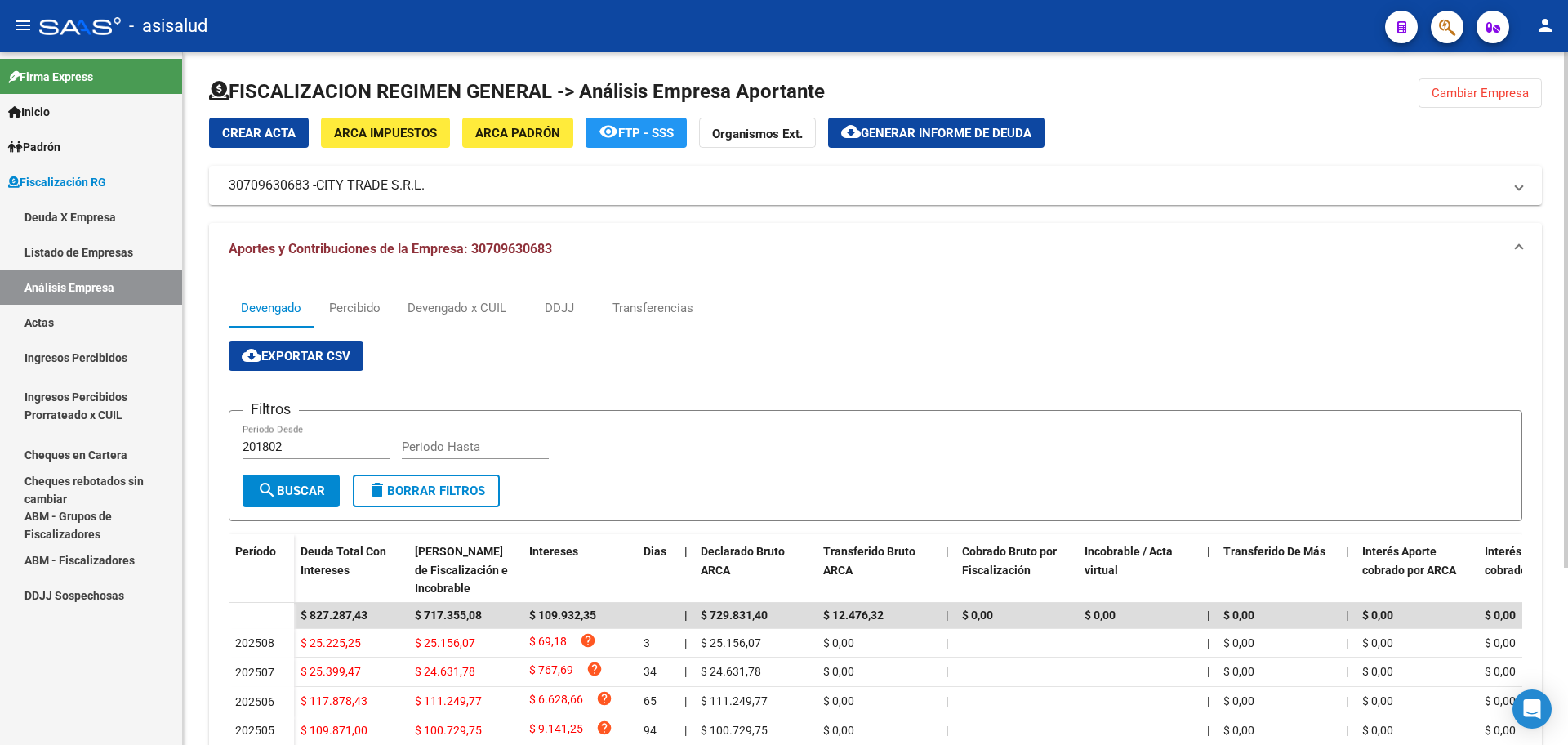
click at [957, 136] on span "Generar informe de deuda" at bounding box center [946, 133] width 171 height 15
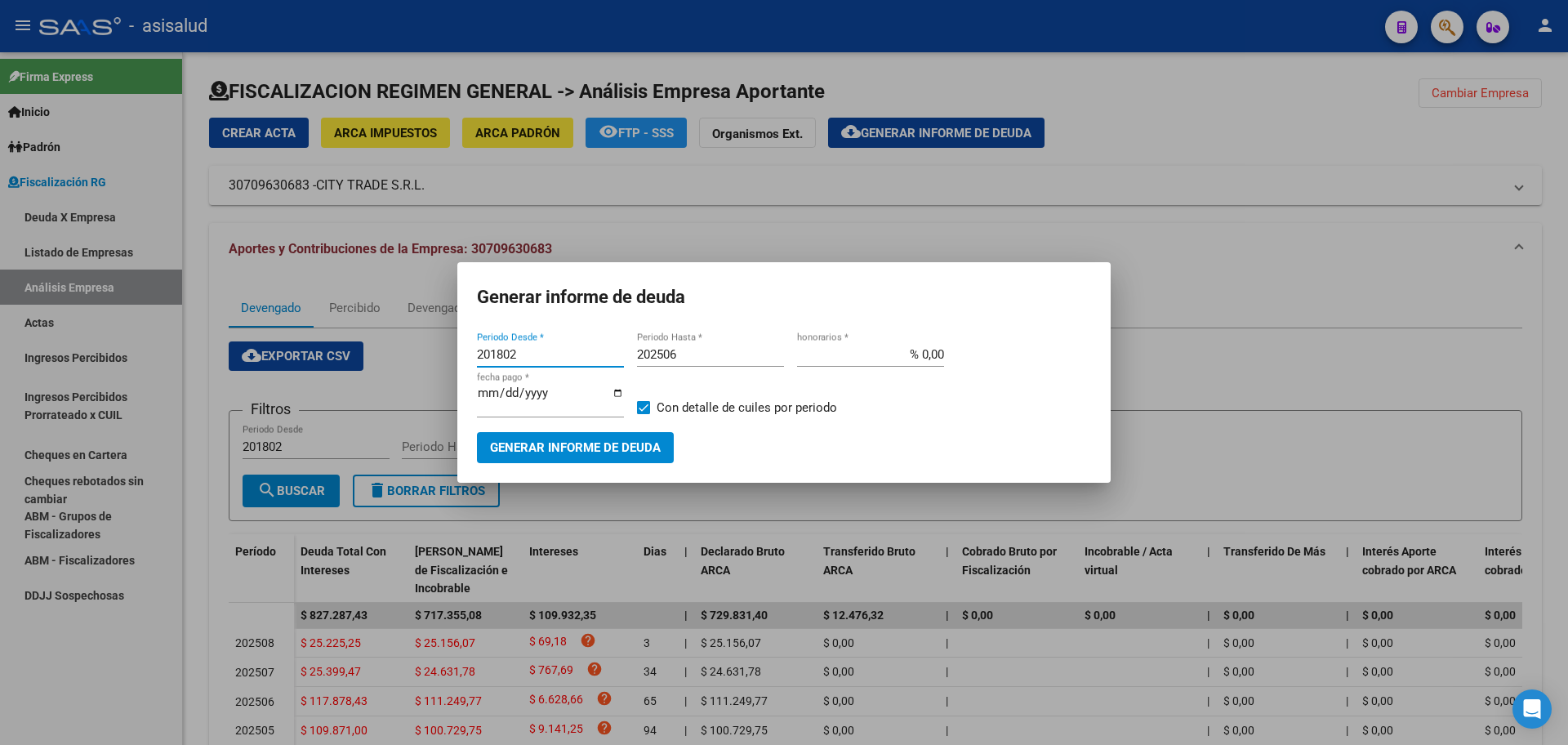
drag, startPoint x: 524, startPoint y: 359, endPoint x: 381, endPoint y: 364, distance: 143.1
click at [381, 364] on div "Generar informe de deuda 201802 Periodo Desde * 202506 Periodo Hasta * % 0,00 h…" at bounding box center [784, 372] width 1568 height 745
type input "202501"
click at [674, 361] on input "202506" at bounding box center [711, 354] width 147 height 15
type input "202508"
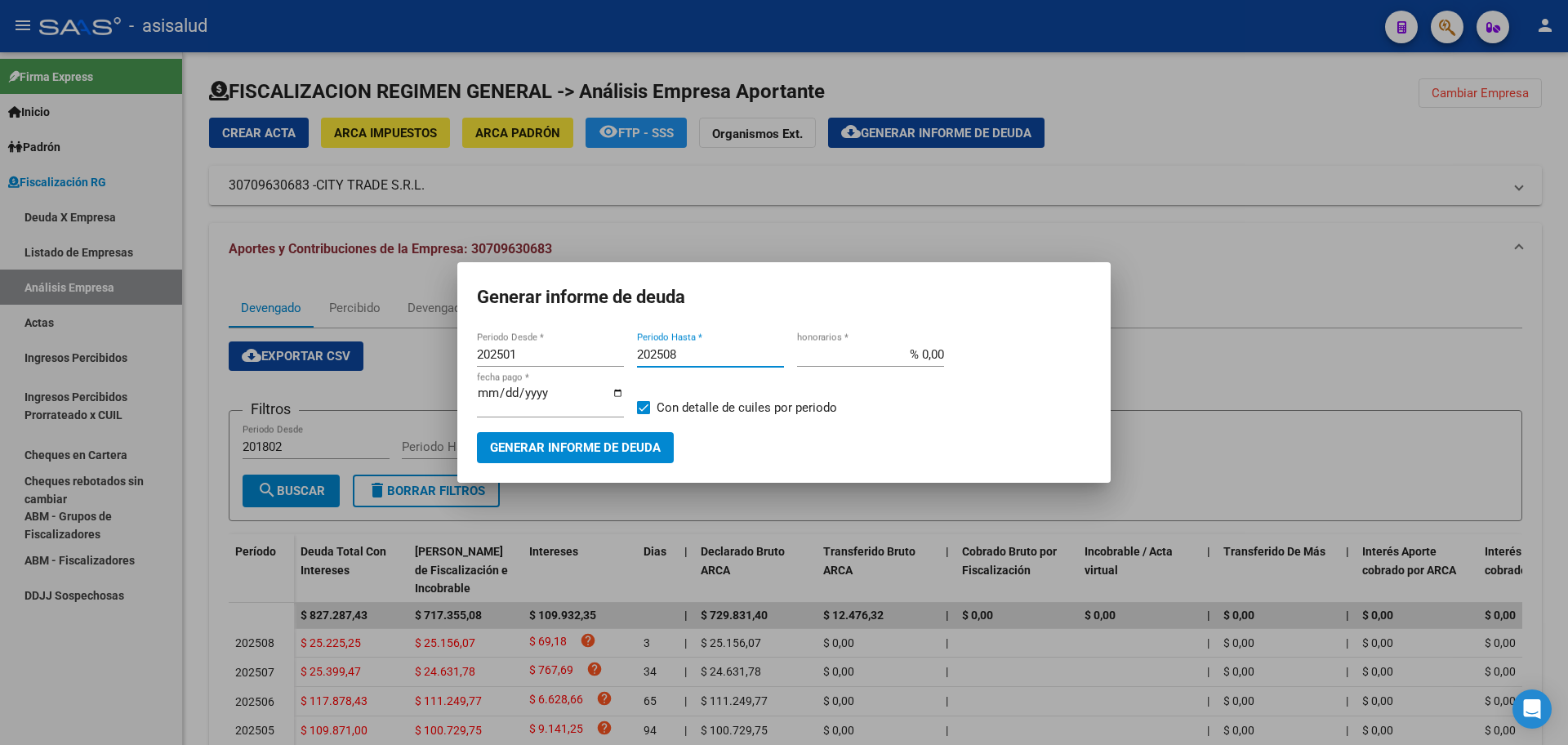
click at [922, 359] on input "% 0,00" at bounding box center [870, 354] width 147 height 15
type input "% 10,00"
click at [499, 398] on input "[DATE]" at bounding box center [551, 400] width 147 height 27
type input "[DATE]"
click at [627, 441] on span "Generar informe de deuda" at bounding box center [575, 448] width 171 height 15
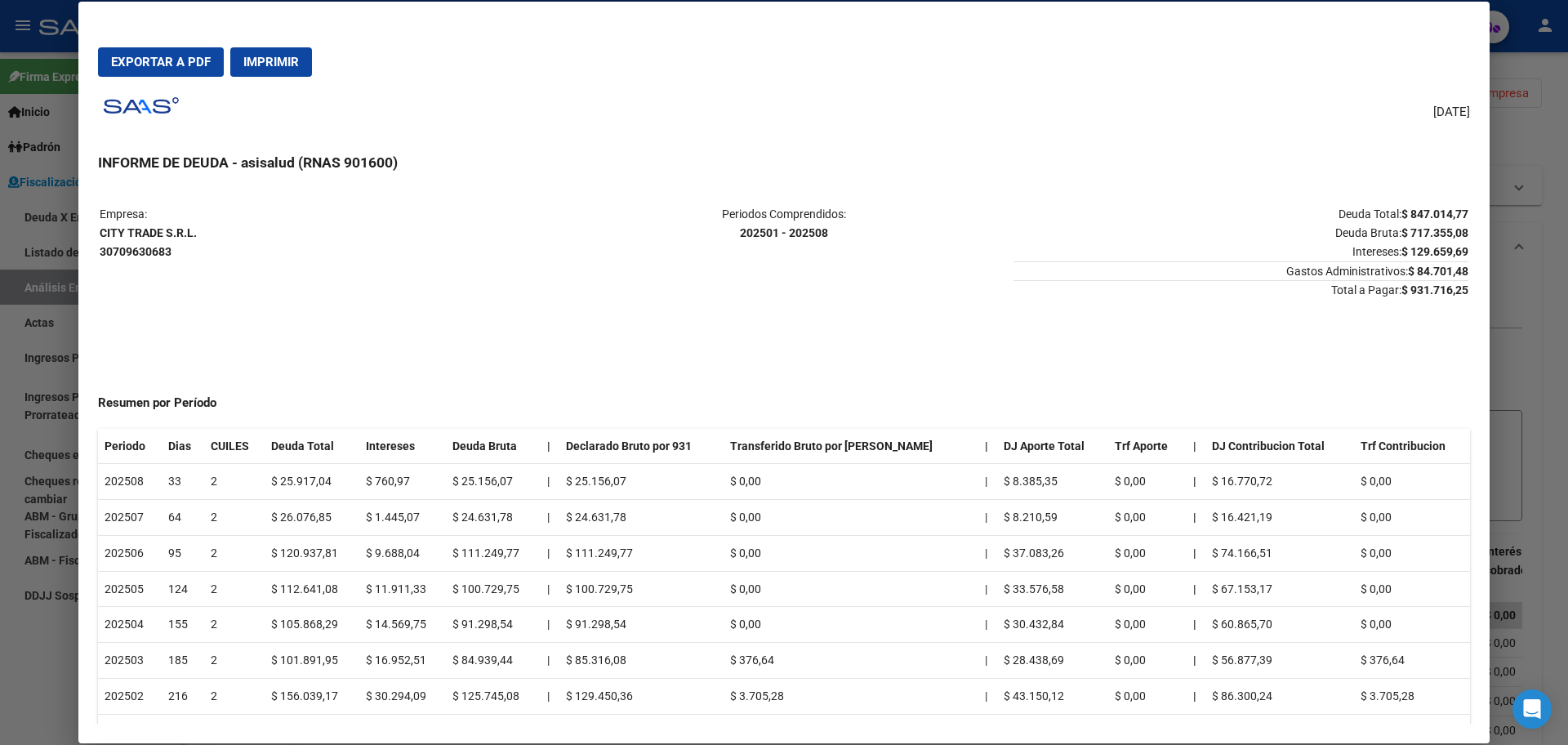
click at [136, 66] on span "Exportar a PDF" at bounding box center [160, 62] width 100 height 15
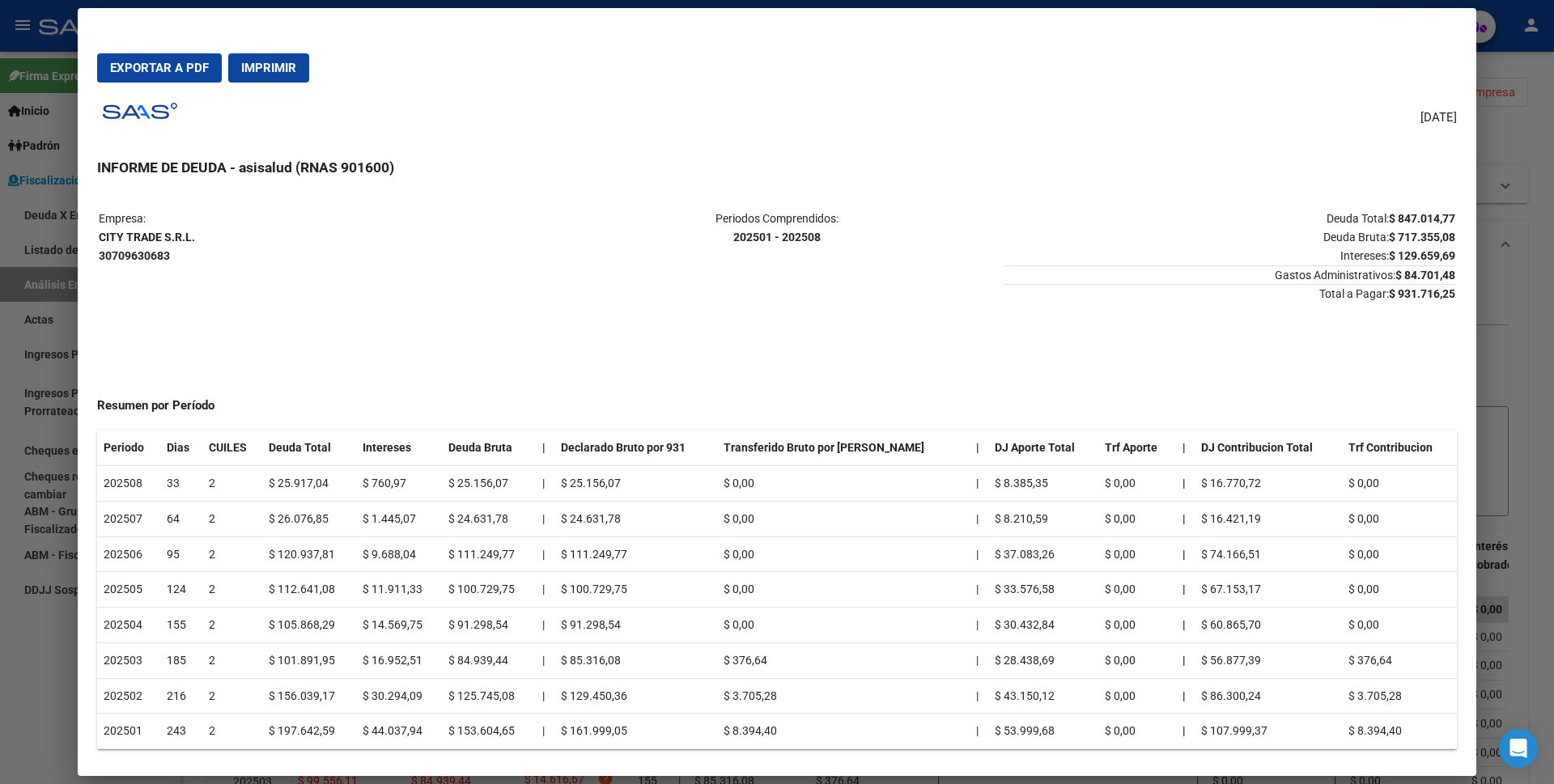
click at [0, 386] on div at bounding box center [777, 392] width 1554 height 784
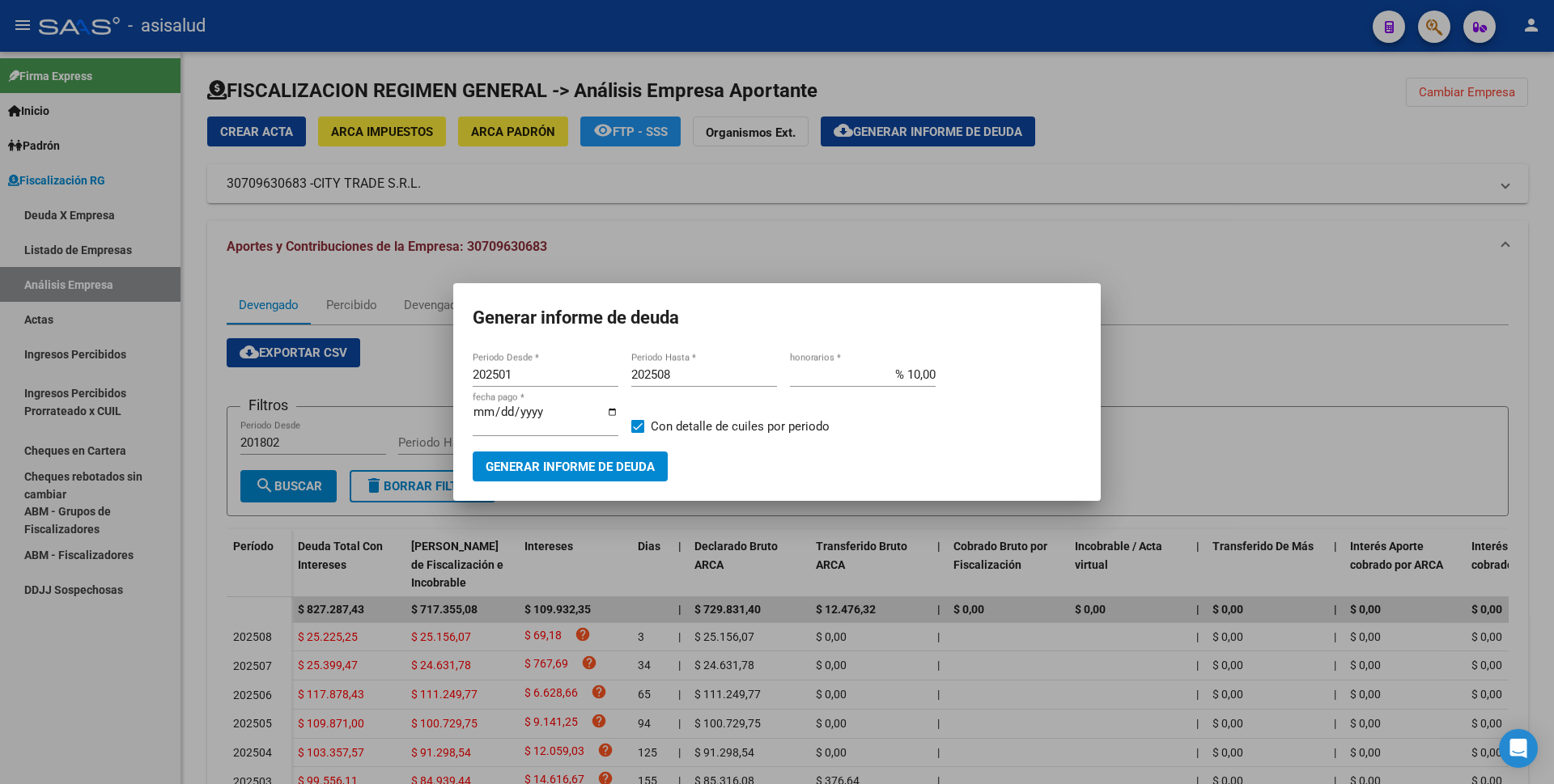
click at [32, 281] on div at bounding box center [777, 392] width 1554 height 784
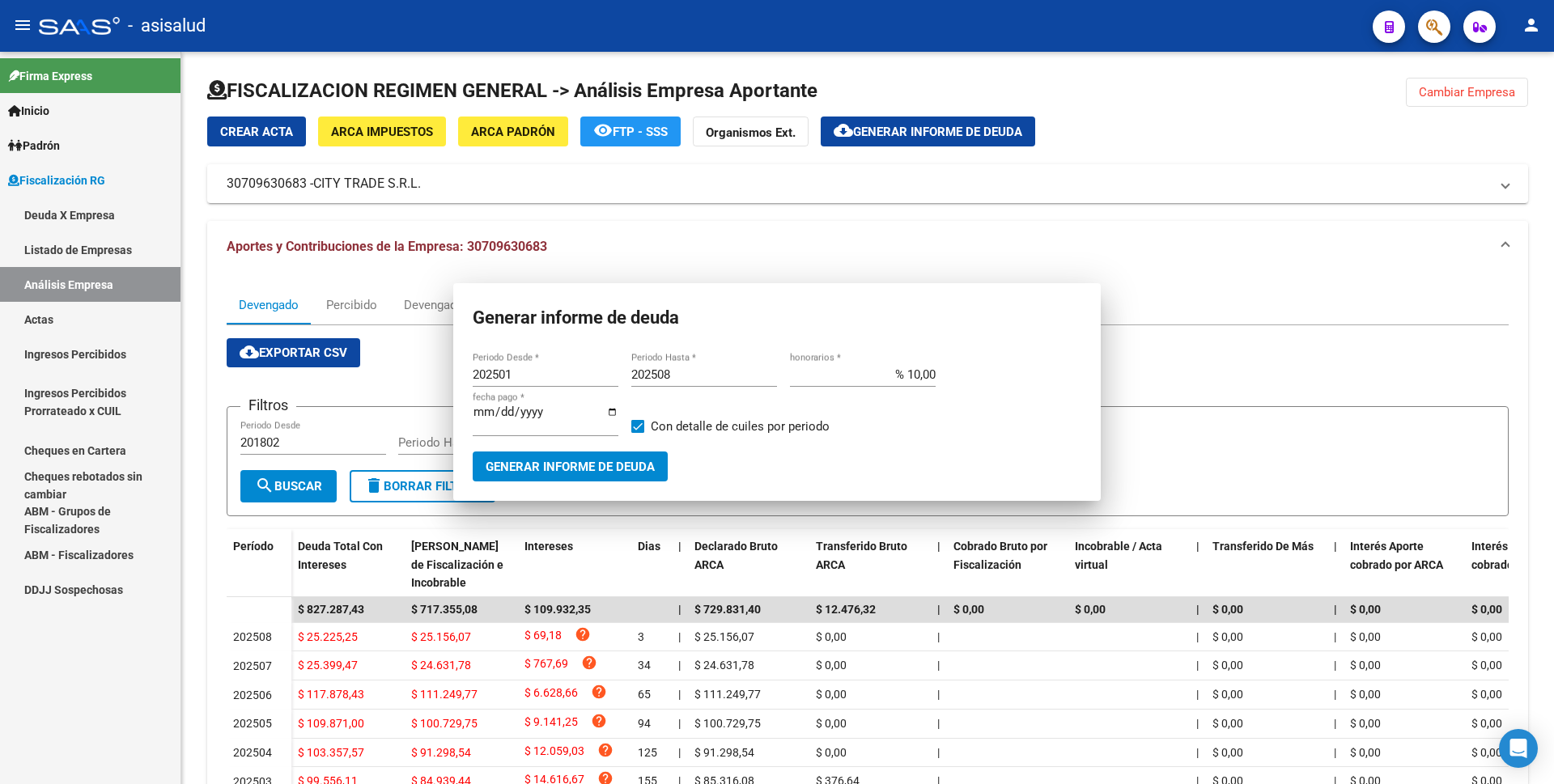
click at [40, 319] on link "Actas" at bounding box center [90, 319] width 181 height 35
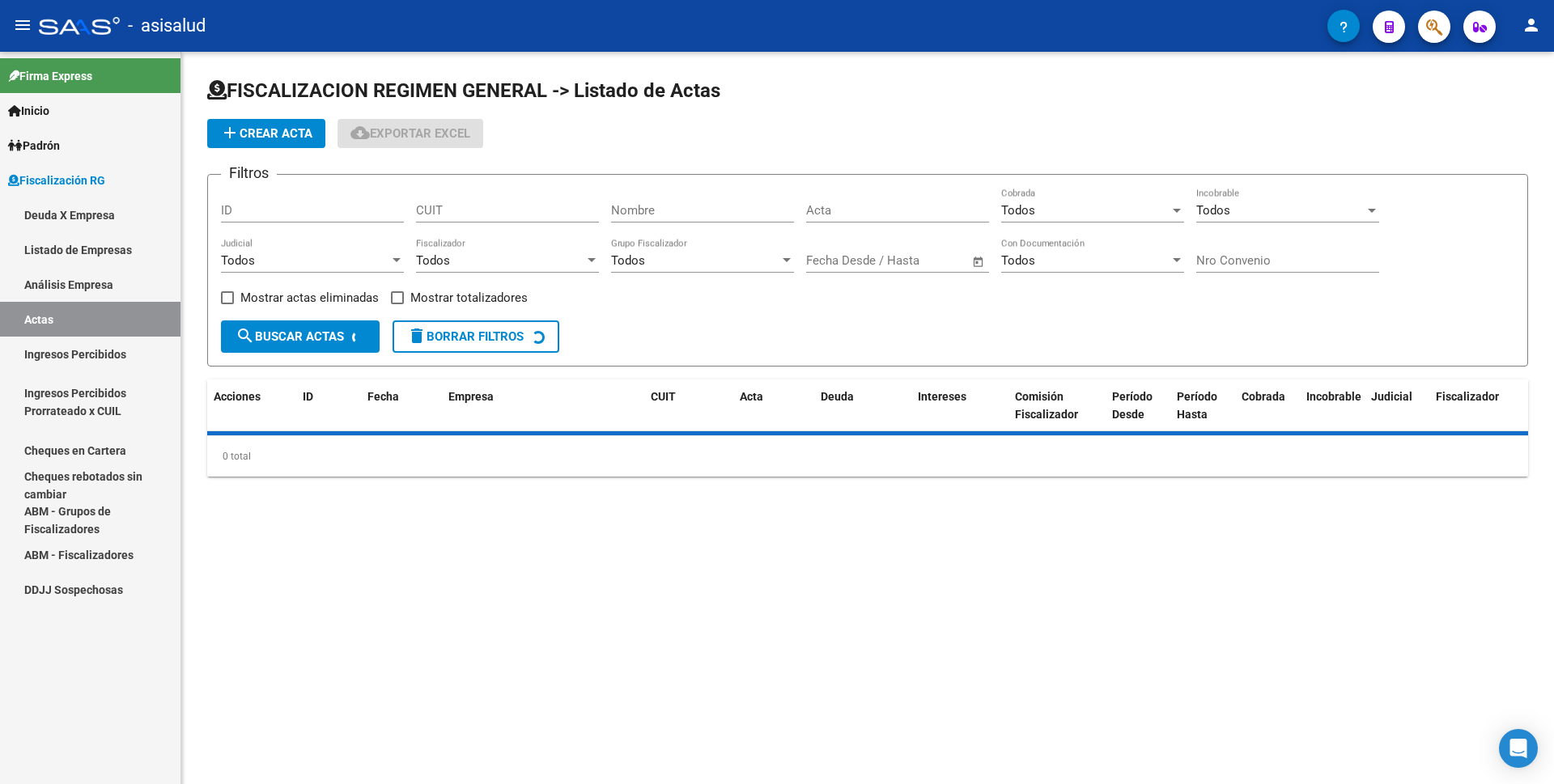
click at [68, 284] on link "Análisis Empresa" at bounding box center [90, 284] width 181 height 35
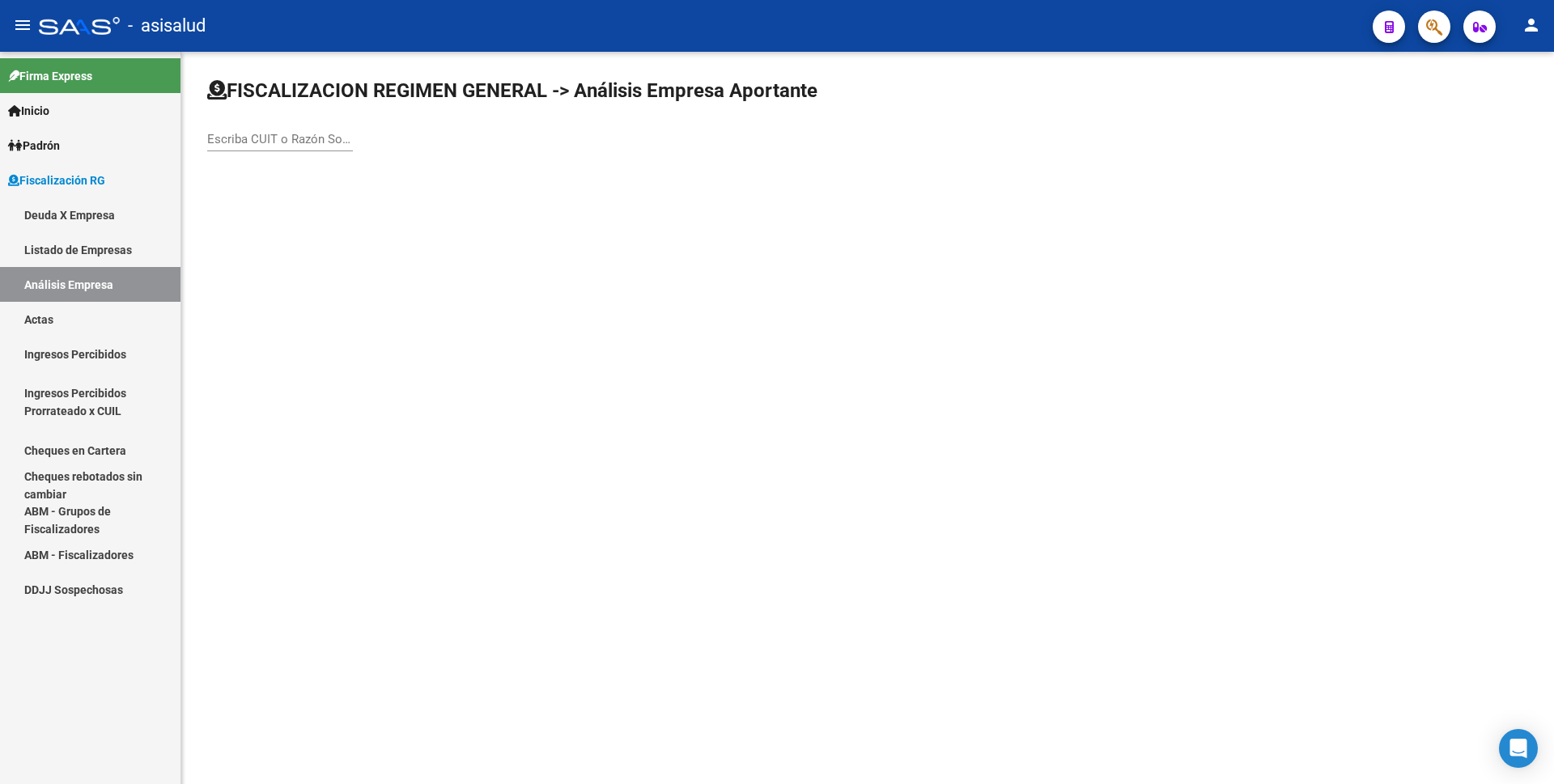
click at [237, 141] on input "Escriba CUIT o Razón Social para buscar" at bounding box center [280, 139] width 146 height 15
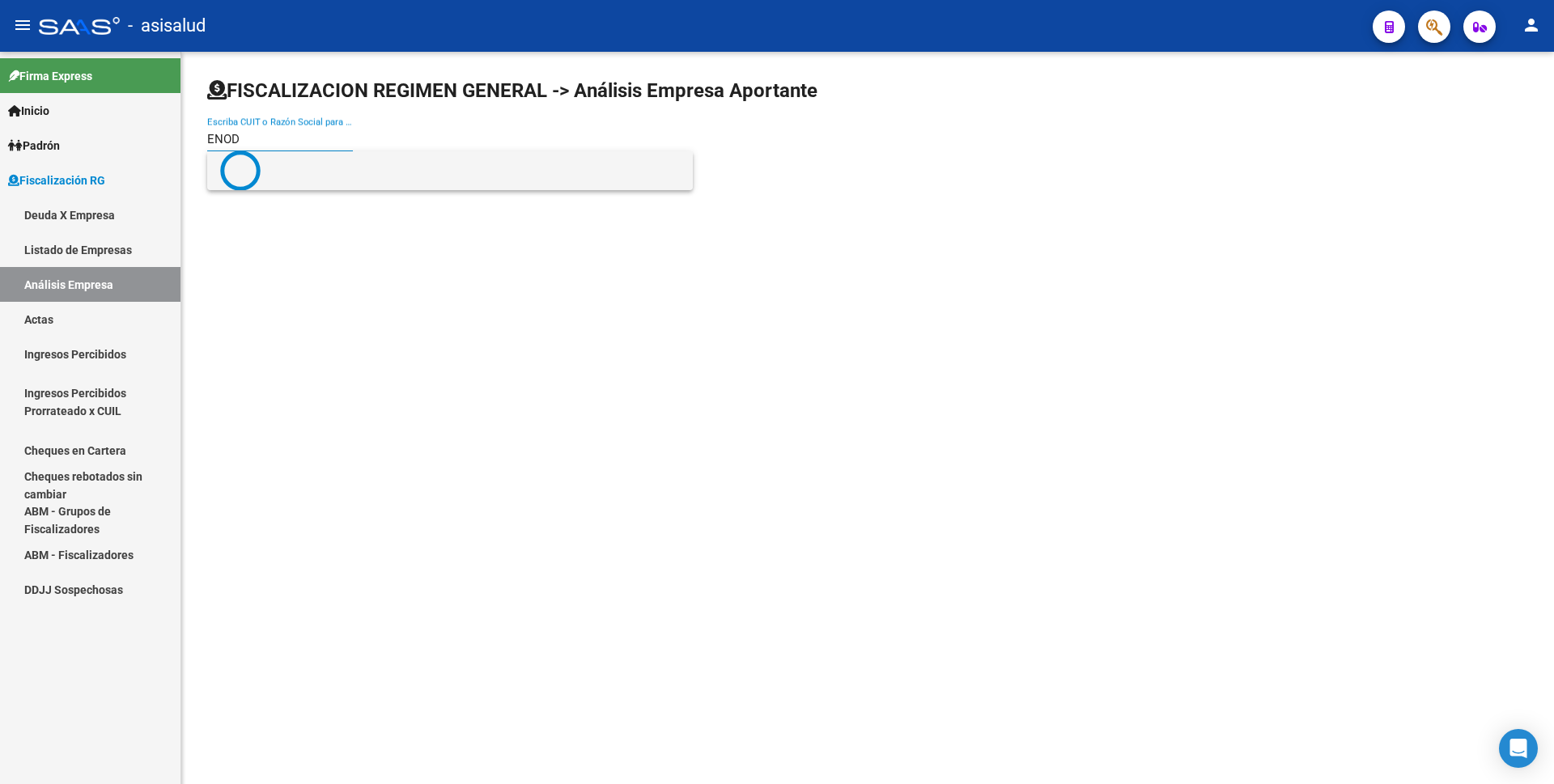
type input "ENOD"
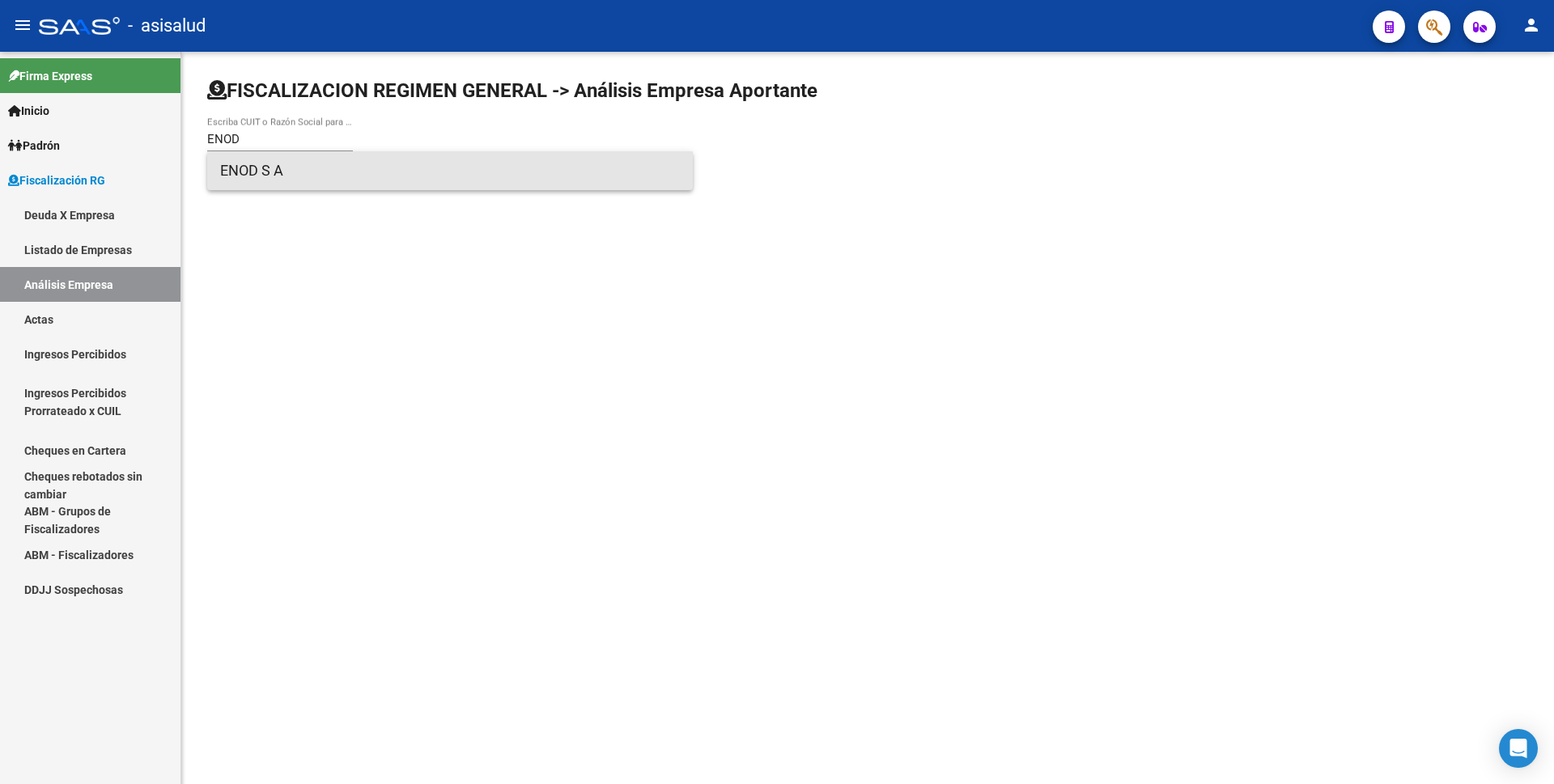
click at [297, 173] on span "ENOD S A" at bounding box center [450, 171] width 460 height 39
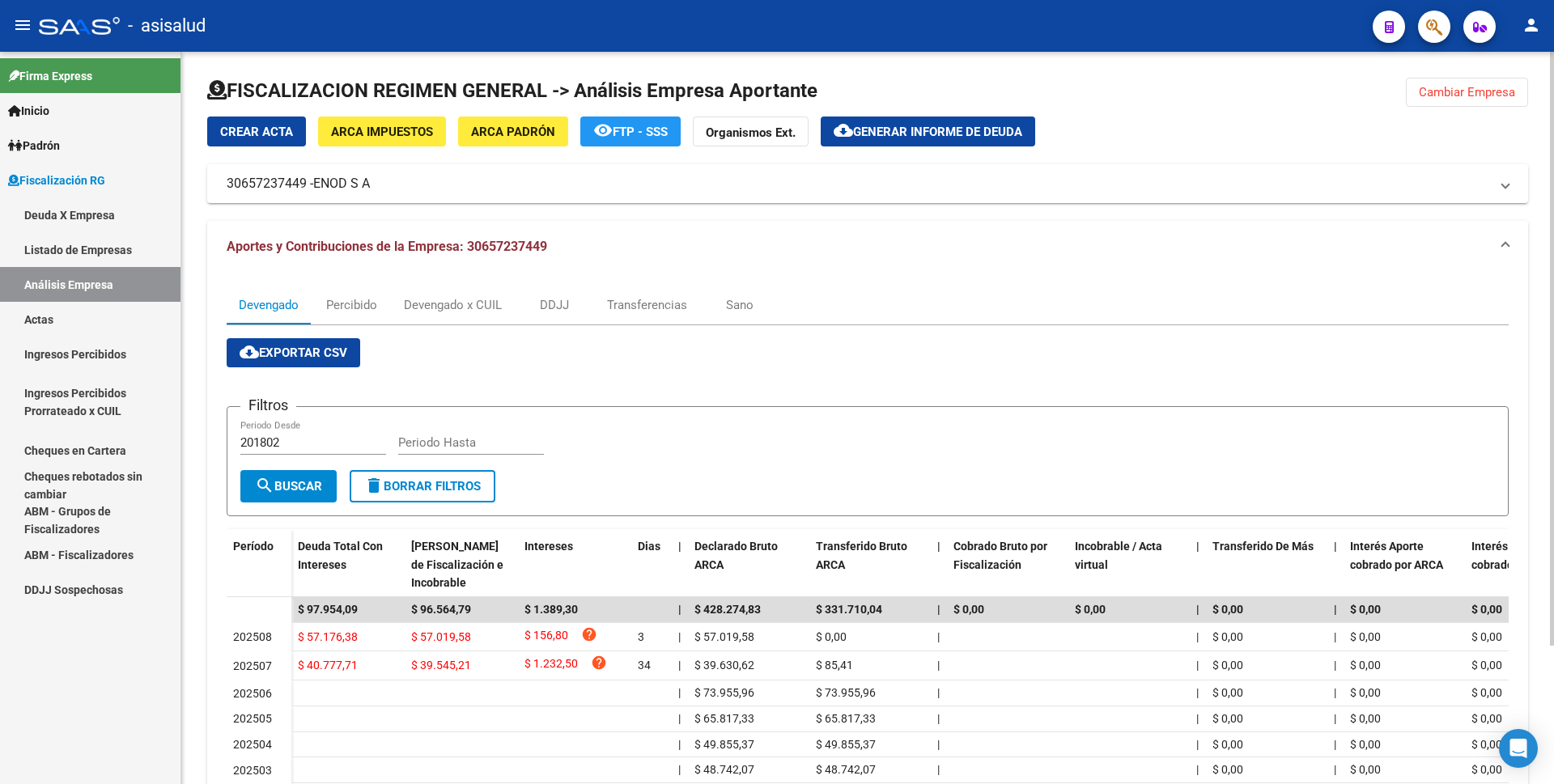
click at [882, 146] on button "cloud_download Generar informe de deuda" at bounding box center [927, 132] width 214 height 30
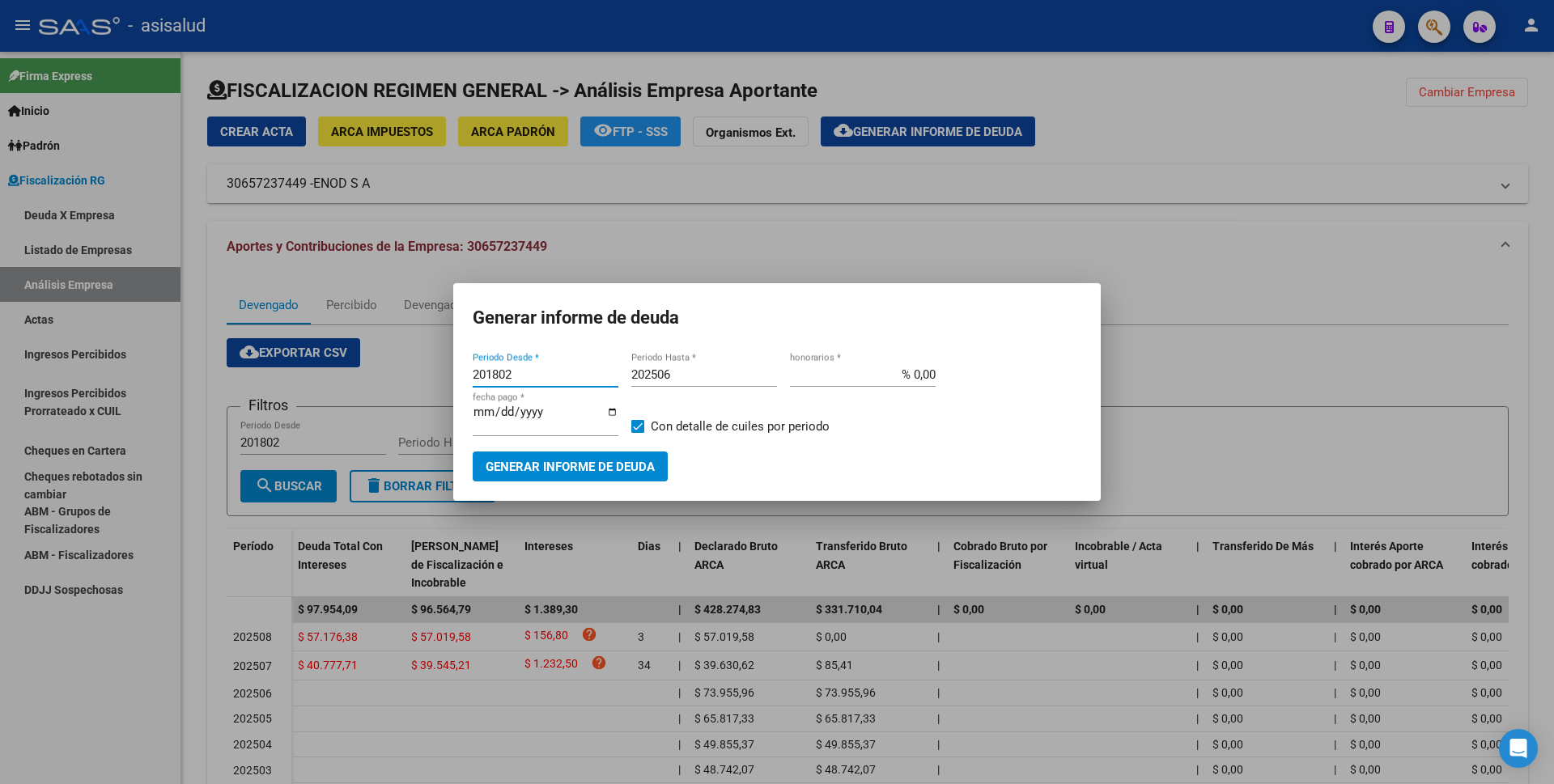
drag, startPoint x: 516, startPoint y: 381, endPoint x: 370, endPoint y: 381, distance: 146.0
click at [370, 381] on div "Generar informe de deuda 201802 Periodo Desde * 202506 Periodo Hasta * % 0,00 h…" at bounding box center [777, 392] width 1554 height 784
type input "202507"
click at [686, 374] on input "202506" at bounding box center [705, 374] width 146 height 15
type input "202508"
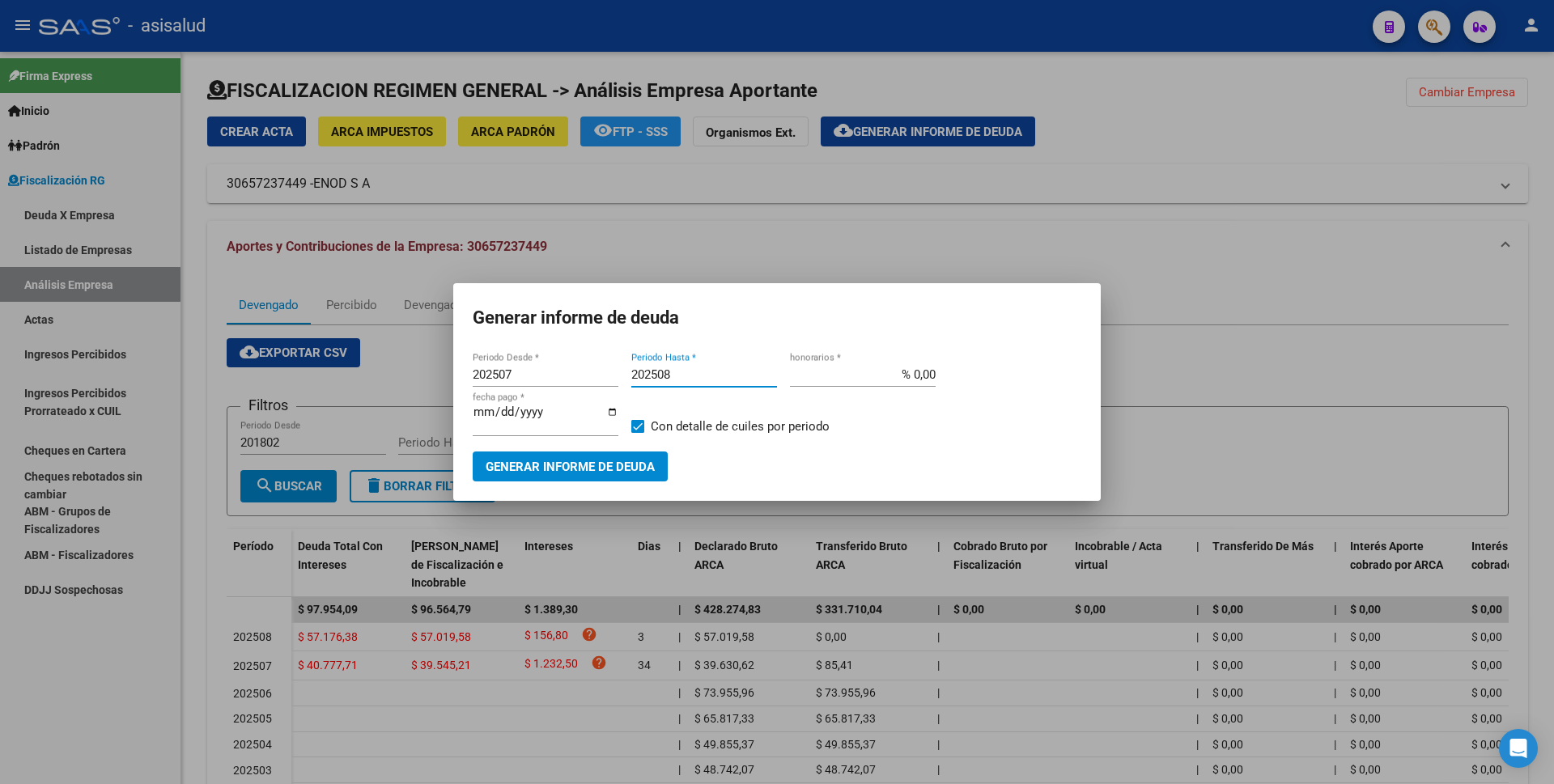
click at [913, 372] on input "% 0,00" at bounding box center [863, 374] width 146 height 15
type input "% 10,00"
click at [505, 416] on input "[DATE]" at bounding box center [546, 418] width 146 height 26
click at [503, 418] on input "2025-11-22" at bounding box center [546, 418] width 146 height 26
type input "[DATE]"
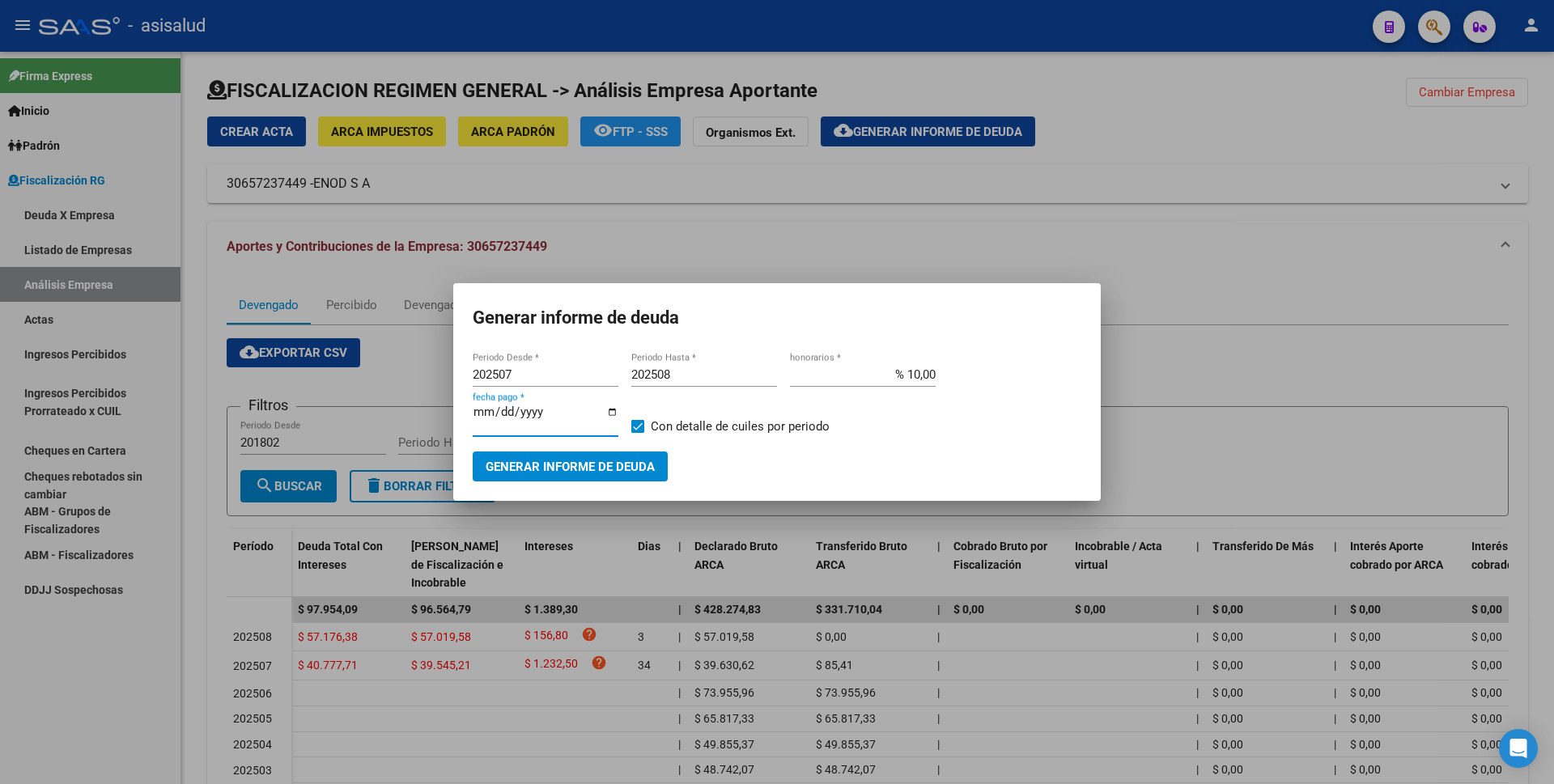
click at [654, 427] on span "Con detalle de cuiles por periodo" at bounding box center [741, 426] width 179 height 19
click at [638, 433] on input "Con detalle de cuiles por periodo" at bounding box center [637, 433] width 1 height 1
checkbox input "false"
click at [610, 464] on span "Generar informe de deuda" at bounding box center [569, 467] width 169 height 15
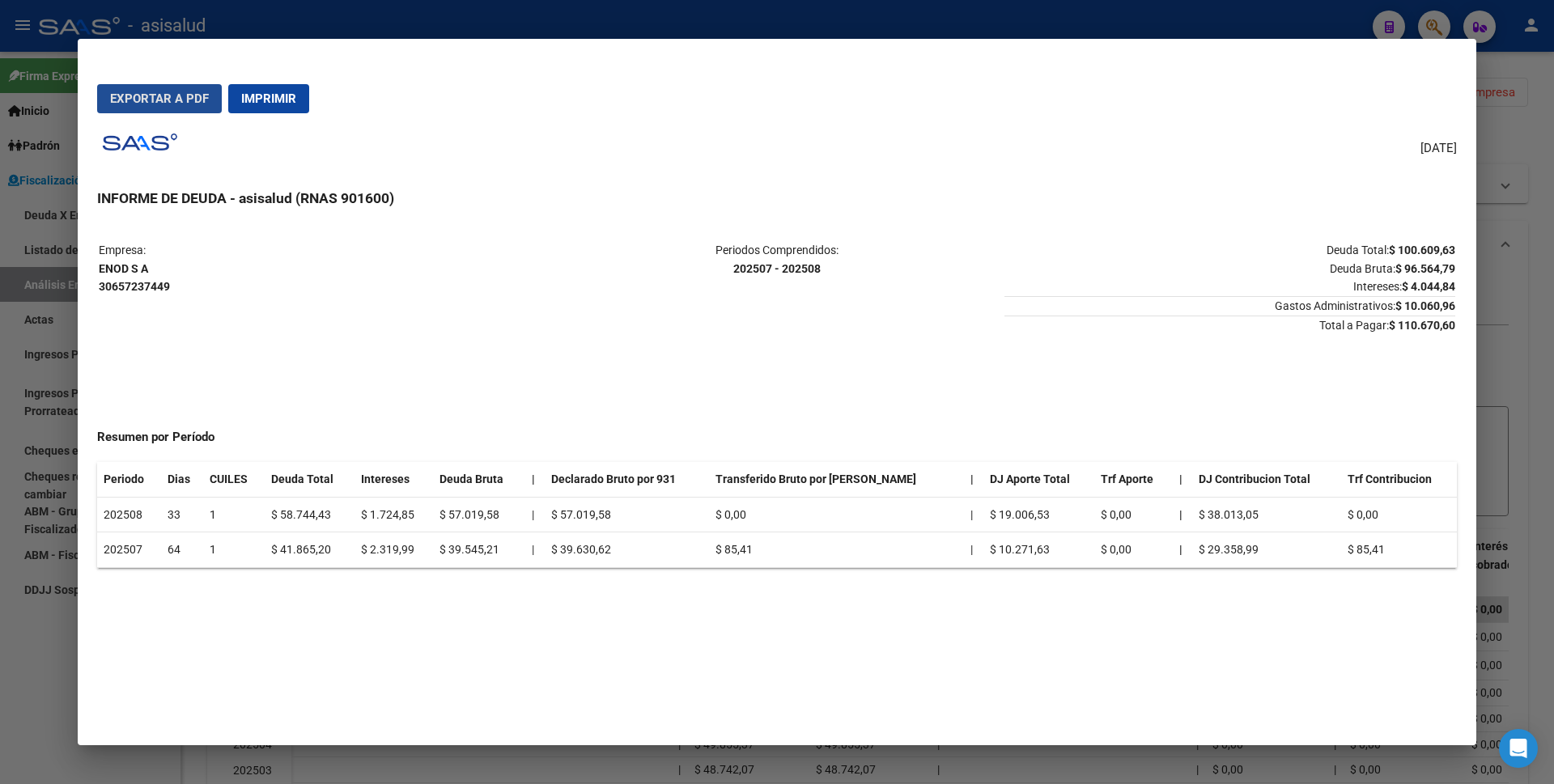
click at [139, 85] on button "Exportar a PDF" at bounding box center [160, 98] width 125 height 29
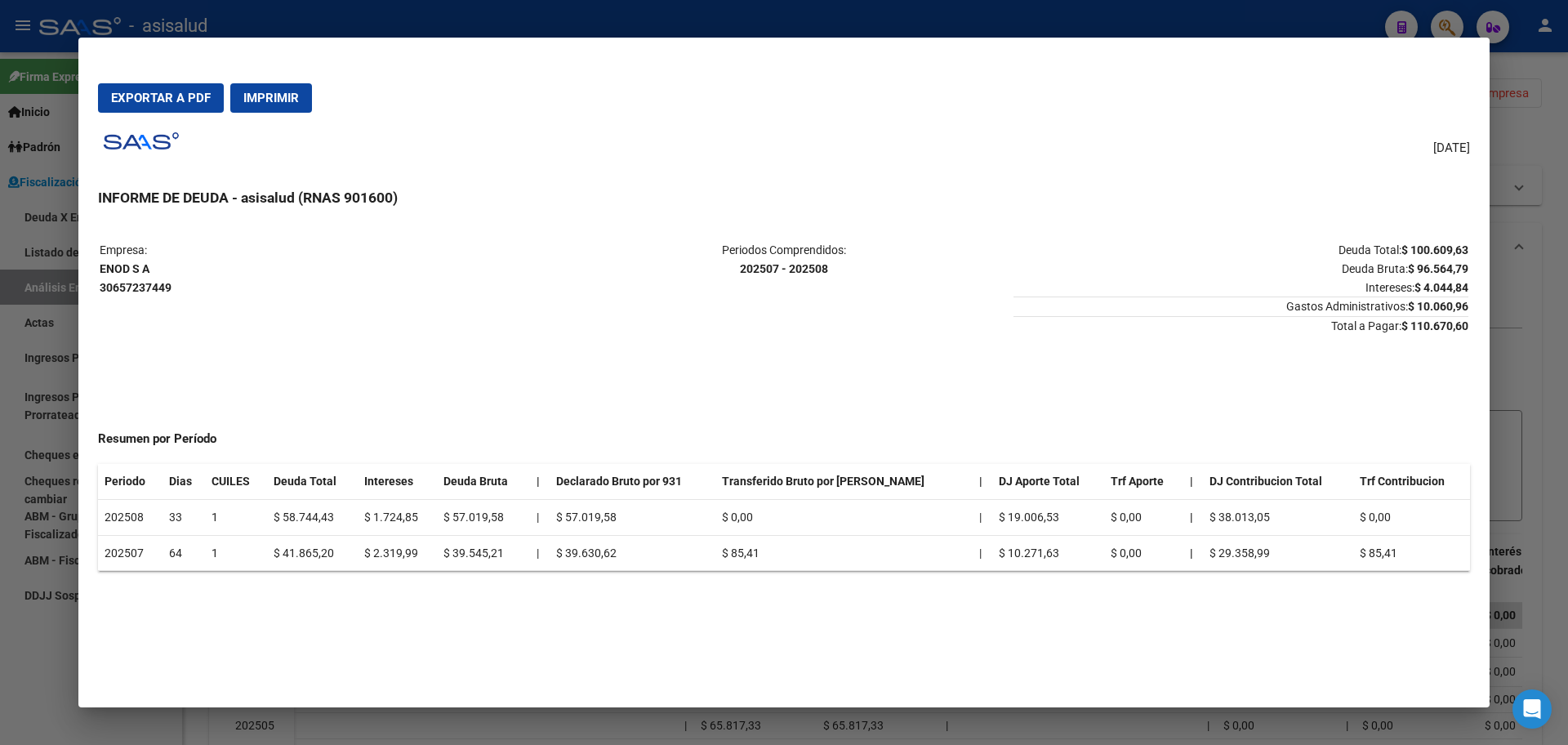
click at [0, 353] on div at bounding box center [784, 372] width 1568 height 745
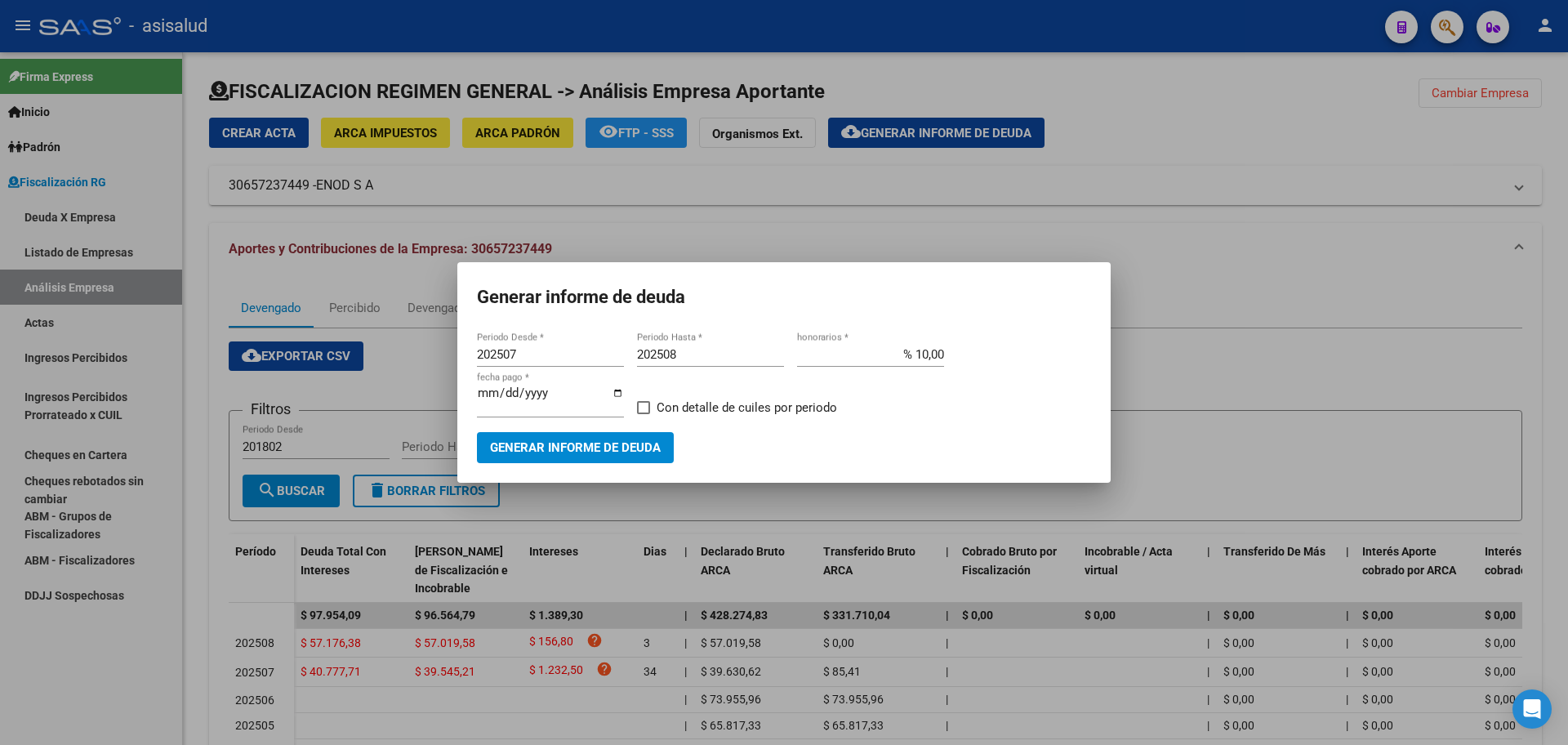
click at [13, 701] on div at bounding box center [784, 372] width 1568 height 745
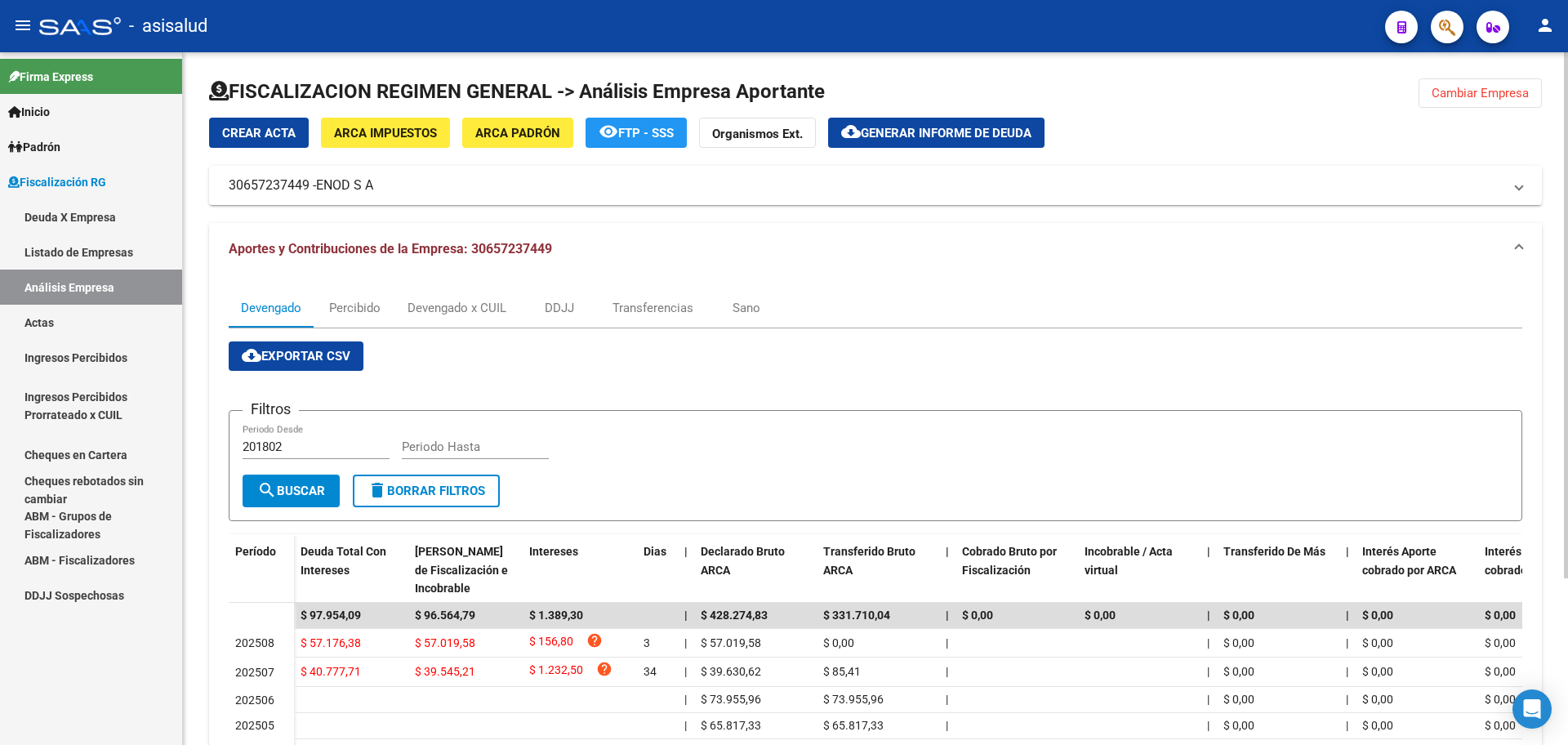
click at [900, 105] on div at bounding box center [875, 98] width 1332 height 39
click at [891, 137] on span "Generar informe de deuda" at bounding box center [946, 133] width 171 height 15
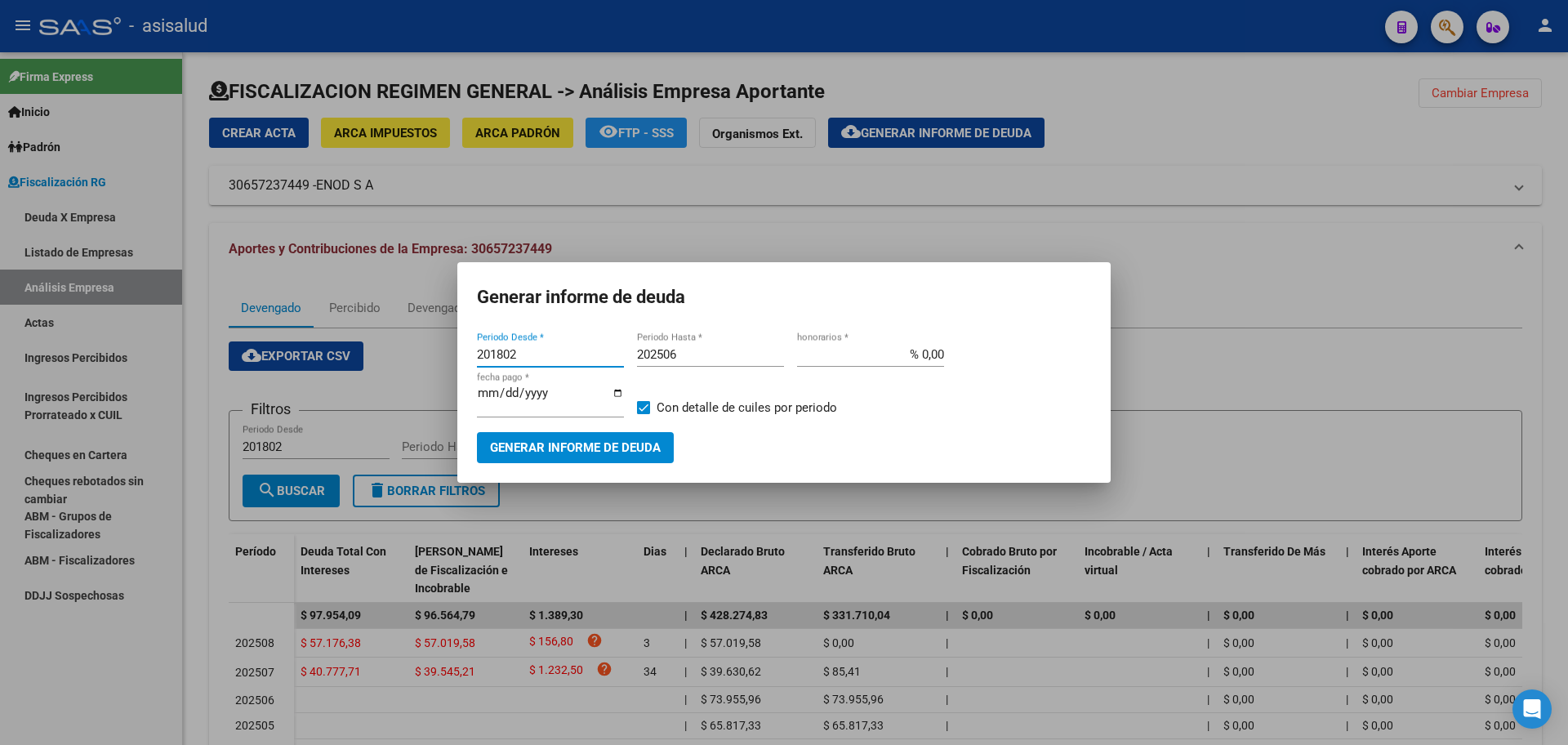
drag, startPoint x: 544, startPoint y: 366, endPoint x: 451, endPoint y: 362, distance: 93.1
click at [451, 362] on div "Generar informe de deuda 201802 Periodo Desde * 202506 Periodo Hasta * % 0,00 h…" at bounding box center [784, 372] width 1568 height 745
type input "202507"
drag, startPoint x: 698, startPoint y: 374, endPoint x: 700, endPoint y: 364, distance: 10.2
click at [699, 374] on div "202506 Periodo Hasta *" at bounding box center [711, 362] width 147 height 40
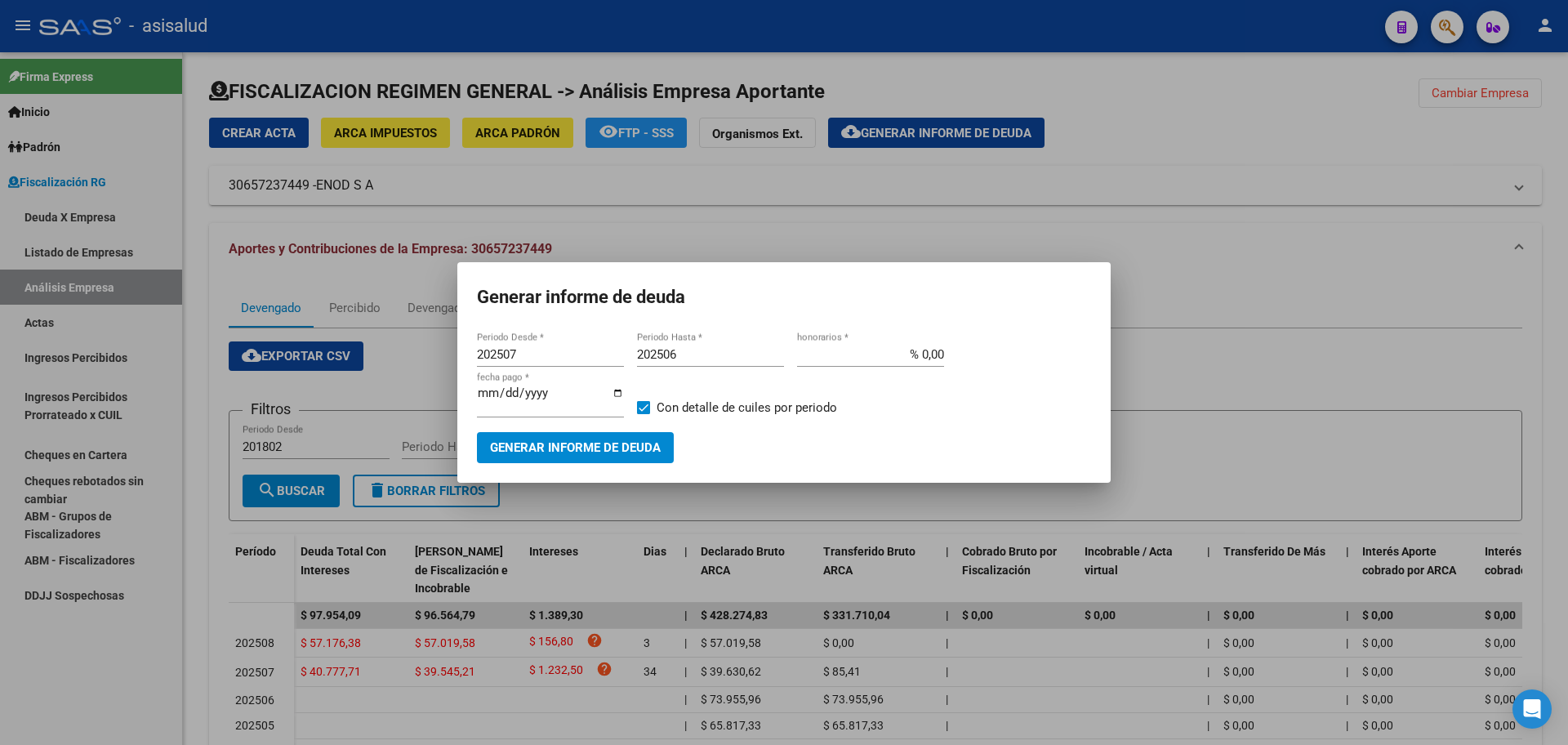
click at [703, 361] on input "202506" at bounding box center [711, 354] width 147 height 15
type input "202508"
click at [922, 362] on input "% 0,00" at bounding box center [870, 354] width 147 height 15
type input "% 10,00"
click at [507, 400] on input "[DATE]" at bounding box center [551, 400] width 147 height 27
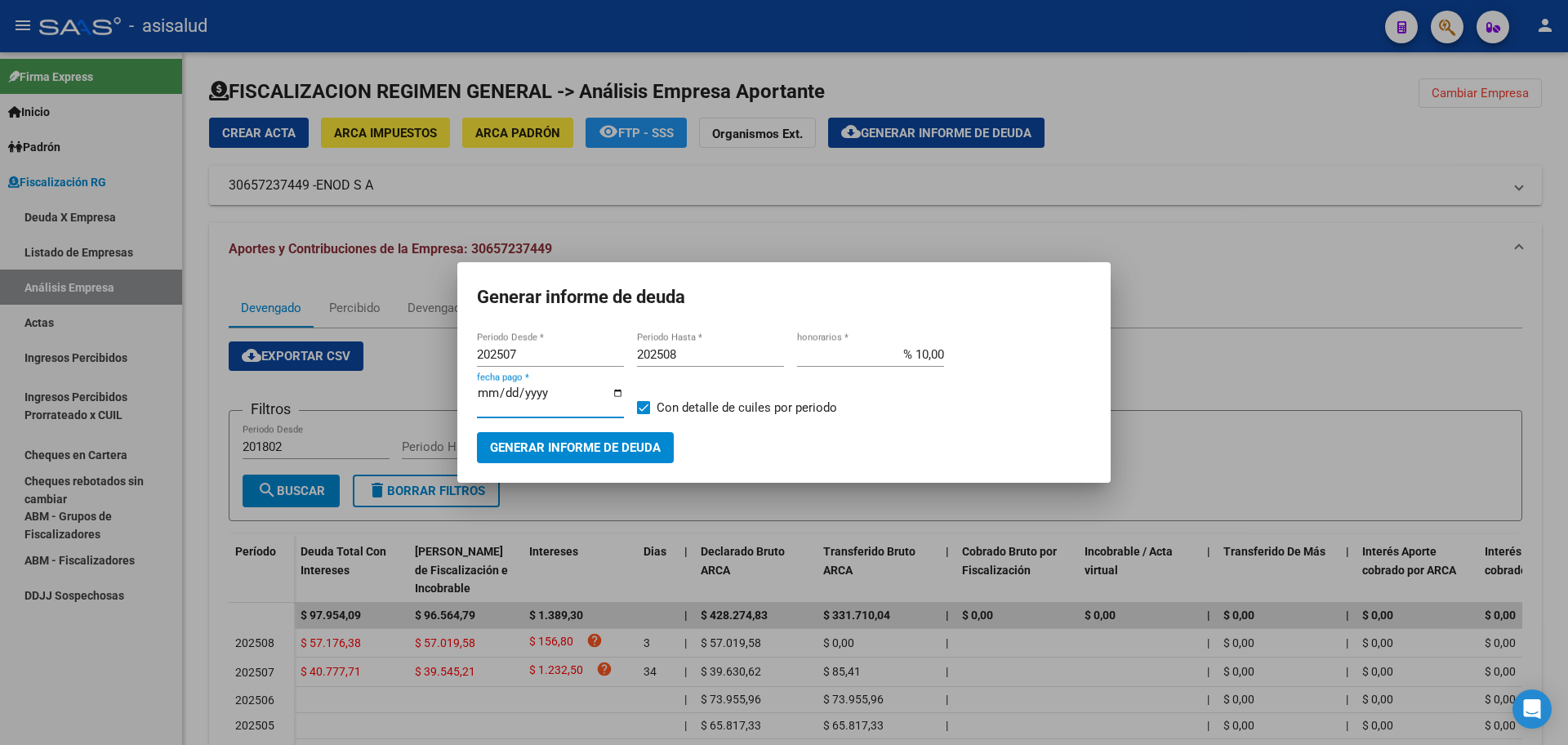
type input "[DATE]"
click at [684, 404] on span "Con detalle de cuiles por periodo" at bounding box center [747, 407] width 181 height 19
click at [644, 415] on input "Con detalle de cuiles por periodo" at bounding box center [643, 415] width 1 height 1
checkbox input "false"
click at [620, 441] on span "Generar informe de deuda" at bounding box center [575, 448] width 171 height 15
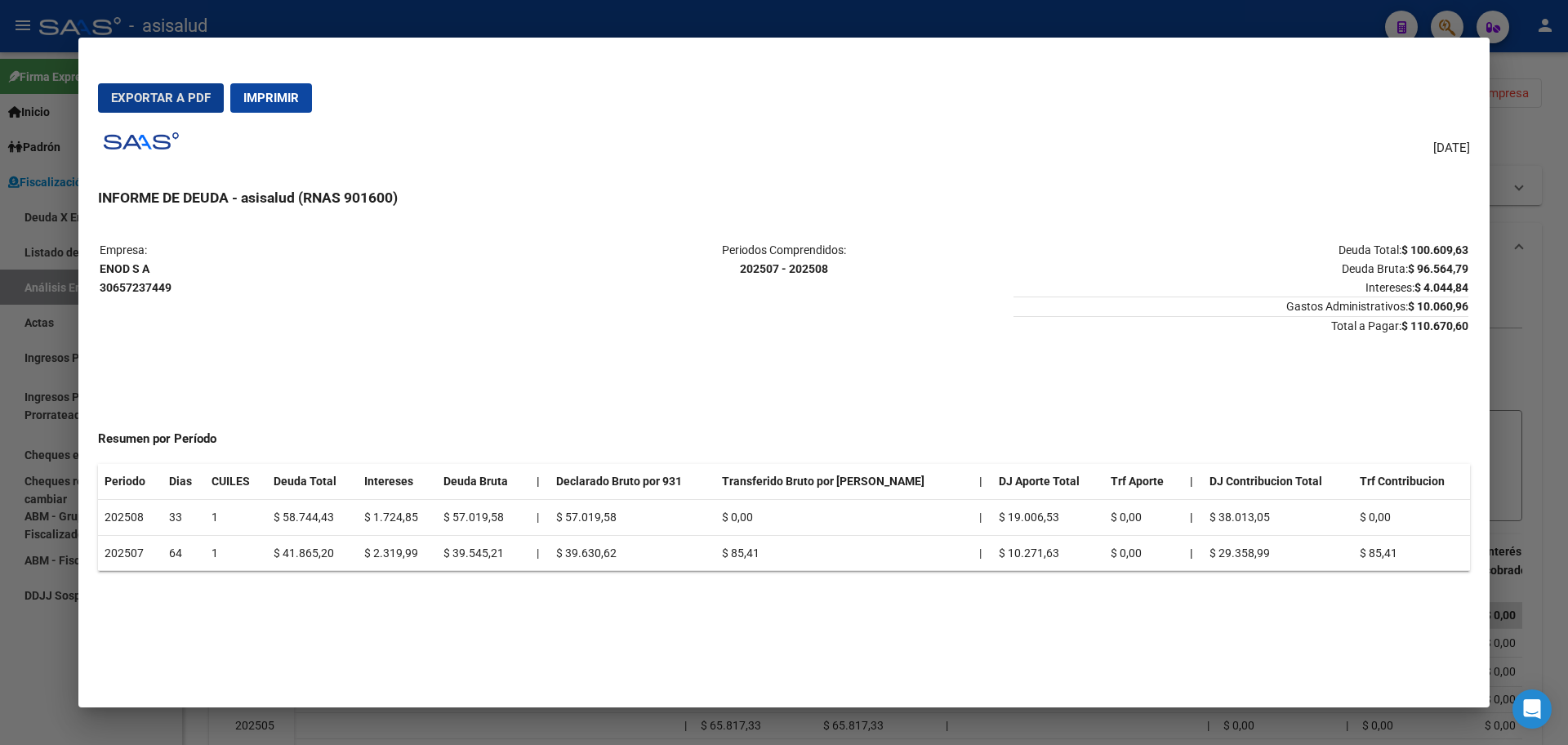
click at [161, 100] on span "Exportar a PDF" at bounding box center [160, 97] width 100 height 15
click at [0, 229] on div at bounding box center [784, 372] width 1568 height 745
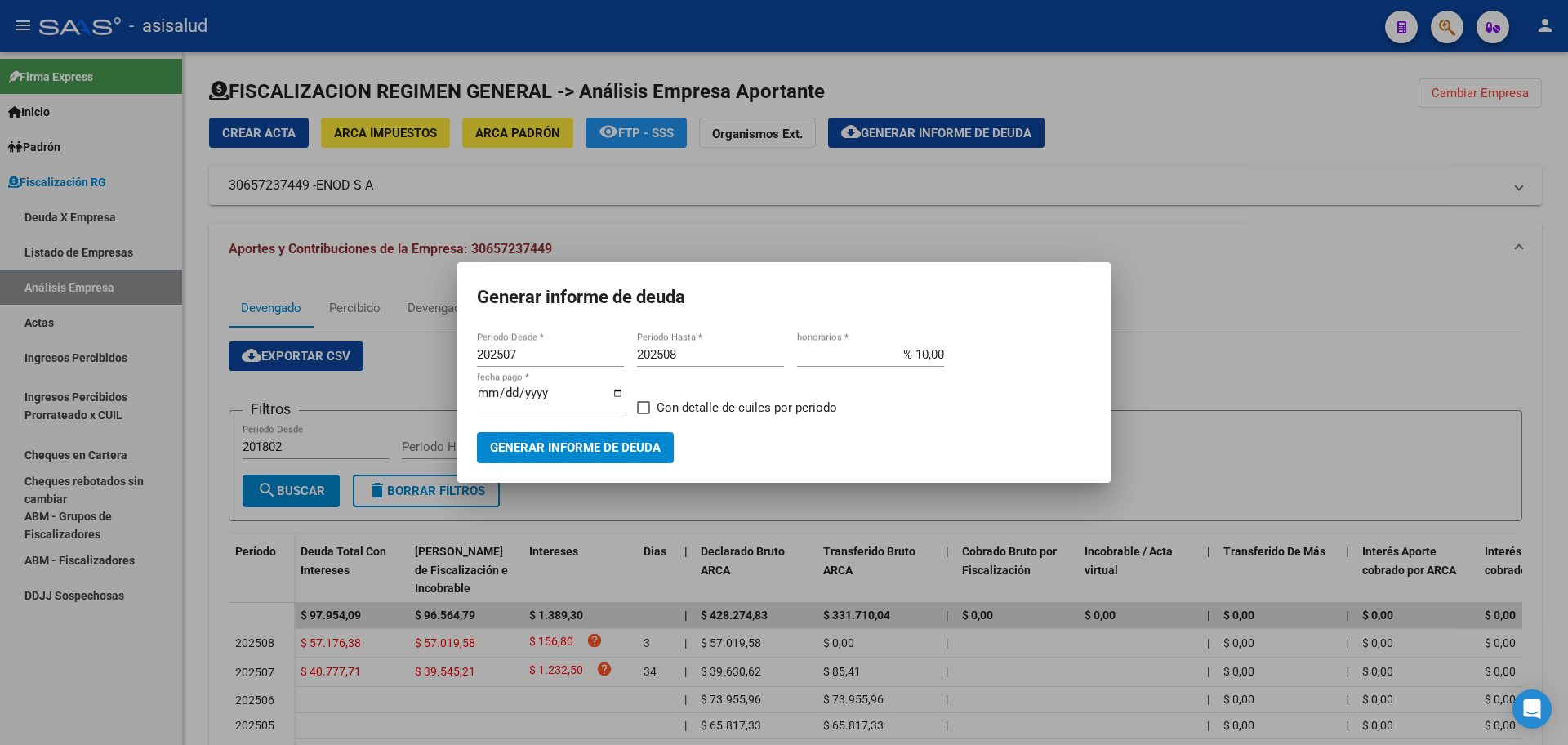
click at [37, 342] on div at bounding box center [784, 372] width 1568 height 745
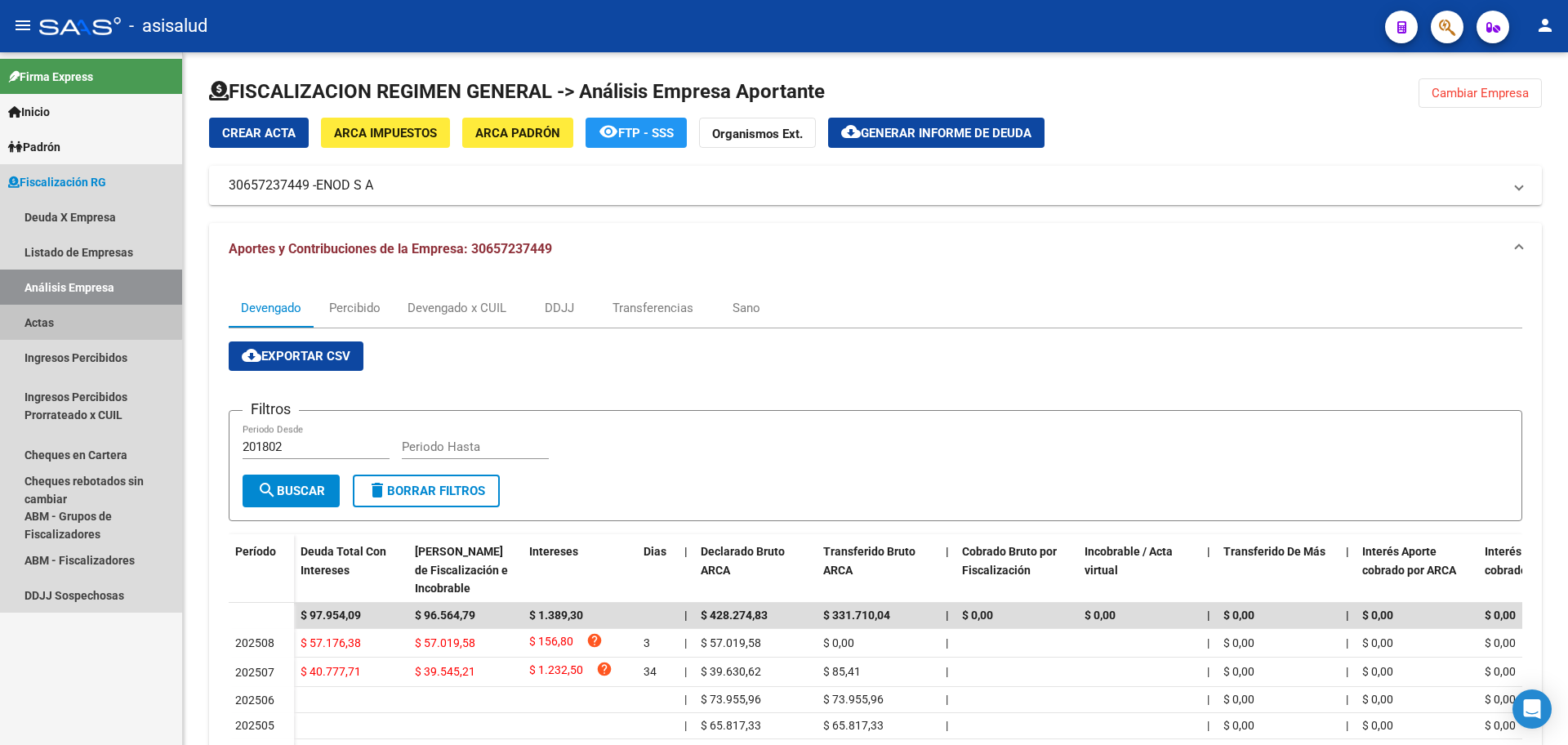
click at [74, 313] on link "Actas" at bounding box center [91, 322] width 182 height 35
click at [89, 285] on link "Análisis Empresa" at bounding box center [91, 287] width 182 height 35
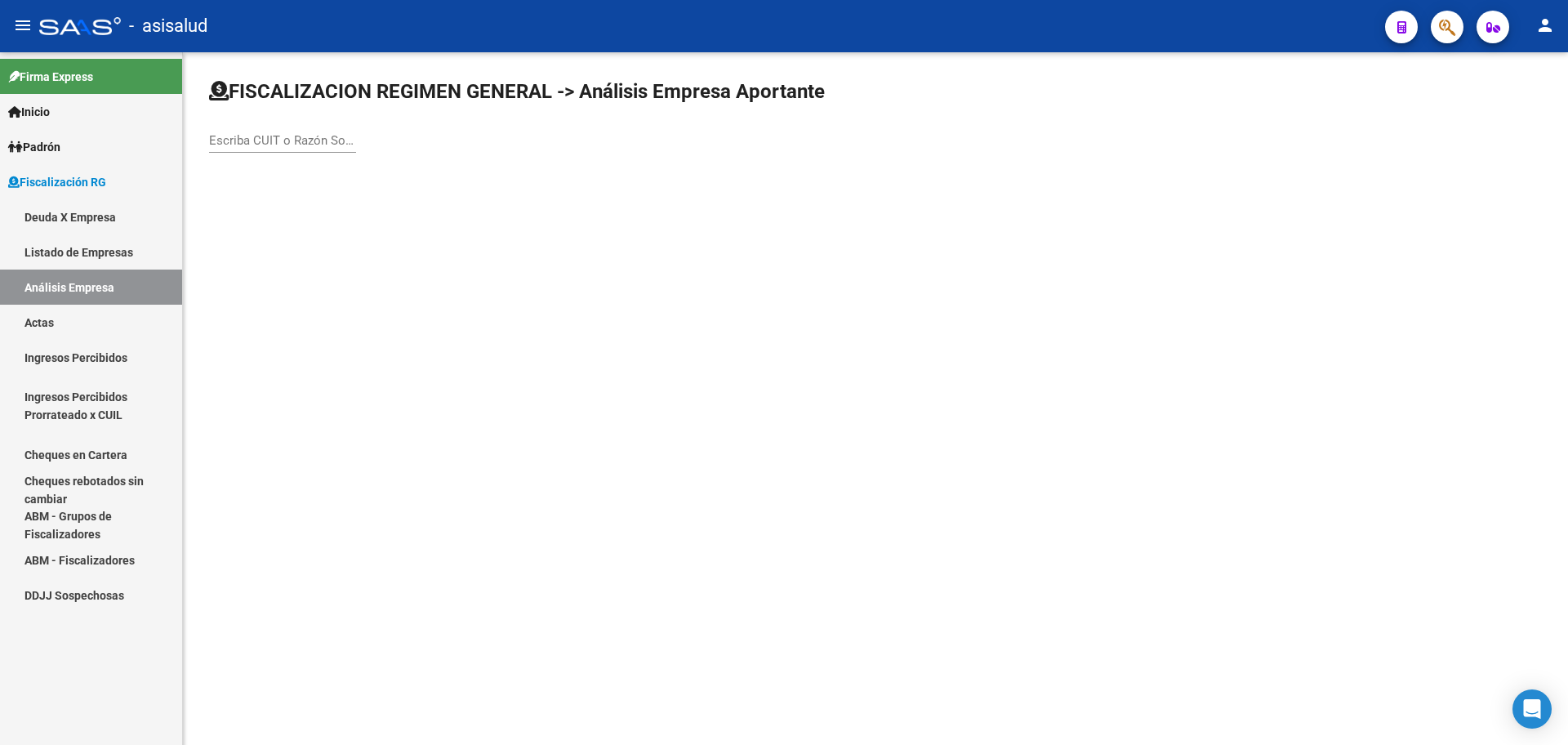
click at [270, 144] on input "Escriba CUIT o Razón Social para buscar" at bounding box center [282, 140] width 147 height 15
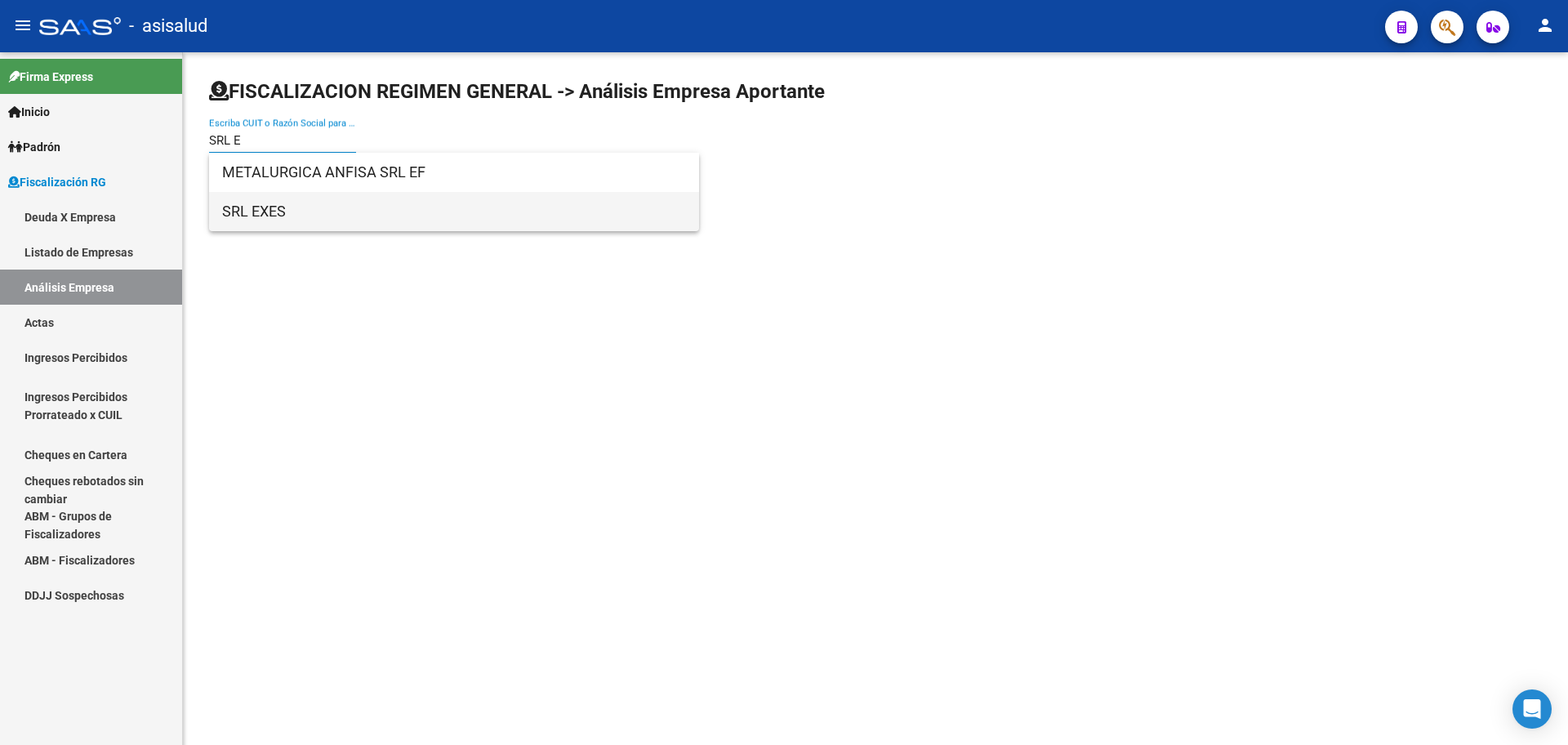
type input "SRL E"
click at [279, 217] on span "SRL EXES" at bounding box center [454, 212] width 464 height 39
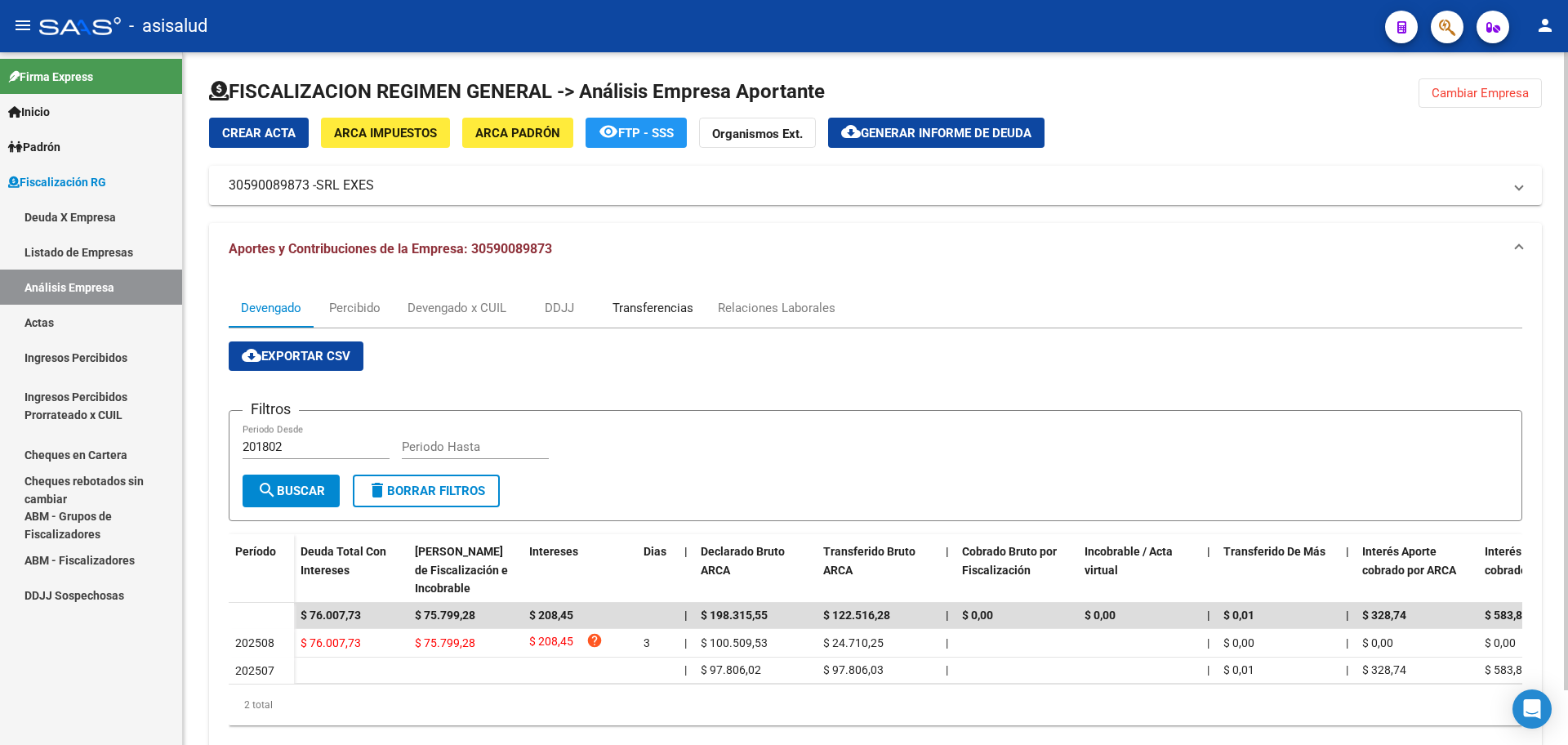
click at [672, 316] on div "Transferencias" at bounding box center [653, 308] width 81 height 18
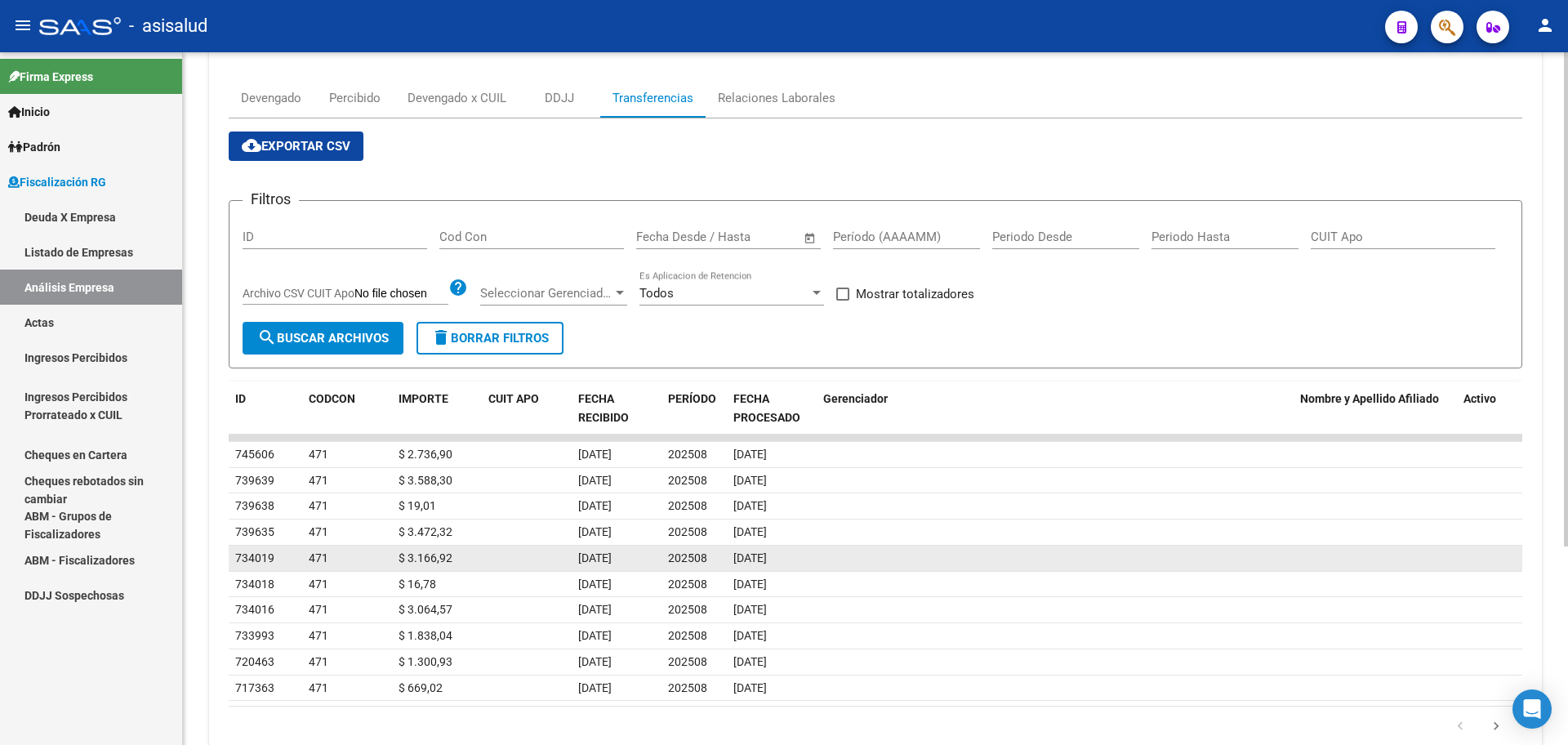
scroll to position [245, 0]
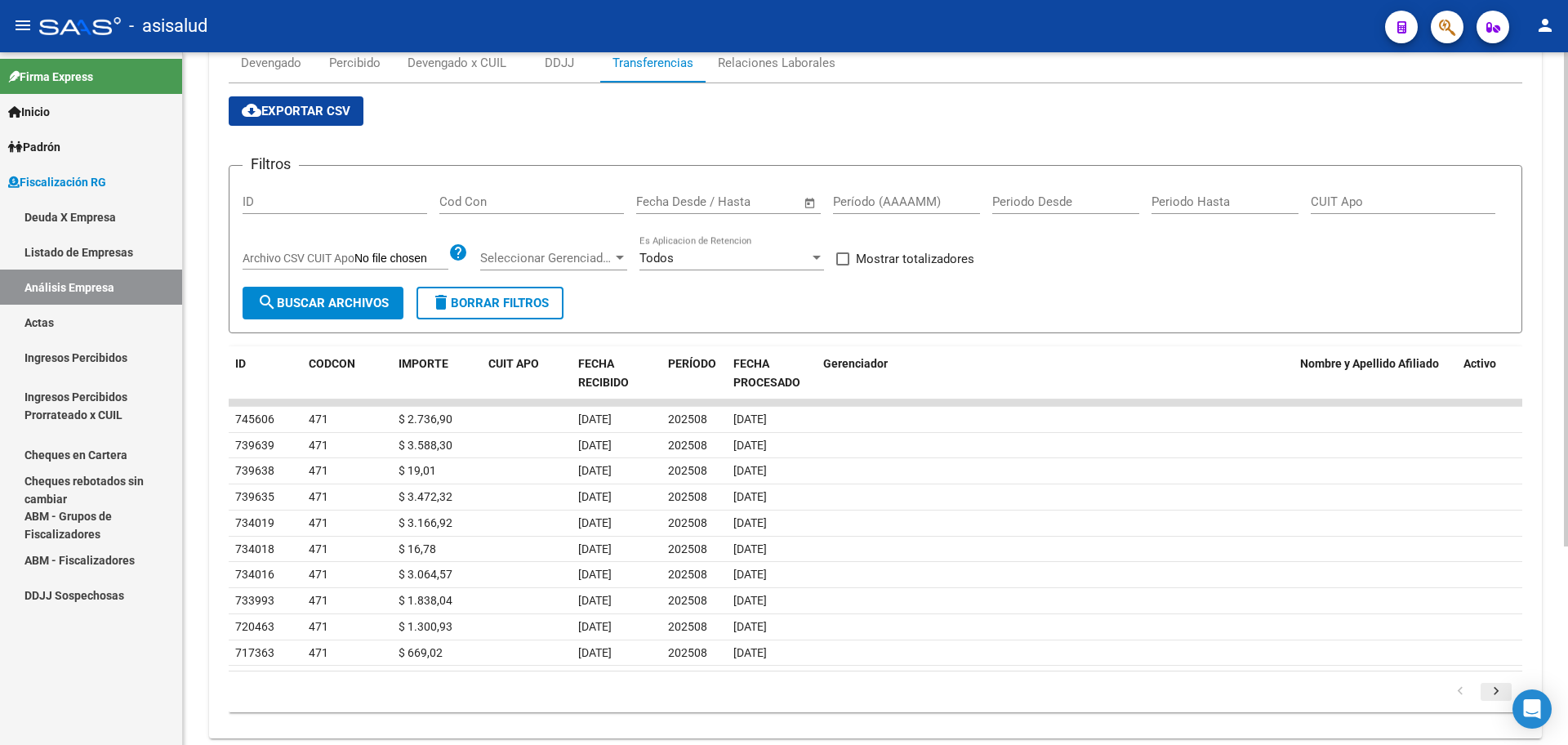
click at [1501, 697] on icon "go to next page" at bounding box center [1496, 694] width 21 height 19
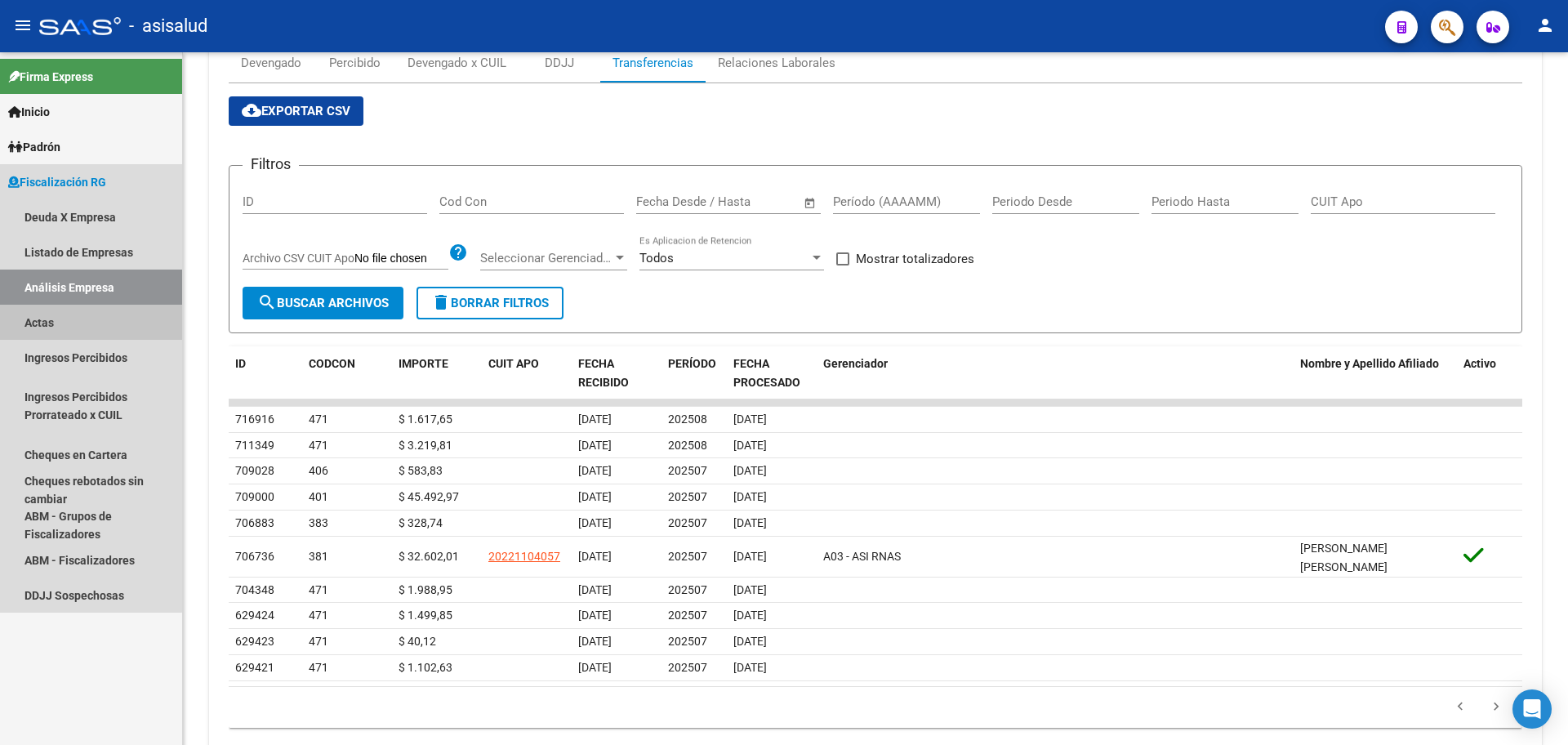
click at [61, 325] on link "Actas" at bounding box center [91, 322] width 182 height 35
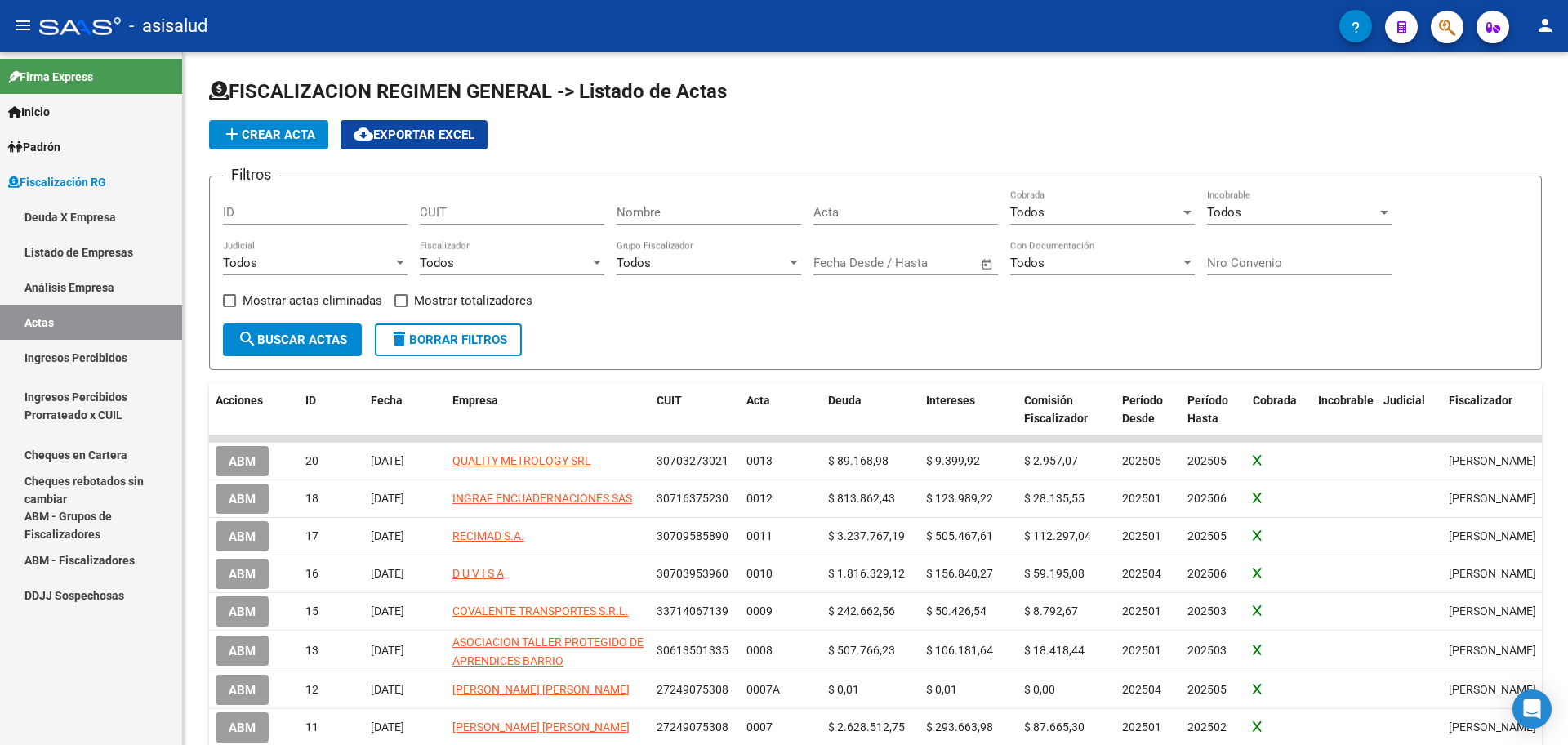
click at [66, 353] on link "Ingresos Percibidos" at bounding box center [91, 358] width 182 height 35
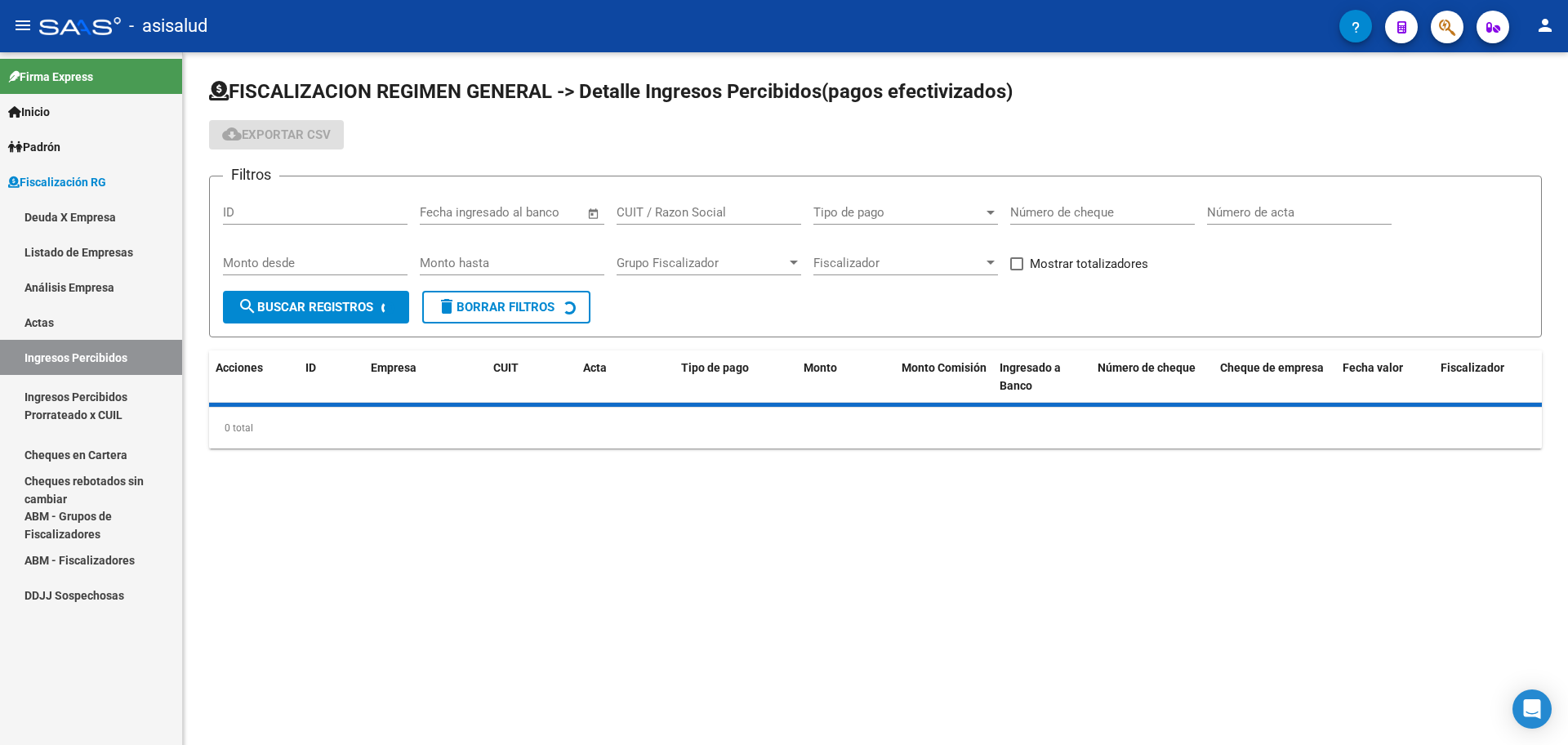
click at [76, 317] on link "Actas" at bounding box center [91, 322] width 182 height 35
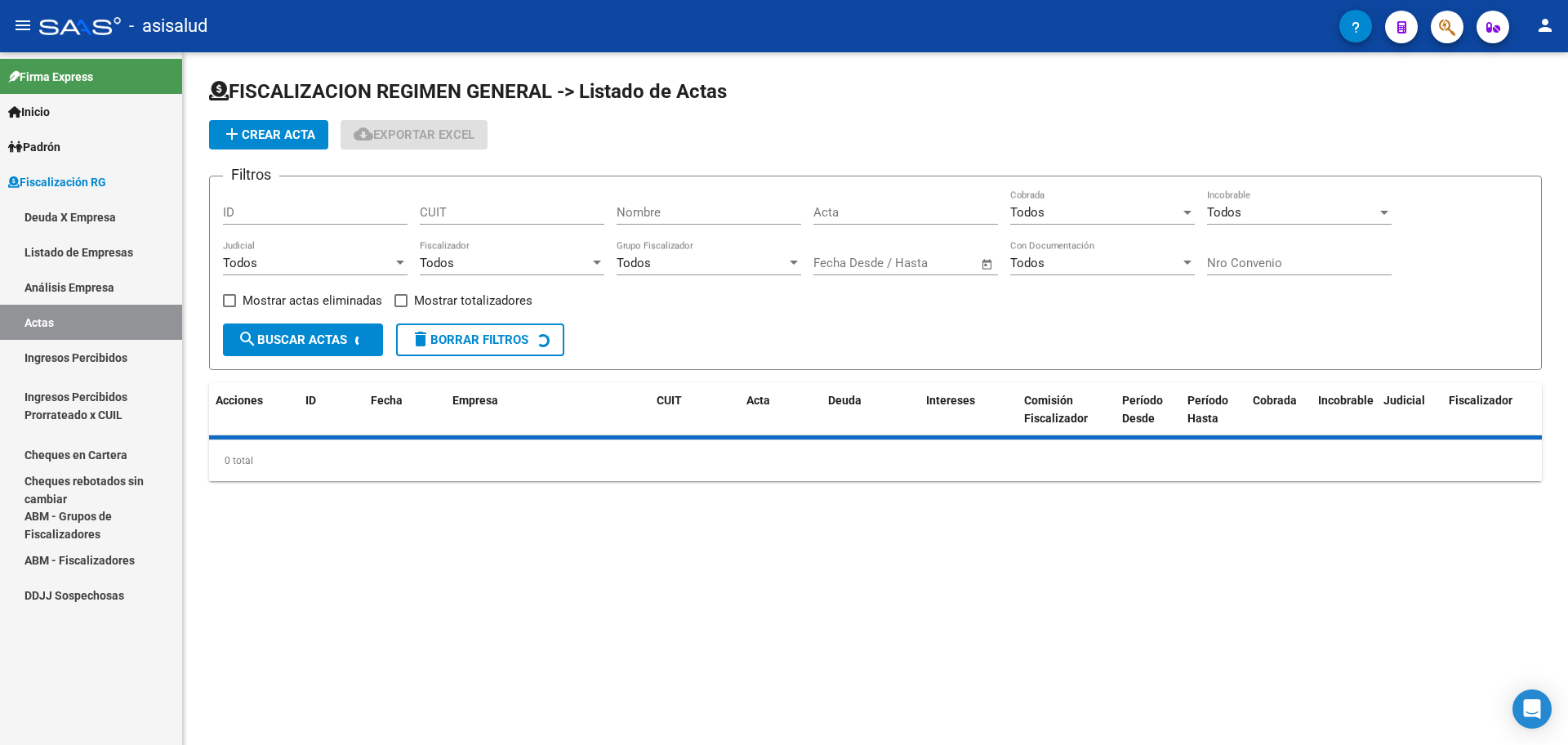
click at [82, 300] on link "Análisis Empresa" at bounding box center [91, 287] width 182 height 35
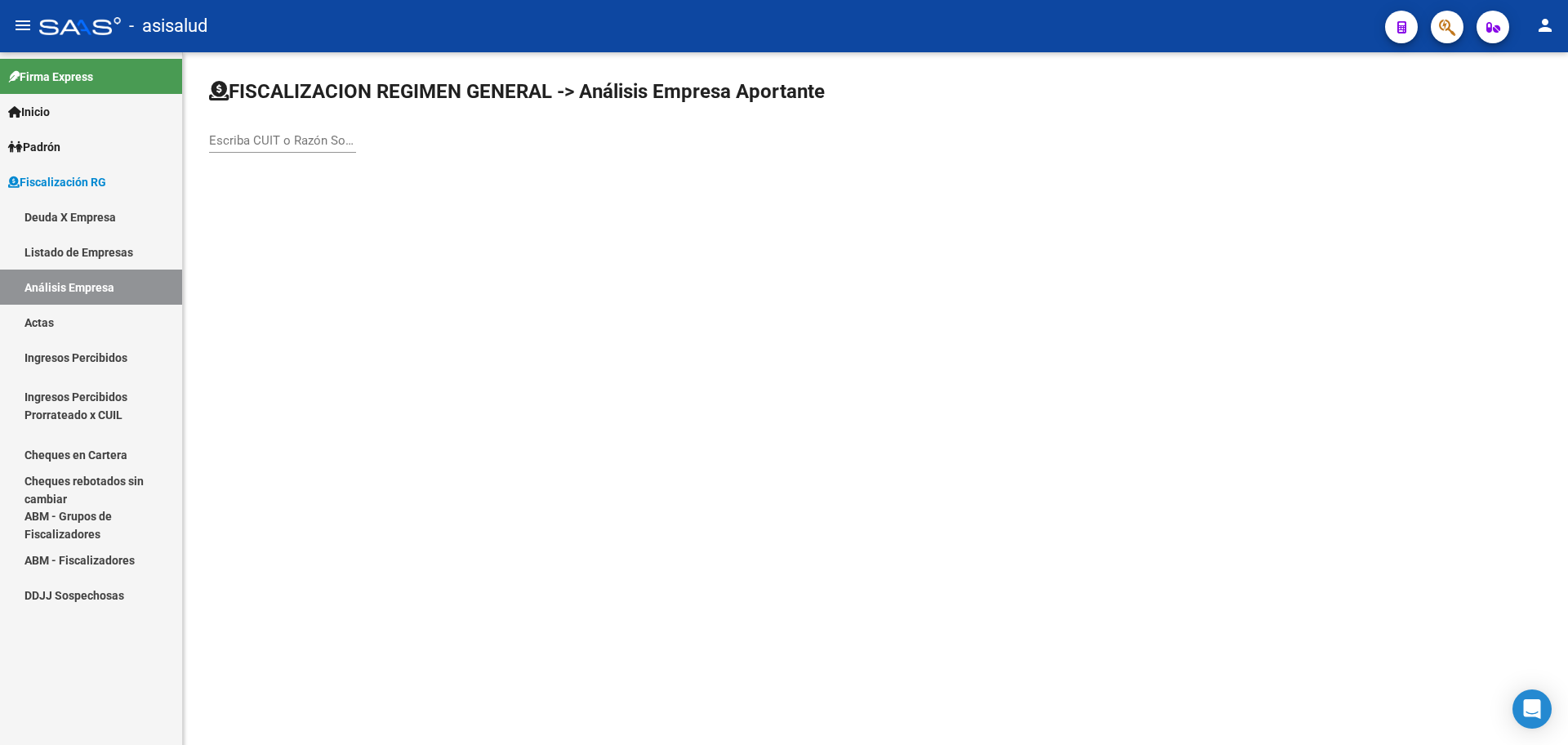
click at [329, 111] on div "Escriba CUIT o Razón Social para buscar" at bounding box center [875, 123] width 1332 height 89
click at [308, 142] on input "Escriba CUIT o Razón Social para buscar" at bounding box center [282, 140] width 147 height 15
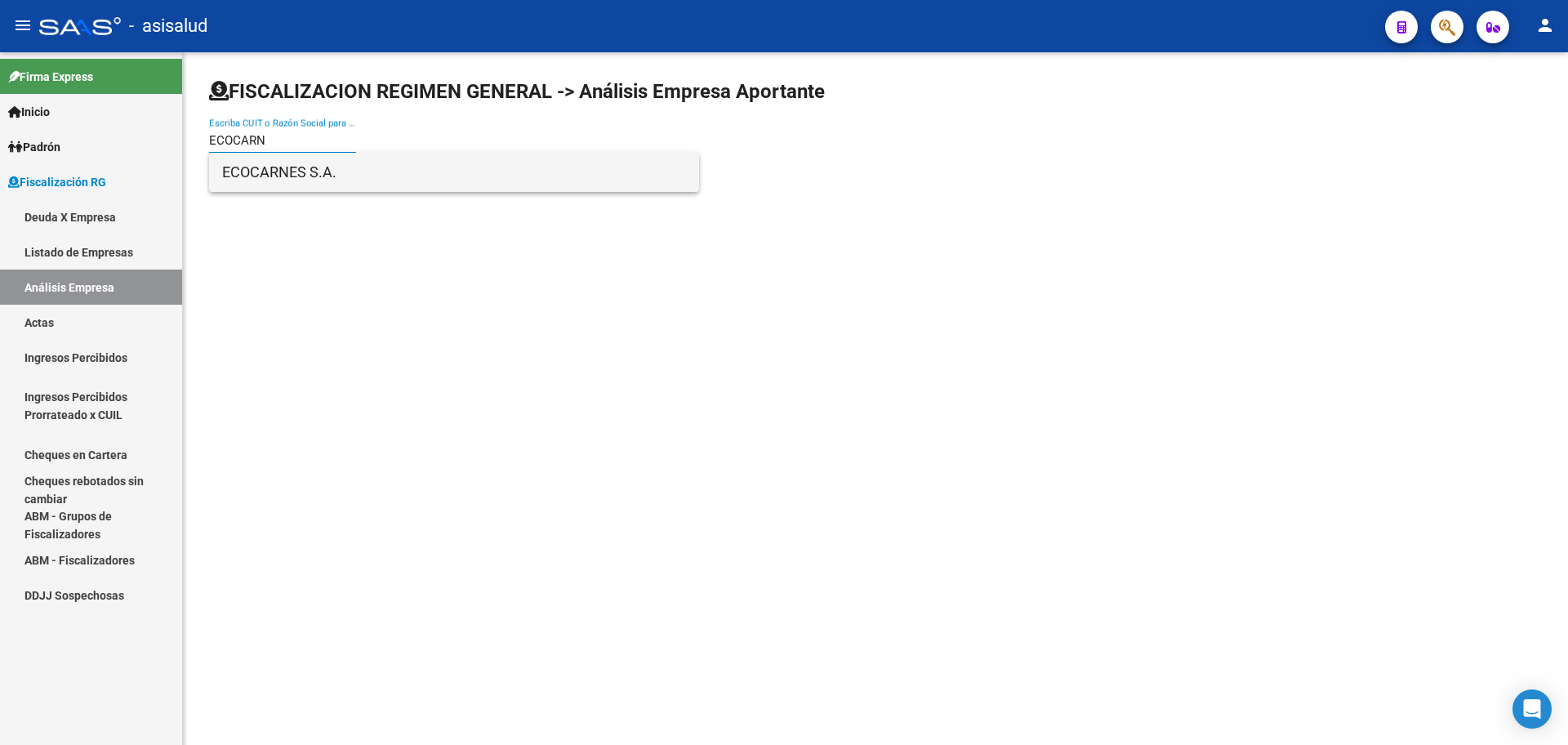
type input "ECOCARN"
click at [308, 171] on span "ECOCARNES S.A." at bounding box center [454, 173] width 464 height 39
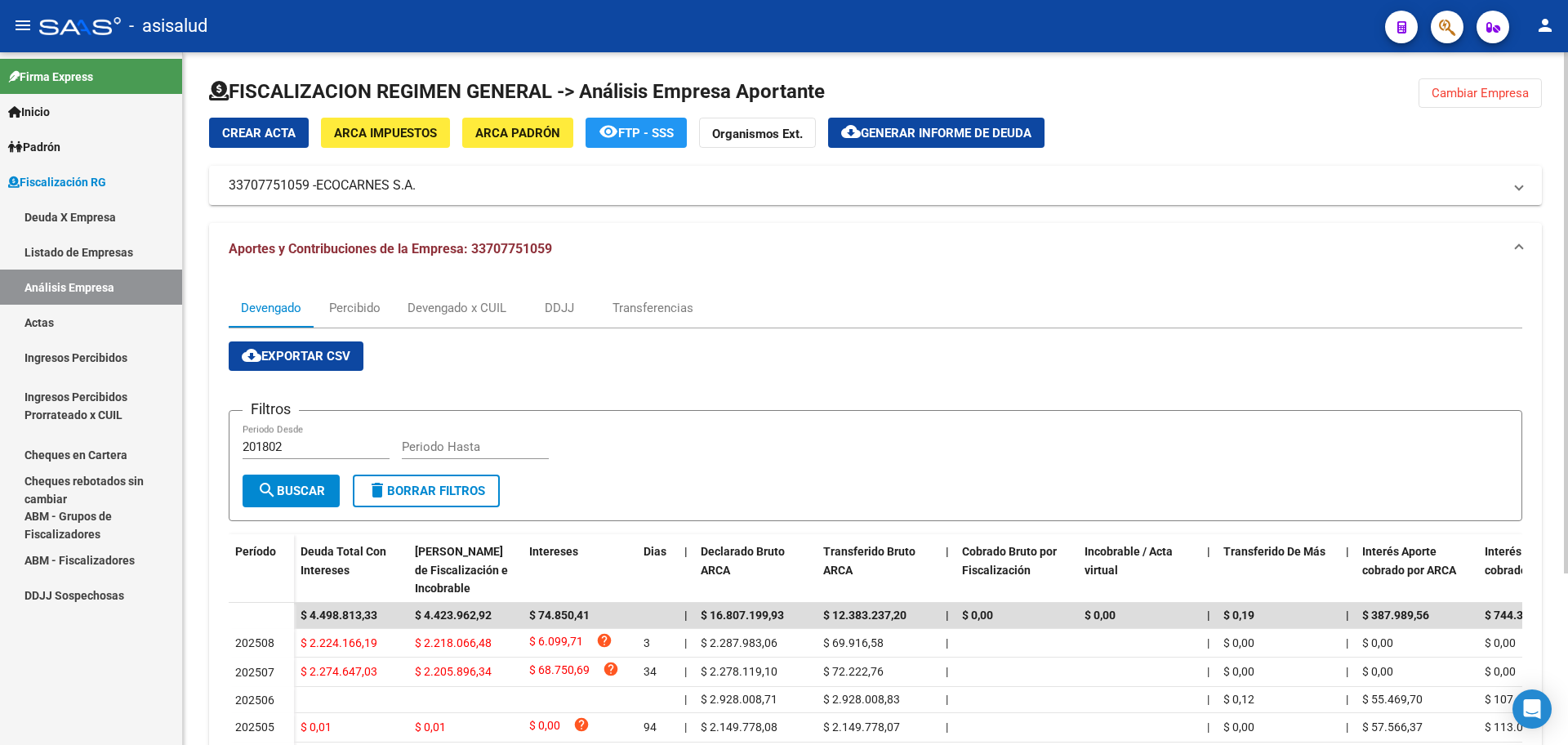
click at [915, 135] on span "Generar informe de deuda" at bounding box center [946, 133] width 171 height 15
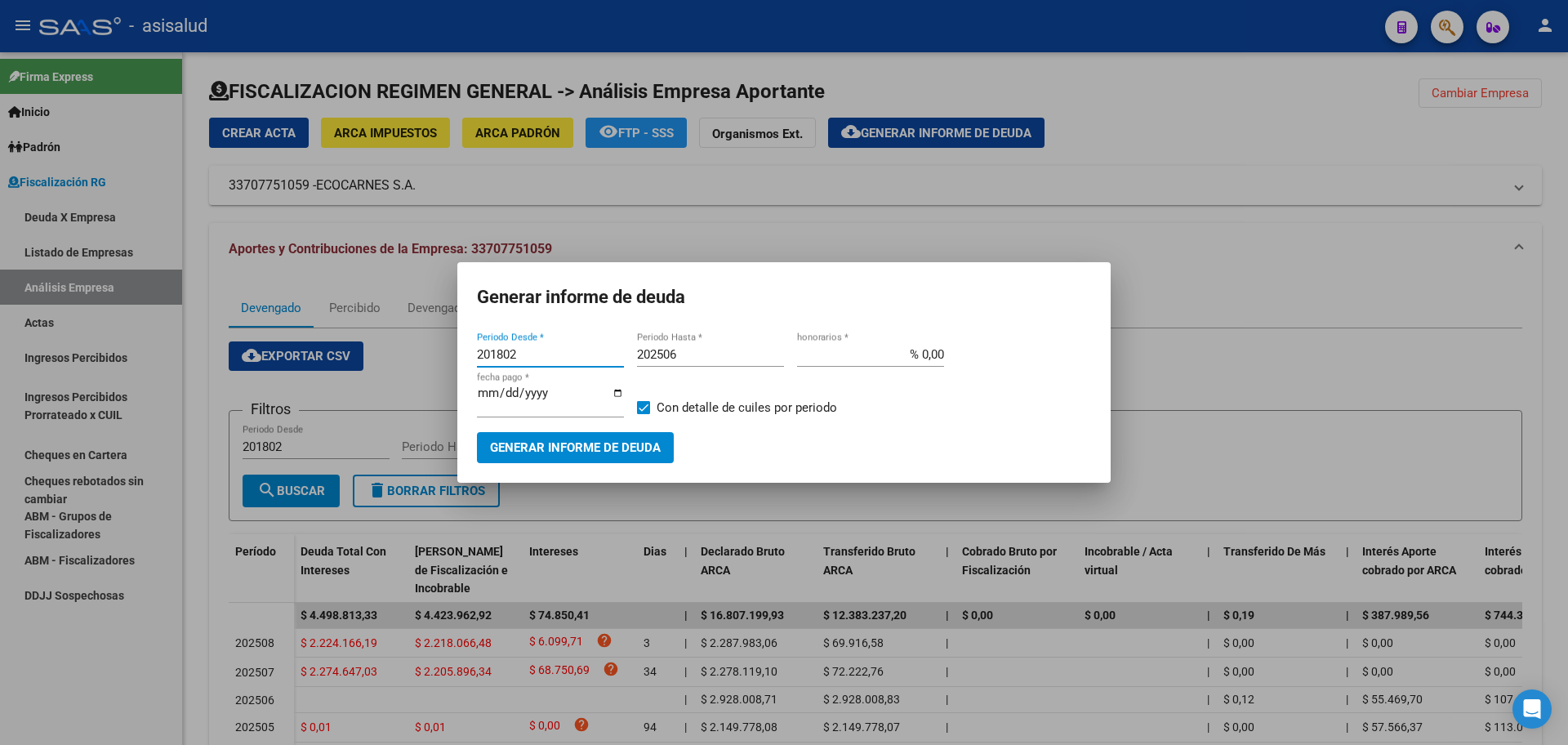
drag, startPoint x: 533, startPoint y: 359, endPoint x: 400, endPoint y: 369, distance: 133.4
click at [400, 369] on div "Generar informe de deuda 201802 Periodo Desde * 202506 Periodo Hasta * % 0,00 h…" at bounding box center [784, 372] width 1568 height 745
type input "202506"
click at [642, 415] on label "Con detalle de cuiles por periodo" at bounding box center [738, 407] width 200 height 19
click at [643, 415] on input "Con detalle de cuiles por periodo" at bounding box center [643, 415] width 1 height 1
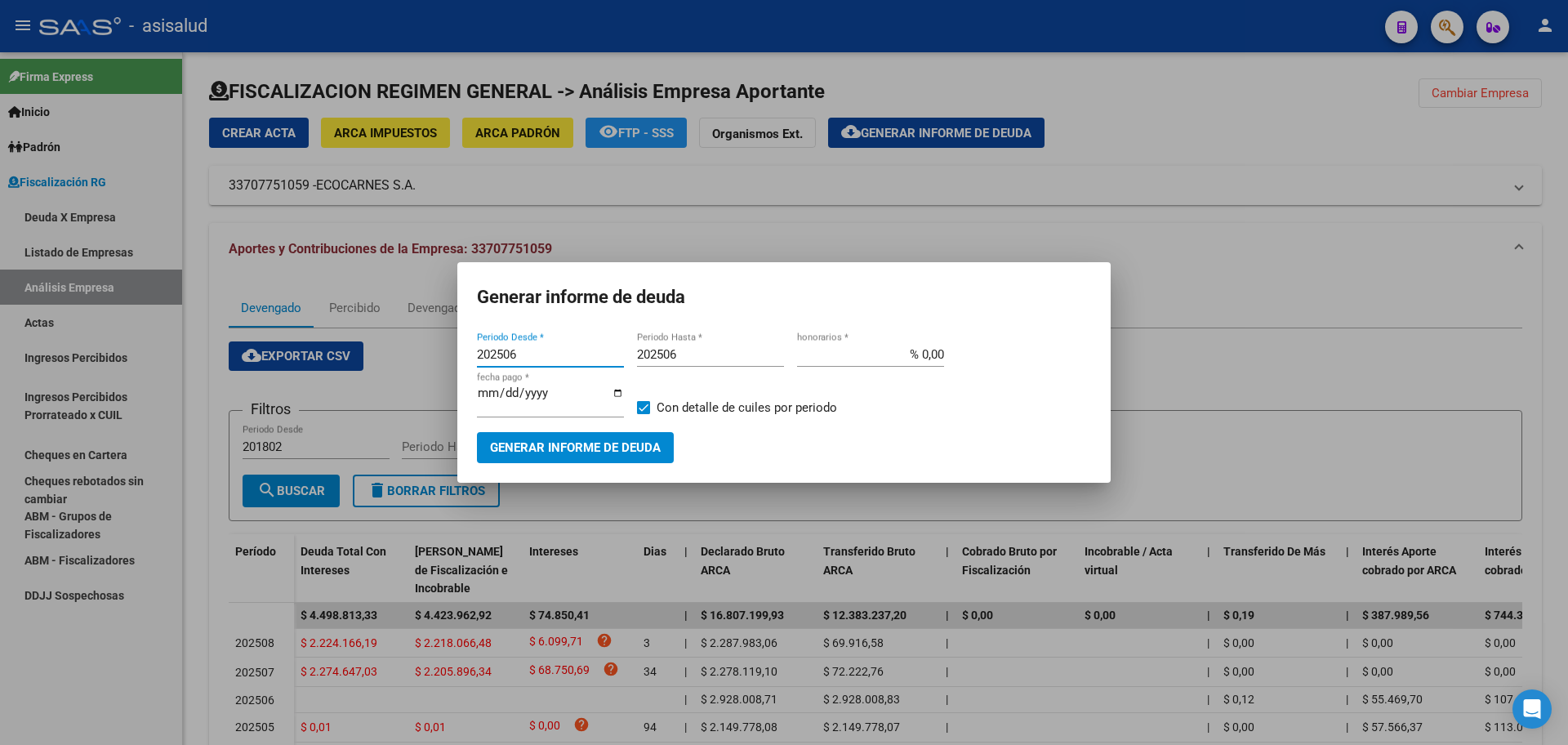
checkbox input "false"
click at [621, 439] on span "Generar informe de deuda" at bounding box center [575, 446] width 171 height 15
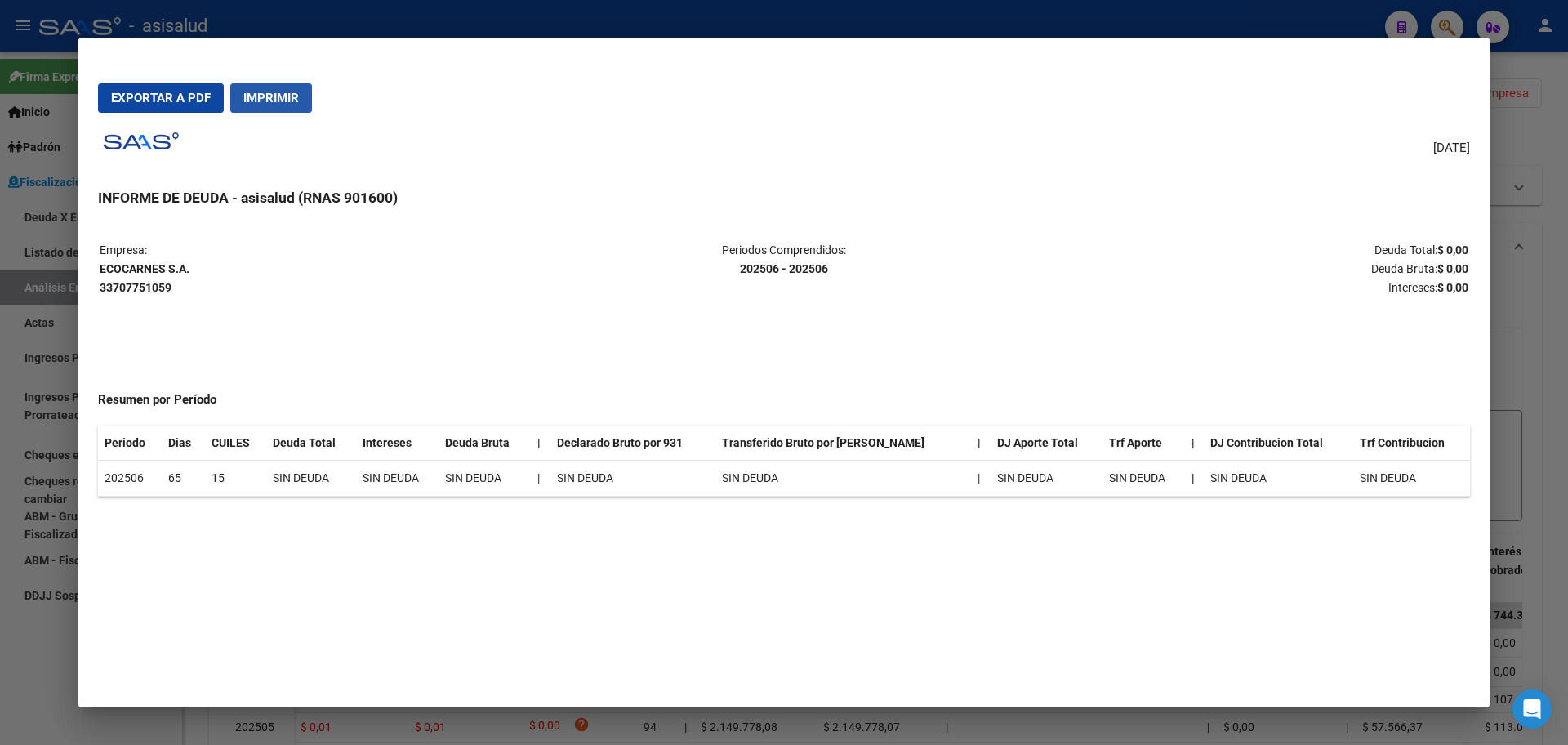
click at [281, 97] on span "Imprimir" at bounding box center [271, 97] width 56 height 15
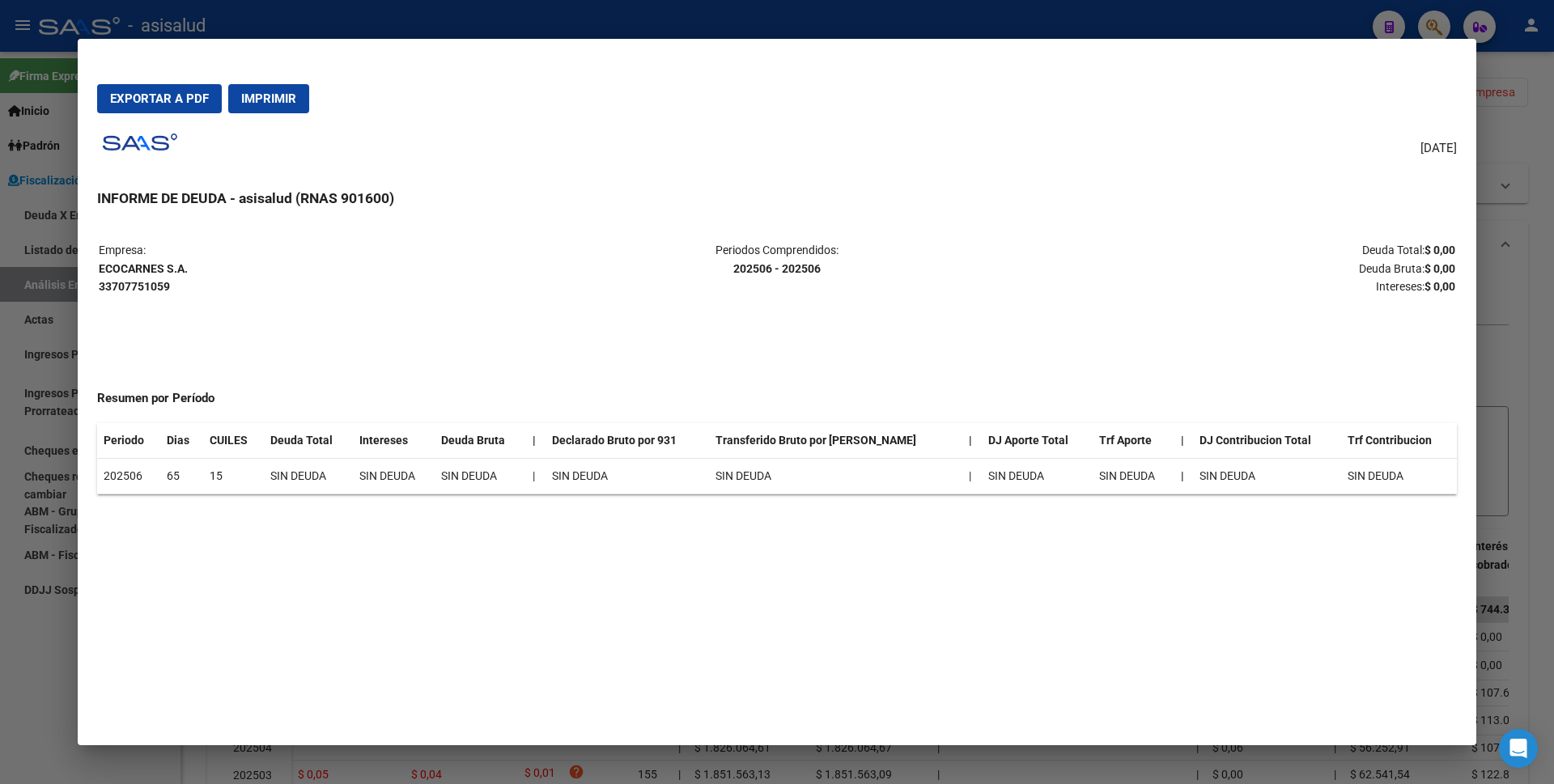
click at [0, 543] on div at bounding box center [777, 392] width 1554 height 784
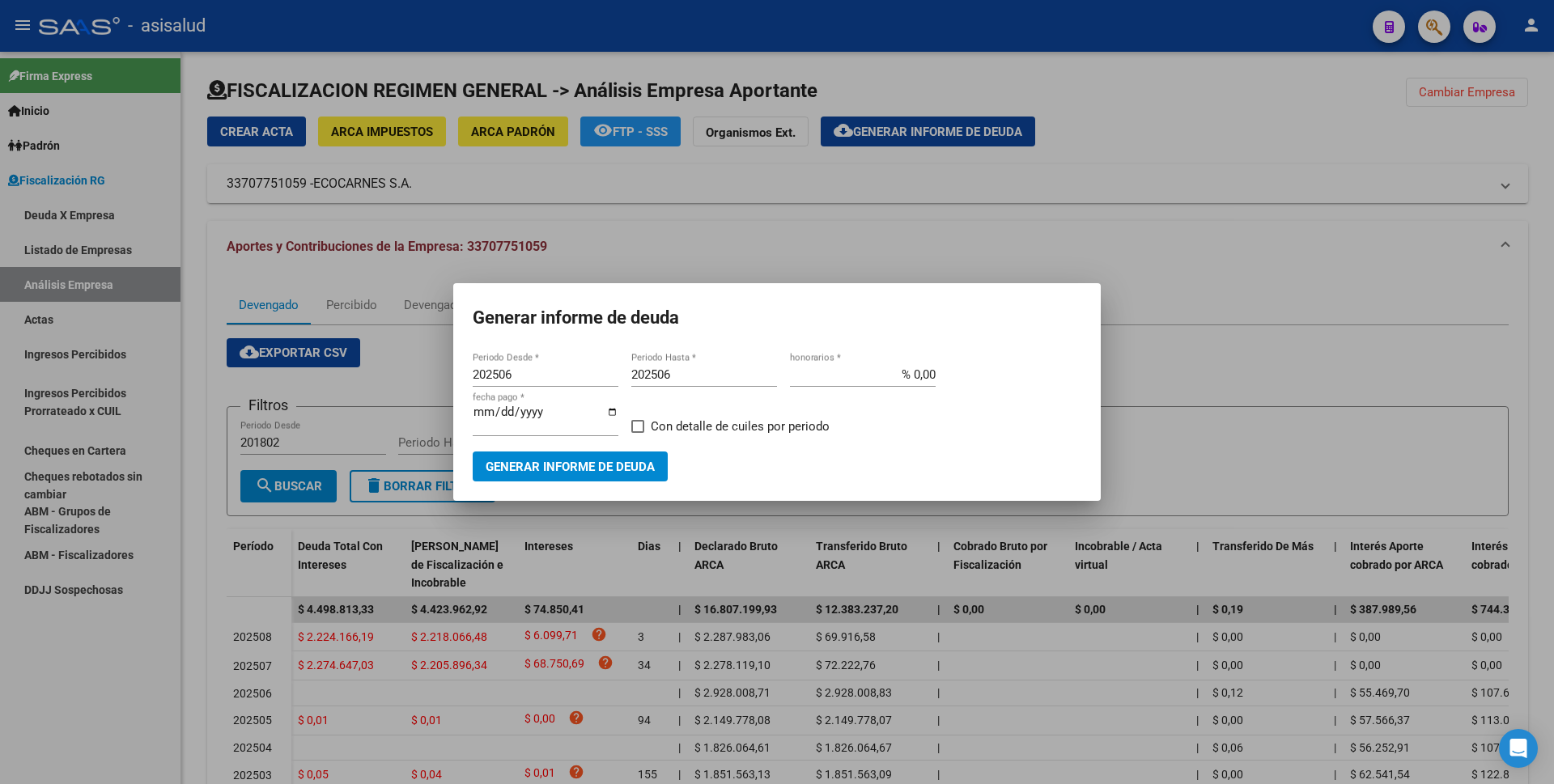
click at [47, 642] on div at bounding box center [777, 392] width 1554 height 784
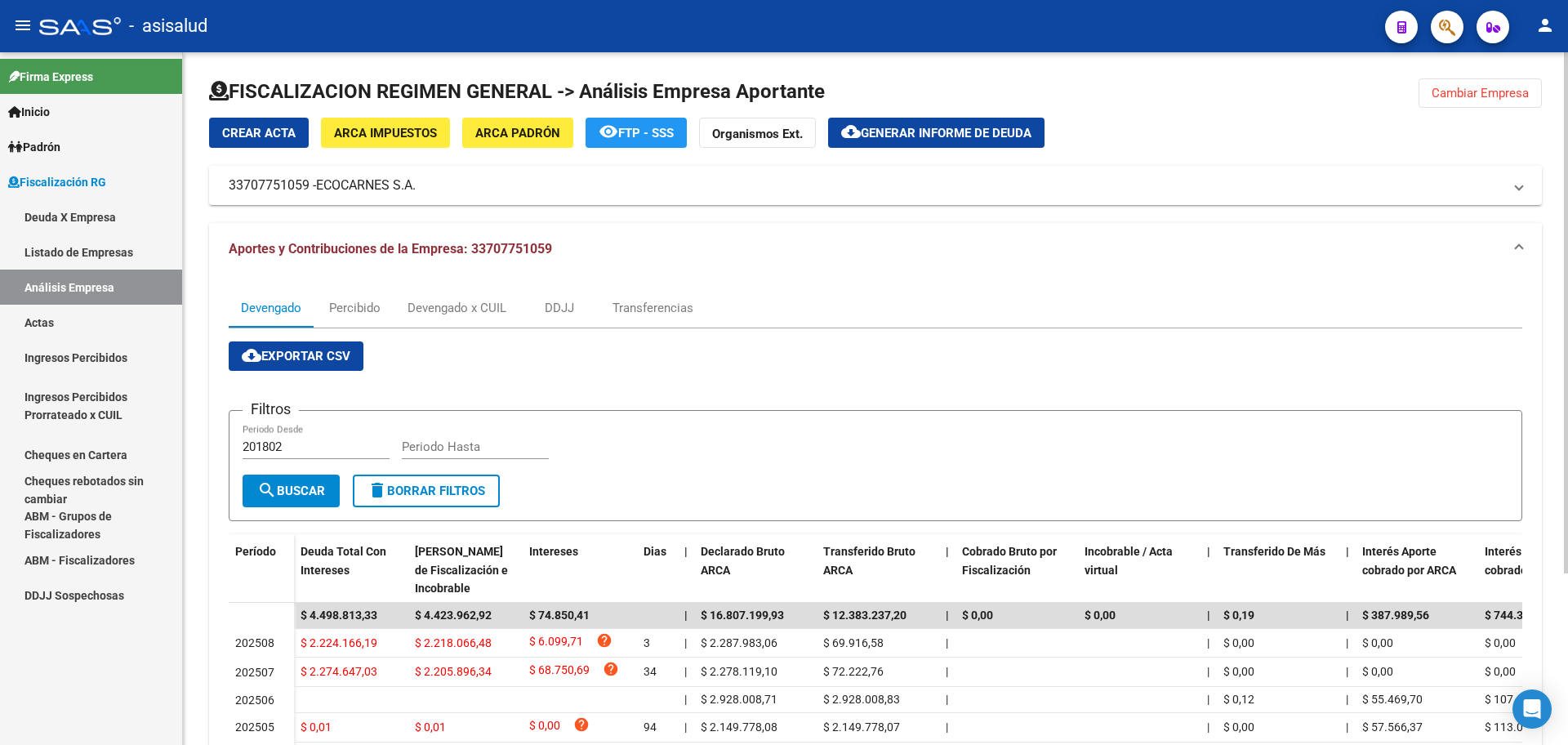
click at [954, 134] on span "Generar informe de deuda" at bounding box center [946, 133] width 171 height 15
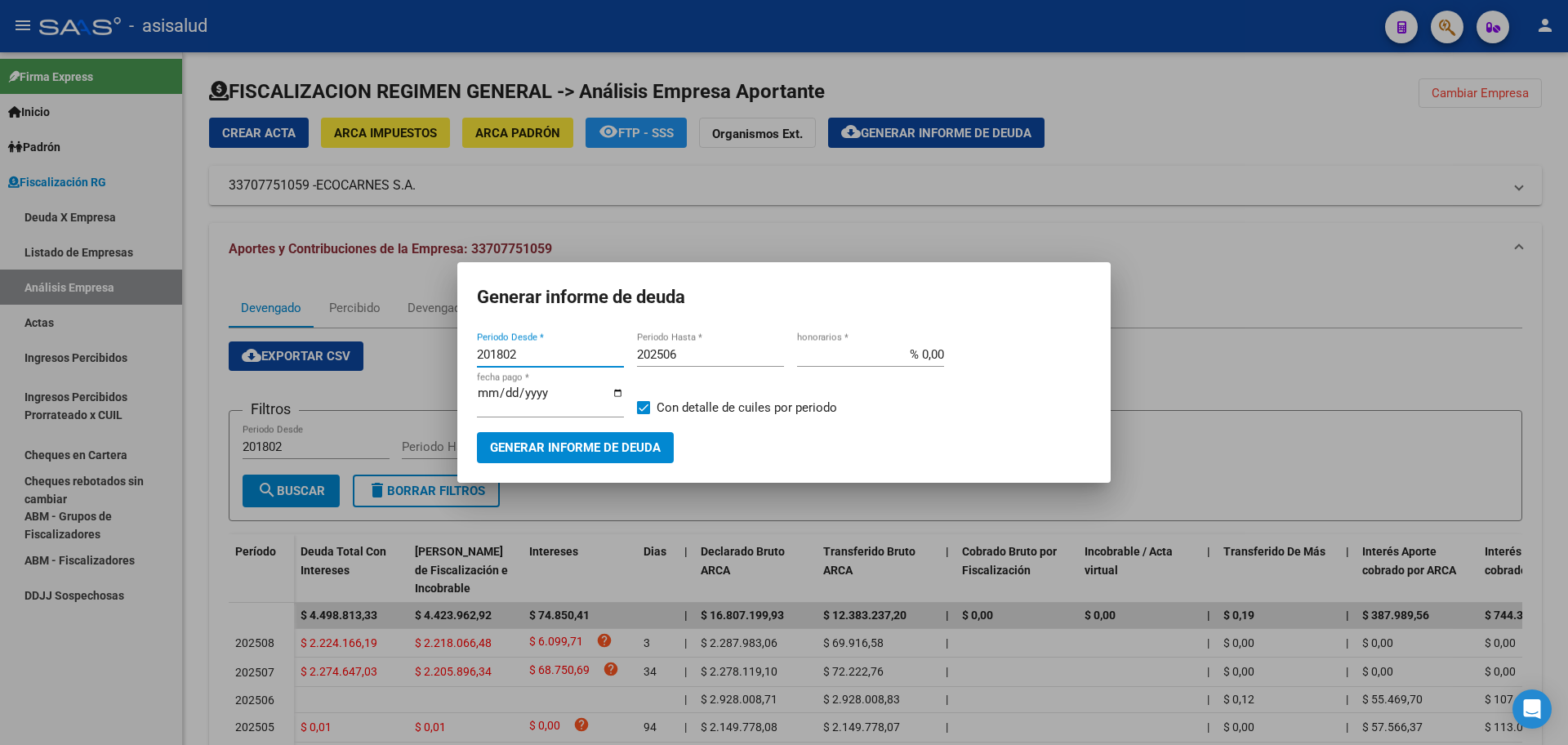
drag, startPoint x: 524, startPoint y: 360, endPoint x: 369, endPoint y: 361, distance: 155.0
click at [369, 360] on div "Generar informe de deuda 201802 Periodo Desde * 202506 Periodo Hasta * % 0,00 h…" at bounding box center [784, 372] width 1568 height 745
type input "202507"
click at [725, 358] on input "202506" at bounding box center [711, 354] width 147 height 15
type input "202508"
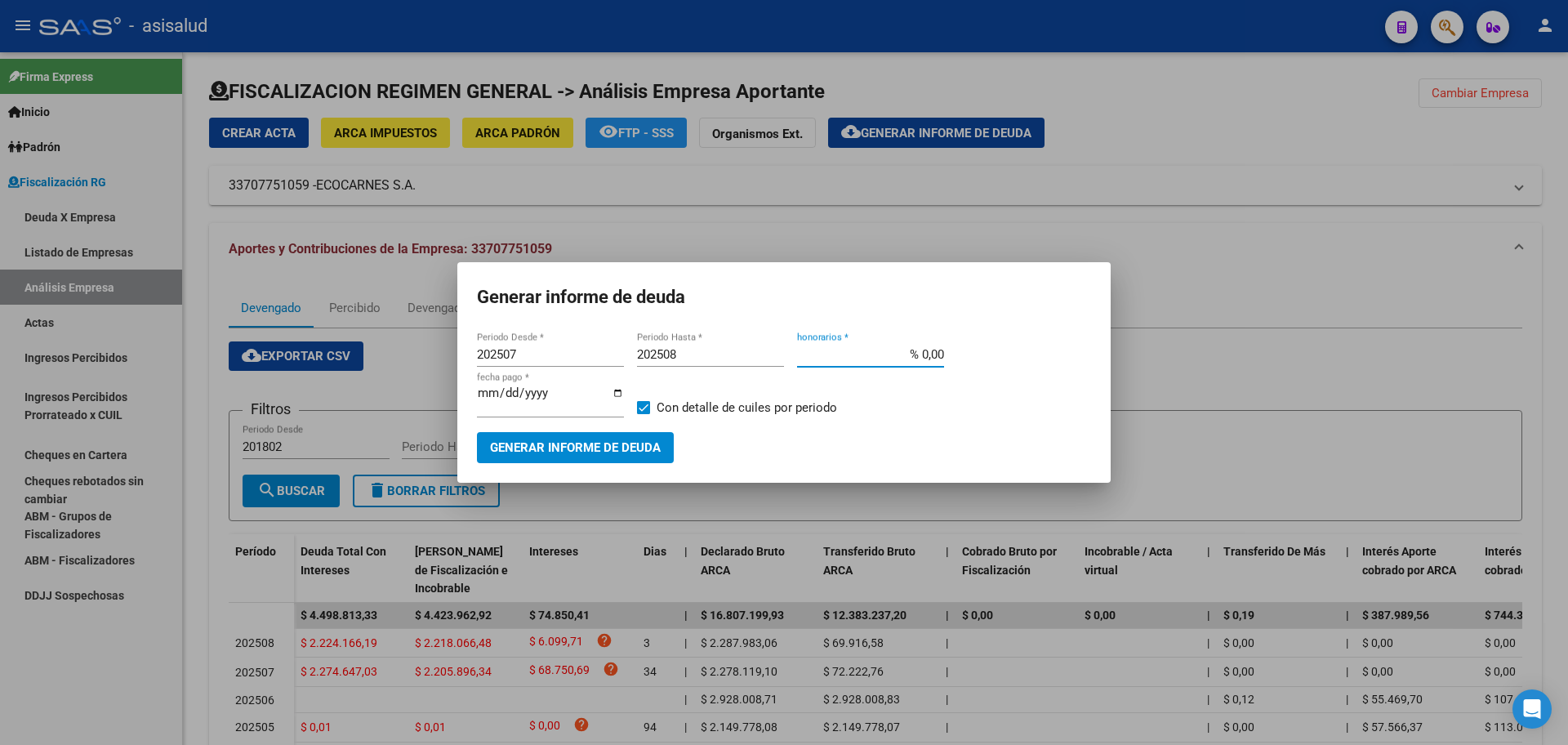
click at [920, 360] on input "% 0,00" at bounding box center [870, 354] width 147 height 15
type input "% 10,00"
click at [497, 400] on input "[DATE]" at bounding box center [551, 400] width 147 height 27
type input "[DATE]"
click at [766, 400] on span "Con detalle de cuiles por periodo" at bounding box center [747, 407] width 181 height 19
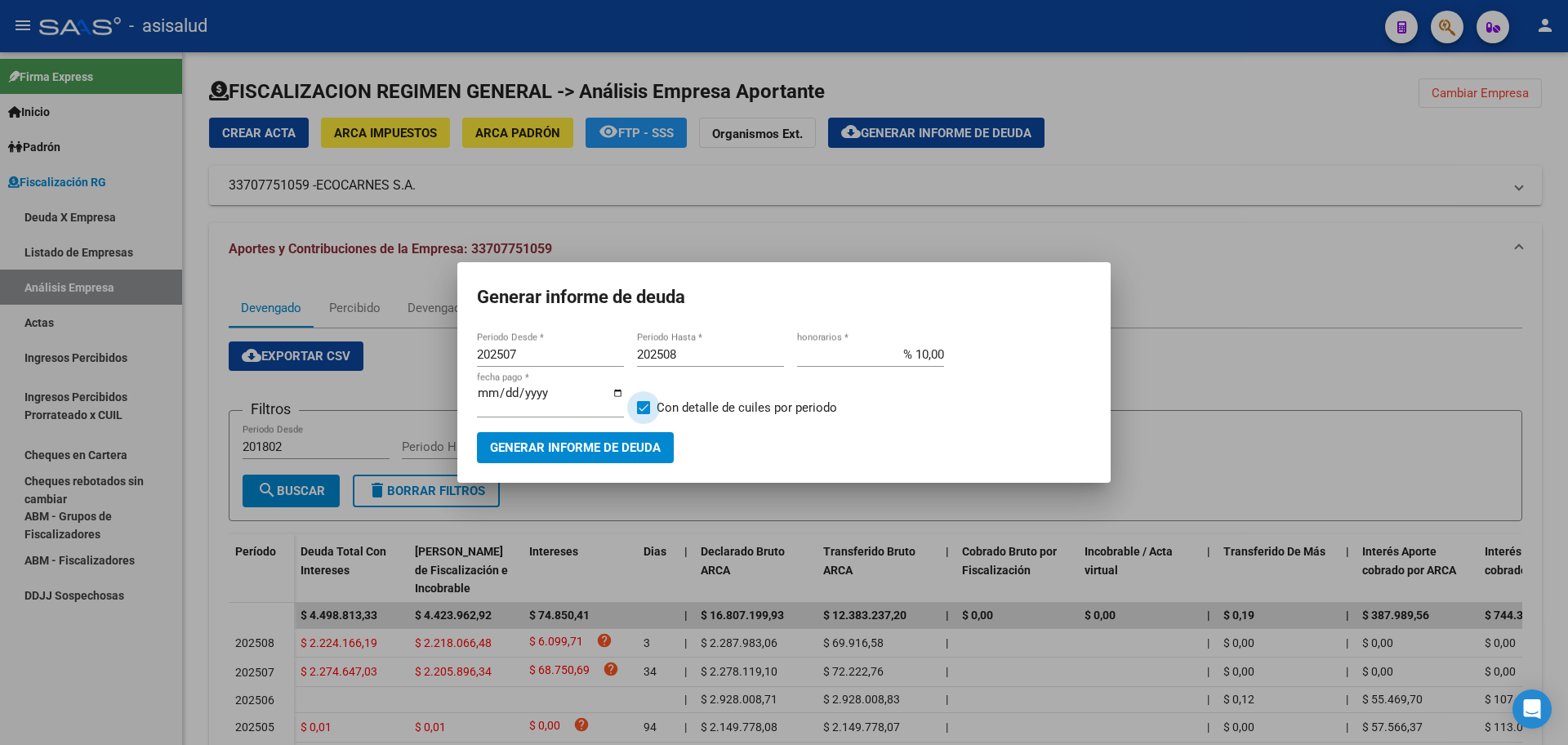
click at [644, 415] on input "Con detalle de cuiles por periodo" at bounding box center [643, 415] width 1 height 1
checkbox input "false"
click at [606, 443] on span "Generar informe de deuda" at bounding box center [575, 448] width 171 height 15
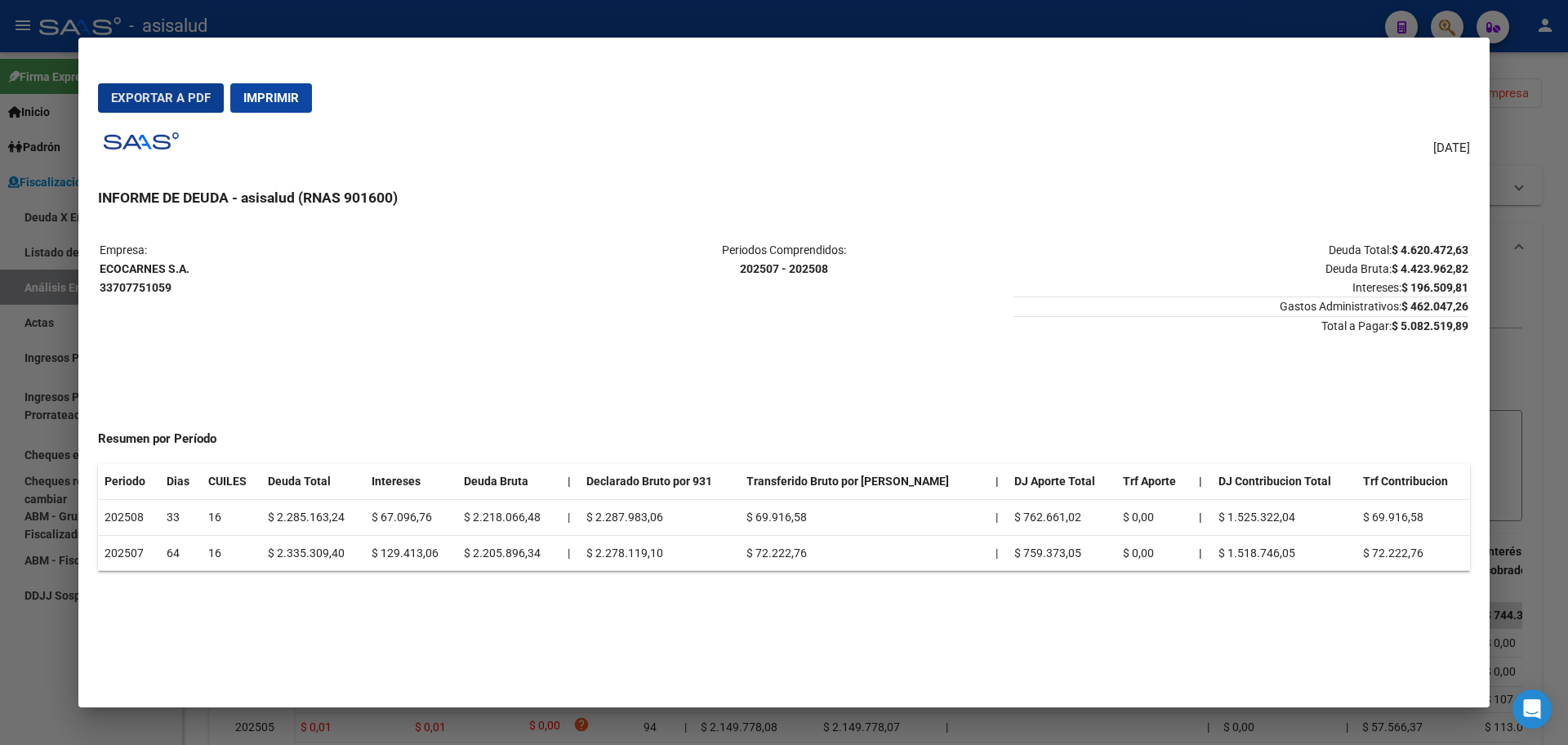
click at [152, 96] on span "Exportar a PDF" at bounding box center [160, 97] width 100 height 15
click at [0, 547] on div at bounding box center [784, 372] width 1568 height 745
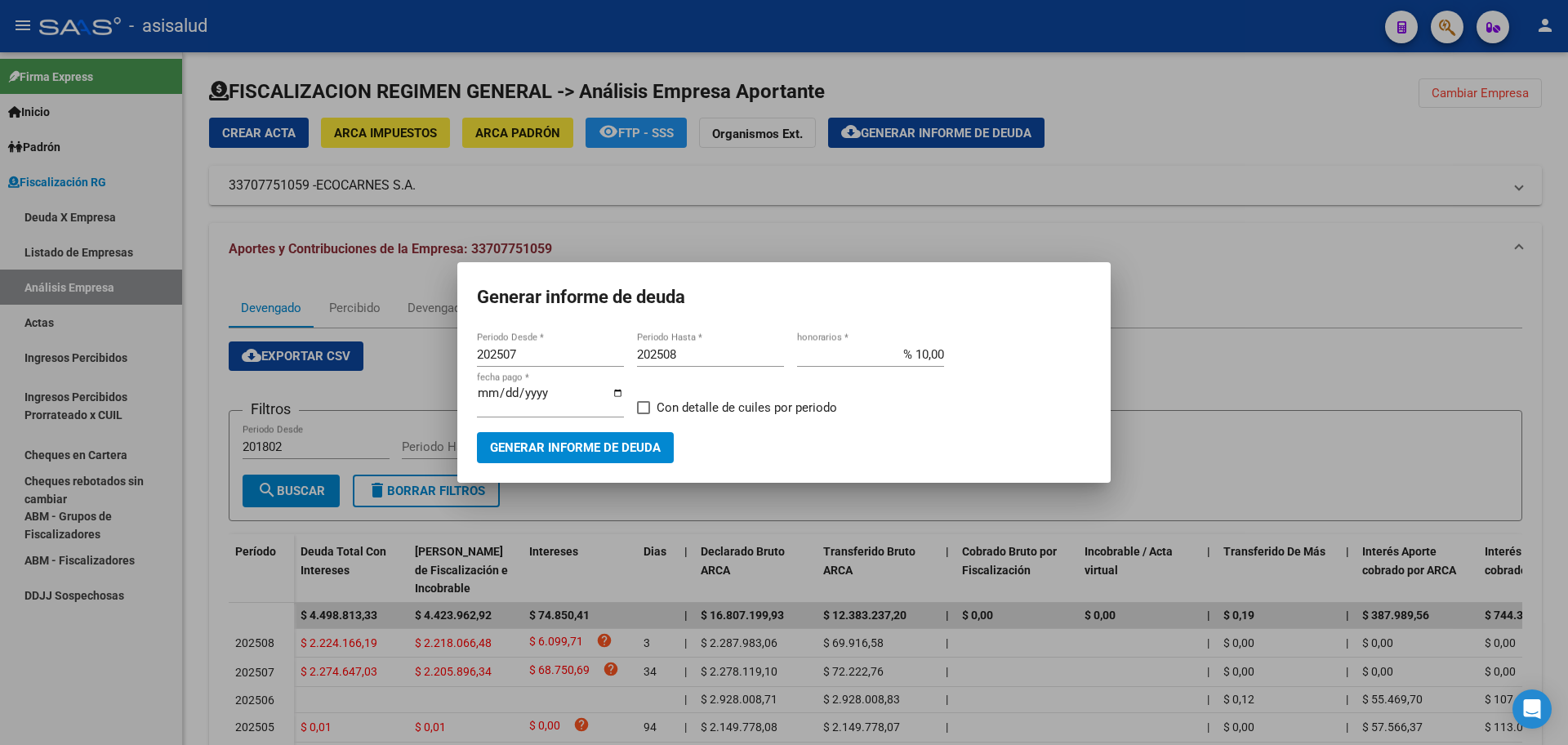
click at [31, 676] on div at bounding box center [784, 372] width 1568 height 745
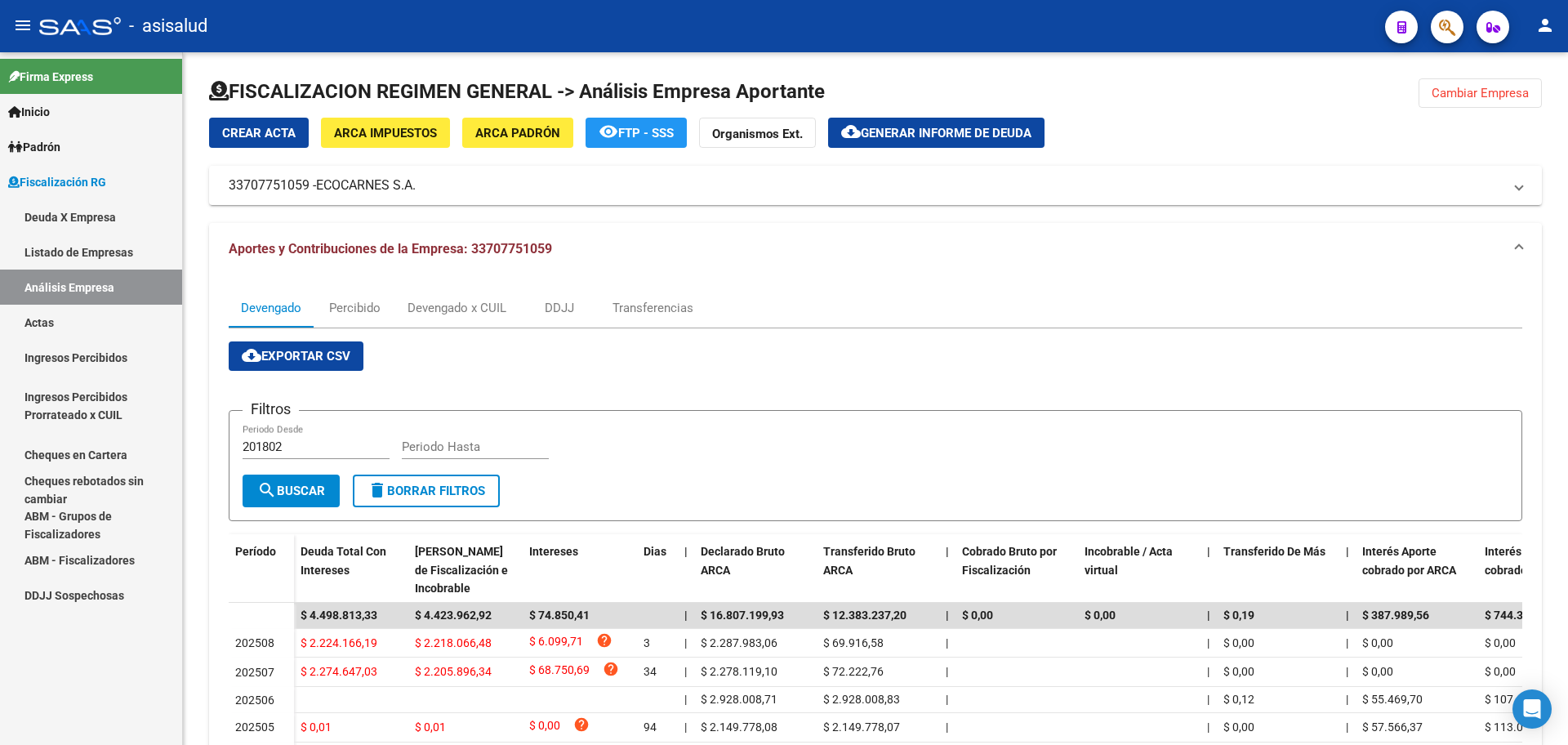
click at [59, 325] on link "Actas" at bounding box center [91, 322] width 182 height 35
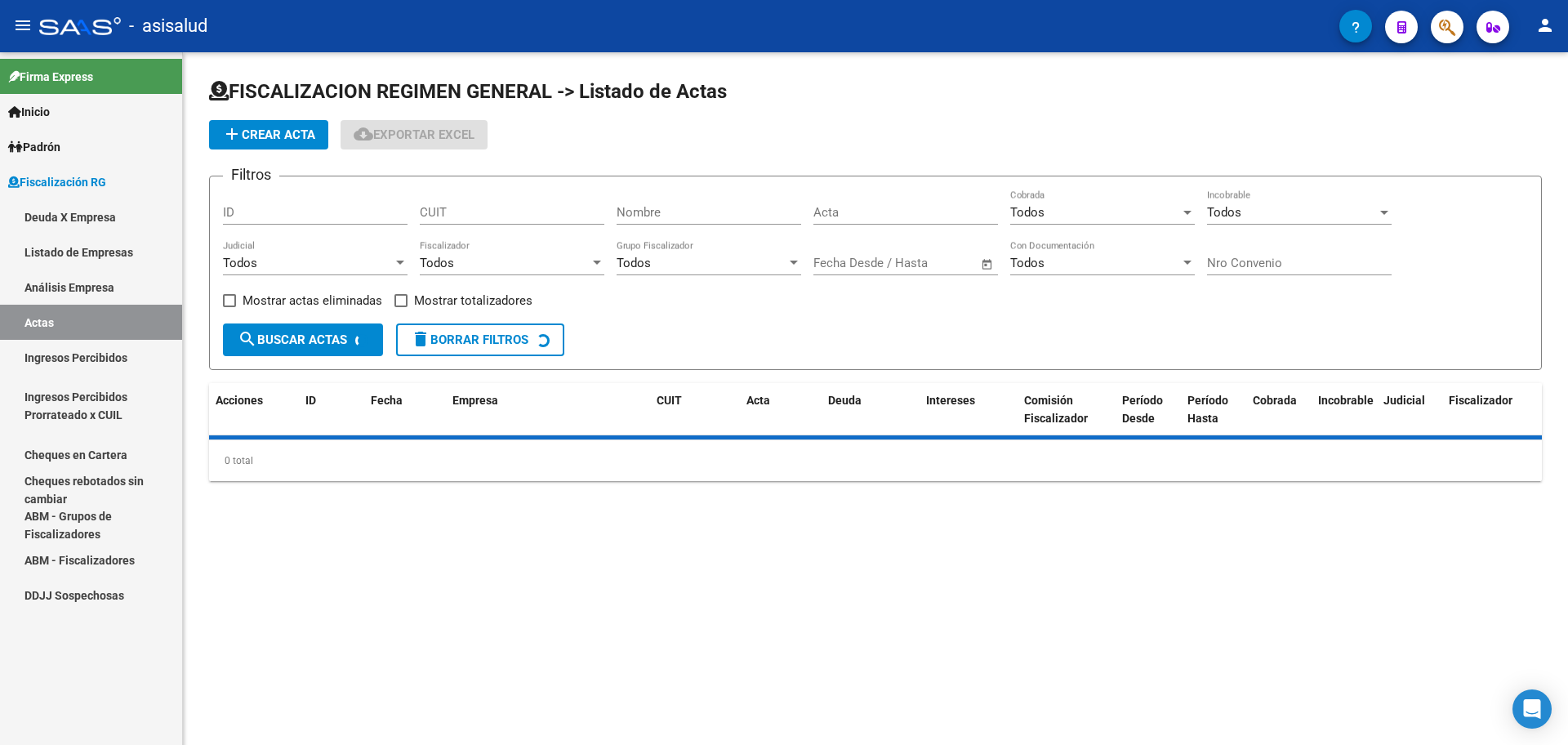
click at [106, 264] on link "Listado de Empresas" at bounding box center [91, 252] width 182 height 35
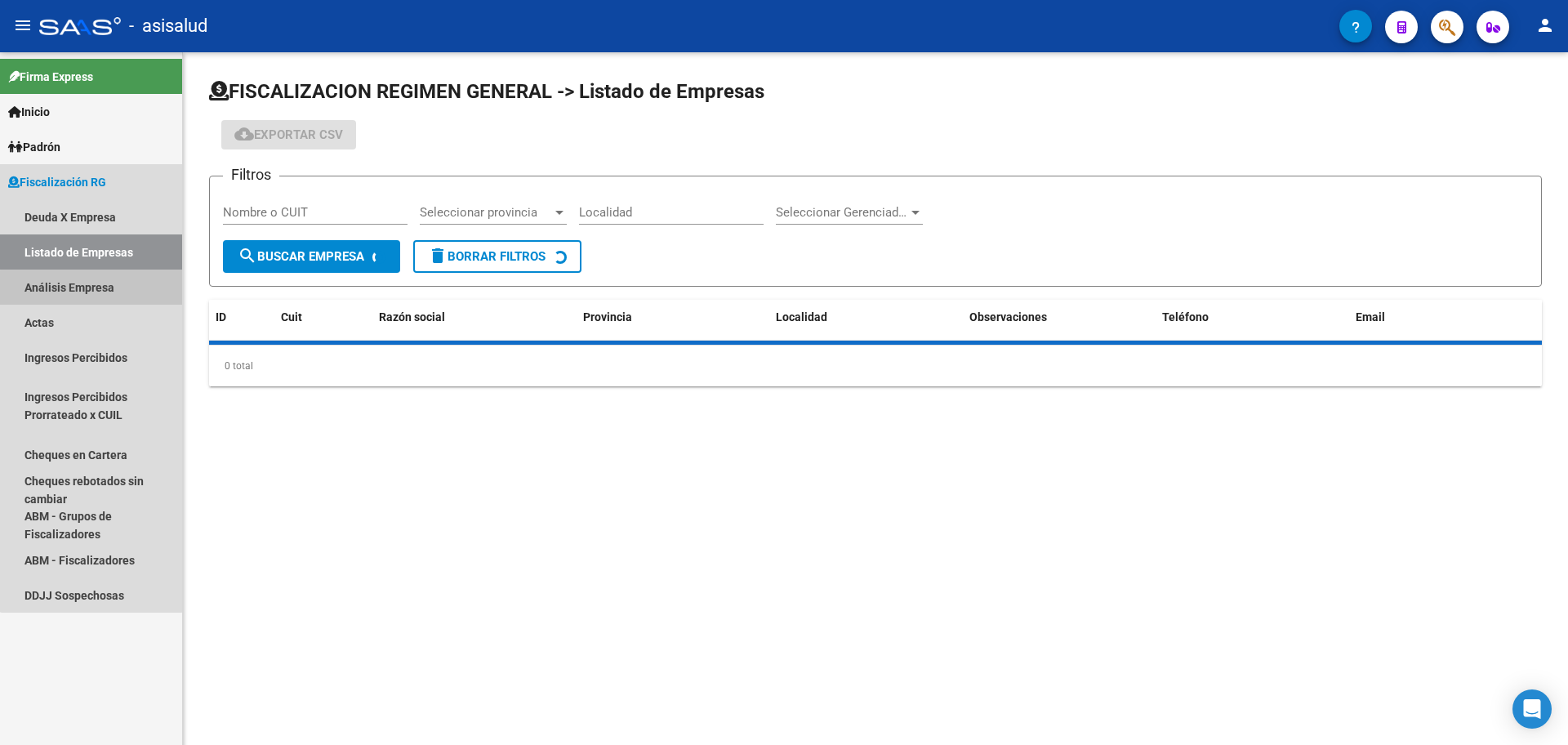
click at [91, 288] on link "Análisis Empresa" at bounding box center [91, 287] width 182 height 35
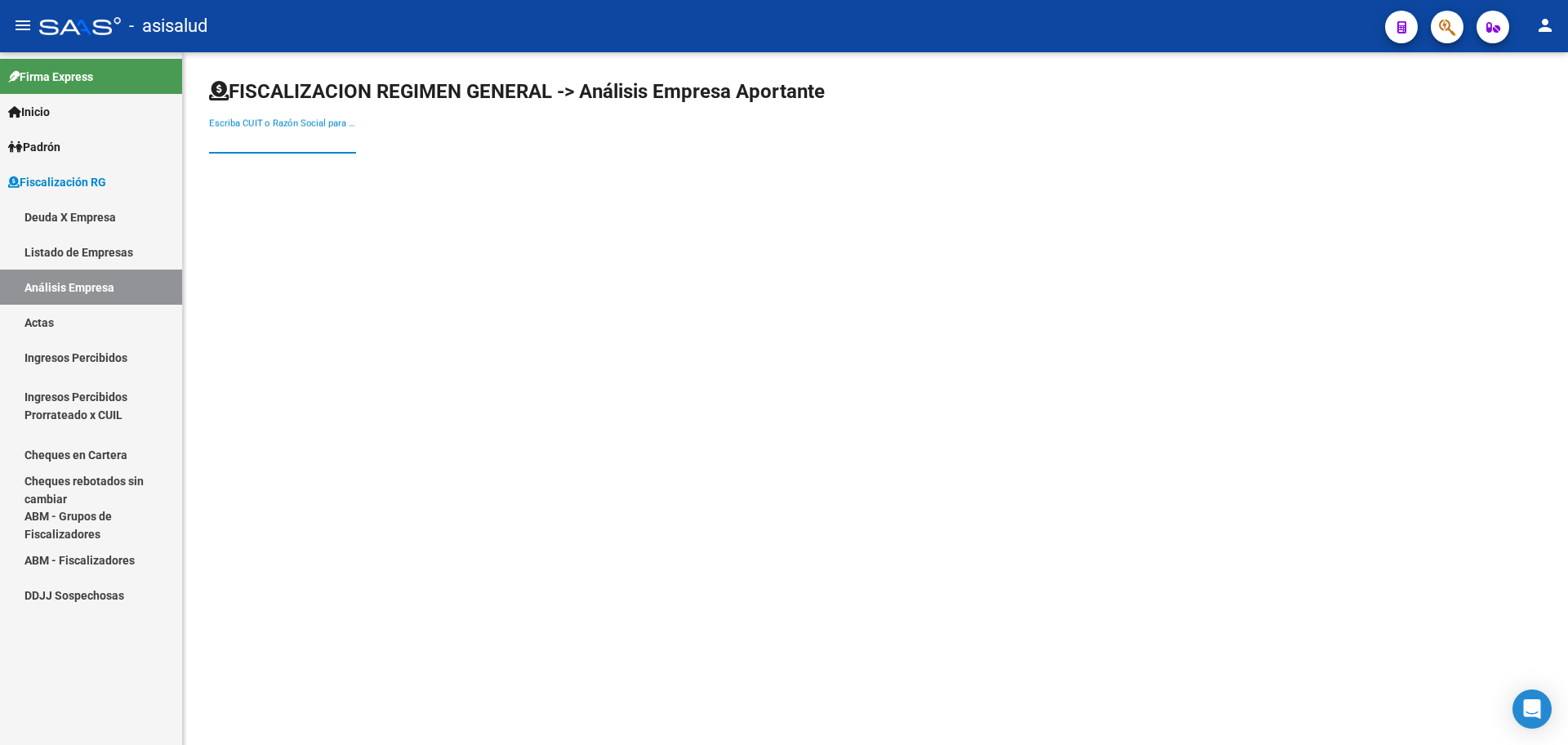
click at [241, 146] on input "Escriba CUIT o Razón Social para buscar" at bounding box center [282, 140] width 147 height 15
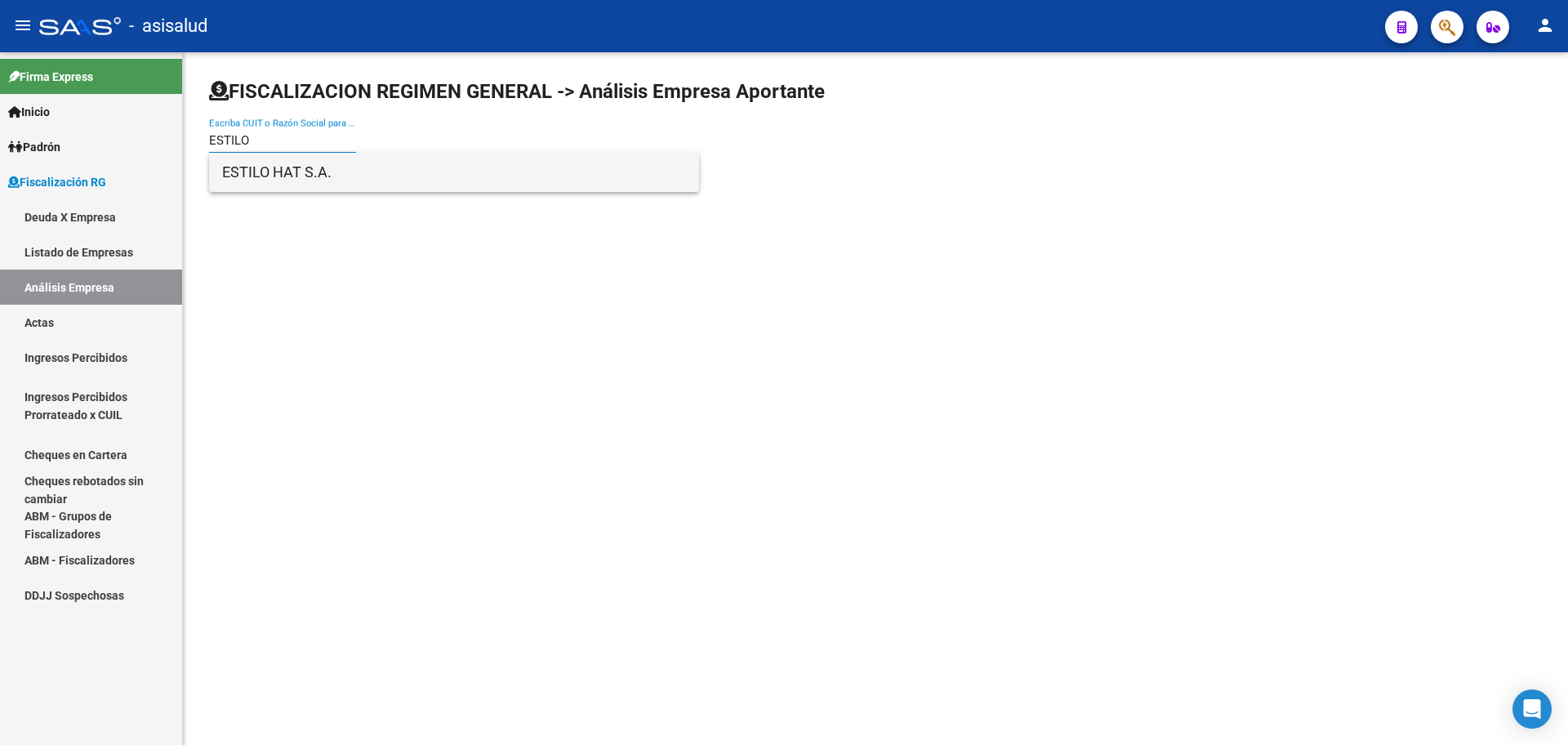
type input "ESTILO"
click at [269, 173] on span "ESTILO HAT S.A." at bounding box center [454, 173] width 464 height 39
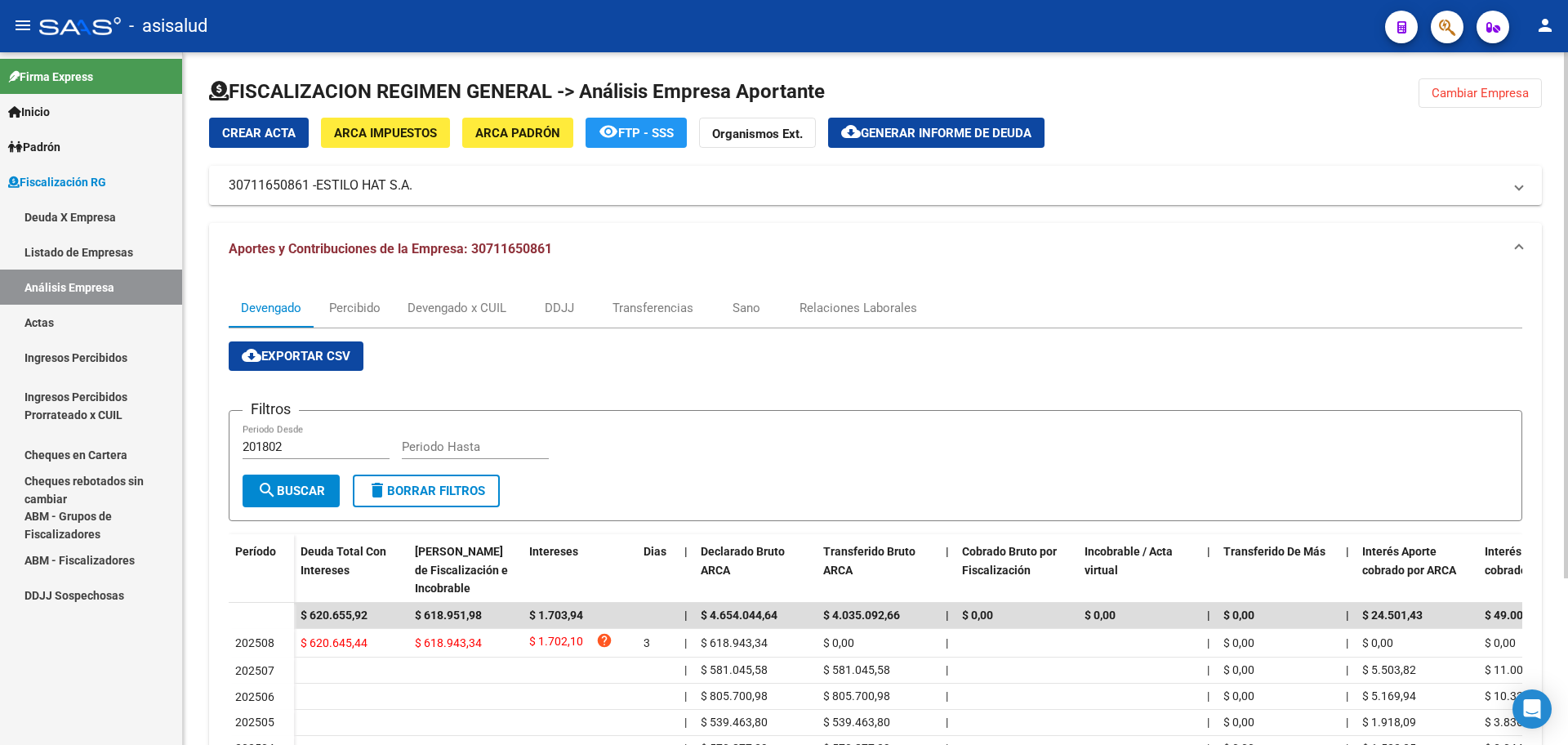
click at [922, 133] on span "Generar informe de deuda" at bounding box center [946, 133] width 171 height 15
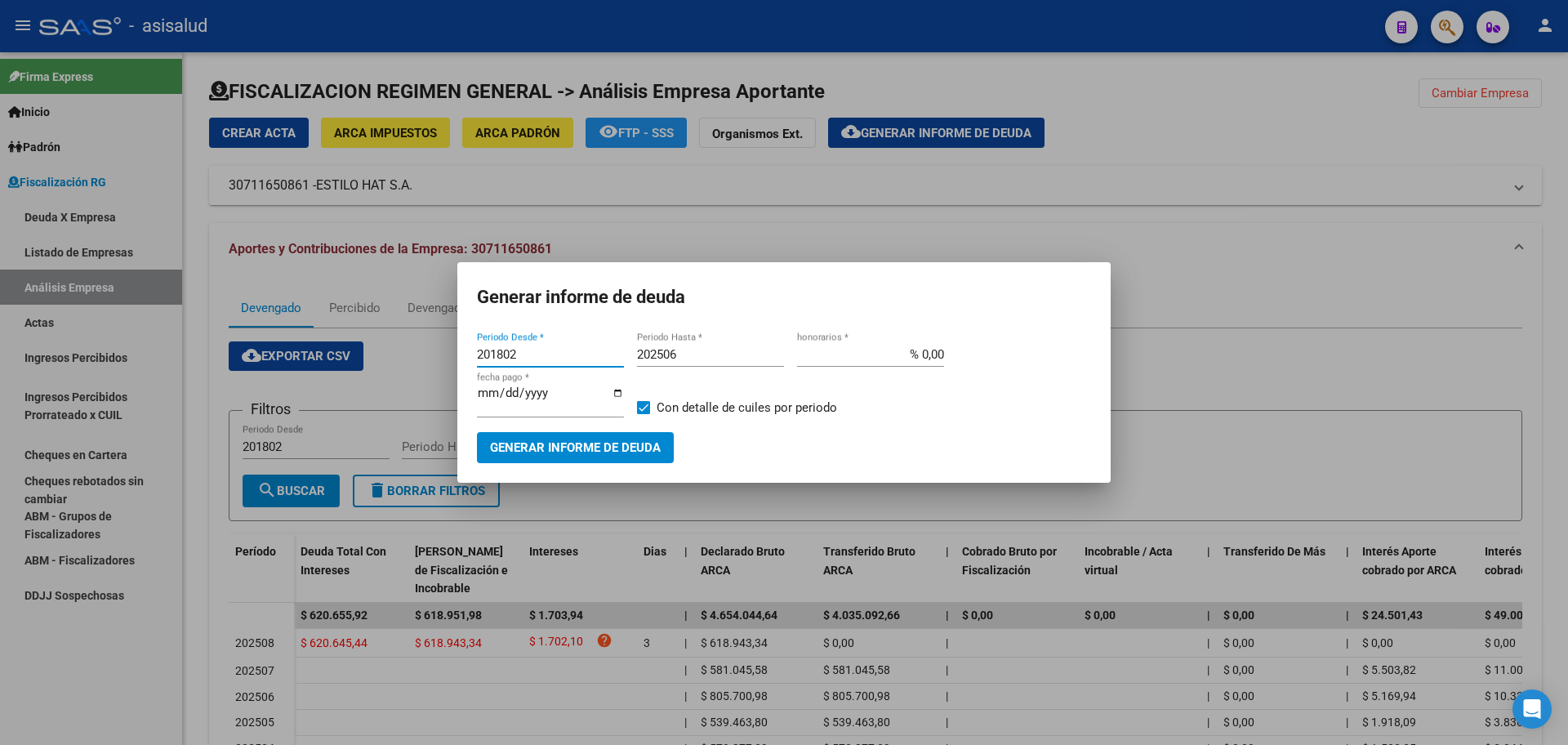
drag, startPoint x: 531, startPoint y: 357, endPoint x: 350, endPoint y: 357, distance: 181.0
click at [350, 357] on div "Generar informe de deuda 201802 Periodo Desde * 202506 Periodo Hasta * % 0,00 h…" at bounding box center [784, 372] width 1568 height 745
type input "202507"
click at [745, 357] on input "202506" at bounding box center [711, 354] width 147 height 15
type input "202507"
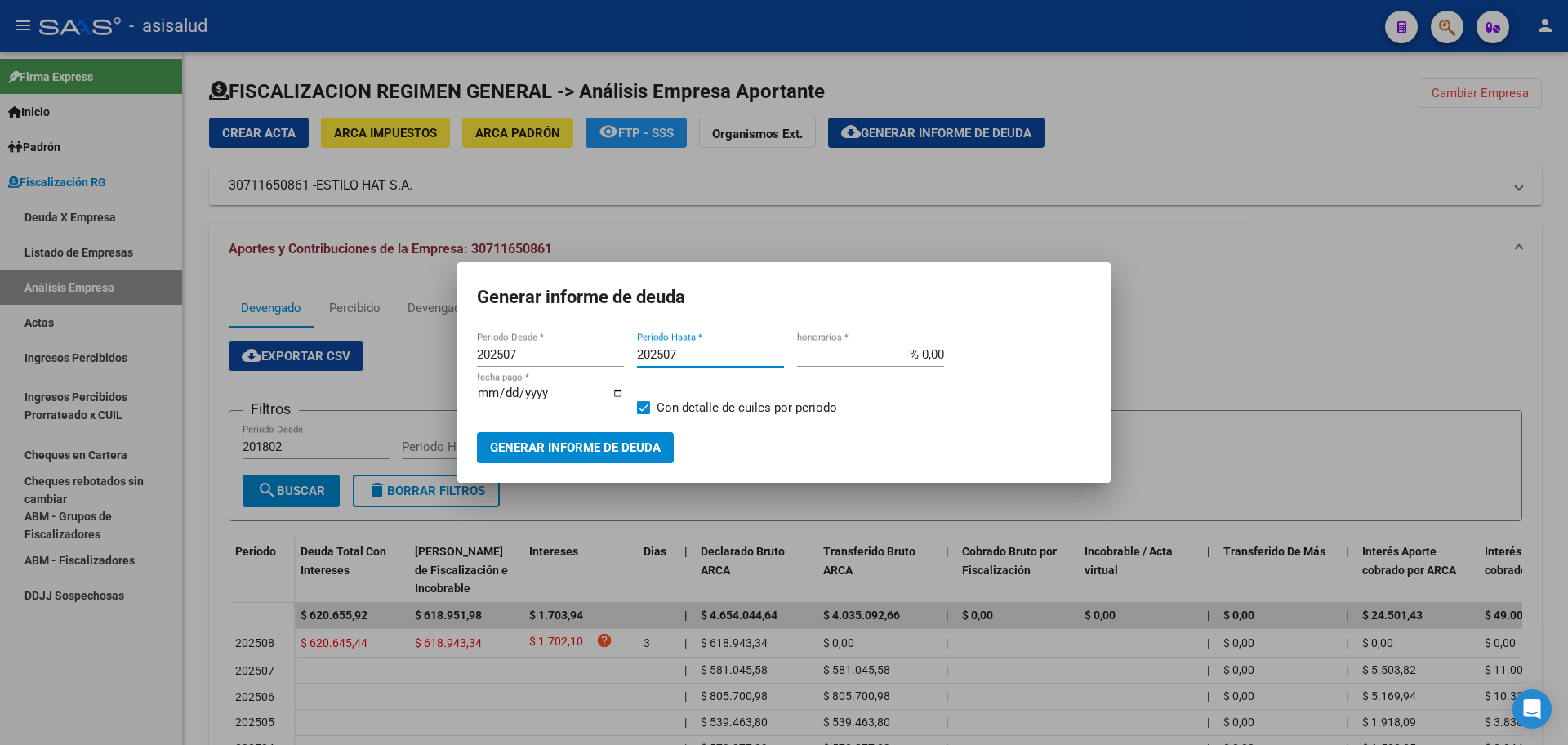
click at [653, 413] on label "Con detalle de cuiles por periodo" at bounding box center [738, 407] width 200 height 19
click at [644, 415] on input "Con detalle de cuiles por periodo" at bounding box center [643, 415] width 1 height 1
checkbox input "false"
click at [622, 433] on button "Generar informe de deuda" at bounding box center [575, 447] width 197 height 30
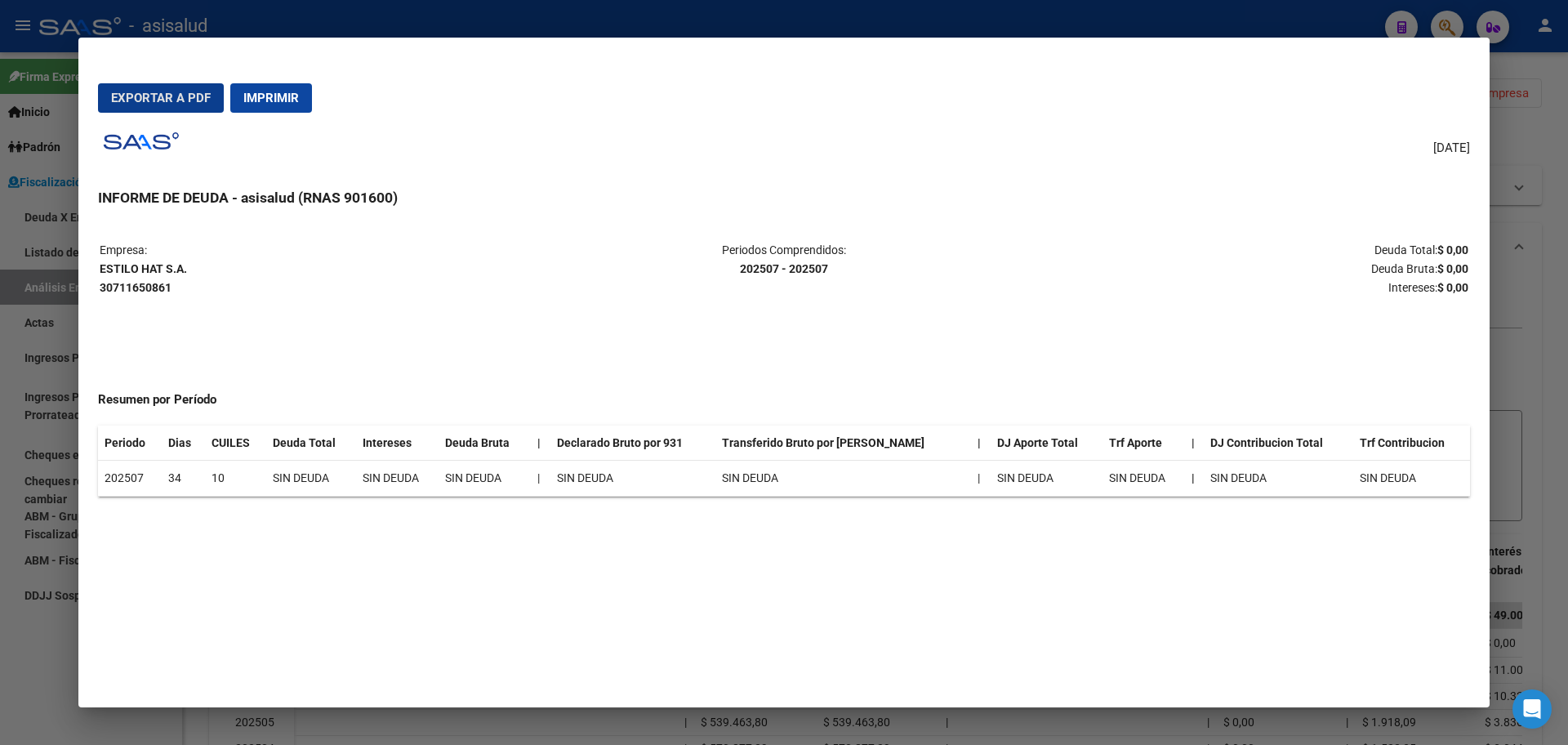
click at [288, 100] on span "Imprimir" at bounding box center [271, 97] width 56 height 15
click at [0, 551] on div at bounding box center [784, 372] width 1568 height 745
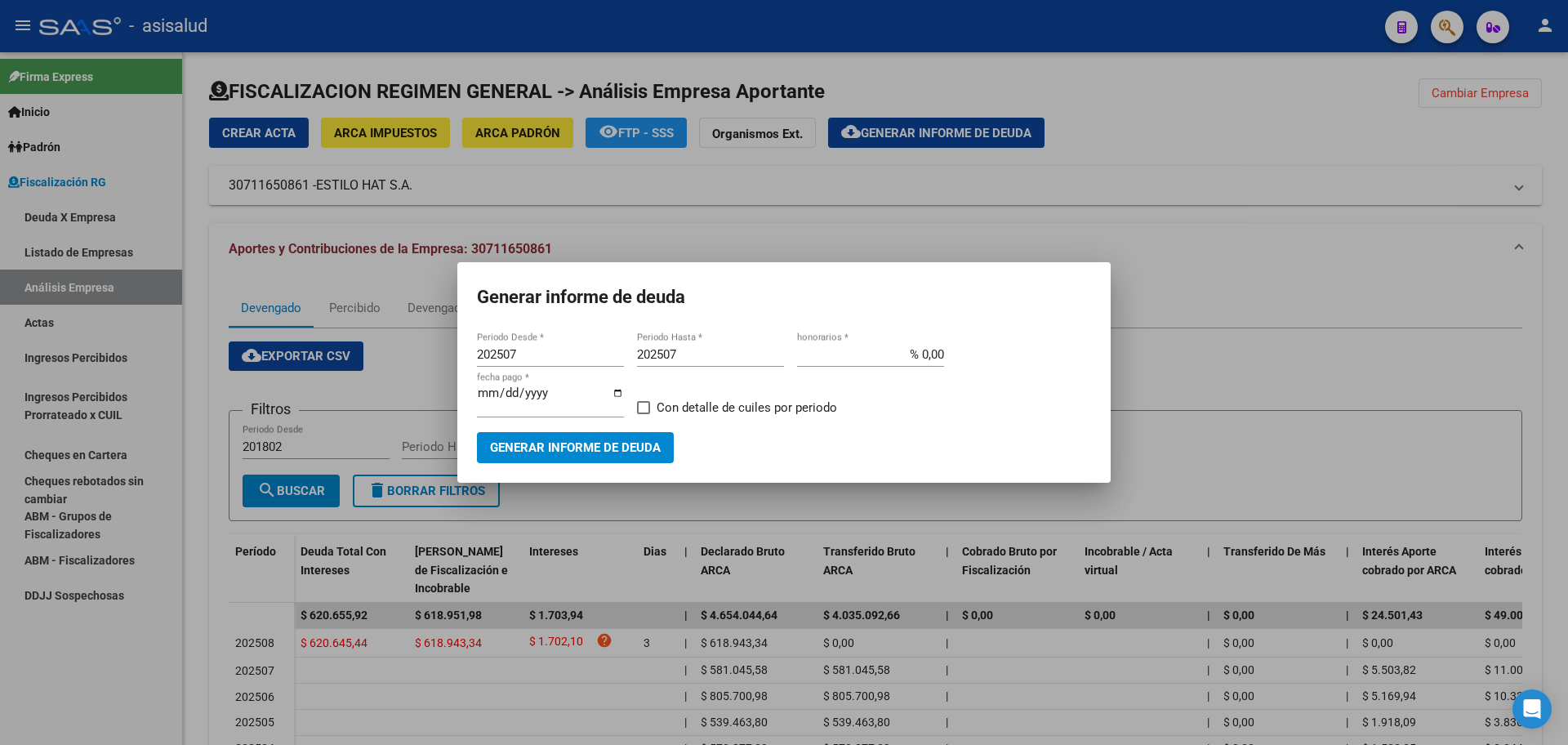
click at [1201, 389] on div at bounding box center [784, 372] width 1568 height 745
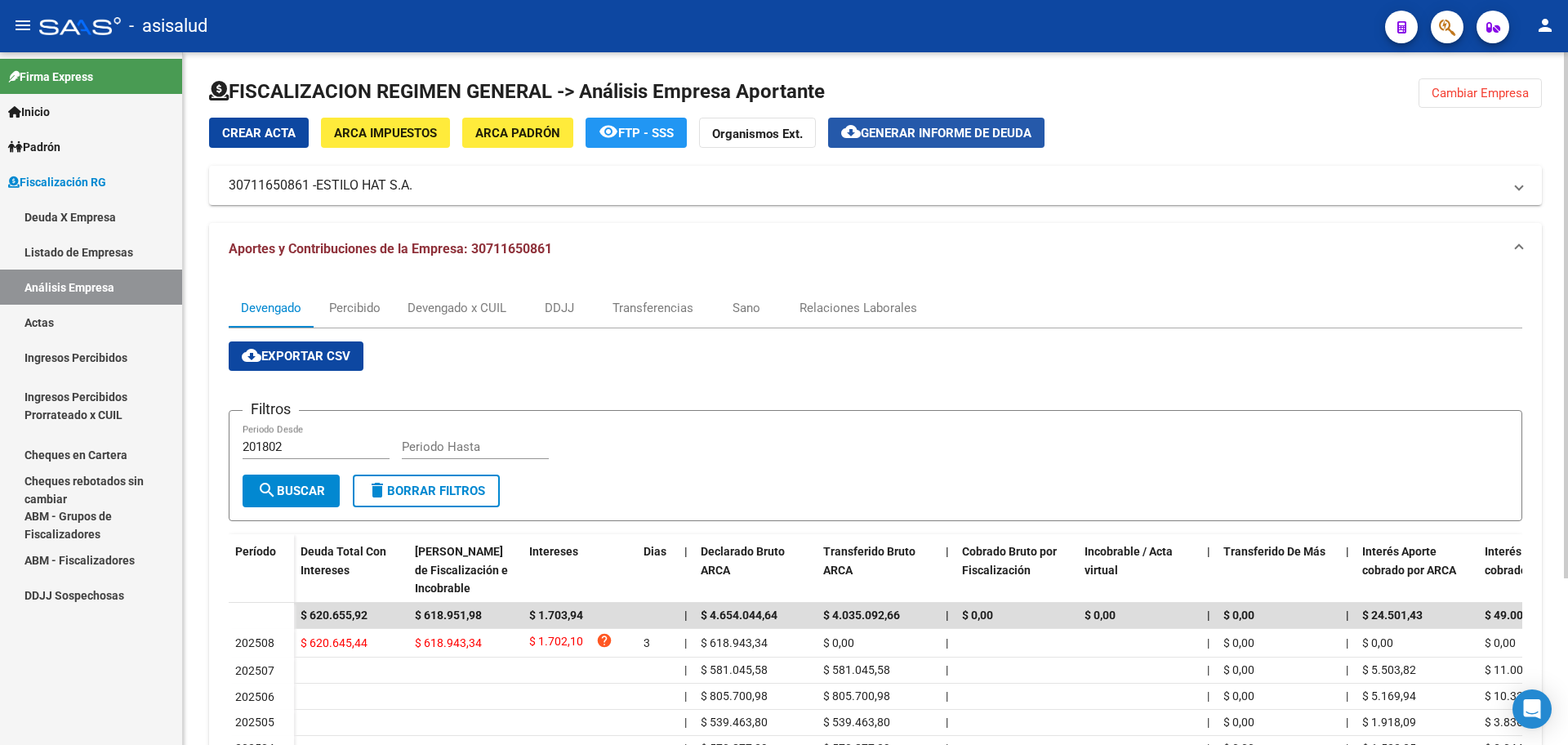
click at [943, 139] on span "Generar informe de deuda" at bounding box center [946, 133] width 171 height 15
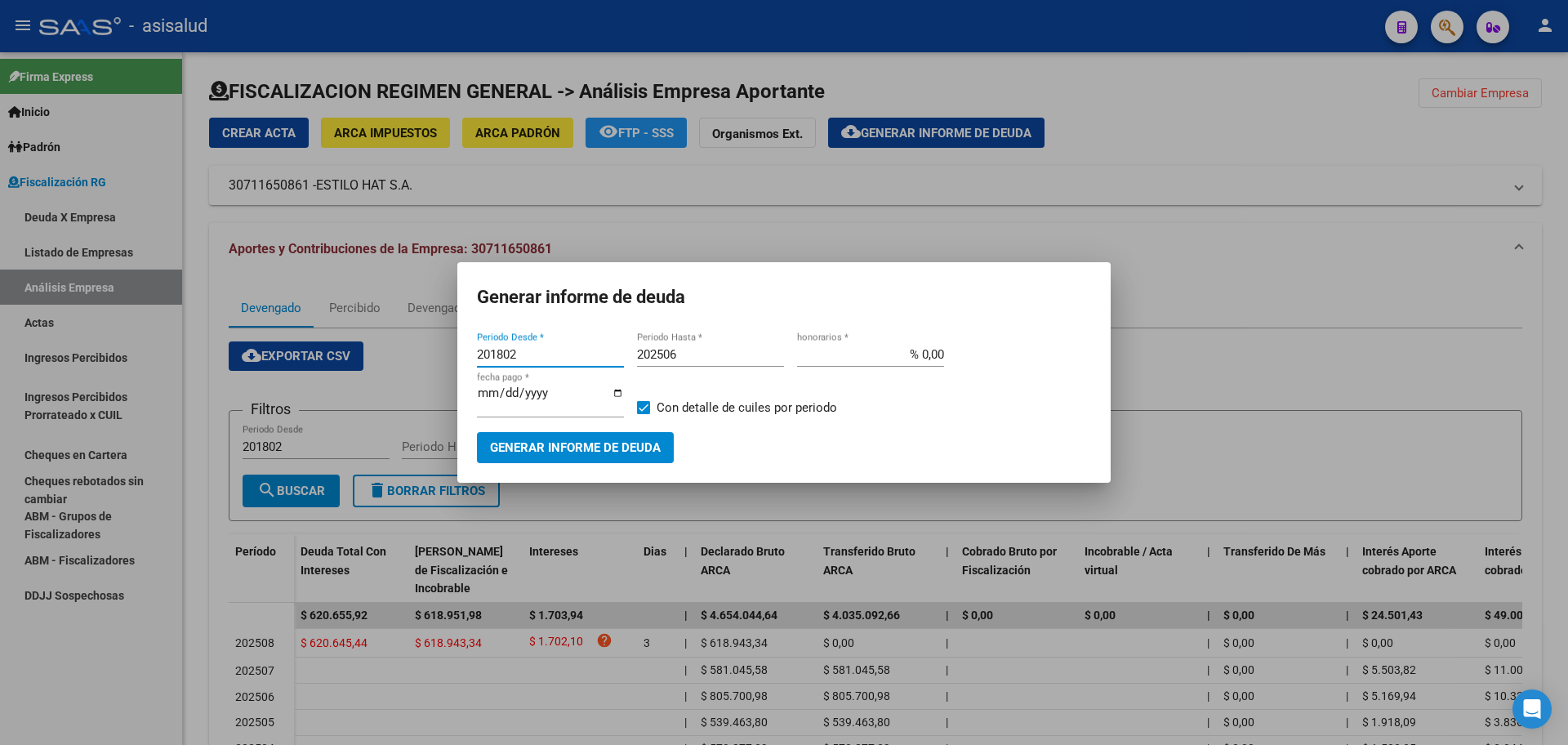
drag, startPoint x: 529, startPoint y: 356, endPoint x: 425, endPoint y: 361, distance: 104.1
click at [423, 361] on div "Generar informe de deuda 201802 Periodo Desde * 202506 Periodo Hasta * % 0,00 h…" at bounding box center [784, 372] width 1568 height 745
type input "202508"
click at [743, 362] on input "202506" at bounding box center [711, 354] width 147 height 15
type input "202508"
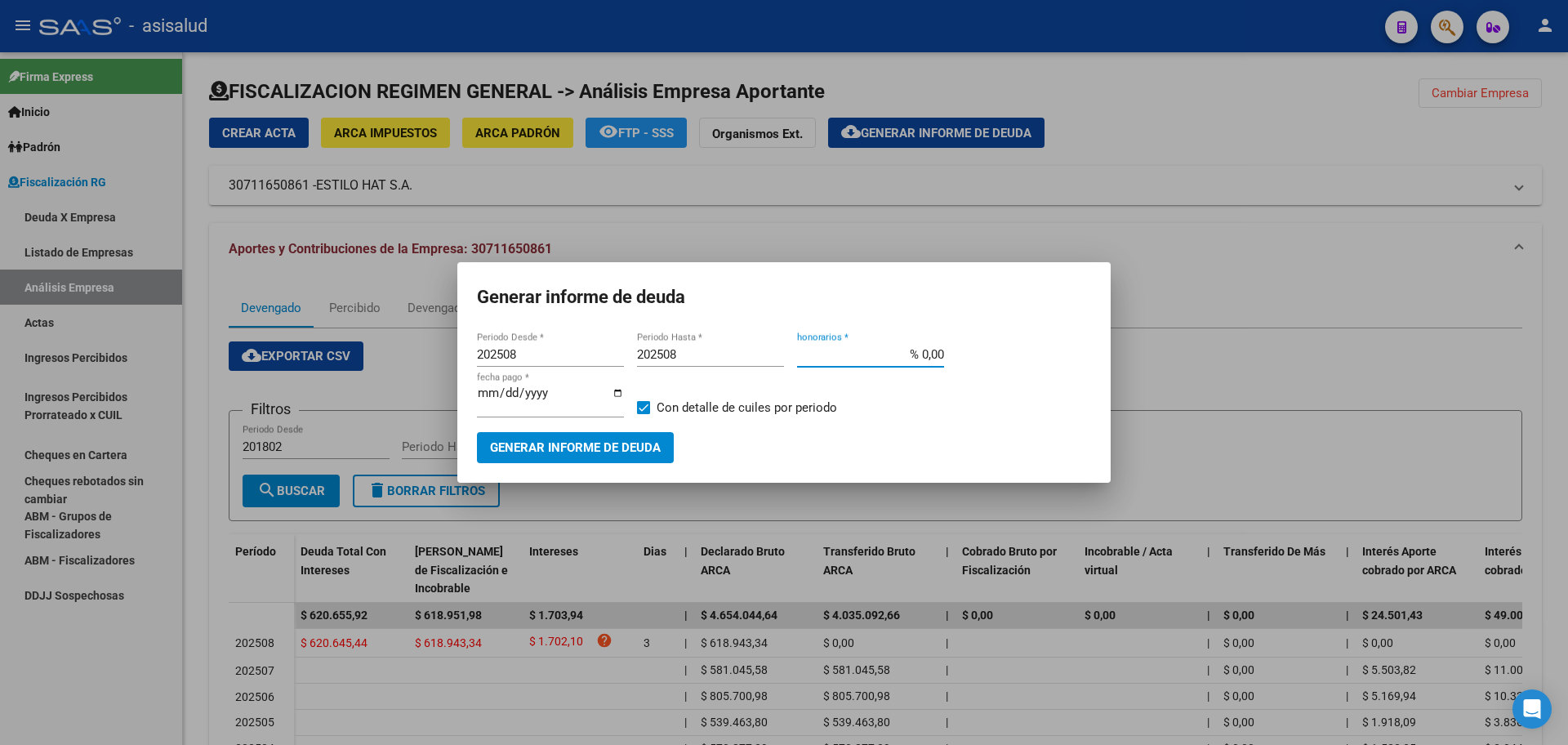
click at [921, 359] on input "% 0,00" at bounding box center [870, 354] width 147 height 15
type input "% 10,00"
click at [505, 394] on input "[DATE]" at bounding box center [551, 400] width 147 height 27
type input "[DATE]"
click at [724, 402] on span "Con detalle de cuiles por periodo" at bounding box center [747, 407] width 181 height 19
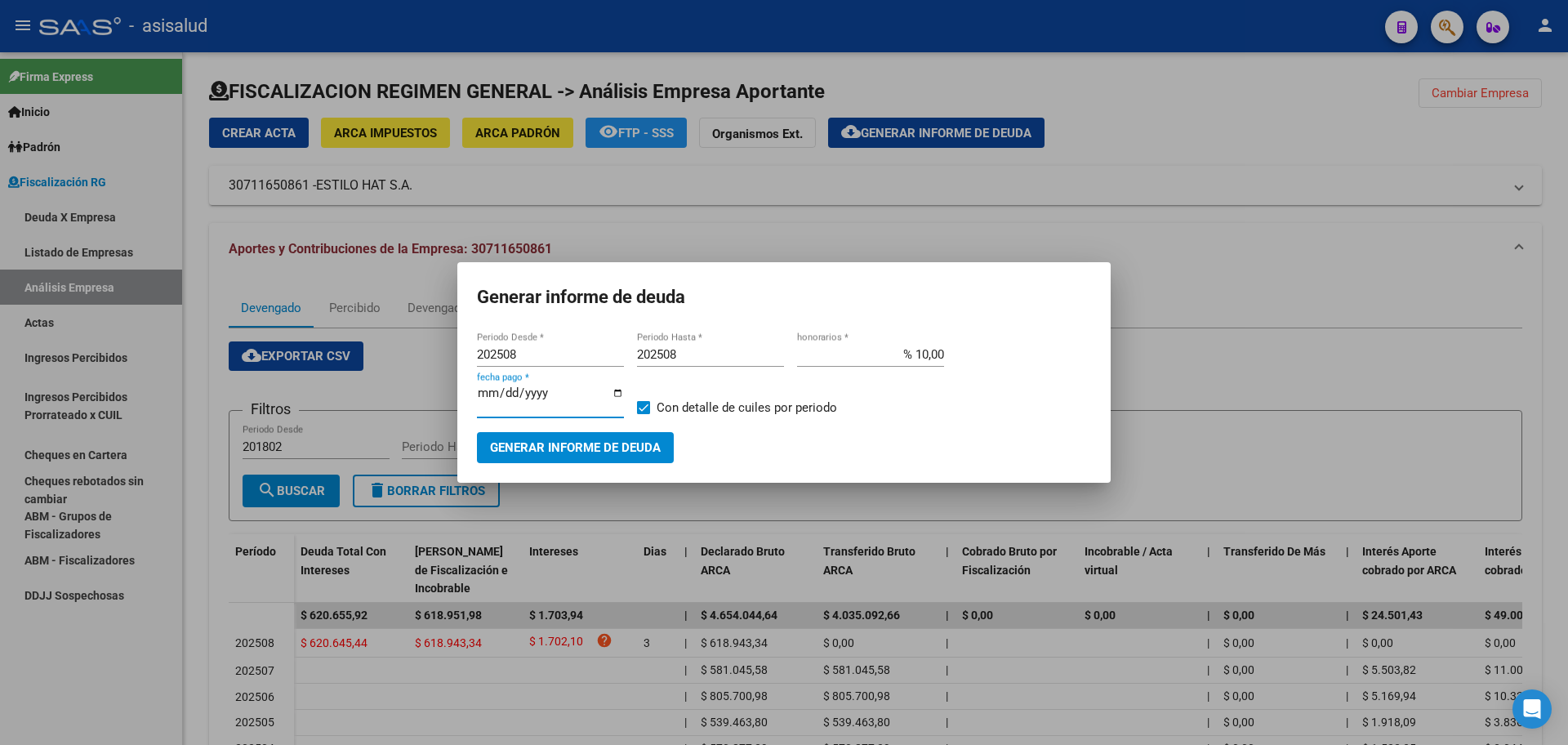
click at [644, 415] on input "Con detalle de cuiles por periodo" at bounding box center [643, 415] width 1 height 1
click at [714, 404] on span "Con detalle de cuiles por periodo" at bounding box center [747, 407] width 181 height 19
click at [644, 415] on input "Con detalle de cuiles por periodo" at bounding box center [643, 415] width 1 height 1
click at [712, 407] on span "Con detalle de cuiles por periodo" at bounding box center [747, 407] width 181 height 19
click at [644, 415] on input "Con detalle de cuiles por periodo" at bounding box center [643, 415] width 1 height 1
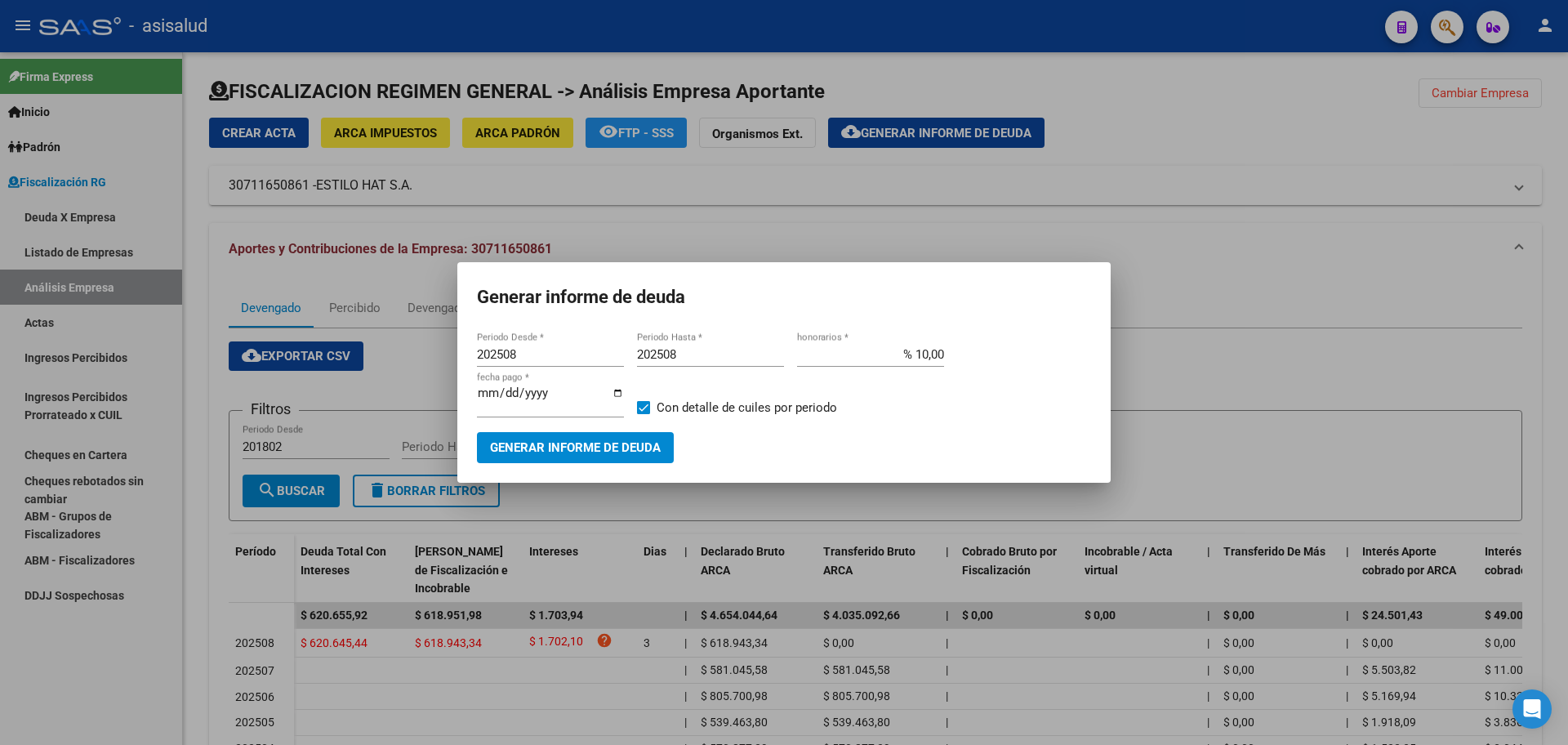
checkbox input "false"
click at [604, 433] on button "Generar informe de deuda" at bounding box center [575, 447] width 197 height 30
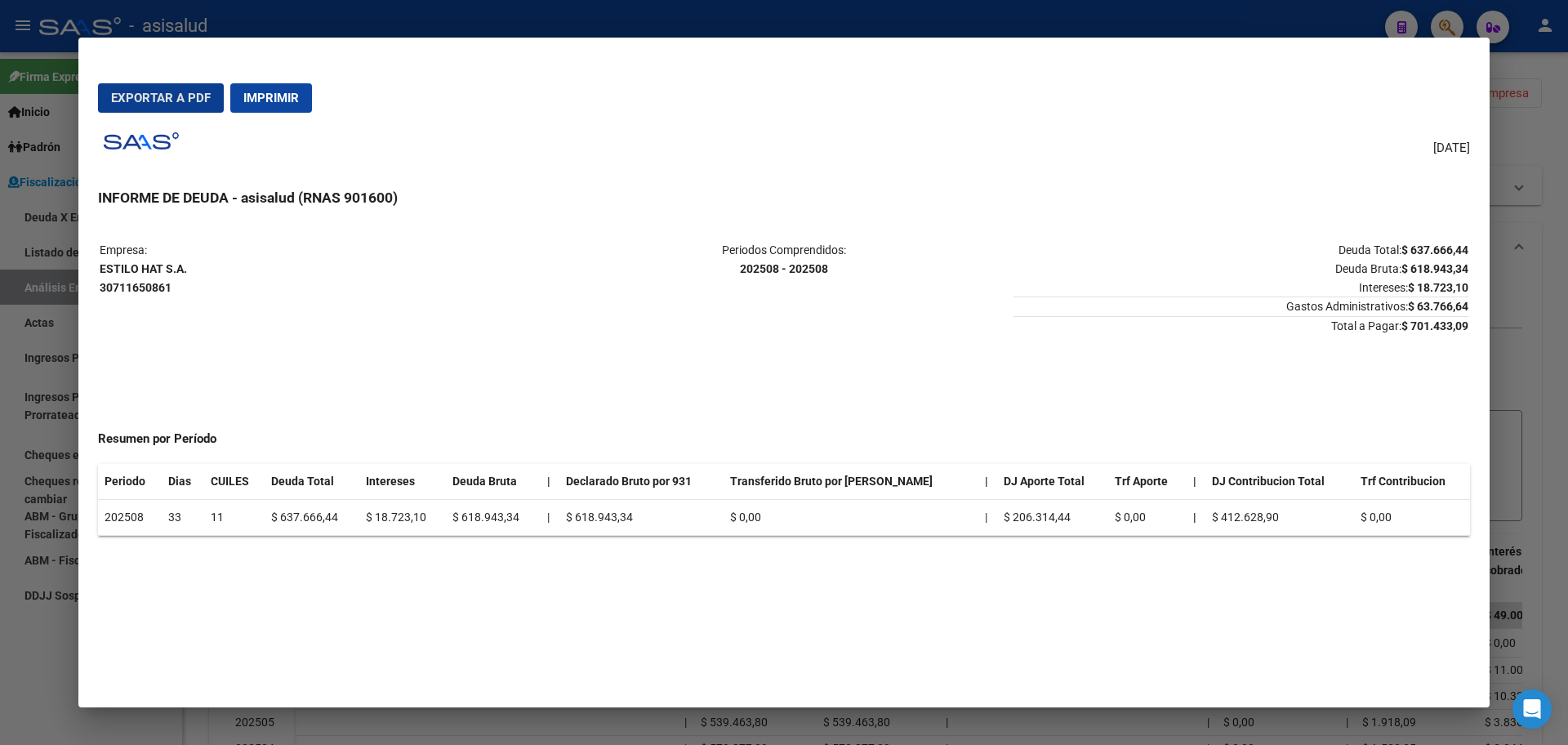
click at [166, 97] on span "Exportar a PDF" at bounding box center [160, 97] width 100 height 15
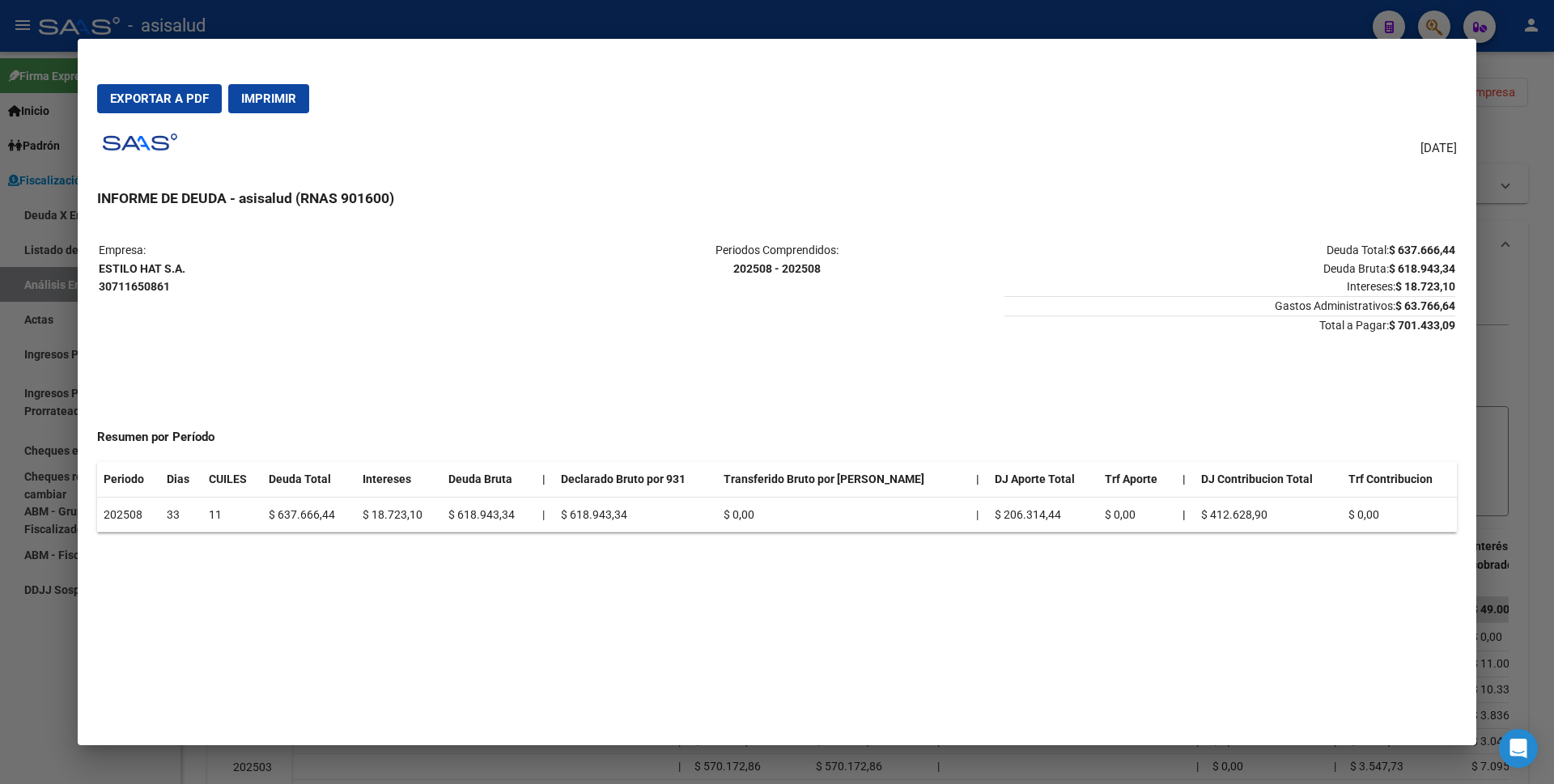
click at [0, 137] on div at bounding box center [777, 392] width 1554 height 784
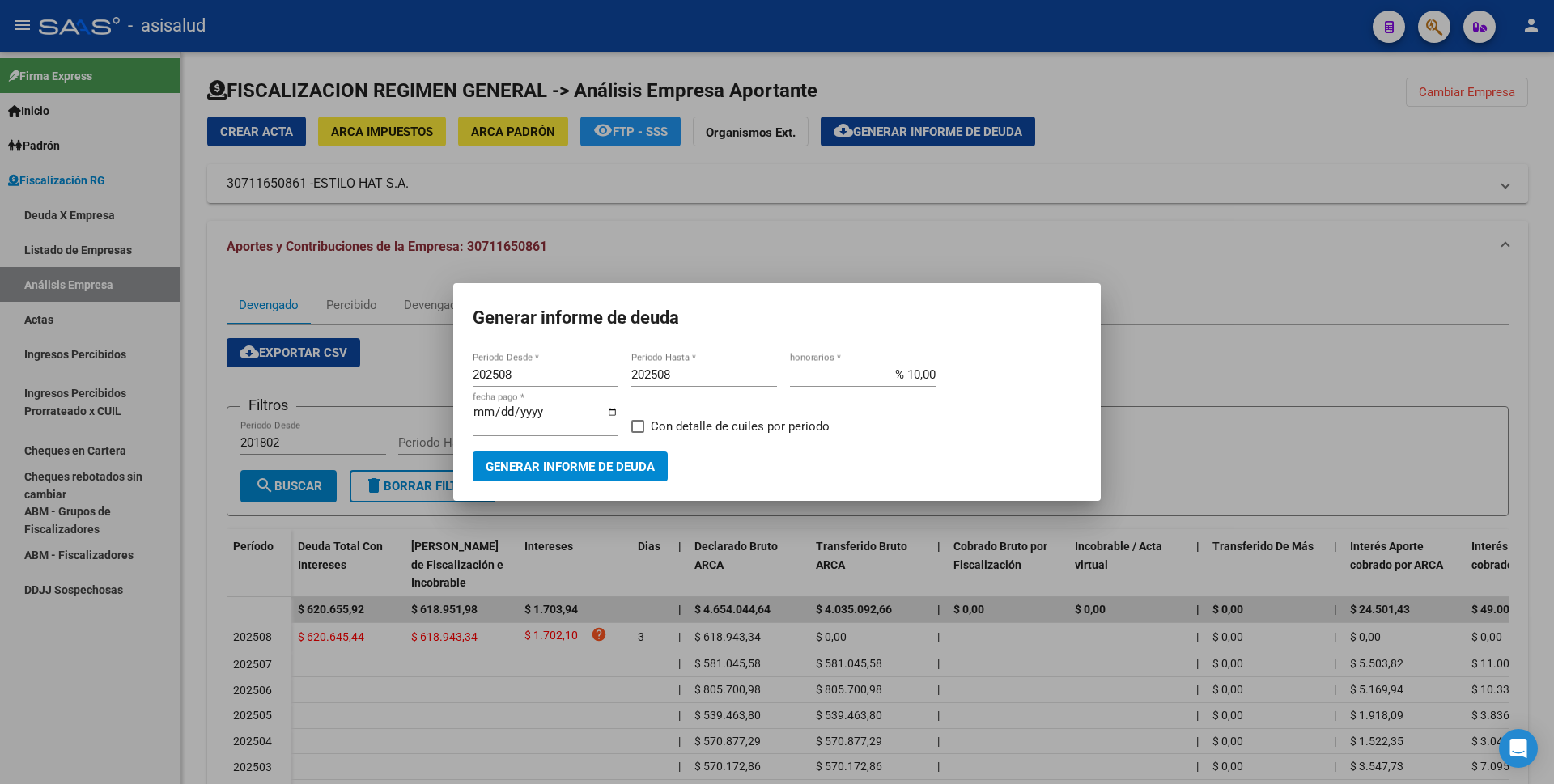
drag, startPoint x: 47, startPoint y: 311, endPoint x: 54, endPoint y: 316, distance: 8.6
click at [47, 312] on div at bounding box center [777, 392] width 1554 height 784
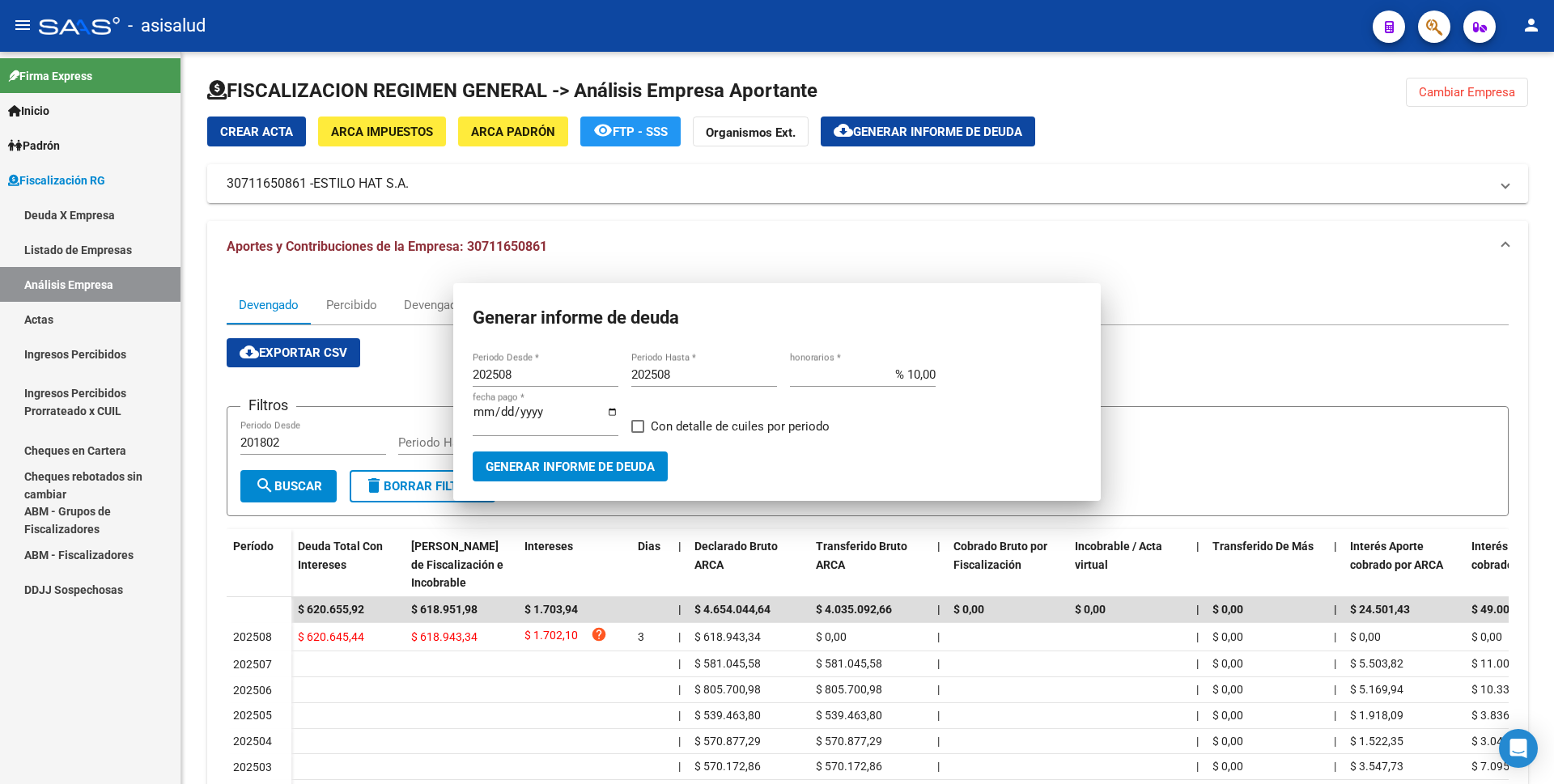
click at [54, 316] on link "Actas" at bounding box center [90, 319] width 181 height 35
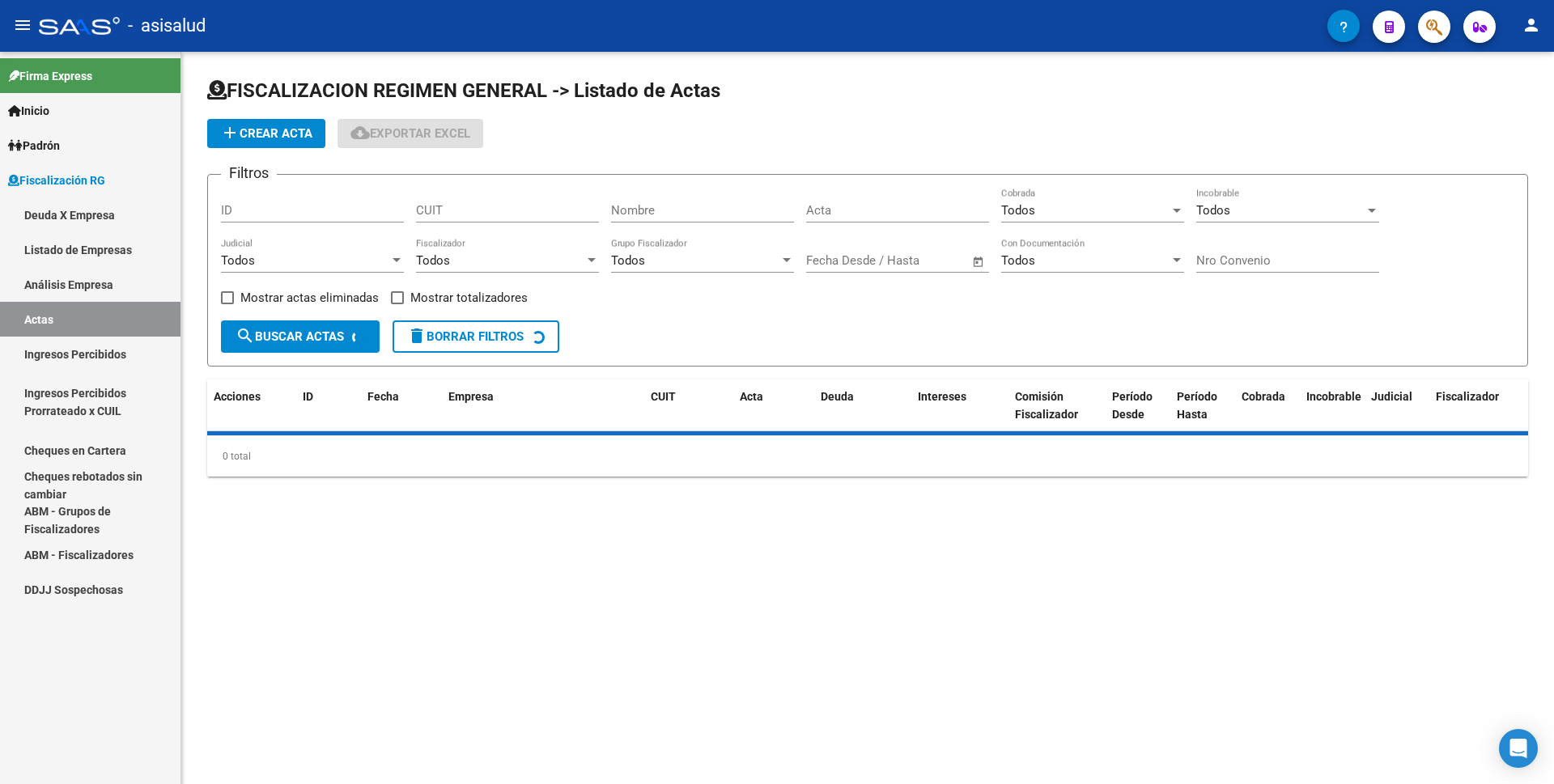
click at [75, 285] on link "Análisis Empresa" at bounding box center [90, 284] width 181 height 35
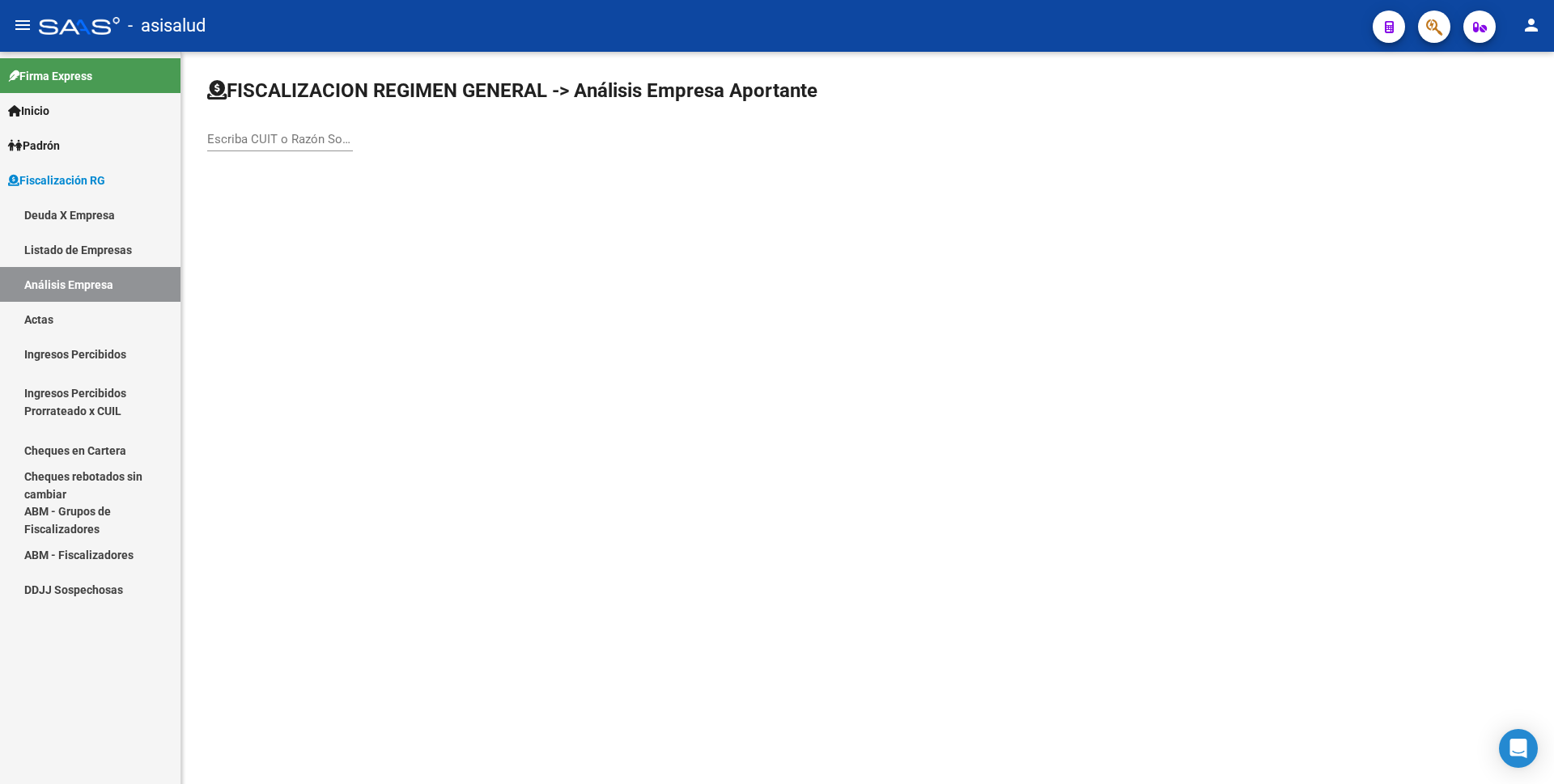
click at [259, 137] on input "Escriba CUIT o Razón Social para buscar" at bounding box center [280, 139] width 146 height 15
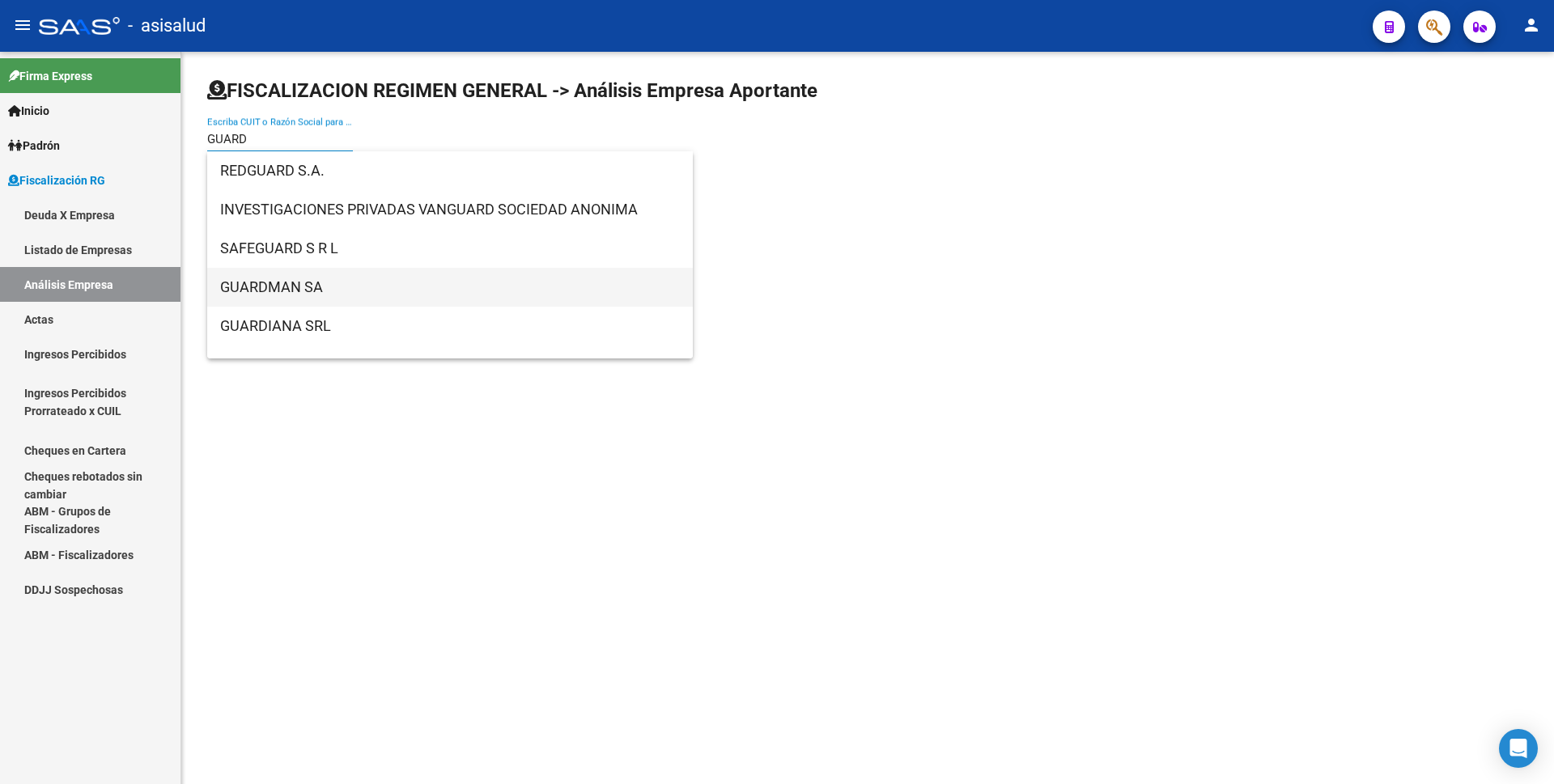
type input "GUARD"
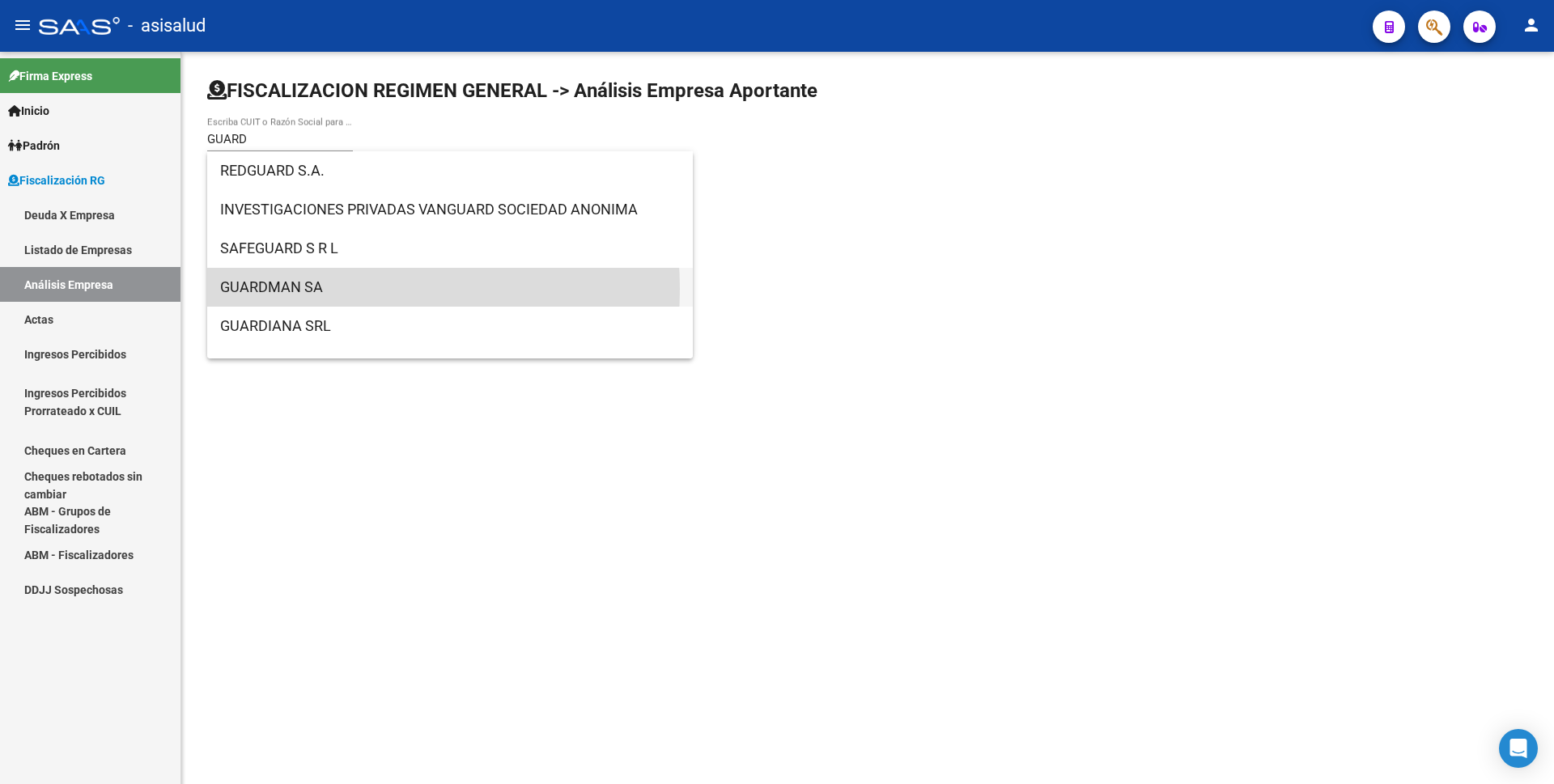
click at [350, 289] on span "GUARDMAN SA" at bounding box center [450, 287] width 460 height 39
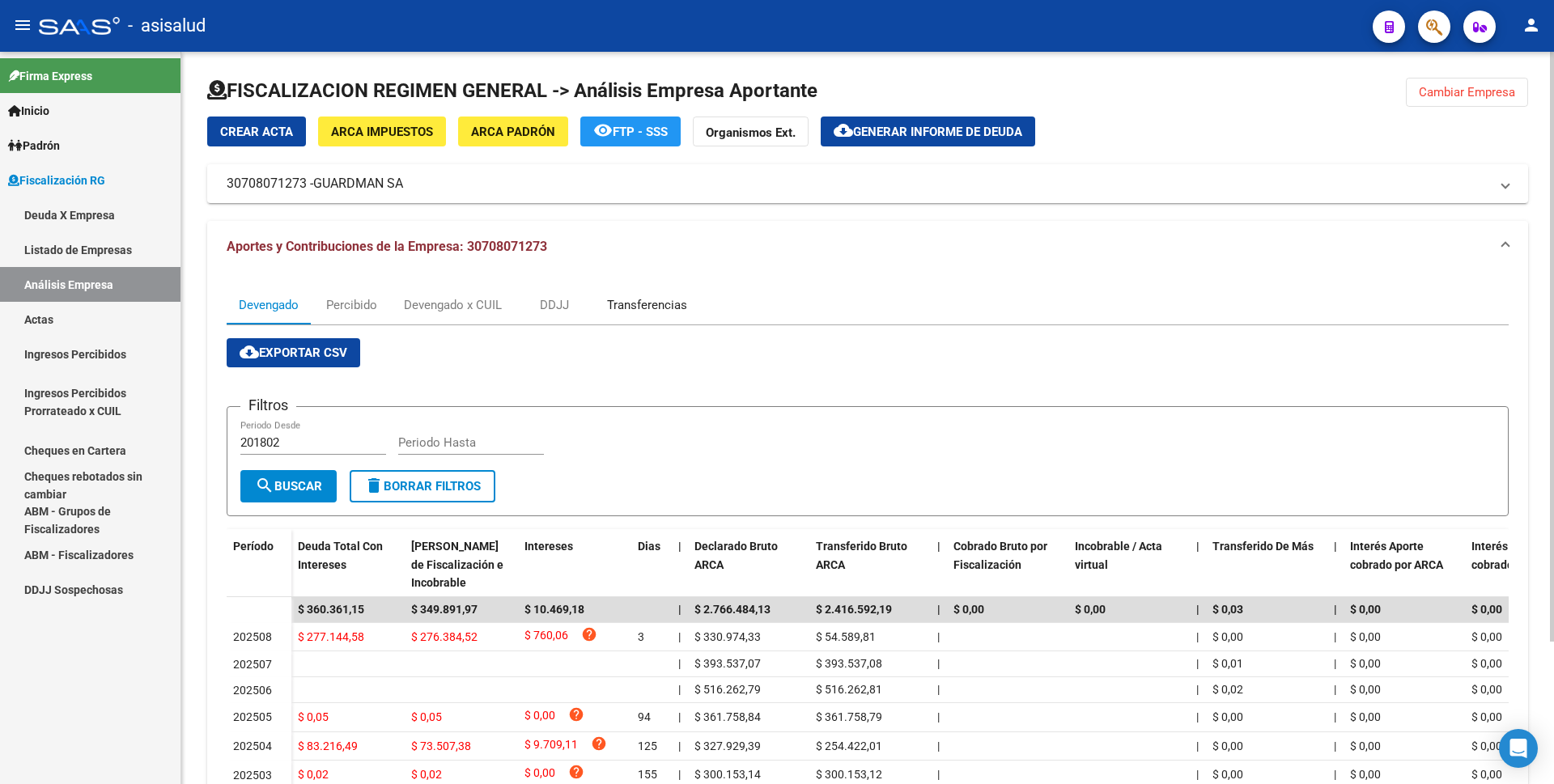
click at [638, 310] on div "Transferencias" at bounding box center [647, 305] width 80 height 18
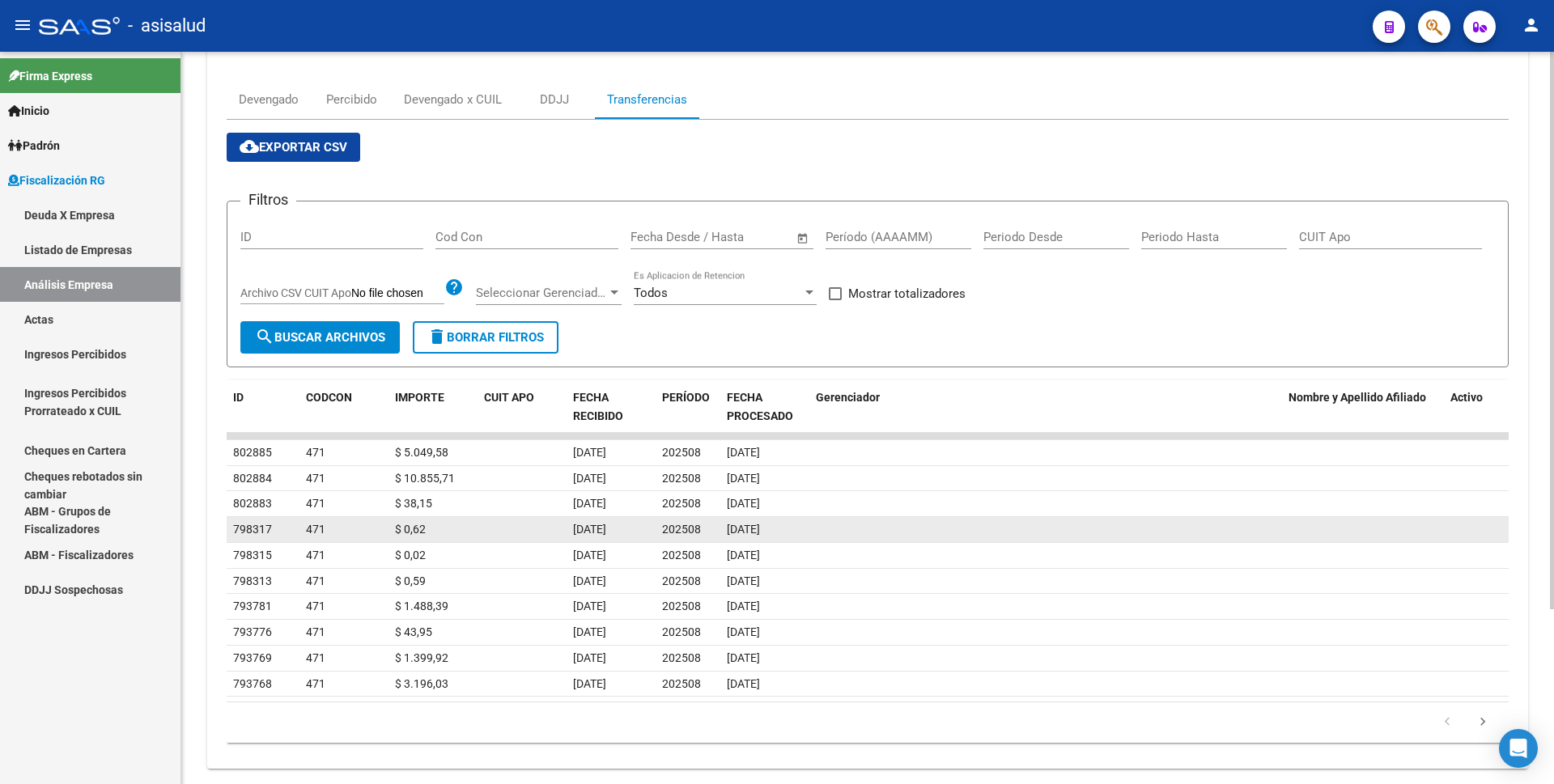
scroll to position [229, 0]
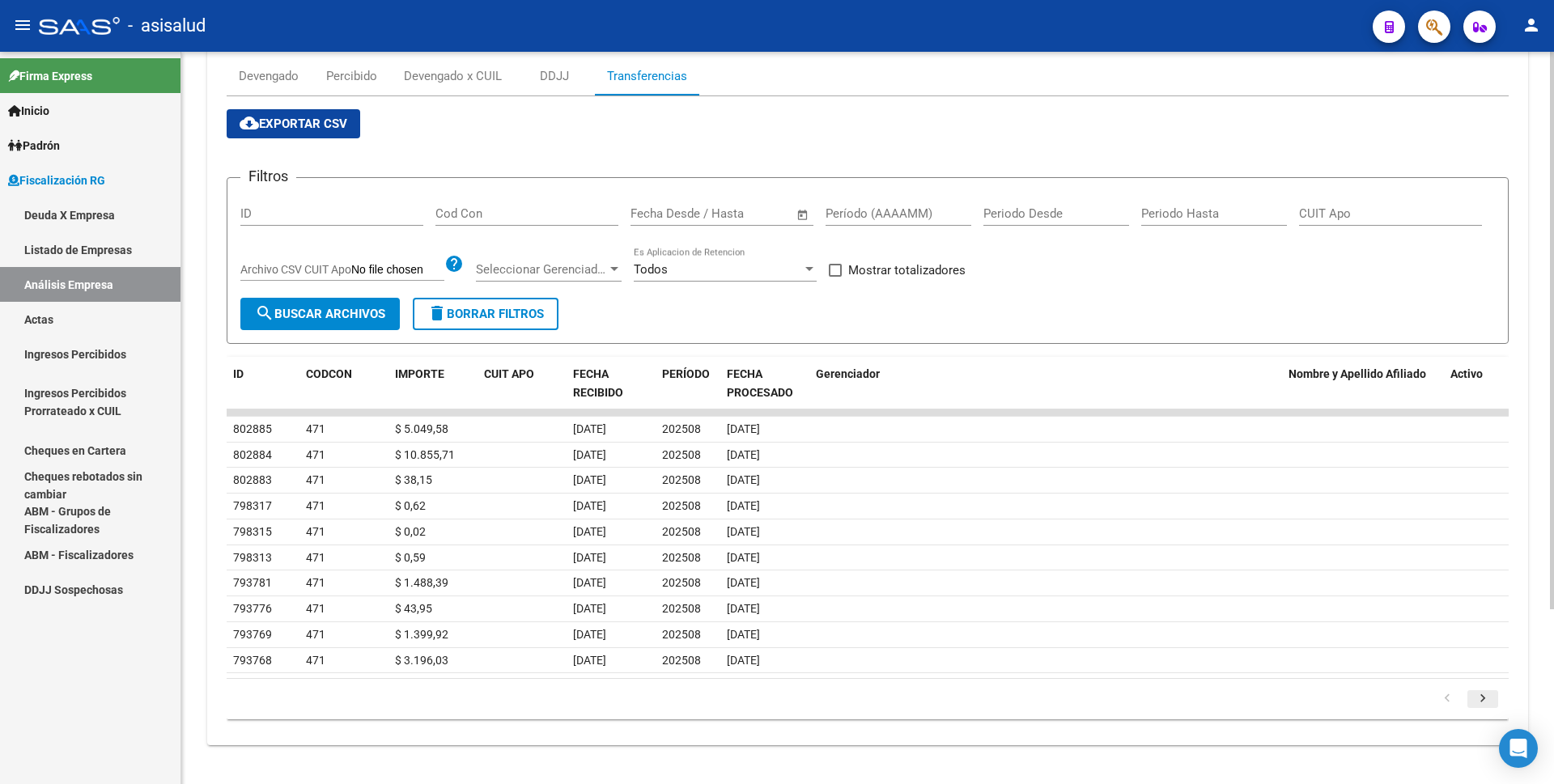
click at [1487, 702] on icon "go to next page" at bounding box center [1483, 701] width 21 height 19
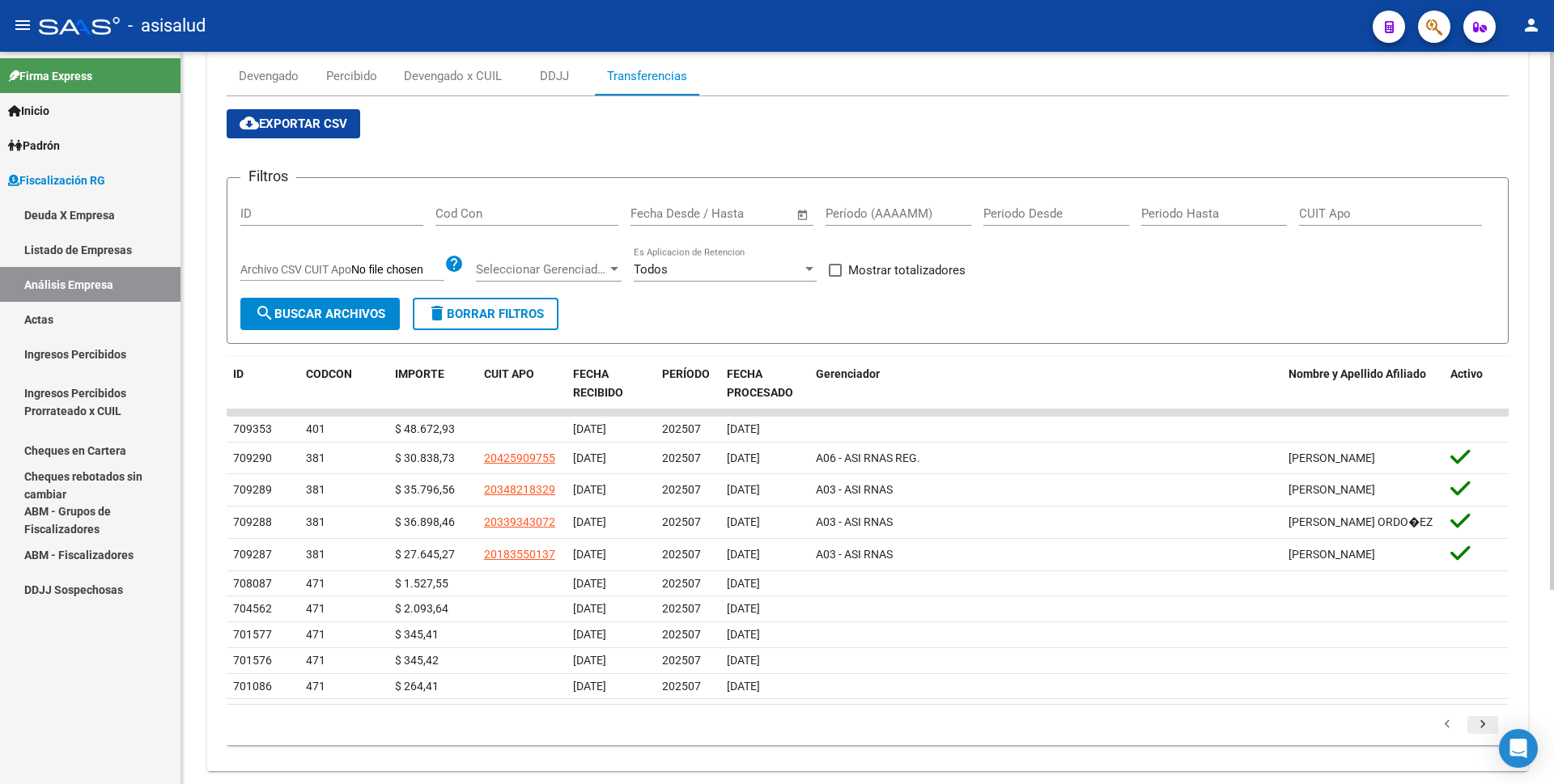
click at [1479, 735] on icon "go to next page" at bounding box center [1483, 726] width 21 height 19
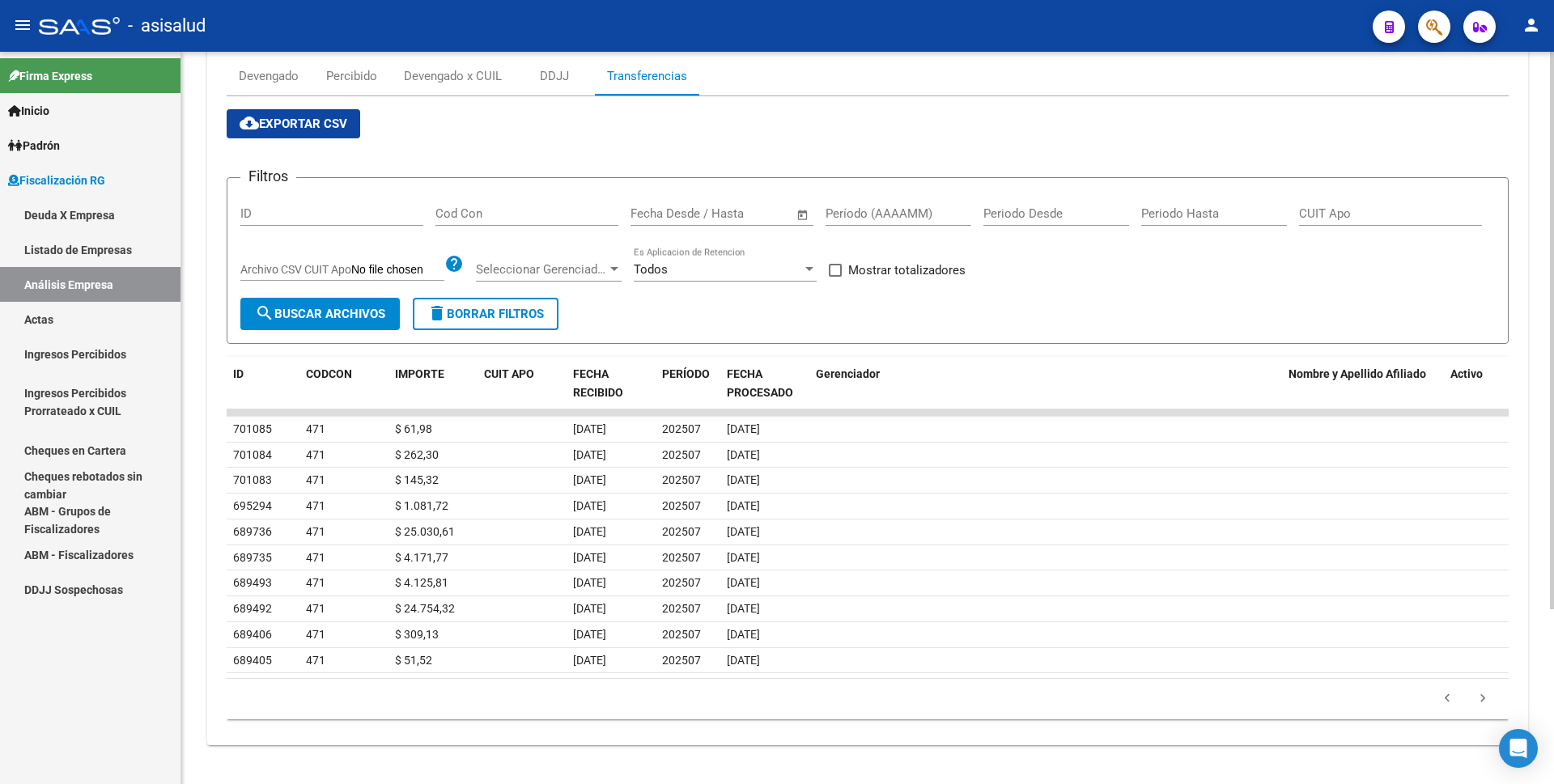
scroll to position [0, 0]
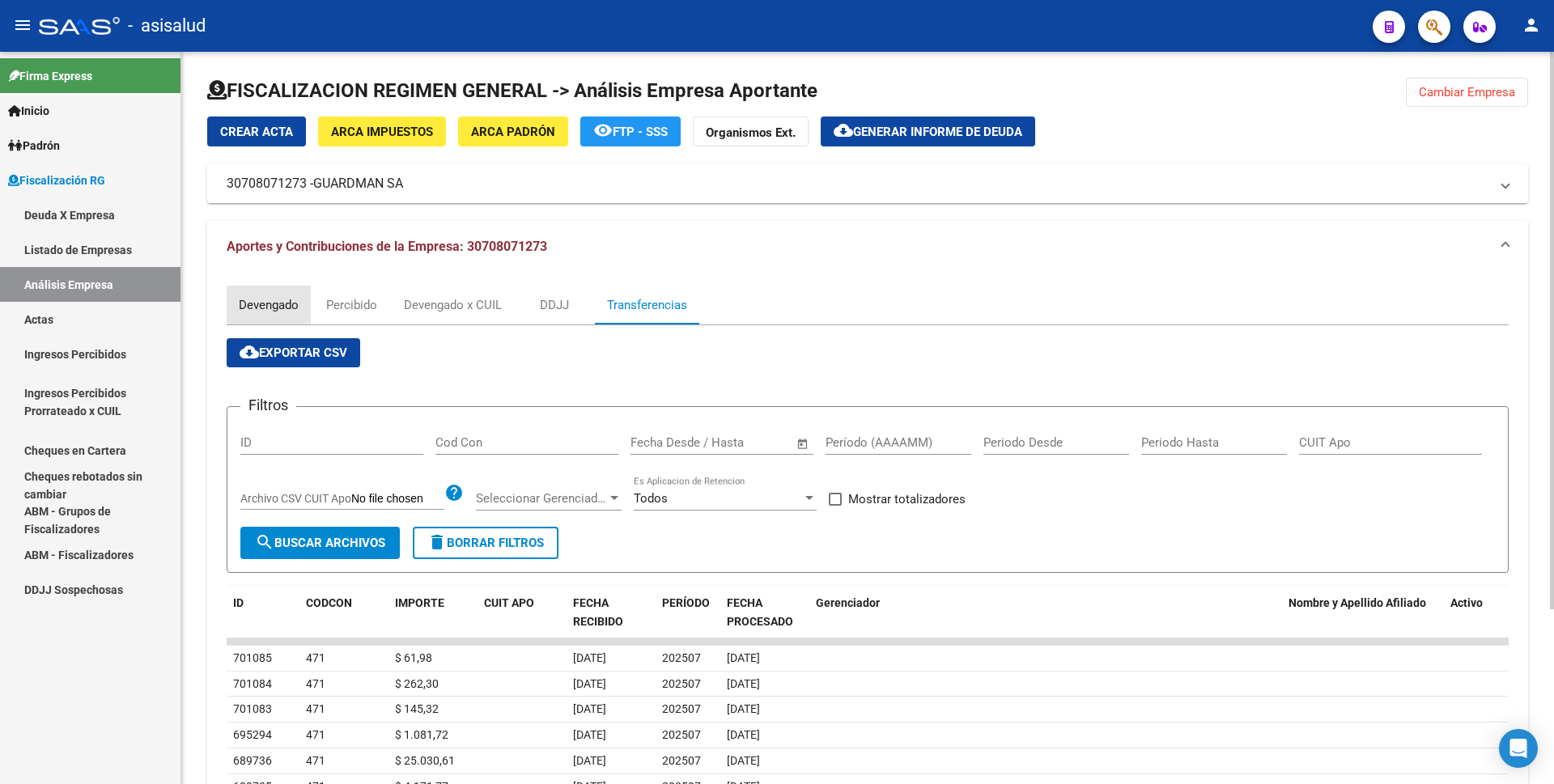
click at [250, 296] on div "Devengado" at bounding box center [269, 305] width 60 height 18
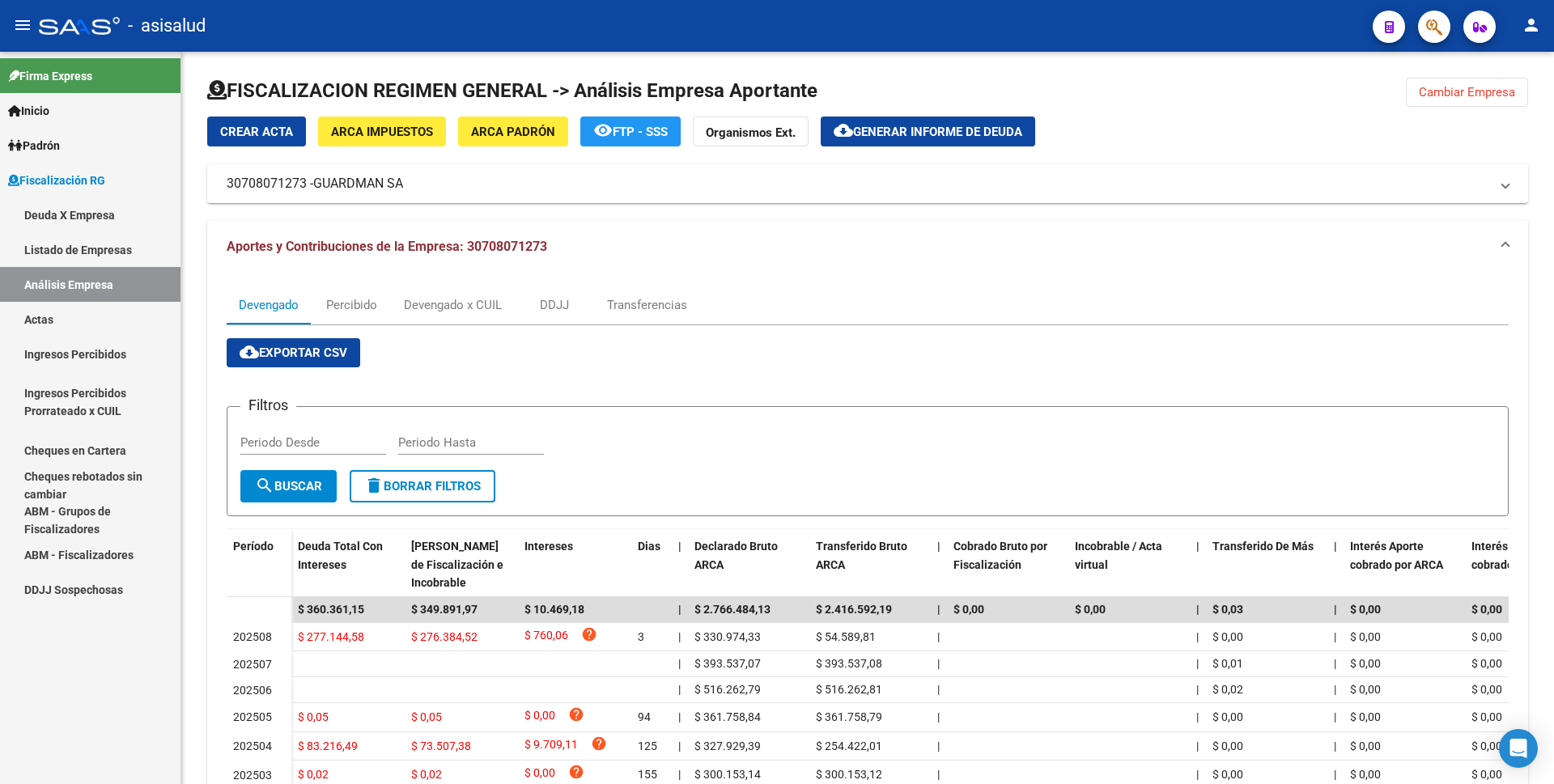
click at [79, 315] on link "Actas" at bounding box center [90, 319] width 181 height 35
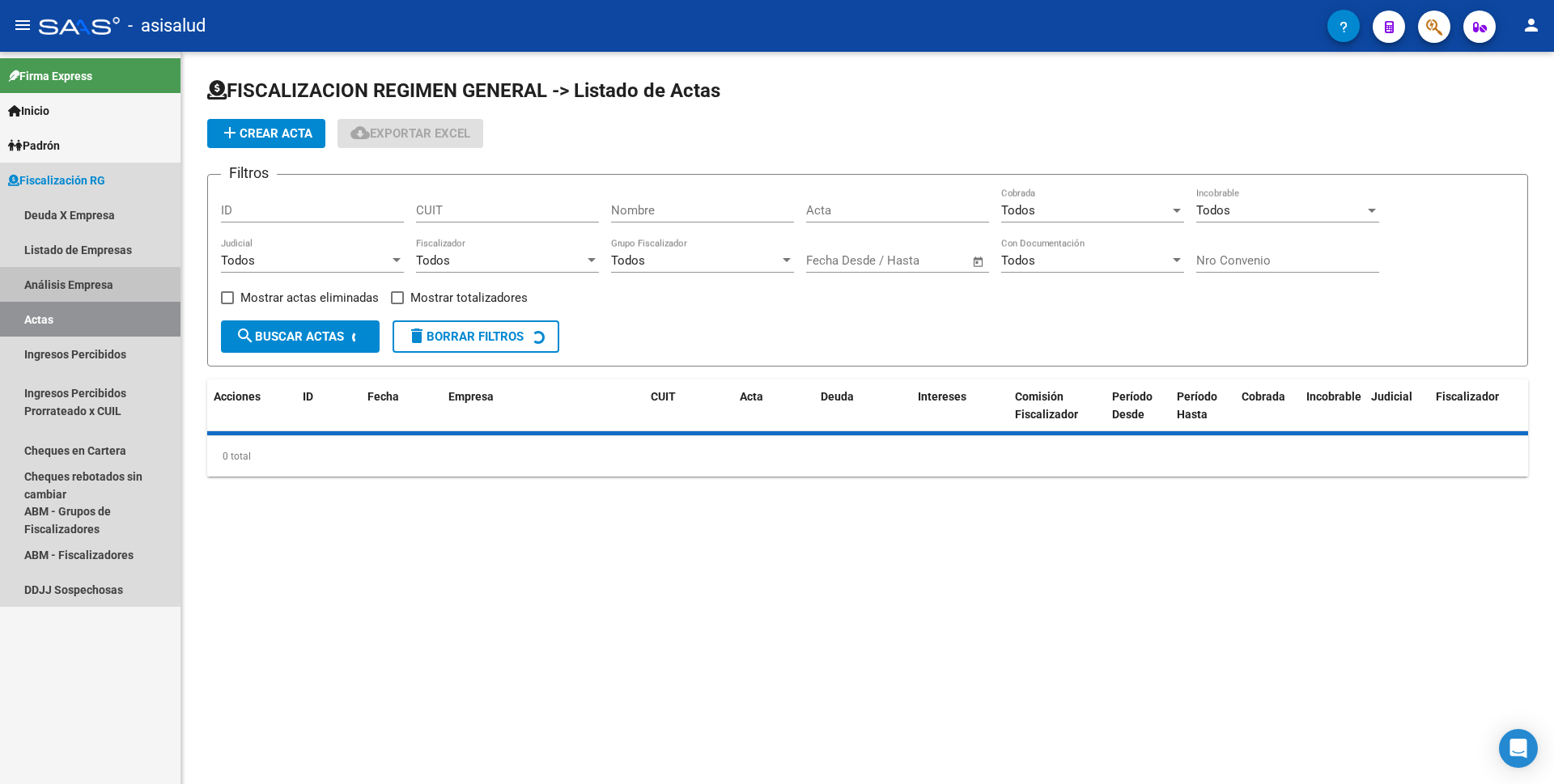
click at [106, 285] on link "Análisis Empresa" at bounding box center [90, 284] width 181 height 35
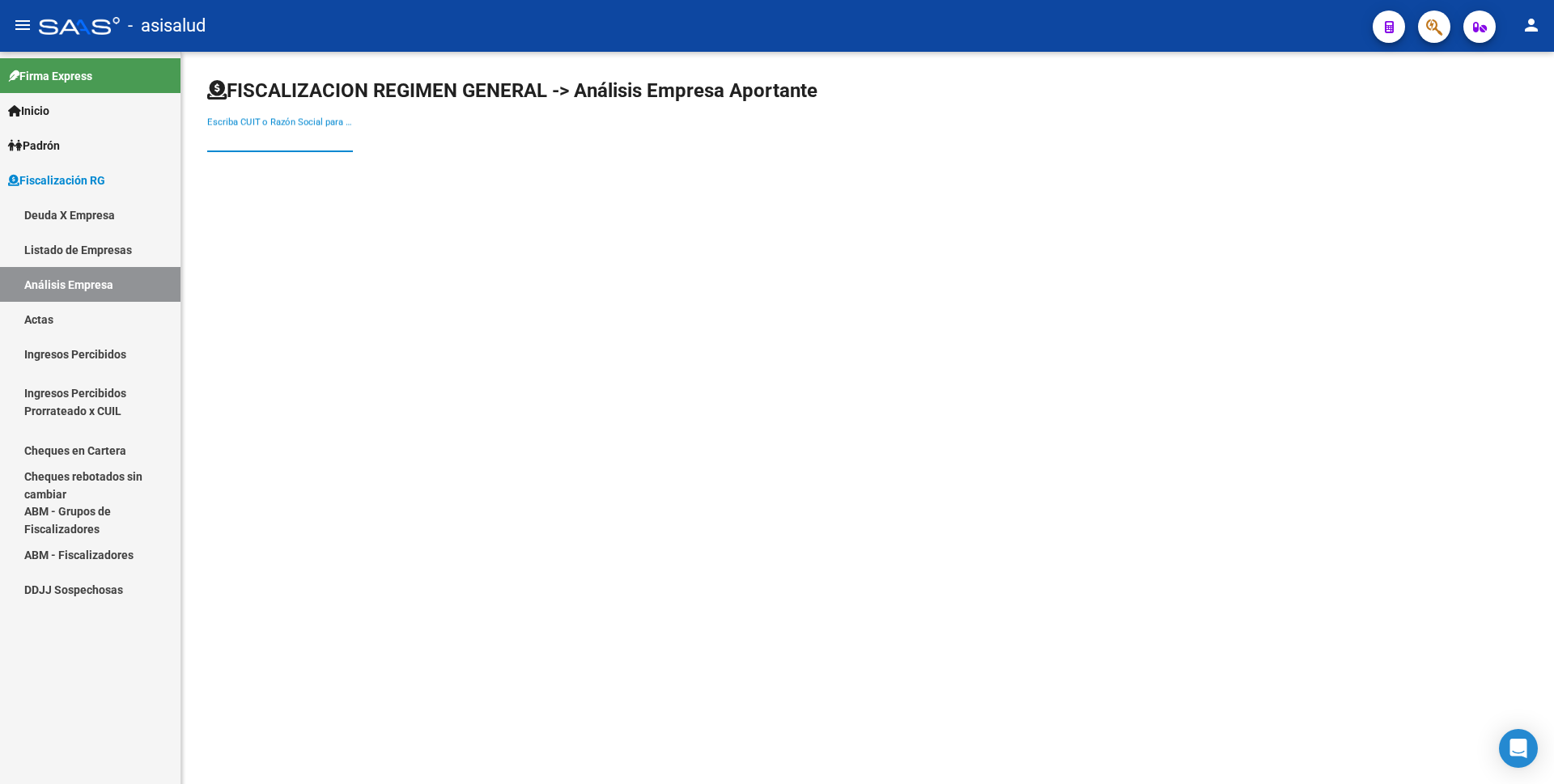
click at [280, 137] on input "Escriba CUIT o Razón Social para buscar" at bounding box center [280, 139] width 146 height 15
type input "CUPOLILLO"
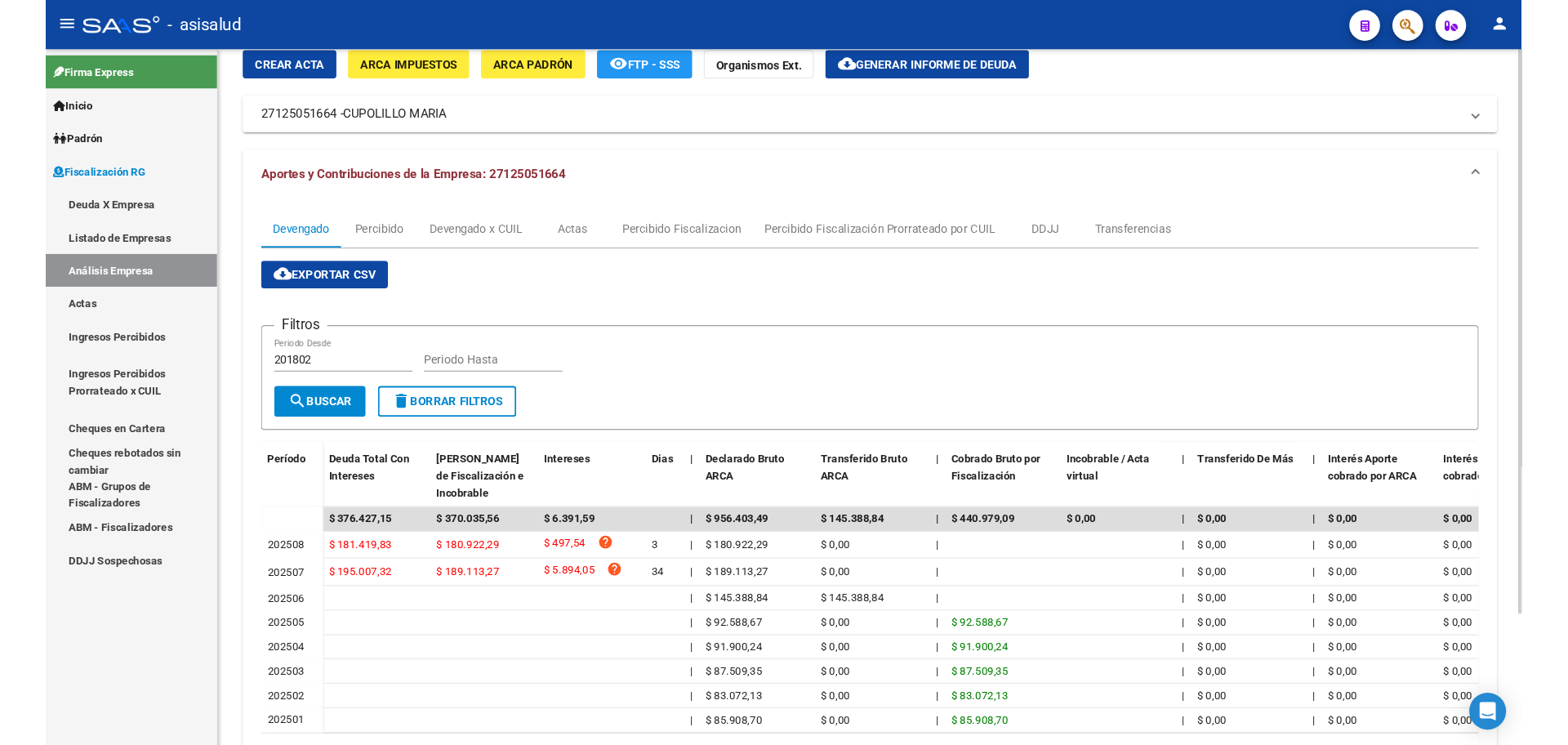
scroll to position [9, 0]
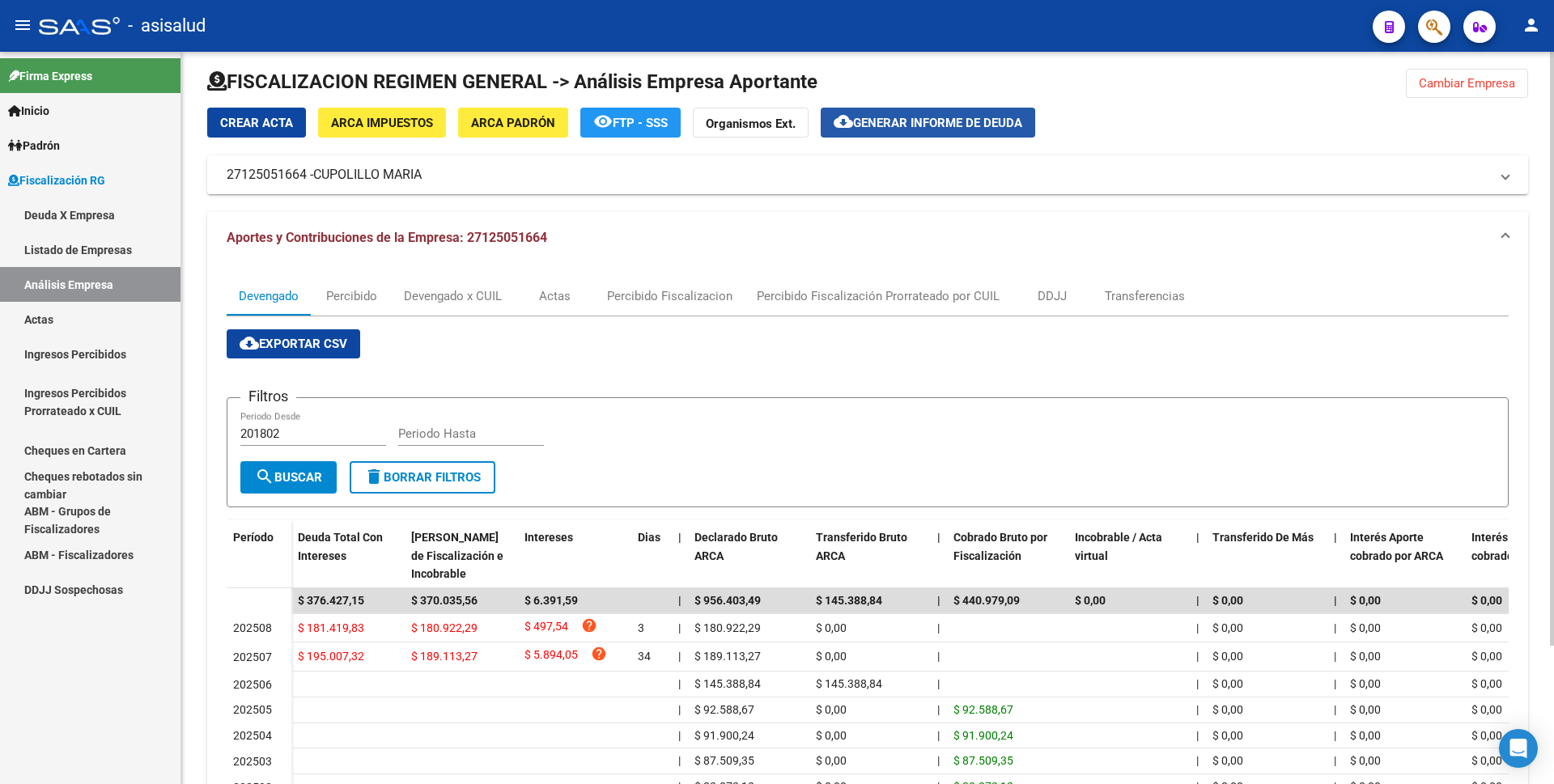
click at [916, 110] on button "cloud_download Generar informe de deuda" at bounding box center [927, 123] width 214 height 30
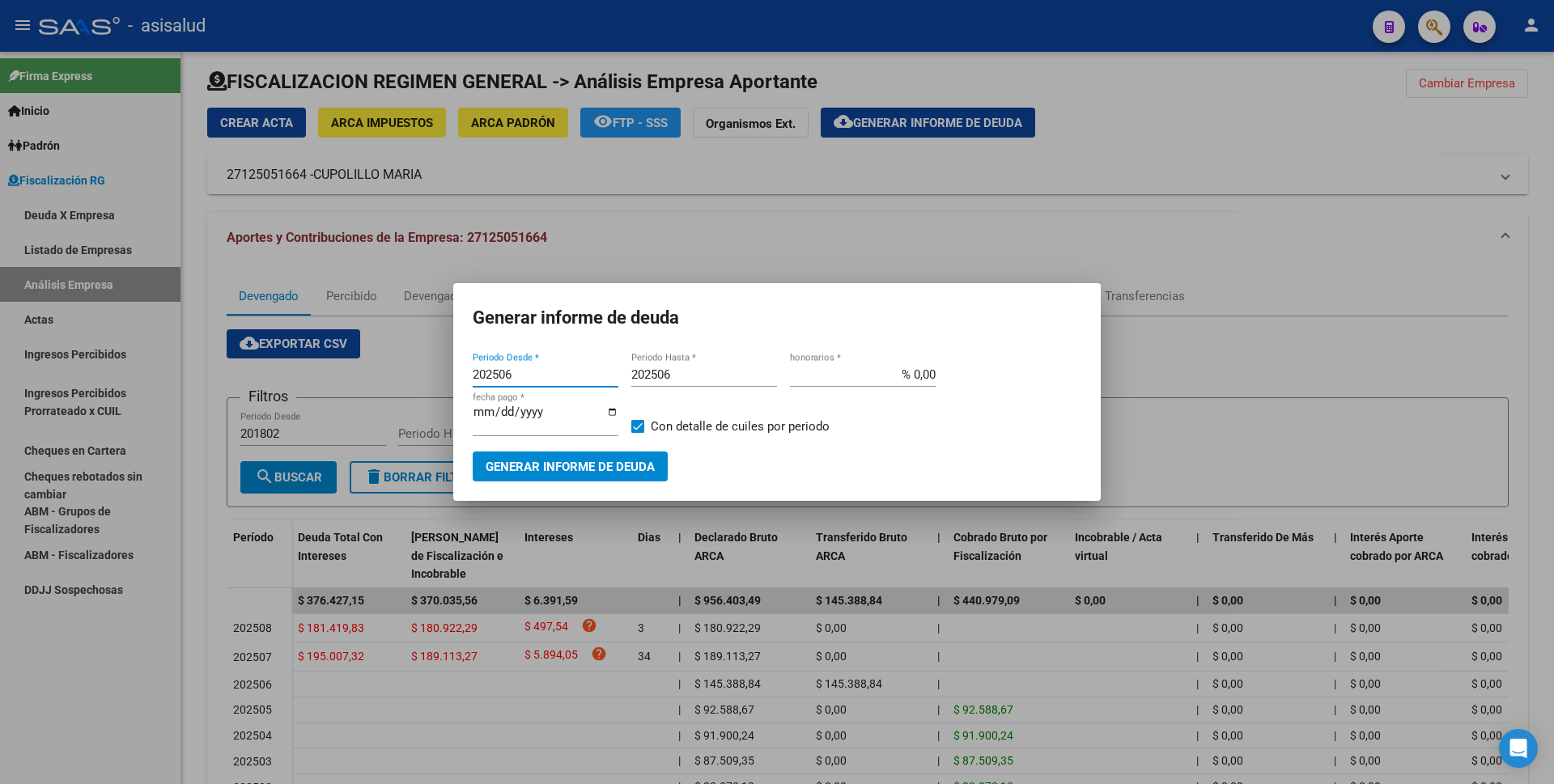
drag, startPoint x: 533, startPoint y: 377, endPoint x: 590, endPoint y: 376, distance: 57.0
click at [590, 376] on input "202506" at bounding box center [546, 374] width 146 height 15
type input "202507"
click at [694, 381] on input "202506" at bounding box center [705, 374] width 146 height 15
type input "202508"
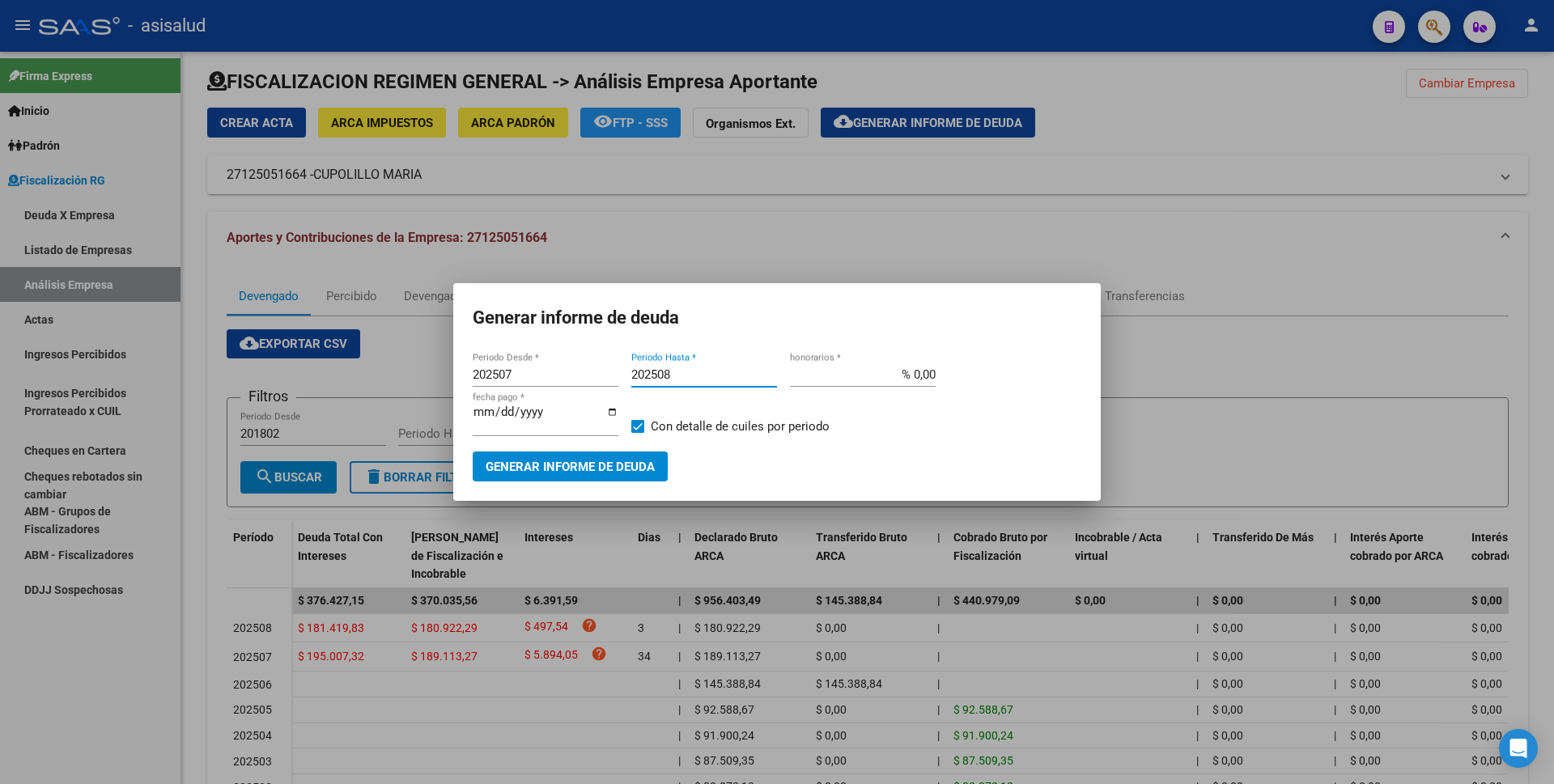
click at [917, 381] on input "% 0,00" at bounding box center [863, 374] width 146 height 15
type input "% 10,00"
click at [503, 419] on input "[DATE]" at bounding box center [546, 418] width 146 height 26
type input "[DATE]"
click at [643, 428] on span at bounding box center [638, 426] width 13 height 13
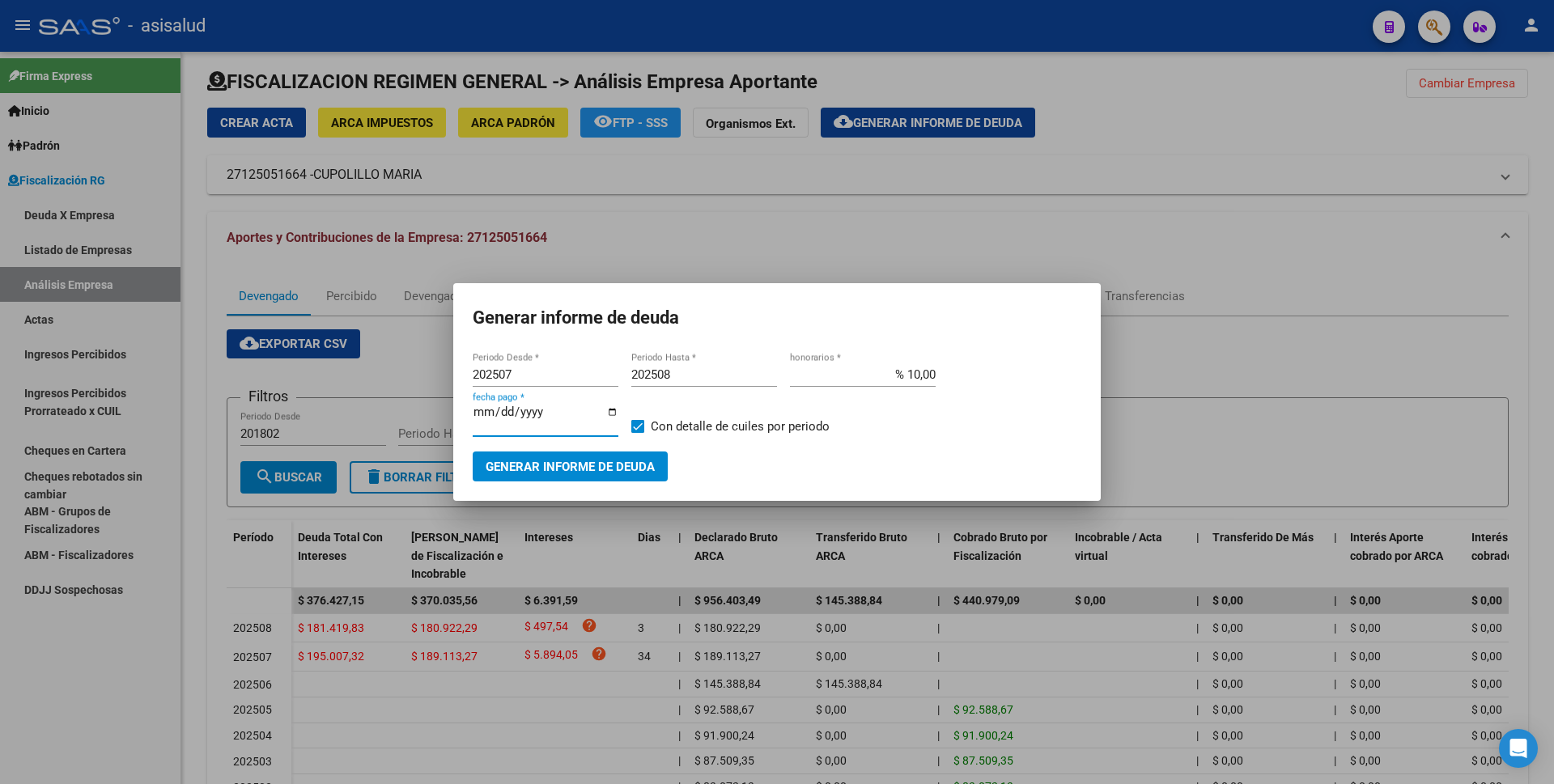
click at [638, 433] on input "Con detalle de cuiles por periodo" at bounding box center [637, 433] width 1 height 1
checkbox input "false"
click at [622, 461] on span "Generar informe de deuda" at bounding box center [569, 467] width 169 height 15
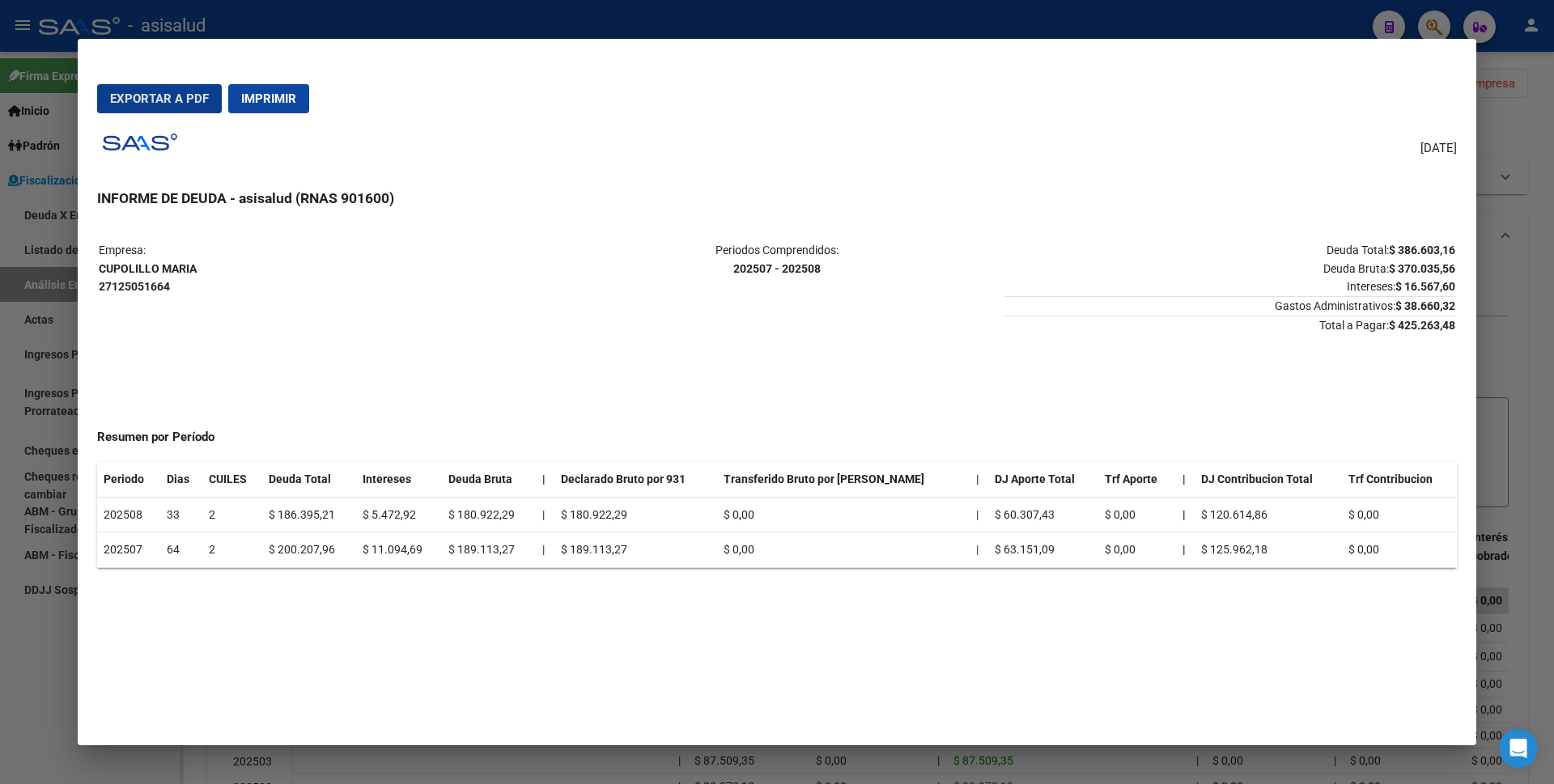
click at [181, 106] on button "Exportar a PDF" at bounding box center [160, 98] width 125 height 29
